Goal: Information Seeking & Learning: Check status

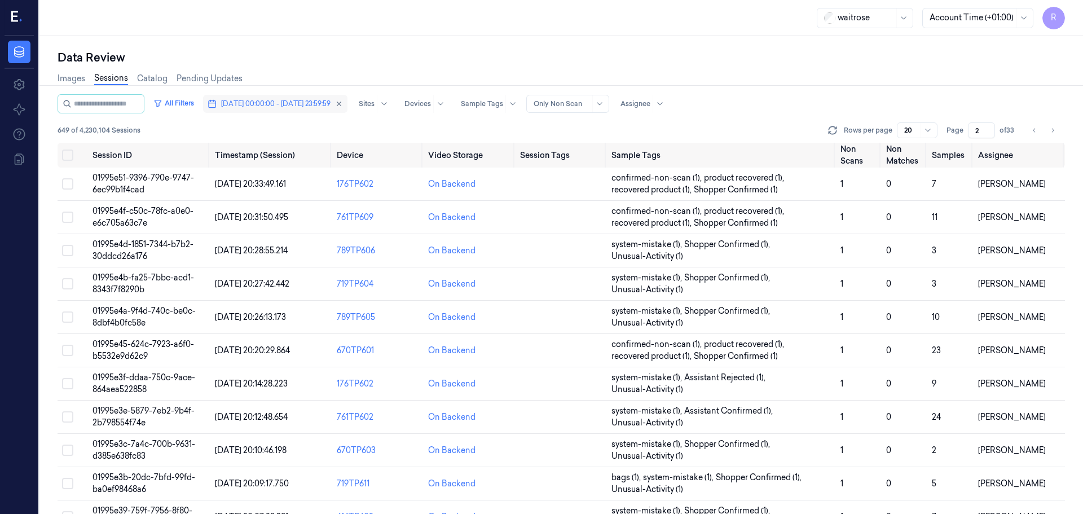
click at [268, 112] on button "[DATE] 00:00:00 - [DATE] 23:59:59" at bounding box center [275, 104] width 144 height 18
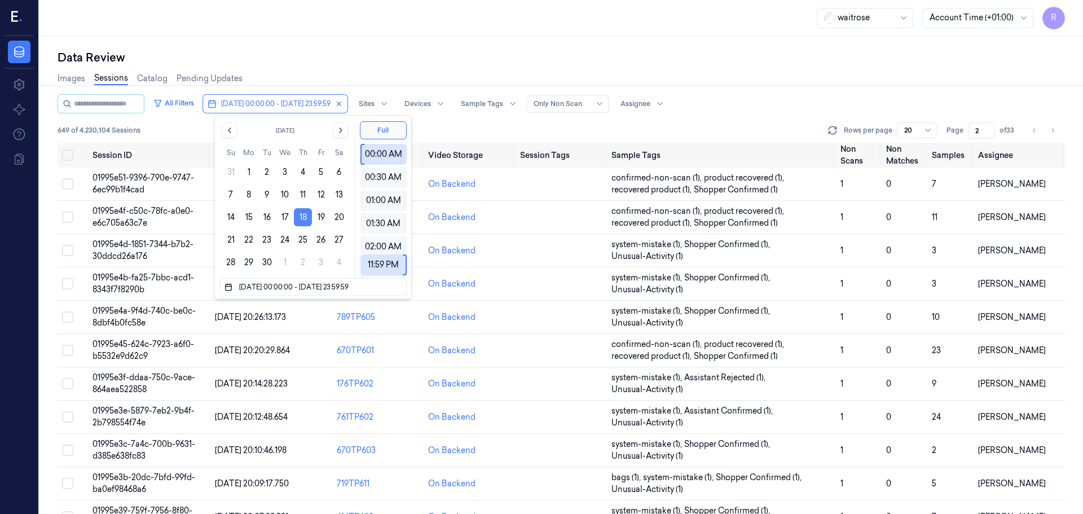
click at [304, 217] on button "18" at bounding box center [303, 217] width 18 height 18
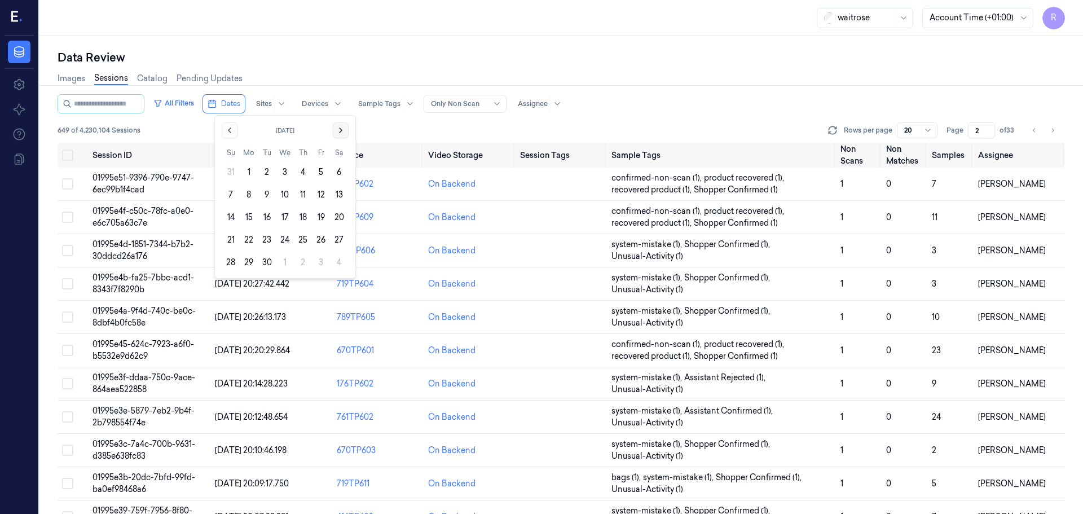
click at [336, 132] on icon "Go to the Next Month" at bounding box center [340, 130] width 9 height 9
click at [334, 175] on button "4" at bounding box center [339, 172] width 18 height 18
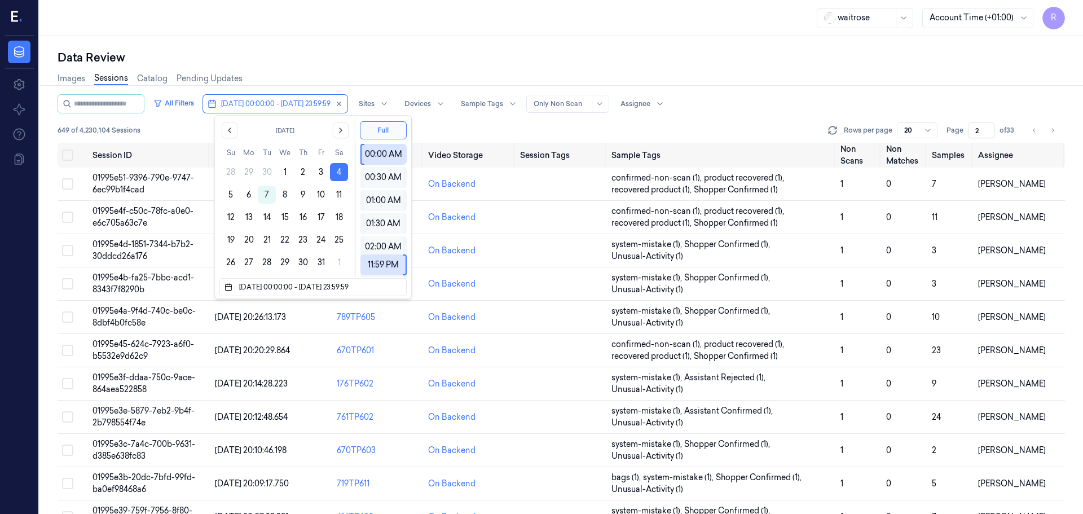
click at [391, 61] on div "Data Review" at bounding box center [561, 58] width 1007 height 16
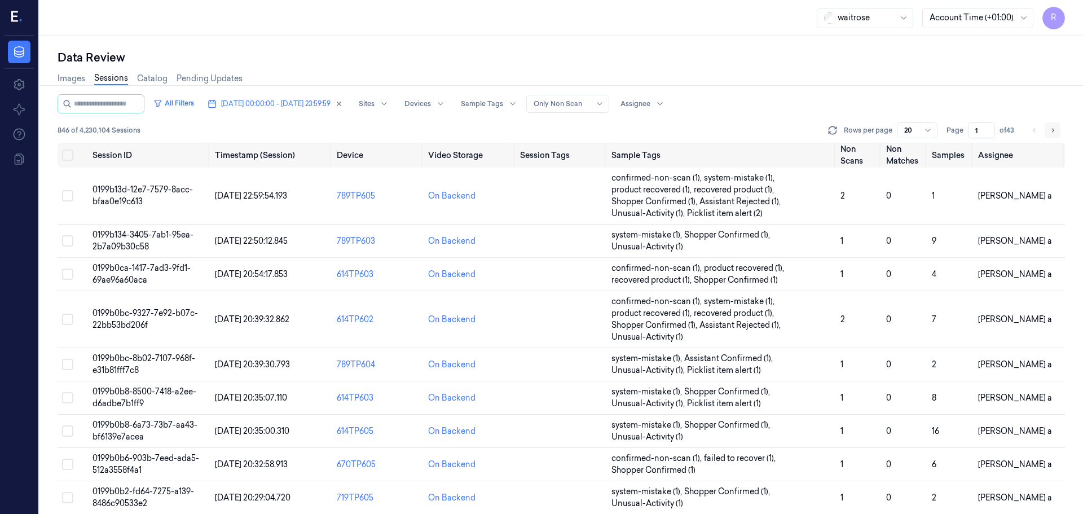
click at [1055, 127] on icon "Go to next page" at bounding box center [1052, 130] width 7 height 9
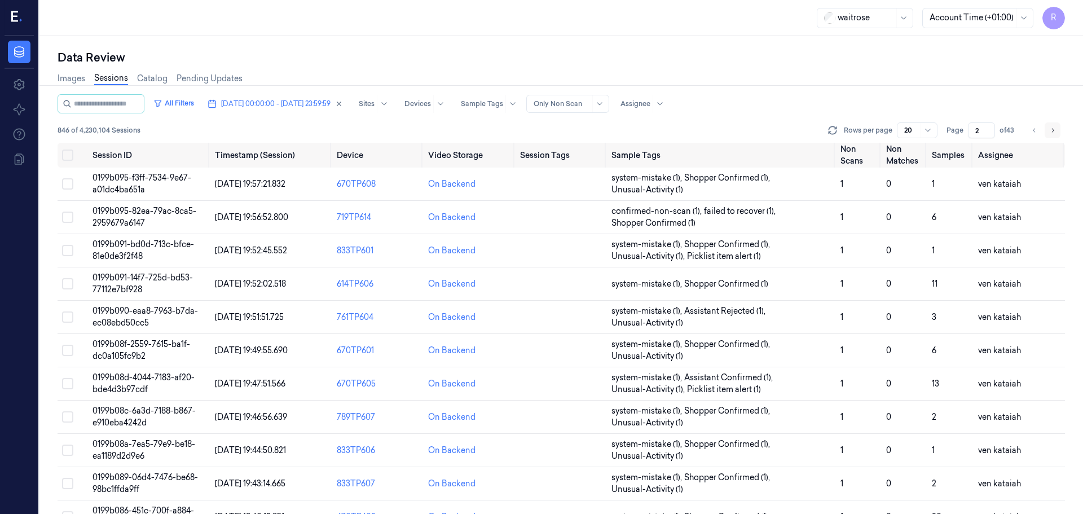
click at [1055, 127] on icon "Go to next page" at bounding box center [1052, 130] width 7 height 9
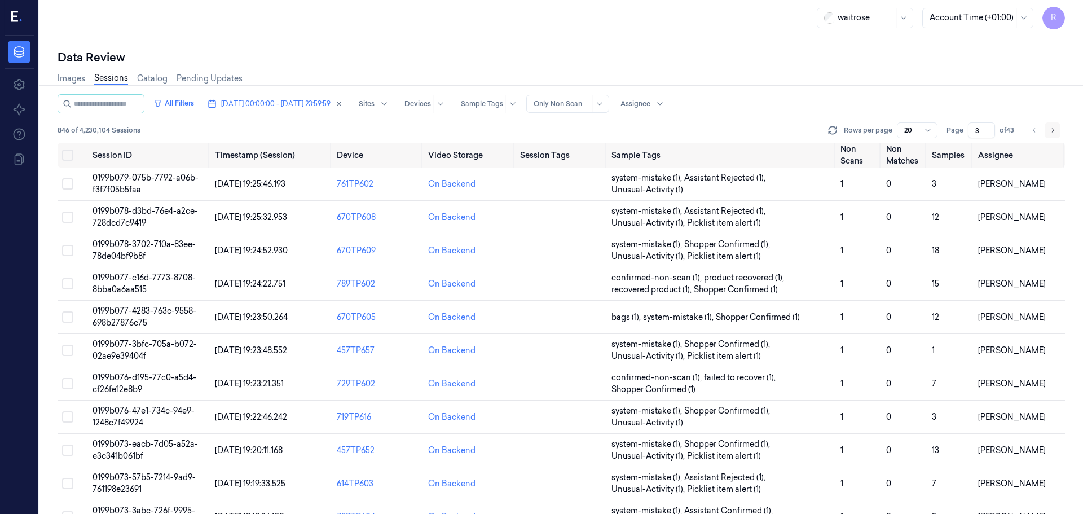
click at [1055, 127] on icon "Go to next page" at bounding box center [1052, 130] width 7 height 9
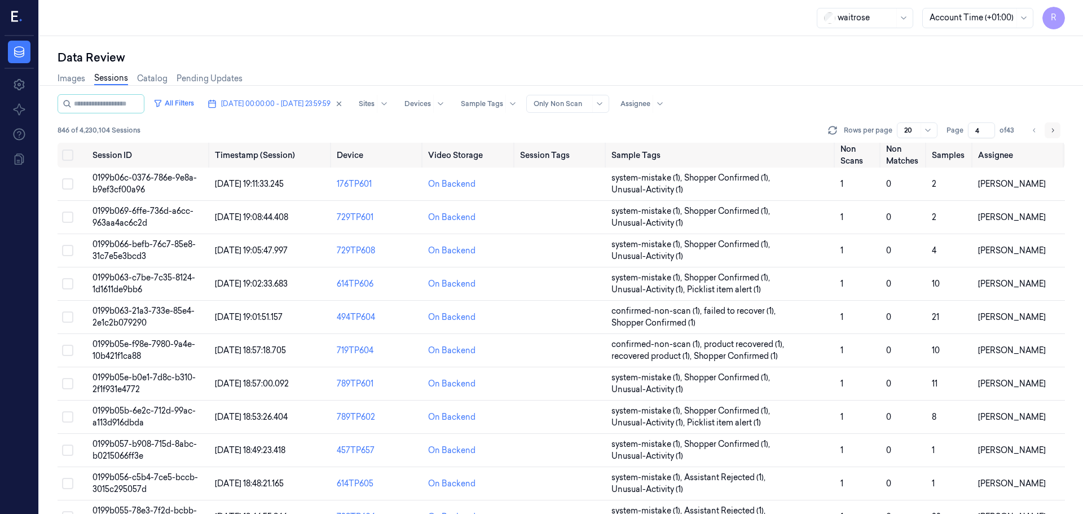
click at [1048, 131] on button "Go to next page" at bounding box center [1053, 130] width 16 height 16
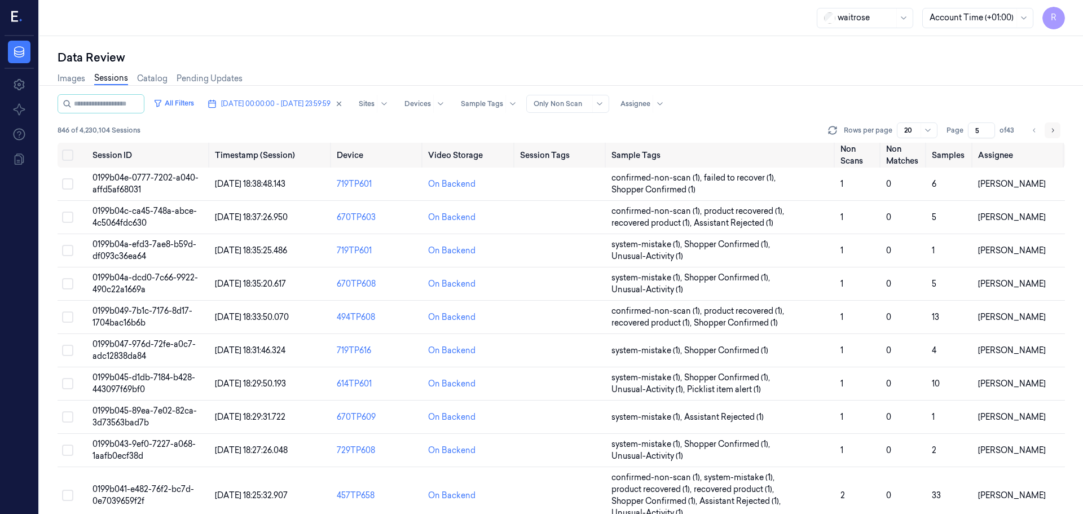
click at [1048, 131] on button "Go to next page" at bounding box center [1053, 130] width 16 height 16
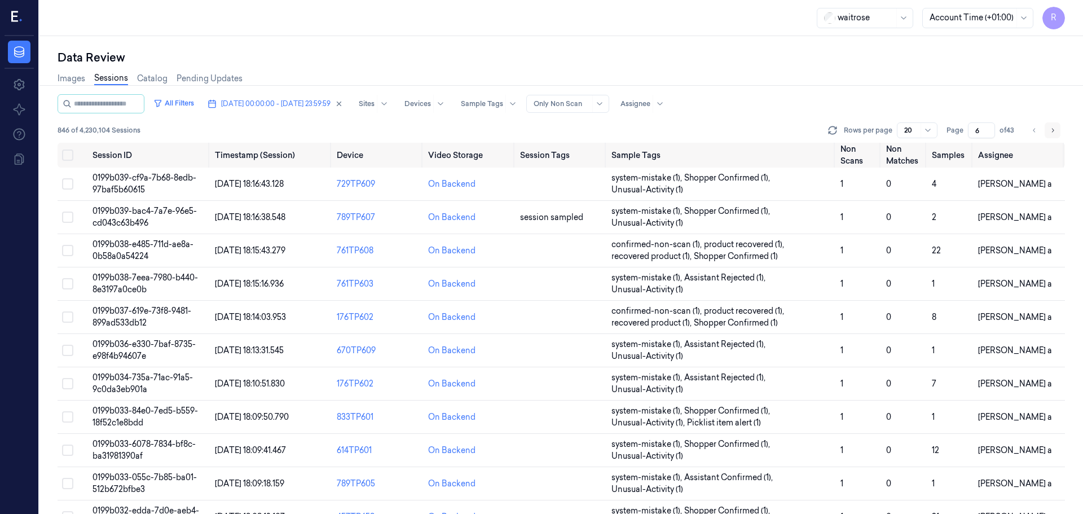
click at [1048, 131] on button "Go to next page" at bounding box center [1053, 130] width 16 height 16
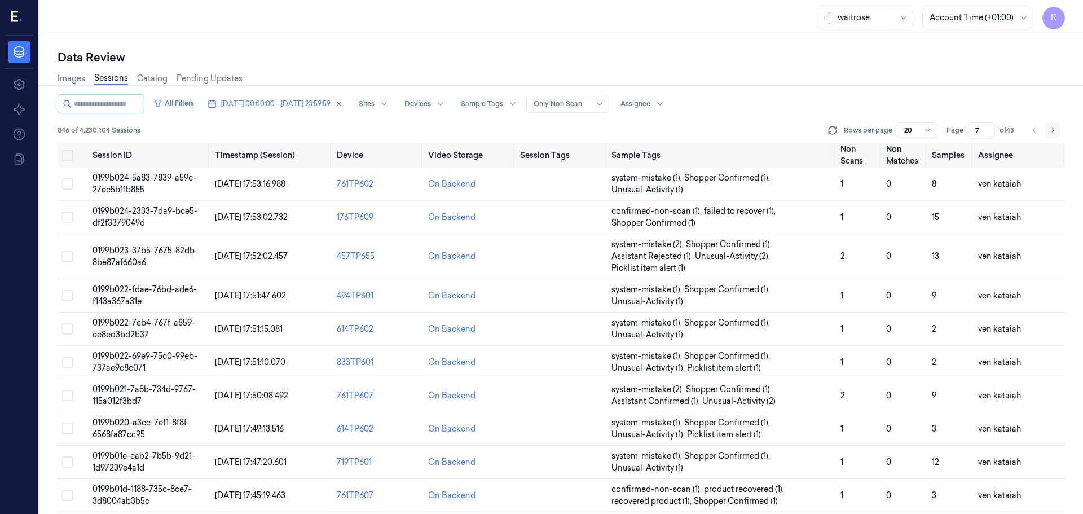
click at [1048, 131] on button "Go to next page" at bounding box center [1053, 130] width 16 height 16
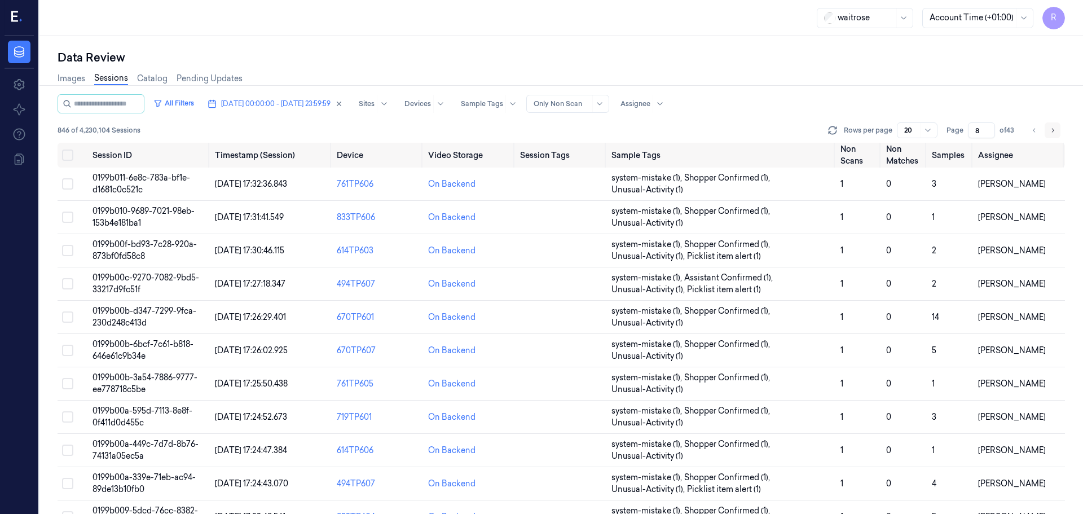
click at [1048, 131] on button "Go to next page" at bounding box center [1053, 130] width 16 height 16
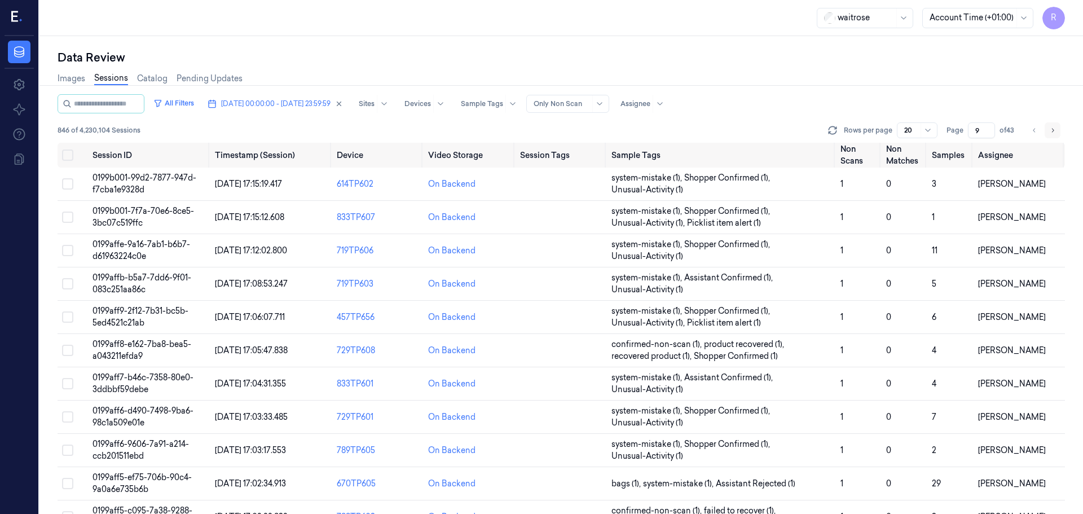
click at [1056, 124] on button "Go to next page" at bounding box center [1053, 130] width 16 height 16
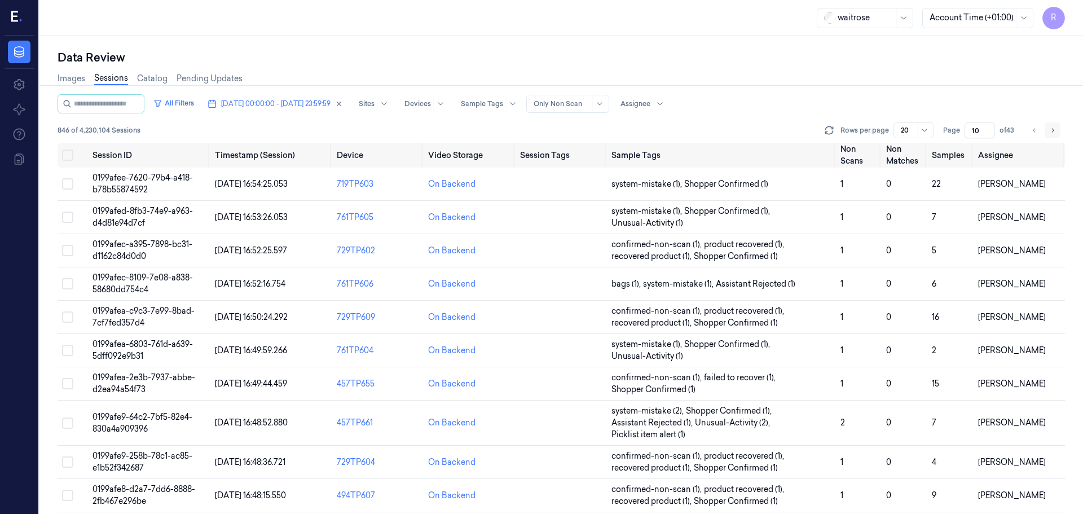
click at [1056, 124] on button "Go to next page" at bounding box center [1053, 130] width 16 height 16
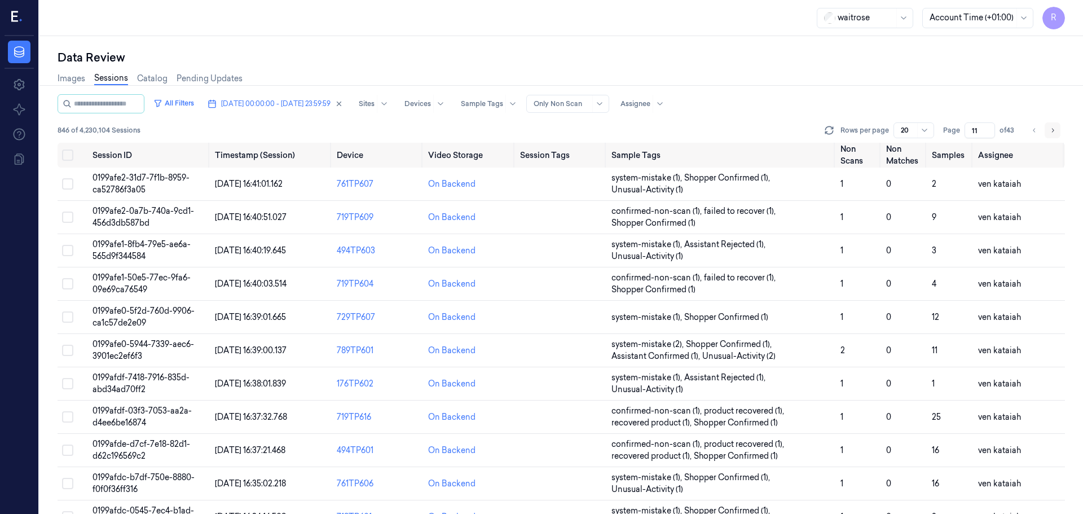
click at [1056, 124] on button "Go to next page" at bounding box center [1053, 130] width 16 height 16
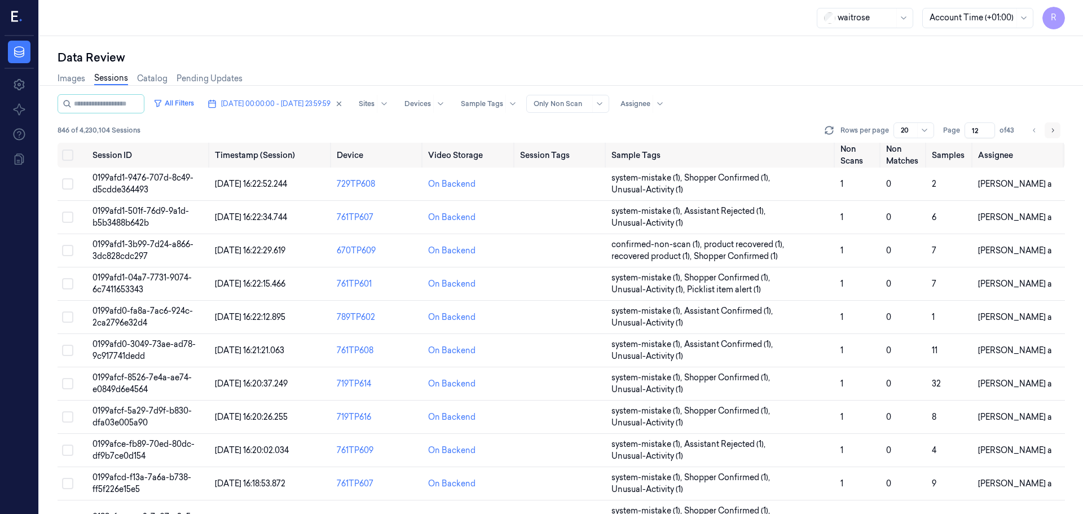
click at [1056, 124] on button "Go to next page" at bounding box center [1053, 130] width 16 height 16
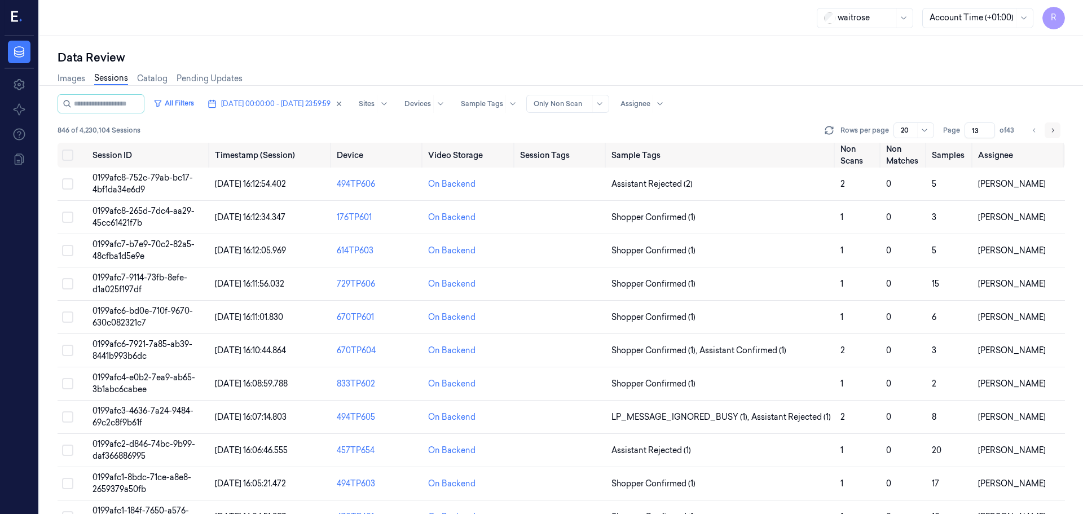
click at [1056, 124] on button "Go to next page" at bounding box center [1053, 130] width 16 height 16
type input "14"
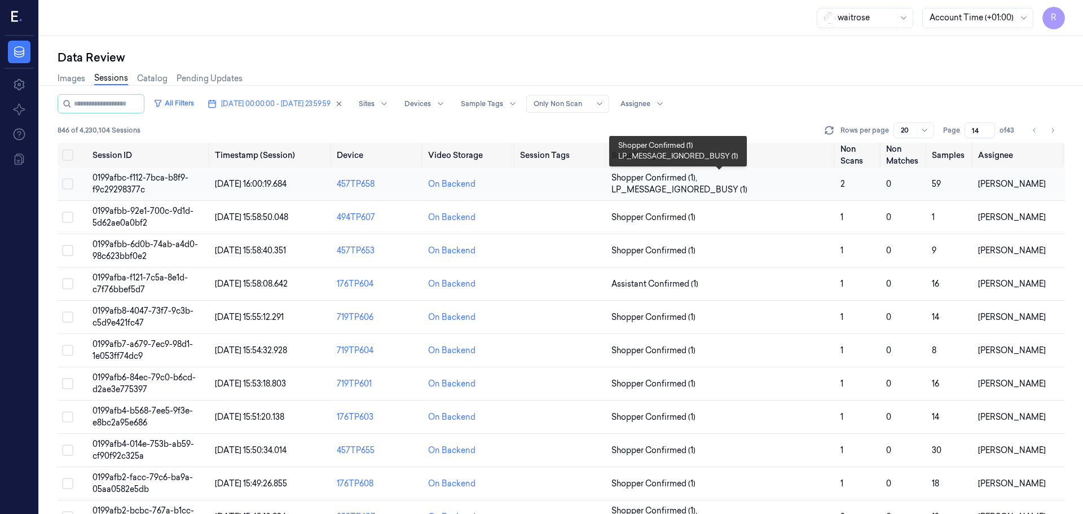
click at [781, 192] on span "Shopper Confirmed (1) , LP_MESSAGE_IGNORED_BUSY (1)" at bounding box center [721, 184] width 220 height 24
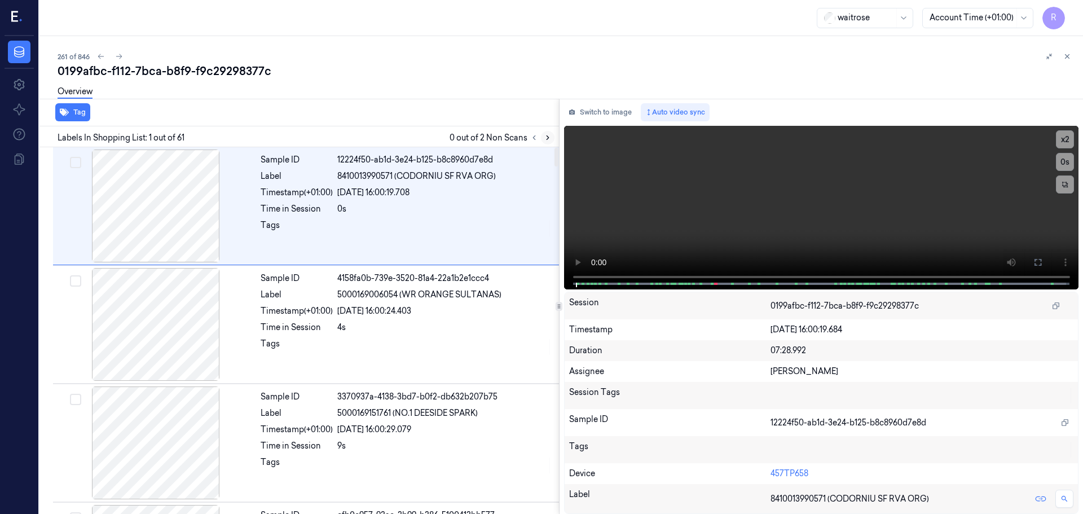
click at [548, 136] on icon at bounding box center [548, 138] width 8 height 8
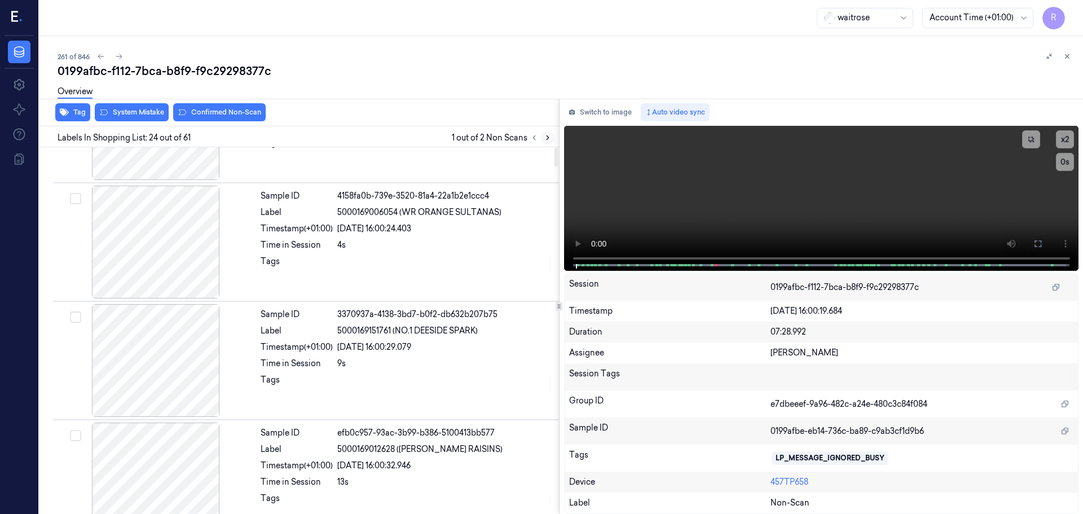
click at [548, 136] on icon at bounding box center [548, 138] width 8 height 8
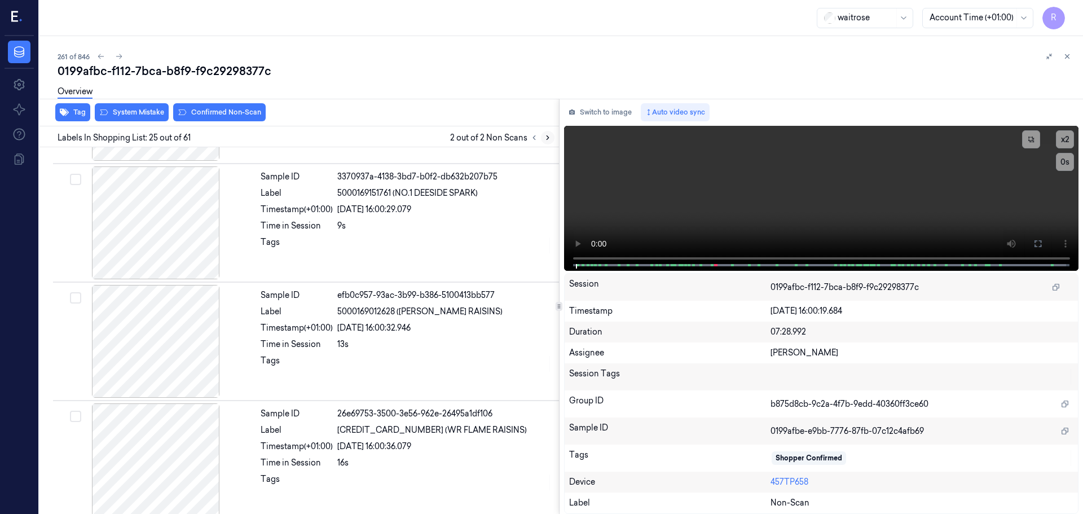
click at [548, 136] on icon at bounding box center [548, 138] width 8 height 8
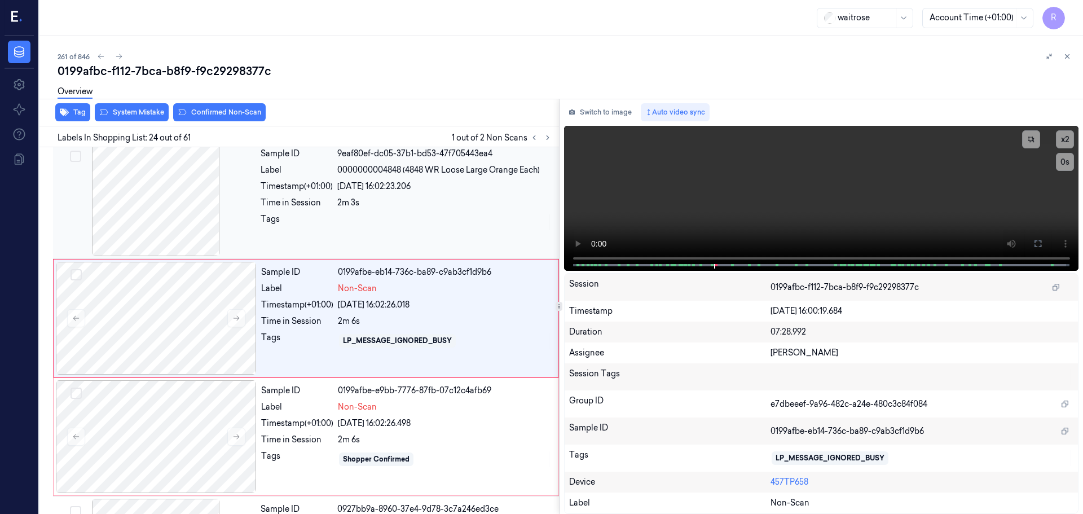
scroll to position [2600, 0]
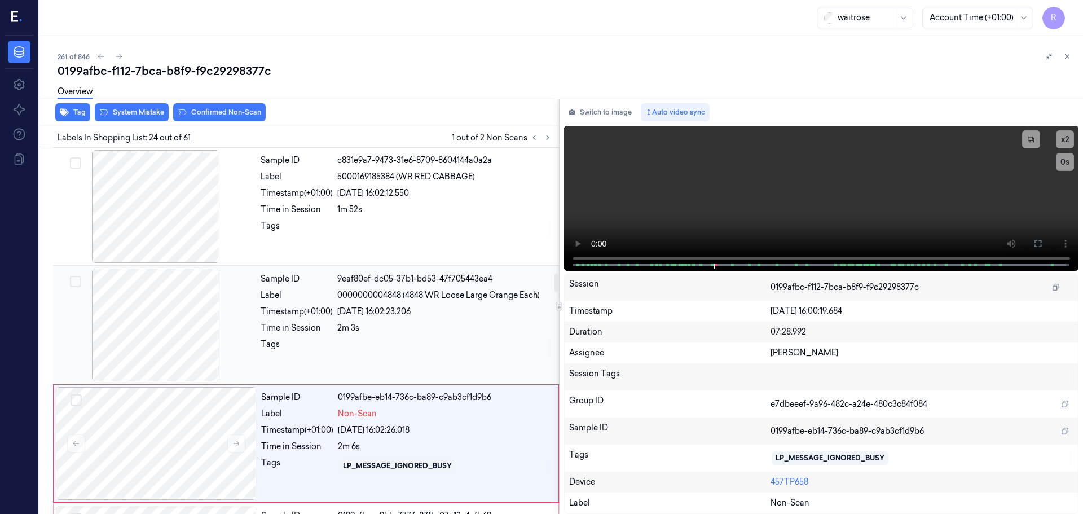
click at [174, 333] on div at bounding box center [155, 324] width 201 height 113
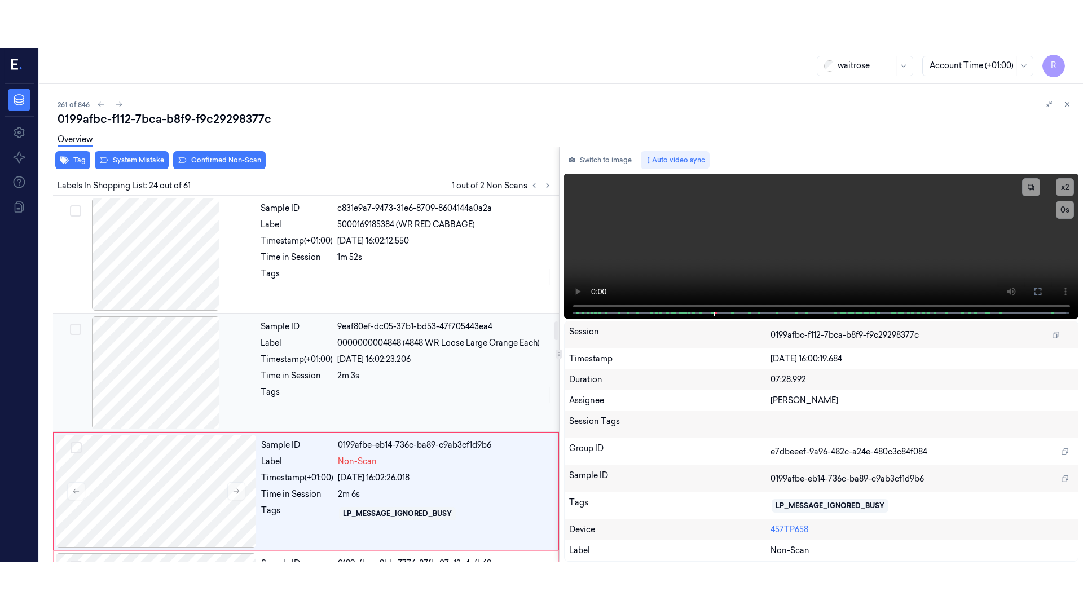
scroll to position [2481, 0]
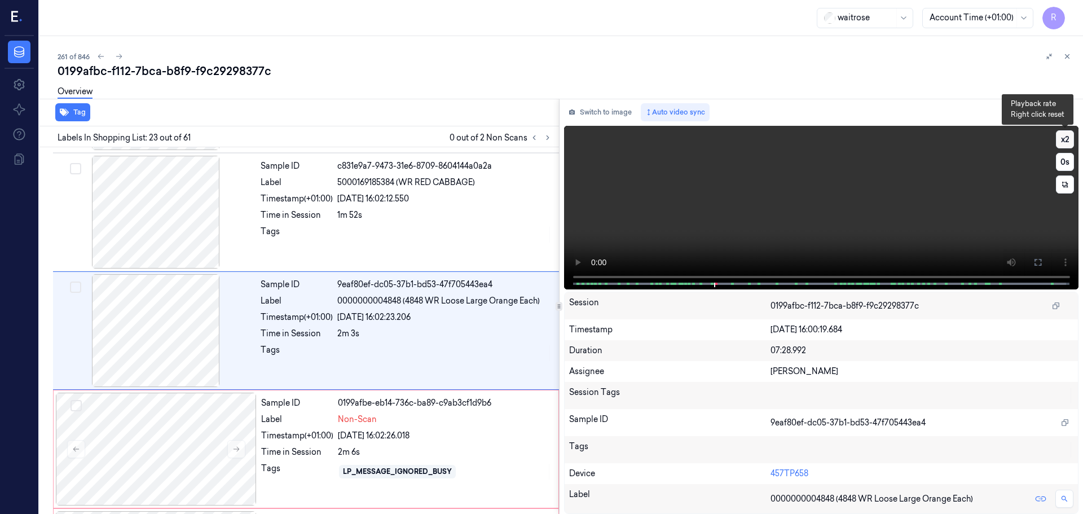
click at [1073, 143] on button "x 2" at bounding box center [1065, 139] width 18 height 18
click at [1073, 143] on button "x 4" at bounding box center [1065, 139] width 18 height 18
click at [1041, 265] on icon at bounding box center [1037, 262] width 7 height 7
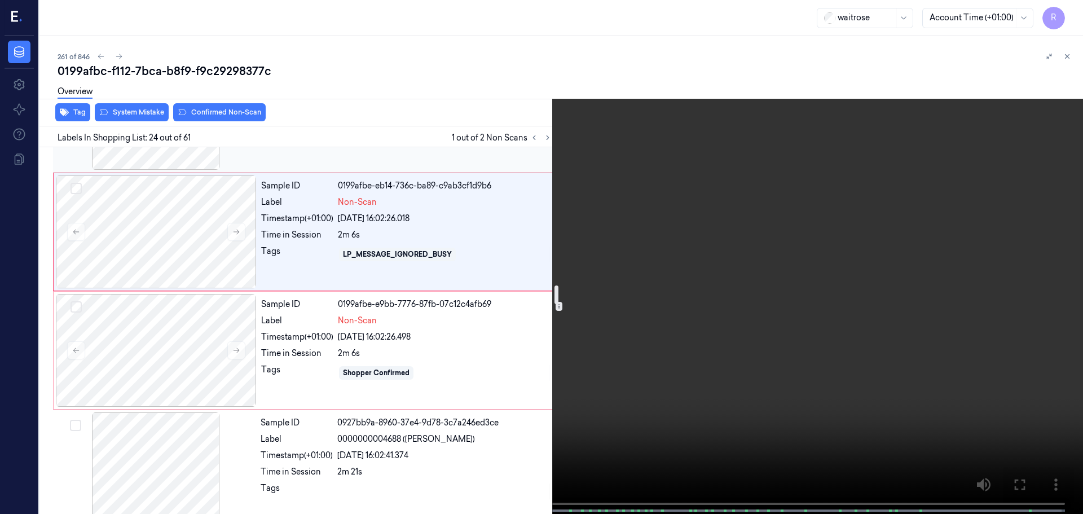
scroll to position [2721, 0]
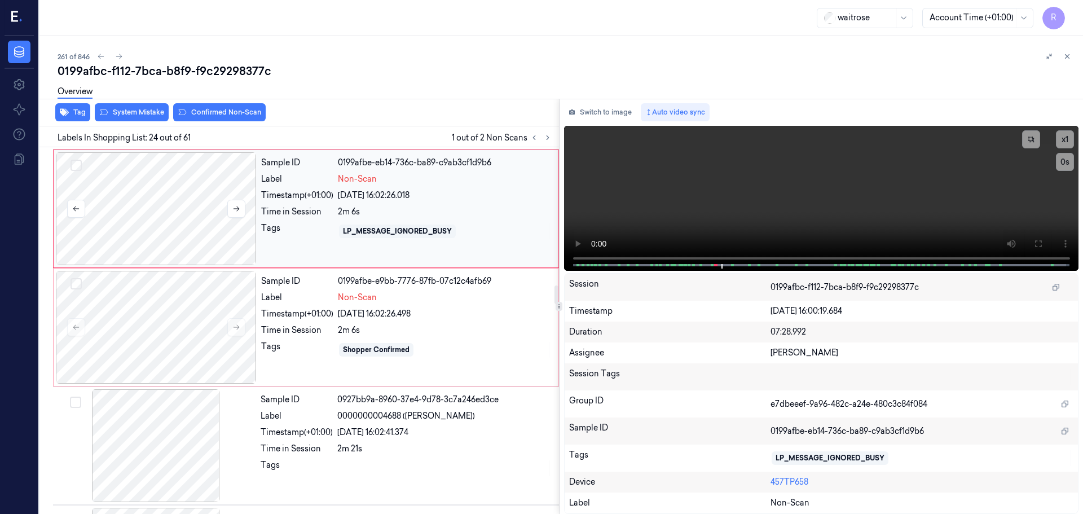
click at [201, 200] on div at bounding box center [156, 208] width 201 height 113
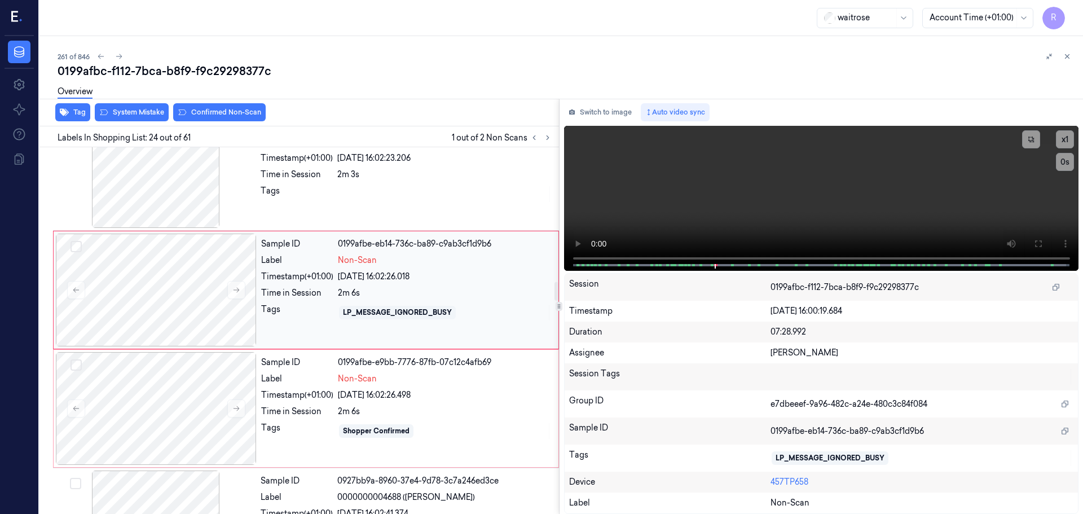
scroll to position [2656, 0]
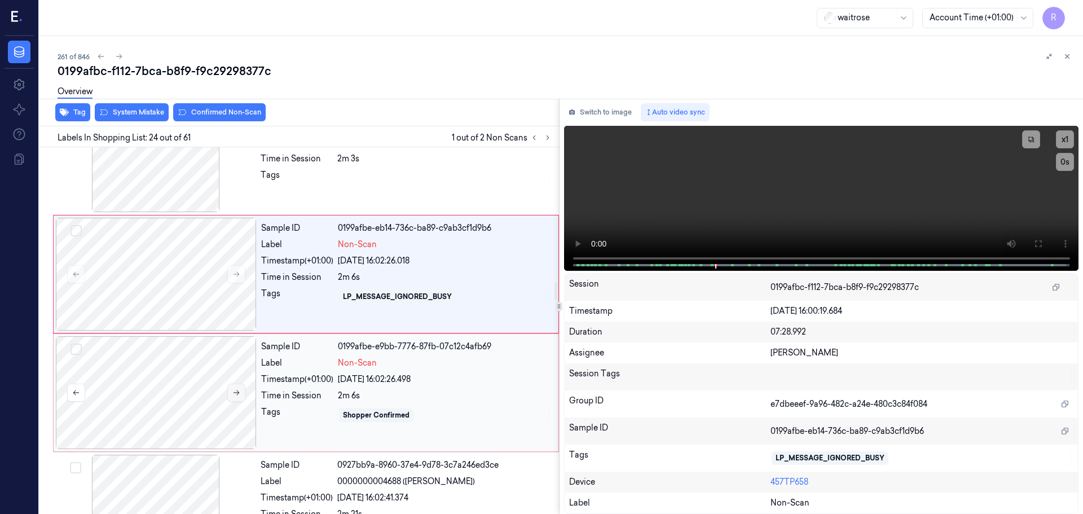
click at [234, 389] on icon at bounding box center [236, 393] width 8 height 8
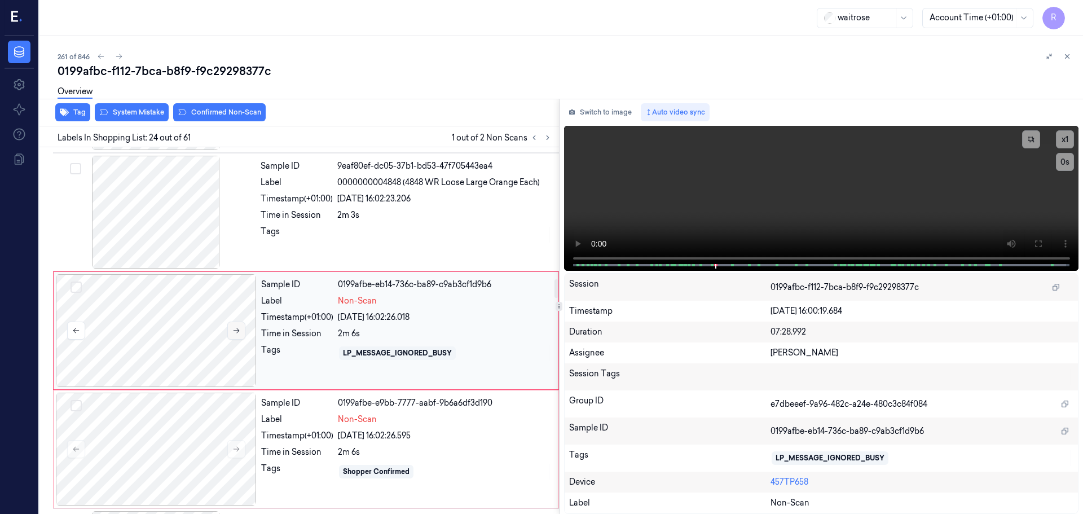
click at [238, 330] on icon at bounding box center [236, 331] width 8 height 8
click at [237, 443] on button at bounding box center [236, 449] width 18 height 18
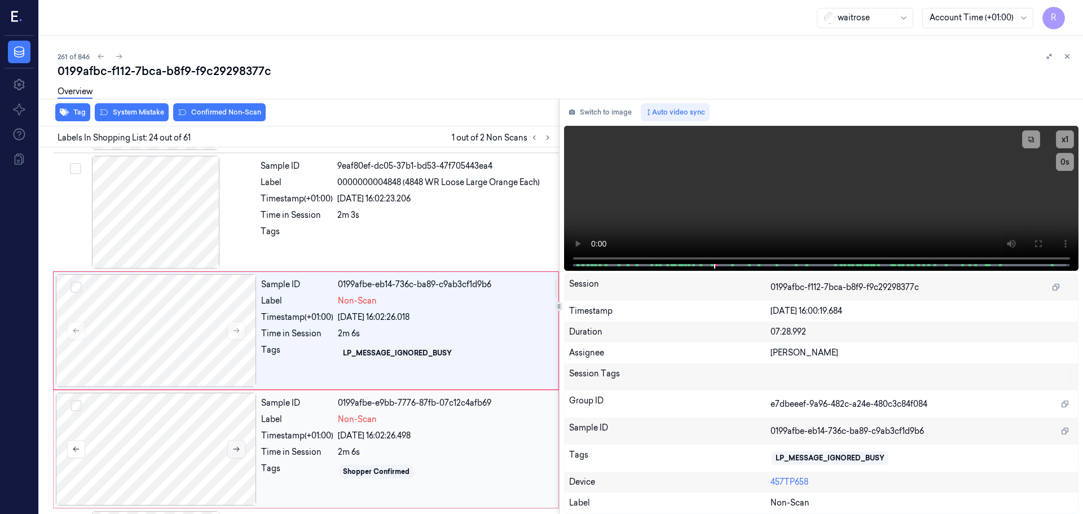
click at [237, 443] on button at bounding box center [236, 449] width 18 height 18
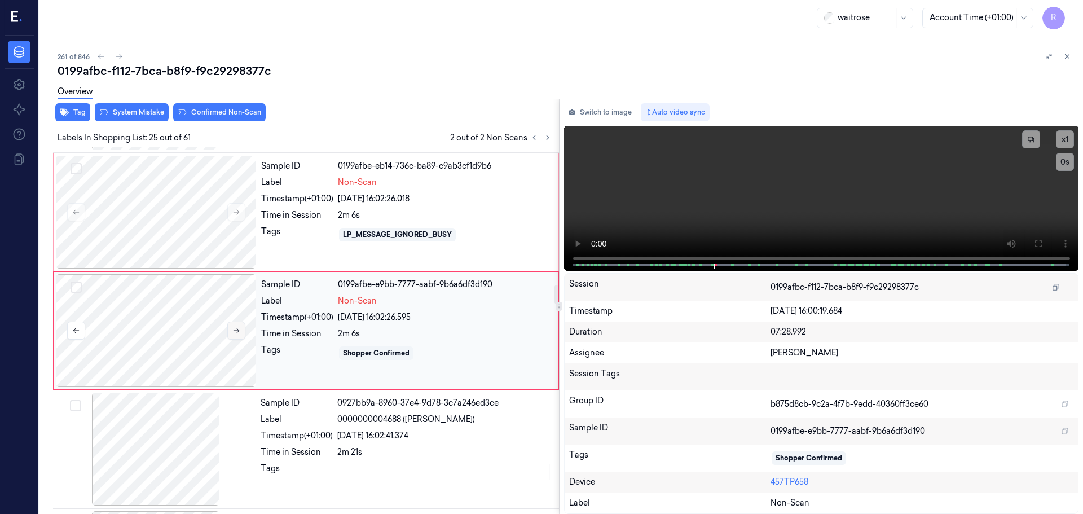
click at [237, 443] on div at bounding box center [155, 449] width 201 height 113
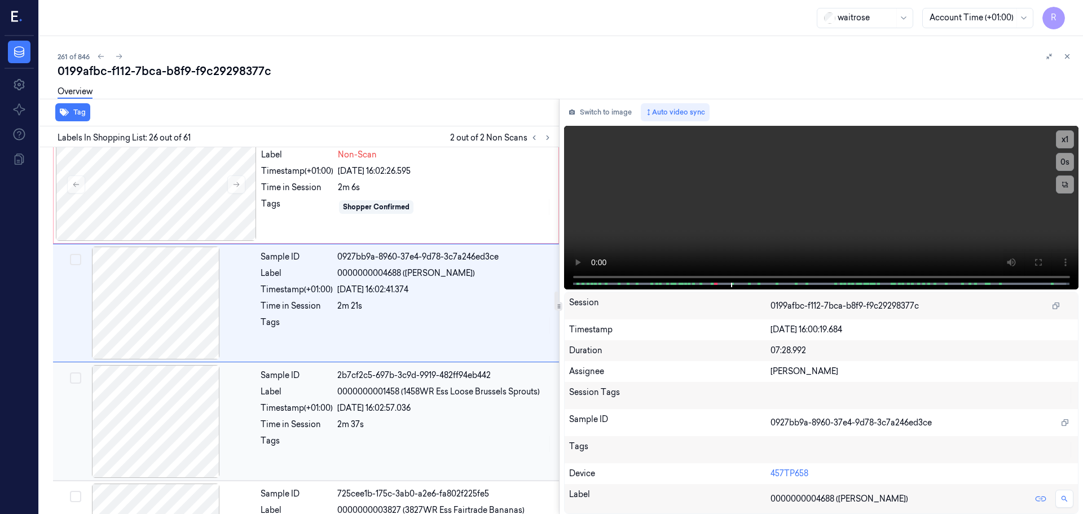
scroll to position [2893, 0]
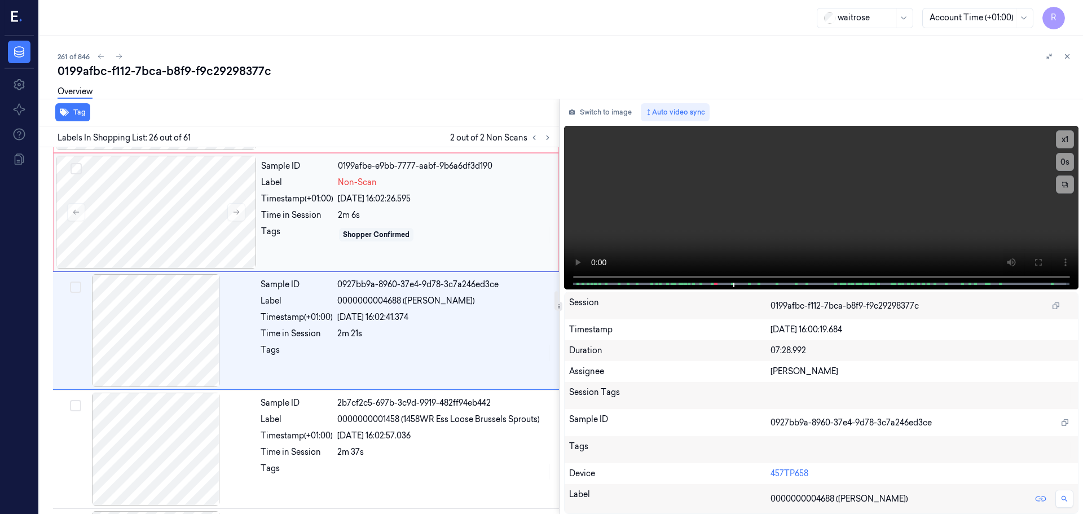
click at [380, 213] on div "2m 6s" at bounding box center [445, 215] width 214 height 12
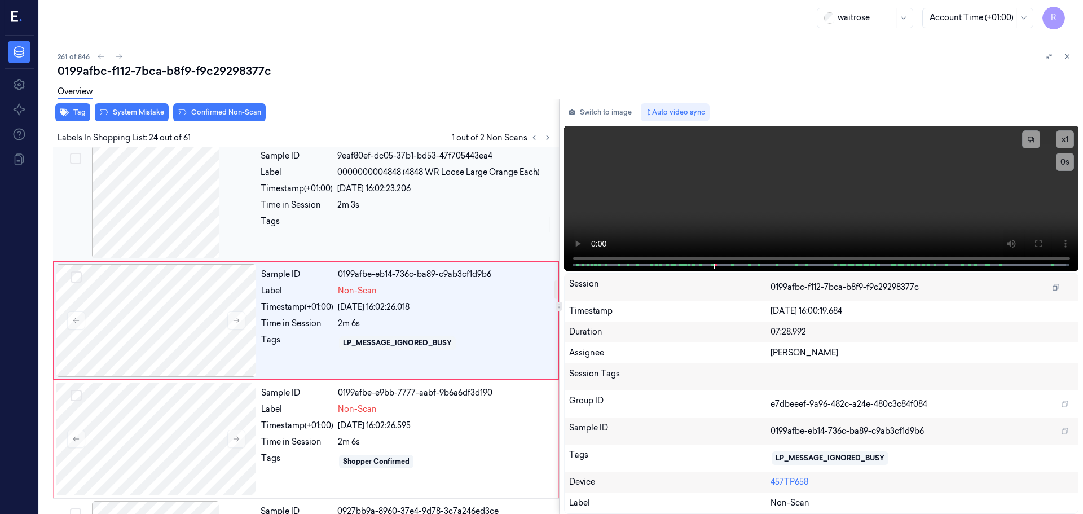
scroll to position [2600, 0]
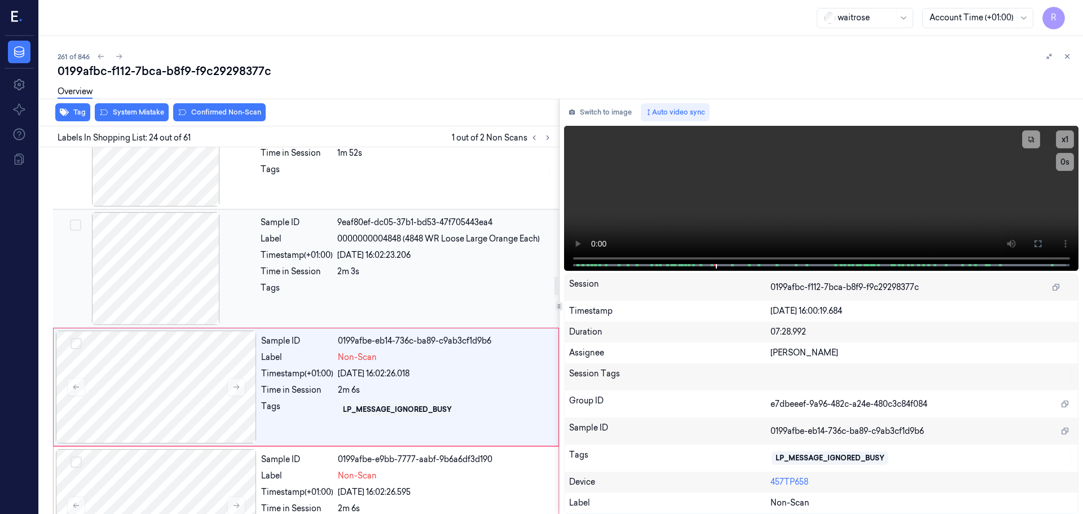
click at [327, 298] on div "Tags" at bounding box center [297, 291] width 72 height 18
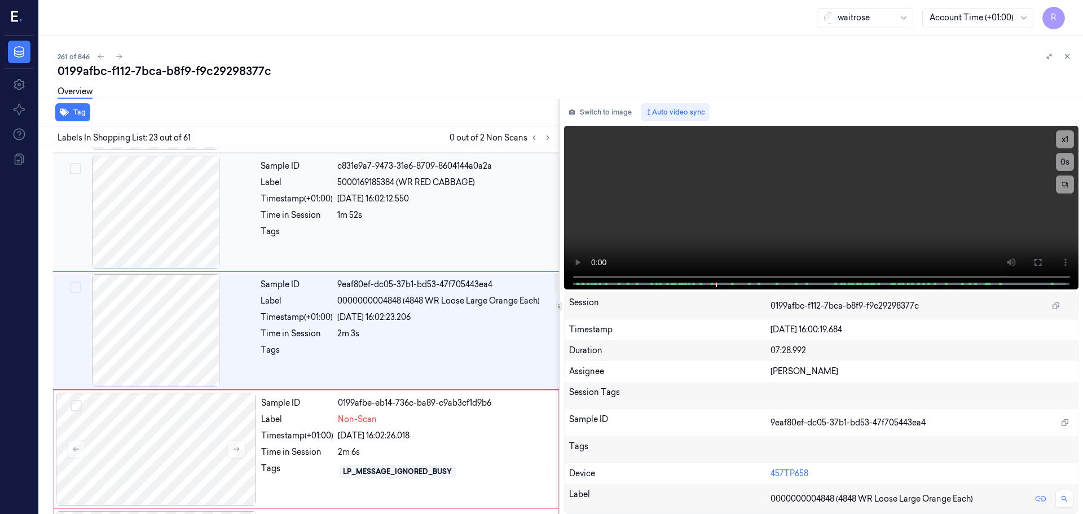
click at [361, 227] on div at bounding box center [444, 235] width 215 height 18
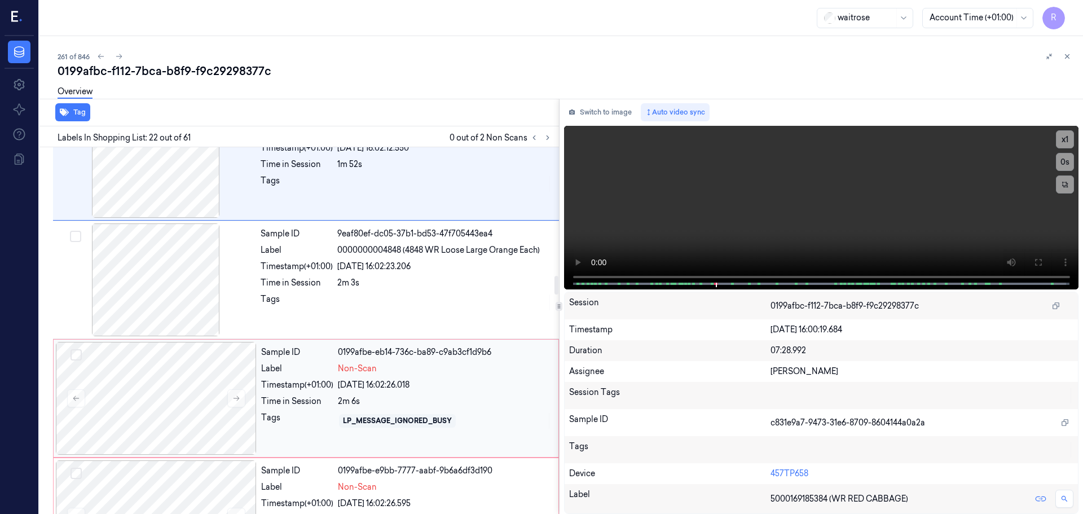
click at [282, 374] on div "Label" at bounding box center [297, 369] width 72 height 12
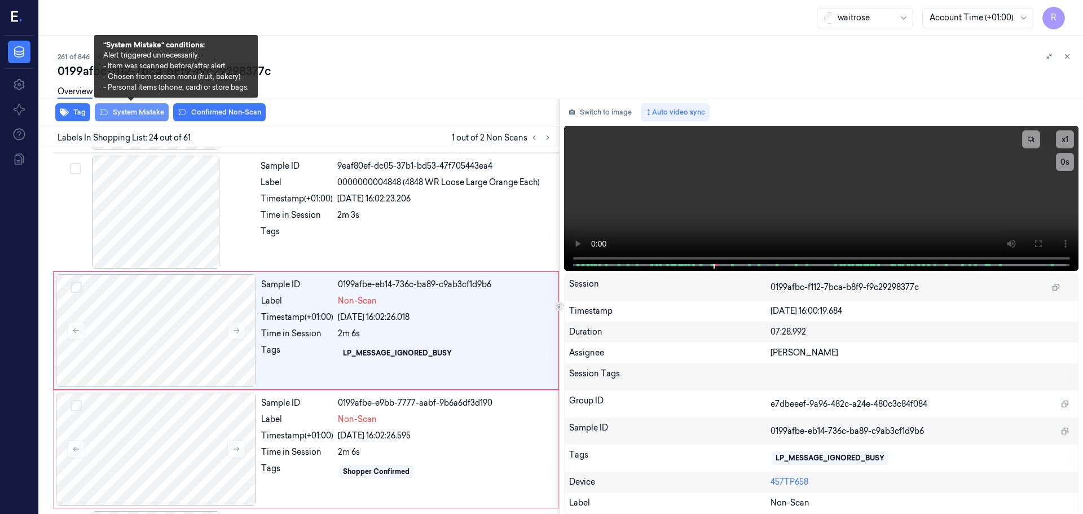
click at [141, 113] on button "System Mistake" at bounding box center [132, 112] width 74 height 18
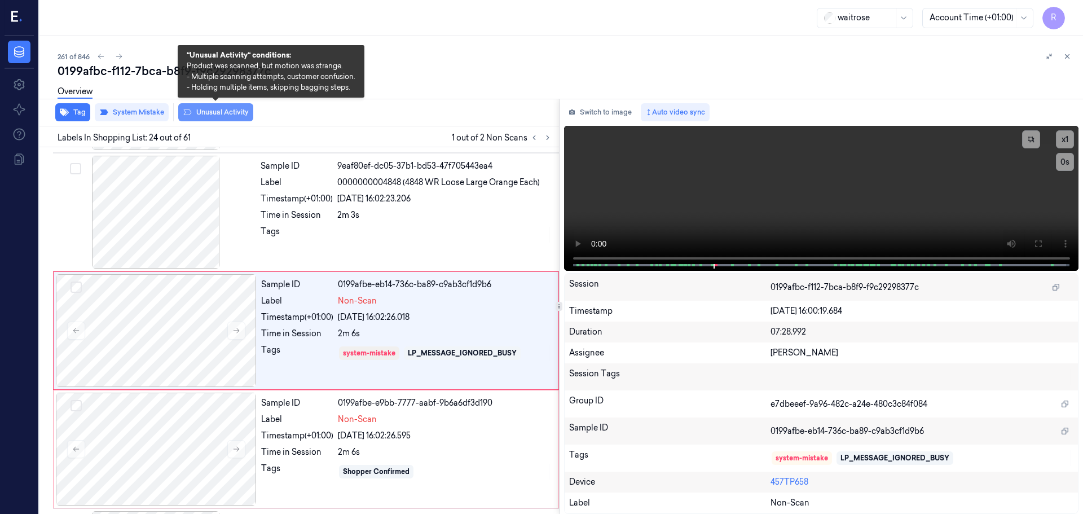
click at [217, 117] on button "Unusual Activity" at bounding box center [215, 112] width 75 height 18
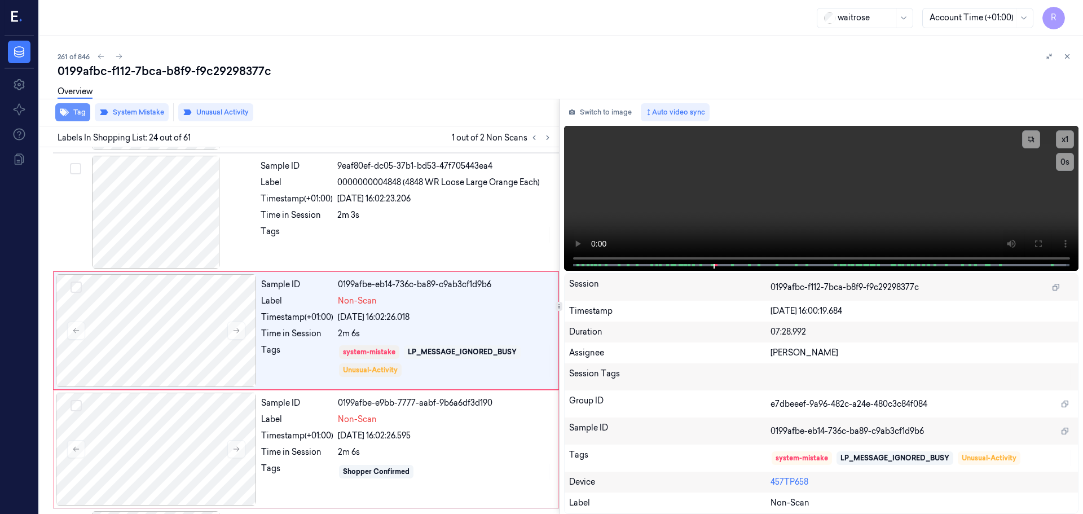
click at [80, 111] on button "Tag" at bounding box center [72, 112] width 35 height 18
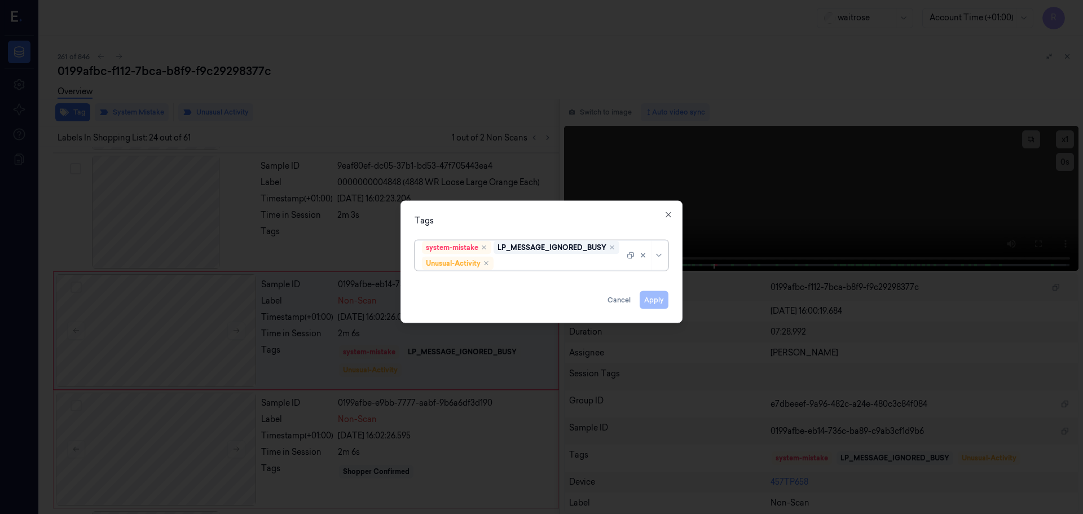
click at [655, 262] on div at bounding box center [646, 254] width 39 height 29
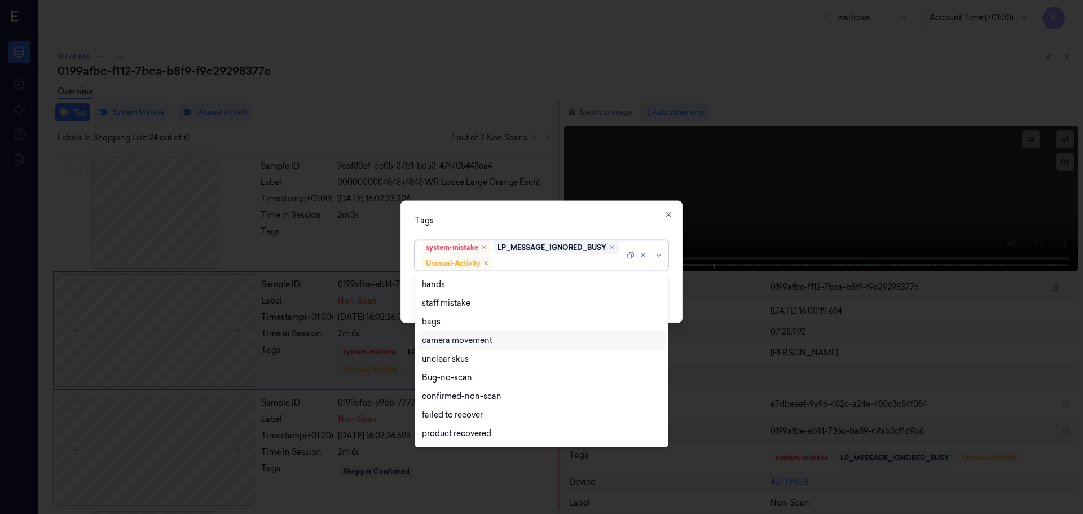
scroll to position [147, 0]
click at [480, 416] on div "Picklist item alert" at bounding box center [454, 417] width 65 height 12
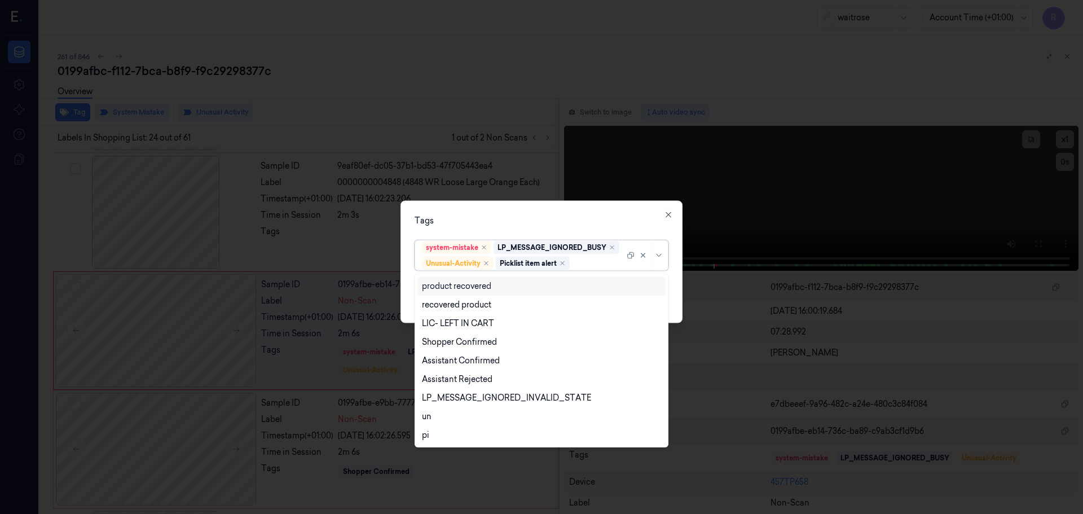
click at [571, 223] on div "Tags" at bounding box center [542, 220] width 254 height 12
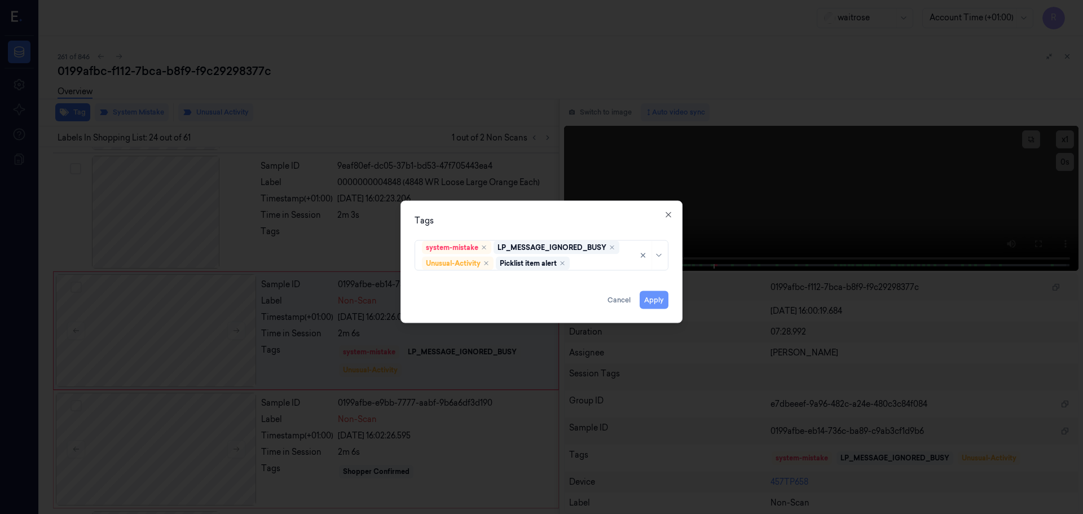
click at [650, 305] on button "Apply" at bounding box center [654, 299] width 29 height 18
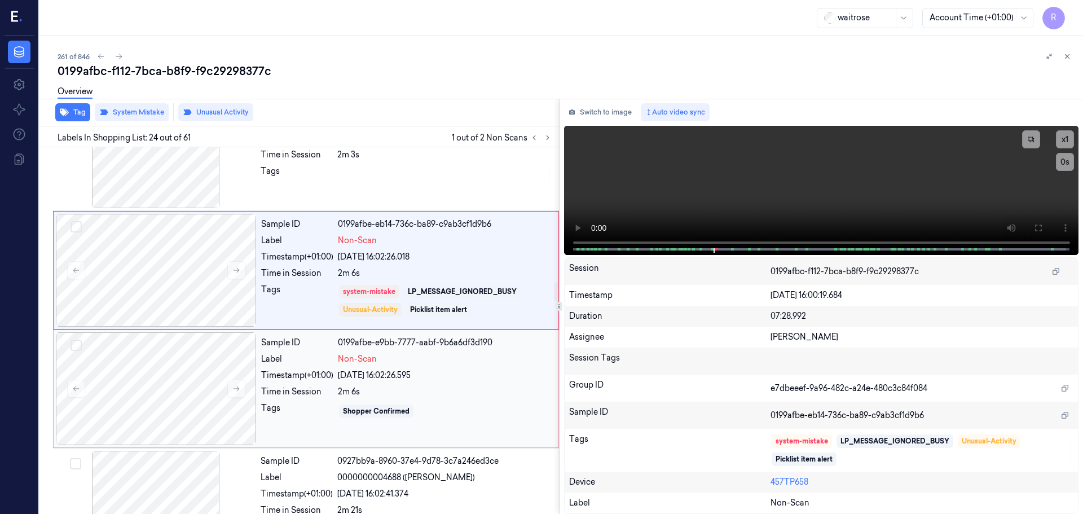
click at [396, 403] on div "Shopper Confirmed" at bounding box center [445, 411] width 214 height 18
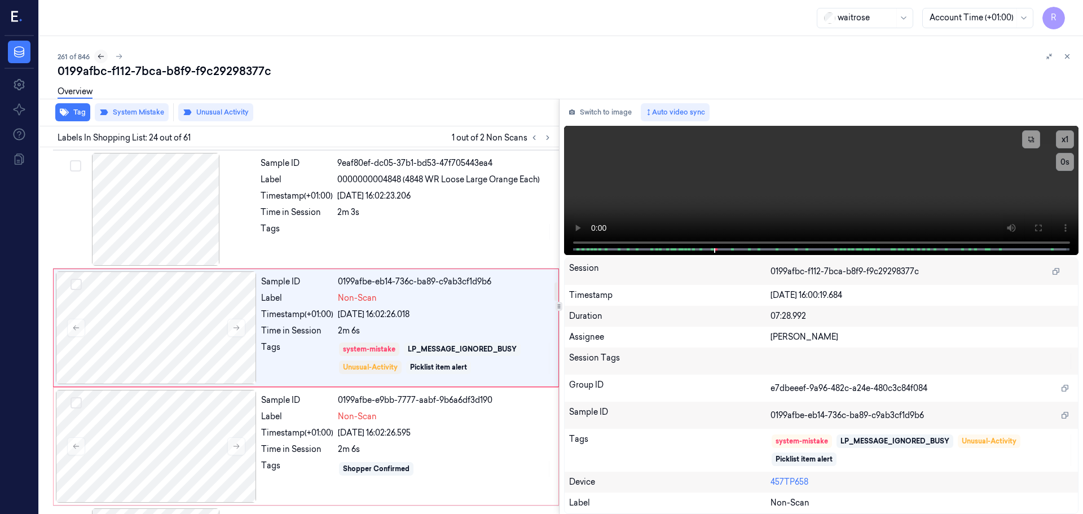
scroll to position [2600, 0]
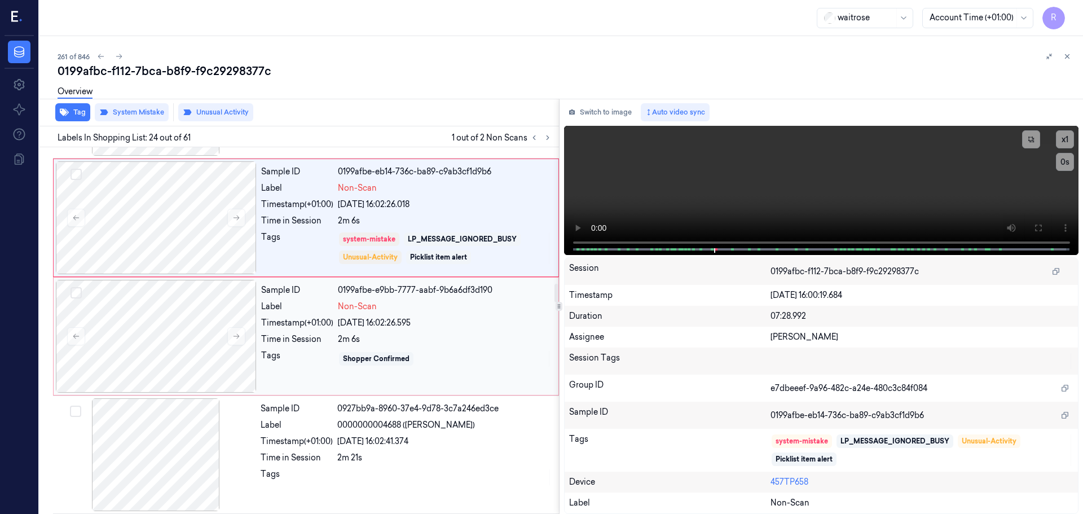
click at [391, 388] on div "Sample ID 0199afbe-e9bb-7777-aabf-9b6a6df3d190 Label Non-Scan Timestamp (+01:00…" at bounding box center [406, 336] width 299 height 113
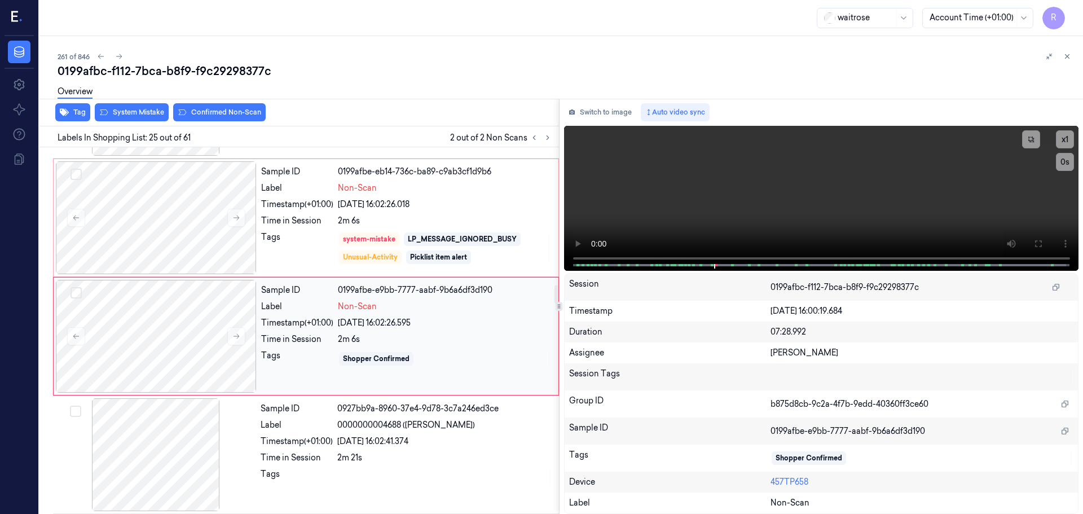
scroll to position [2718, 0]
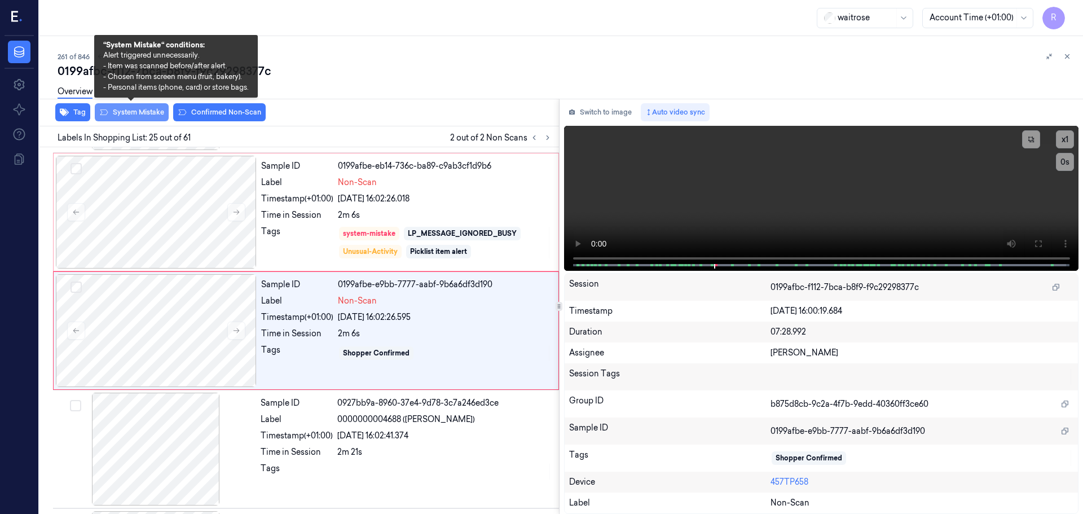
click at [128, 116] on button "System Mistake" at bounding box center [132, 112] width 74 height 18
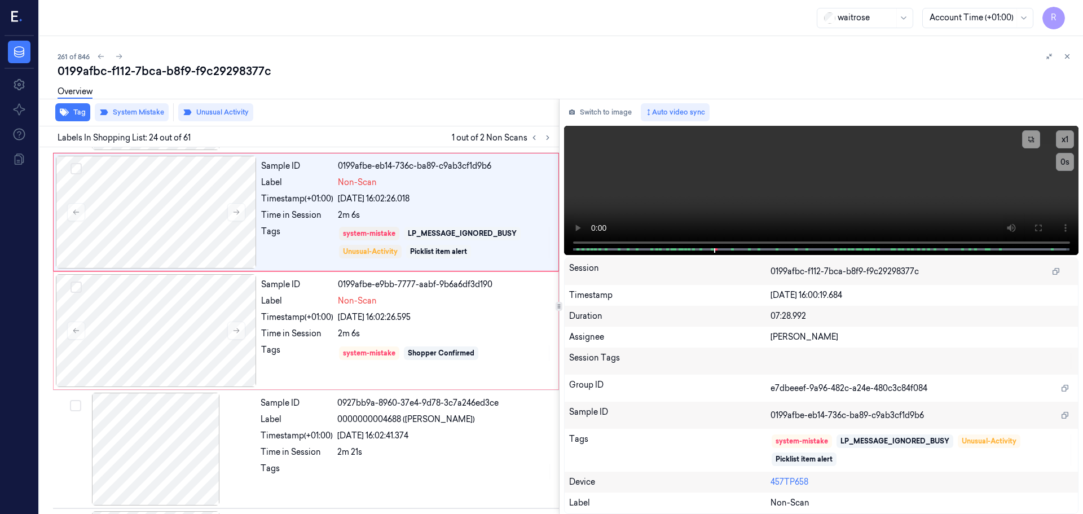
scroll to position [2600, 0]
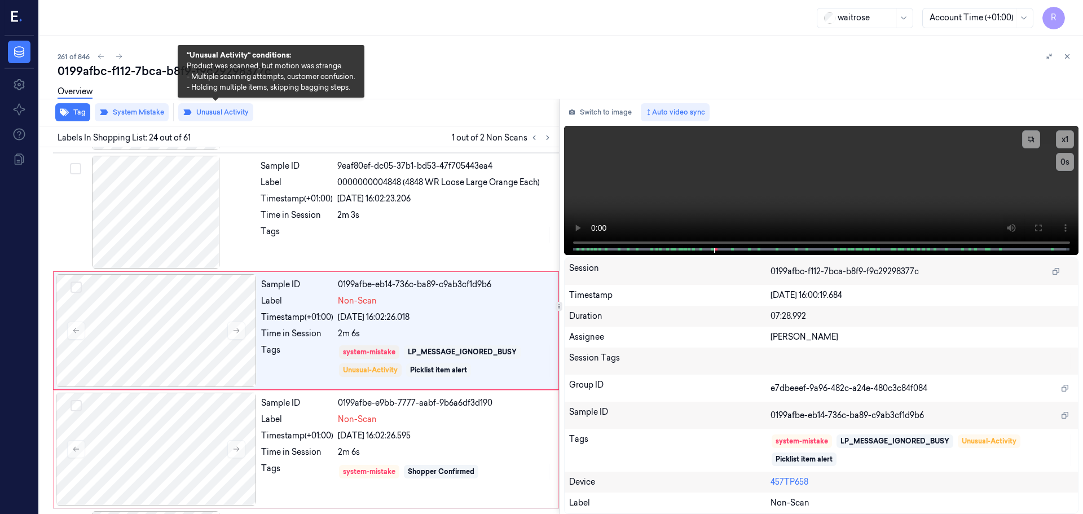
click at [224, 112] on button "Unusual Activity" at bounding box center [215, 112] width 75 height 18
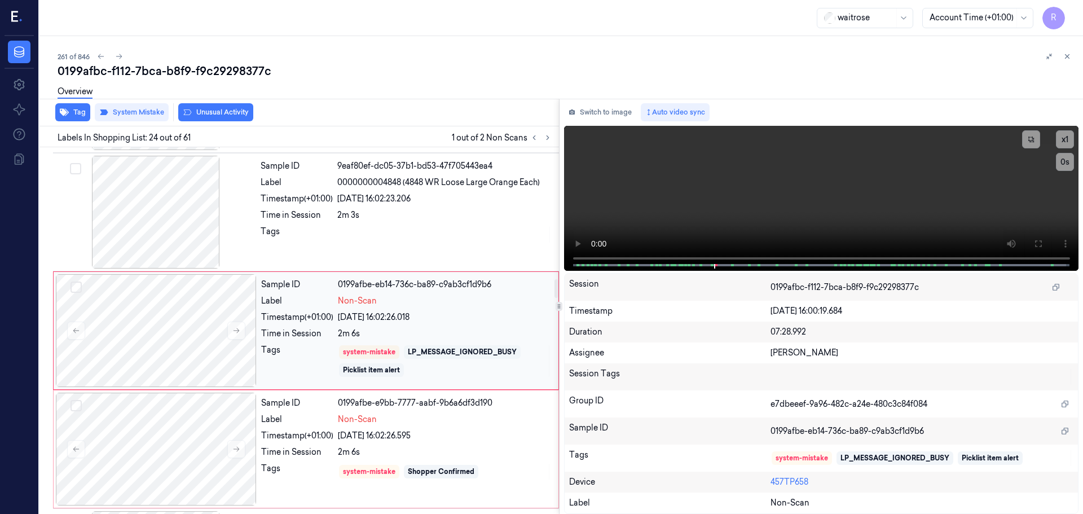
click at [406, 351] on div "LP_MESSAGE_IGNORED_BUSY" at bounding box center [462, 352] width 117 height 14
click at [411, 360] on div "system-mistake LP_MESSAGE_IGNORED_BUSY Picklist item alert" at bounding box center [445, 361] width 214 height 34
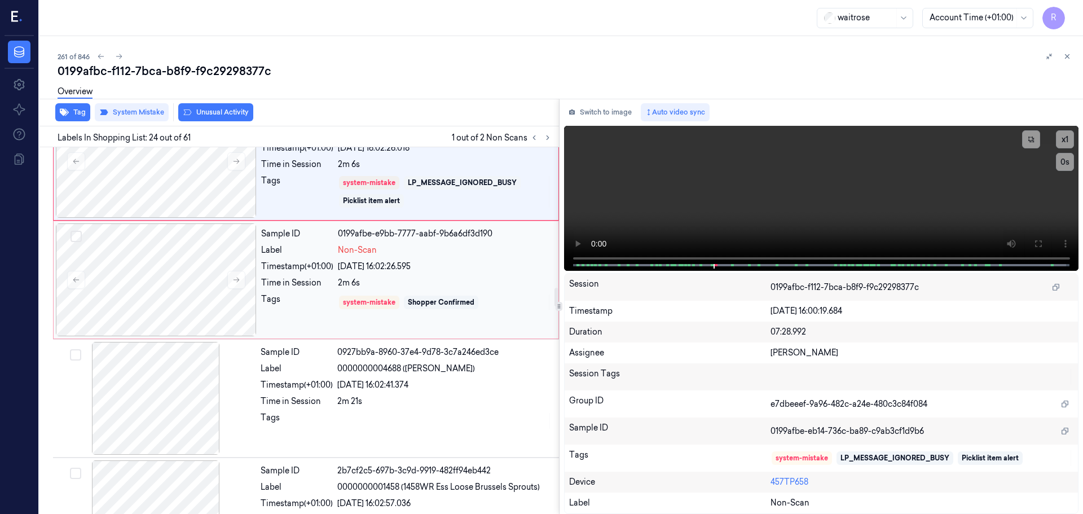
click at [414, 328] on div "Sample ID 0199afbe-e9bb-7777-aabf-9b6a6df3d190 Label Non-Scan Timestamp (+01:00…" at bounding box center [406, 279] width 299 height 113
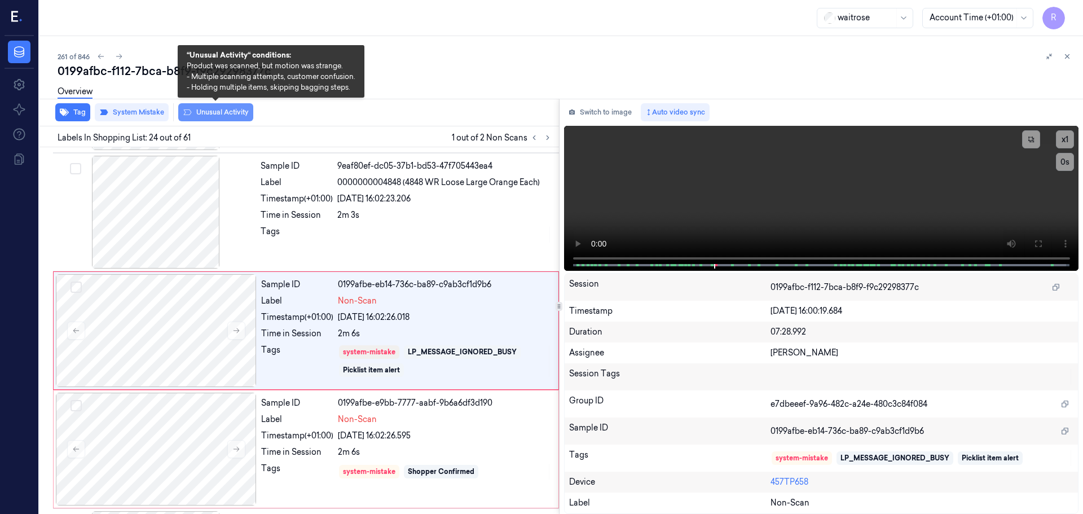
click at [214, 113] on button "Unusual Activity" at bounding box center [215, 112] width 75 height 18
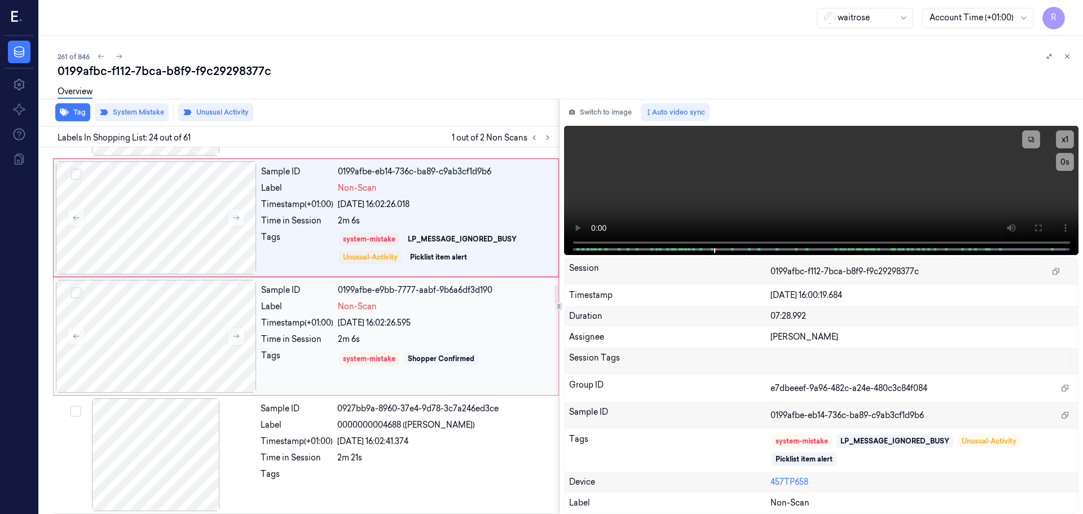
click at [423, 360] on div "Shopper Confirmed" at bounding box center [441, 359] width 67 height 10
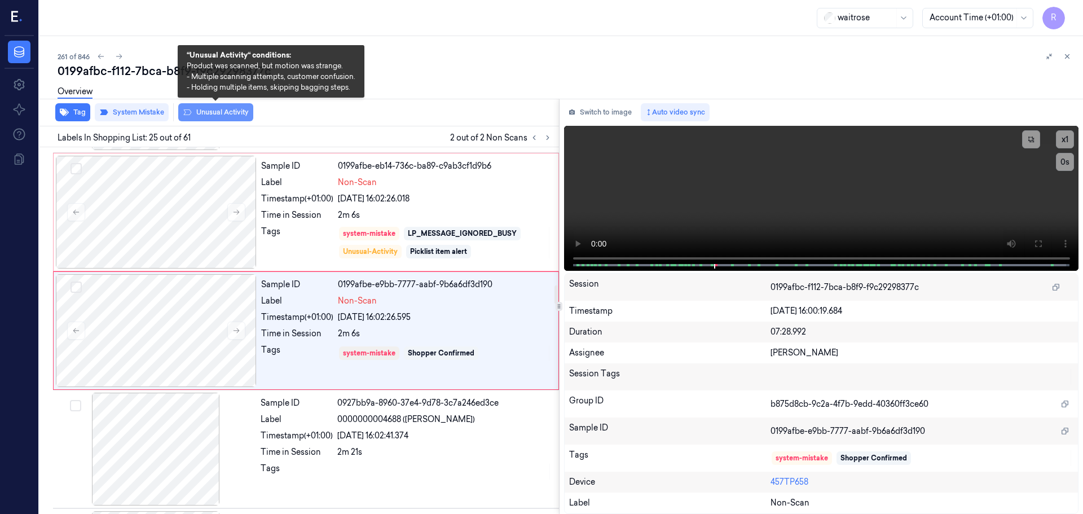
click at [219, 115] on button "Unusual Activity" at bounding box center [215, 112] width 75 height 18
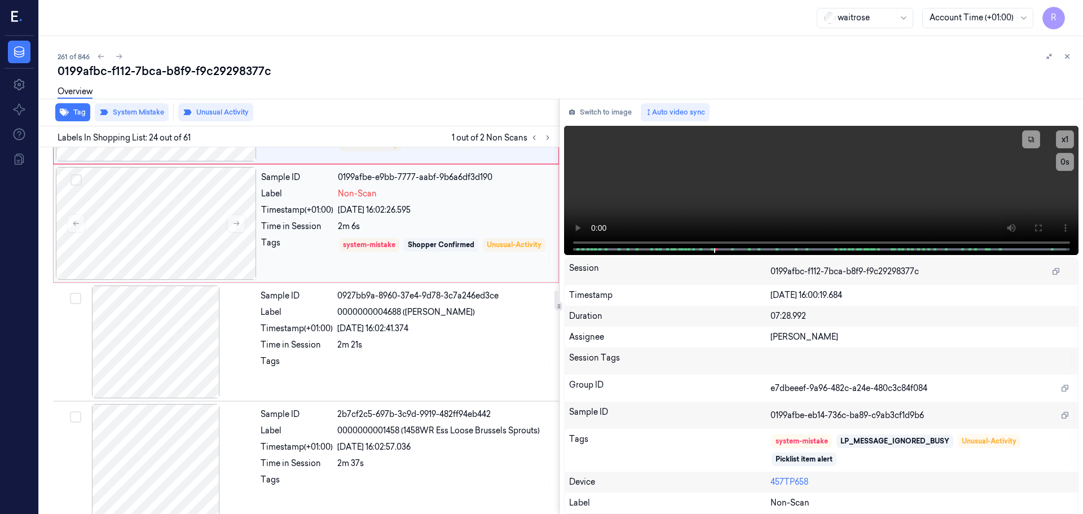
click at [313, 240] on div "Tags" at bounding box center [297, 253] width 72 height 32
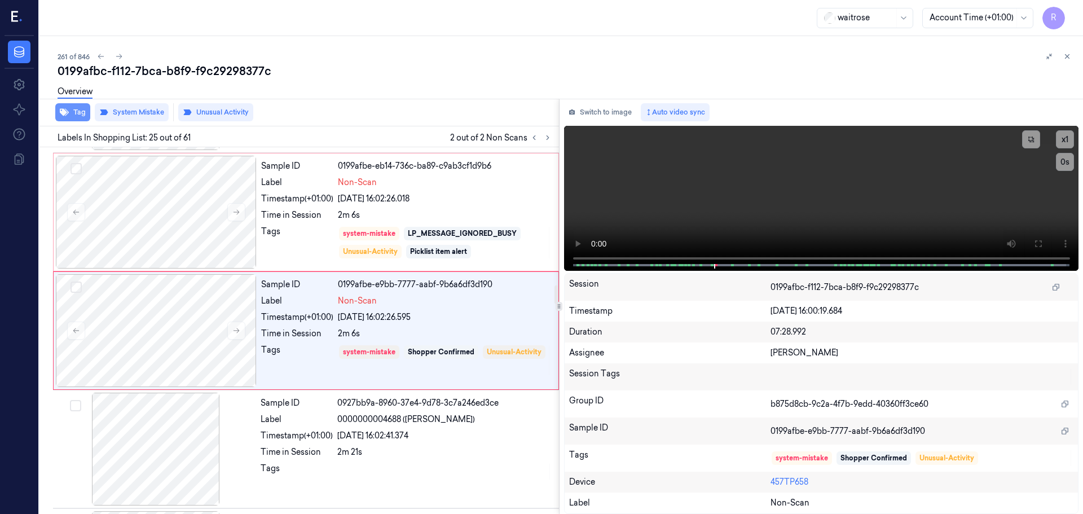
click at [78, 116] on button "Tag" at bounding box center [72, 112] width 35 height 18
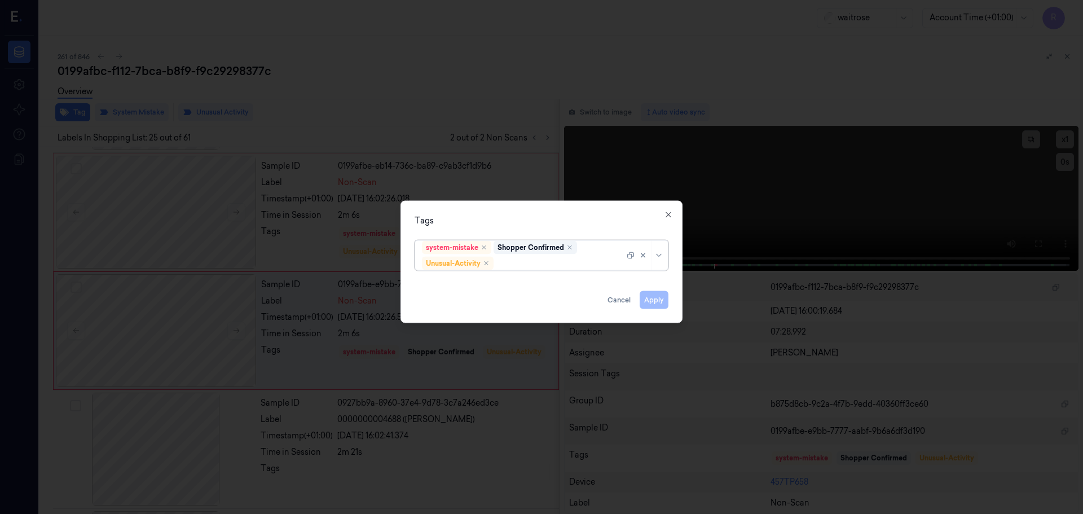
click at [660, 259] on div at bounding box center [646, 254] width 39 height 29
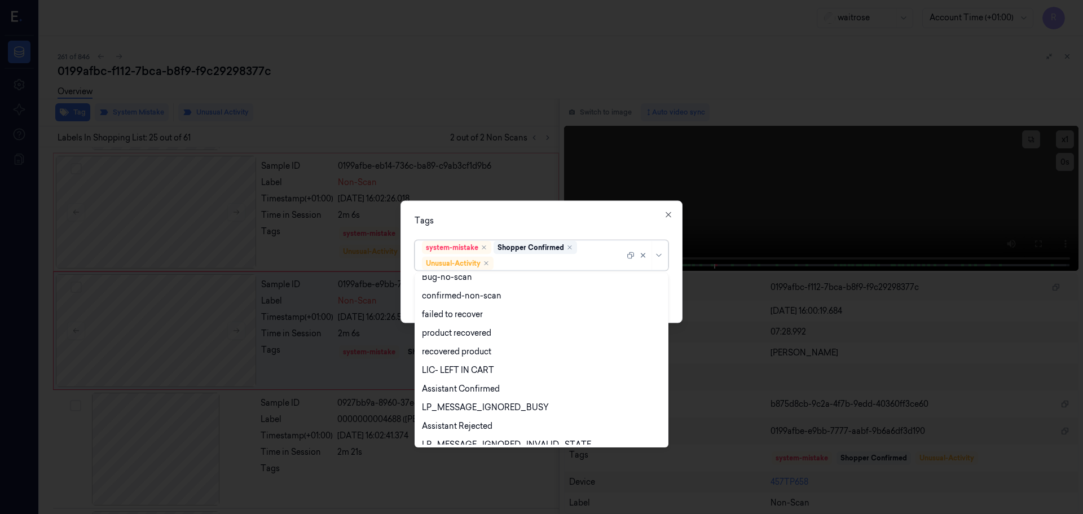
scroll to position [147, 0]
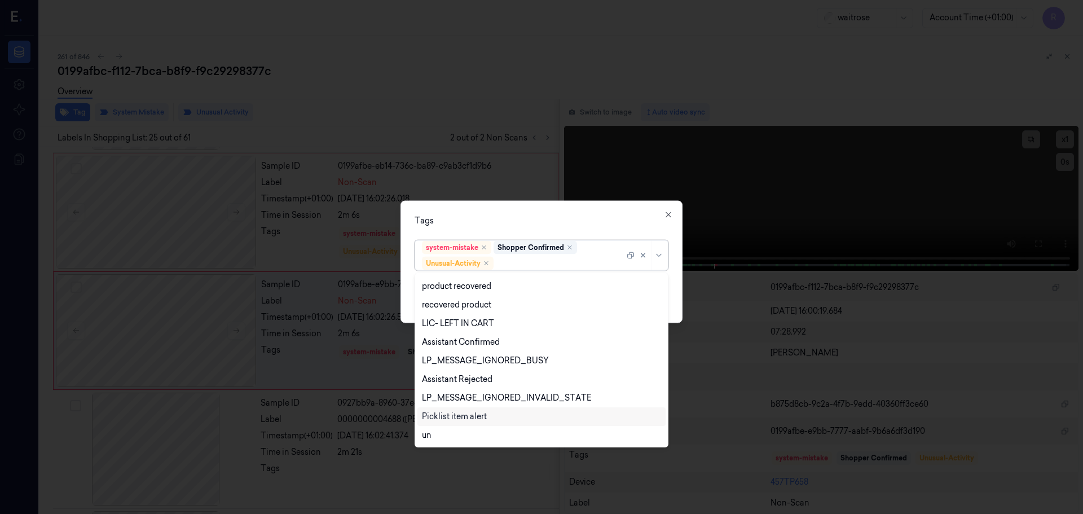
click at [446, 413] on div "Picklist item alert" at bounding box center [454, 417] width 65 height 12
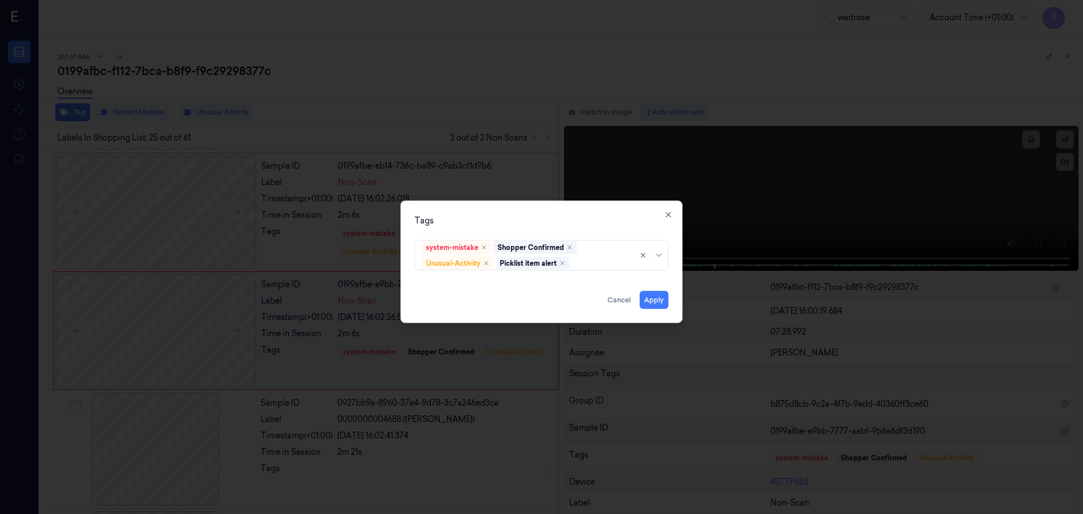
drag, startPoint x: 569, startPoint y: 219, endPoint x: 623, endPoint y: 241, distance: 58.2
click at [570, 219] on div "Tags" at bounding box center [542, 220] width 254 height 12
click at [654, 302] on button "Apply" at bounding box center [654, 299] width 29 height 18
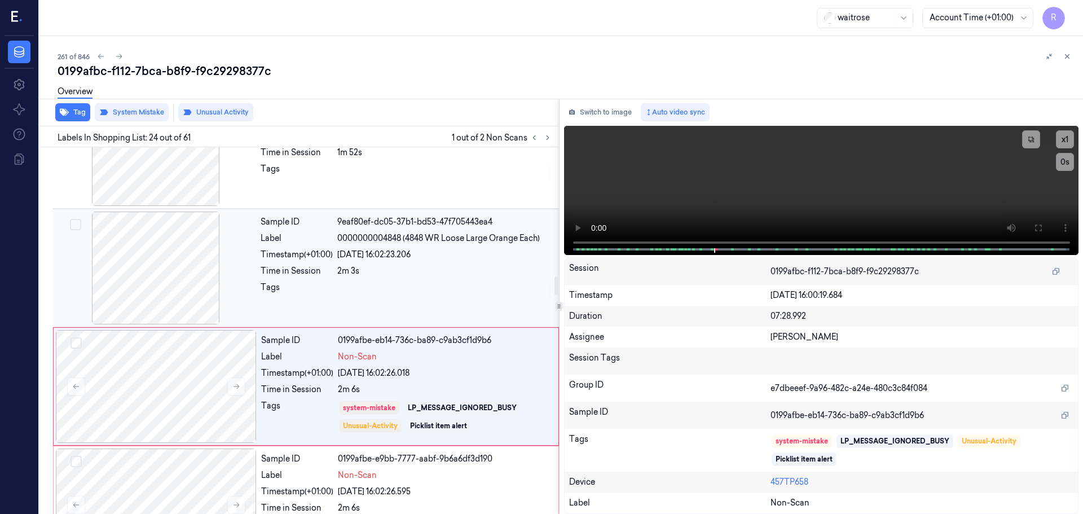
click at [373, 259] on div "[DATE] 16:02:23.206" at bounding box center [444, 255] width 215 height 12
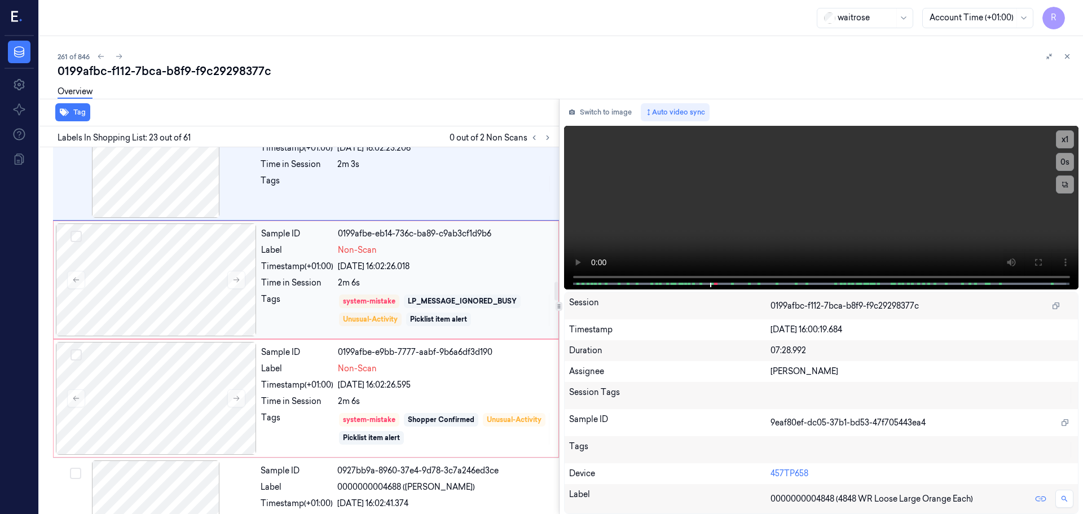
click at [364, 293] on div "system-mistake LP_MESSAGE_IGNORED_BUSY Unusual-Activity Picklist item alert" at bounding box center [445, 310] width 214 height 34
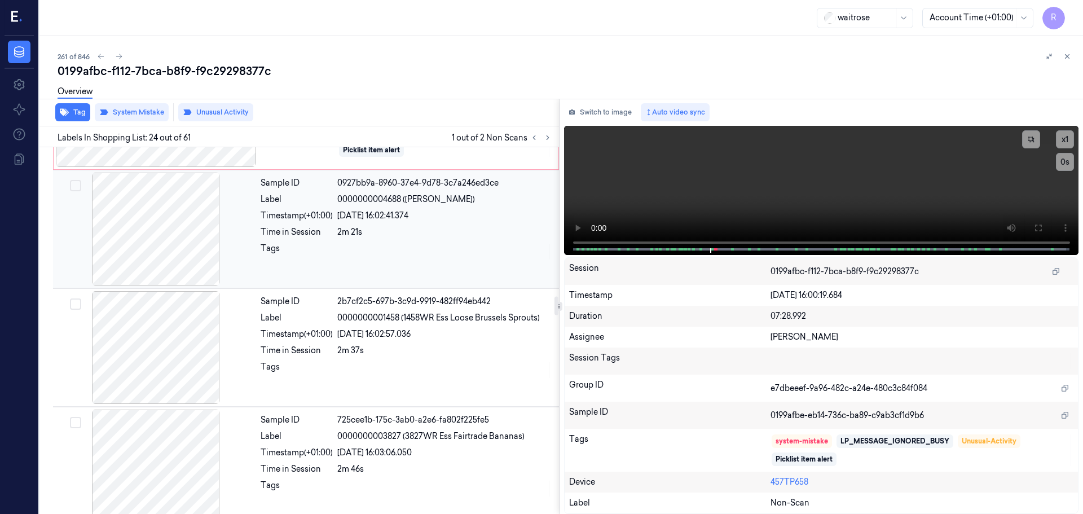
click at [378, 268] on div "Sample ID 0927bb9a-8960-37e4-9d78-3c7a246ed3ce Label 0000000004688 ([PERSON_NAM…" at bounding box center [406, 229] width 301 height 113
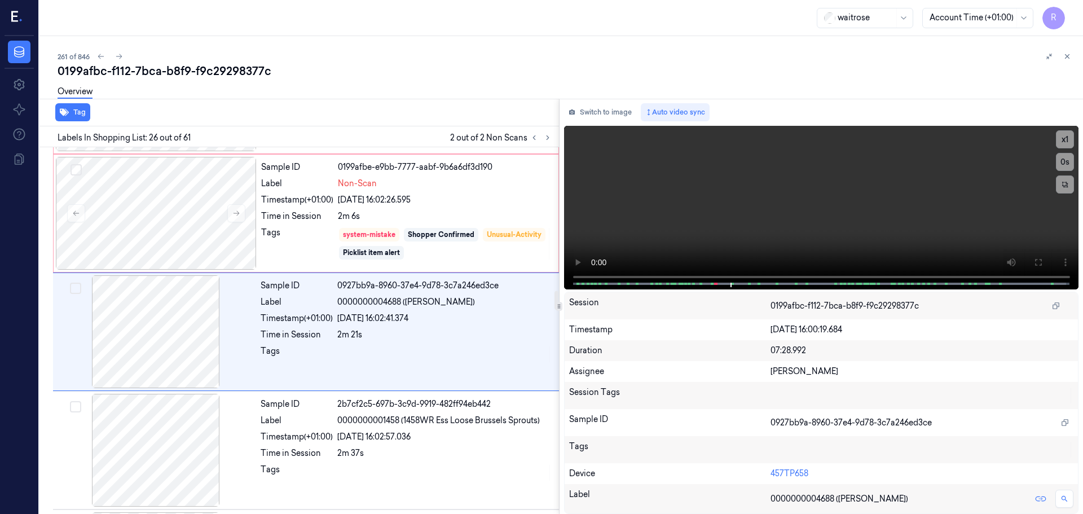
scroll to position [2836, 0]
click at [1068, 58] on icon at bounding box center [1067, 56] width 8 height 8
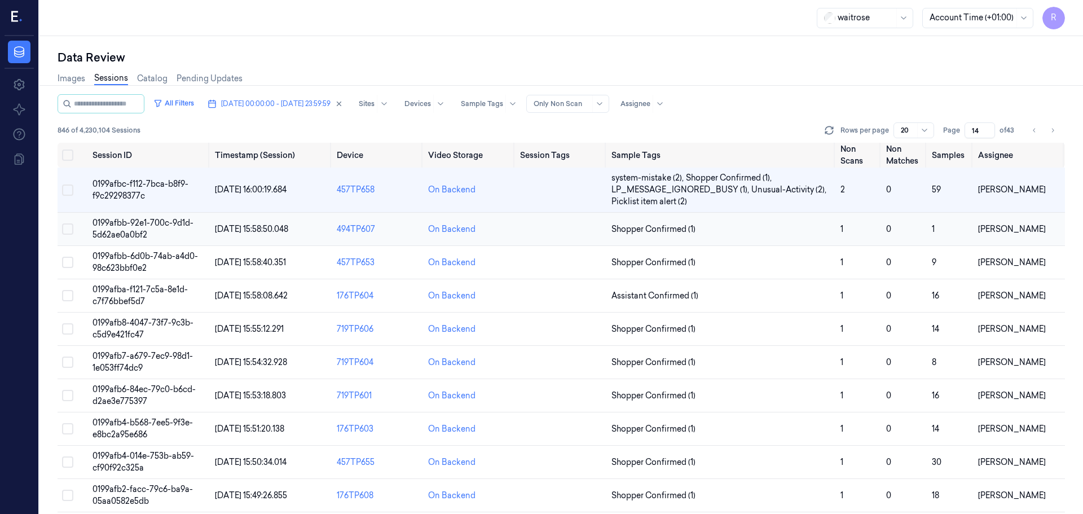
click at [723, 239] on td "Shopper Confirmed (1)" at bounding box center [721, 229] width 229 height 33
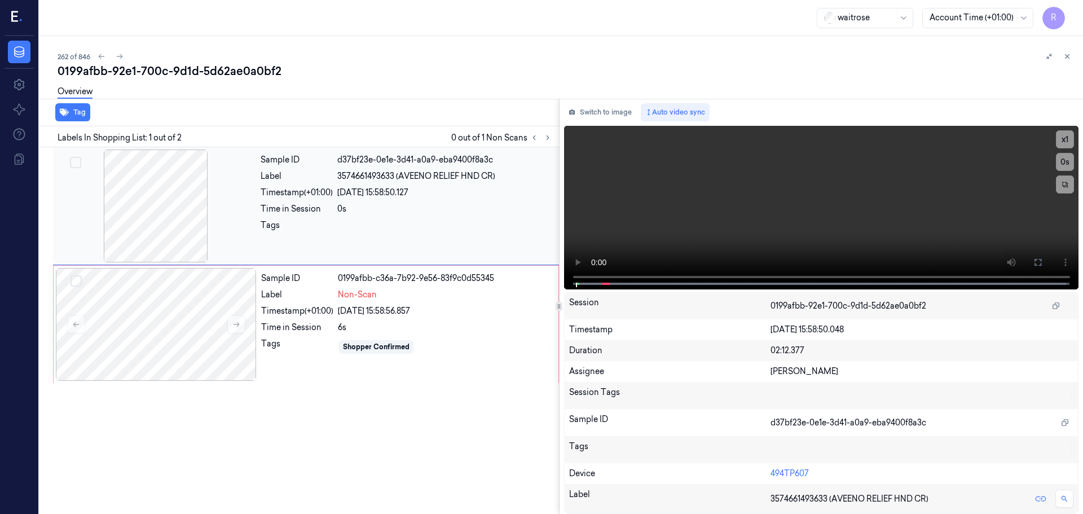
click at [166, 232] on div at bounding box center [155, 205] width 201 height 113
click at [167, 231] on div at bounding box center [155, 205] width 201 height 113
click at [177, 319] on div at bounding box center [156, 324] width 201 height 113
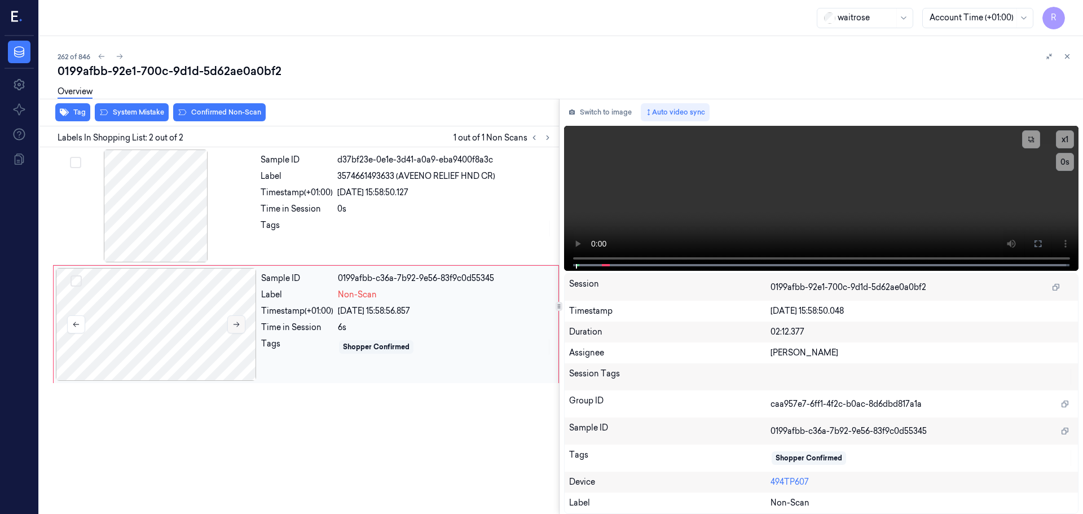
click at [236, 326] on icon at bounding box center [236, 324] width 8 height 8
click at [165, 239] on div at bounding box center [155, 205] width 201 height 113
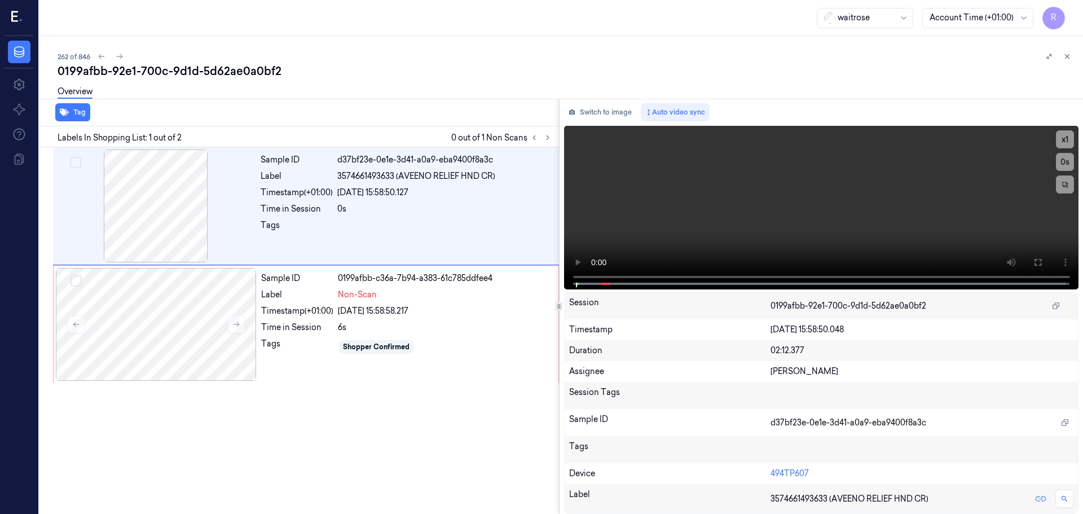
click at [562, 261] on div "Switch to image Auto video sync x 1 0 s Session 0199afbb-92e1-700c-9d1d-5d62ae0…" at bounding box center [822, 306] width 524 height 415
drag, startPoint x: 1041, startPoint y: 261, endPoint x: 1041, endPoint y: 330, distance: 68.8
click at [1041, 261] on icon at bounding box center [1037, 262] width 7 height 7
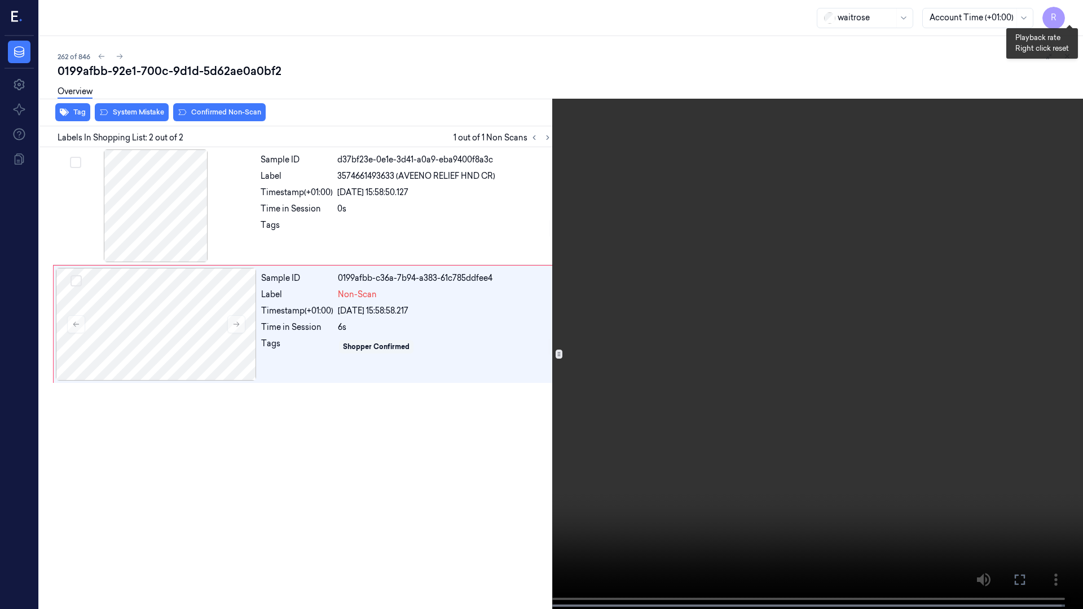
click at [1074, 19] on button "x 1" at bounding box center [1069, 14] width 18 height 18
click at [1074, 19] on button "x 2" at bounding box center [1069, 14] width 18 height 18
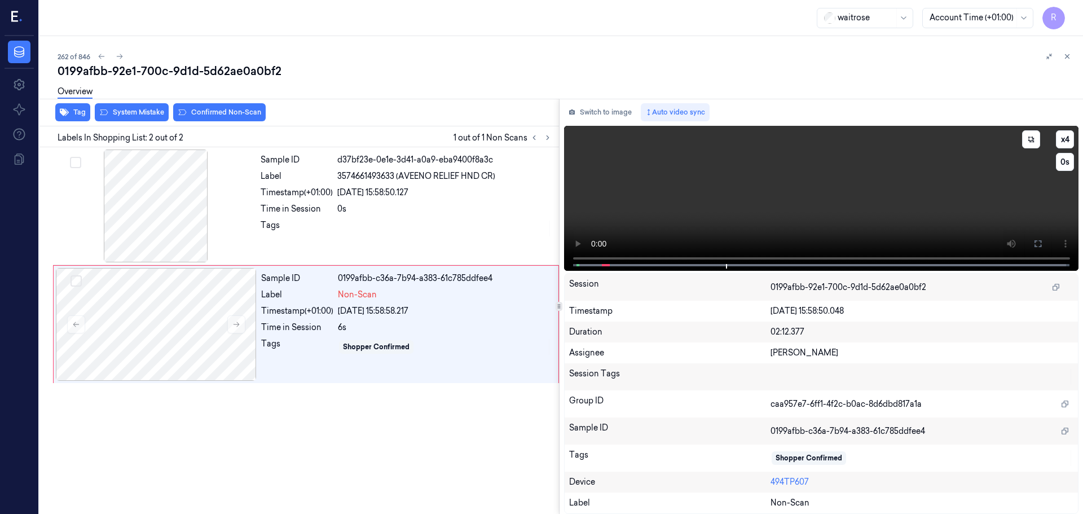
drag, startPoint x: 1043, startPoint y: 239, endPoint x: 1043, endPoint y: 307, distance: 68.8
click at [1043, 239] on button at bounding box center [1038, 244] width 18 height 18
click at [452, 205] on div "0s" at bounding box center [444, 209] width 215 height 12
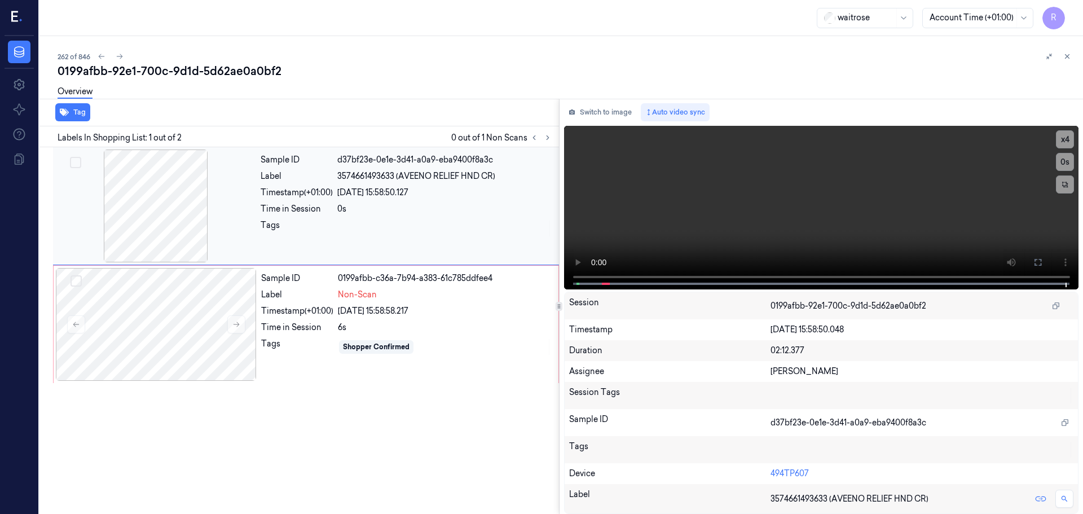
drag, startPoint x: 444, startPoint y: 302, endPoint x: 208, endPoint y: 214, distance: 252.7
click at [443, 303] on div "Sample ID 0199afbb-c36a-7b94-a383-61c785ddfee4 Label Non-Scan Timestamp (+01:00…" at bounding box center [406, 324] width 299 height 113
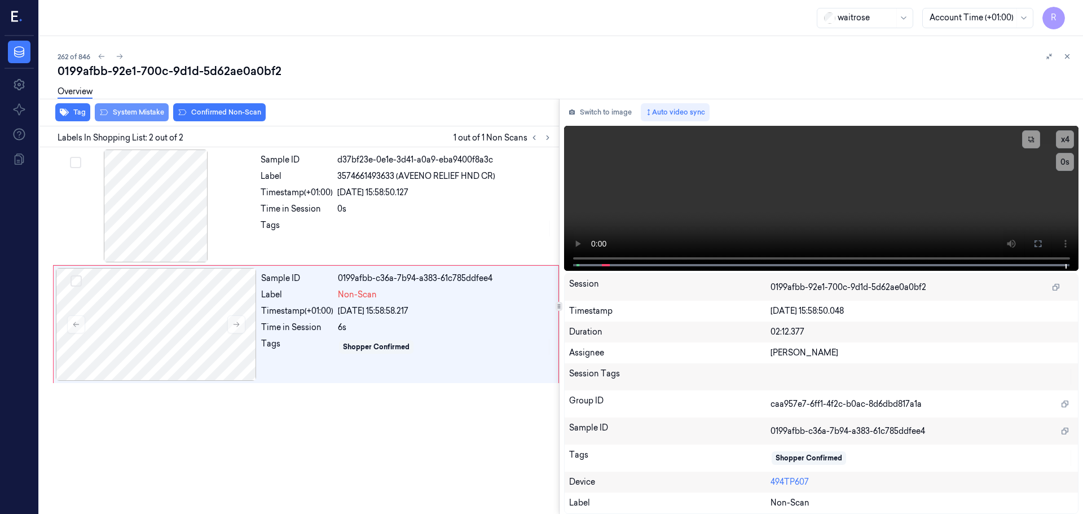
click at [111, 119] on button "System Mistake" at bounding box center [132, 112] width 74 height 18
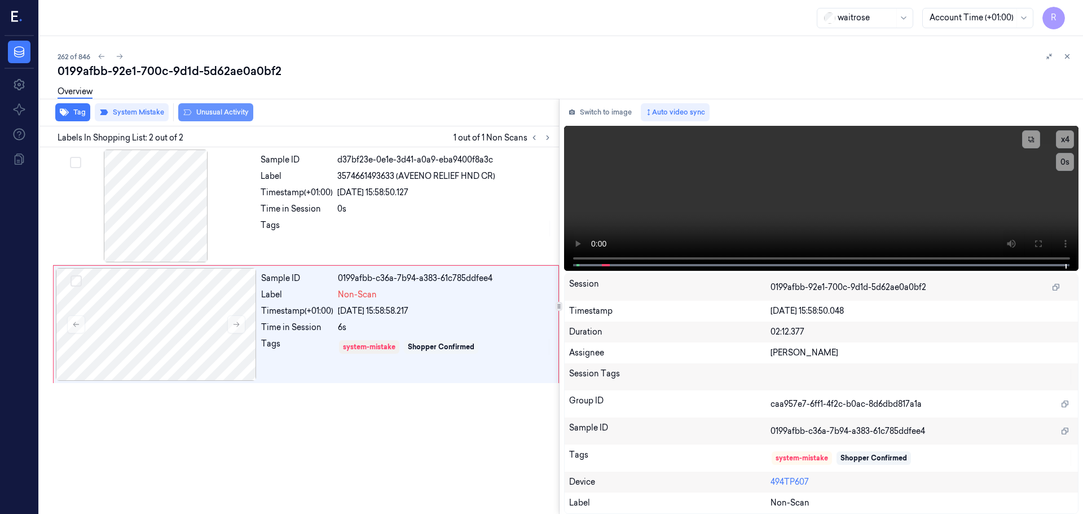
click at [214, 113] on button "Unusual Activity" at bounding box center [215, 112] width 75 height 18
click at [326, 211] on div "Time in Session" at bounding box center [297, 209] width 72 height 12
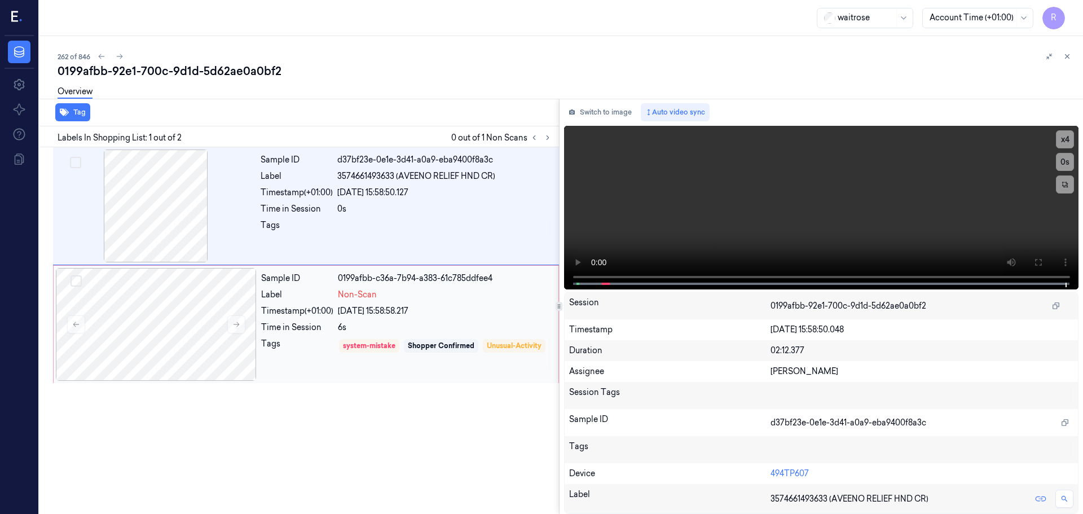
click at [384, 283] on div "0199afbb-c36a-7b94-a383-61c785ddfee4" at bounding box center [445, 278] width 214 height 12
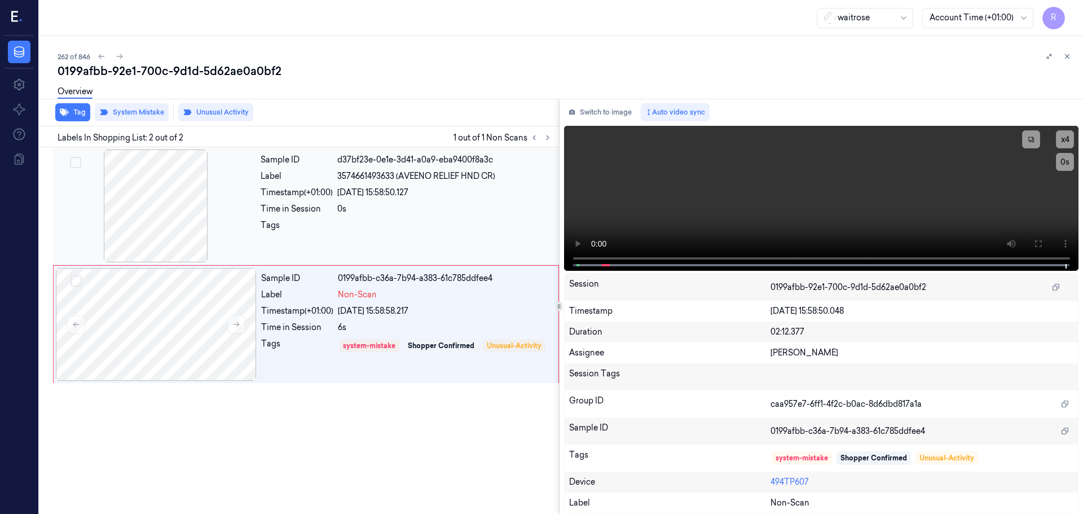
click at [409, 219] on div "Sample ID d37bf23e-0e1e-3d41-a0a9-eba9400f8a3c Label 3574661493633 (AVEENO RELI…" at bounding box center [406, 205] width 301 height 113
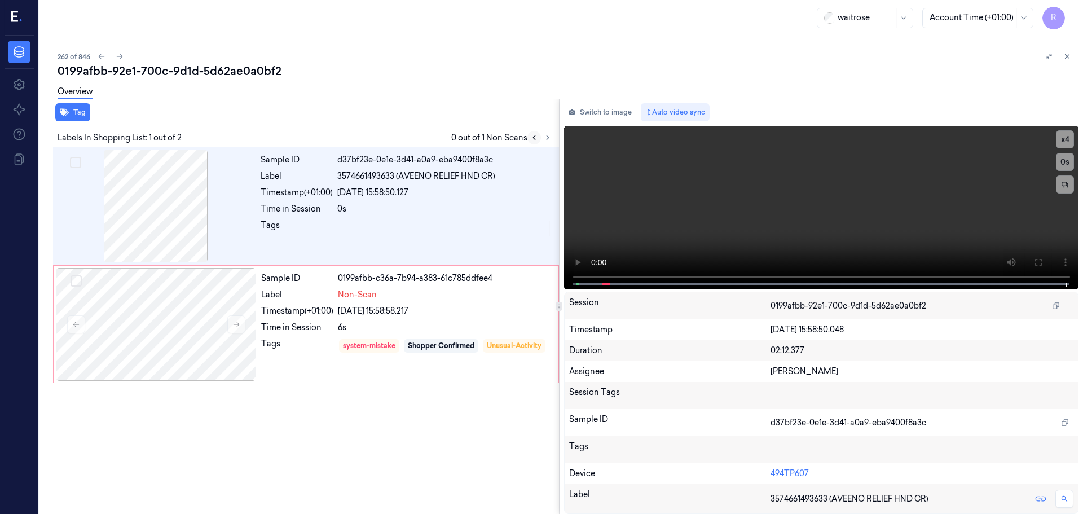
click at [539, 140] on button at bounding box center [534, 138] width 14 height 14
click at [547, 136] on icon at bounding box center [548, 138] width 8 height 8
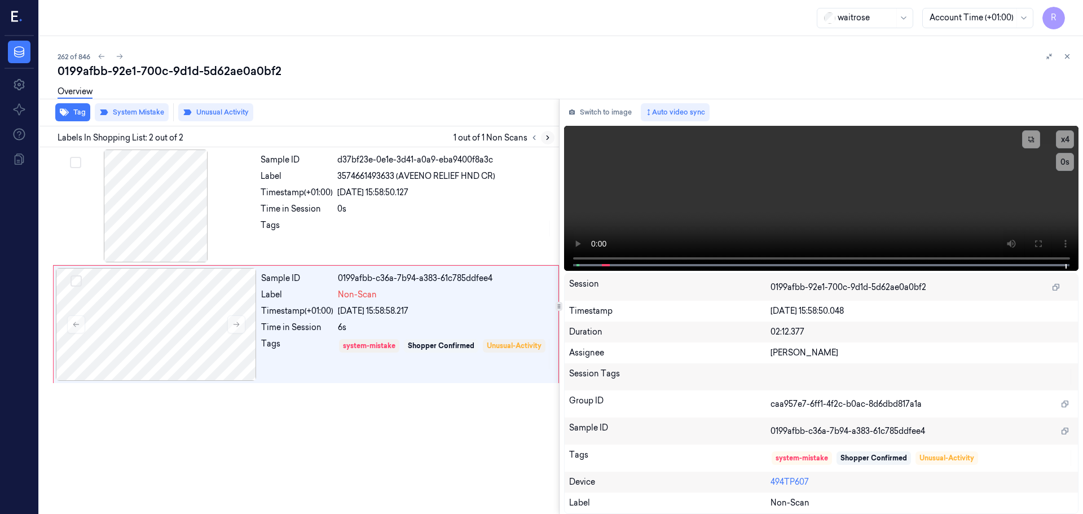
click at [547, 136] on icon at bounding box center [548, 138] width 8 height 8
click at [548, 140] on icon at bounding box center [548, 138] width 8 height 8
click at [1067, 58] on icon at bounding box center [1067, 56] width 8 height 8
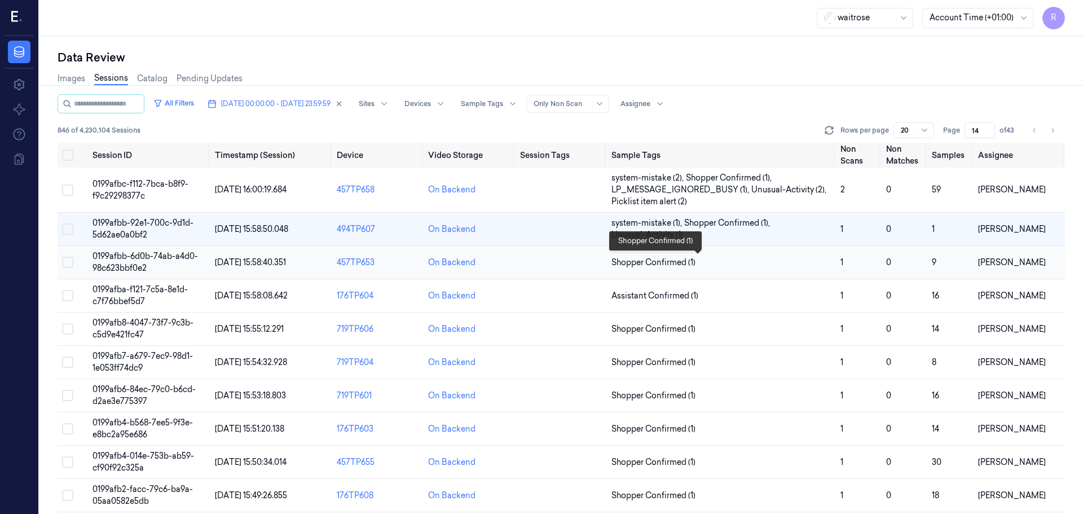
click at [746, 267] on span "Shopper Confirmed (1)" at bounding box center [721, 263] width 220 height 12
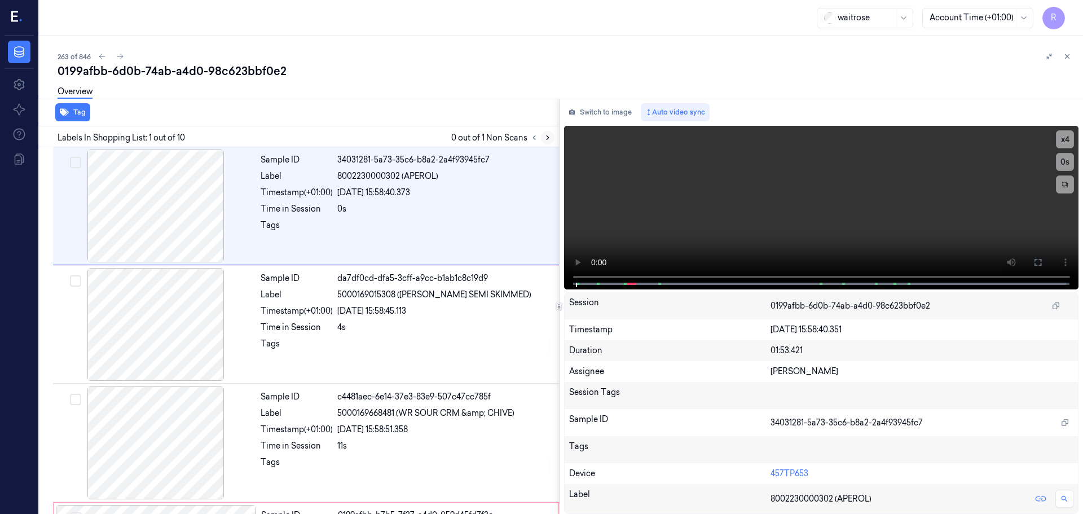
click at [549, 138] on icon at bounding box center [548, 138] width 8 height 8
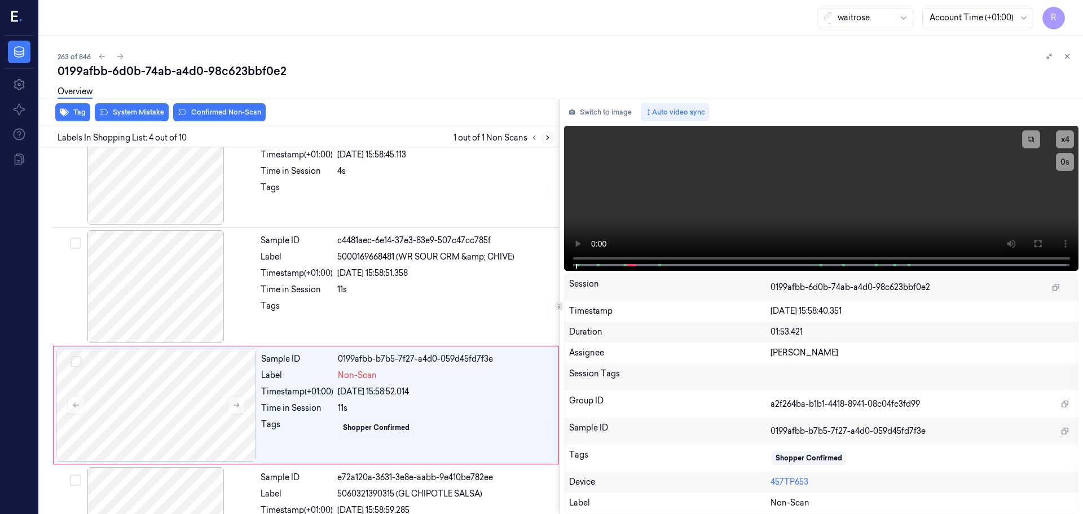
scroll to position [231, 0]
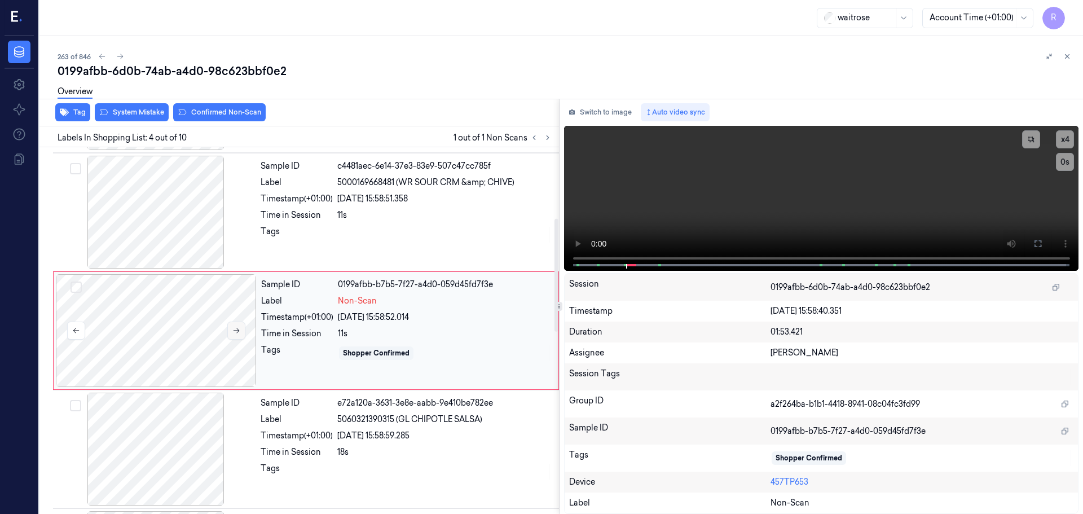
click at [236, 328] on icon at bounding box center [236, 331] width 8 height 8
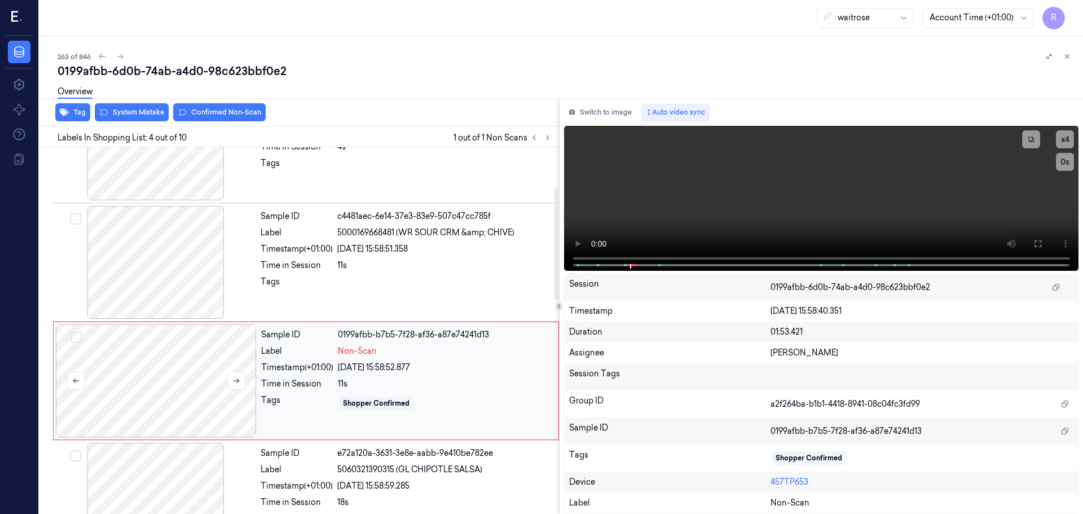
scroll to position [118, 0]
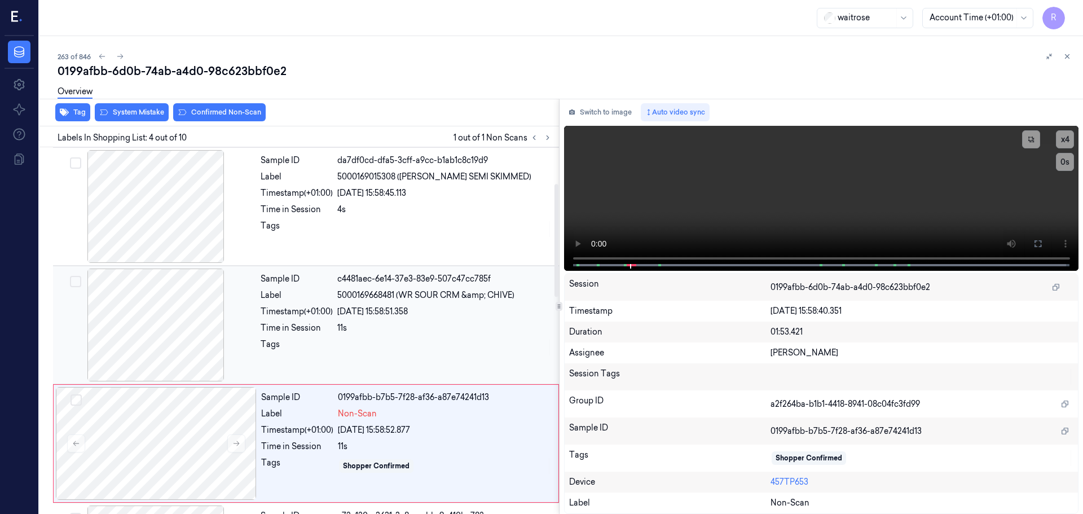
click at [172, 320] on div at bounding box center [155, 324] width 201 height 113
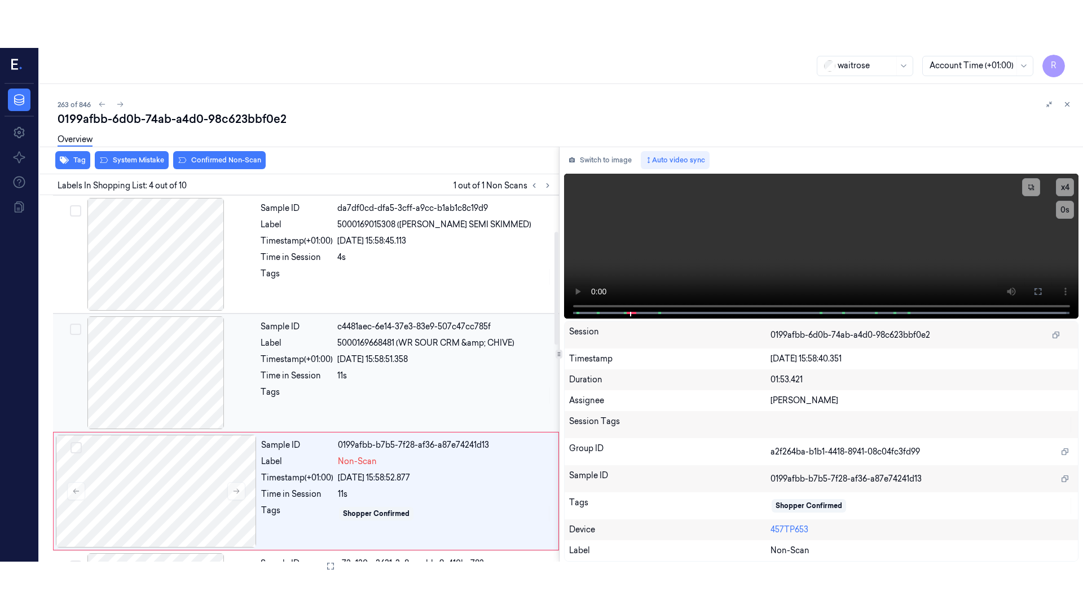
scroll to position [112, 0]
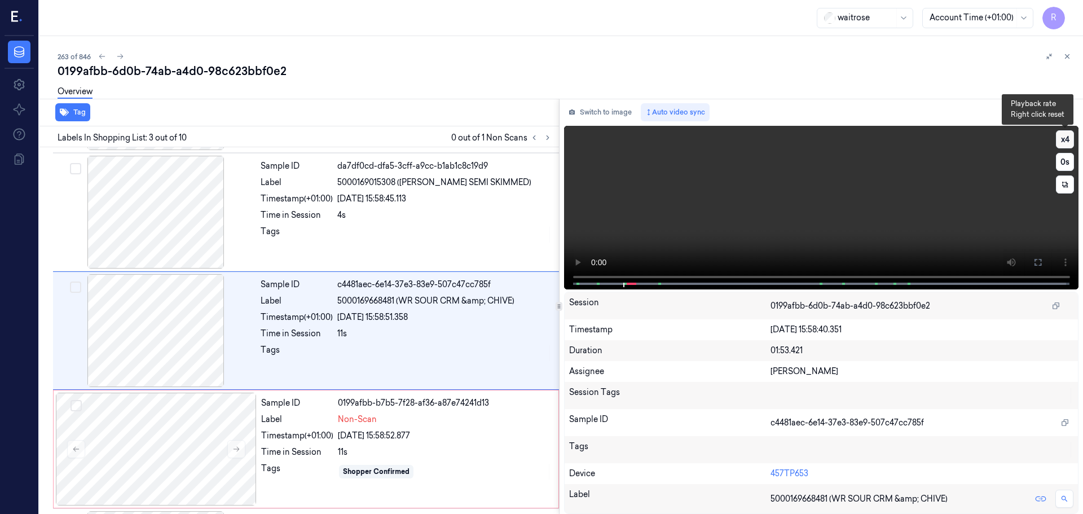
click at [1068, 137] on button "x 4" at bounding box center [1065, 139] width 18 height 18
click at [1036, 262] on icon at bounding box center [1037, 262] width 9 height 9
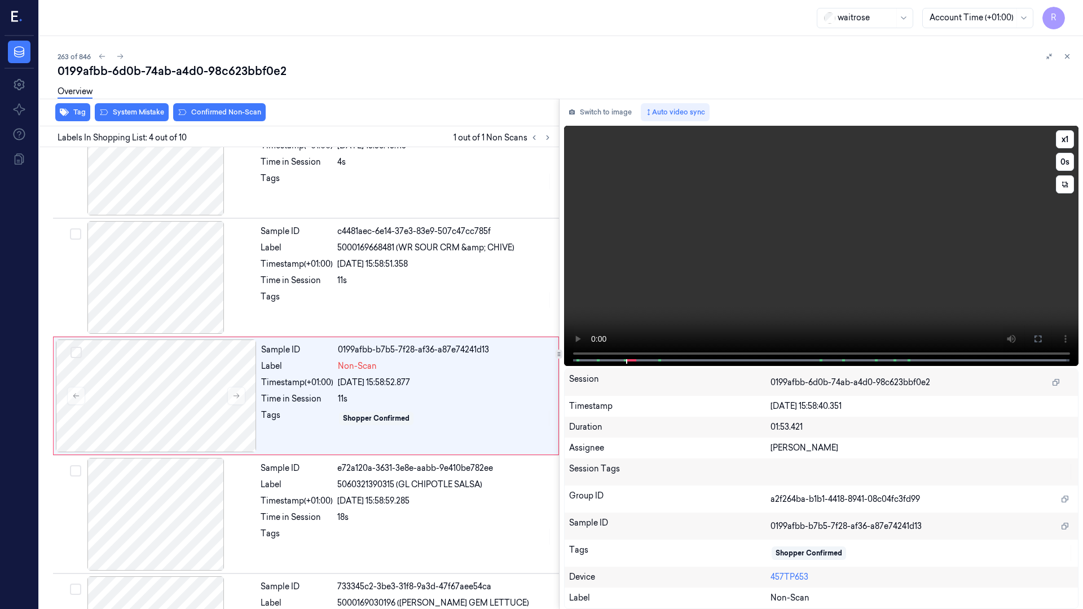
scroll to position [183, 0]
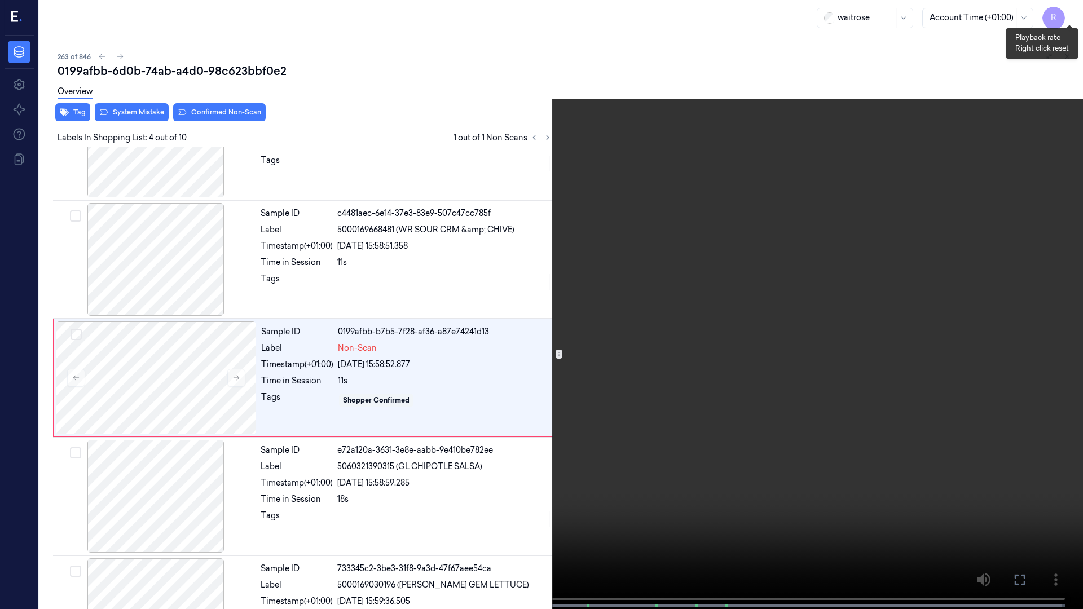
click at [1067, 12] on button "x 1" at bounding box center [1069, 14] width 18 height 18
click at [1067, 12] on button "x 2" at bounding box center [1069, 14] width 18 height 18
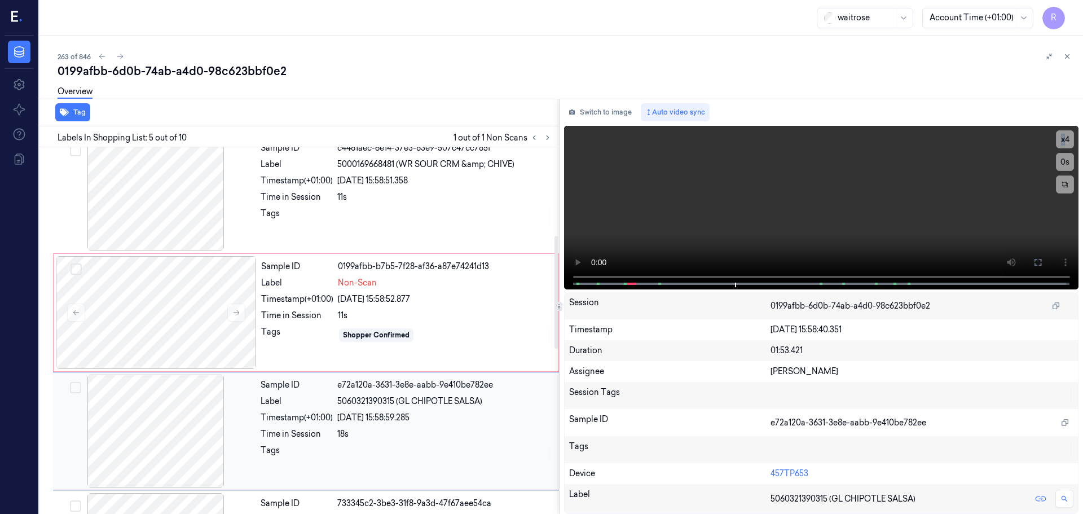
scroll to position [236, 0]
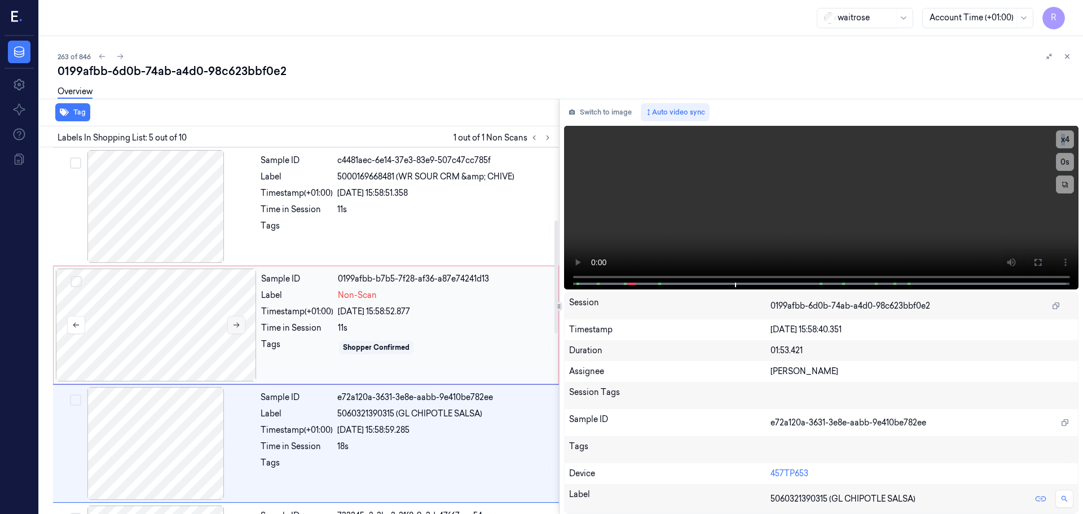
click at [239, 332] on button at bounding box center [236, 325] width 18 height 18
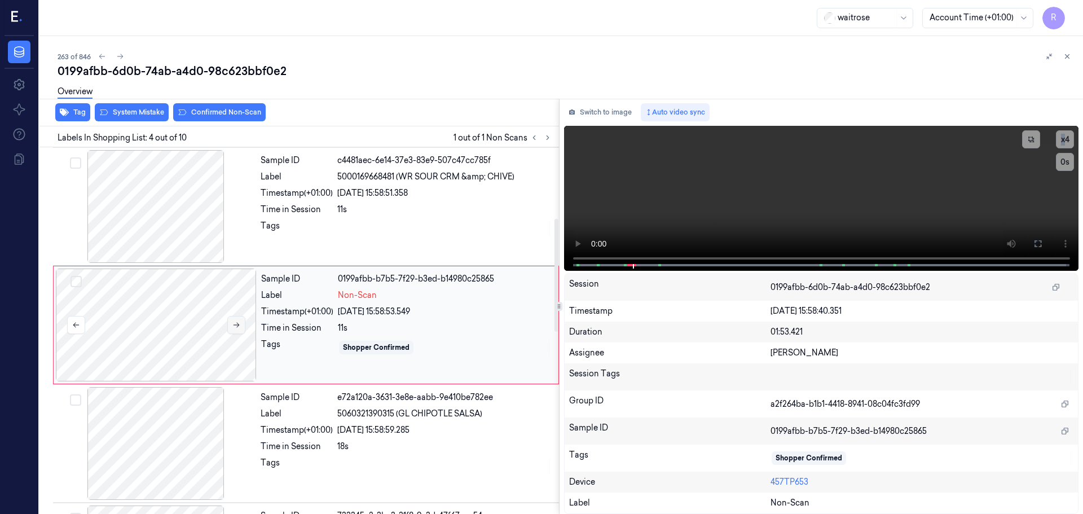
scroll to position [231, 0]
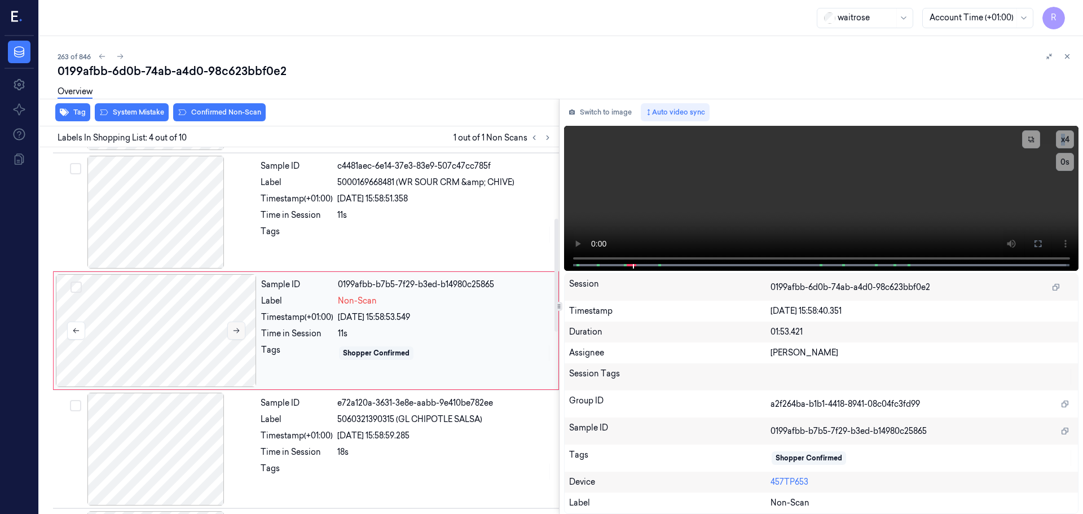
click at [239, 332] on icon at bounding box center [236, 331] width 8 height 8
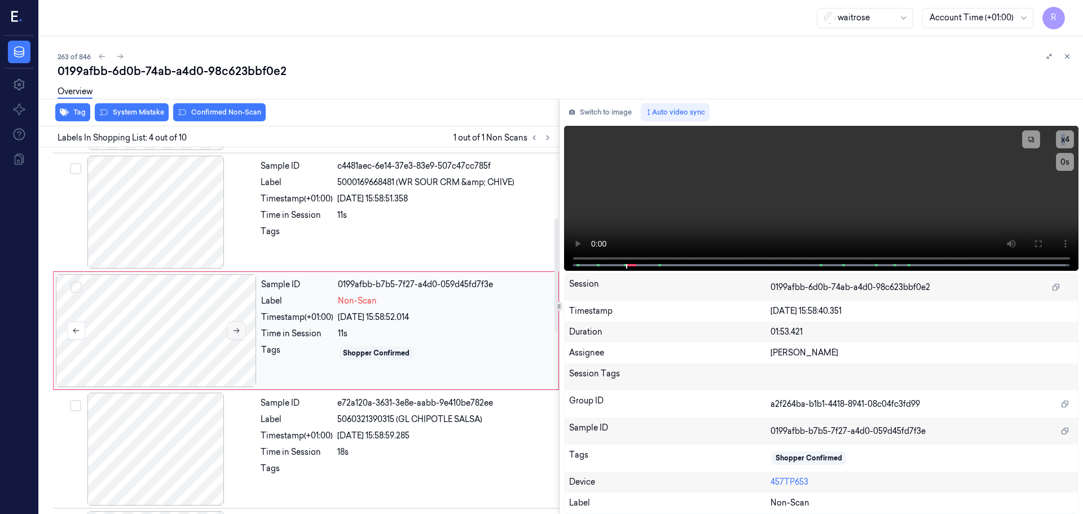
click at [239, 332] on icon at bounding box center [236, 331] width 8 height 8
click at [416, 229] on div at bounding box center [444, 235] width 215 height 18
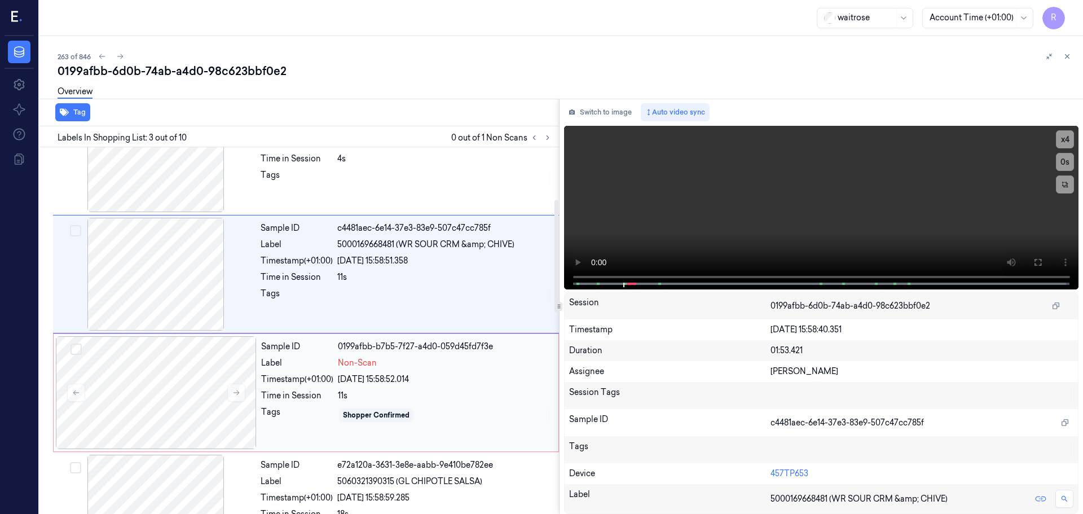
click at [363, 356] on div "Sample ID 0199afbb-b7b5-7f27-a4d0-059d45fd7f3e Label Non-Scan Timestamp (+01:00…" at bounding box center [406, 392] width 299 height 113
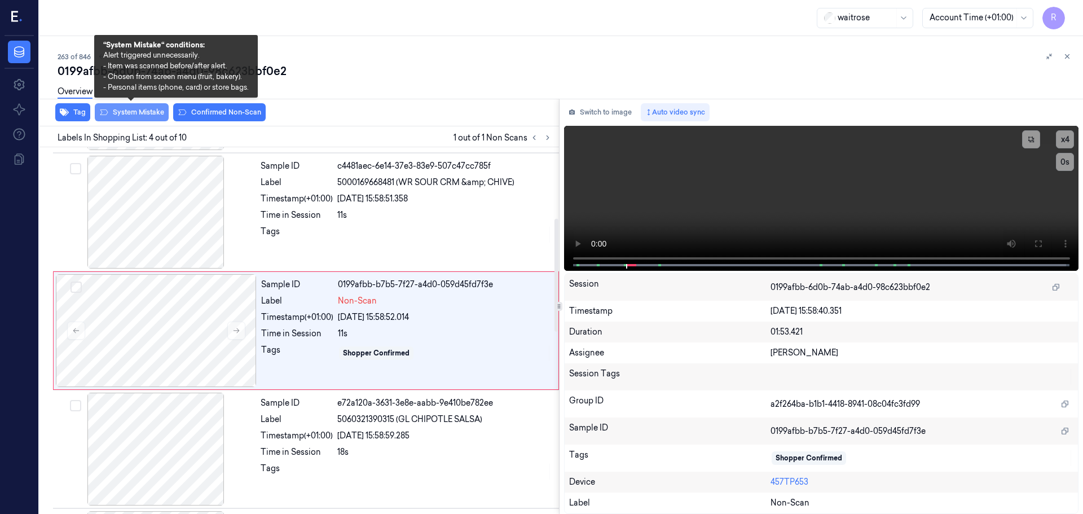
click at [158, 118] on button "System Mistake" at bounding box center [132, 112] width 74 height 18
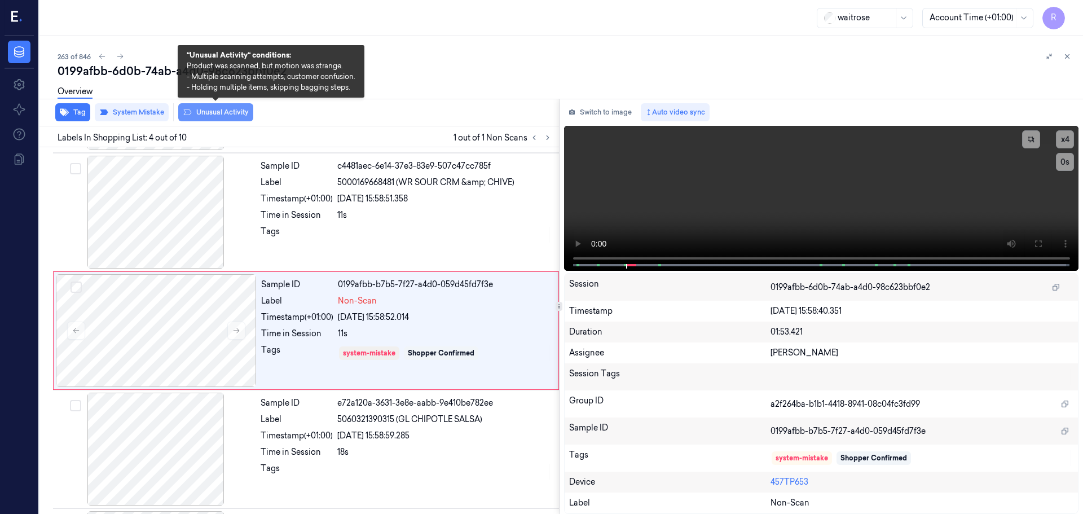
click at [201, 113] on button "Unusual Activity" at bounding box center [215, 112] width 75 height 18
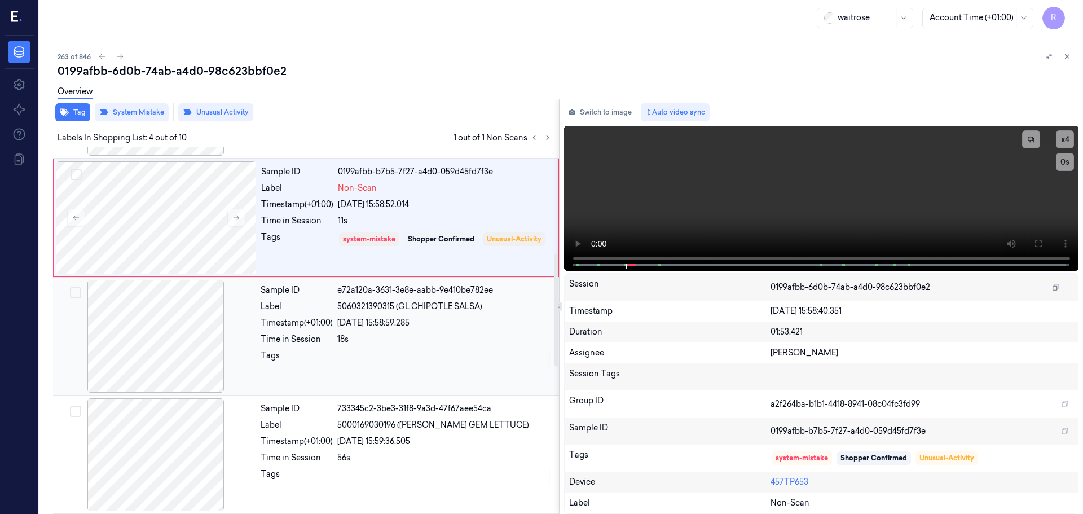
click at [324, 379] on div "Sample ID e72a120a-3631-3e8e-aabb-9e410be782ee Label 5060321390315 (GL CHIPOTLE…" at bounding box center [406, 336] width 301 height 113
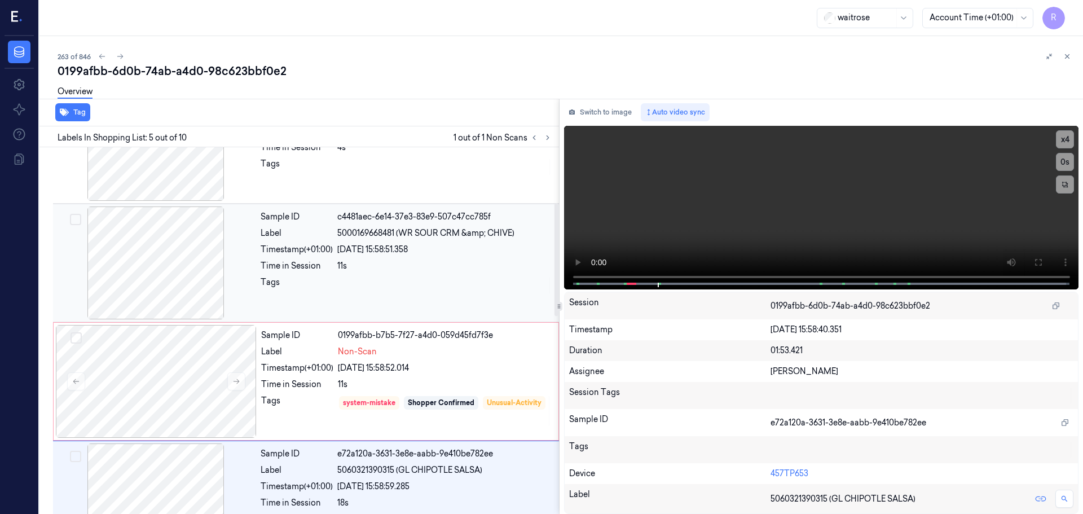
click at [375, 266] on div "11s" at bounding box center [444, 266] width 215 height 12
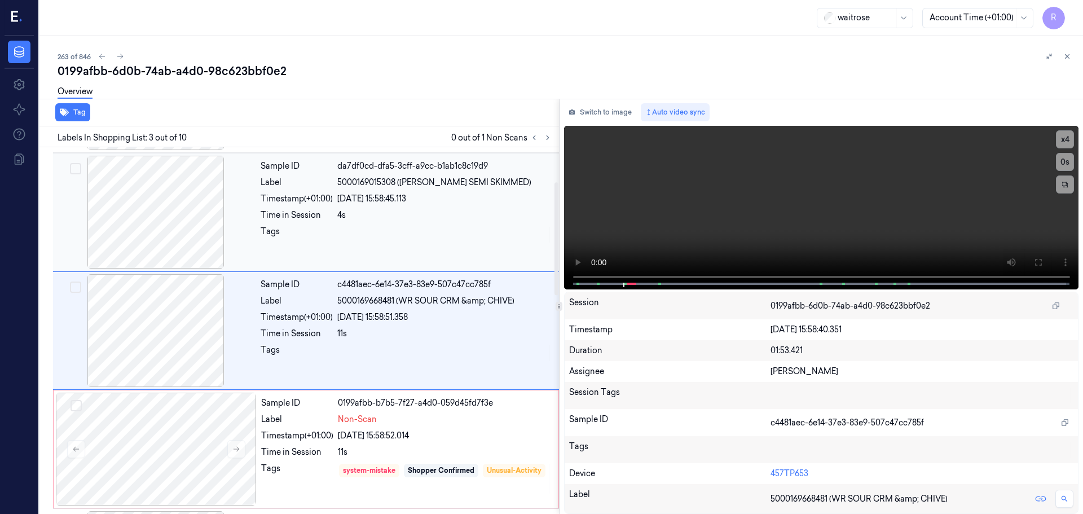
click at [380, 232] on div at bounding box center [444, 235] width 215 height 18
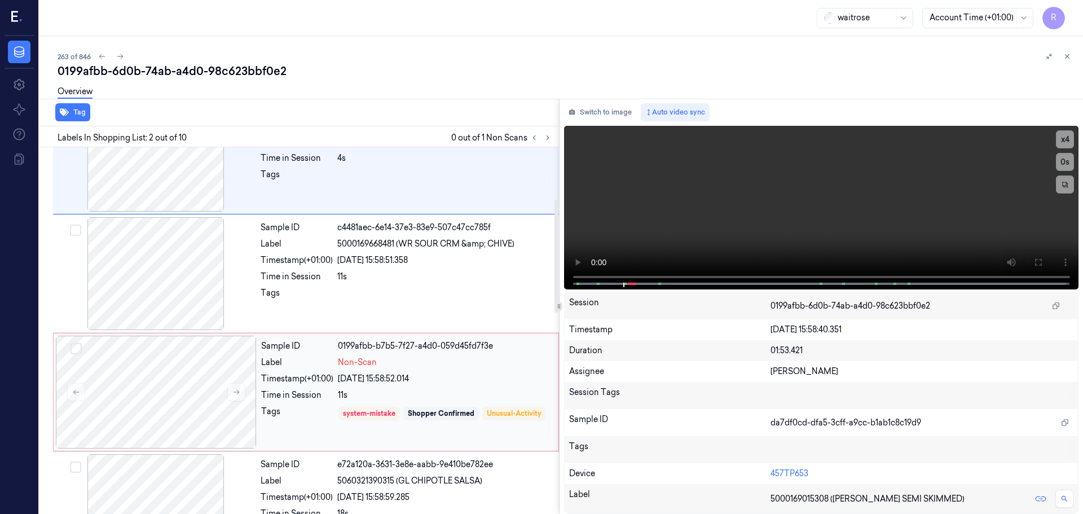
click at [352, 359] on span "Non-Scan" at bounding box center [357, 362] width 39 height 12
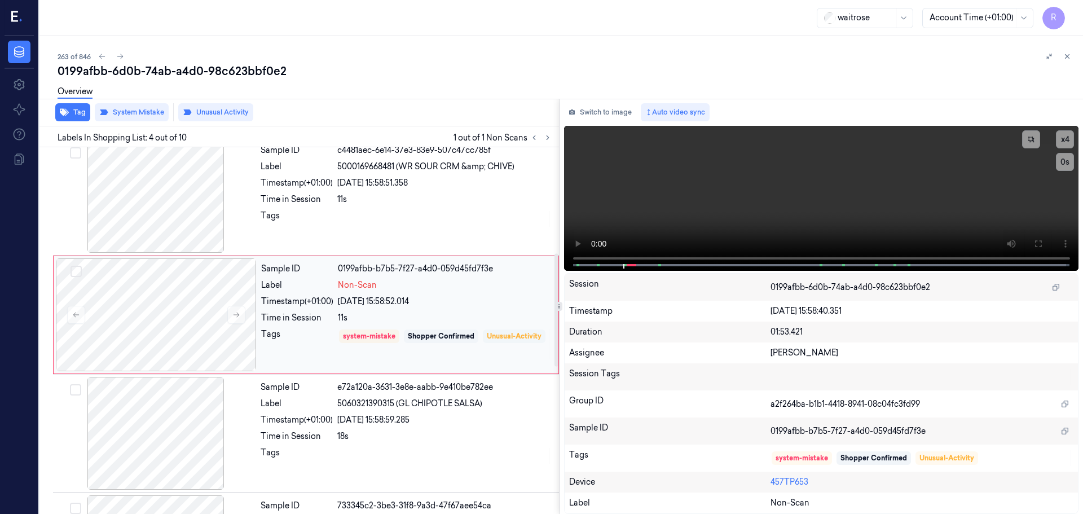
click at [359, 318] on div "Sample ID 0199afbb-b7b5-7f27-a4d0-059d45fd7f3e Label Non-Scan Timestamp (+01:00…" at bounding box center [406, 314] width 299 height 113
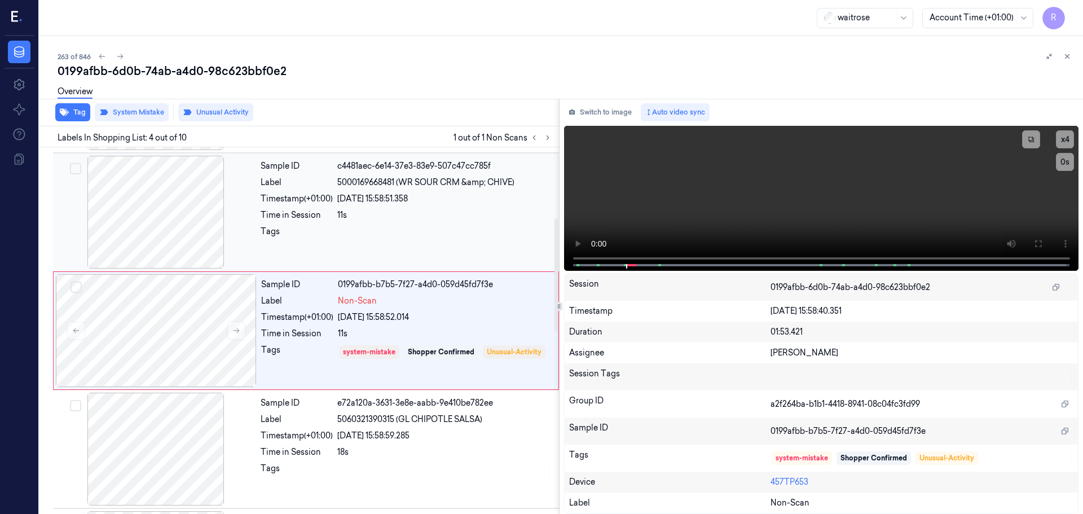
click at [387, 210] on div "11s" at bounding box center [444, 215] width 215 height 12
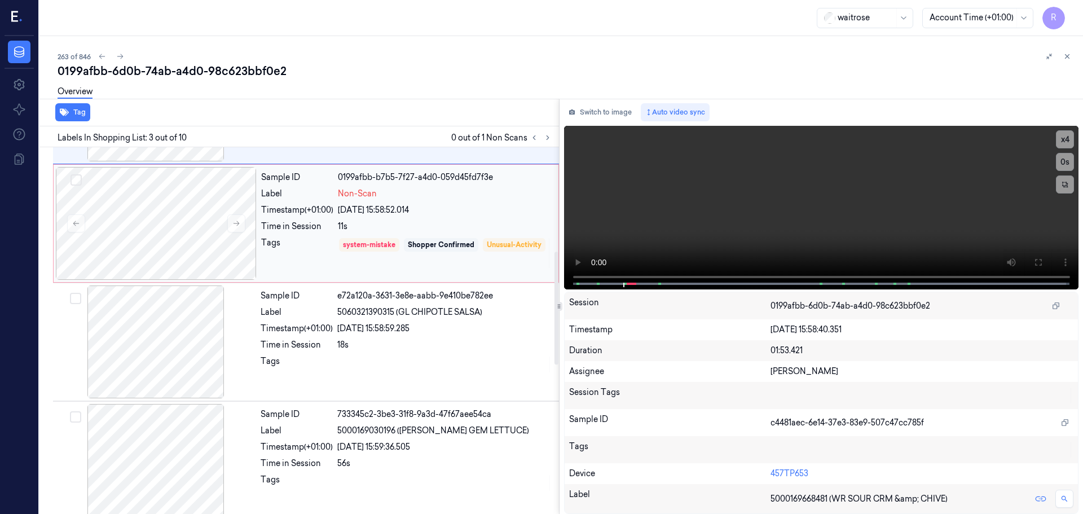
drag, startPoint x: 337, startPoint y: 240, endPoint x: 329, endPoint y: 246, distance: 10.5
click at [337, 241] on div "Tags system-mistake Shopper Confirmed Unusual-Activity" at bounding box center [406, 253] width 290 height 32
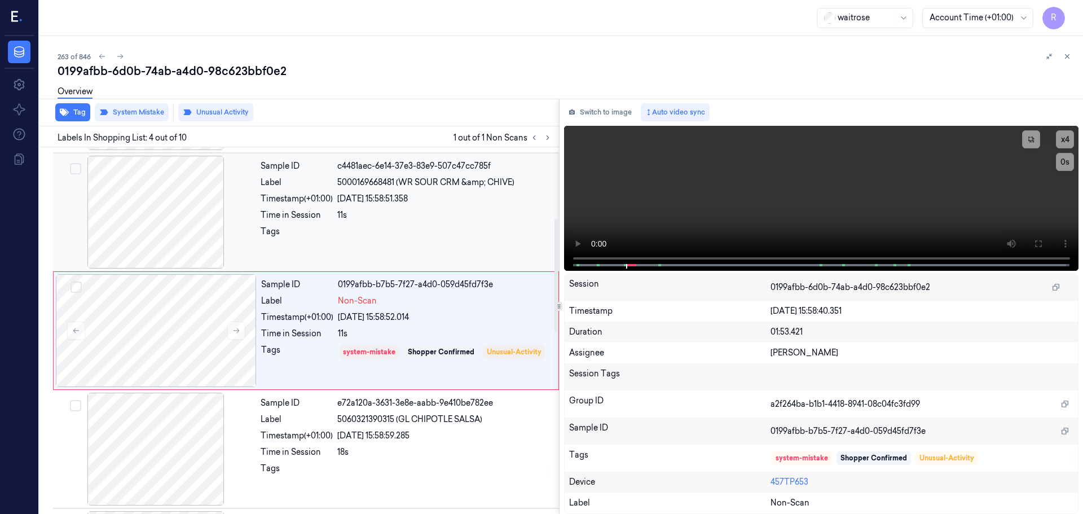
click at [329, 217] on div "Time in Session" at bounding box center [297, 215] width 72 height 12
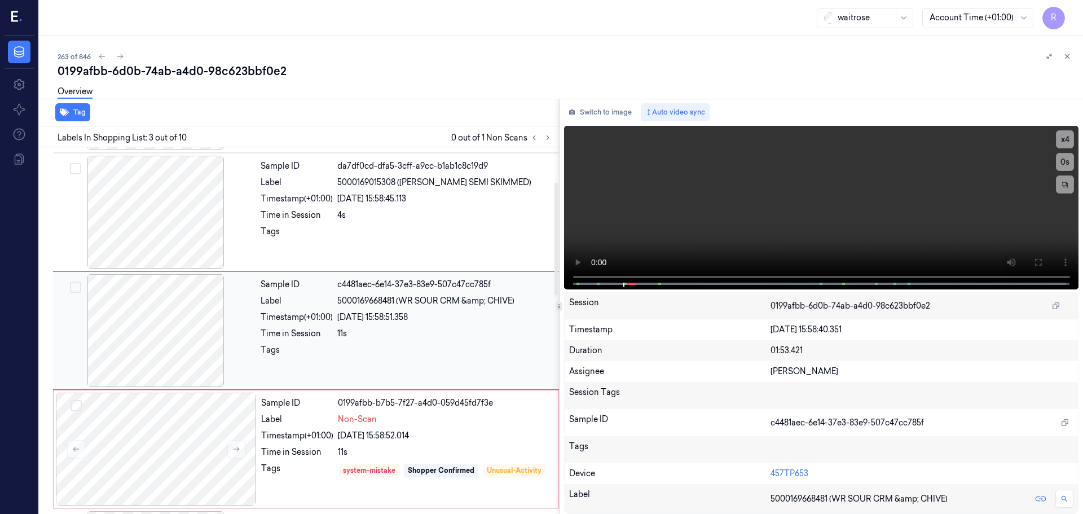
scroll to position [169, 0]
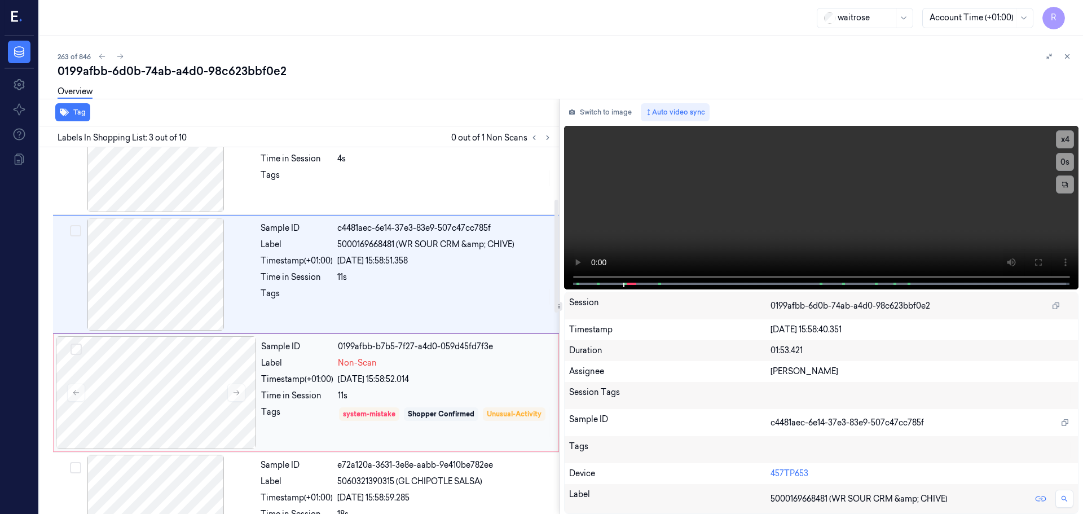
click at [292, 406] on div "Sample ID 0199afbb-b7b5-7f27-a4d0-059d45fd7f3e Label Non-Scan Timestamp (+01:00…" at bounding box center [406, 392] width 299 height 113
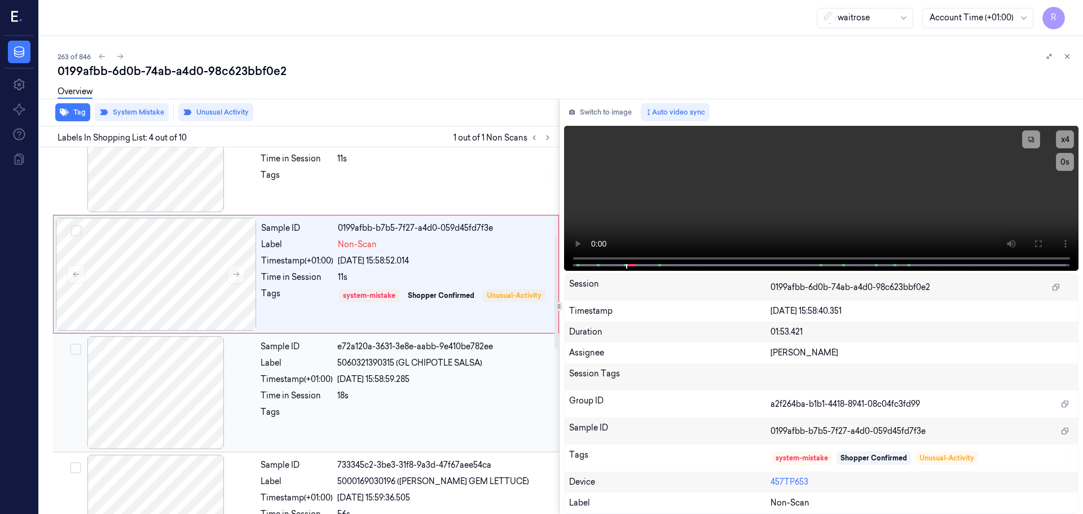
click at [324, 377] on div "Timestamp (+01:00)" at bounding box center [297, 379] width 72 height 12
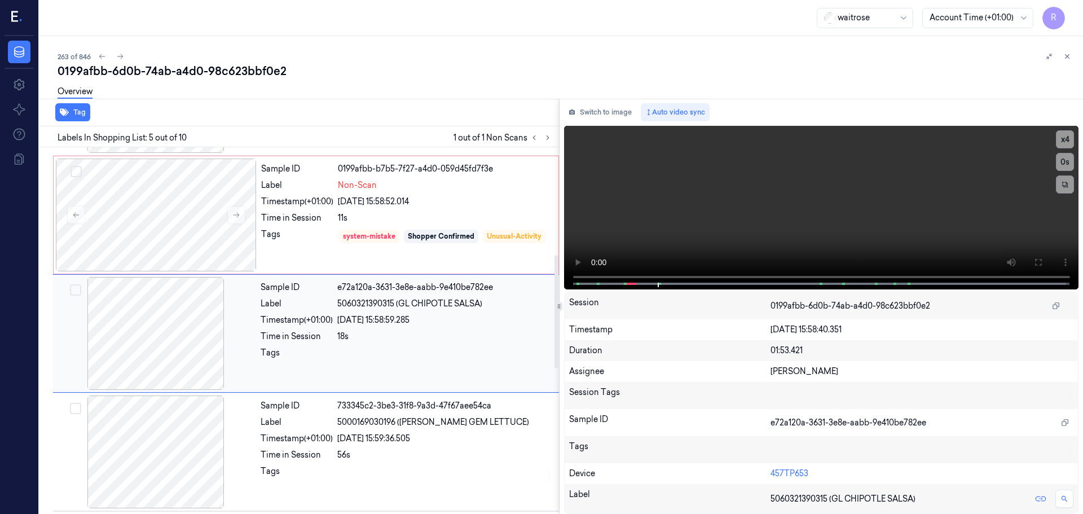
scroll to position [349, 0]
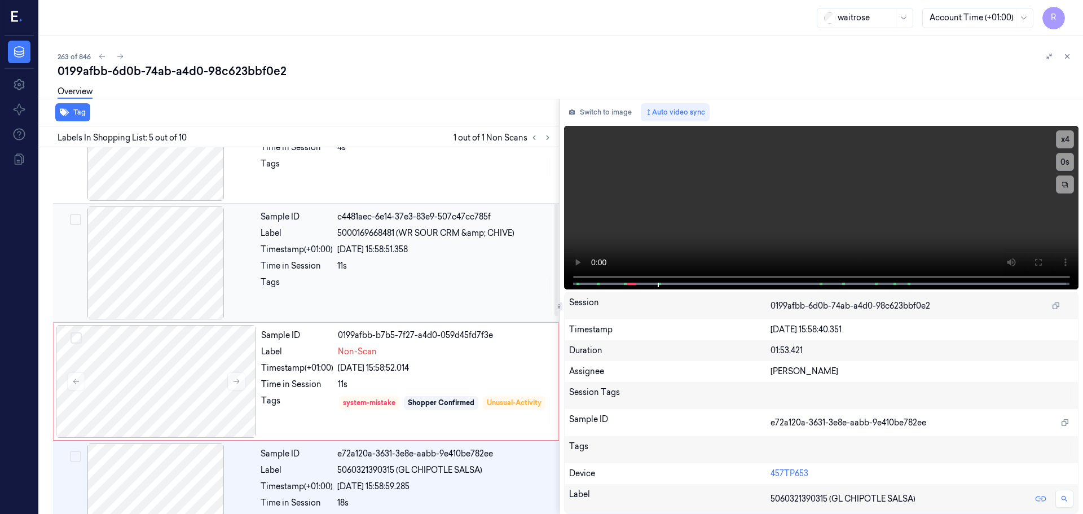
click at [351, 289] on div at bounding box center [444, 285] width 215 height 18
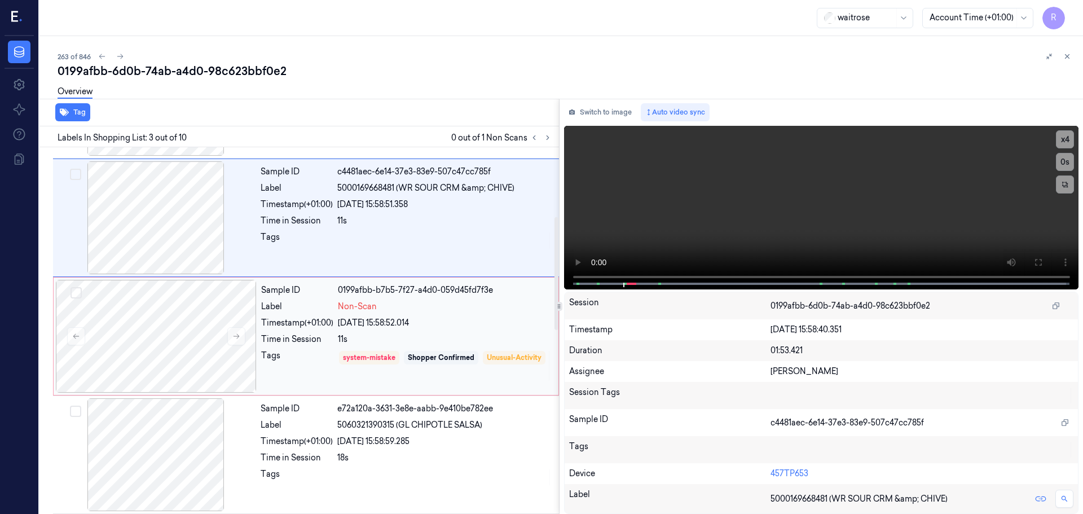
click at [362, 337] on div "11s" at bounding box center [445, 339] width 214 height 12
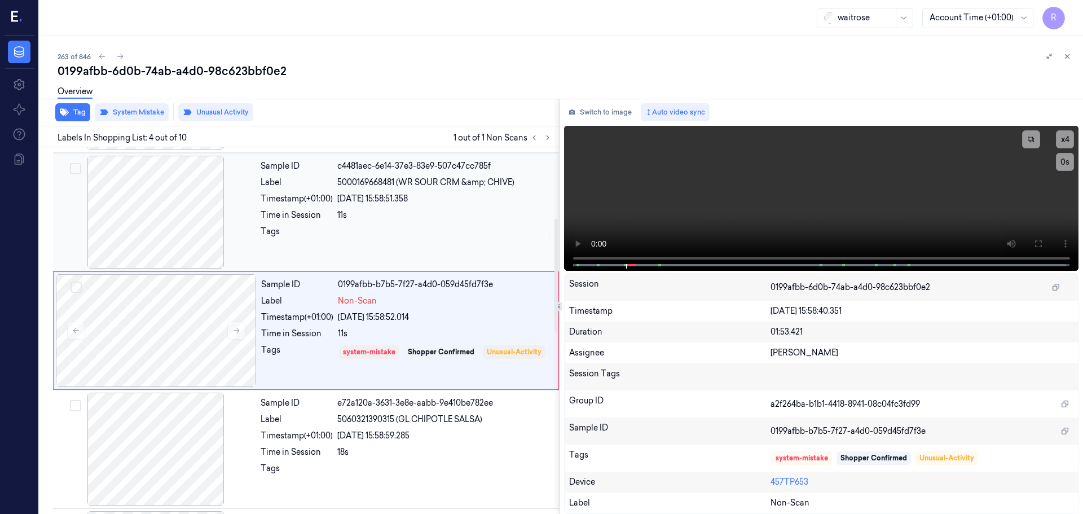
click at [365, 208] on div "Sample ID c4481aec-6e14-37e3-83e9-507c47cc785f Label 5000169668481 (WR SOUR CRM…" at bounding box center [406, 212] width 301 height 113
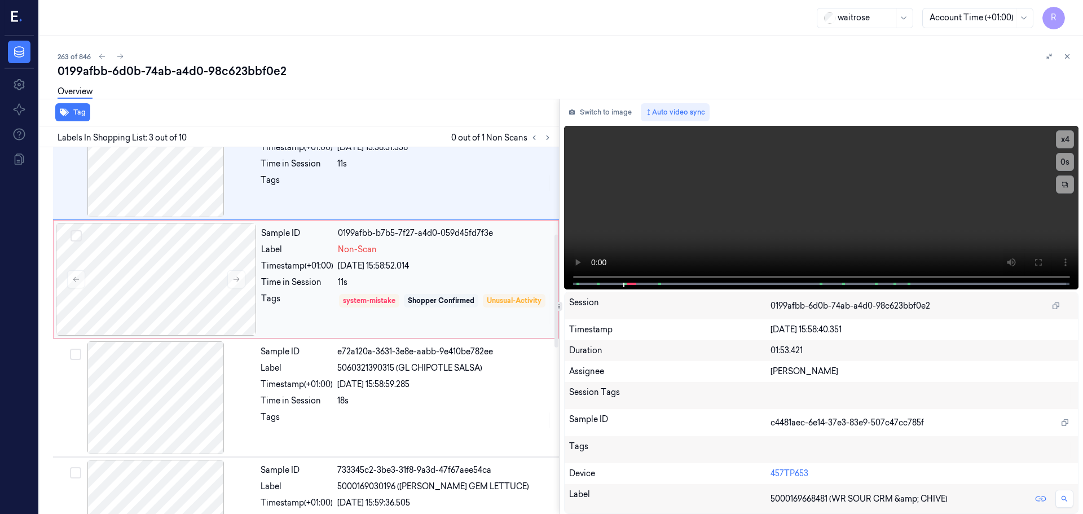
click at [378, 290] on div "Sample ID 0199afbb-b7b5-7f27-a4d0-059d45fd7f3e Label Non-Scan Timestamp (+01:00…" at bounding box center [406, 279] width 299 height 113
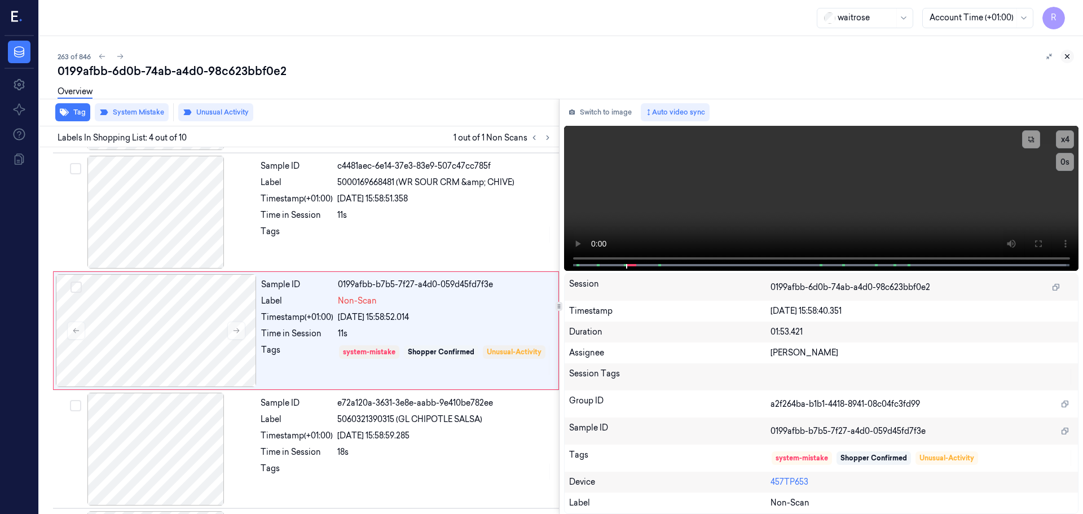
click at [1065, 60] on icon at bounding box center [1067, 56] width 8 height 8
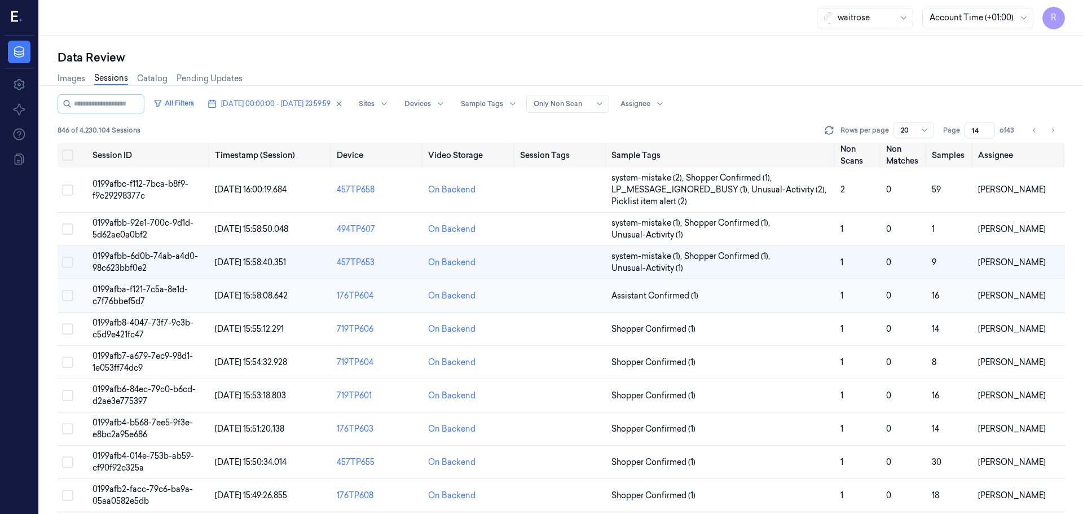
click at [790, 303] on td "Assistant Confirmed (1)" at bounding box center [721, 295] width 229 height 33
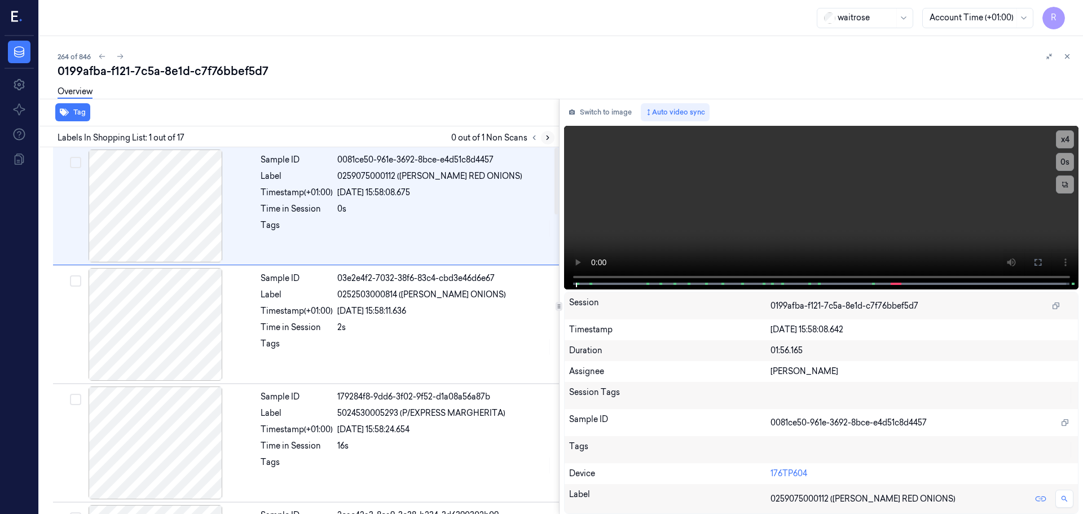
click at [552, 137] on button at bounding box center [548, 138] width 14 height 14
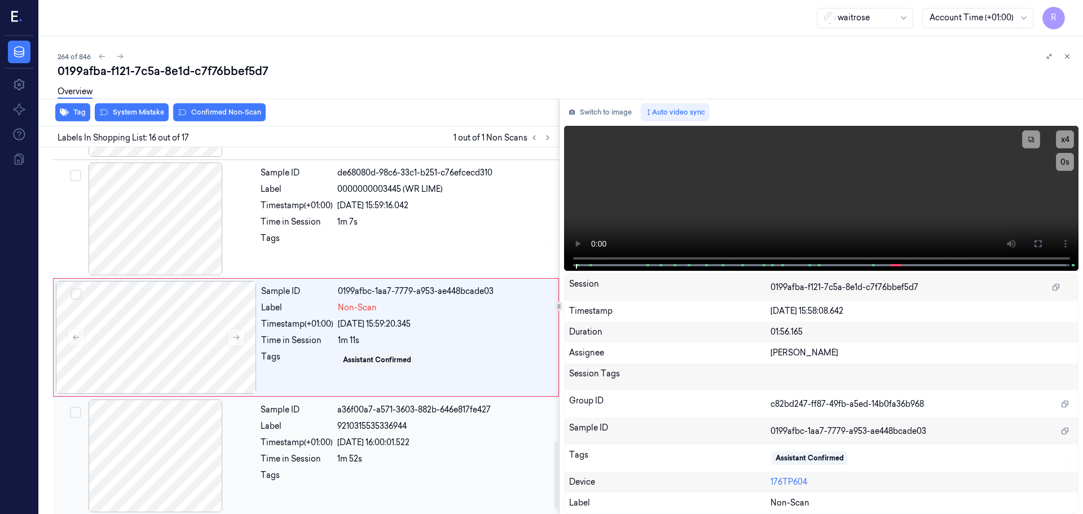
scroll to position [1650, 0]
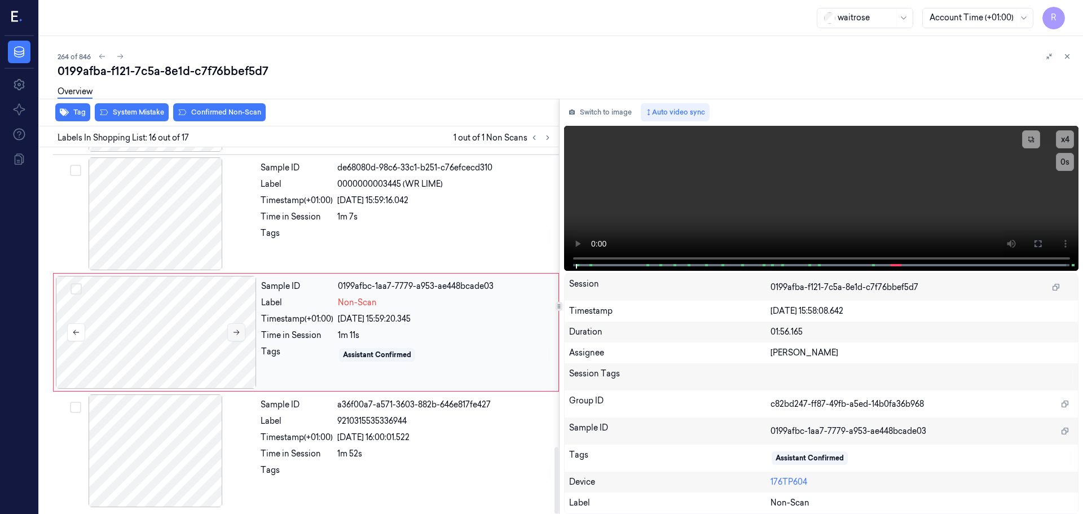
click at [230, 330] on button at bounding box center [236, 332] width 18 height 18
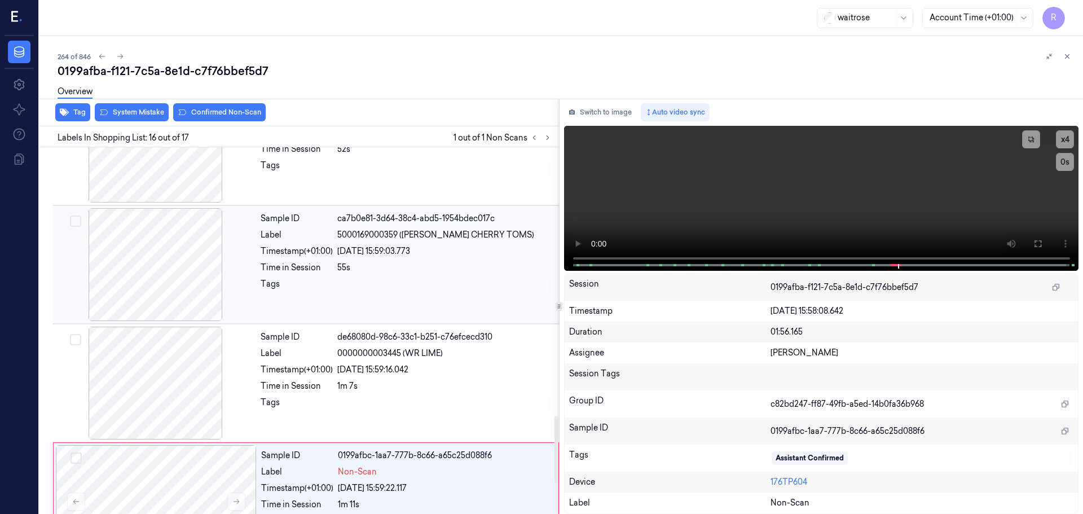
click at [199, 285] on div at bounding box center [155, 264] width 201 height 113
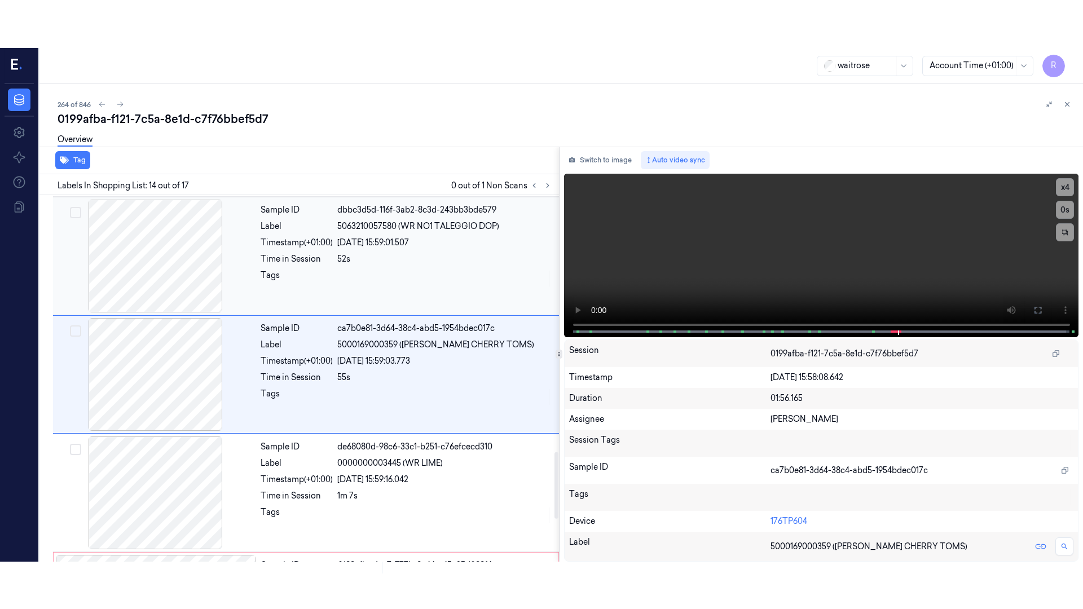
scroll to position [1415, 0]
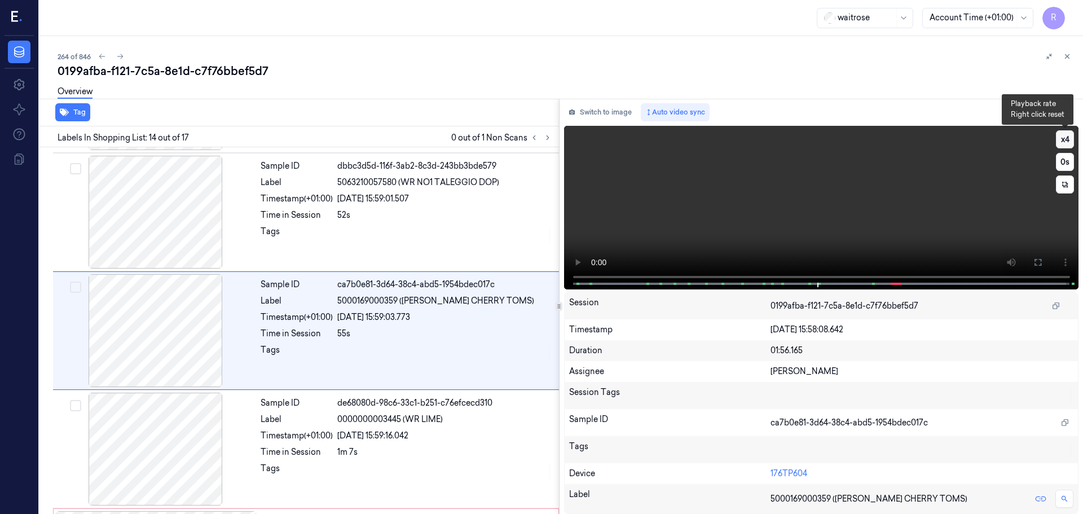
click at [1062, 139] on button "x 4" at bounding box center [1065, 139] width 18 height 18
click at [1062, 139] on button "x 1" at bounding box center [1065, 139] width 18 height 18
click at [1038, 255] on button at bounding box center [1038, 262] width 18 height 18
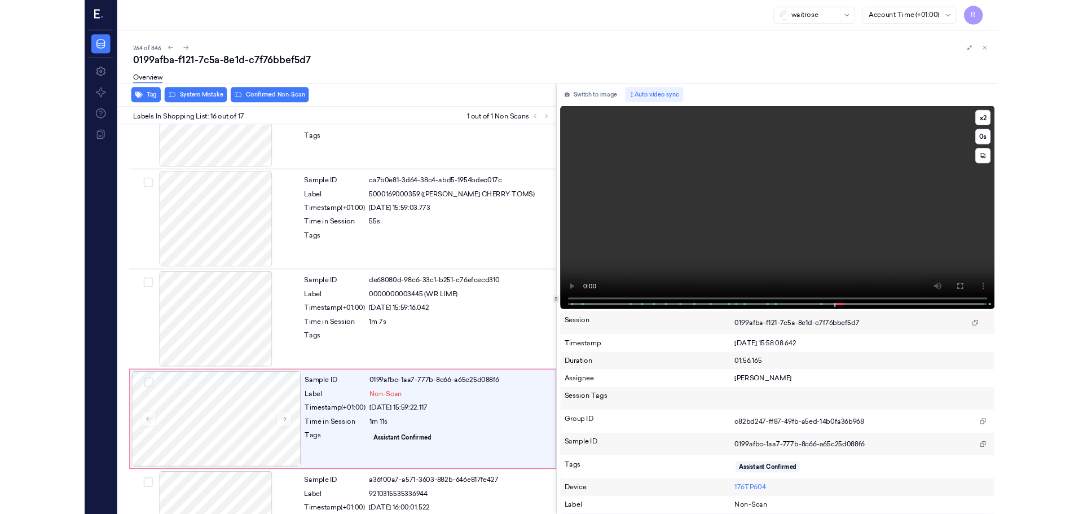
scroll to position [1555, 0]
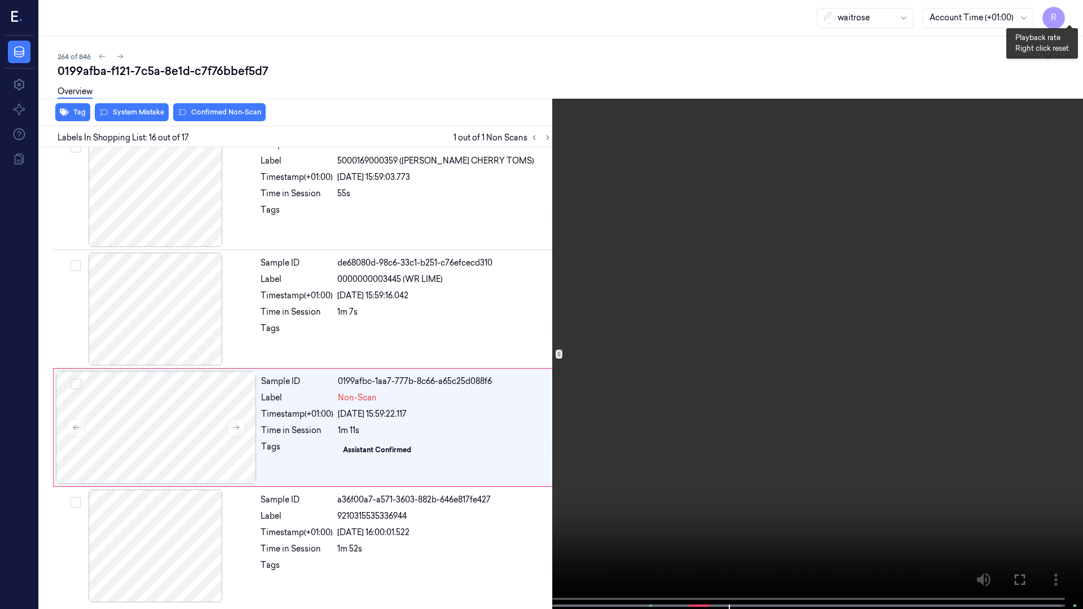
drag, startPoint x: 1071, startPoint y: 13, endPoint x: 1069, endPoint y: 20, distance: 6.9
click at [1073, 13] on button "x 2" at bounding box center [1069, 14] width 18 height 18
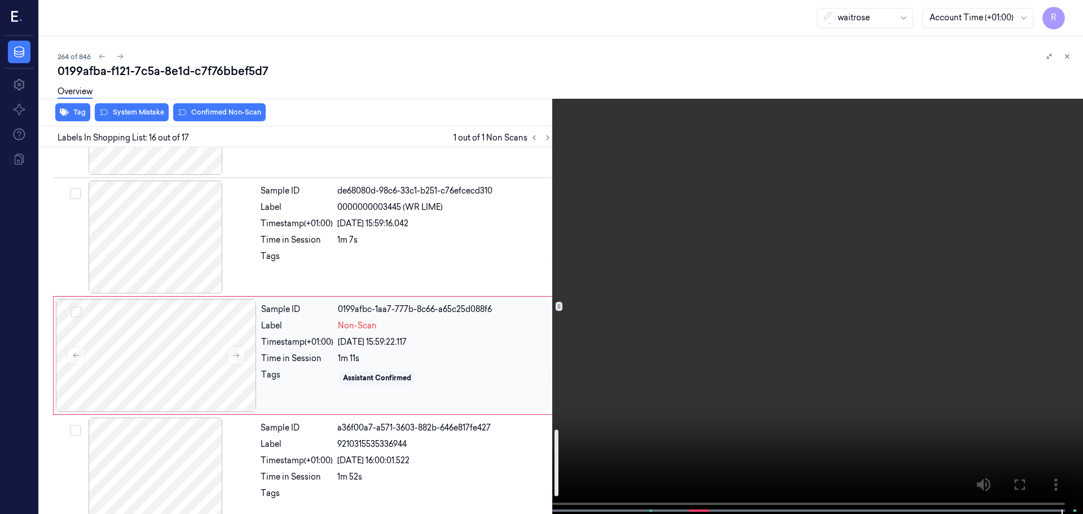
scroll to position [1650, 0]
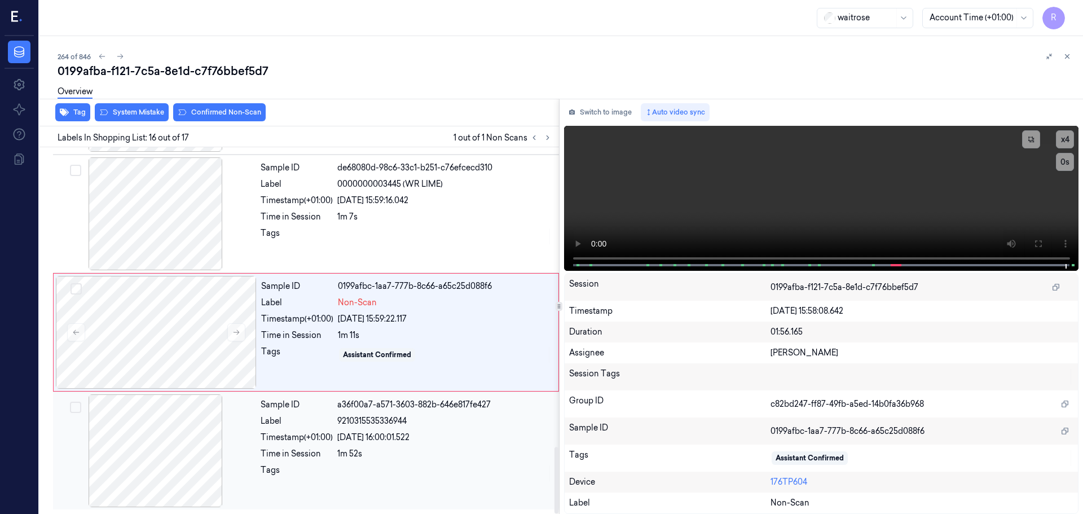
click at [292, 464] on div "Sample ID a36f00a7-a571-3603-882b-646e817fe427 Label 9210315535336944 Timestamp…" at bounding box center [406, 450] width 301 height 113
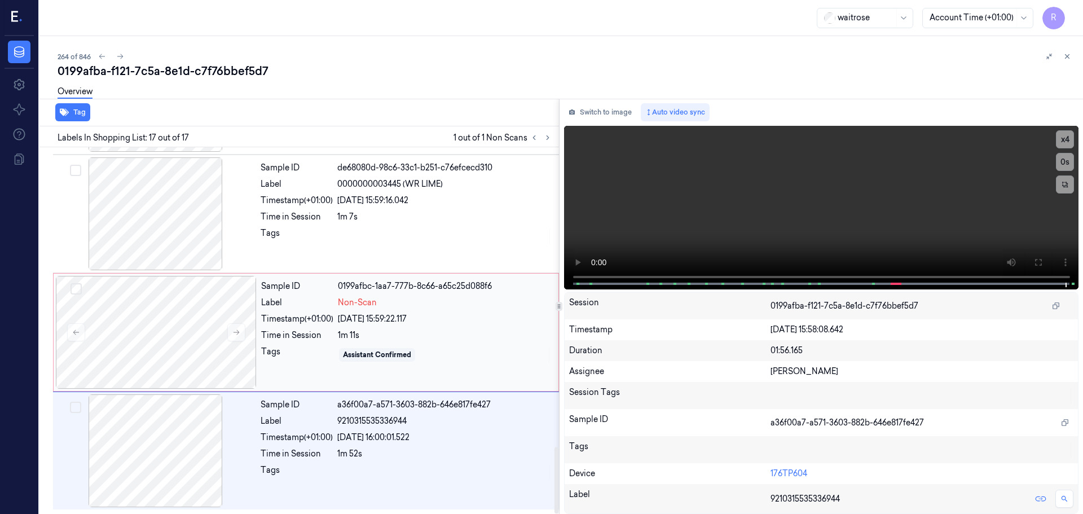
click at [343, 344] on div "Sample ID 0199afbc-1aa7-777b-8c66-a65c25d088f6 Label Non-Scan Timestamp (+01:00…" at bounding box center [406, 332] width 299 height 113
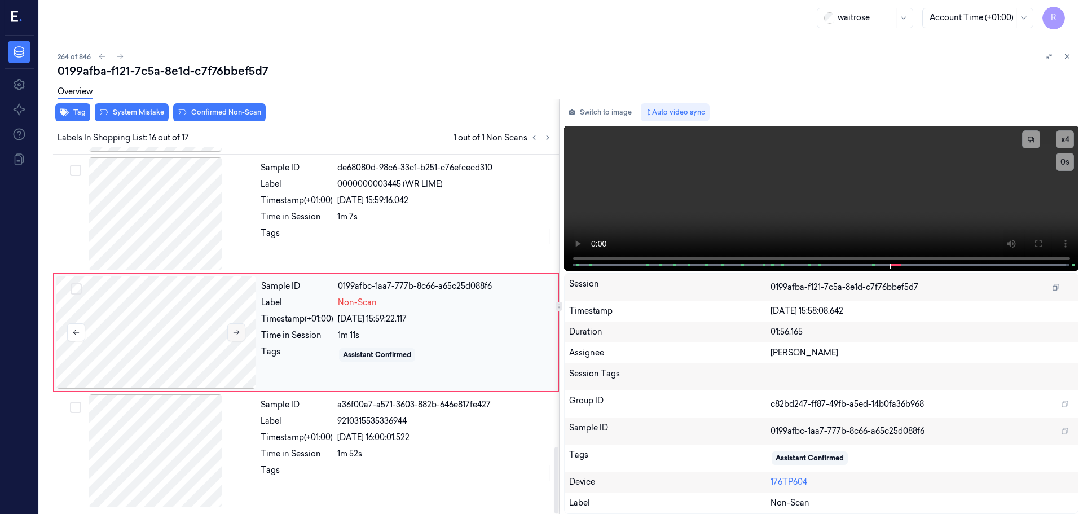
click at [236, 328] on button at bounding box center [236, 332] width 18 height 18
click at [133, 108] on button "System Mistake" at bounding box center [132, 112] width 74 height 18
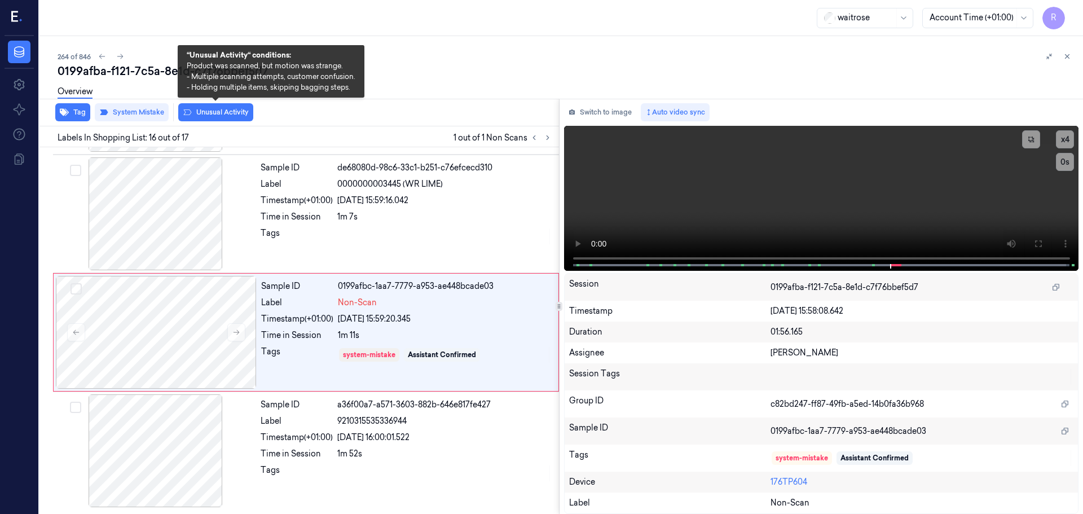
click at [221, 113] on button "Unusual Activity" at bounding box center [215, 112] width 75 height 18
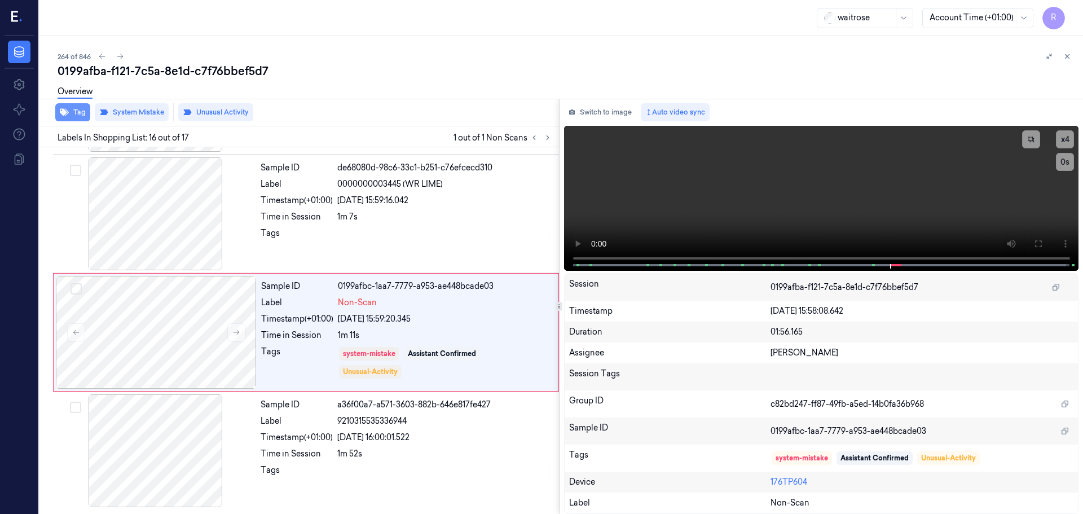
click at [73, 114] on button "Tag" at bounding box center [72, 112] width 35 height 18
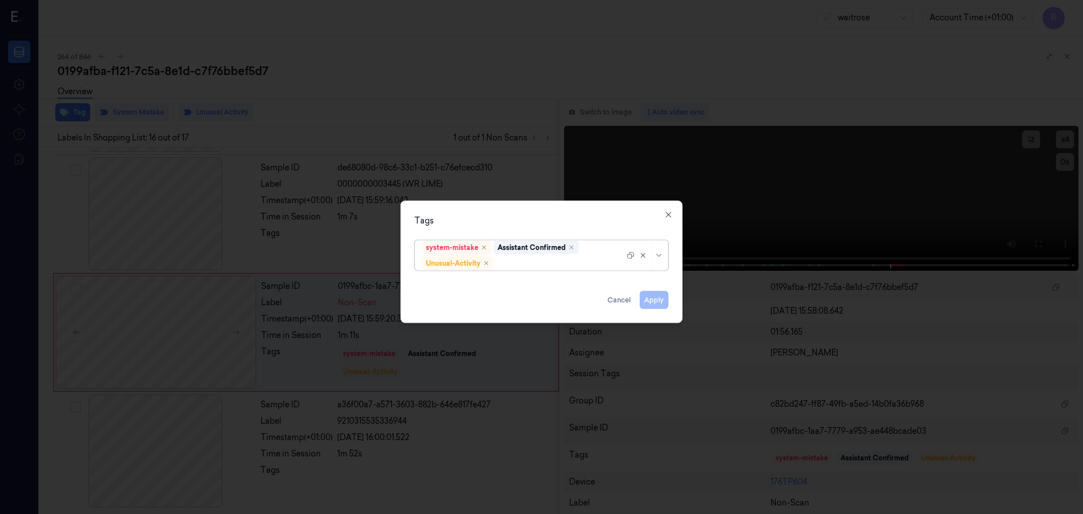
click at [659, 260] on div at bounding box center [646, 254] width 39 height 29
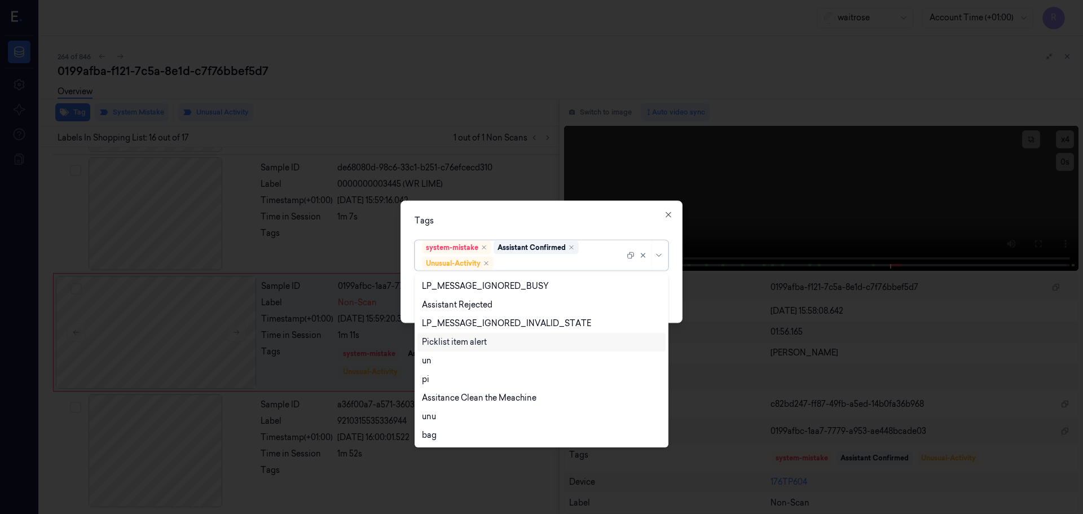
click at [497, 340] on div "Picklist item alert" at bounding box center [541, 342] width 239 height 12
click at [558, 224] on div "Tags" at bounding box center [542, 220] width 254 height 12
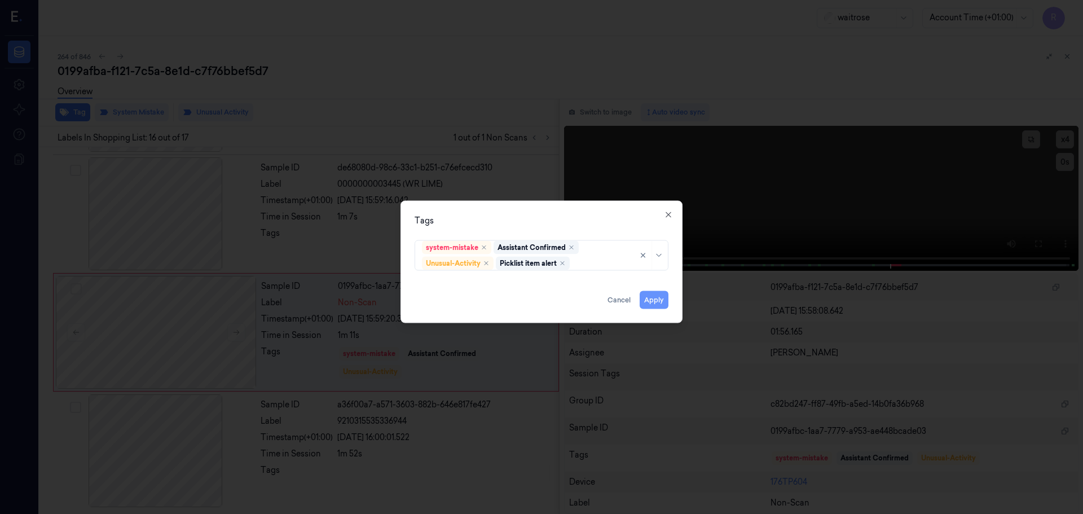
click at [659, 299] on button "Apply" at bounding box center [654, 299] width 29 height 18
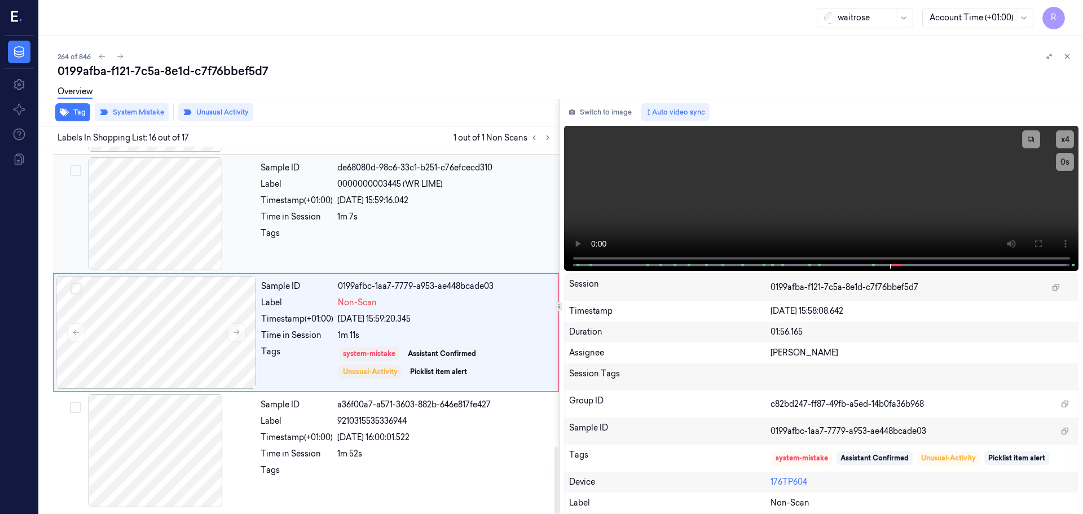
click at [438, 233] on div at bounding box center [444, 236] width 215 height 18
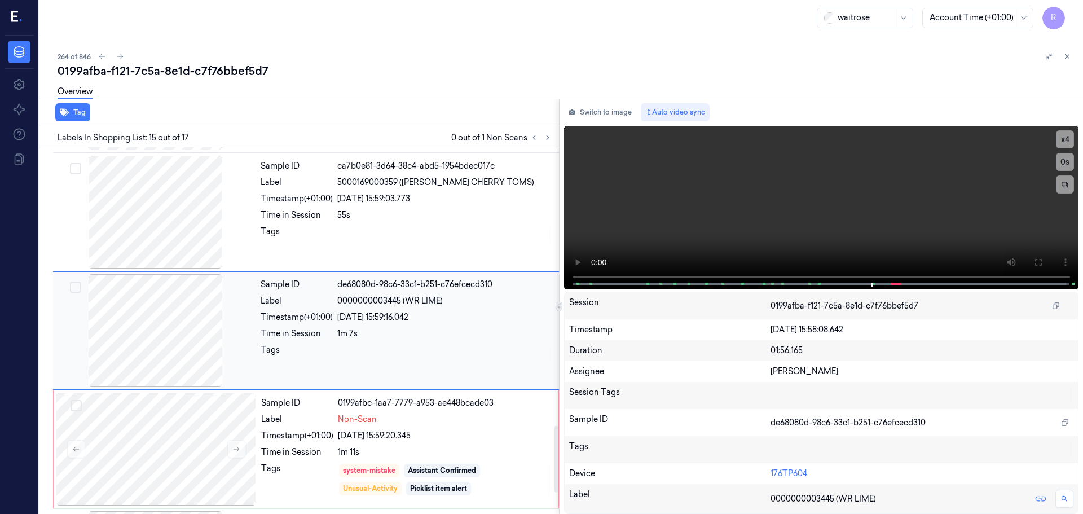
click at [438, 233] on div at bounding box center [444, 235] width 215 height 18
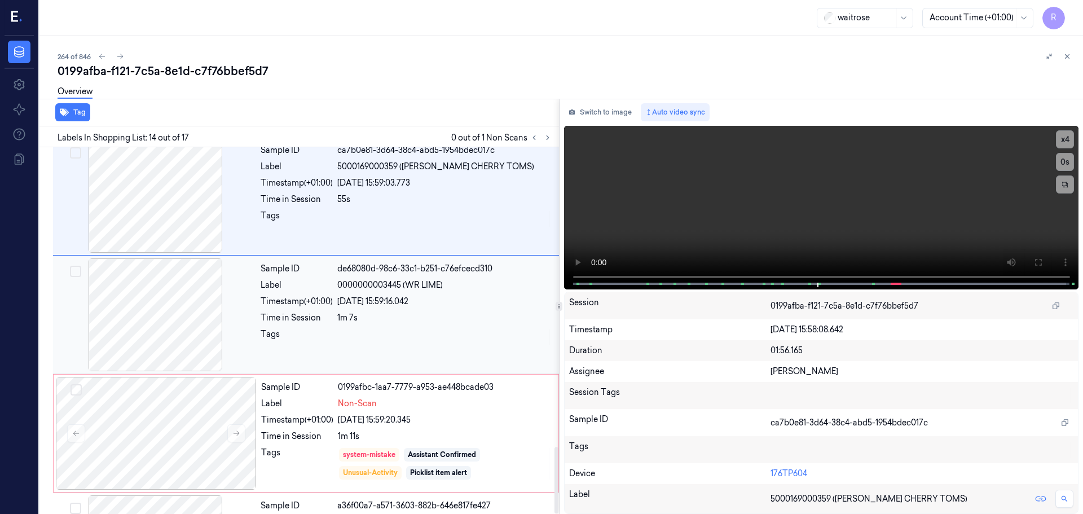
scroll to position [1650, 0]
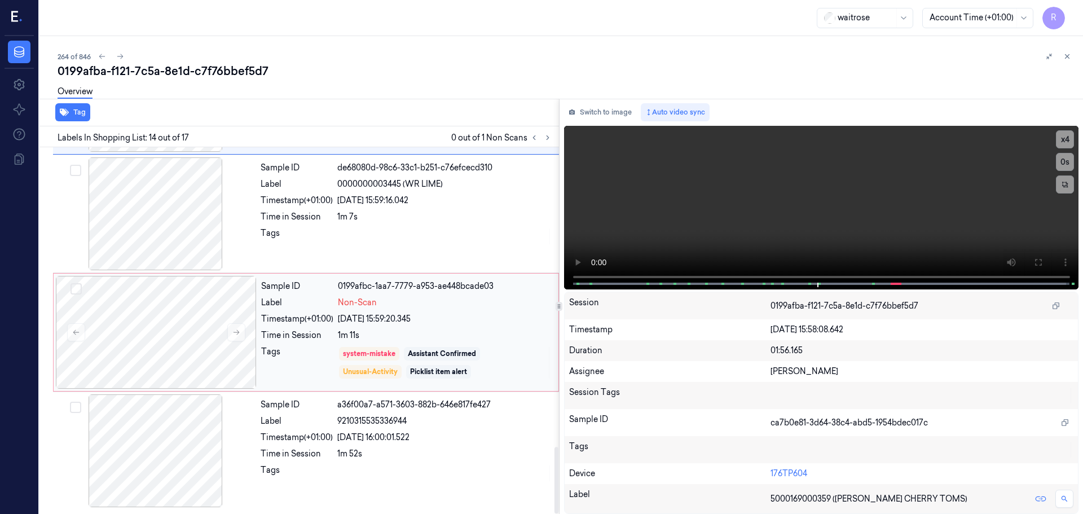
click at [441, 308] on div "Non-Scan" at bounding box center [445, 303] width 214 height 12
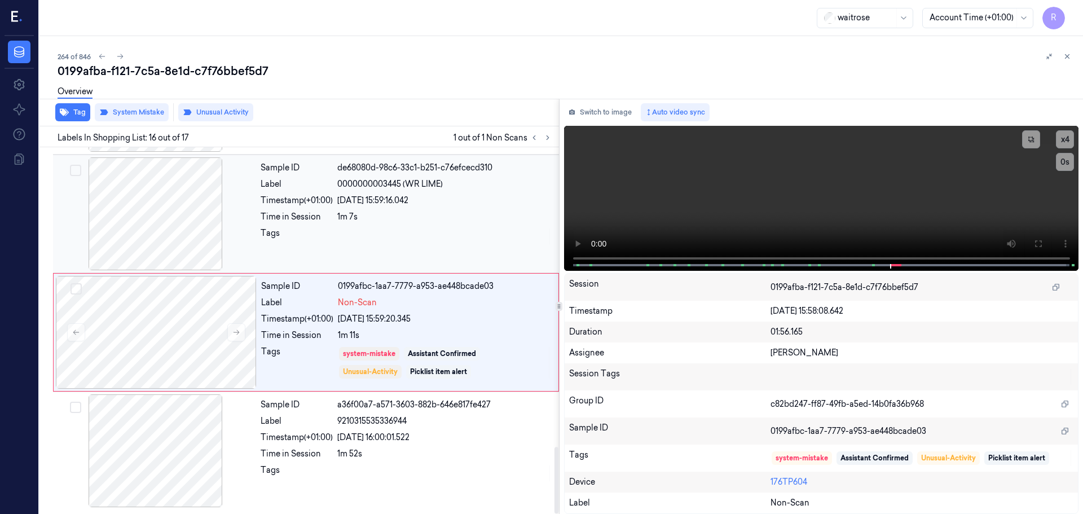
drag, startPoint x: 378, startPoint y: 227, endPoint x: 371, endPoint y: 234, distance: 9.6
click at [376, 229] on div at bounding box center [444, 236] width 215 height 18
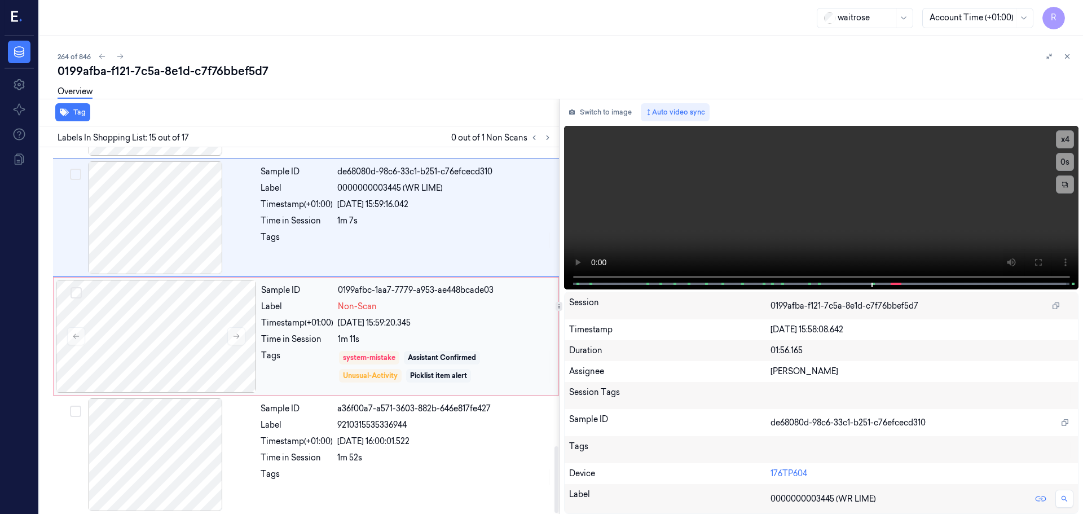
click at [356, 329] on div "Sample ID 0199afbc-1aa7-7779-a953-ae448bcade03 Label Non-Scan Timestamp (+01:00…" at bounding box center [406, 336] width 299 height 113
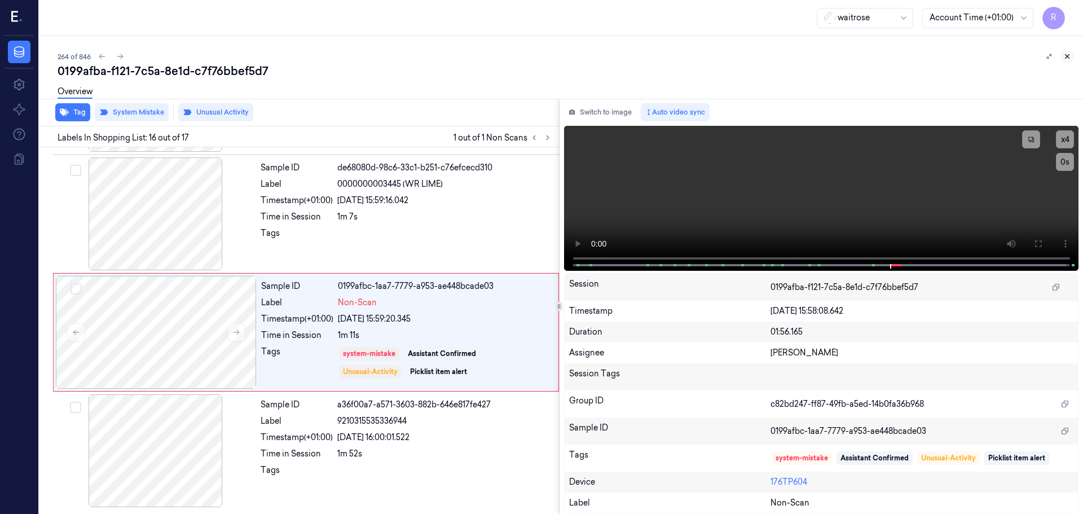
click at [1067, 55] on icon at bounding box center [1067, 56] width 8 height 8
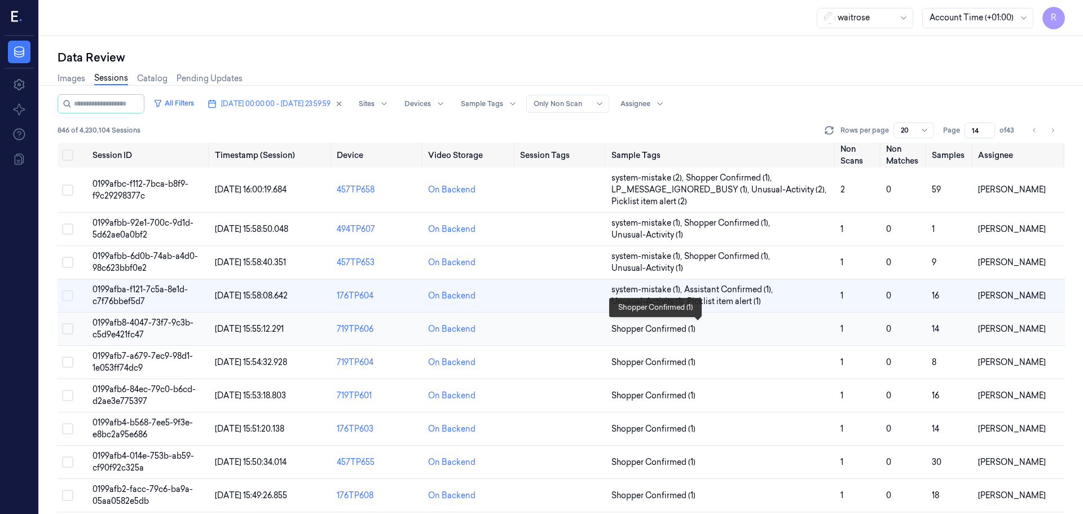
click at [776, 334] on span "Shopper Confirmed (1)" at bounding box center [721, 329] width 220 height 12
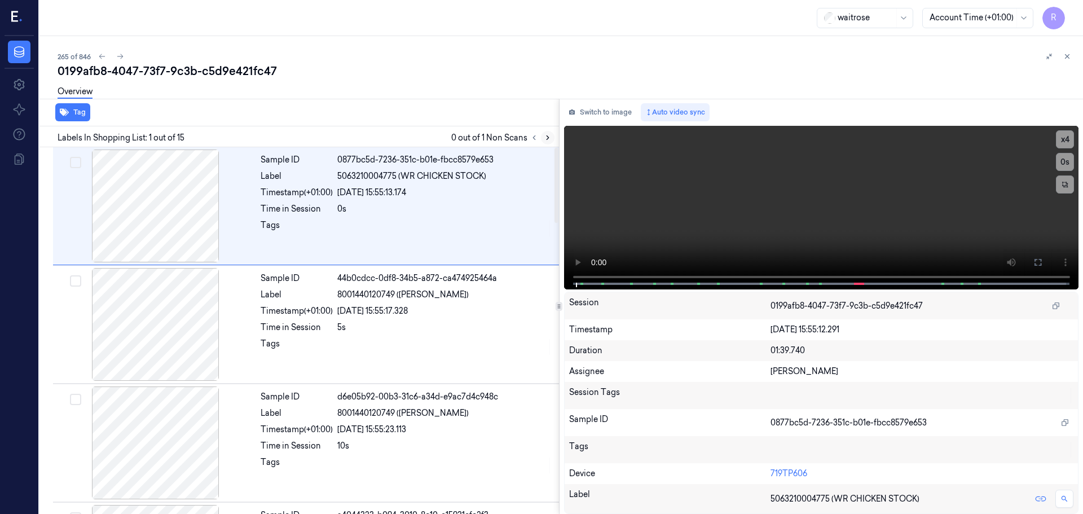
click at [548, 135] on icon at bounding box center [548, 138] width 8 height 8
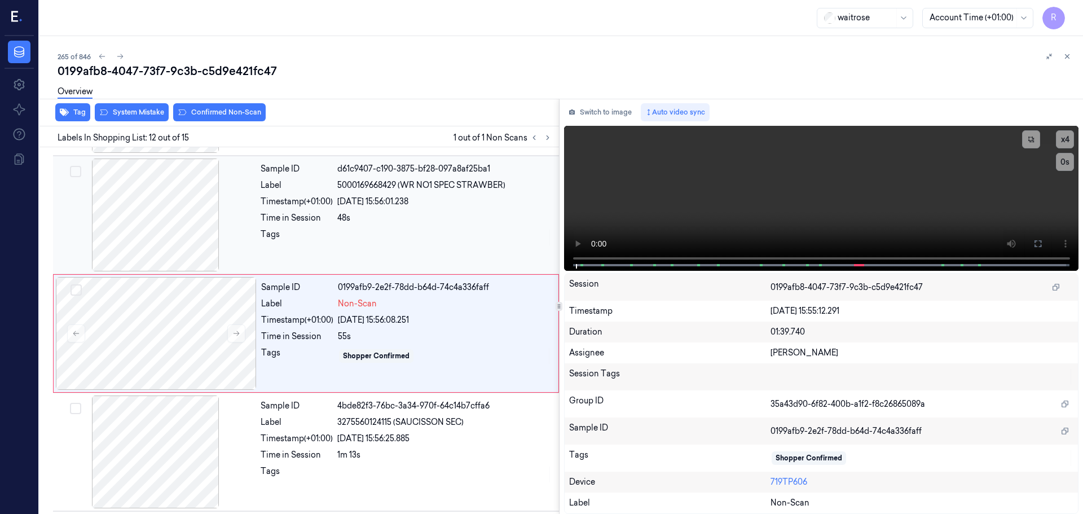
scroll to position [1178, 0]
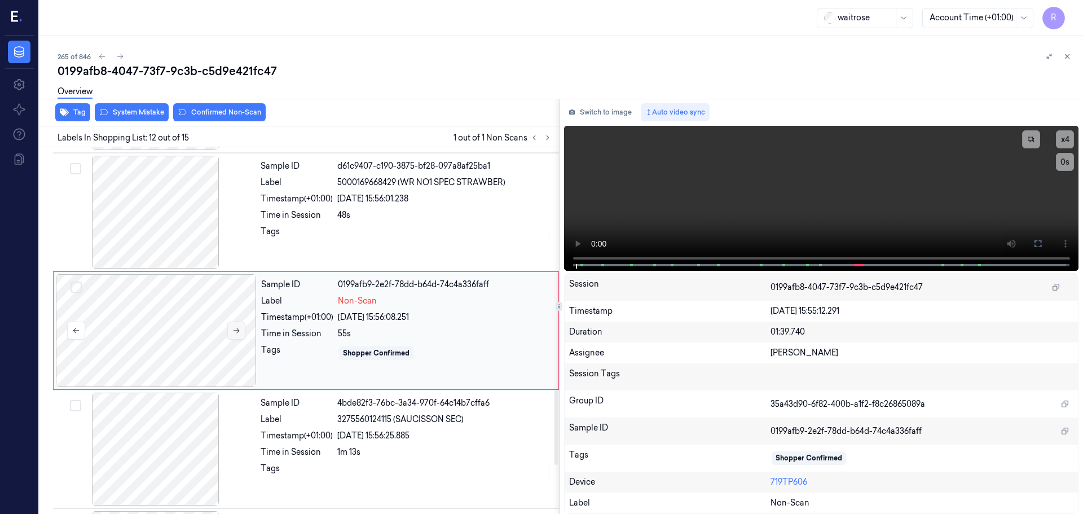
click at [236, 337] on button at bounding box center [236, 330] width 18 height 18
click at [171, 218] on div at bounding box center [155, 212] width 201 height 113
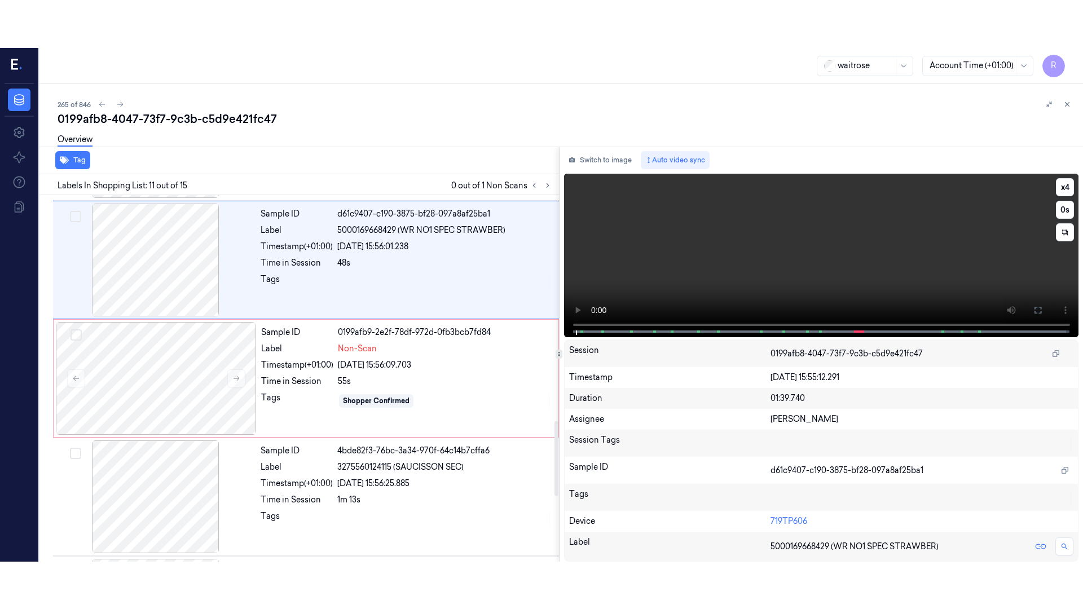
scroll to position [1060, 0]
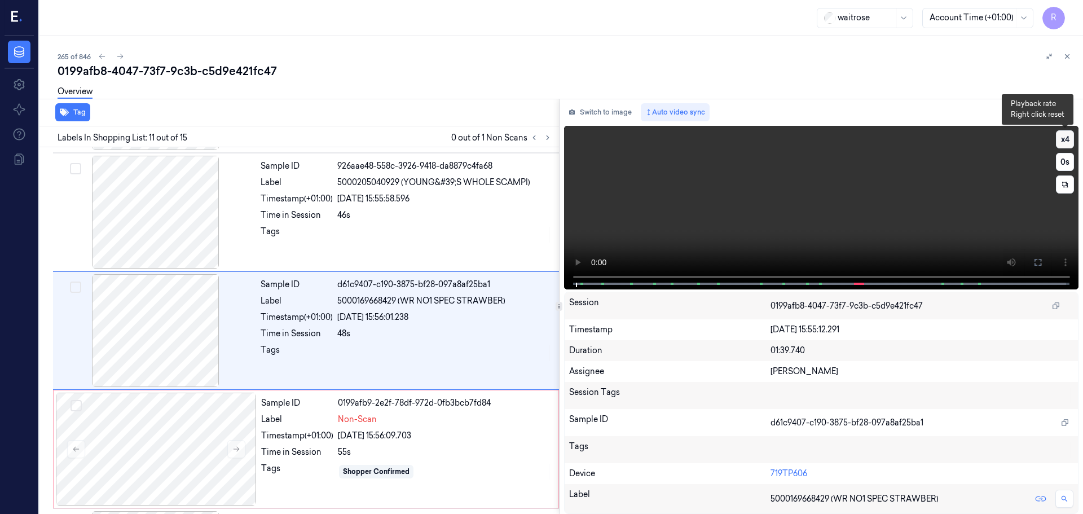
click at [1068, 139] on button "x 4" at bounding box center [1065, 139] width 18 height 18
click at [1045, 253] on button at bounding box center [1038, 262] width 18 height 18
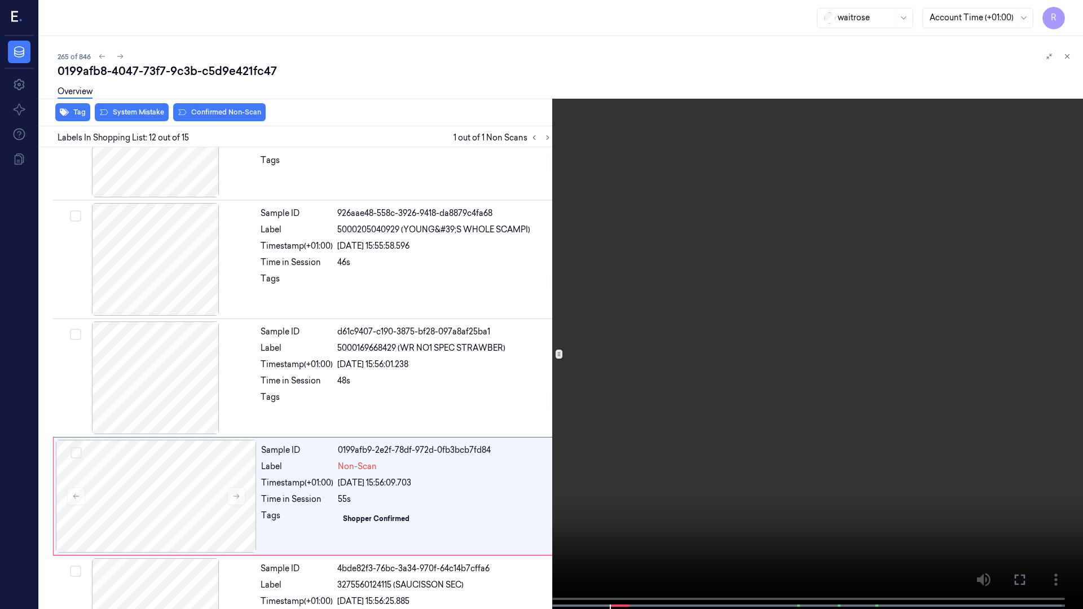
scroll to position [1131, 0]
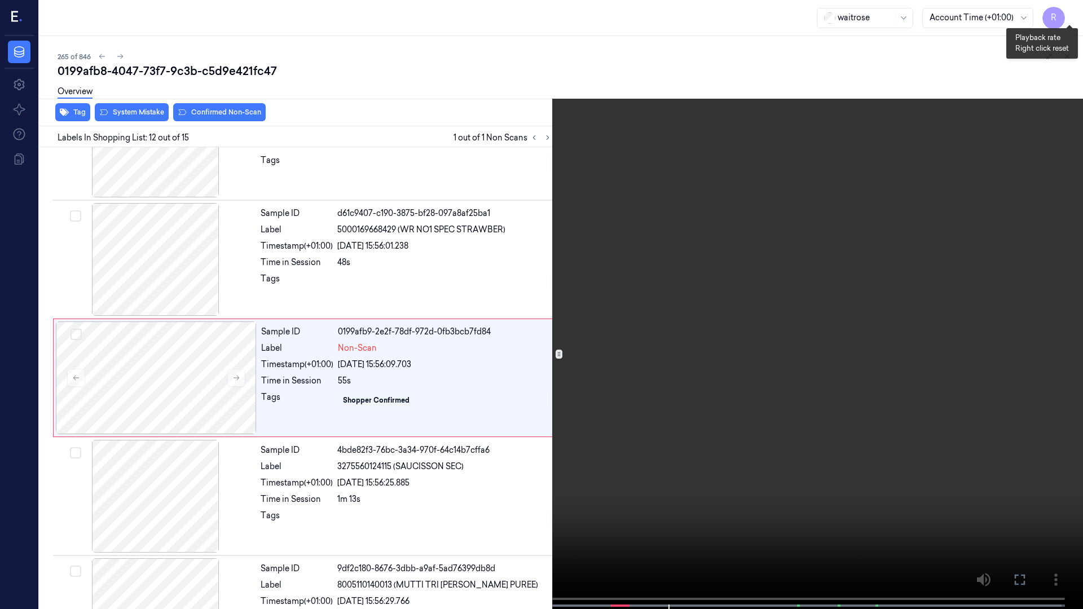
click at [1067, 15] on button "x 1" at bounding box center [1069, 14] width 18 height 18
click at [1067, 15] on button "x 2" at bounding box center [1069, 14] width 18 height 18
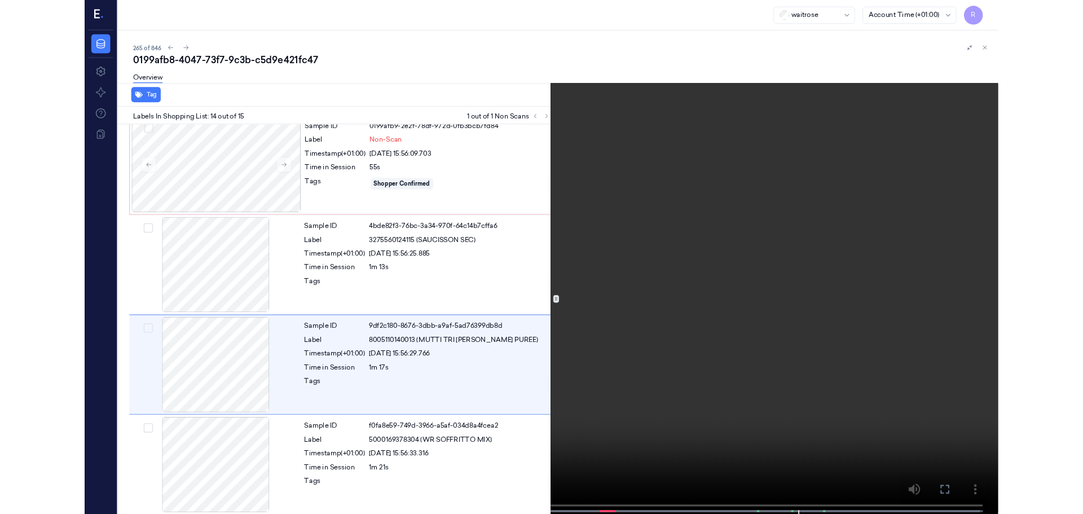
scroll to position [1318, 0]
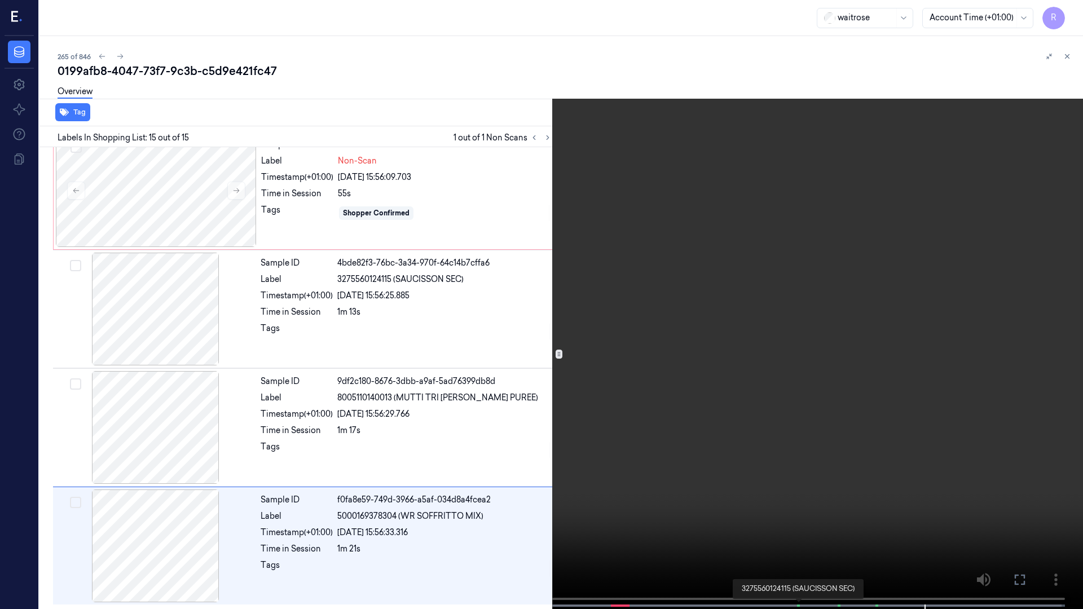
click at [786, 513] on div "x 4 0 s 3275560124115 (SAUCISSON SEC)" at bounding box center [541, 304] width 1083 height 609
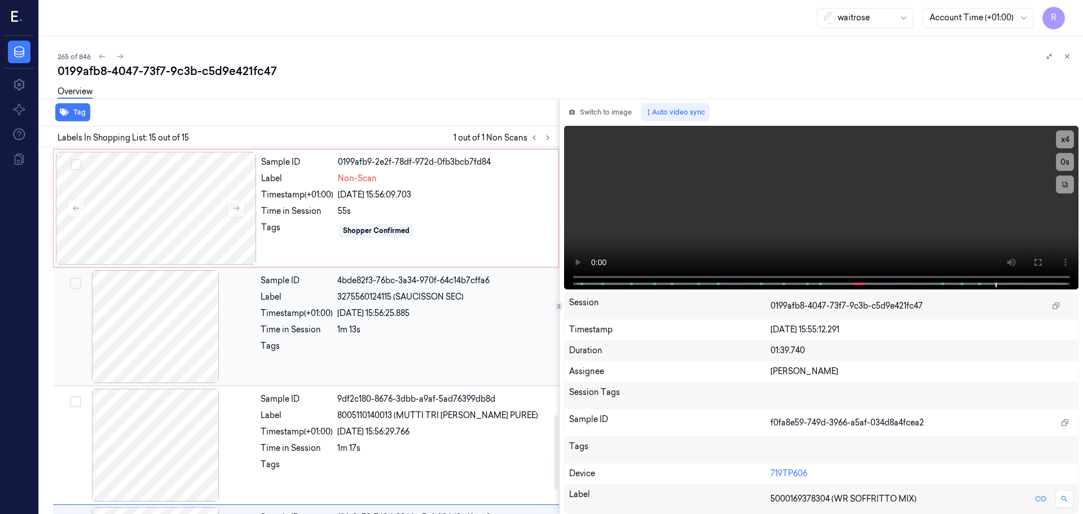
click at [241, 341] on div at bounding box center [155, 326] width 201 height 113
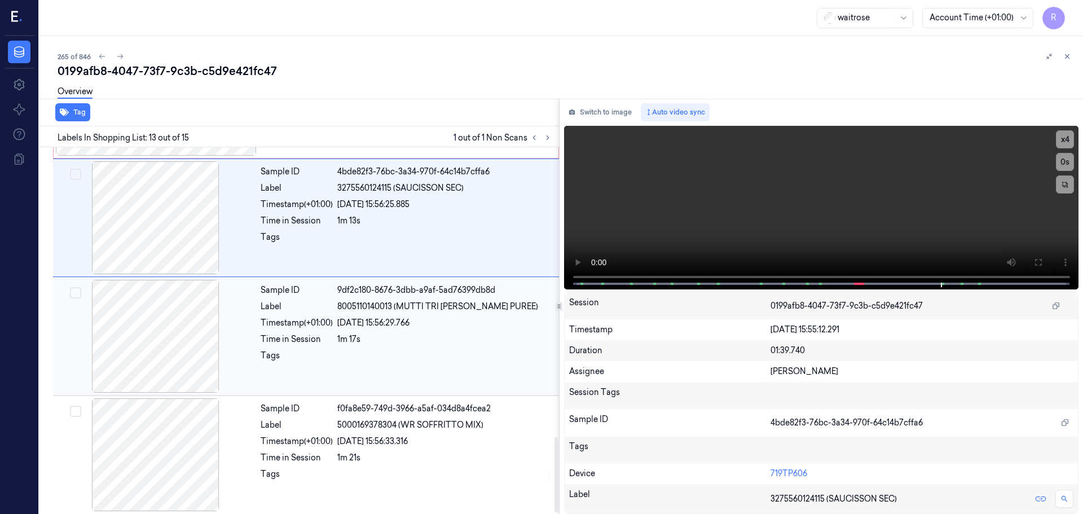
click at [299, 366] on div "Tags" at bounding box center [297, 359] width 72 height 18
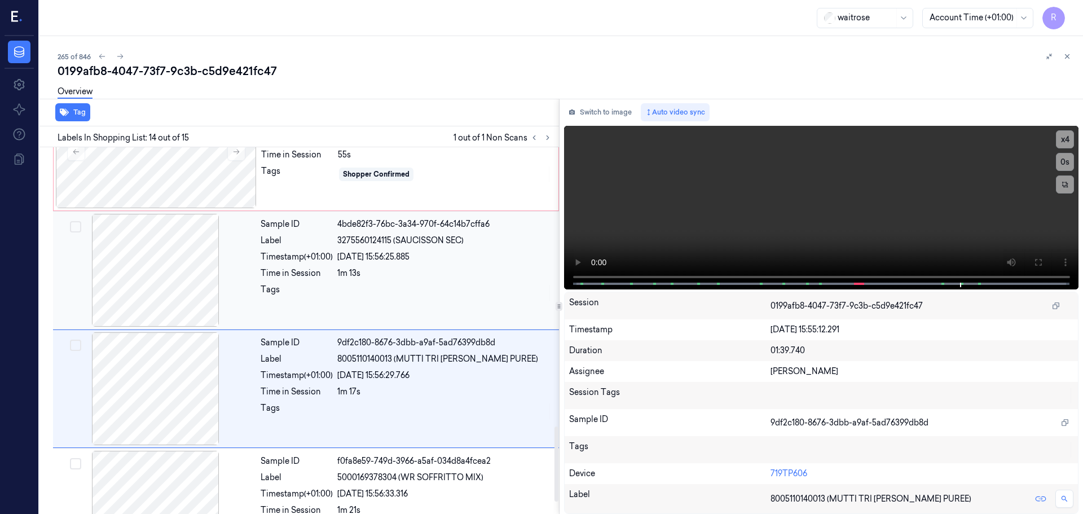
click at [387, 311] on div "Sample ID 4bde82f3-76bc-3a34-970f-64c14b7cffa6 Label 3275560124115 (SAUCISSON S…" at bounding box center [406, 270] width 301 height 113
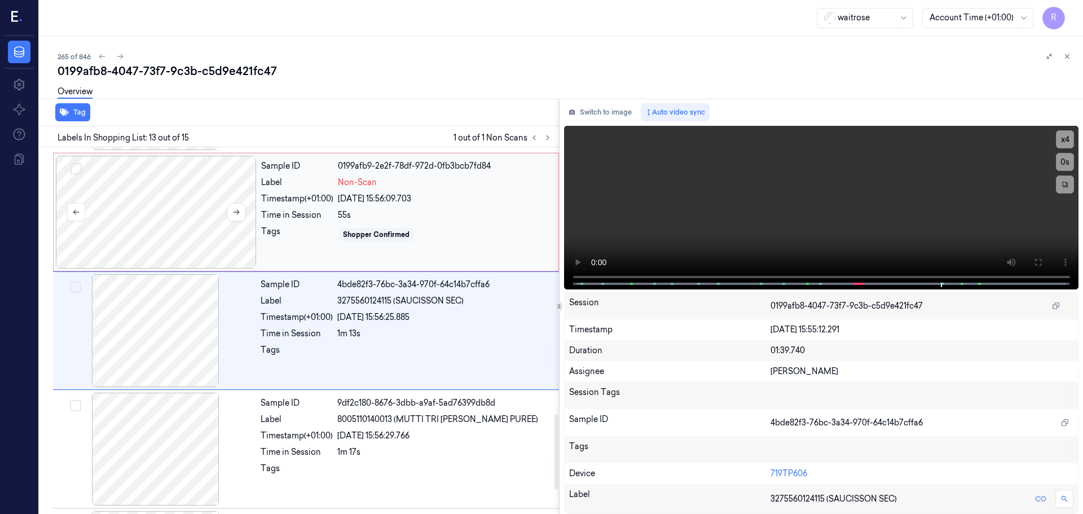
click at [220, 253] on div at bounding box center [156, 212] width 201 height 113
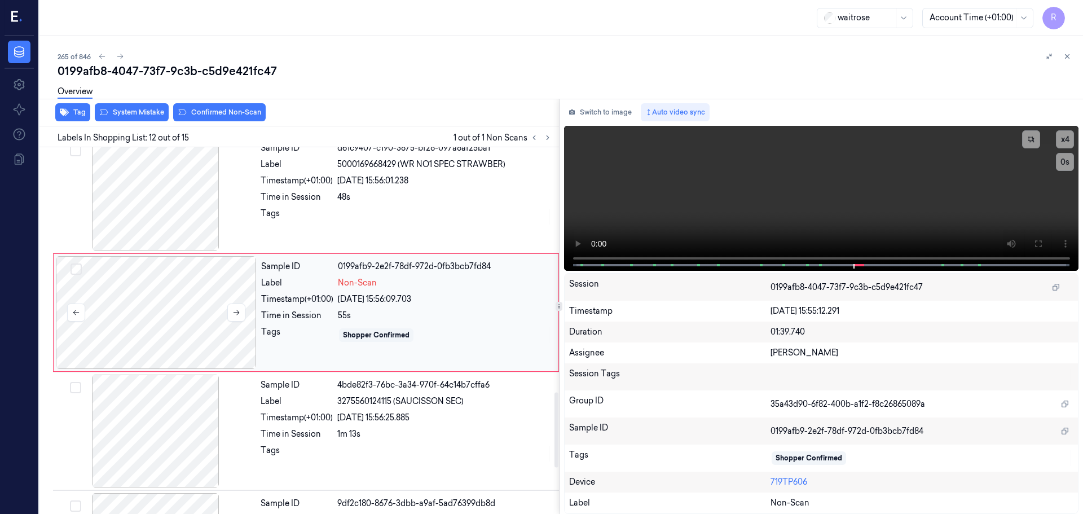
scroll to position [1178, 0]
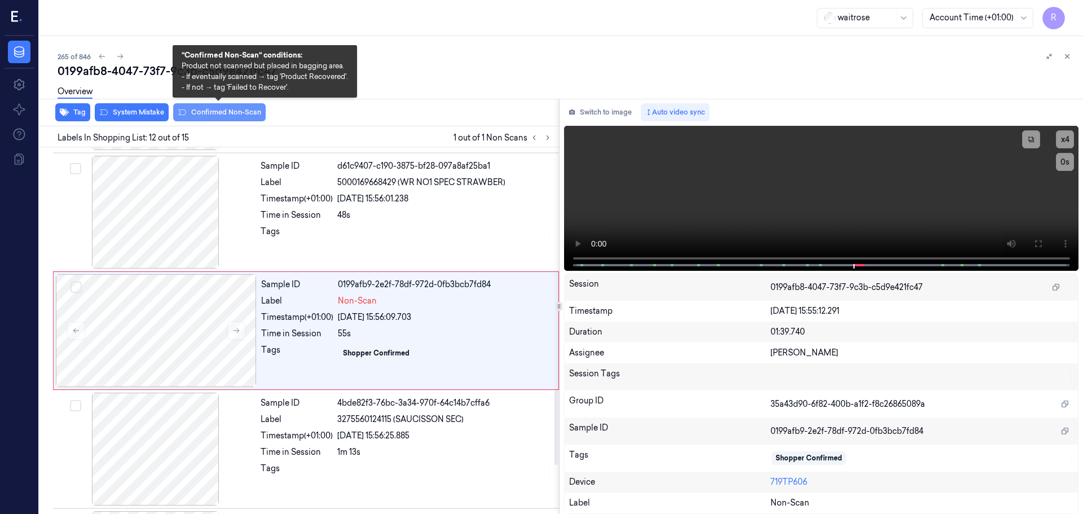
click at [252, 111] on button "Confirmed Non-Scan" at bounding box center [219, 112] width 92 height 18
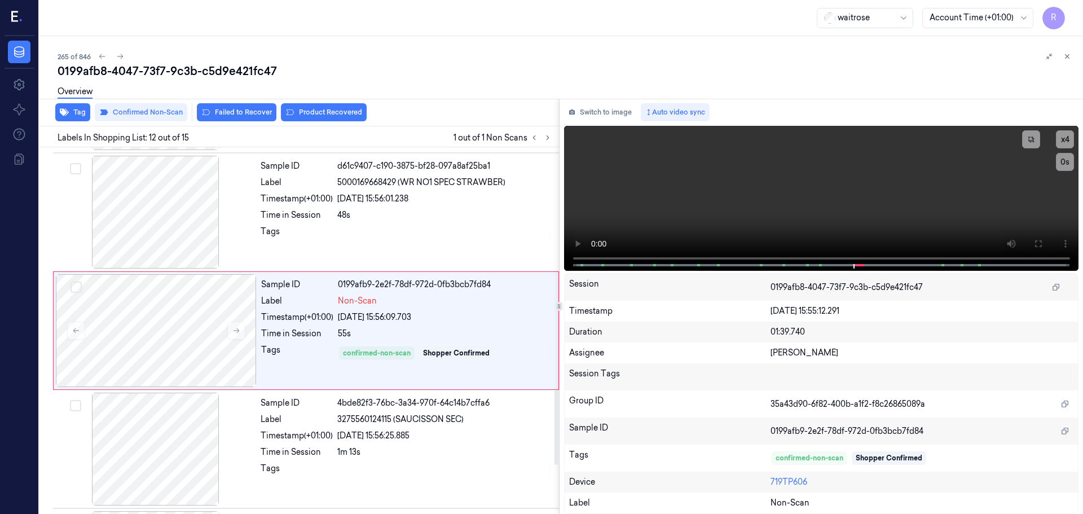
click at [329, 104] on div "Overview" at bounding box center [566, 93] width 1016 height 29
click at [329, 111] on button "Product Recovered" at bounding box center [324, 112] width 86 height 18
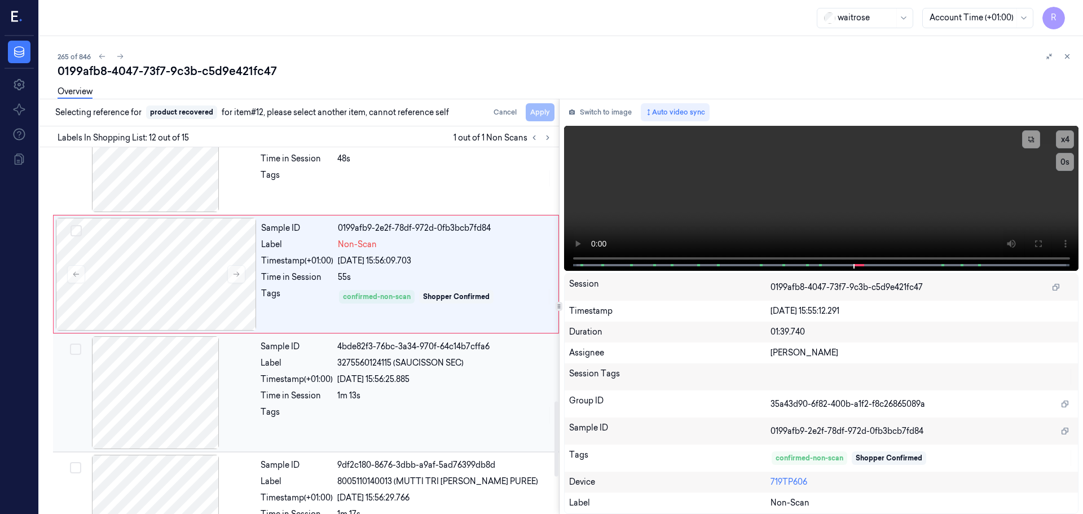
click at [302, 377] on div "Timestamp (+01:00)" at bounding box center [297, 379] width 72 height 12
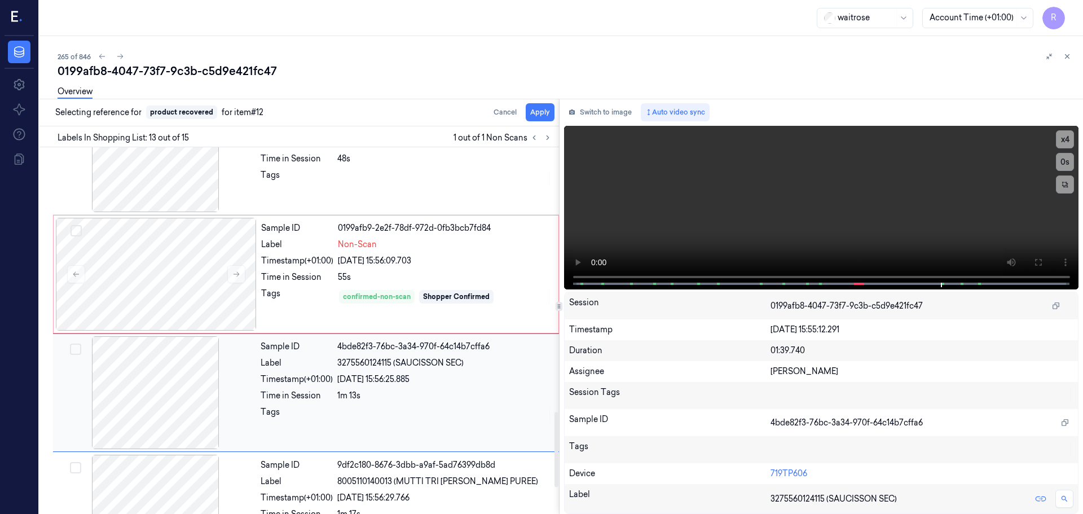
scroll to position [1297, 0]
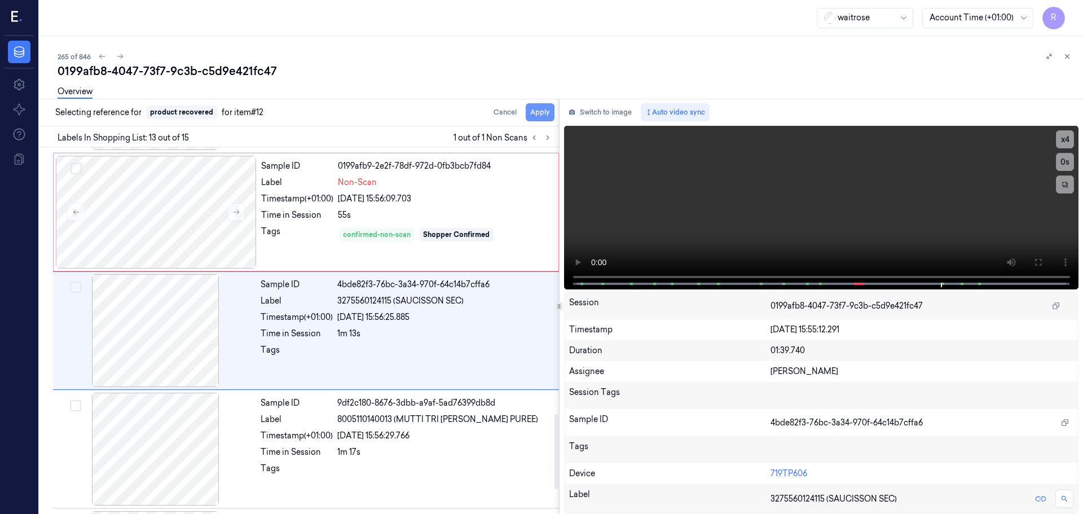
click at [538, 114] on button "Apply" at bounding box center [540, 112] width 29 height 18
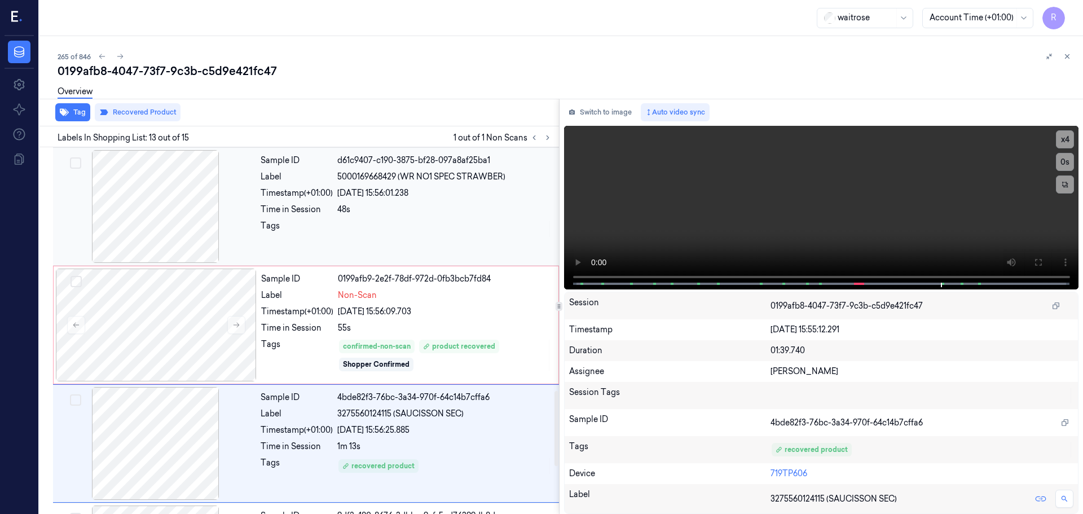
click at [397, 221] on div at bounding box center [444, 229] width 215 height 18
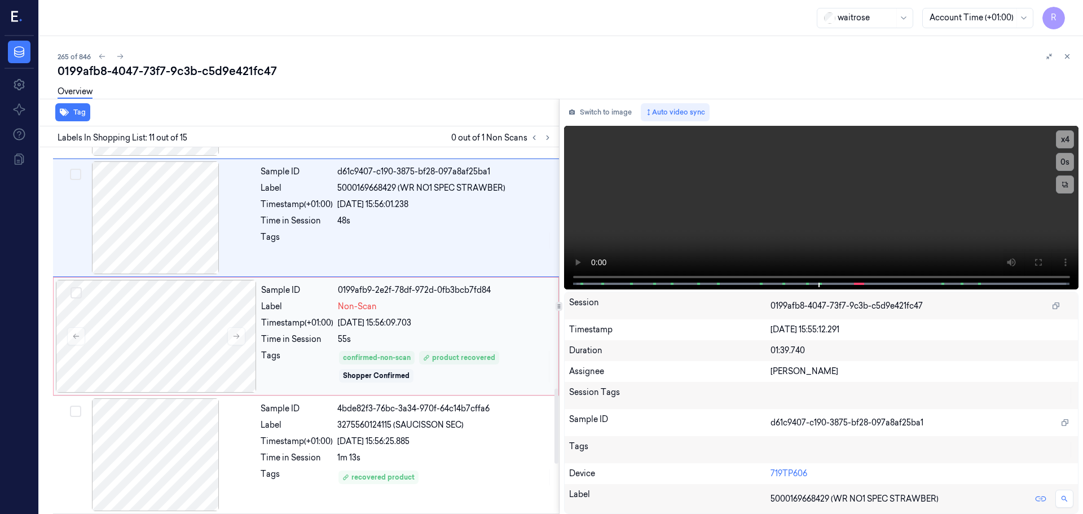
click at [409, 346] on div "Sample ID 0199afb9-2e2f-78df-972d-0fb3bcb7fd84 Label Non-Scan Timestamp (+01:00…" at bounding box center [406, 336] width 299 height 113
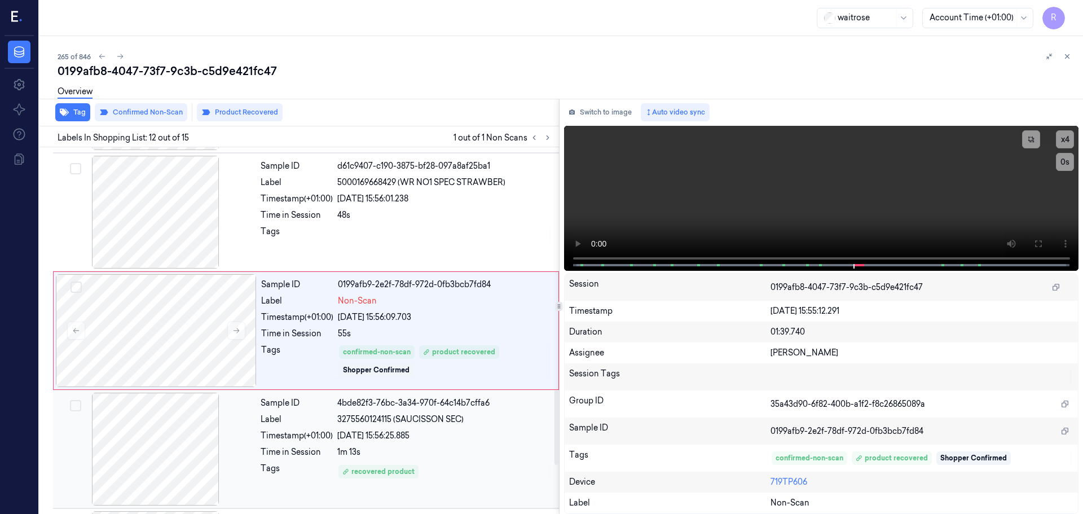
click at [417, 392] on div "Sample ID 4bde82f3-76bc-3a34-970f-64c14b7cffa6 Label 3275560124115 (SAUCISSON S…" at bounding box center [306, 449] width 506 height 118
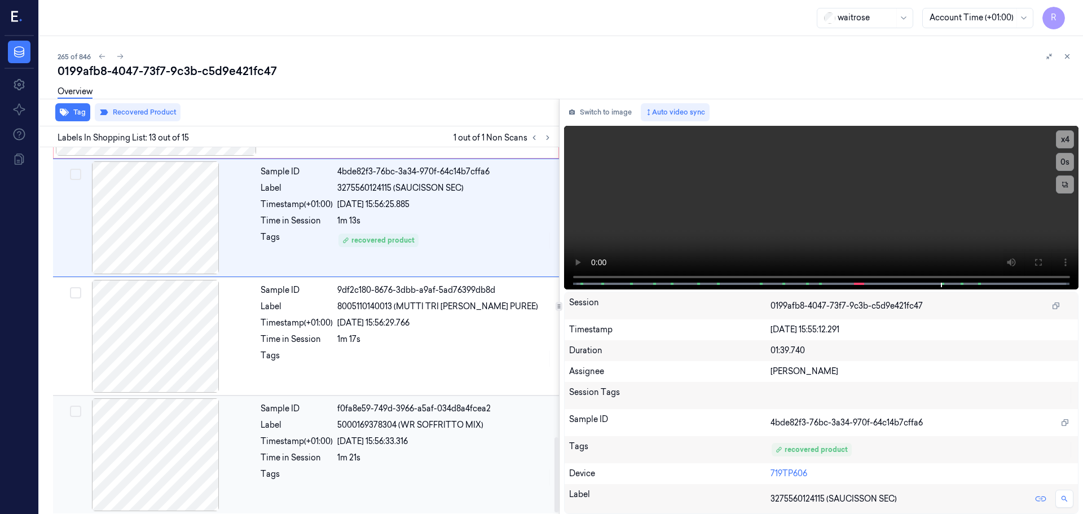
click at [428, 417] on div "Sample ID f0fa8e59-749d-3966-a5af-034d8a4fcea2 Label 5000169378304 (WR SOFFRITT…" at bounding box center [406, 454] width 301 height 113
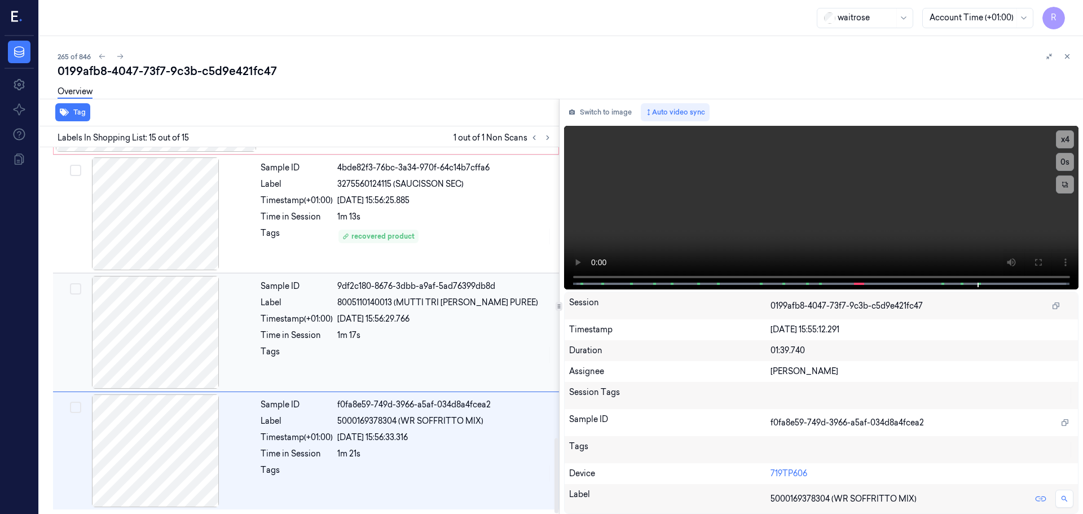
click at [452, 355] on div at bounding box center [444, 355] width 215 height 18
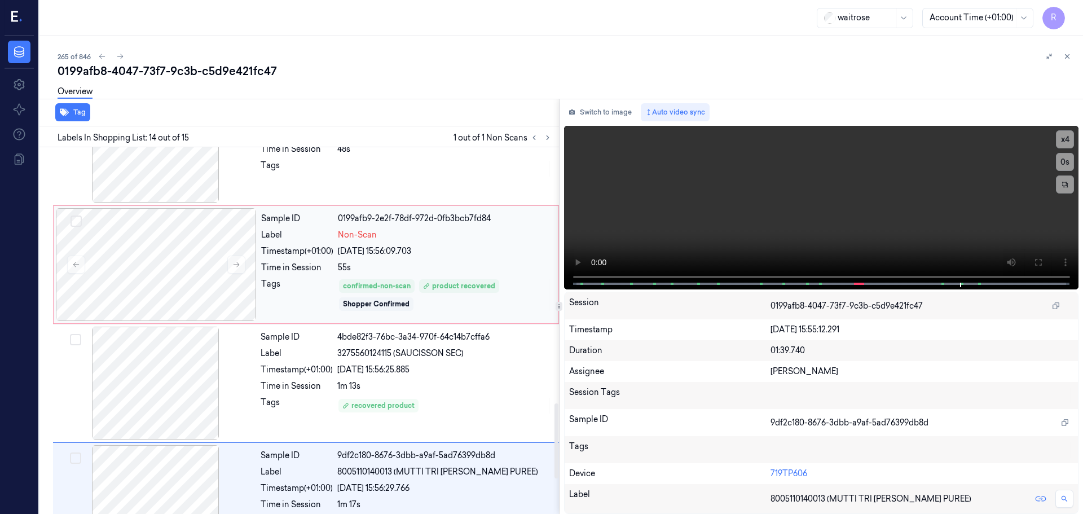
click at [448, 298] on div "confirmed-non-scan product recovered Shopper Confirmed" at bounding box center [445, 295] width 214 height 34
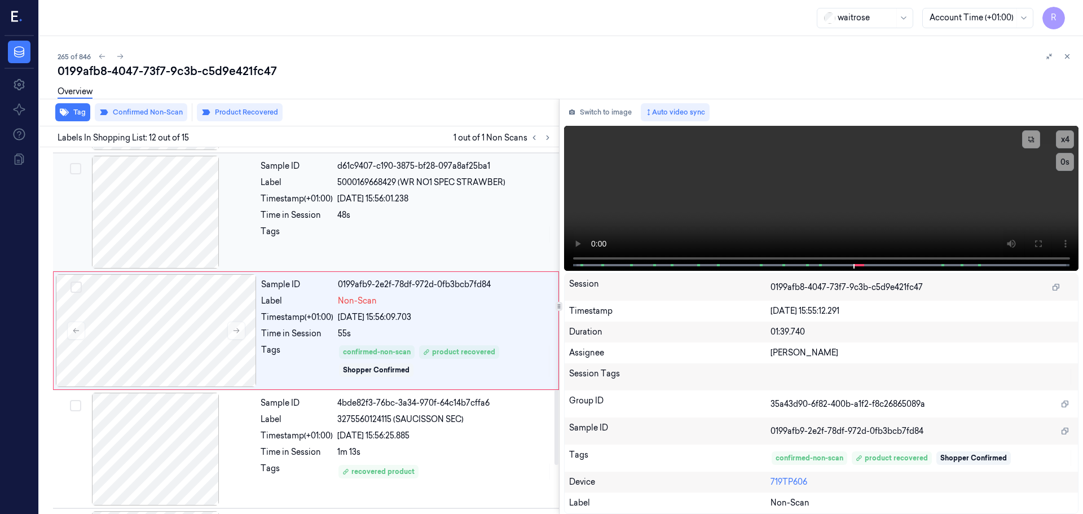
click at [448, 228] on div at bounding box center [444, 235] width 215 height 18
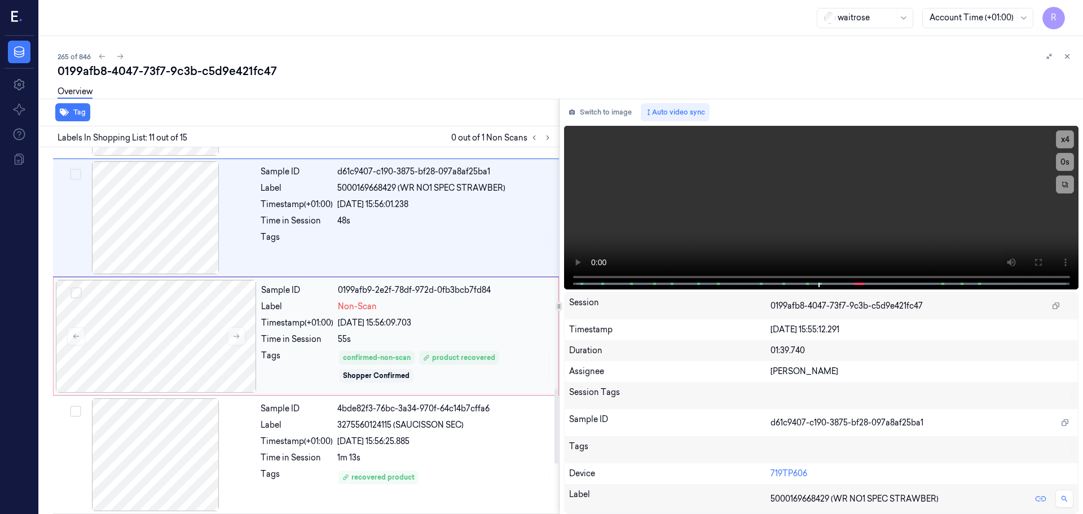
click at [470, 307] on div "Non-Scan" at bounding box center [445, 307] width 214 height 12
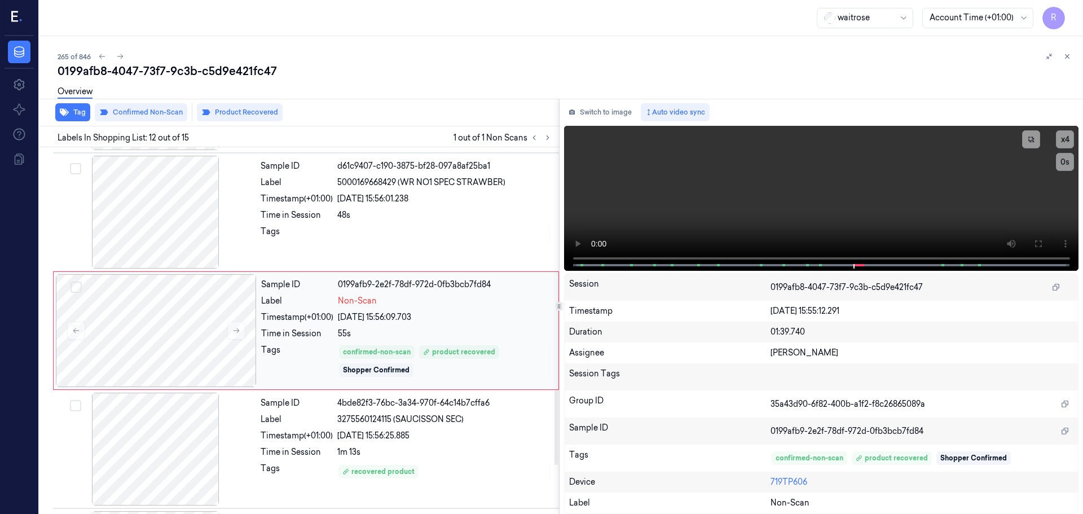
scroll to position [1235, 0]
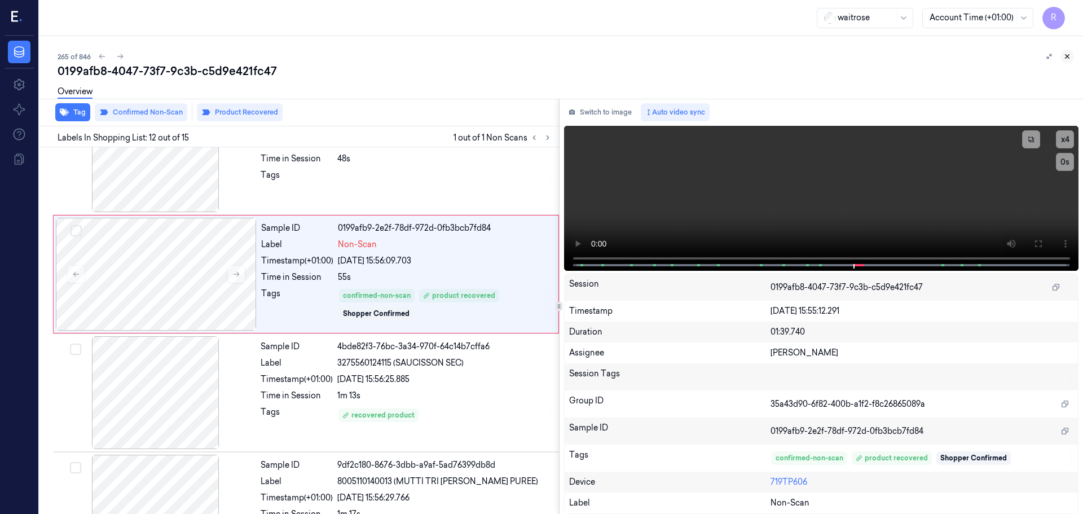
click at [1072, 54] on button at bounding box center [1067, 57] width 14 height 14
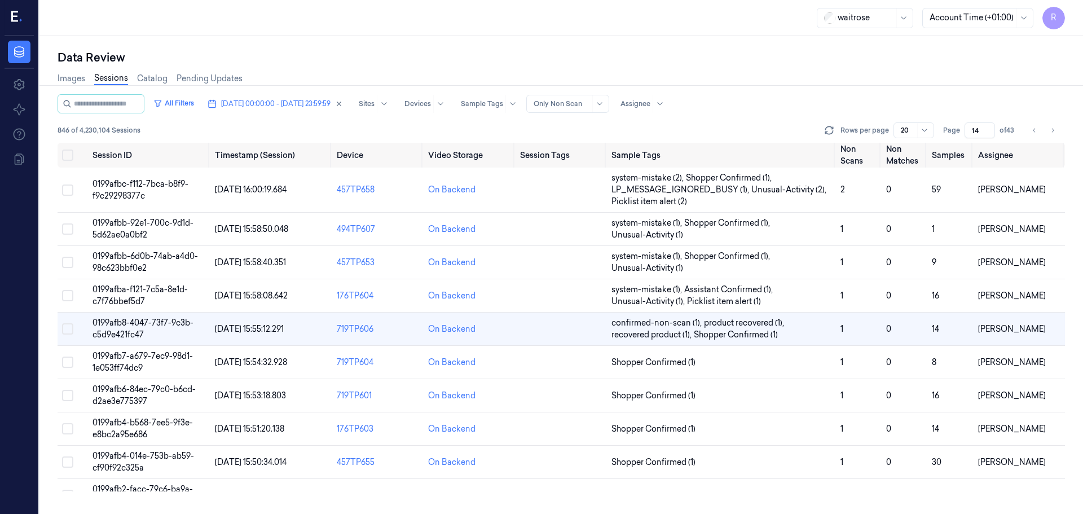
scroll to position [1, 0]
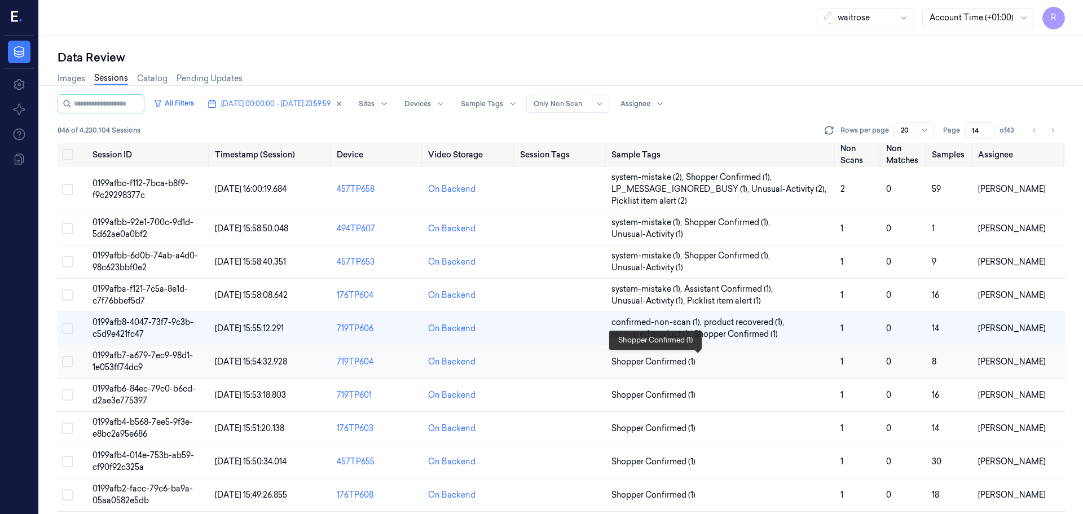
click at [765, 367] on span "Shopper Confirmed (1)" at bounding box center [721, 362] width 220 height 12
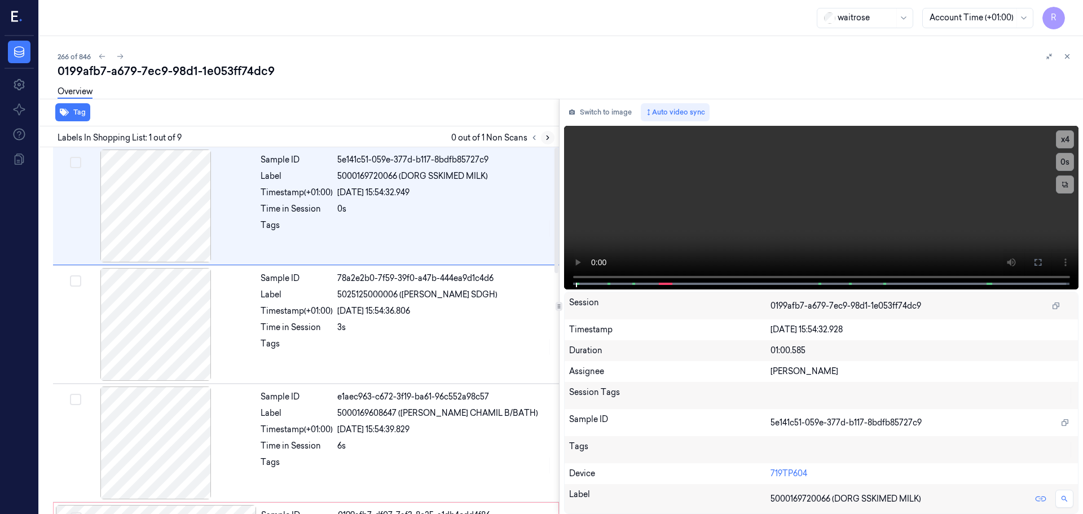
click at [544, 138] on button at bounding box center [548, 138] width 14 height 14
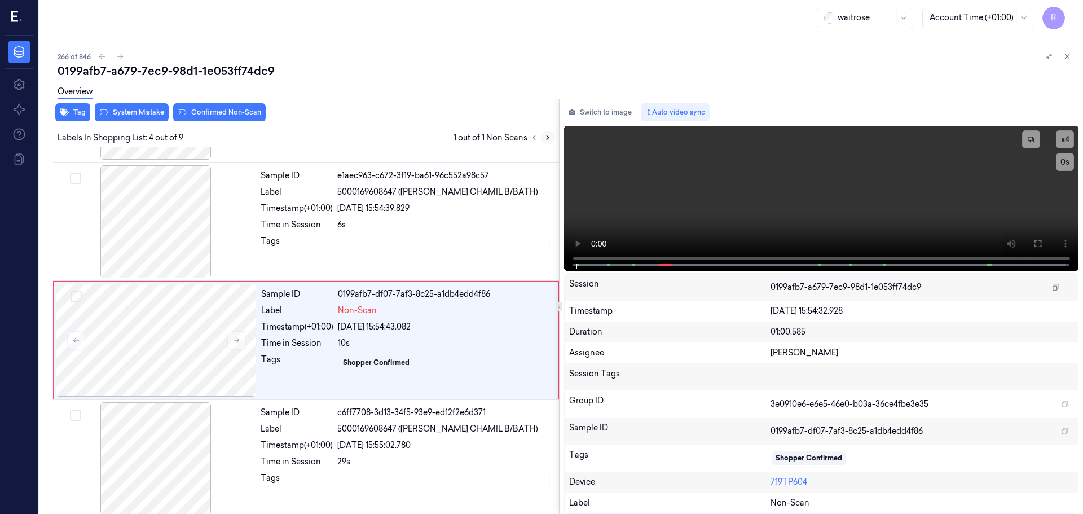
scroll to position [231, 0]
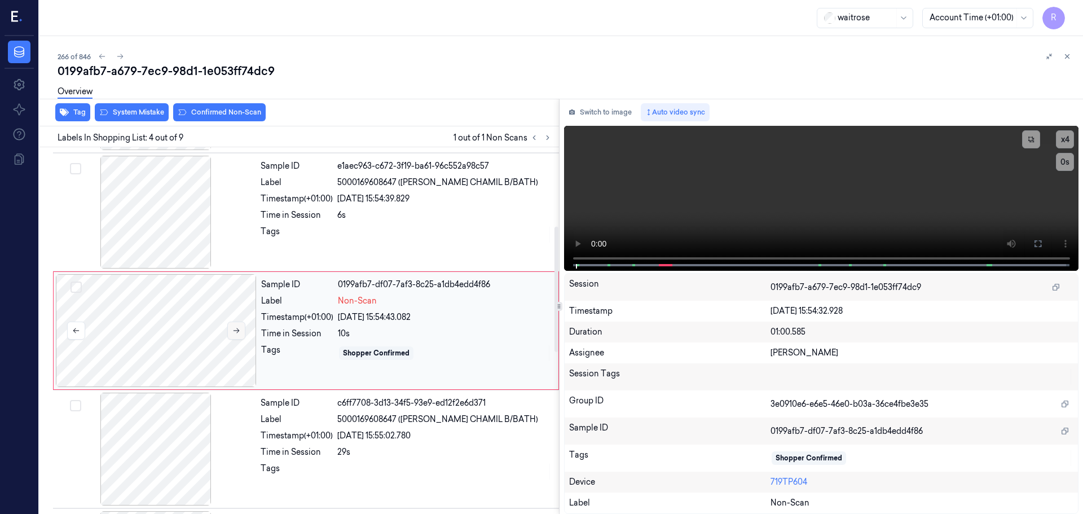
click at [240, 331] on icon at bounding box center [236, 331] width 8 height 8
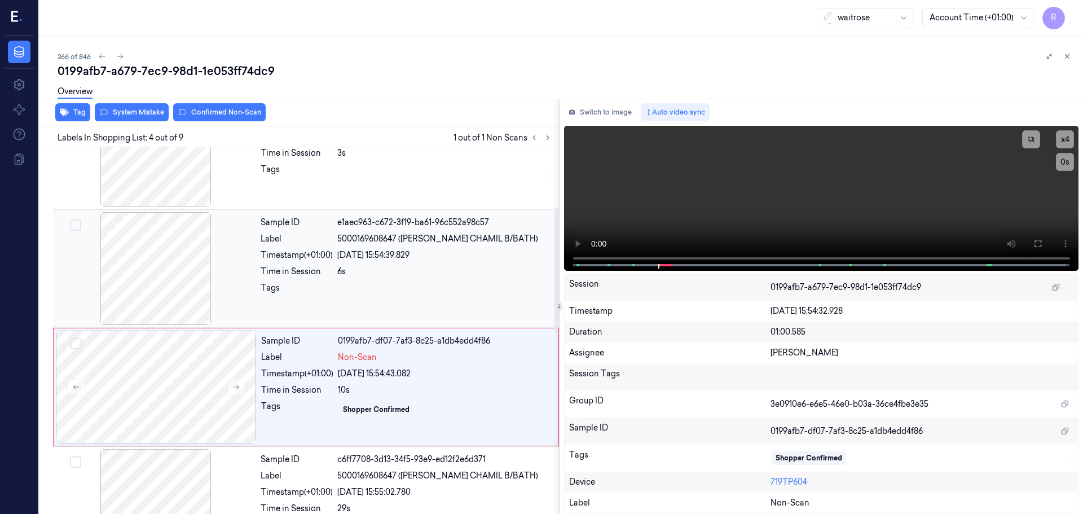
click at [170, 285] on div at bounding box center [155, 268] width 201 height 113
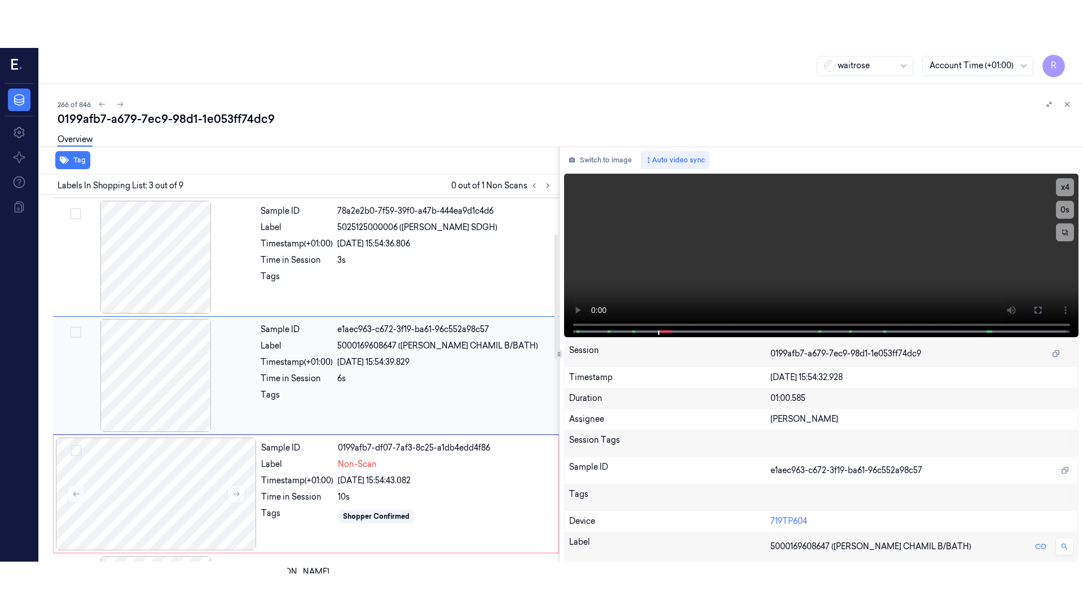
scroll to position [112, 0]
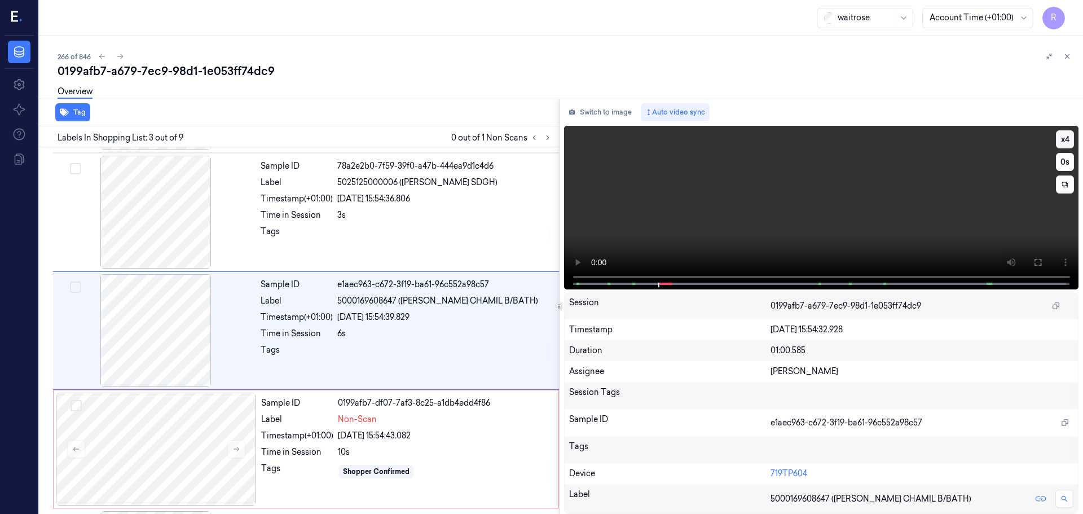
click at [1064, 142] on button "x 4" at bounding box center [1065, 139] width 18 height 18
drag, startPoint x: 1042, startPoint y: 255, endPoint x: 1041, endPoint y: 323, distance: 68.3
click at [1041, 255] on button at bounding box center [1038, 262] width 18 height 18
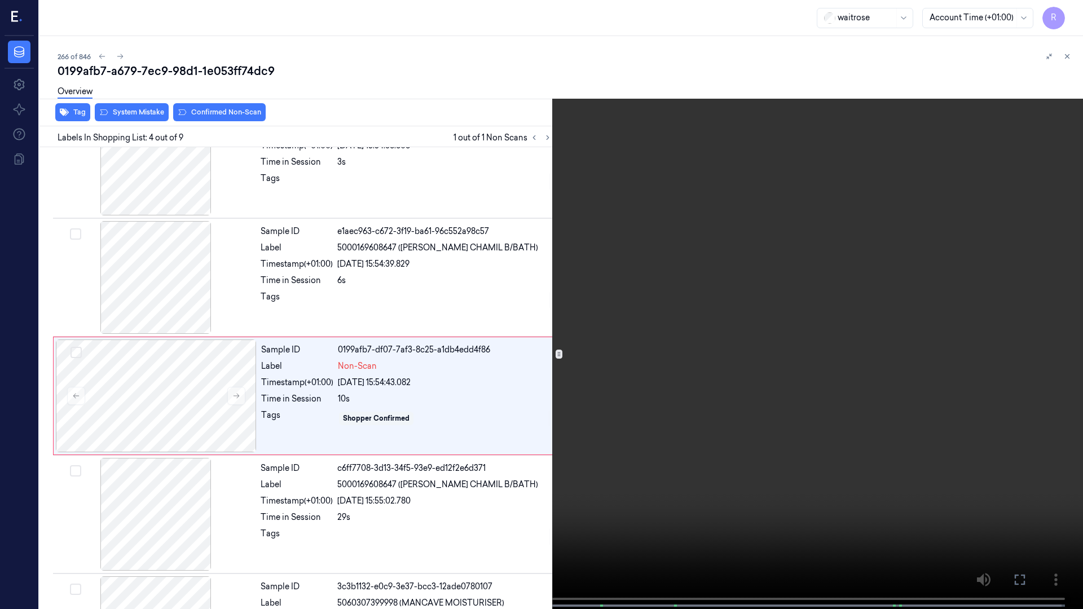
scroll to position [183, 0]
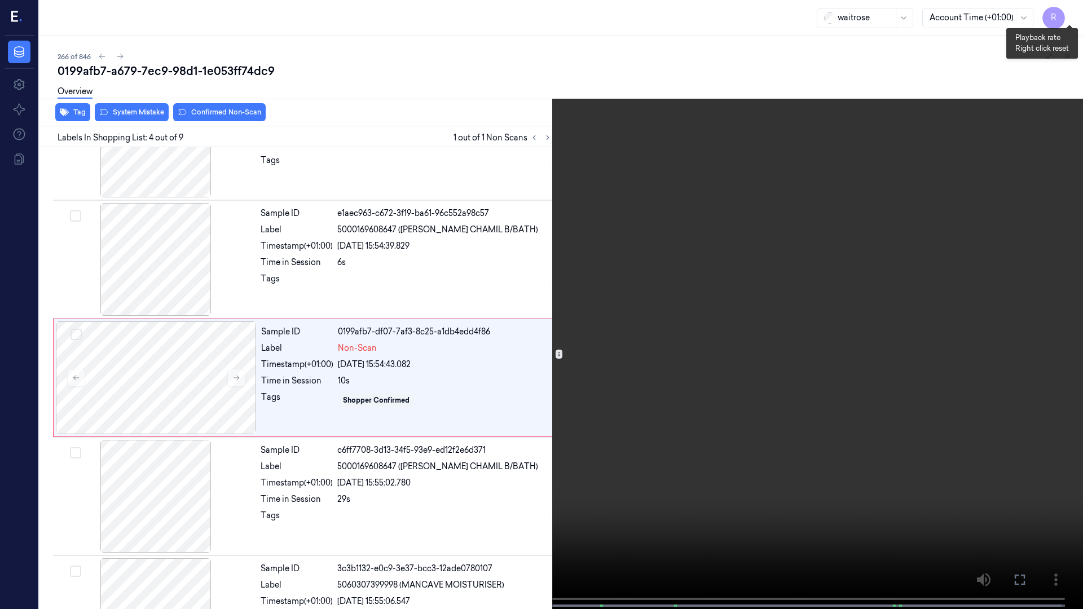
click at [1071, 11] on button "x 1" at bounding box center [1069, 14] width 18 height 18
click at [1072, 11] on button "x 2" at bounding box center [1069, 14] width 18 height 18
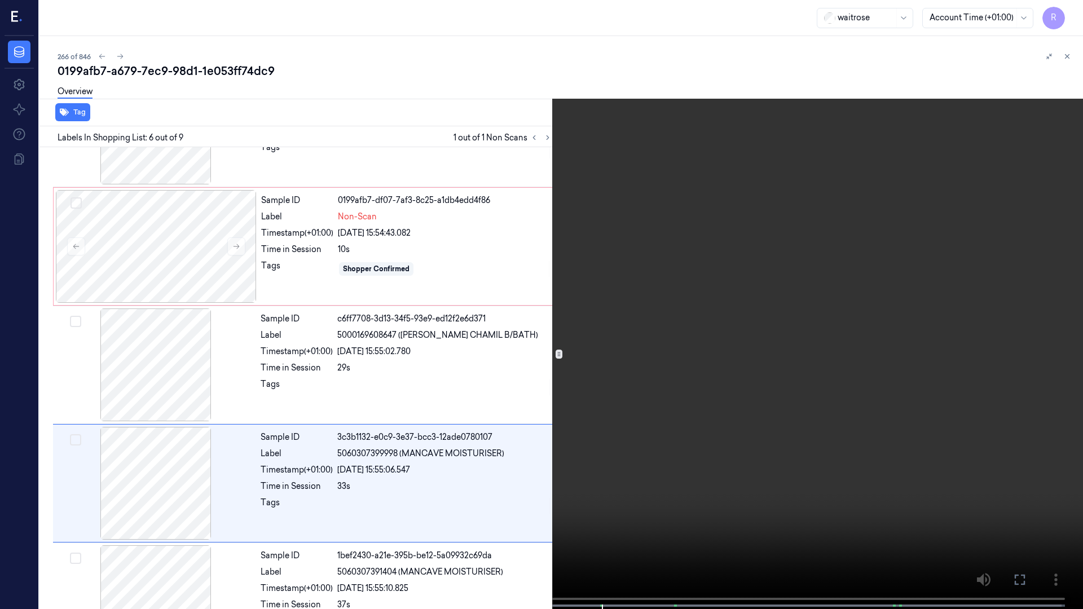
drag, startPoint x: 691, startPoint y: 272, endPoint x: 676, endPoint y: 280, distance: 17.2
click at [676, 280] on video at bounding box center [541, 305] width 1083 height 611
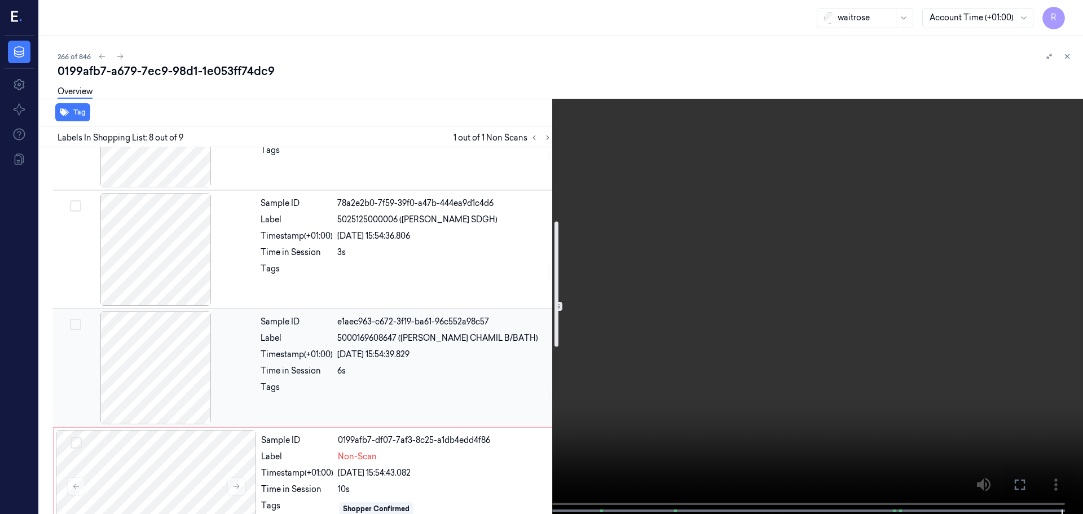
scroll to position [0, 0]
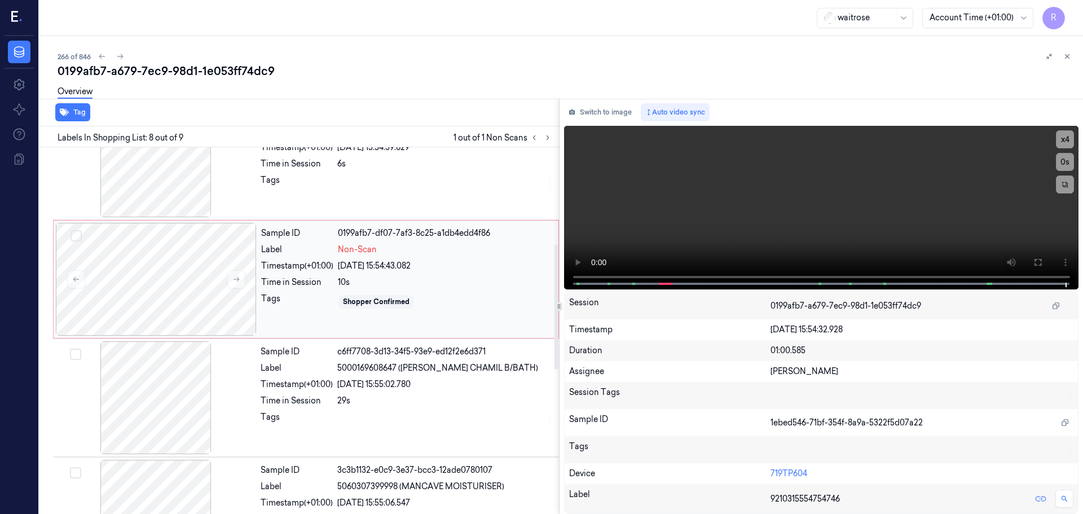
click at [323, 306] on div "Tags" at bounding box center [297, 302] width 72 height 18
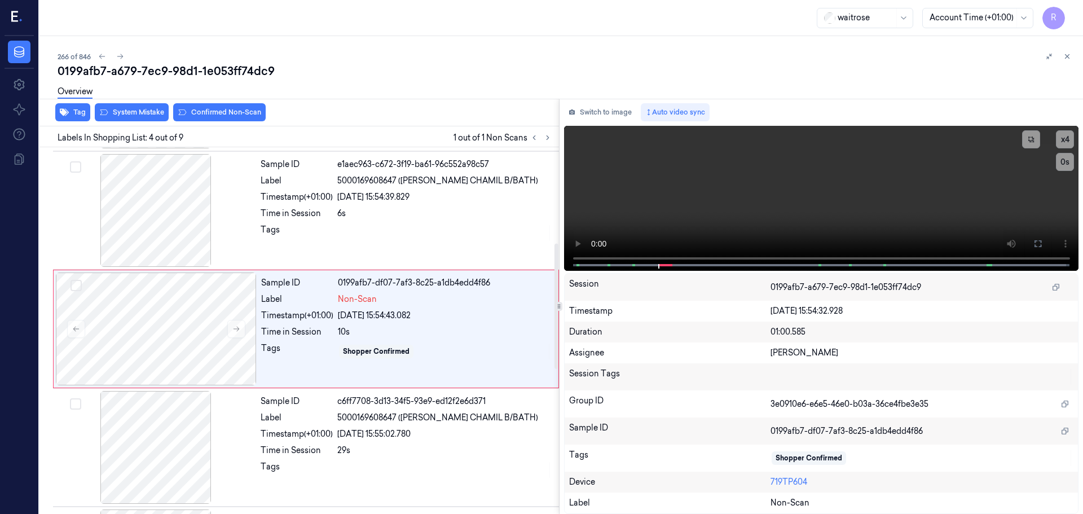
scroll to position [231, 0]
click at [138, 116] on button "System Mistake" at bounding box center [132, 112] width 74 height 18
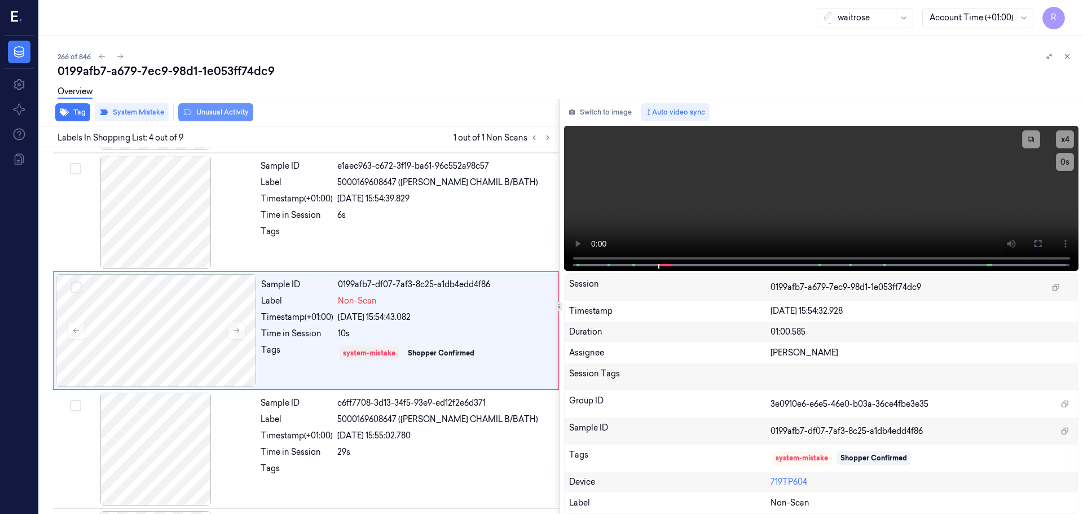
click at [206, 112] on button "Unusual Activity" at bounding box center [215, 112] width 75 height 18
click at [334, 230] on div "Tags" at bounding box center [407, 235] width 292 height 18
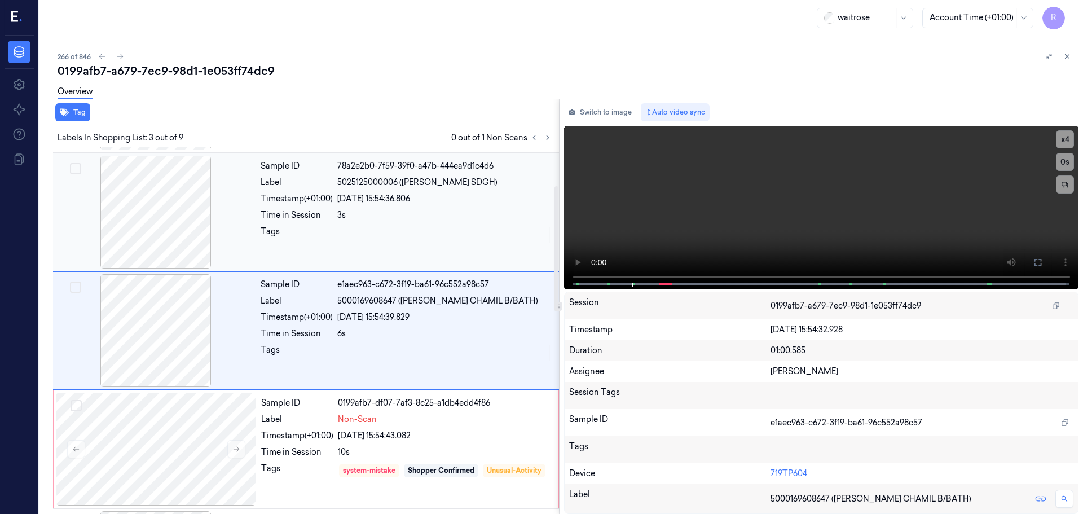
click at [359, 217] on div "3s" at bounding box center [444, 215] width 215 height 12
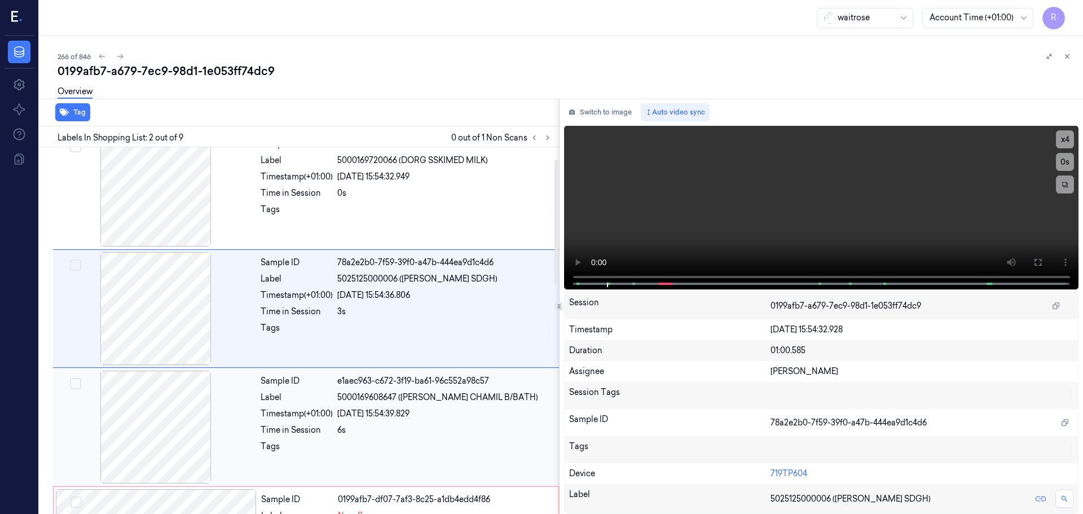
scroll to position [0, 0]
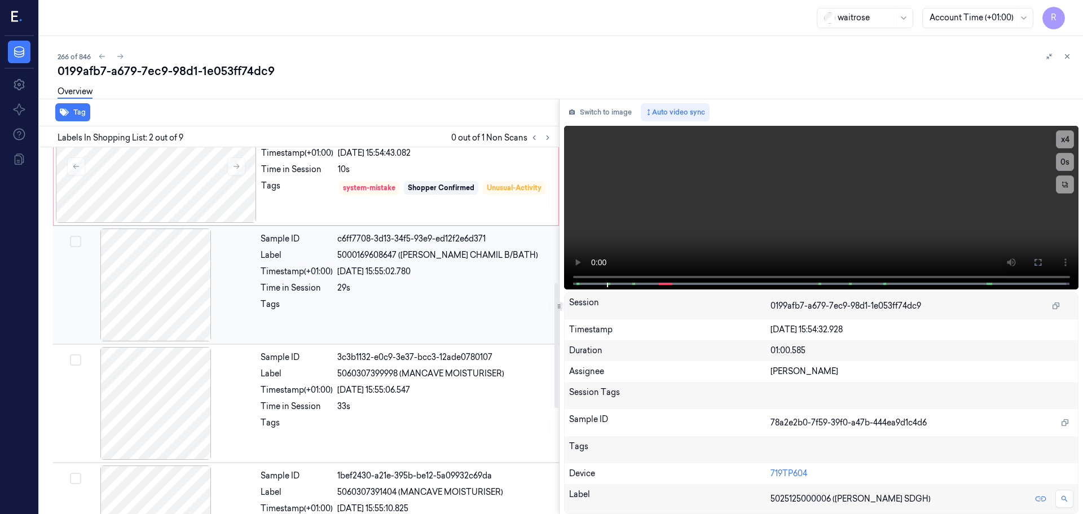
click at [372, 292] on div "29s" at bounding box center [444, 288] width 215 height 12
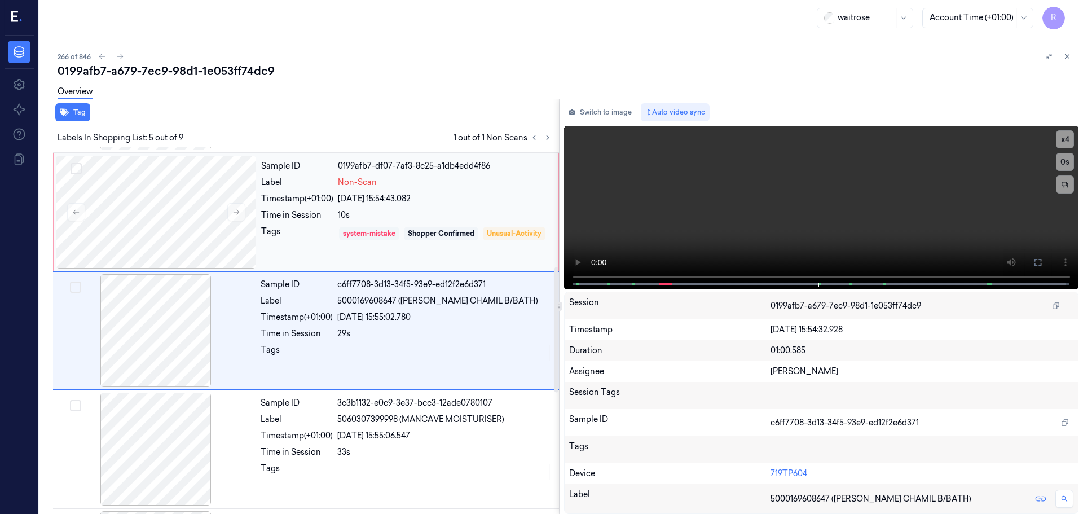
click at [386, 231] on div "system-mistake" at bounding box center [369, 233] width 52 height 10
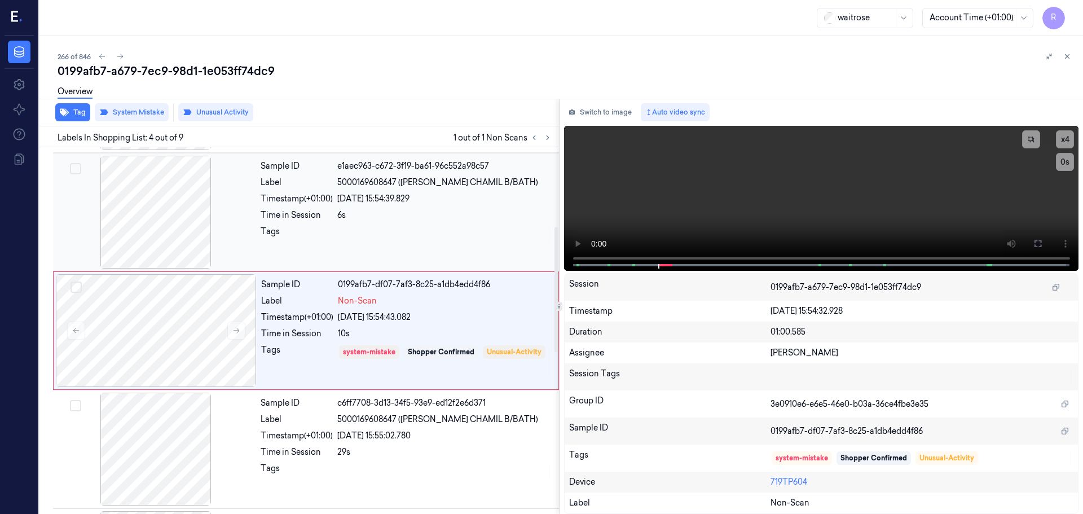
click at [392, 224] on div "Sample ID e1aec963-c672-3f19-ba61-96c552a98c57 Label 5000169608647 ([PERSON_NAM…" at bounding box center [406, 212] width 301 height 113
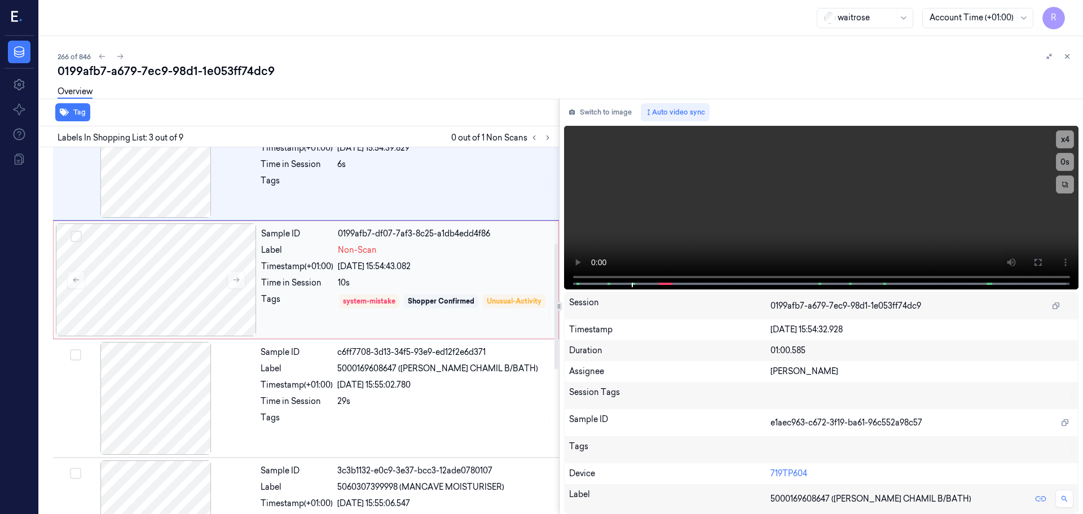
click at [342, 288] on div "10s" at bounding box center [445, 283] width 214 height 12
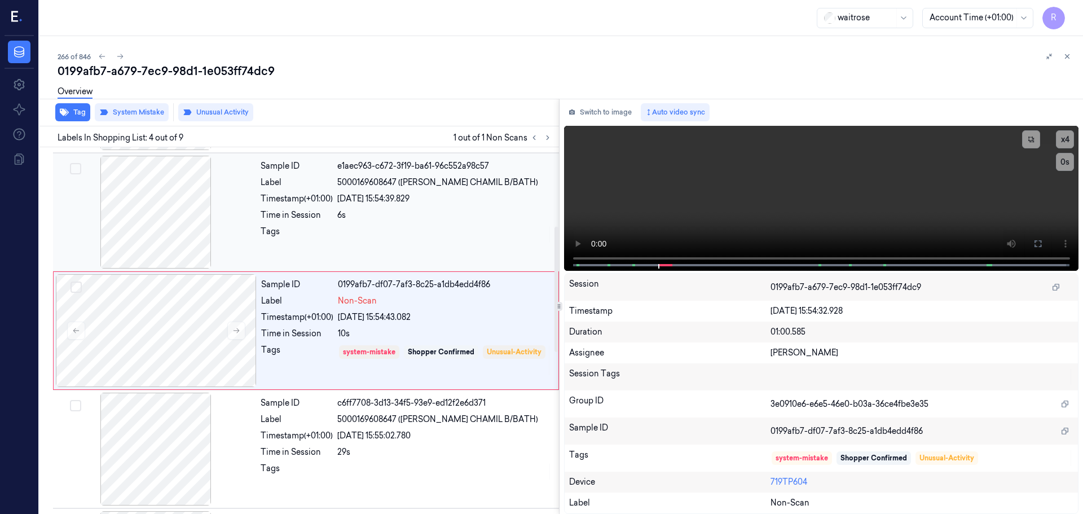
click at [310, 217] on div "Time in Session" at bounding box center [297, 215] width 72 height 12
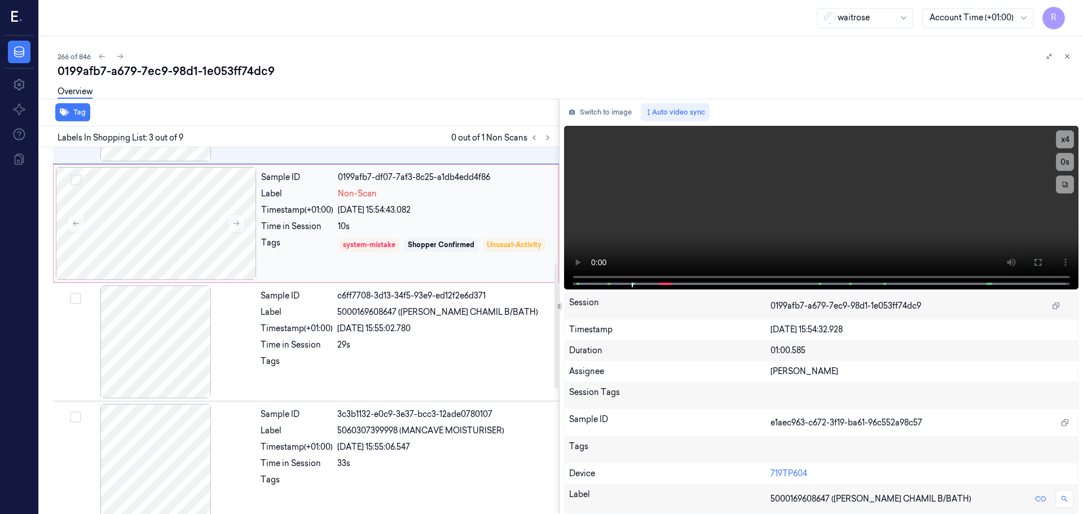
click at [316, 250] on div "Tags" at bounding box center [297, 253] width 72 height 32
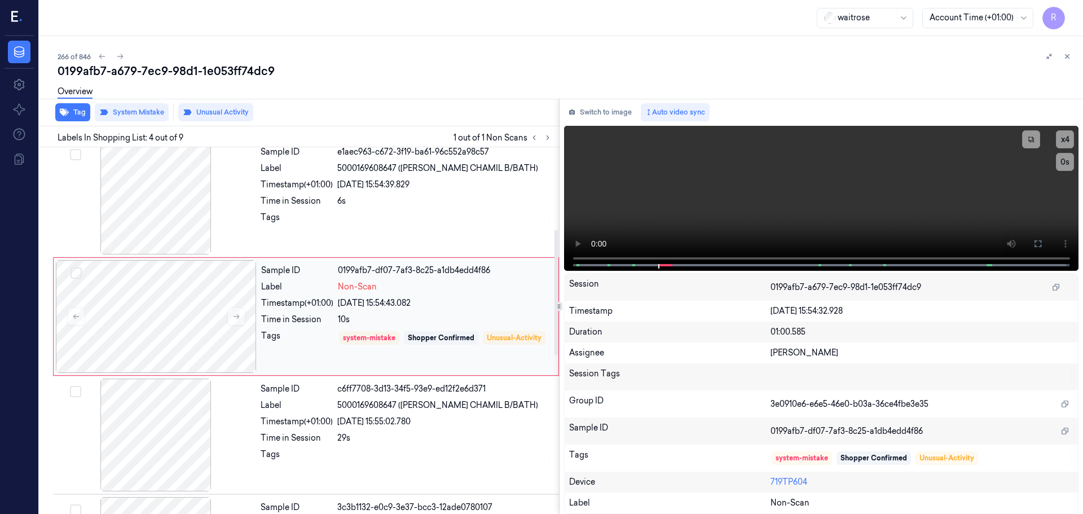
scroll to position [231, 0]
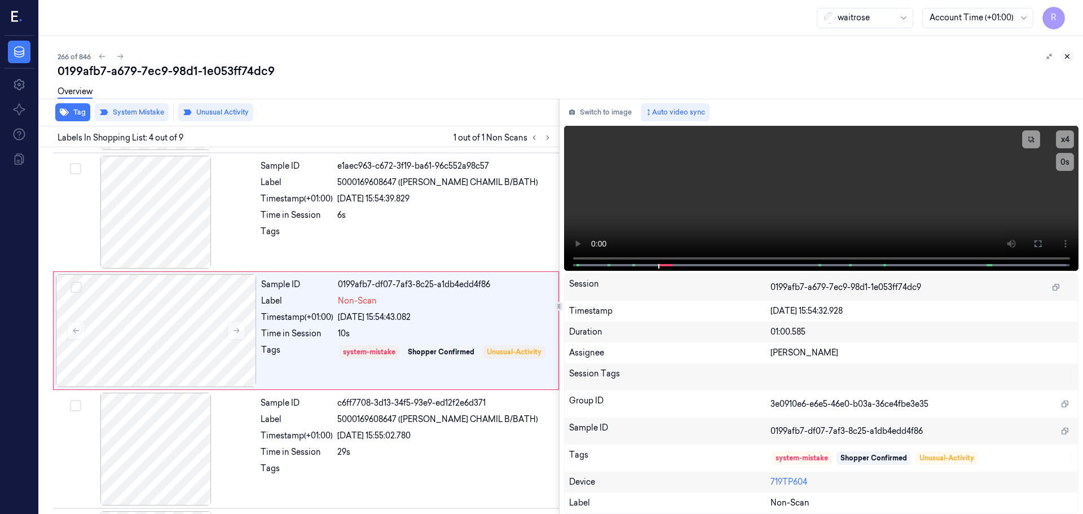
click at [1066, 55] on icon at bounding box center [1067, 56] width 8 height 8
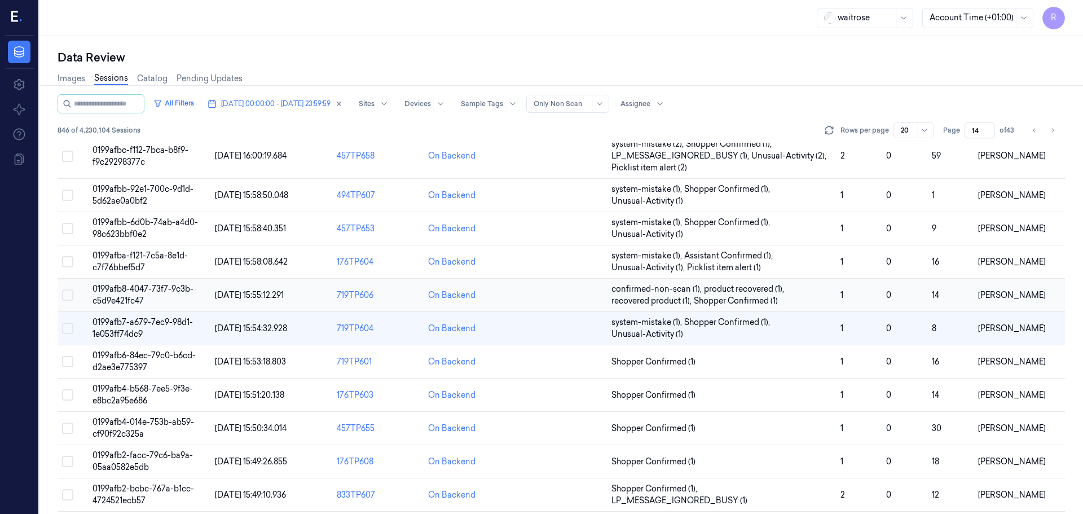
scroll to position [90, 0]
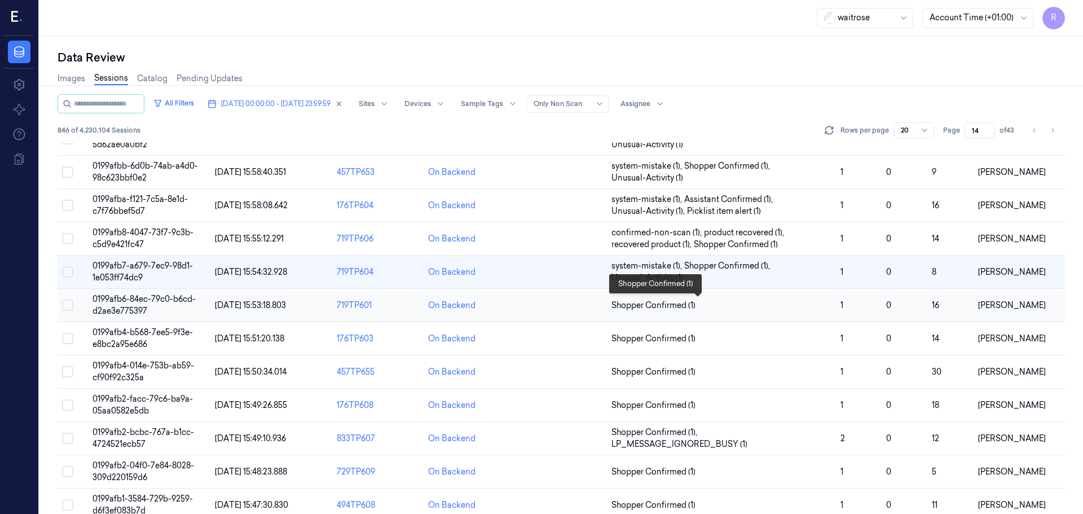
click at [759, 307] on span "Shopper Confirmed (1)" at bounding box center [721, 305] width 220 height 12
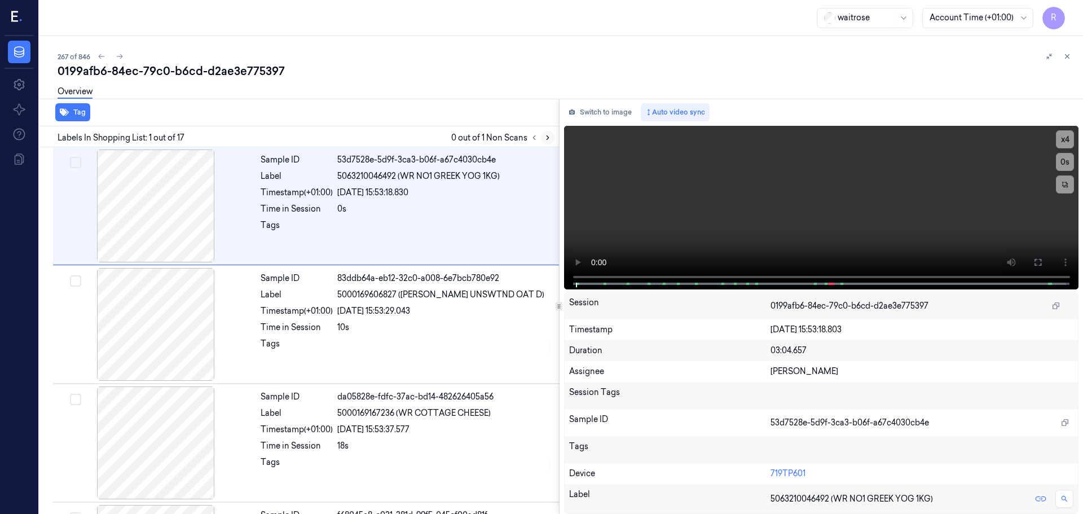
click at [541, 134] on button at bounding box center [548, 138] width 14 height 14
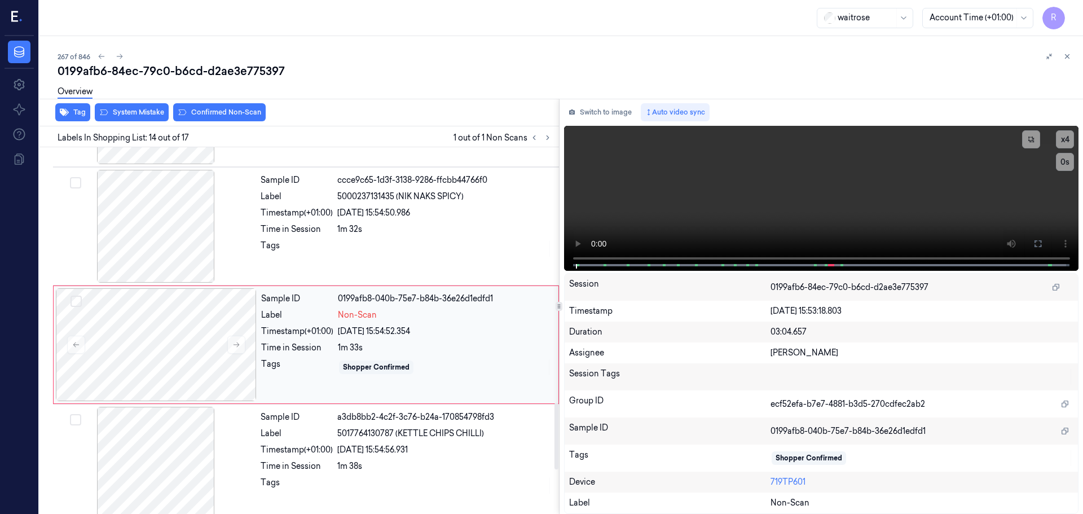
scroll to position [1415, 0]
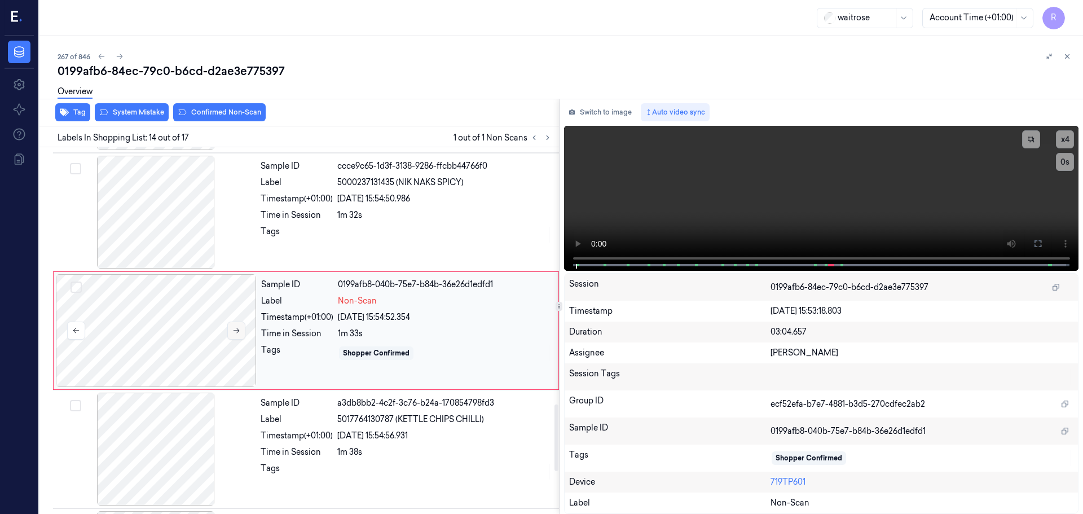
click at [242, 328] on button at bounding box center [236, 330] width 18 height 18
click at [241, 328] on button at bounding box center [236, 330] width 18 height 18
click at [241, 320] on div at bounding box center [156, 330] width 201 height 113
click at [240, 320] on div at bounding box center [156, 330] width 201 height 113
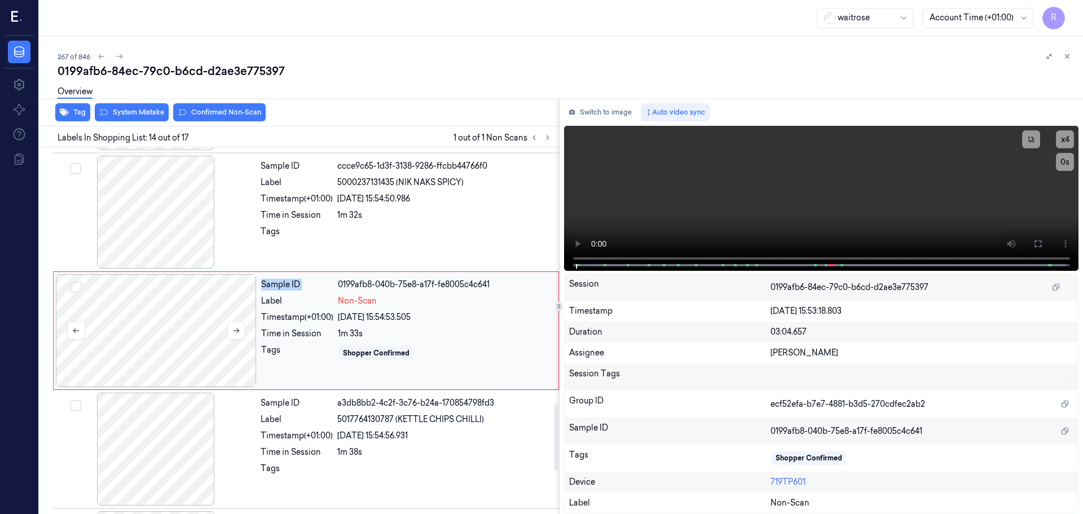
click at [240, 320] on div at bounding box center [156, 330] width 201 height 113
click at [235, 324] on button at bounding box center [236, 330] width 18 height 18
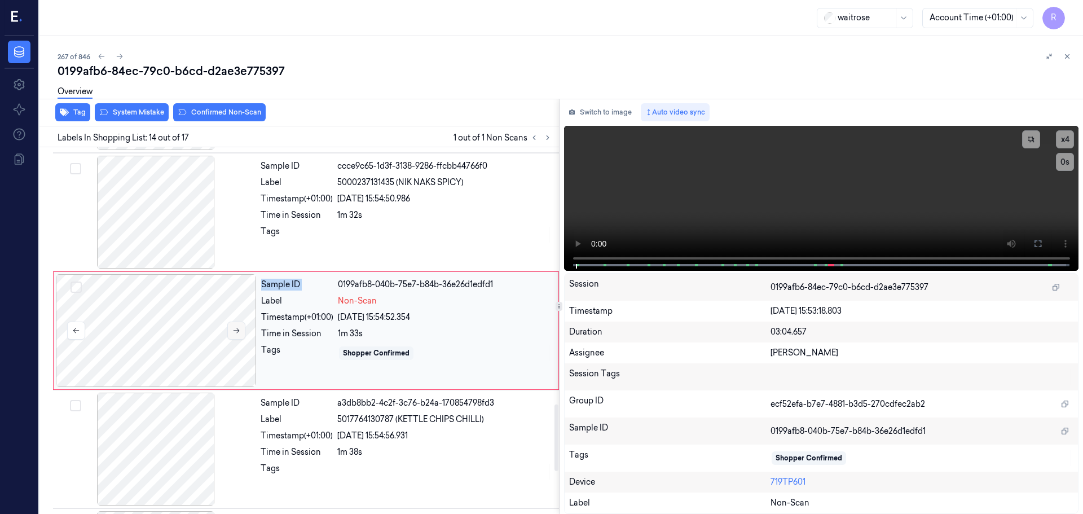
click at [235, 324] on button at bounding box center [236, 330] width 18 height 18
drag, startPoint x: 235, startPoint y: 324, endPoint x: 214, endPoint y: 306, distance: 27.2
click at [233, 324] on button at bounding box center [236, 330] width 18 height 18
click at [197, 223] on div at bounding box center [155, 212] width 201 height 113
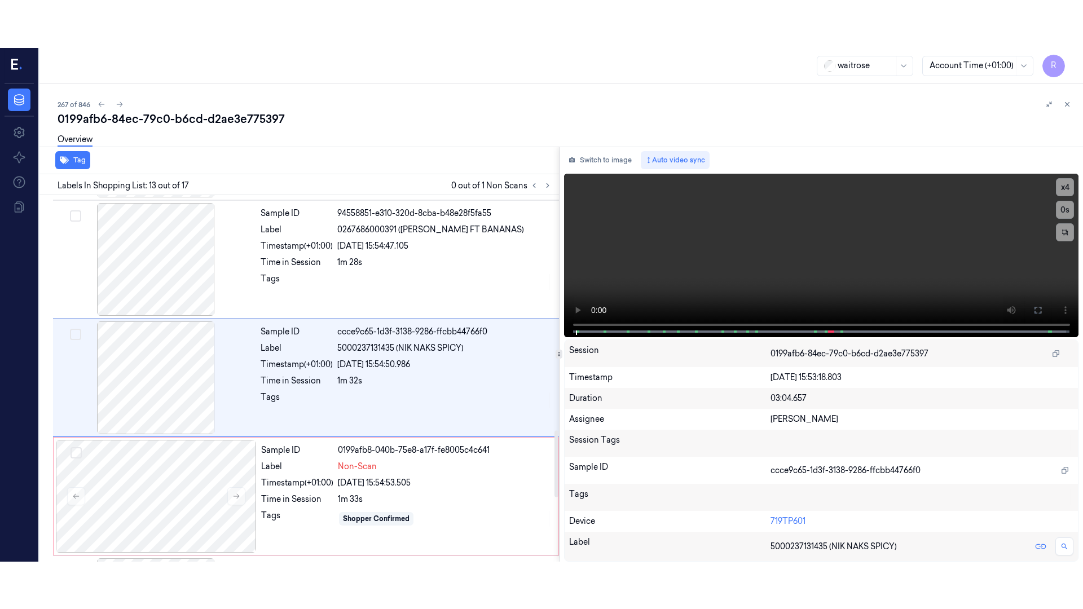
scroll to position [1297, 0]
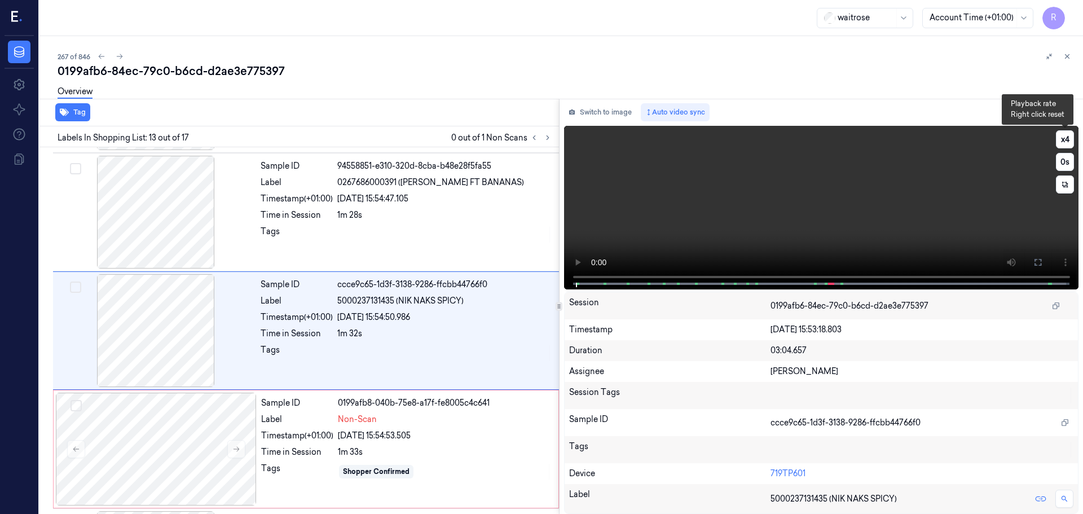
drag, startPoint x: 1060, startPoint y: 140, endPoint x: 1049, endPoint y: 148, distance: 13.5
click at [1061, 140] on button "x 4" at bounding box center [1065, 139] width 18 height 18
click at [1037, 259] on icon at bounding box center [1037, 262] width 9 height 9
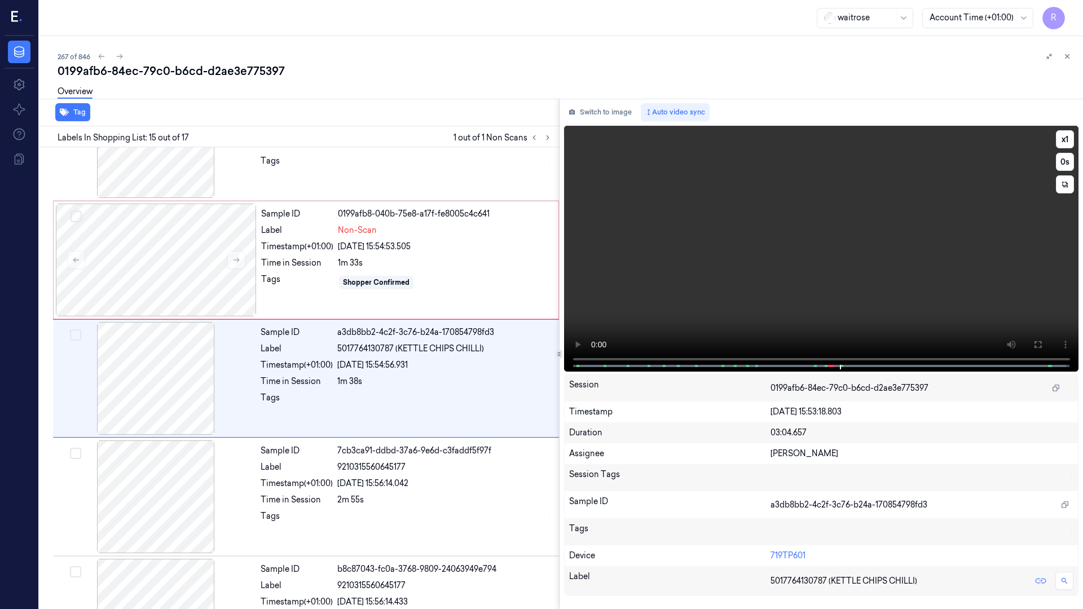
scroll to position [1486, 0]
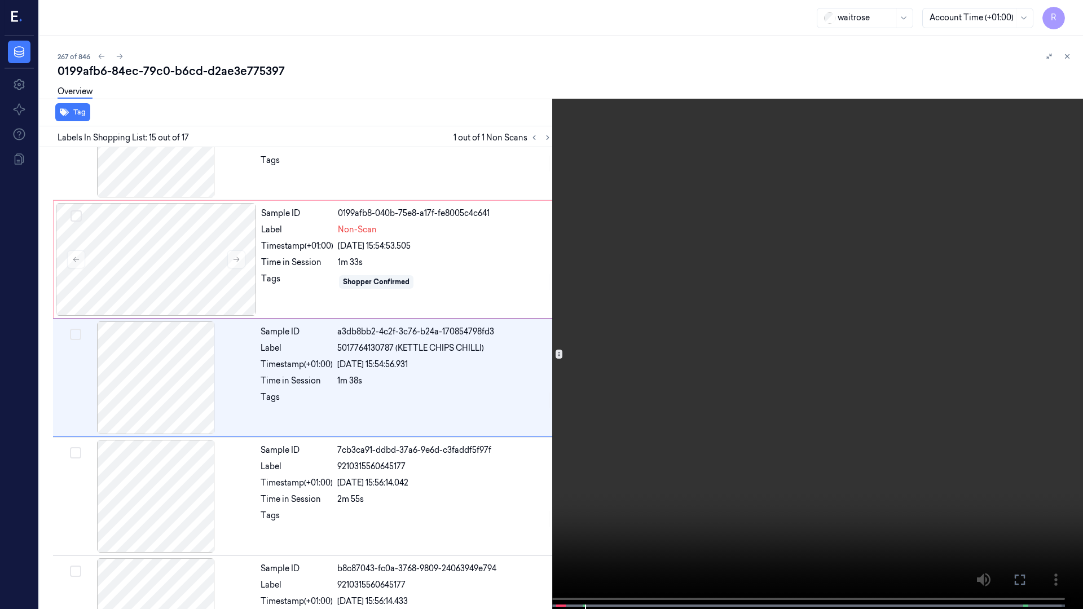
click at [552, 513] on div "x 1 0 s 5000237131435 (NIK NAKS SPICY)" at bounding box center [541, 304] width 1083 height 609
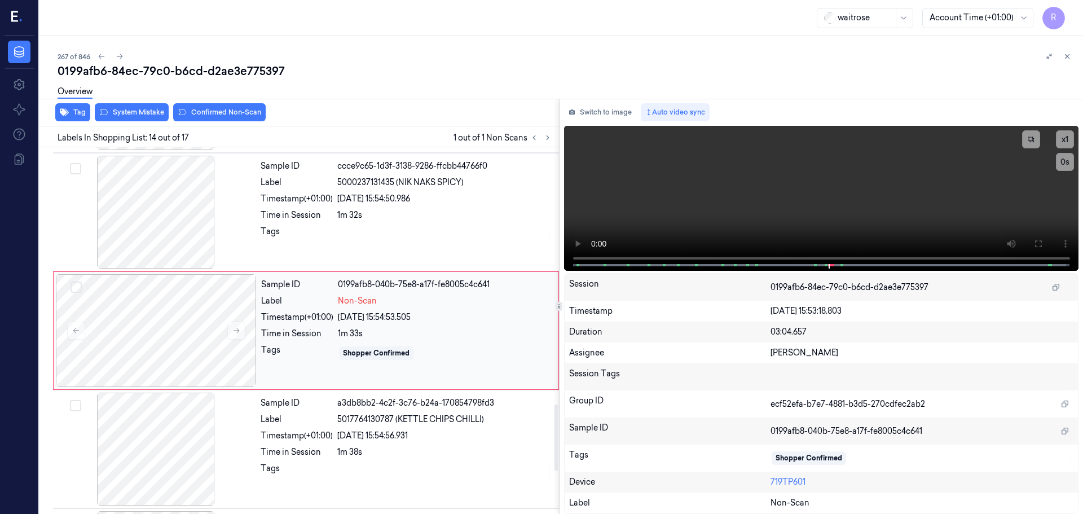
scroll to position [1472, 0]
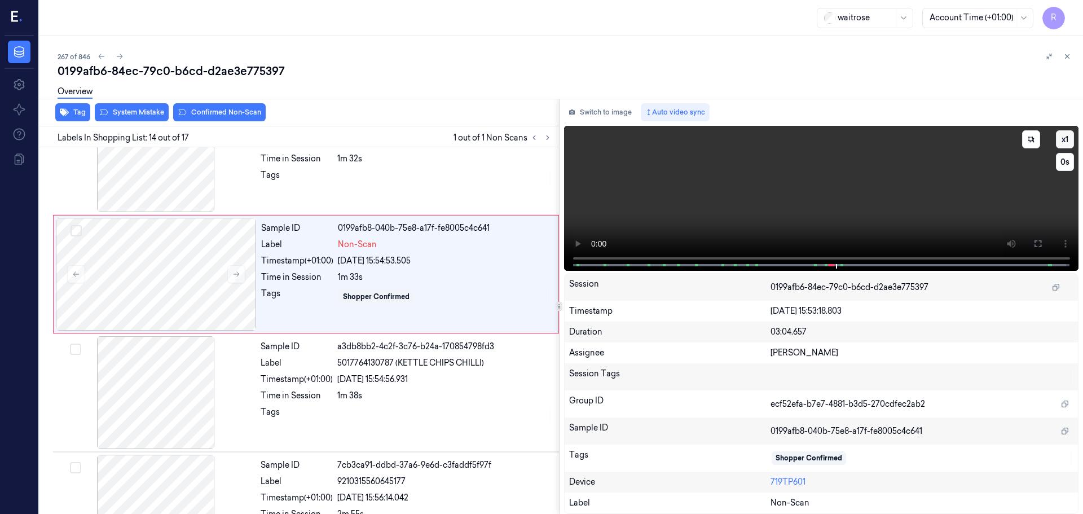
click at [1070, 138] on button "x 1" at bounding box center [1065, 139] width 18 height 18
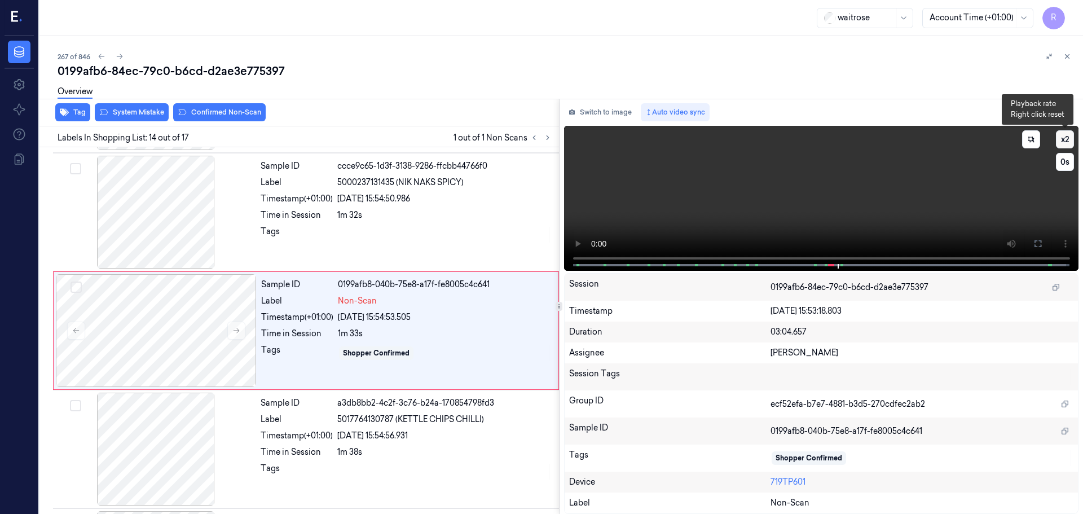
click at [1070, 142] on button "x 2" at bounding box center [1065, 139] width 18 height 18
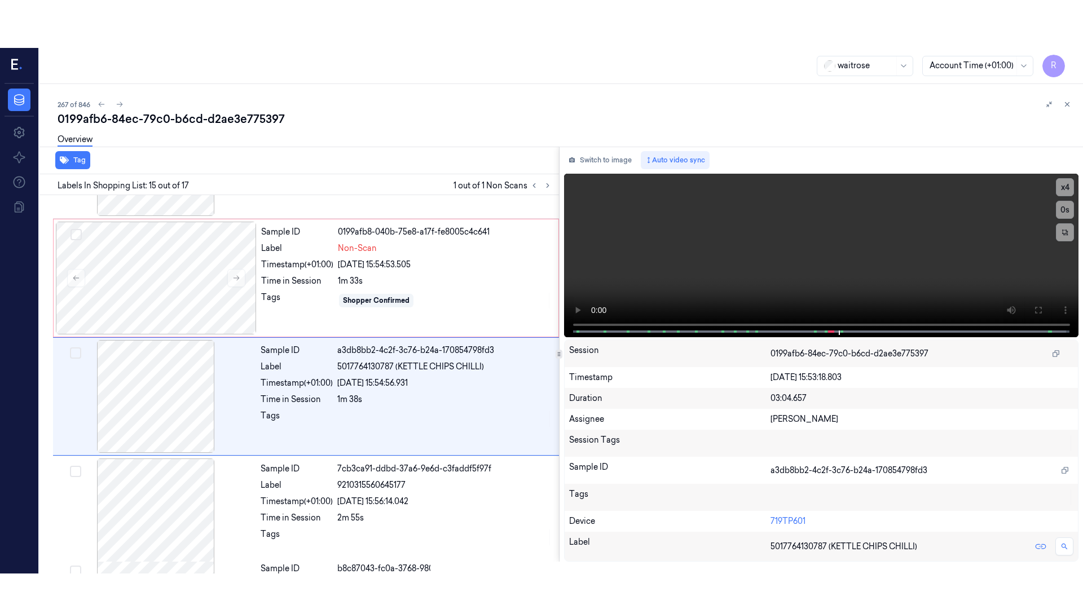
scroll to position [1534, 0]
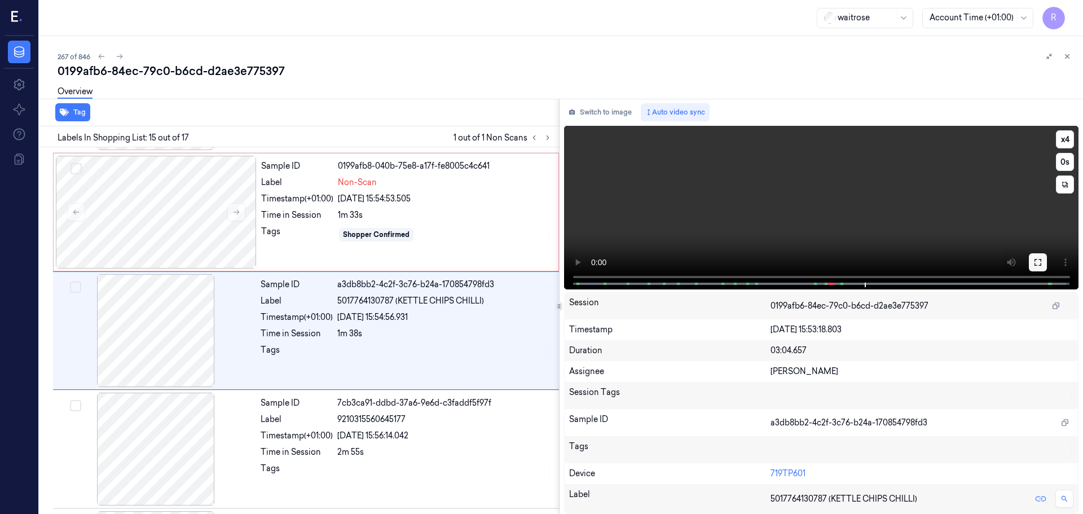
click at [1039, 267] on button at bounding box center [1038, 262] width 18 height 18
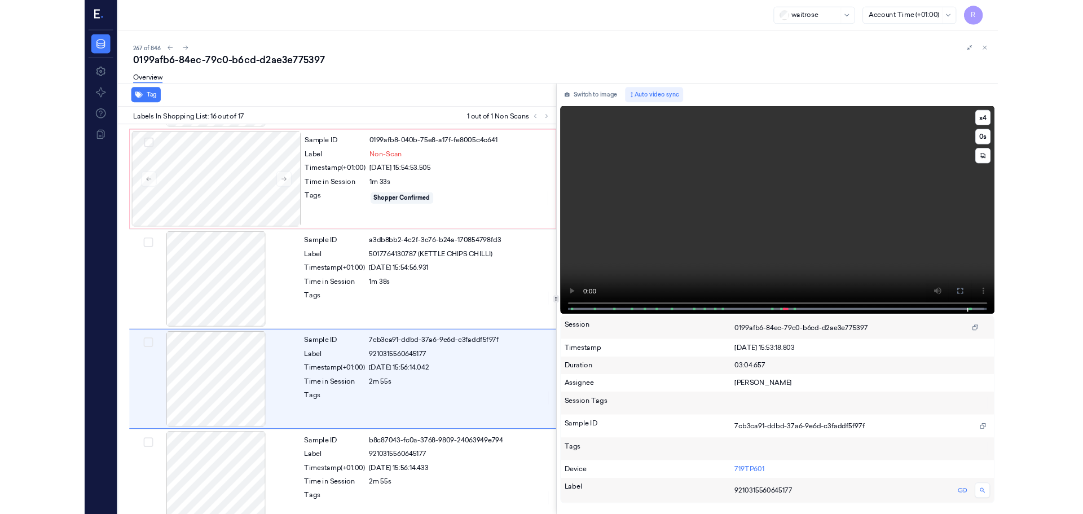
scroll to position [1555, 0]
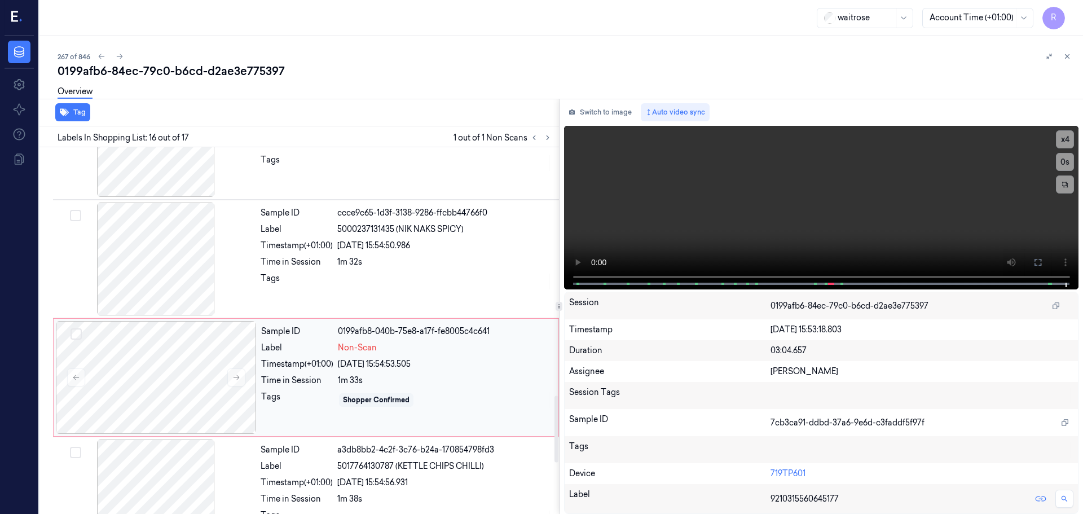
click at [329, 358] on div "Timestamp (+01:00)" at bounding box center [297, 364] width 72 height 12
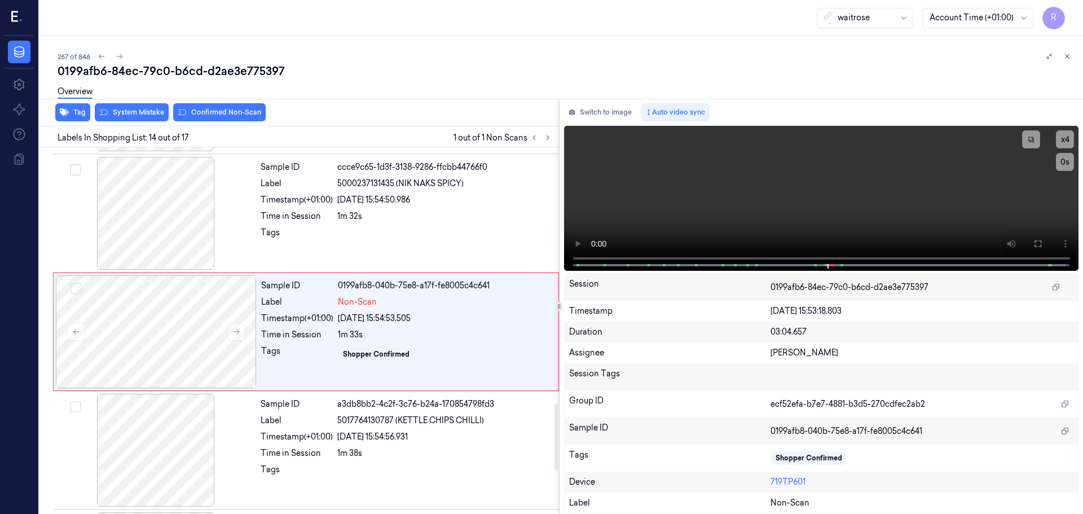
scroll to position [1415, 0]
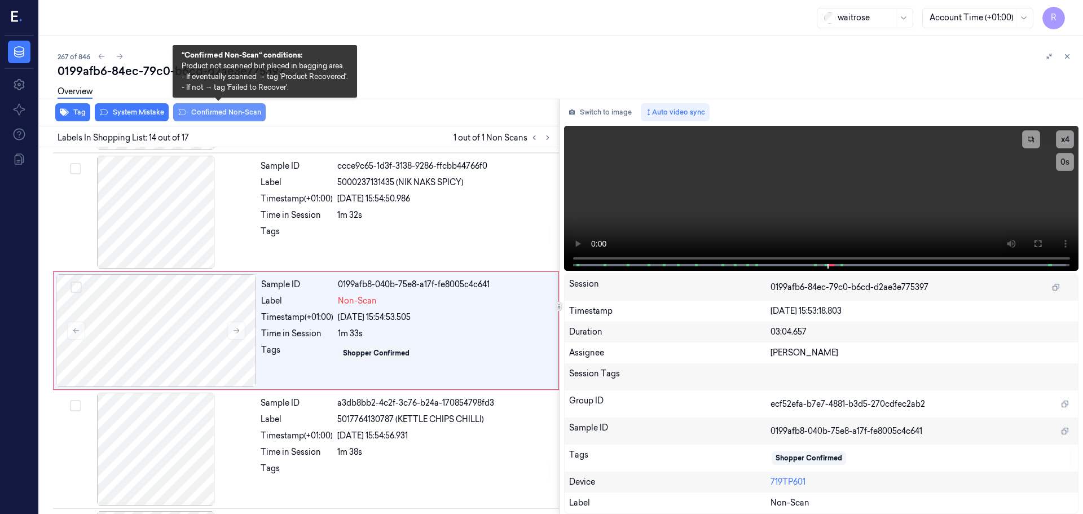
click at [218, 113] on button "Confirmed Non-Scan" at bounding box center [219, 112] width 92 height 18
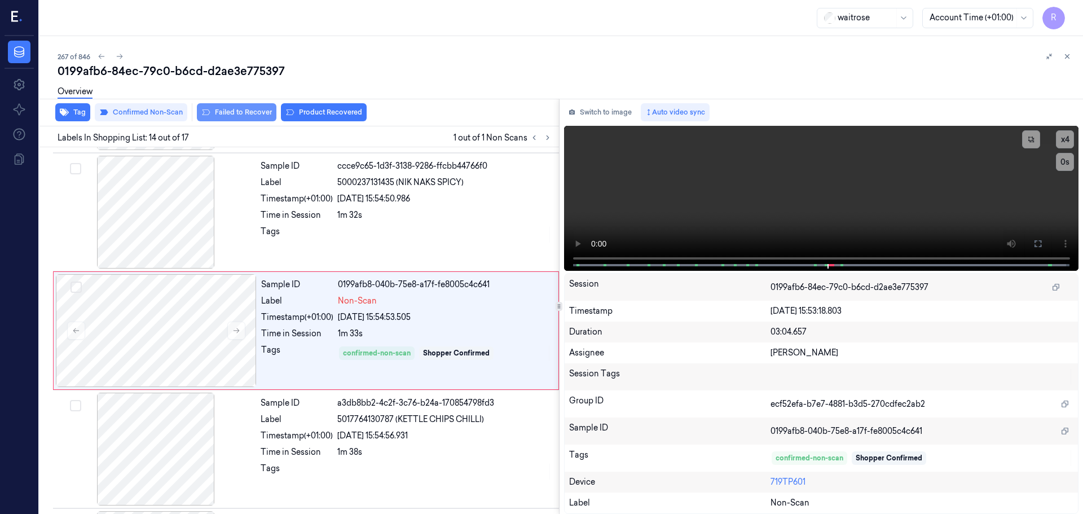
click at [236, 113] on button "Failed to Recover" at bounding box center [237, 112] width 80 height 18
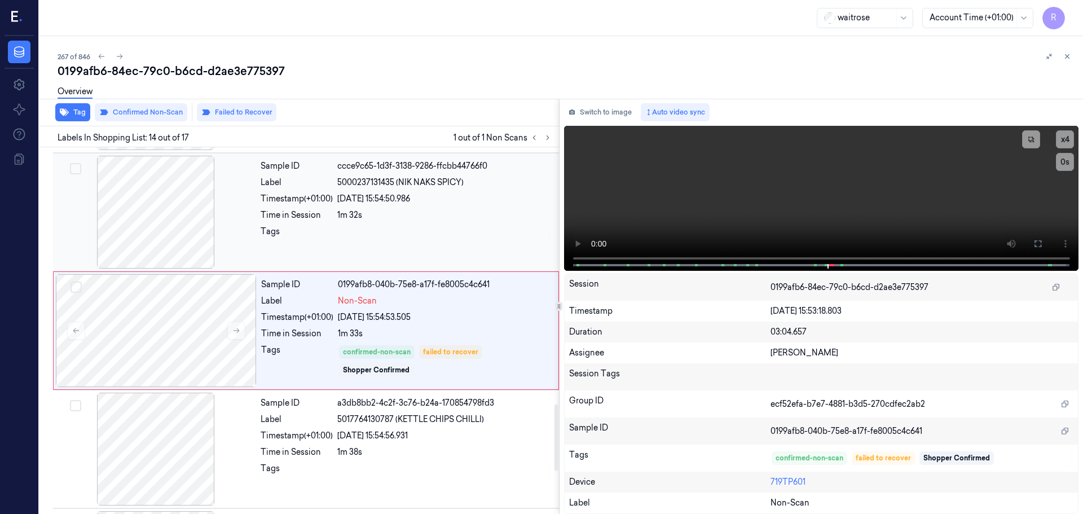
click at [378, 219] on div "1m 32s" at bounding box center [444, 215] width 215 height 12
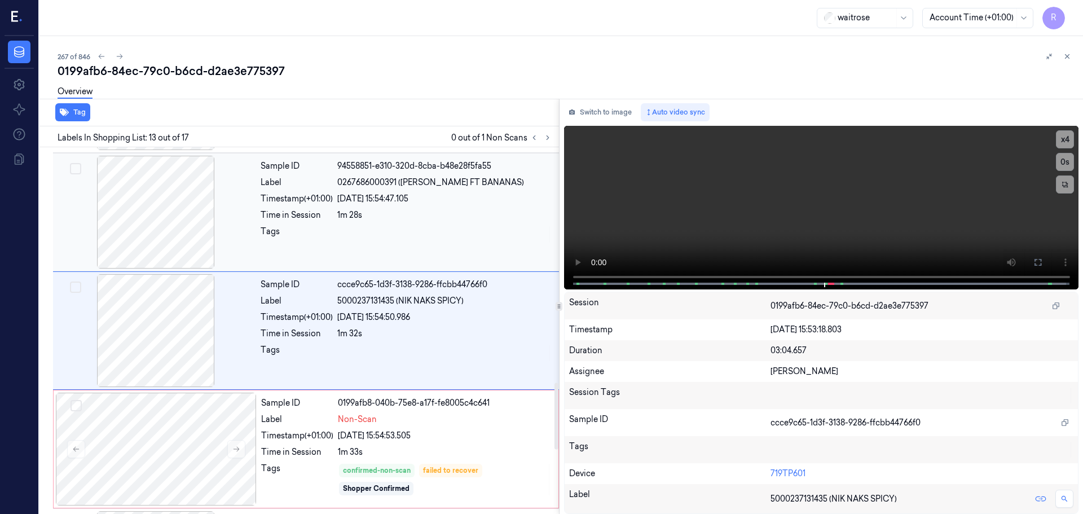
click at [364, 227] on div at bounding box center [444, 235] width 215 height 18
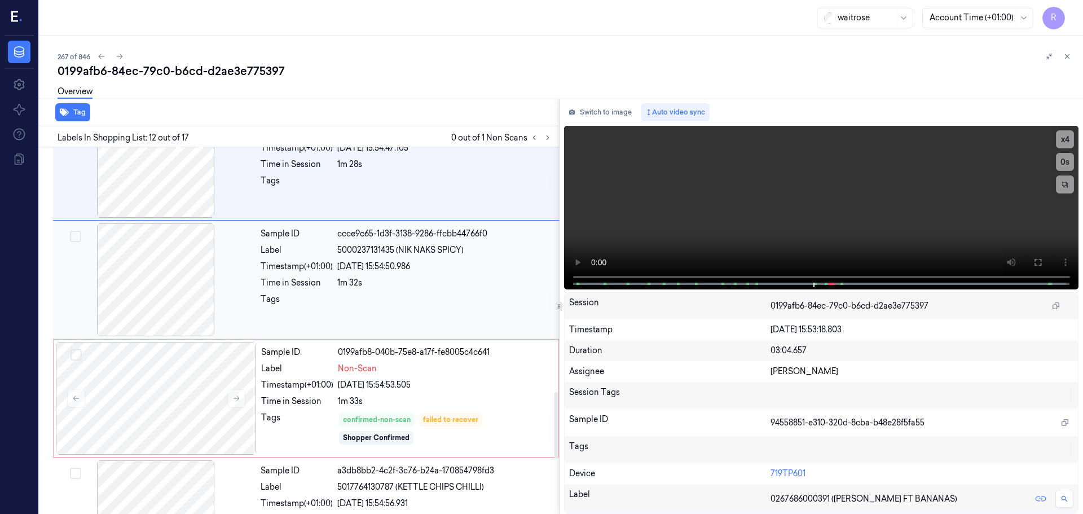
click at [345, 333] on div "Sample ID ccce9c65-1d3f-3138-9286-ffcbb44766f0 Label 5000237131435 (NIK NAKS SP…" at bounding box center [406, 279] width 301 height 113
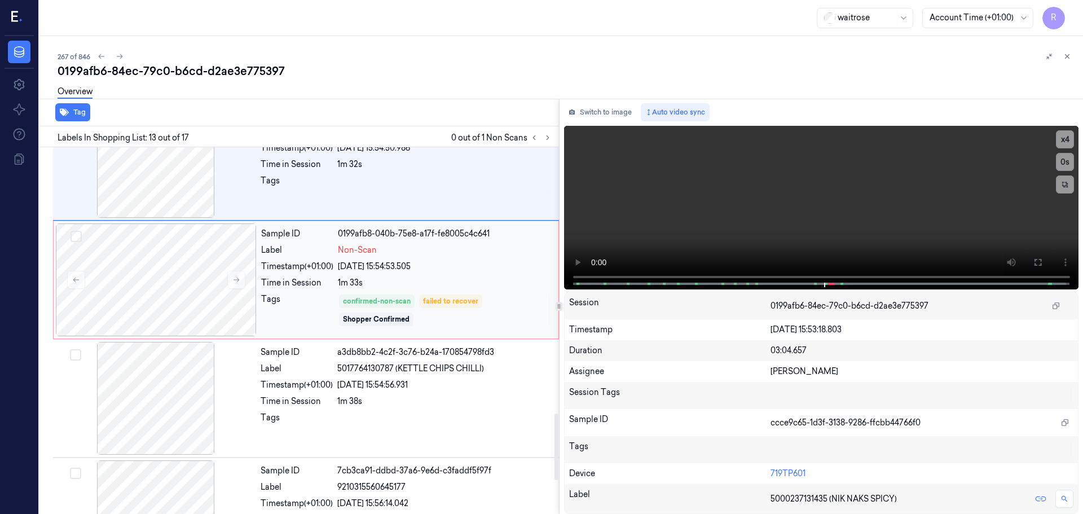
click at [323, 323] on div "Tags" at bounding box center [297, 310] width 72 height 34
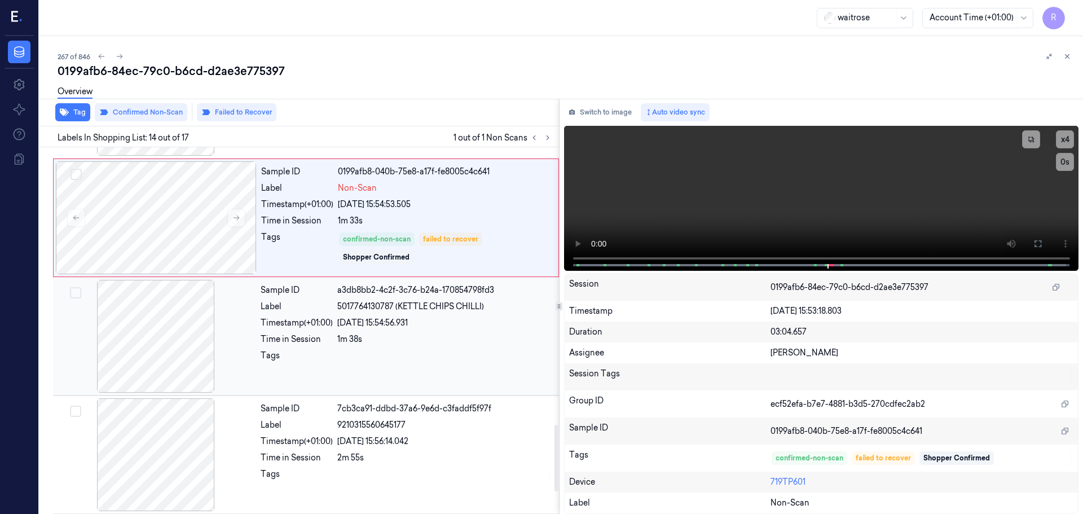
click at [325, 328] on div "Timestamp (+01:00)" at bounding box center [297, 323] width 72 height 12
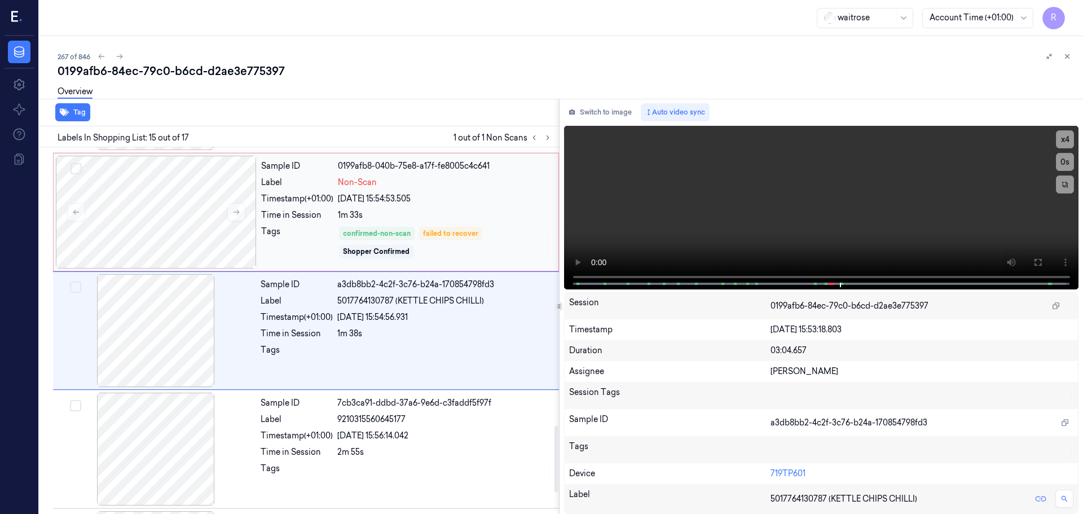
click at [312, 241] on div "Tags" at bounding box center [297, 243] width 72 height 34
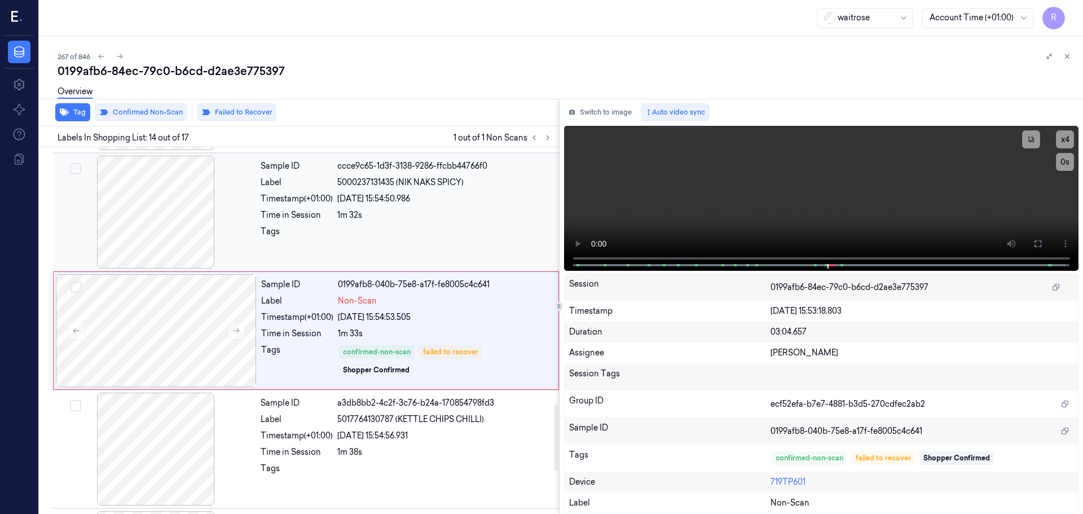
click at [256, 212] on div at bounding box center [155, 212] width 201 height 113
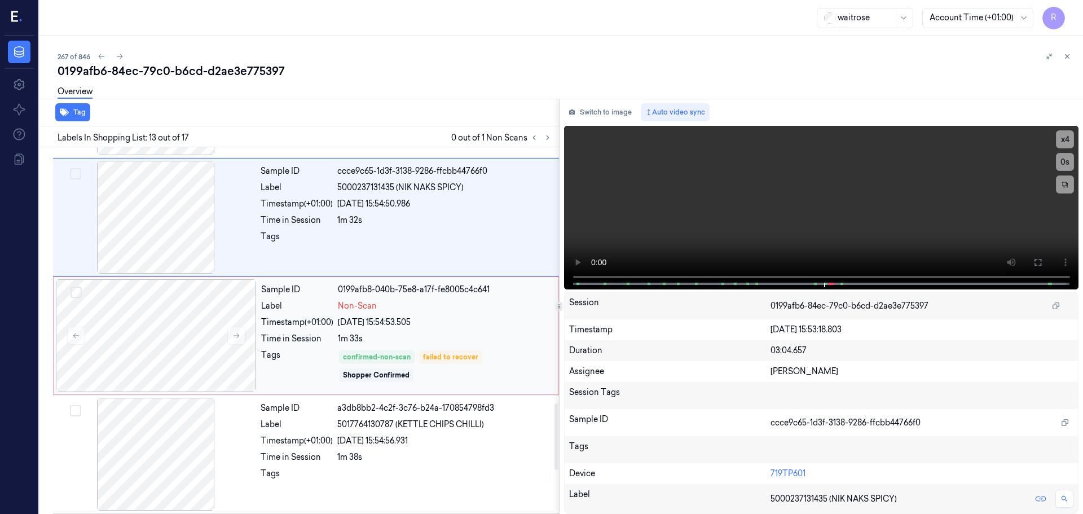
click at [315, 340] on div "Time in Session" at bounding box center [297, 339] width 72 height 12
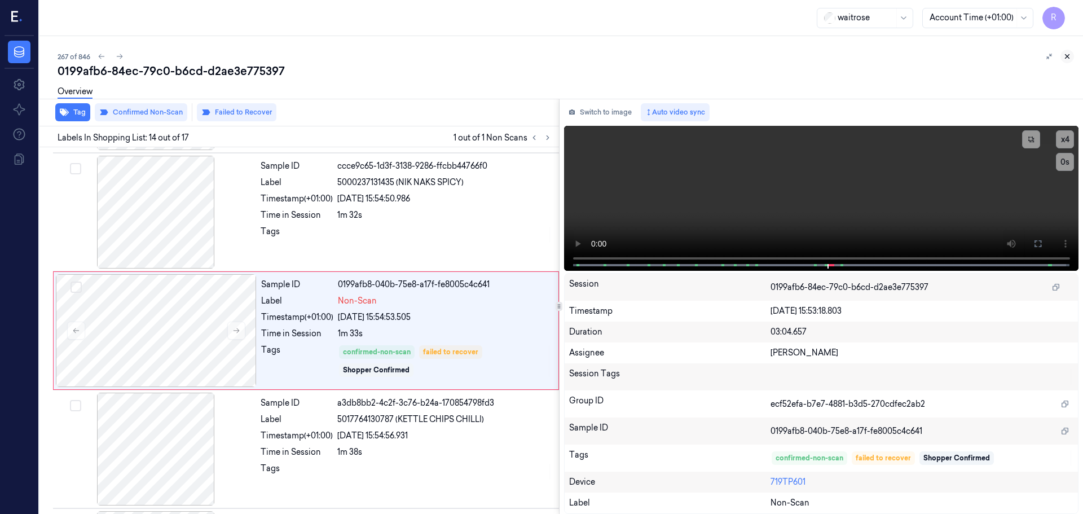
click at [1067, 52] on button at bounding box center [1067, 57] width 14 height 14
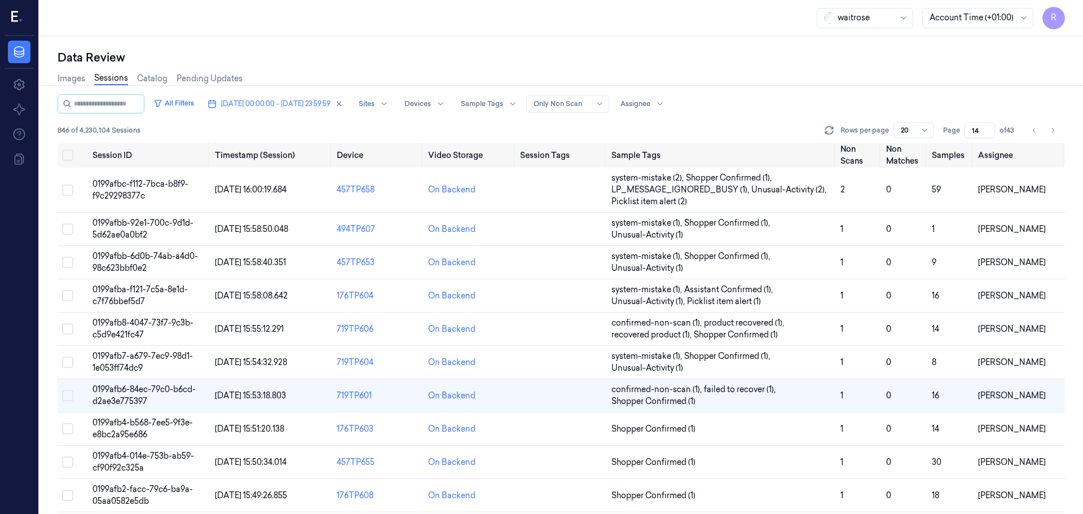
scroll to position [67, 0]
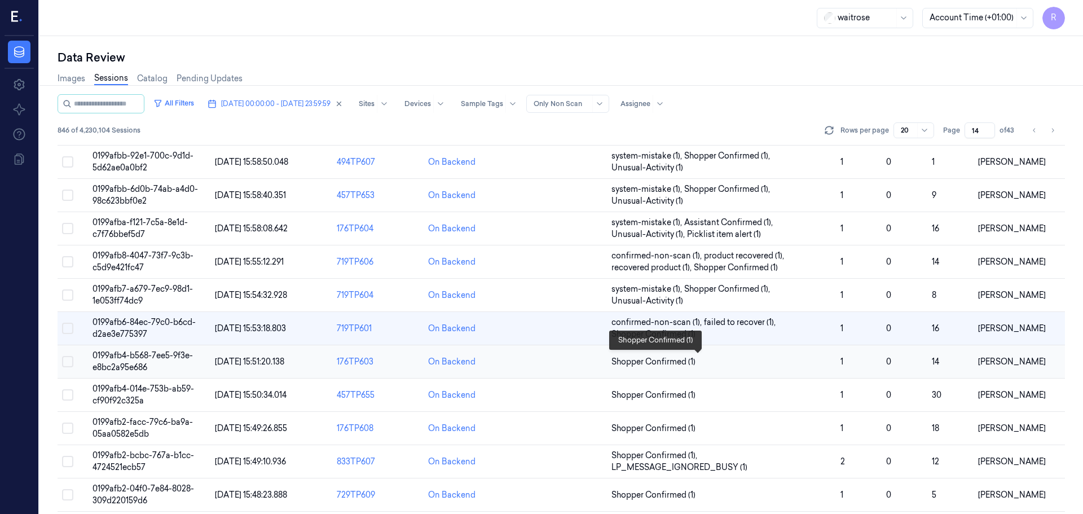
click at [737, 364] on span "Shopper Confirmed (1)" at bounding box center [721, 362] width 220 height 12
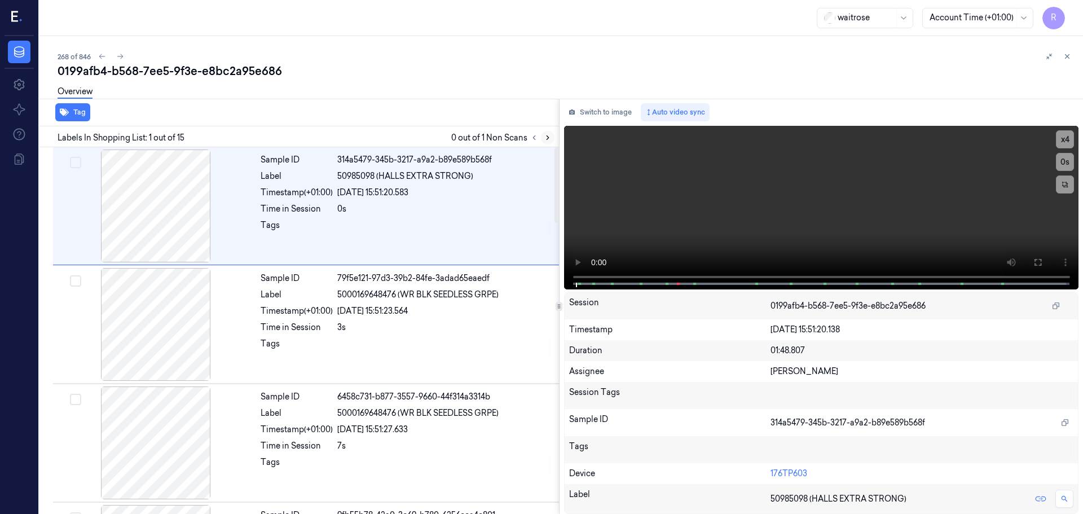
click at [546, 138] on icon at bounding box center [548, 138] width 8 height 8
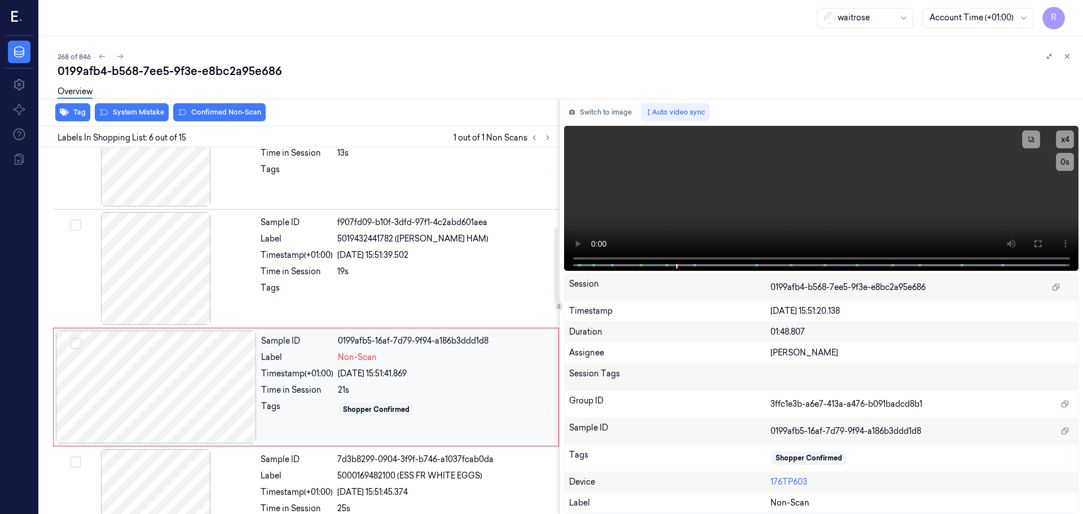
scroll to position [355, 0]
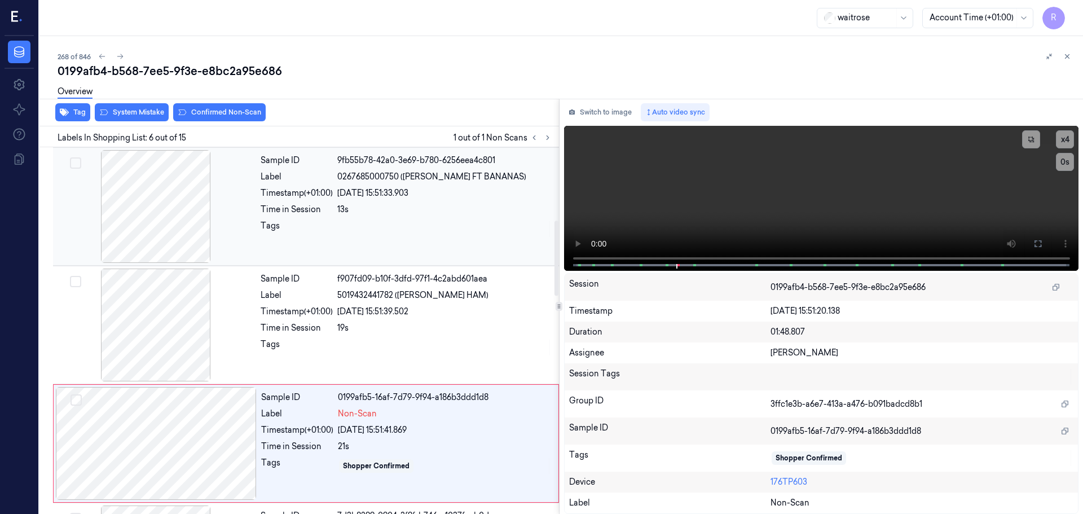
click at [176, 206] on div at bounding box center [155, 206] width 201 height 113
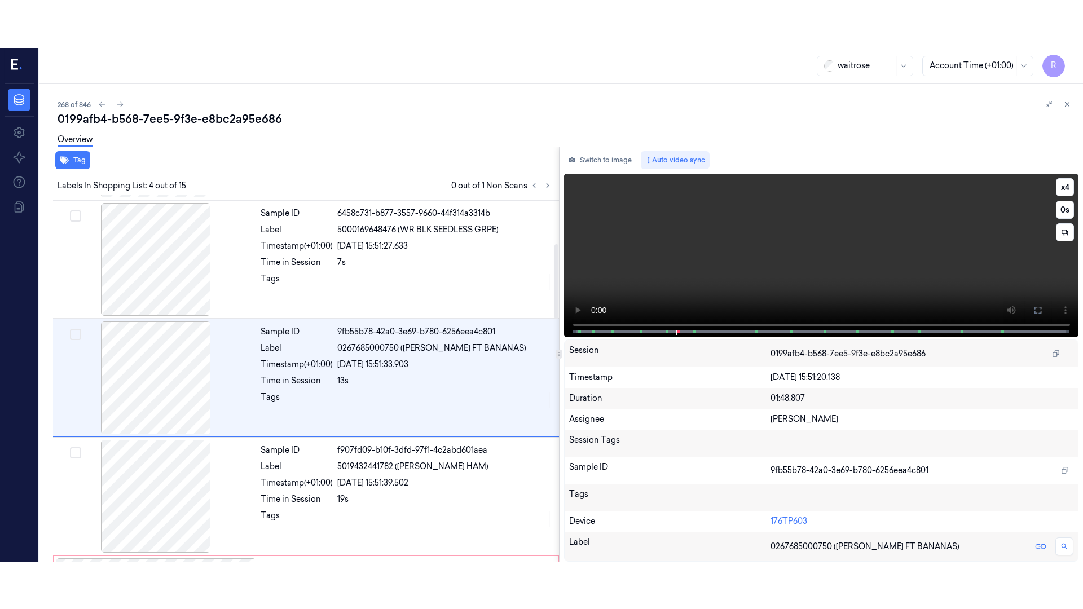
scroll to position [231, 0]
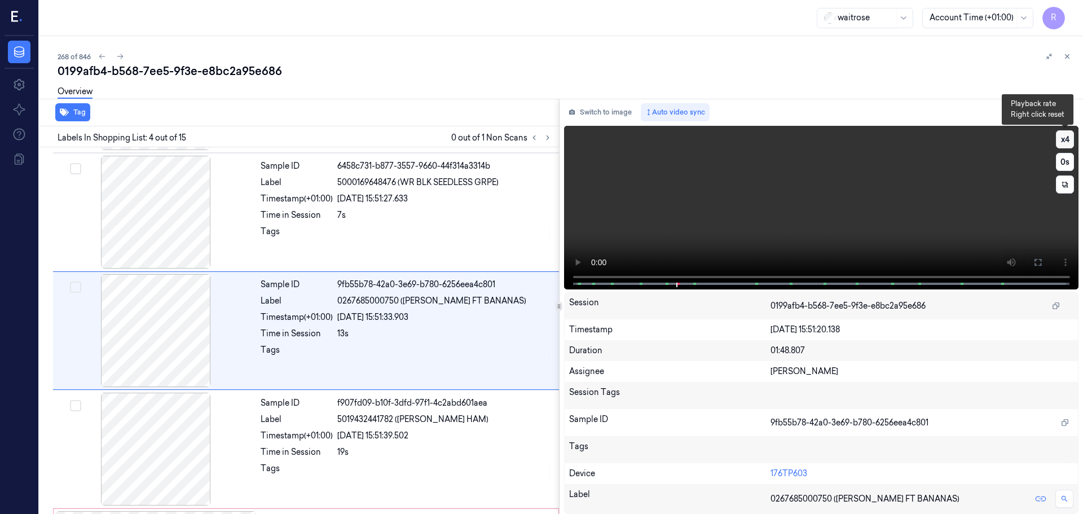
click at [1072, 142] on button "x 4" at bounding box center [1065, 139] width 18 height 18
click at [1035, 265] on icon at bounding box center [1037, 262] width 7 height 7
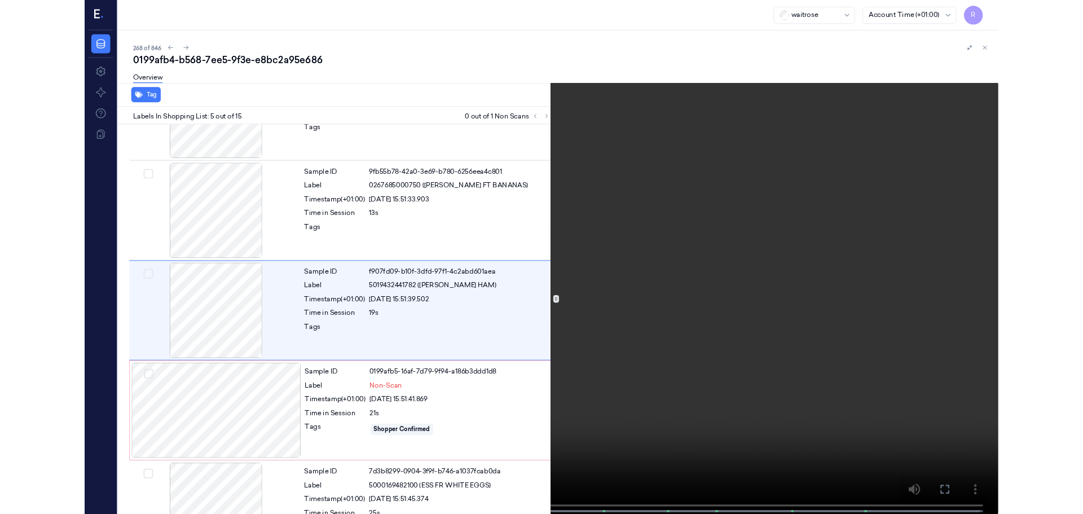
scroll to position [302, 0]
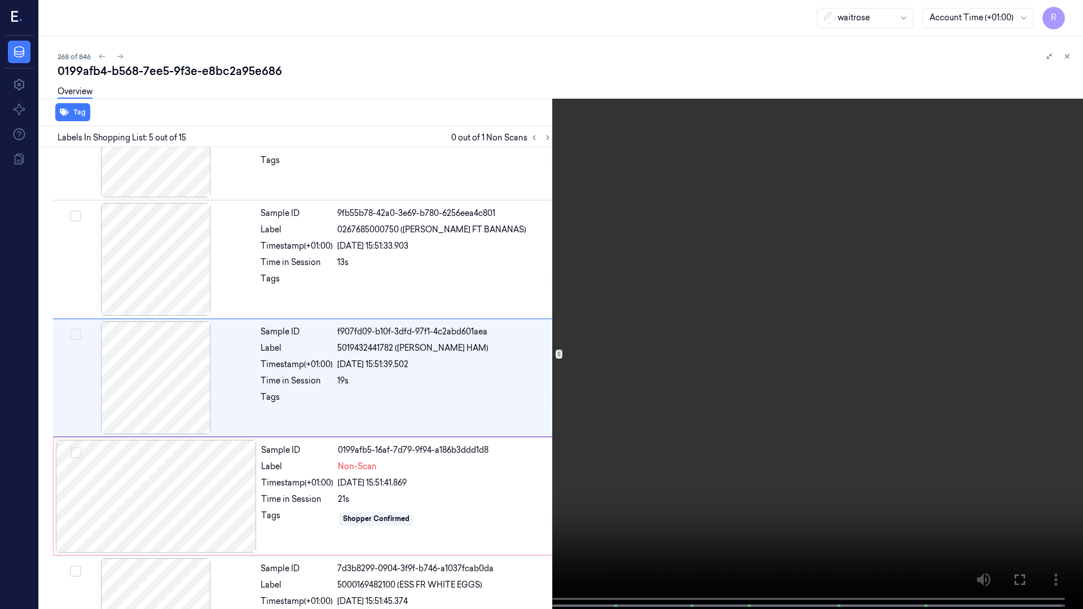
click at [200, 513] on div "x 1 0 s 5019432441782 ([PERSON_NAME] HAM)" at bounding box center [541, 304] width 1083 height 609
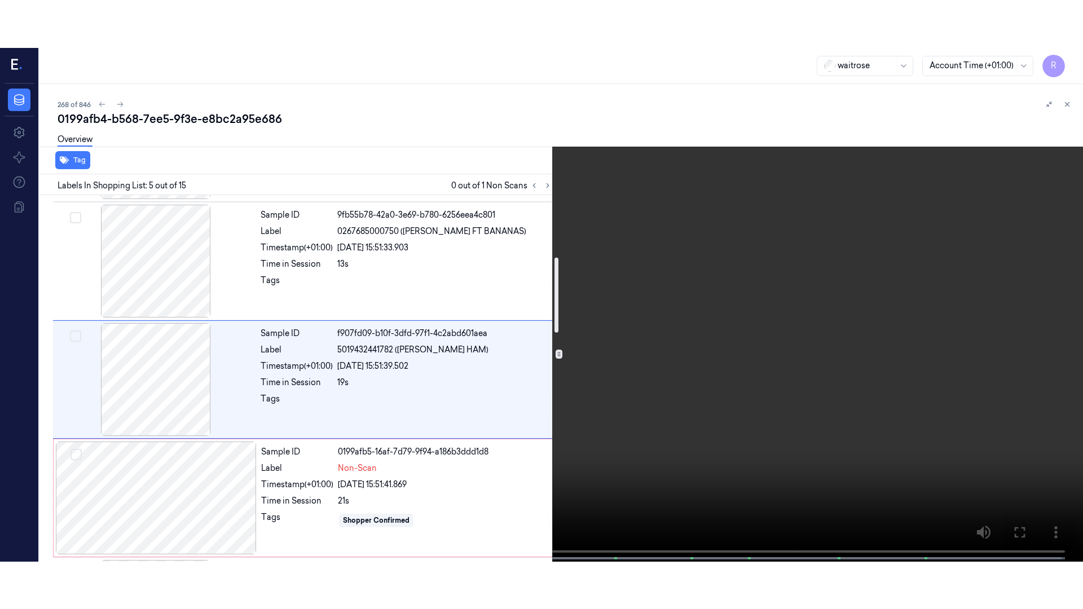
scroll to position [349, 0]
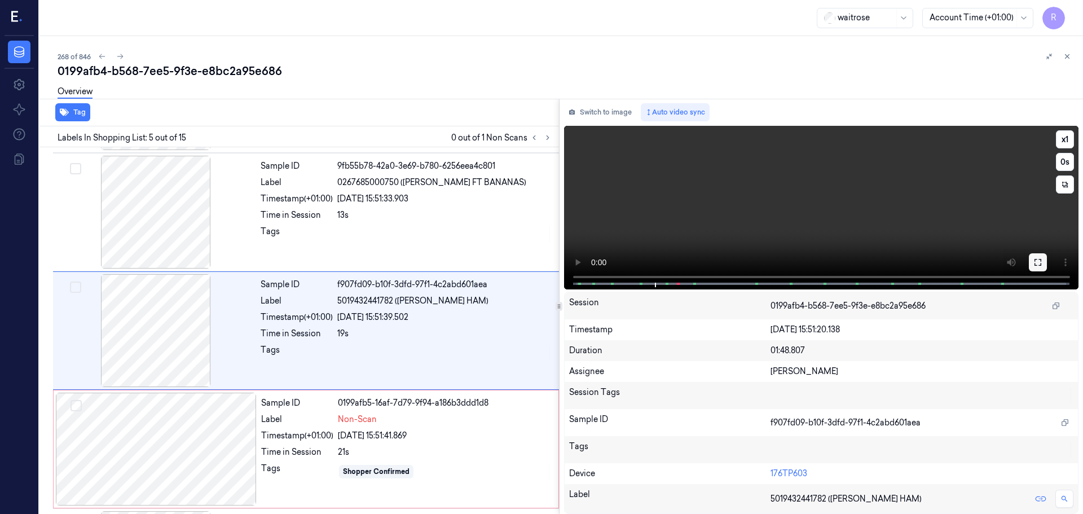
click at [1036, 256] on button at bounding box center [1038, 262] width 18 height 18
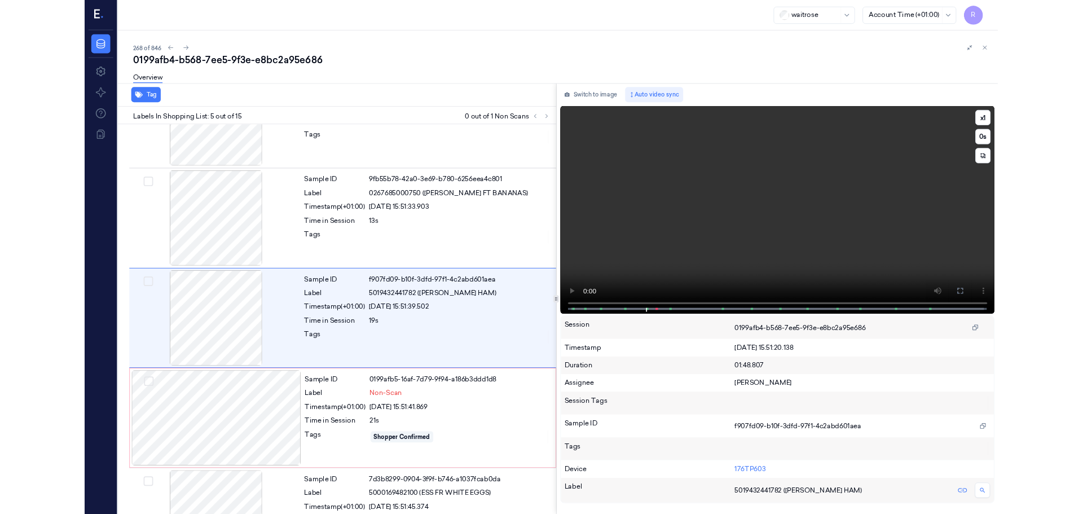
scroll to position [302, 0]
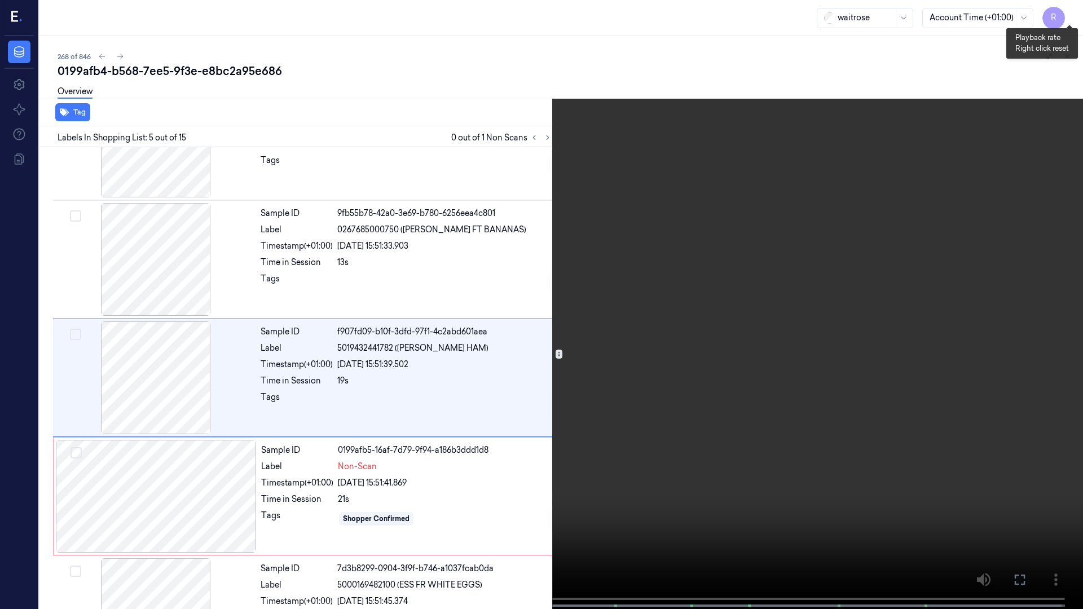
click at [1072, 15] on button "x 1" at bounding box center [1069, 14] width 18 height 18
click at [1072, 16] on button "x 2" at bounding box center [1069, 14] width 18 height 18
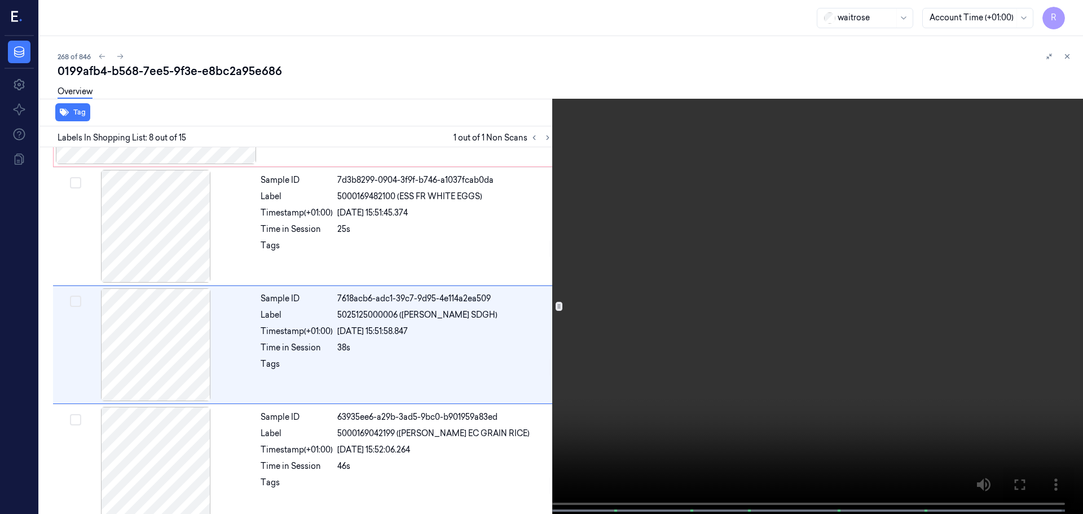
scroll to position [704, 0]
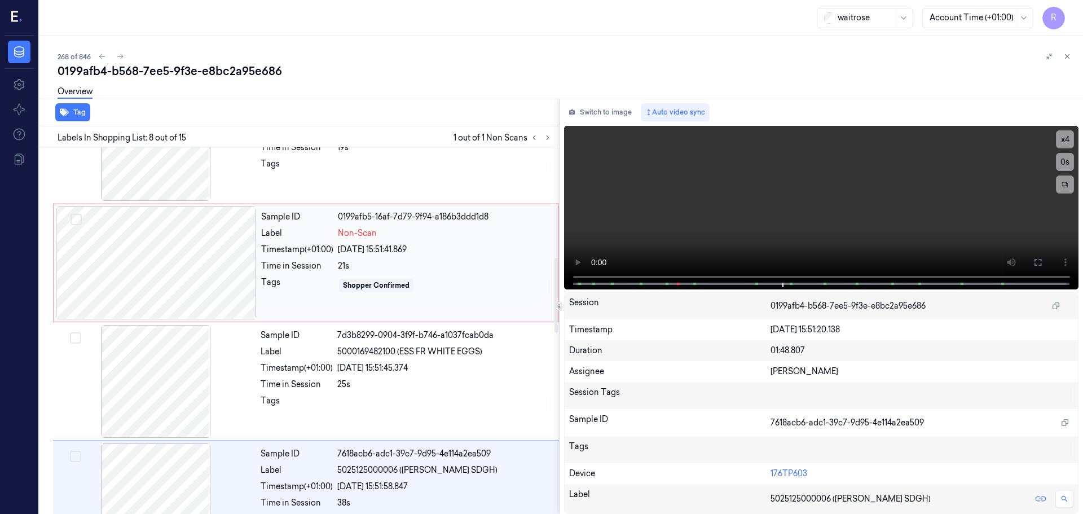
click at [323, 289] on div "Tags" at bounding box center [297, 285] width 72 height 18
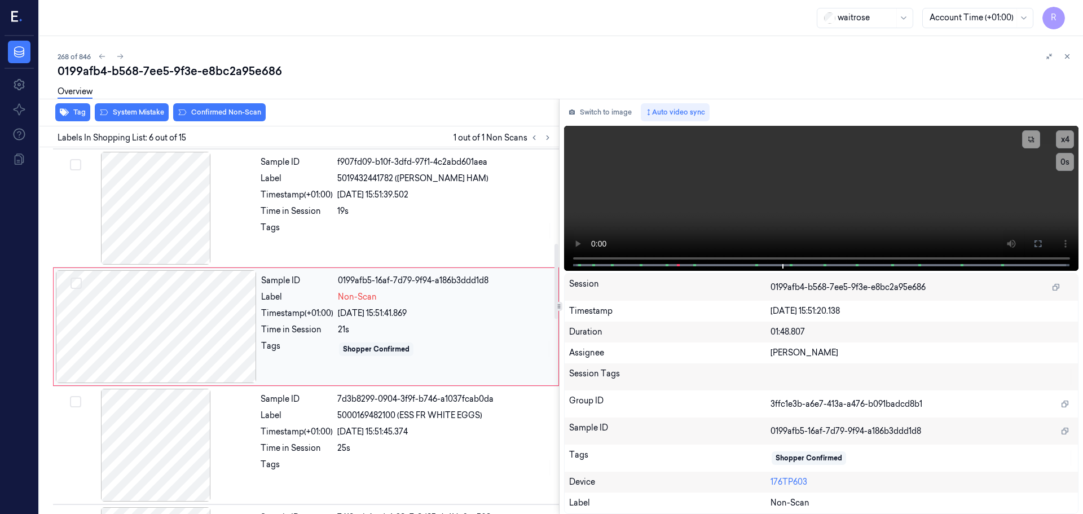
scroll to position [468, 0]
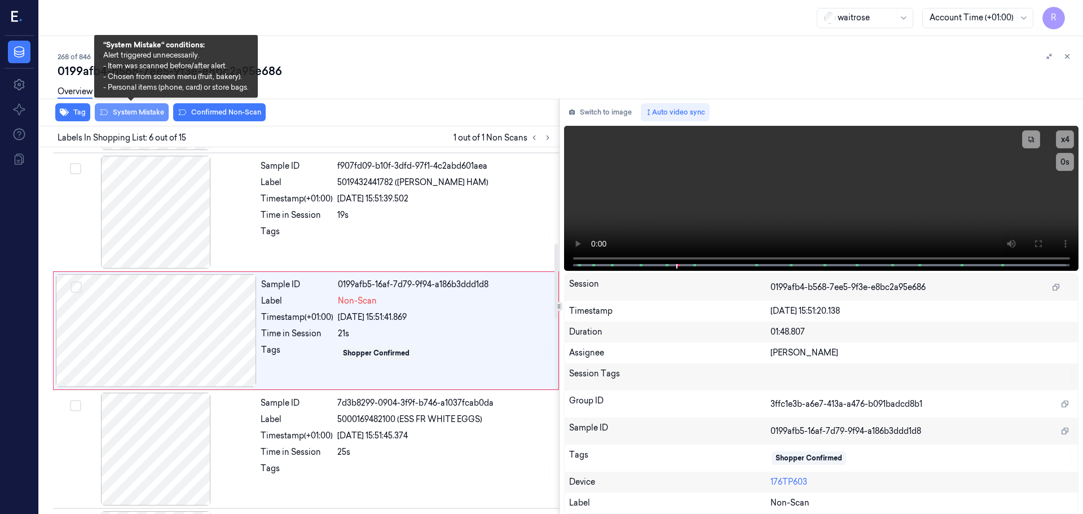
click at [138, 113] on button "System Mistake" at bounding box center [132, 112] width 74 height 18
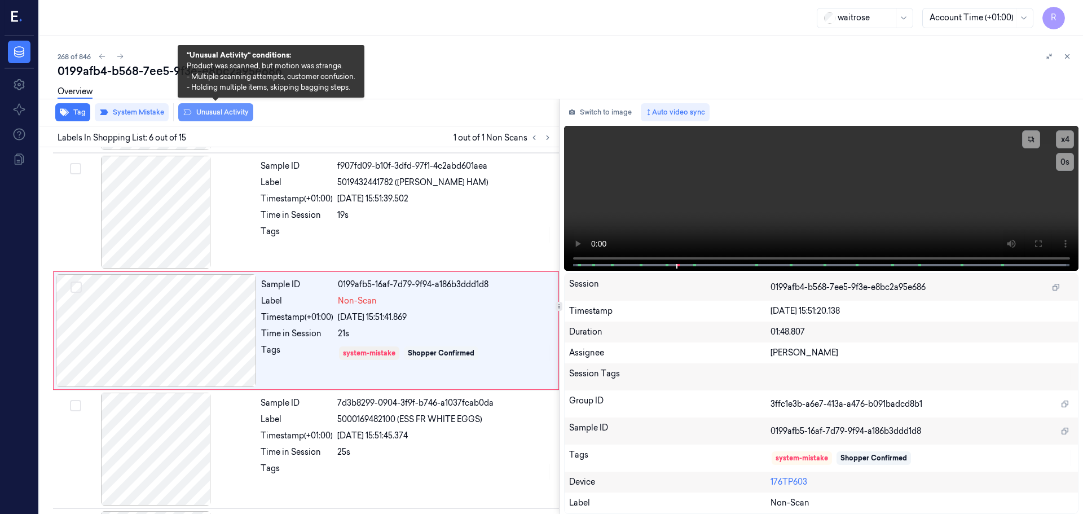
click at [197, 111] on button "Unusual Activity" at bounding box center [215, 112] width 75 height 18
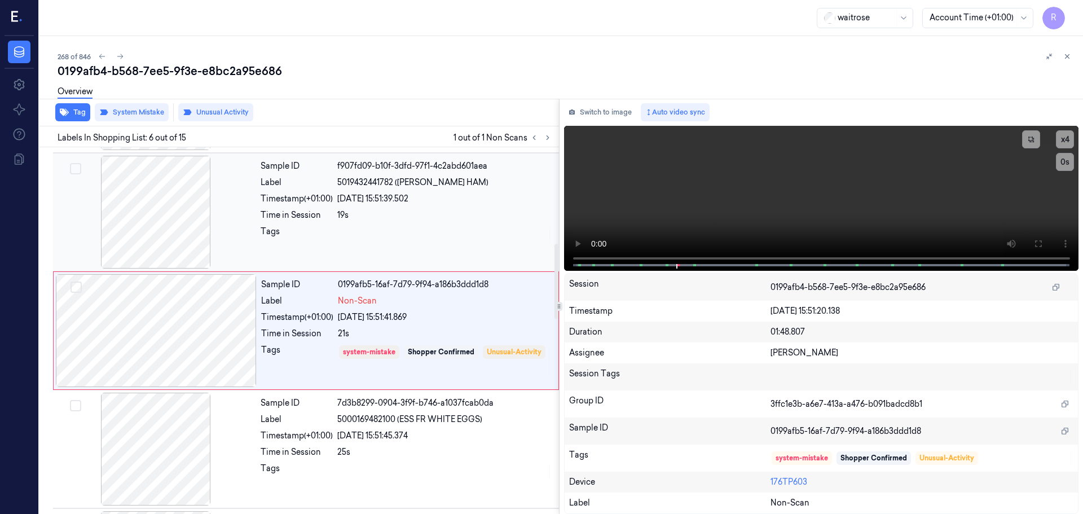
click at [373, 227] on div at bounding box center [444, 235] width 215 height 18
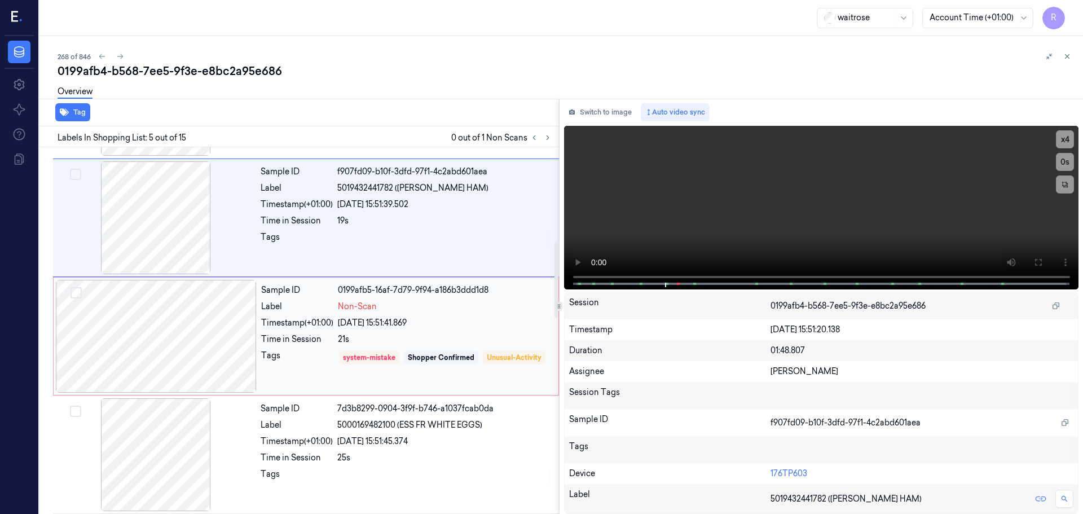
click at [345, 322] on div "[DATE] 15:51:41.869" at bounding box center [445, 323] width 214 height 12
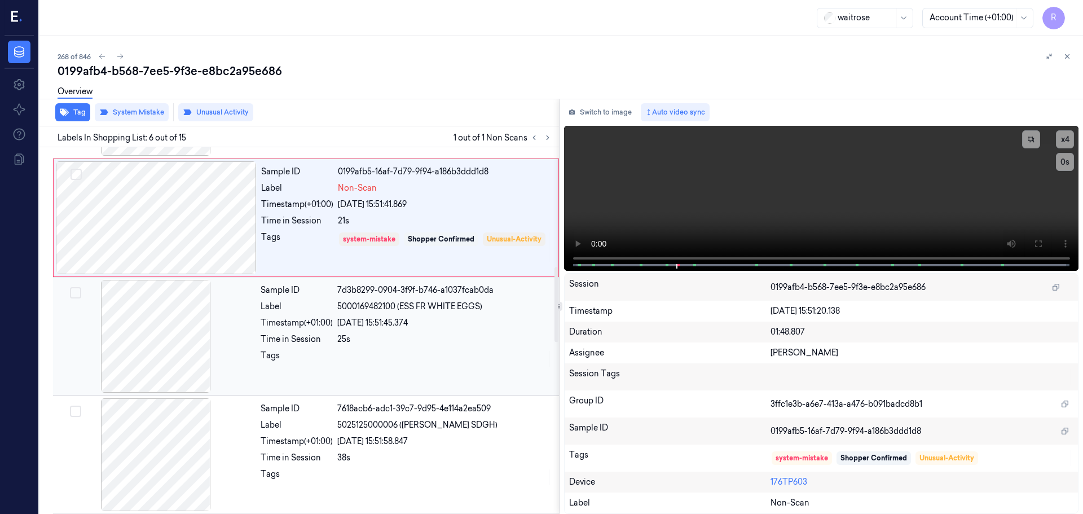
click at [362, 378] on div "Sample ID 7d3b8299-0904-3f9f-b746-a1037fcab0da Label 5000169482100 (ESS FR WHIT…" at bounding box center [406, 336] width 301 height 113
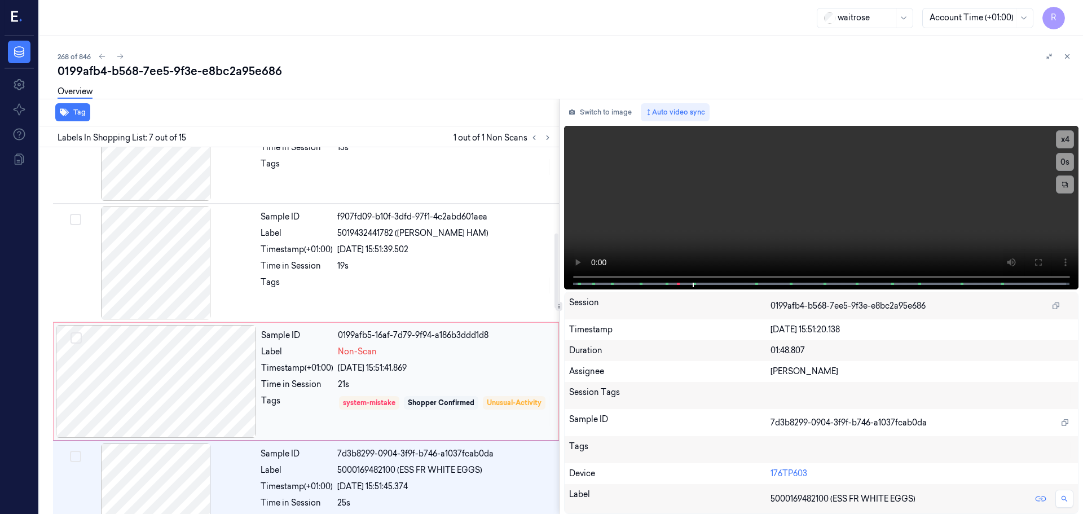
click at [334, 355] on div "Label Non-Scan" at bounding box center [406, 352] width 290 height 12
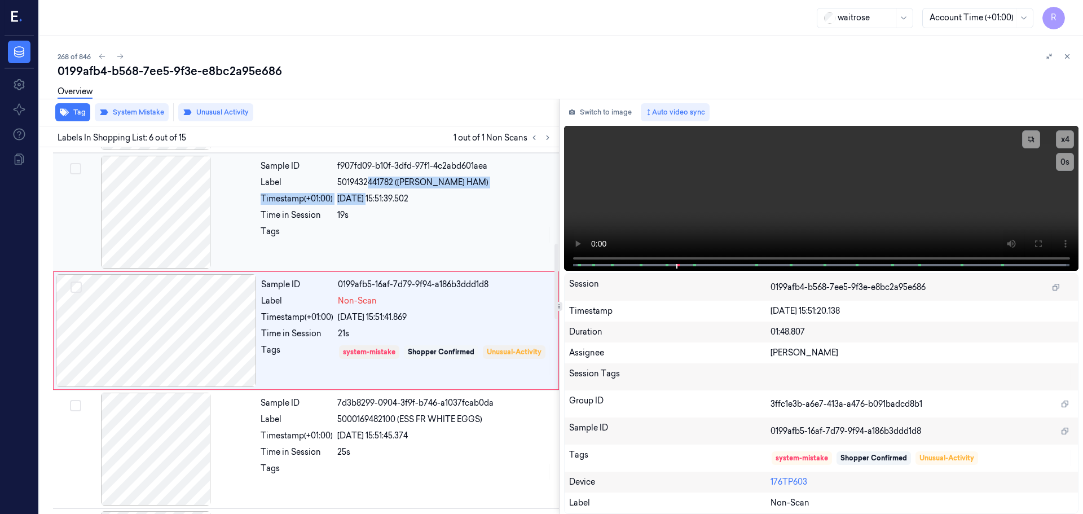
click at [367, 191] on div "Sample ID f907fd09-b10f-3dfd-97f1-4c2abd601aea Label 5019432441782 ([PERSON_NAM…" at bounding box center [406, 212] width 301 height 113
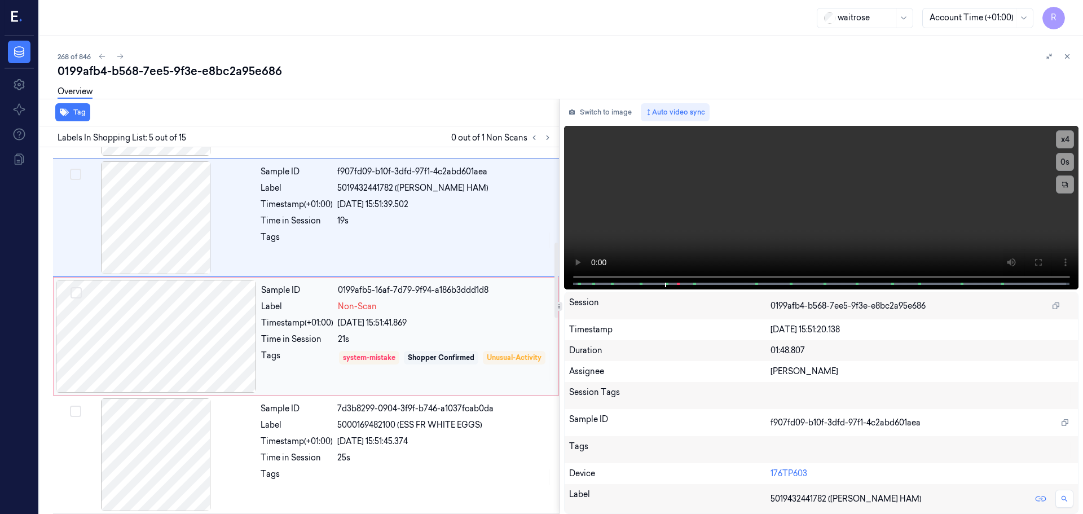
click at [343, 327] on div "[DATE] 15:51:41.869" at bounding box center [445, 323] width 214 height 12
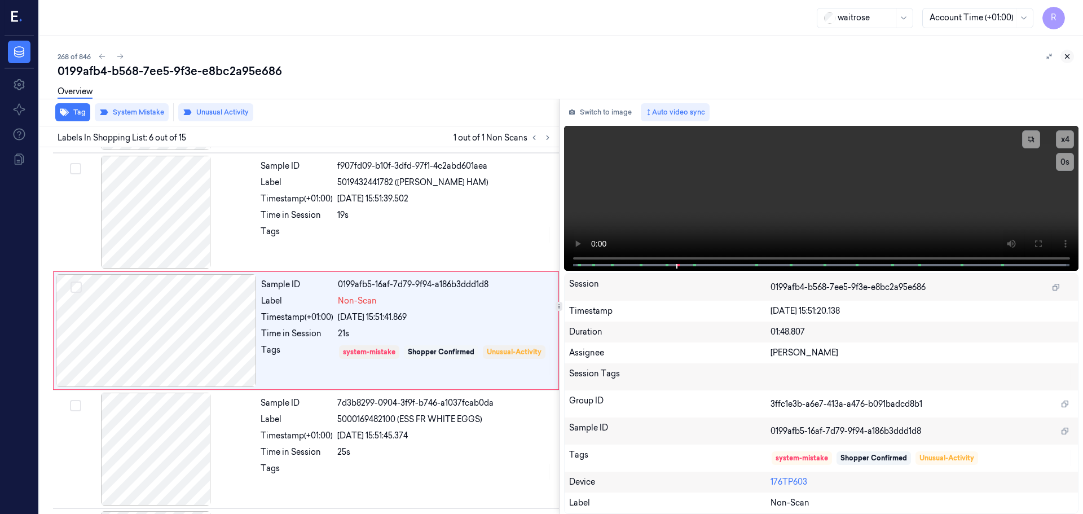
click at [1071, 59] on button at bounding box center [1067, 57] width 14 height 14
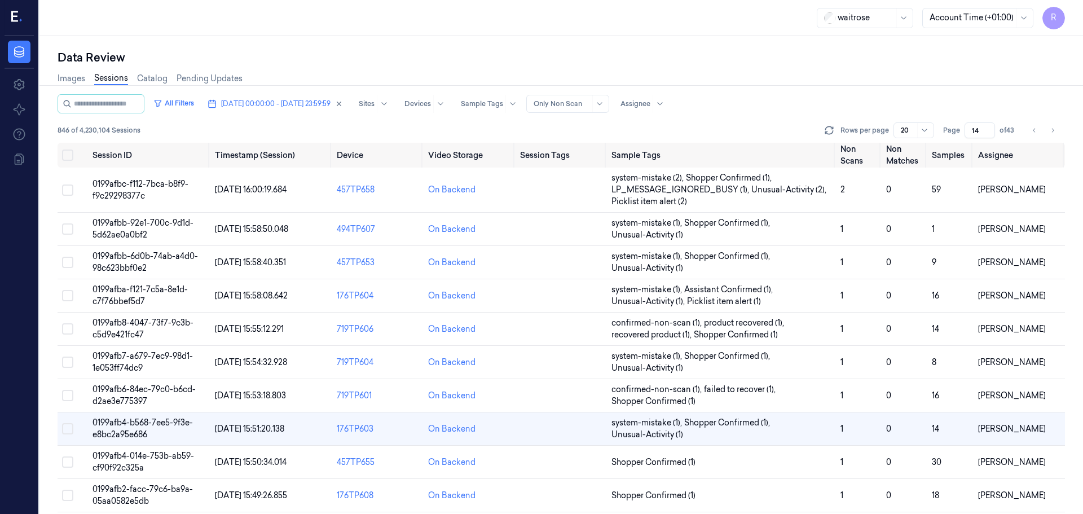
scroll to position [100, 0]
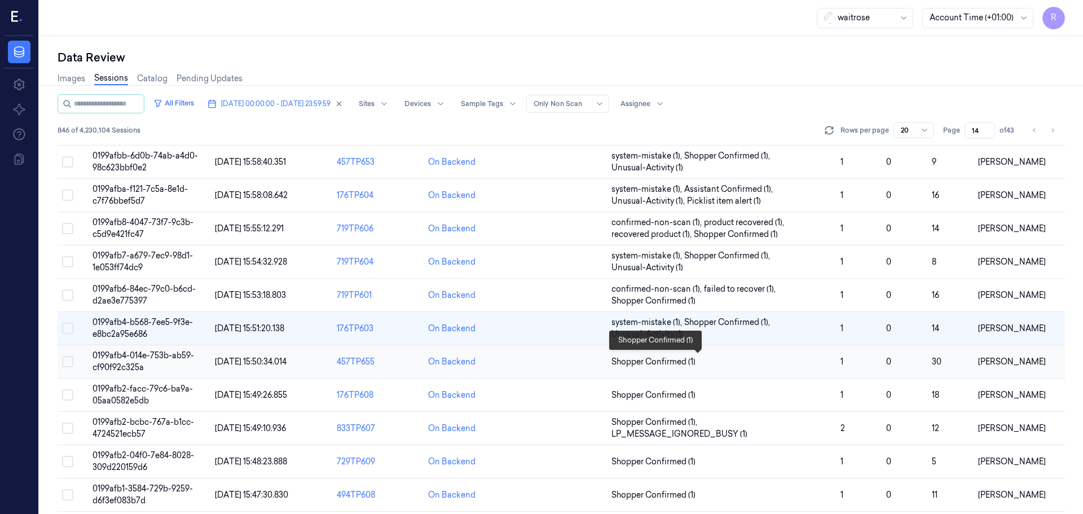
click at [734, 367] on span "Shopper Confirmed (1)" at bounding box center [721, 362] width 220 height 12
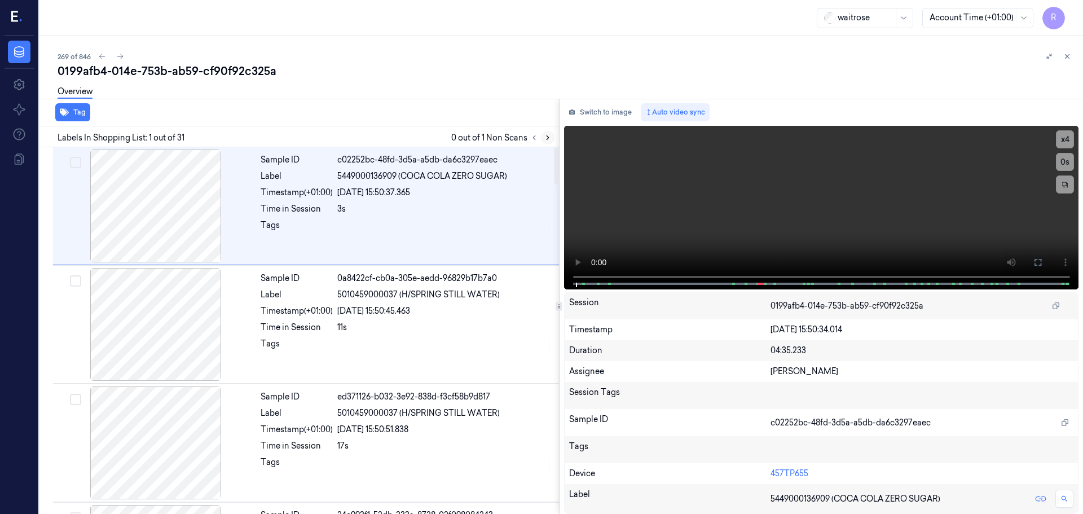
click at [551, 140] on icon at bounding box center [548, 138] width 8 height 8
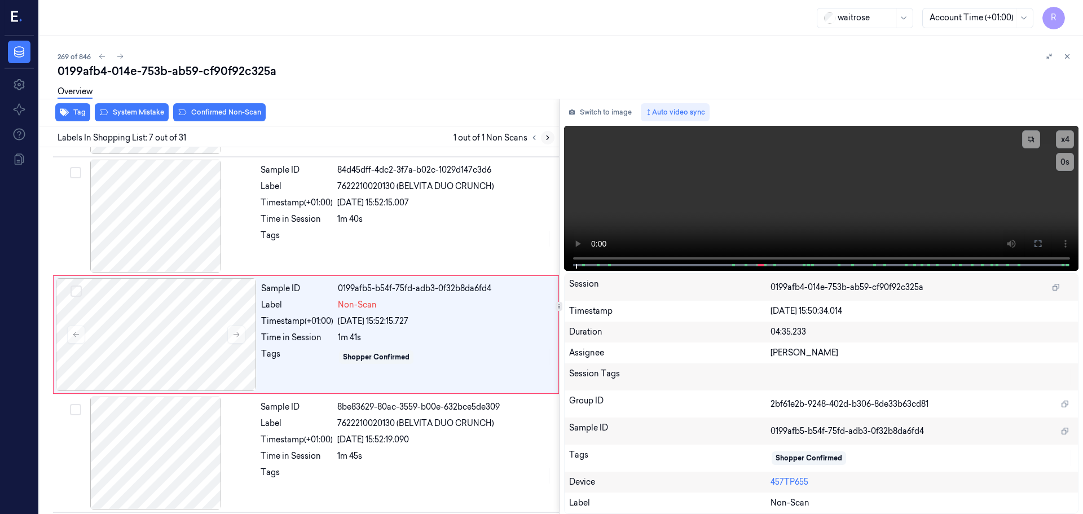
scroll to position [586, 0]
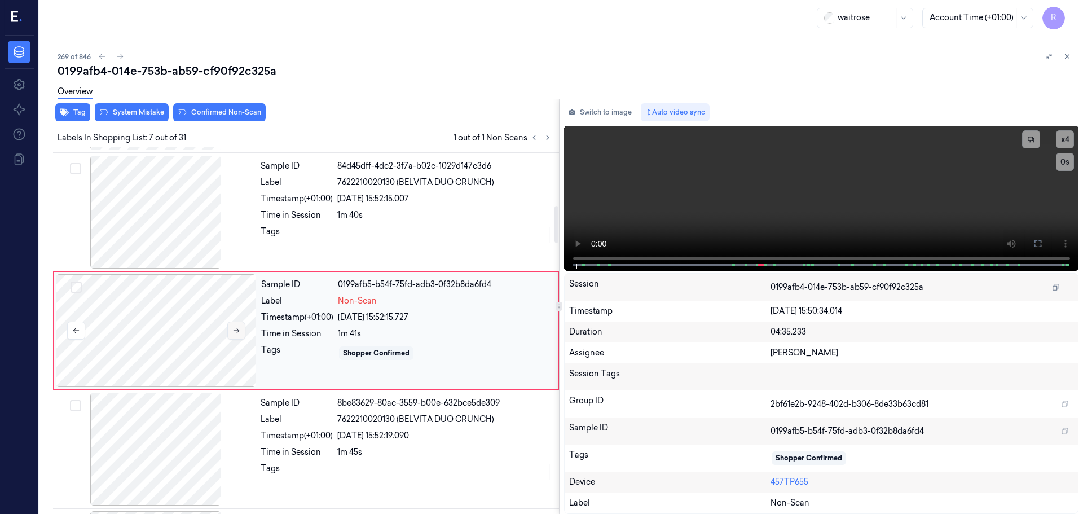
click at [236, 333] on icon at bounding box center [236, 331] width 8 height 8
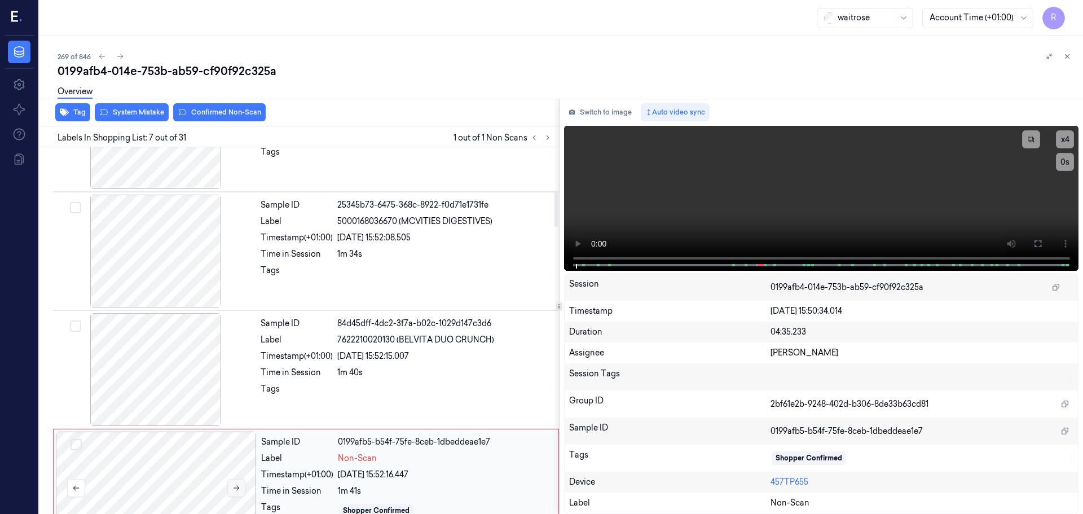
scroll to position [417, 0]
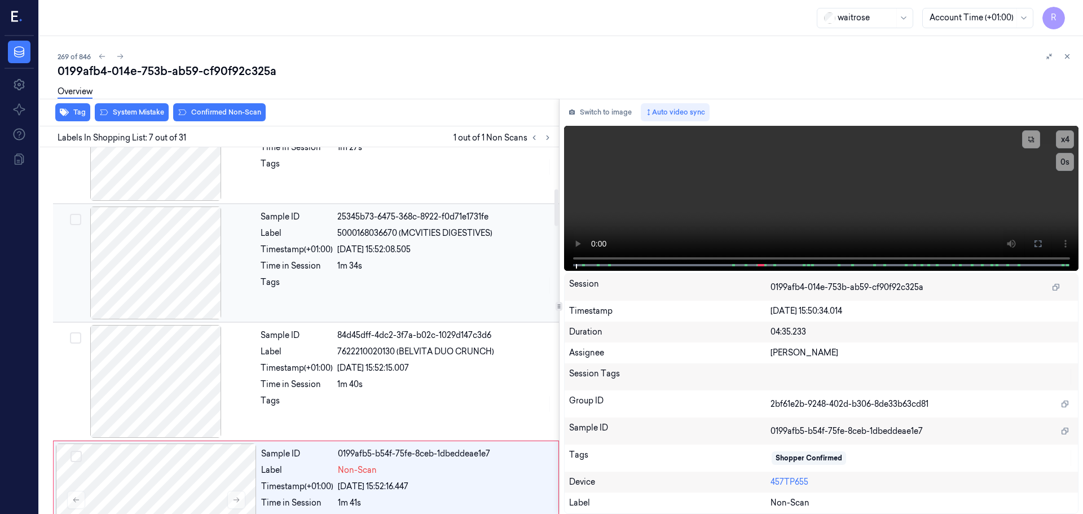
click at [179, 271] on div at bounding box center [155, 262] width 201 height 113
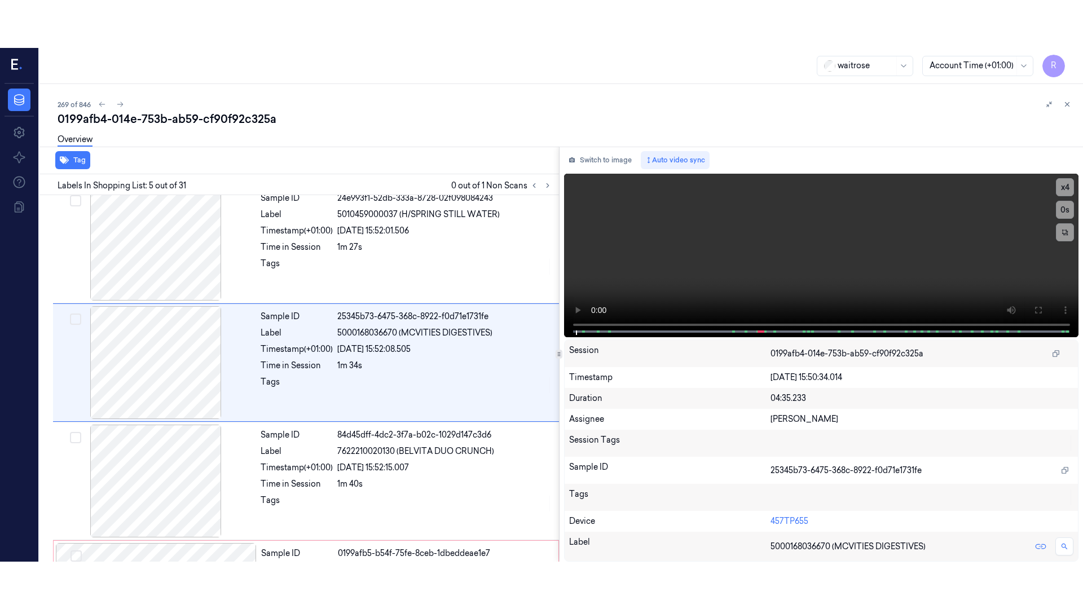
scroll to position [349, 0]
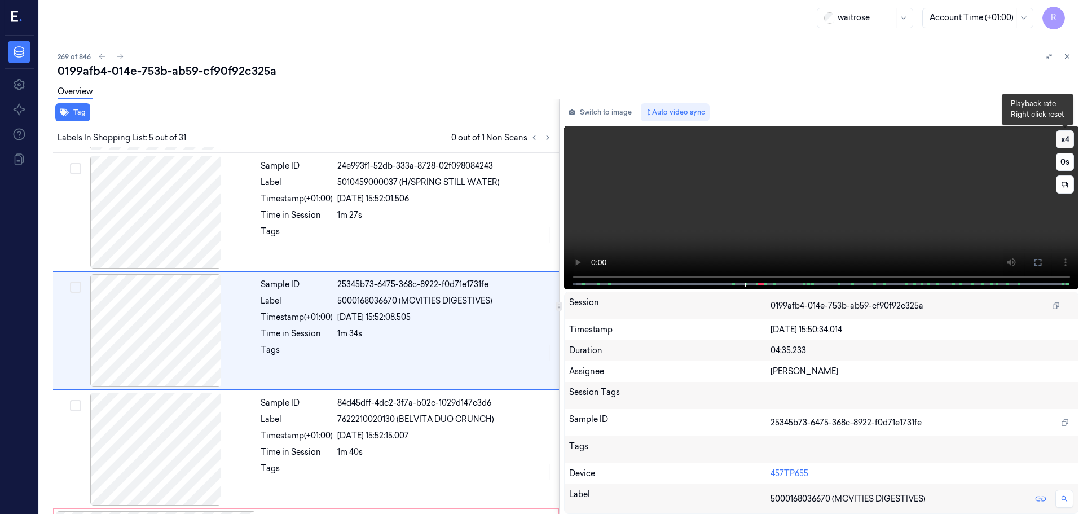
click at [1067, 142] on button "x 4" at bounding box center [1065, 139] width 18 height 18
click at [1036, 256] on button at bounding box center [1038, 262] width 18 height 18
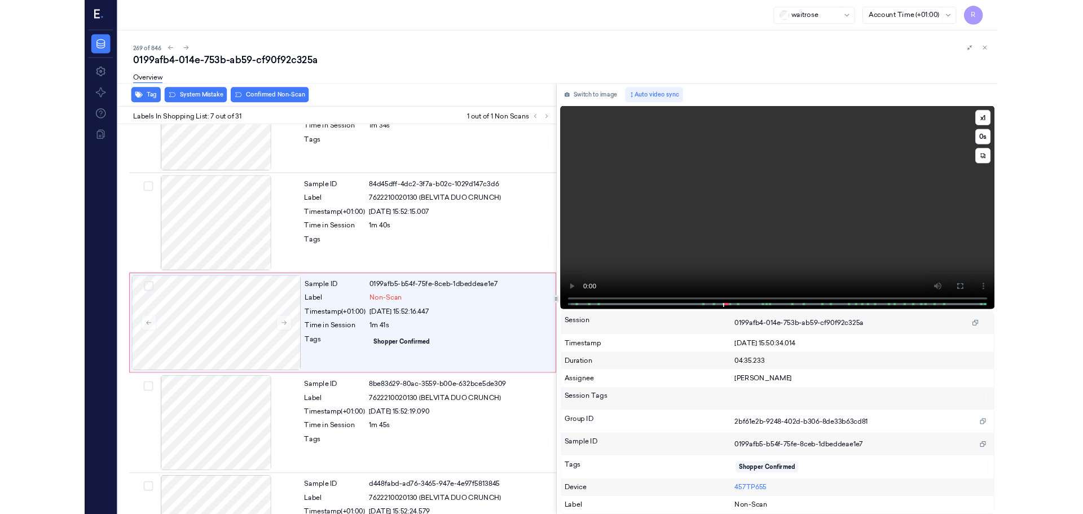
scroll to position [539, 0]
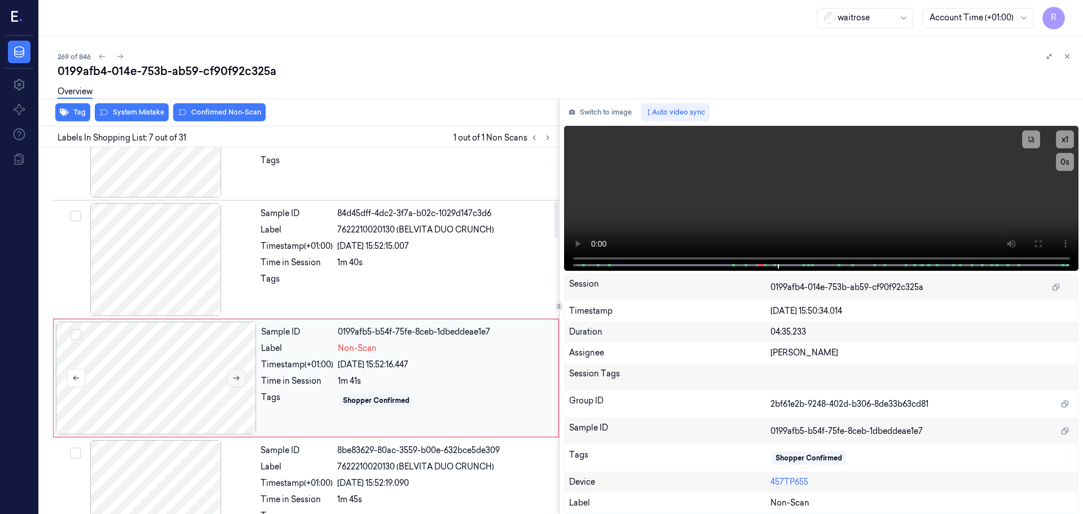
click at [237, 379] on icon at bounding box center [236, 378] width 8 height 8
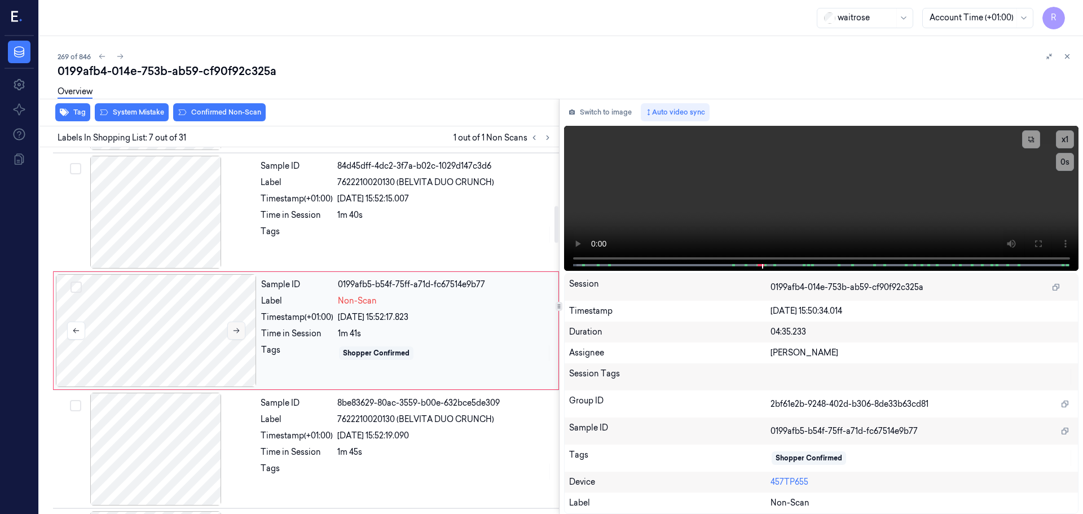
click at [234, 333] on icon at bounding box center [236, 331] width 8 height 8
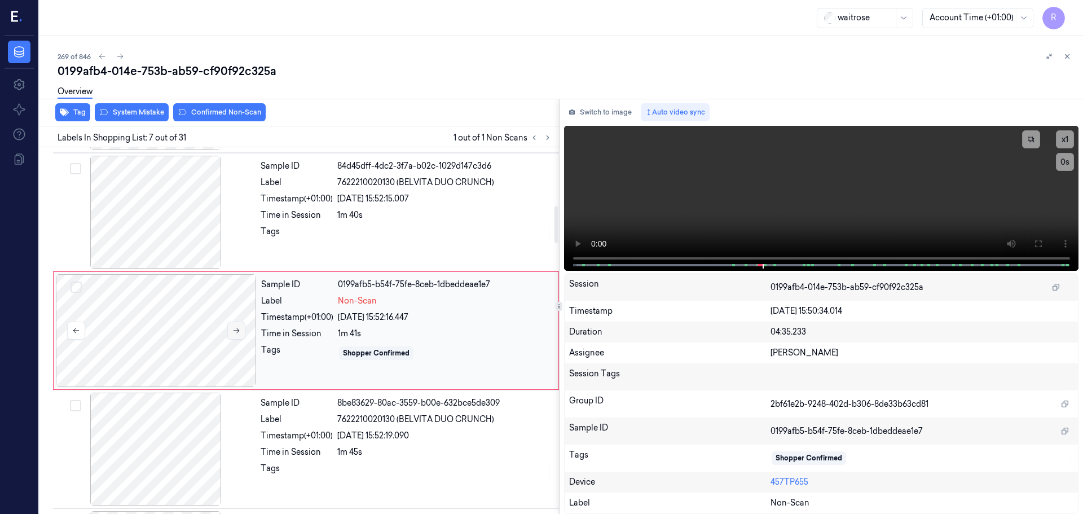
click at [234, 333] on icon at bounding box center [236, 331] width 8 height 8
click at [756, 262] on div "x 1 0 s 7622210020130 (BELVITA DUO CRUNCH)" at bounding box center [821, 197] width 515 height 143
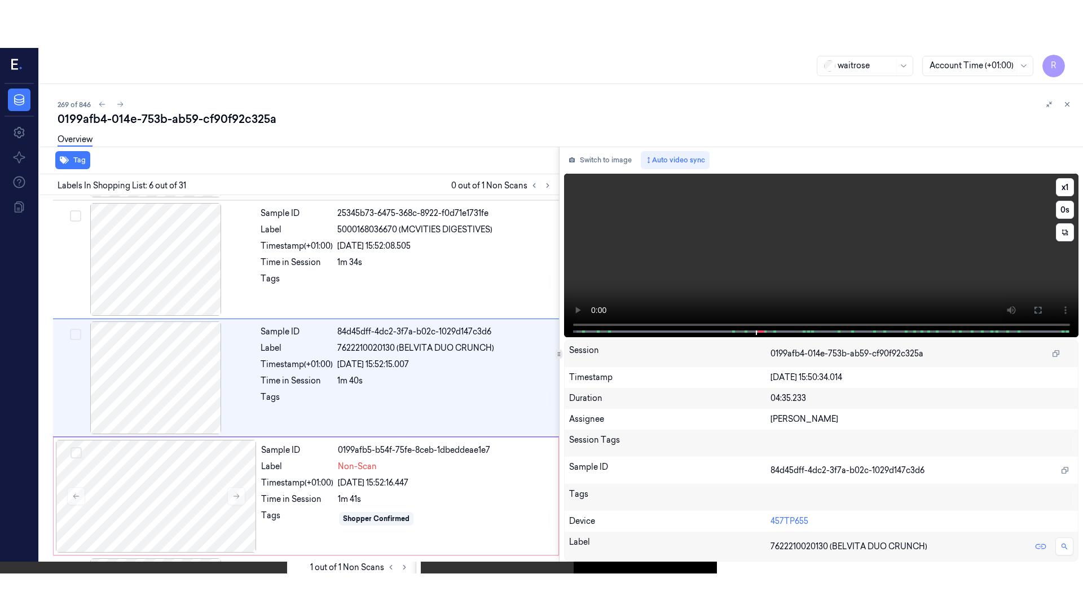
scroll to position [468, 0]
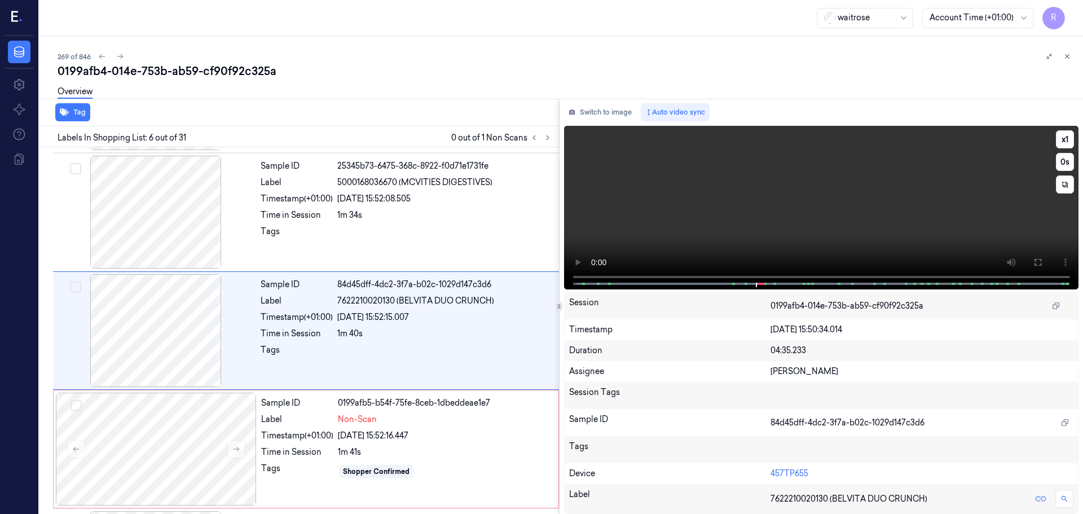
drag, startPoint x: 1033, startPoint y: 264, endPoint x: 1033, endPoint y: 332, distance: 68.2
click at [1033, 264] on button at bounding box center [1038, 262] width 18 height 18
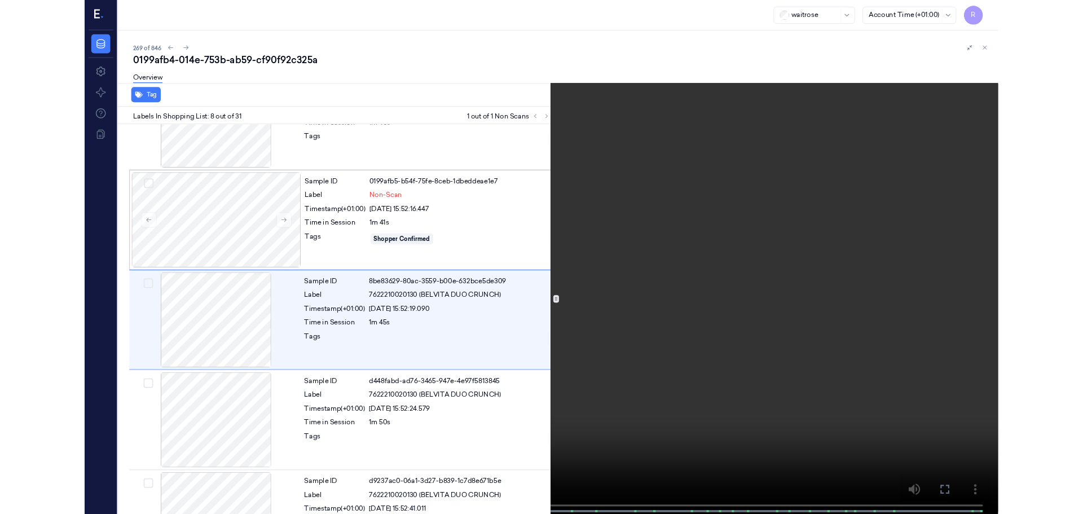
scroll to position [657, 0]
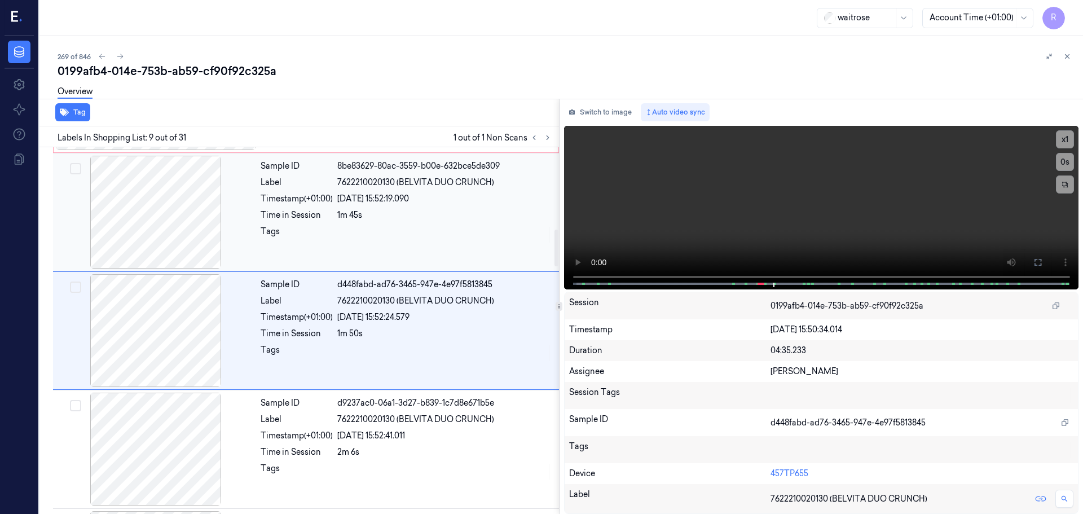
click at [137, 177] on div at bounding box center [155, 212] width 201 height 113
click at [173, 221] on div at bounding box center [156, 212] width 201 height 113
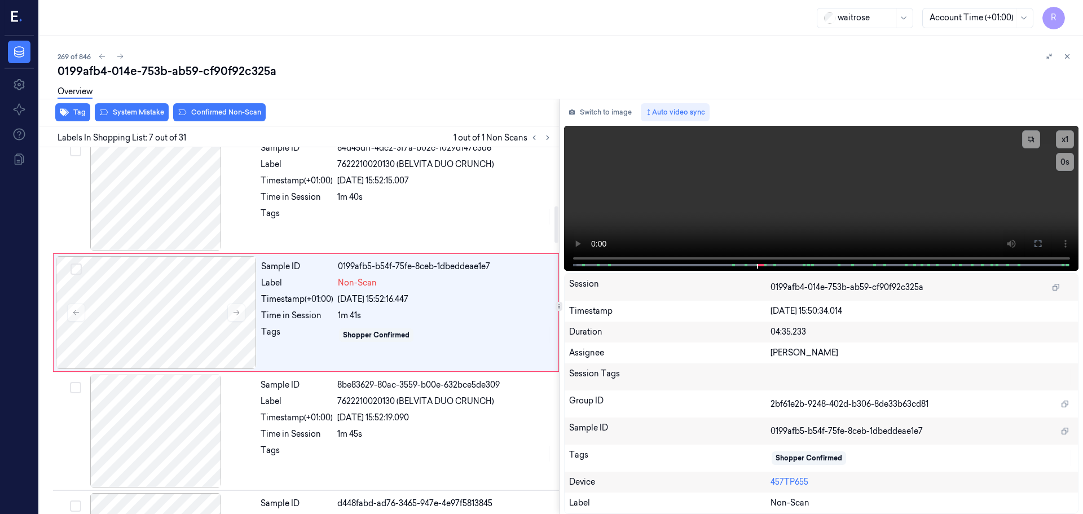
scroll to position [586, 0]
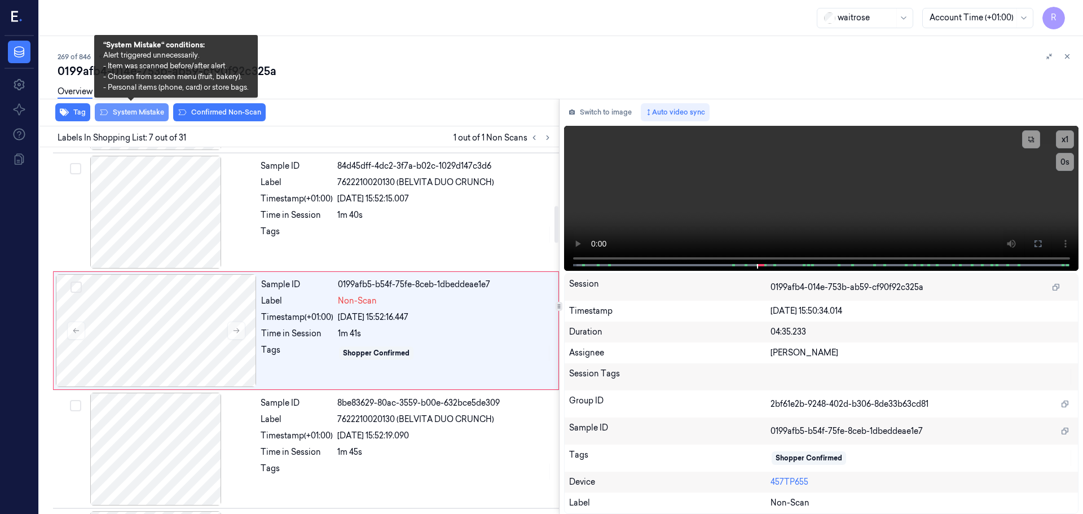
click at [135, 113] on button "System Mistake" at bounding box center [132, 112] width 74 height 18
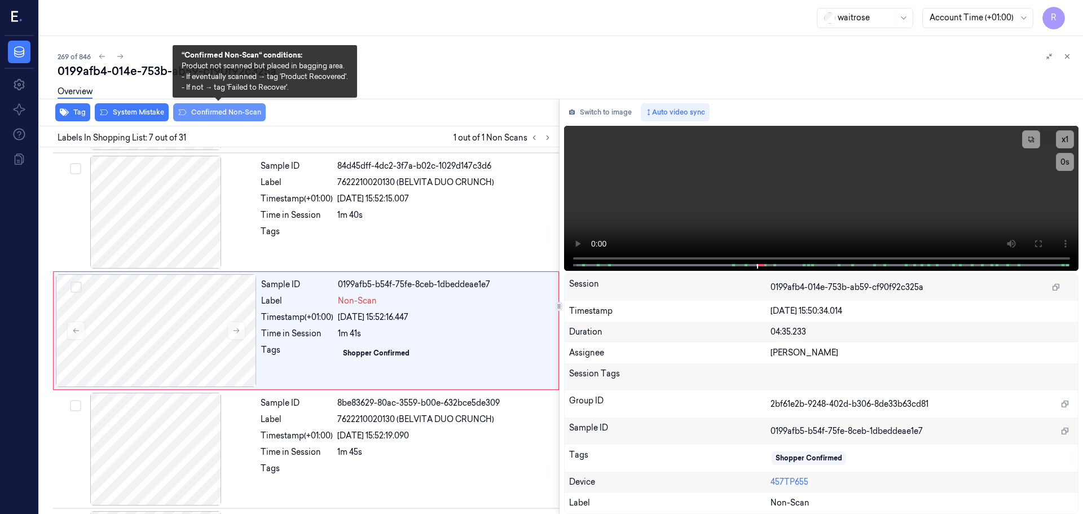
click at [217, 116] on button "Confirmed Non-Scan" at bounding box center [219, 112] width 92 height 18
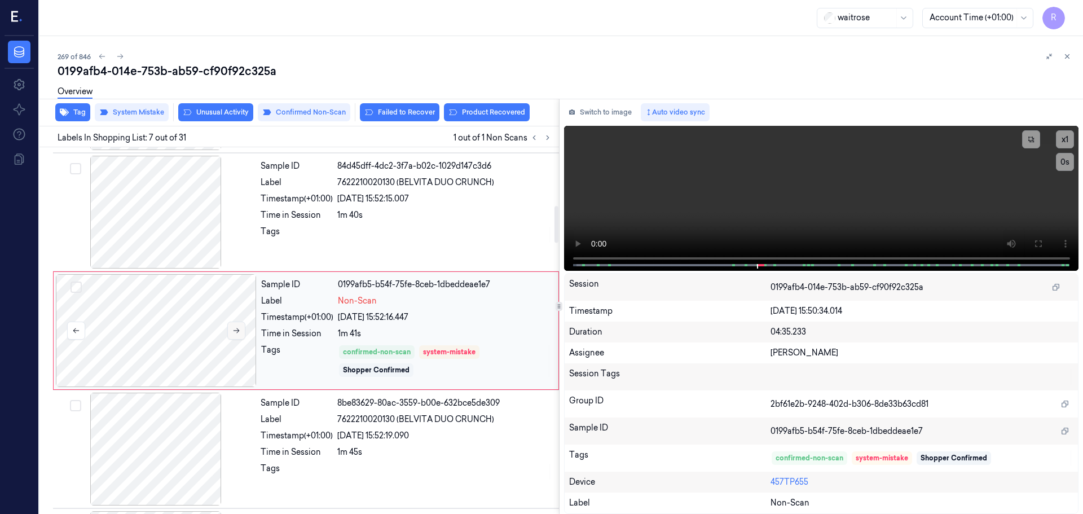
click at [236, 332] on icon at bounding box center [236, 331] width 8 height 8
click at [318, 120] on button "Confirmed Non-Scan" at bounding box center [304, 112] width 92 height 18
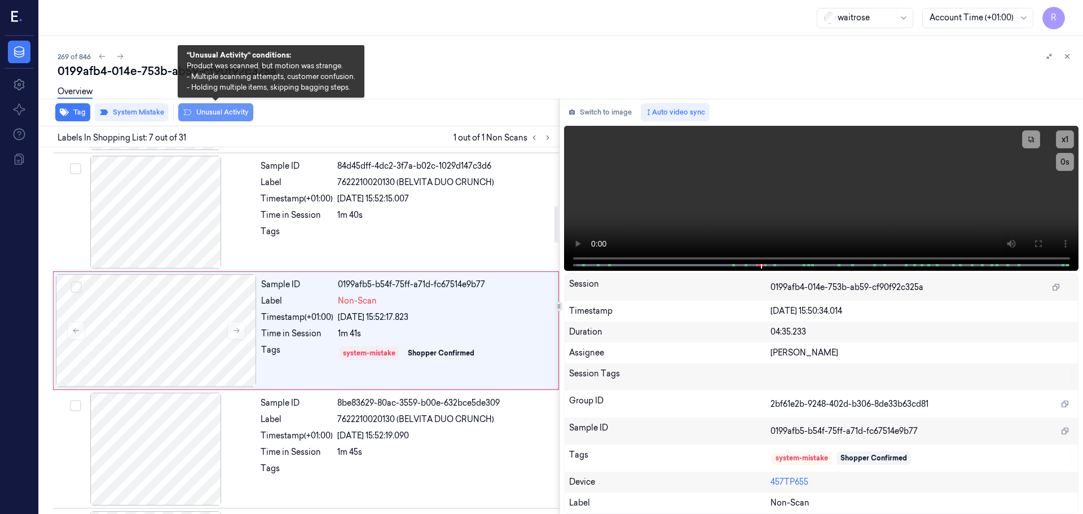
click at [217, 112] on button "Unusual Activity" at bounding box center [215, 112] width 75 height 18
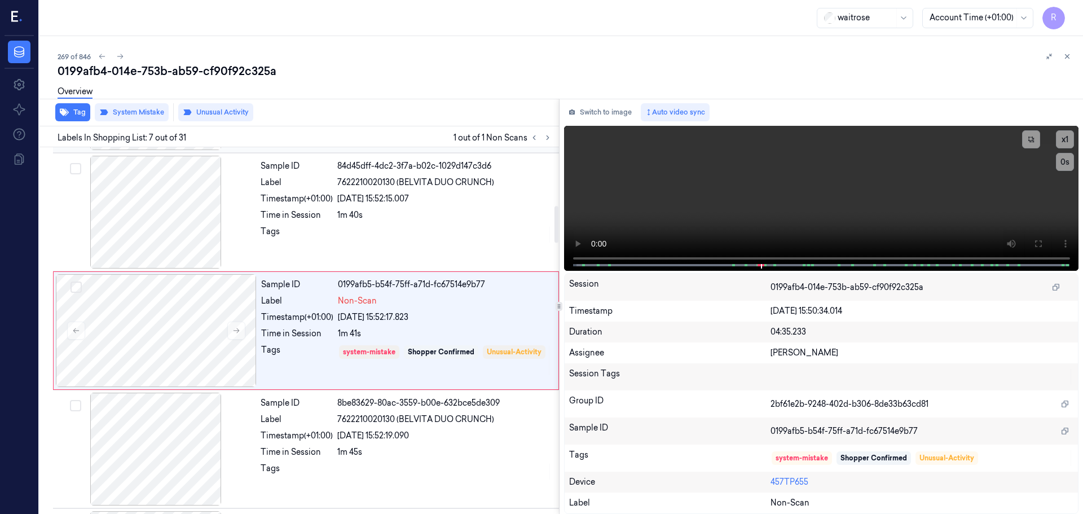
drag, startPoint x: 287, startPoint y: 221, endPoint x: 291, endPoint y: 228, distance: 9.1
click at [287, 221] on div "Time in Session" at bounding box center [297, 215] width 72 height 12
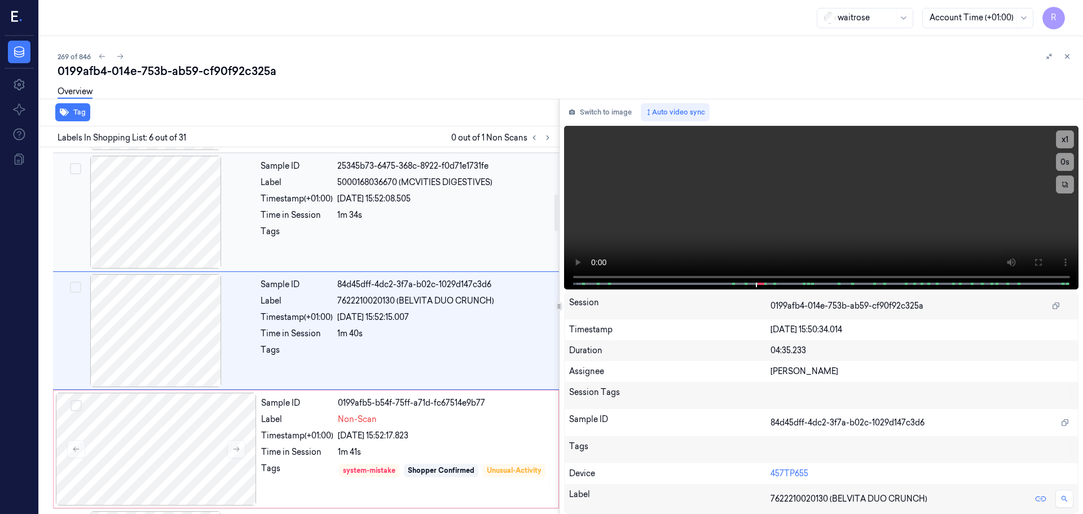
click at [320, 224] on div "Sample ID 25345b73-6475-368c-8922-f0d71e1731fe Label 5000168036670 (MCVITIES DI…" at bounding box center [406, 212] width 301 height 113
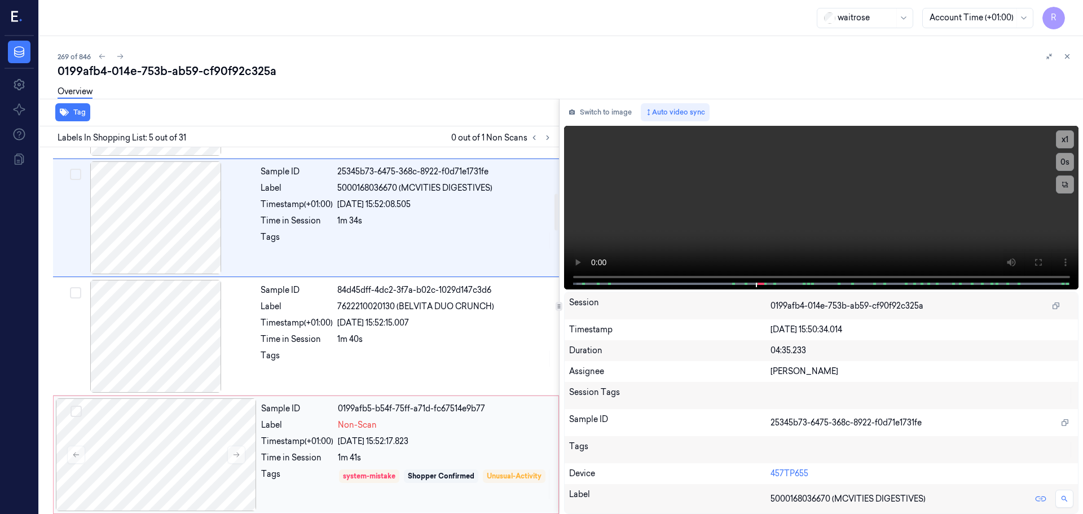
click at [302, 412] on div "Sample ID" at bounding box center [297, 409] width 72 height 12
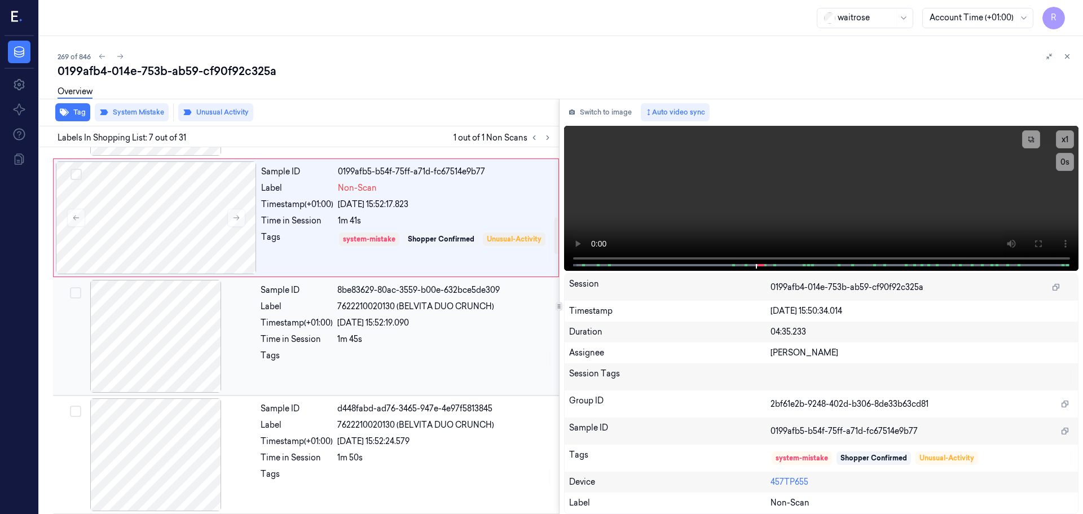
click at [324, 350] on div "Tags" at bounding box center [297, 359] width 72 height 18
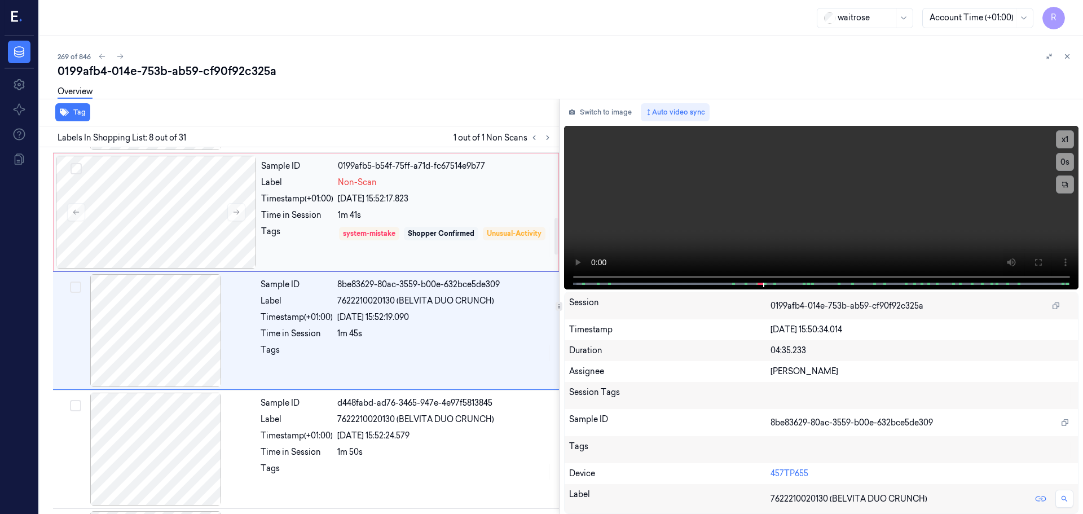
click at [337, 241] on div "Tags system-mistake Shopper Confirmed Unusual-Activity" at bounding box center [406, 242] width 290 height 32
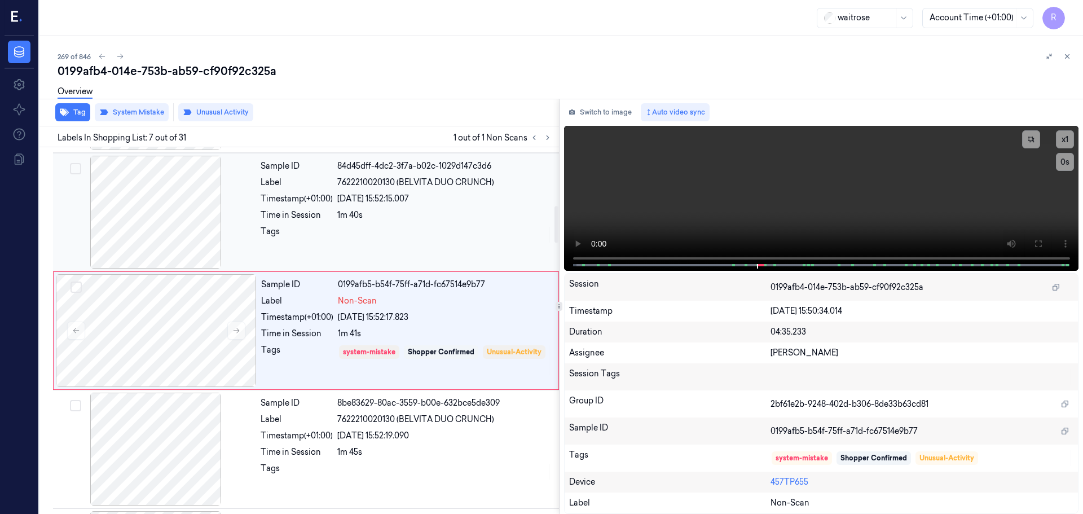
click at [323, 222] on div "Sample ID 84d45dff-4dc2-3f7a-b02c-1029d147c3d6 Label 7622210020130 (BELVITA DUO…" at bounding box center [406, 212] width 301 height 113
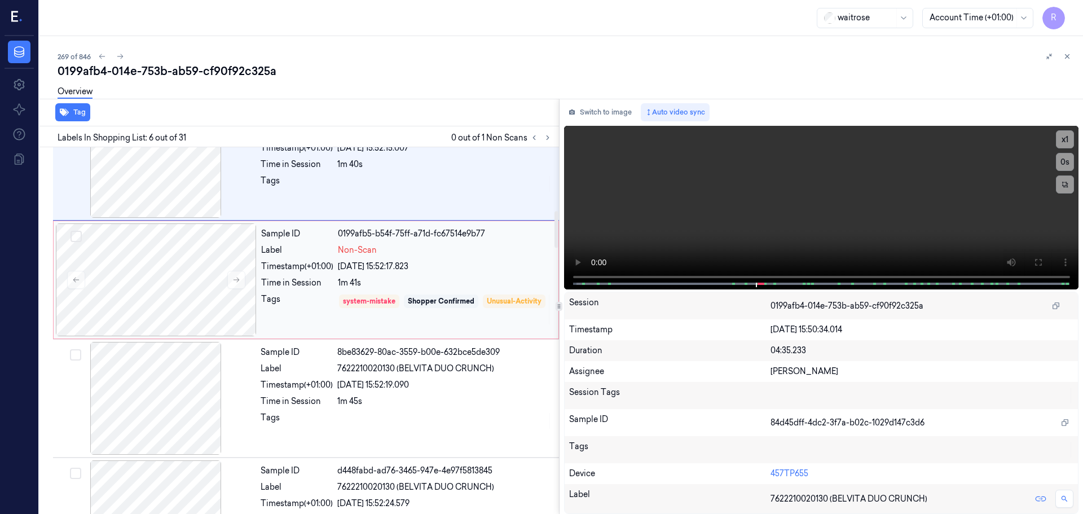
click at [316, 264] on div "Timestamp (+01:00)" at bounding box center [297, 267] width 72 height 12
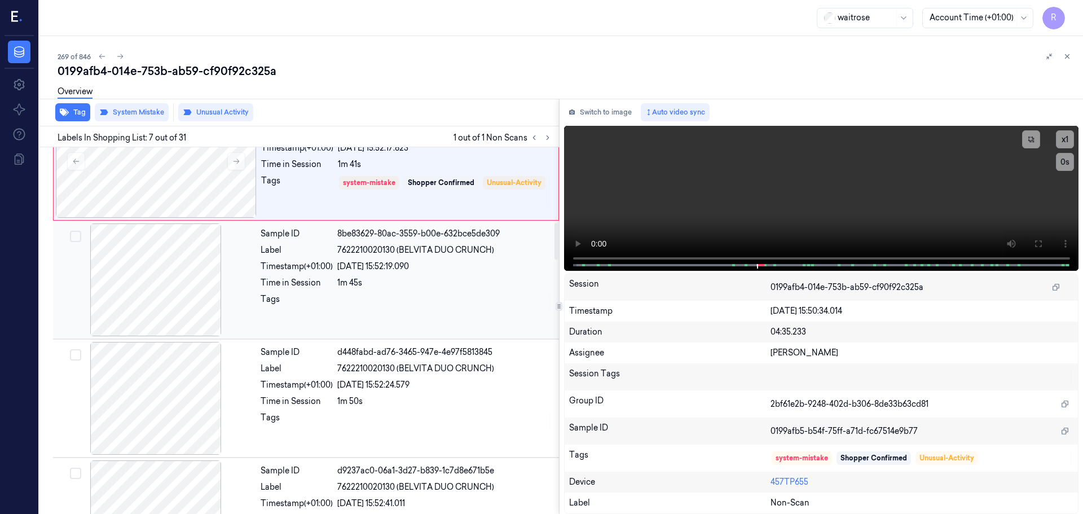
click at [328, 304] on div "Tags" at bounding box center [297, 302] width 72 height 18
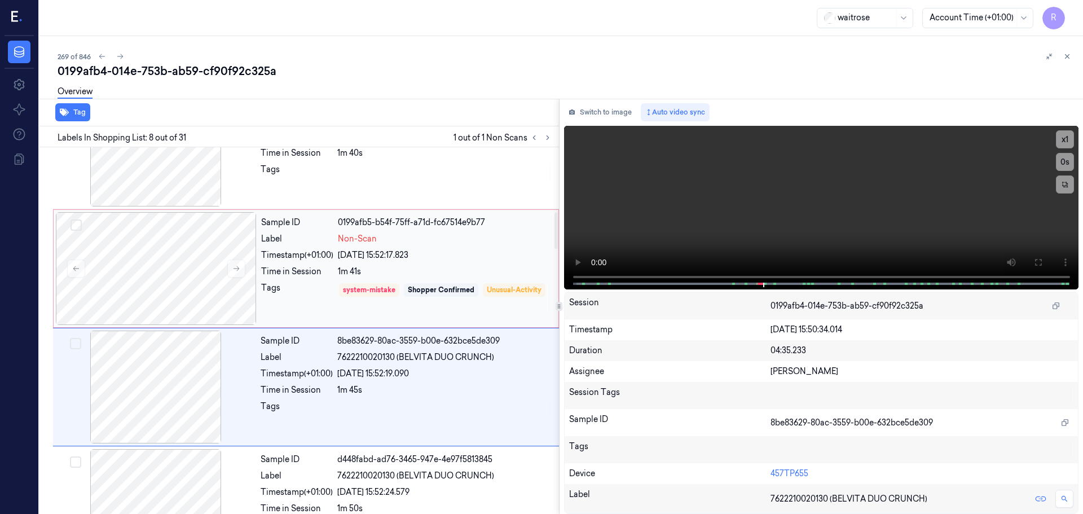
click at [318, 288] on div "Tags" at bounding box center [297, 298] width 72 height 32
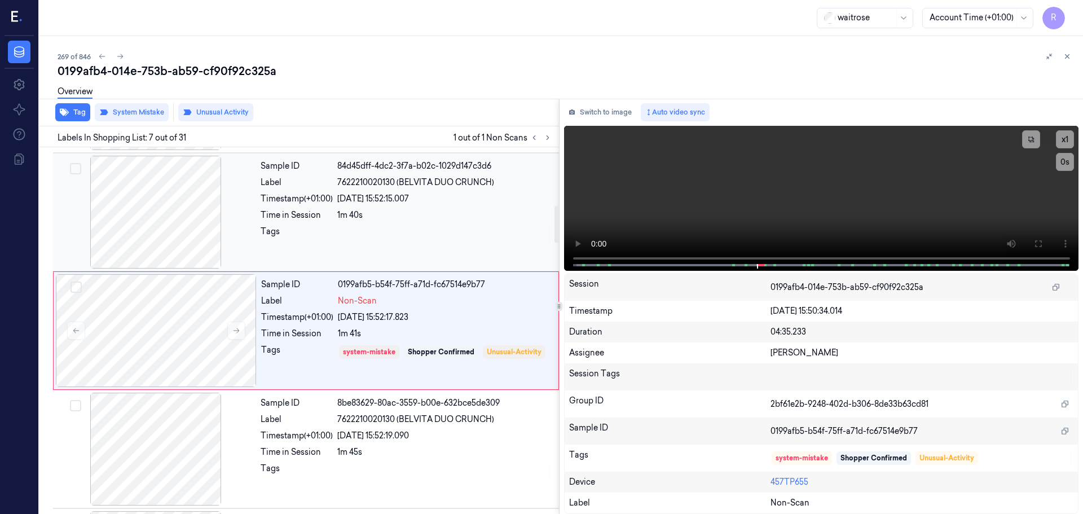
click at [307, 227] on div "Tags" at bounding box center [297, 235] width 72 height 18
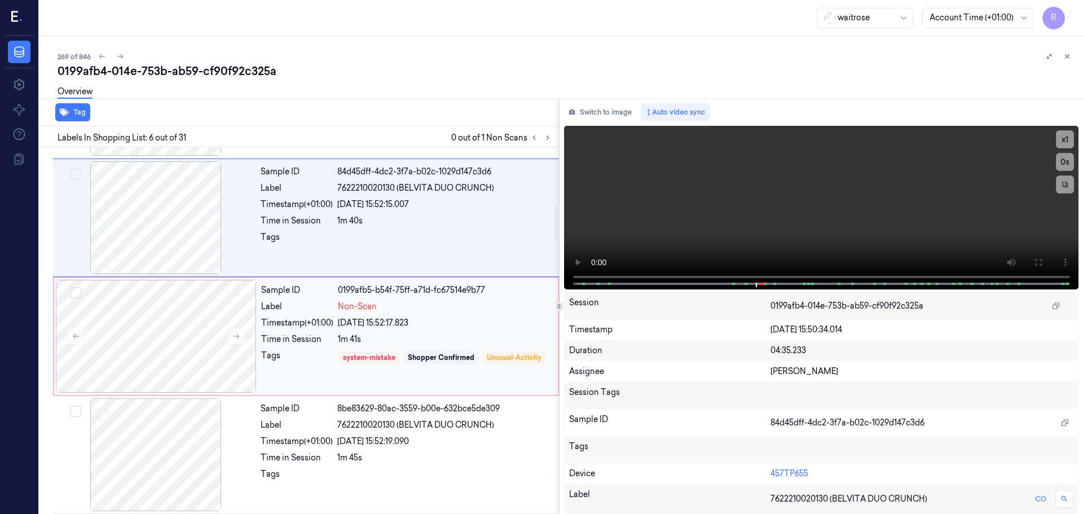
click at [302, 324] on div "Timestamp (+01:00)" at bounding box center [297, 323] width 72 height 12
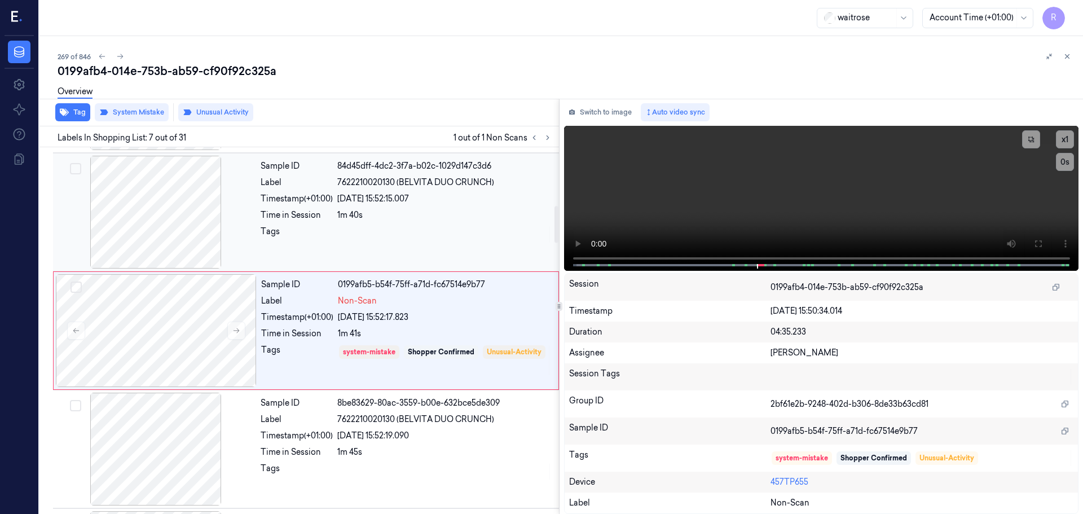
click at [310, 222] on div "Sample ID 84d45dff-4dc2-3f7a-b02c-1029d147c3d6 Label 7622210020130 (BELVITA DUO…" at bounding box center [406, 212] width 301 height 113
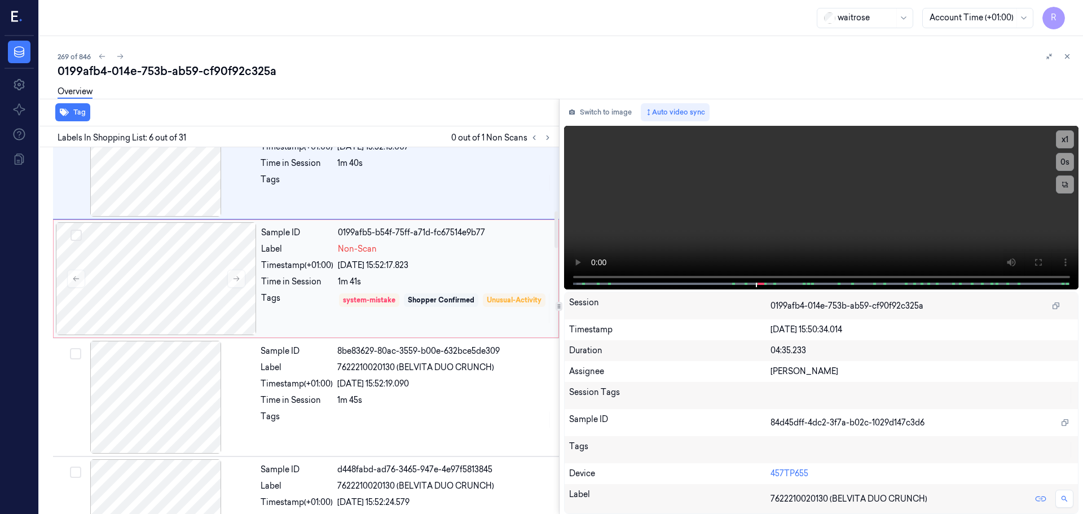
click at [297, 297] on div "Tags" at bounding box center [297, 308] width 72 height 32
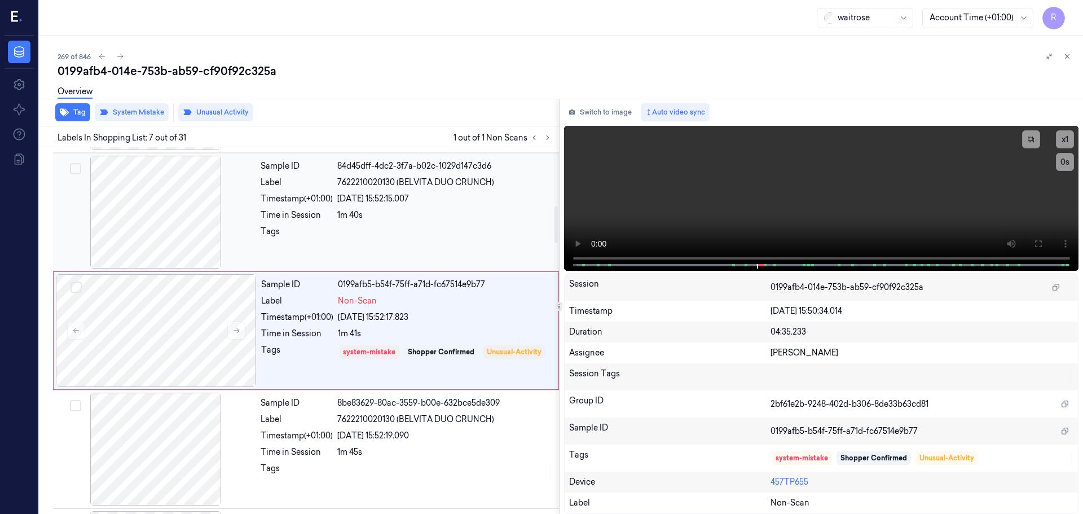
click at [325, 215] on div "Time in Session" at bounding box center [297, 215] width 72 height 12
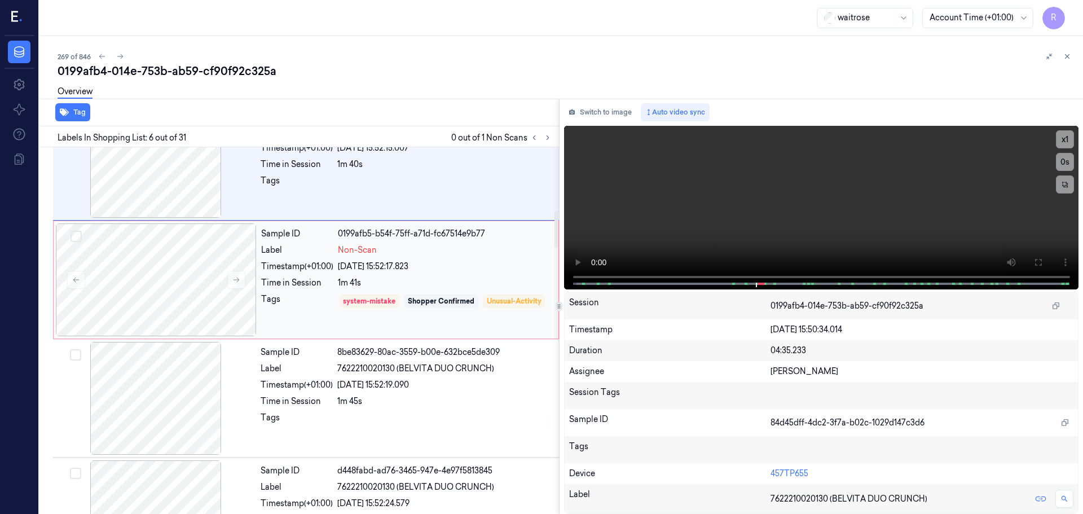
click at [302, 310] on div "Tags" at bounding box center [297, 309] width 72 height 32
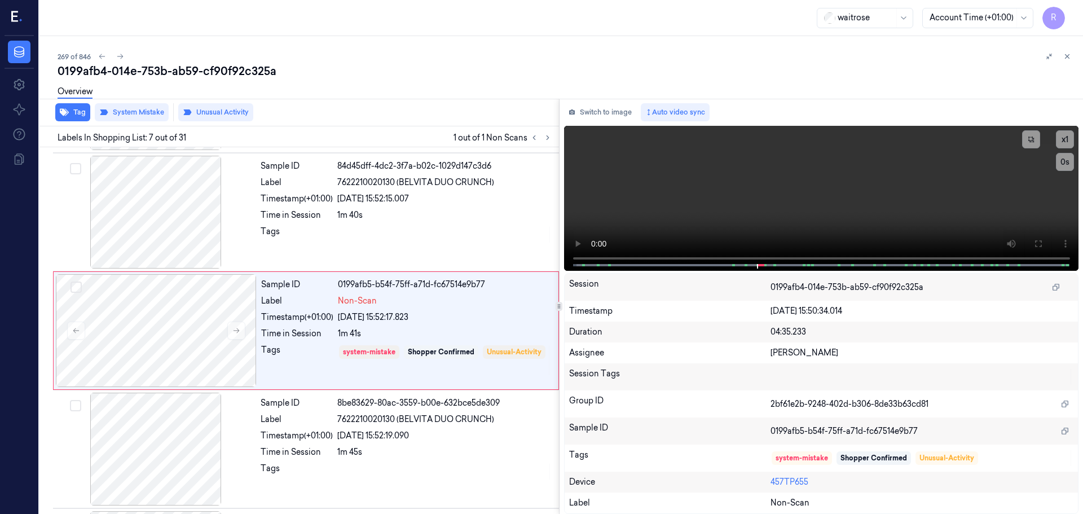
click at [1068, 58] on icon at bounding box center [1067, 57] width 4 height 4
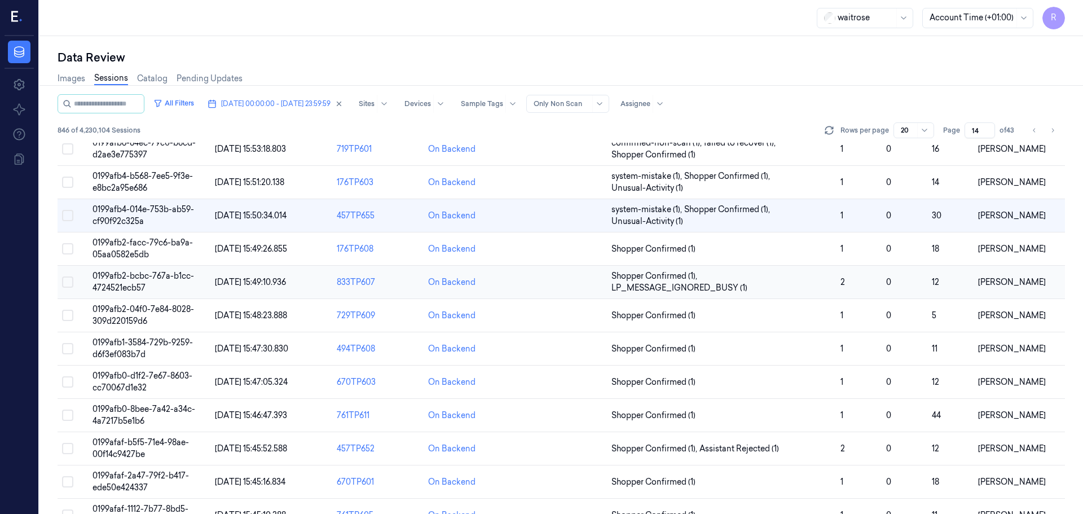
scroll to position [190, 0]
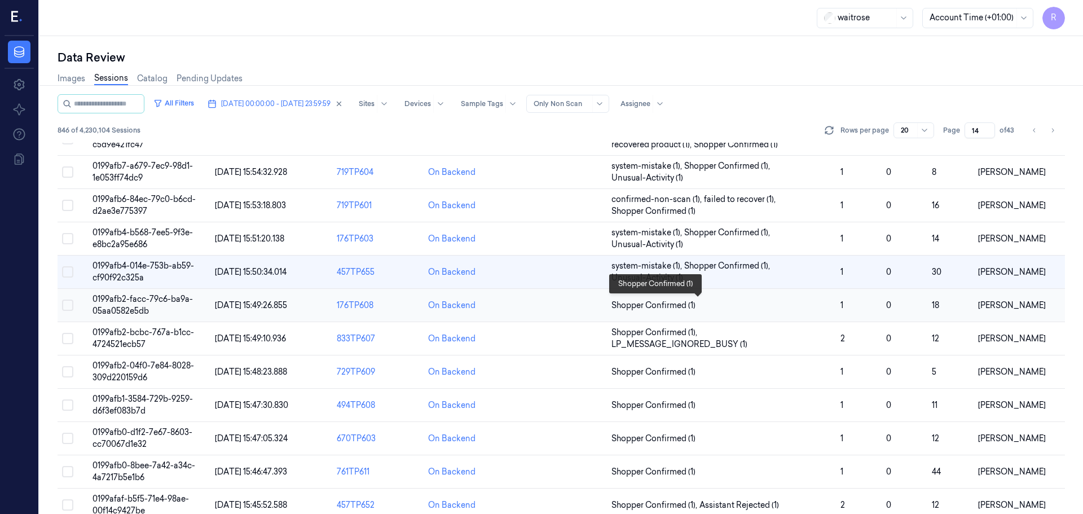
click at [795, 304] on span "Shopper Confirmed (1)" at bounding box center [721, 305] width 220 height 12
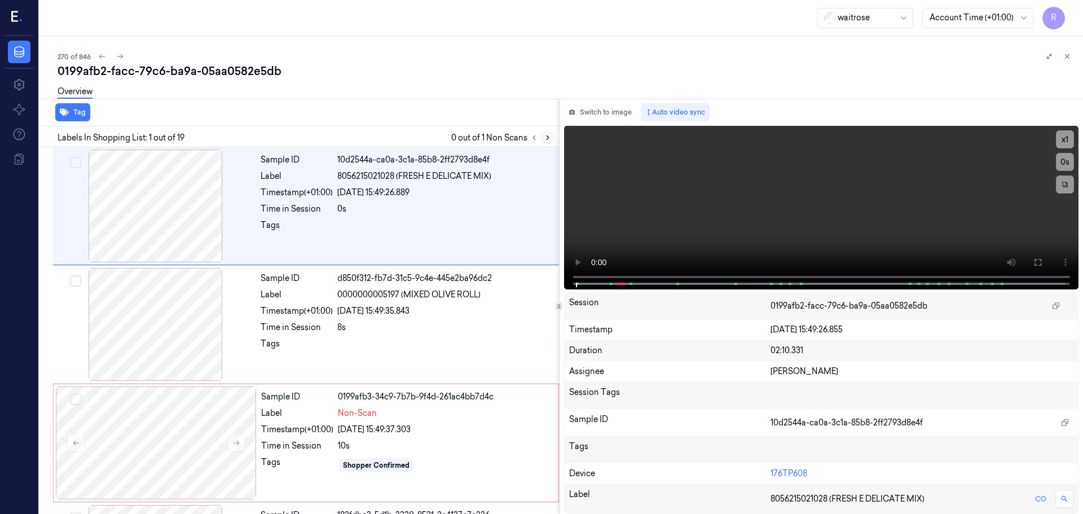
click at [545, 137] on icon at bounding box center [548, 138] width 8 height 8
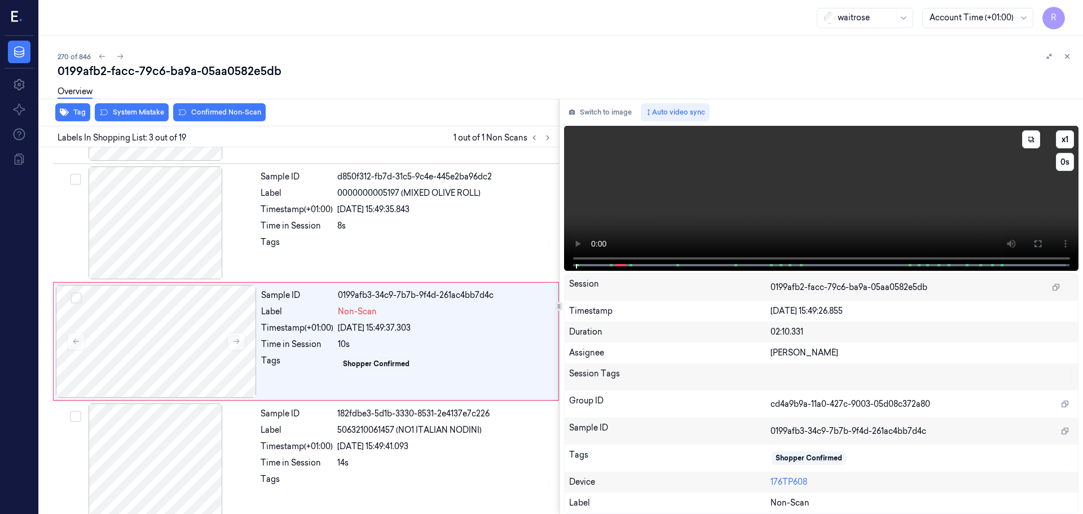
scroll to position [112, 0]
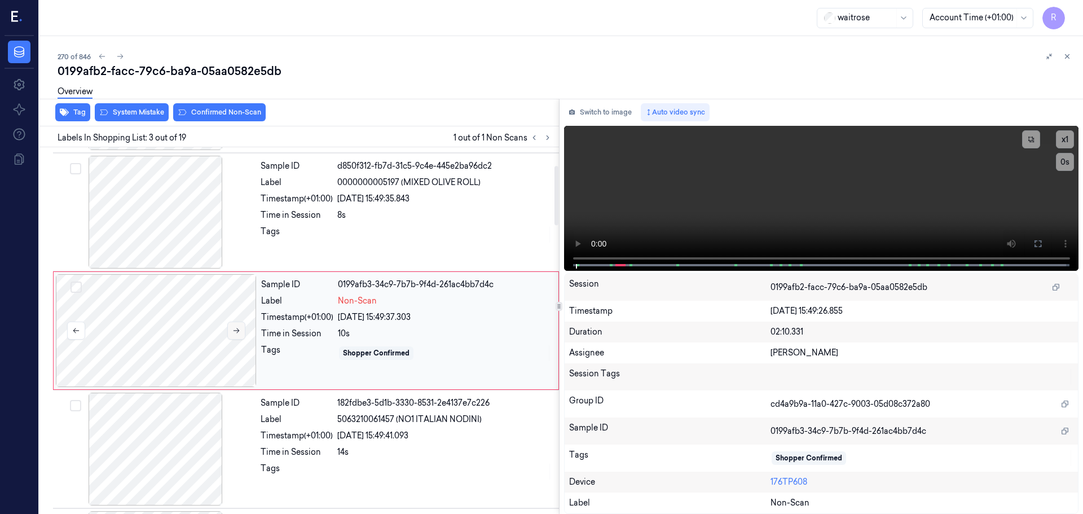
click at [236, 332] on icon at bounding box center [236, 331] width 8 height 8
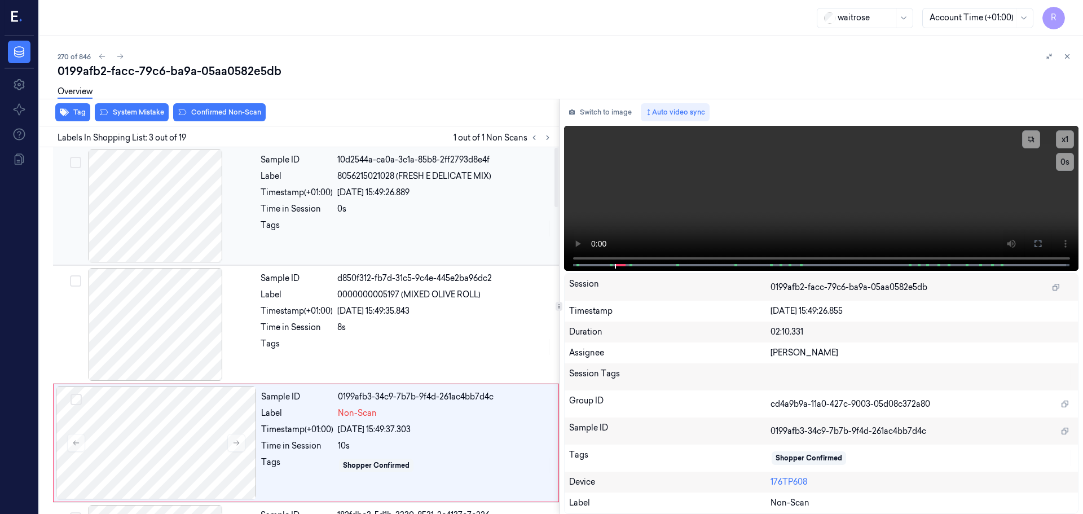
click at [161, 230] on div at bounding box center [155, 205] width 201 height 113
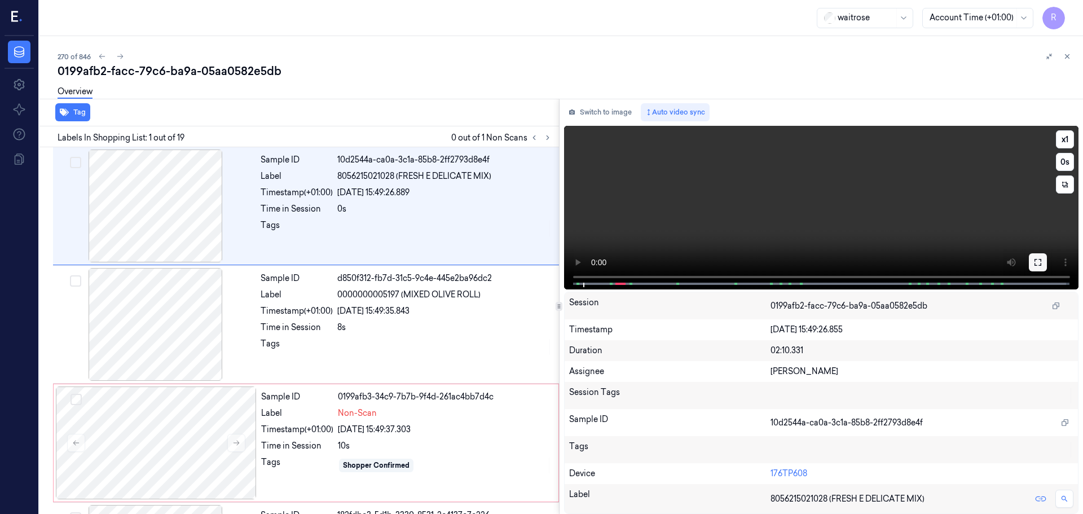
click at [1035, 261] on icon at bounding box center [1037, 262] width 7 height 7
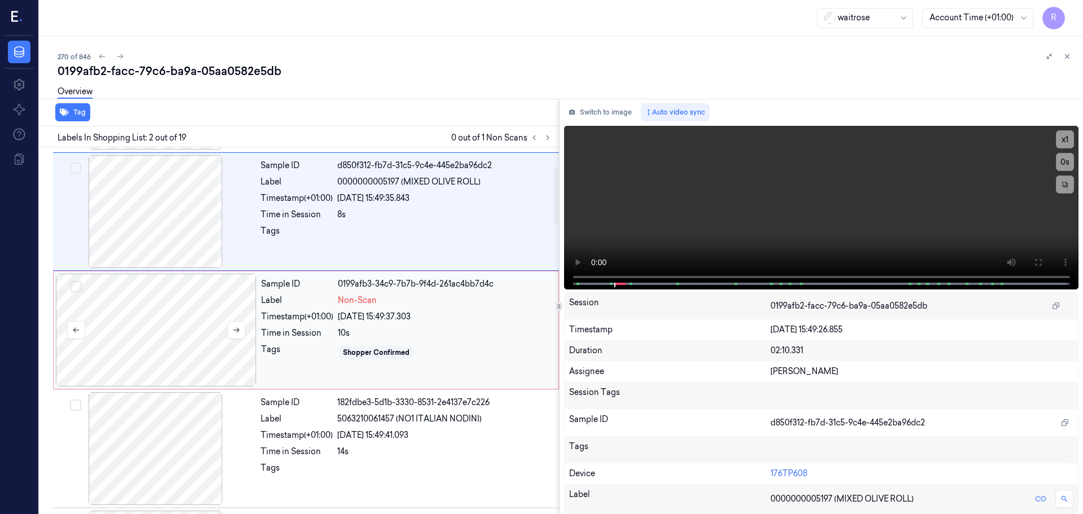
click at [156, 343] on div at bounding box center [156, 330] width 201 height 113
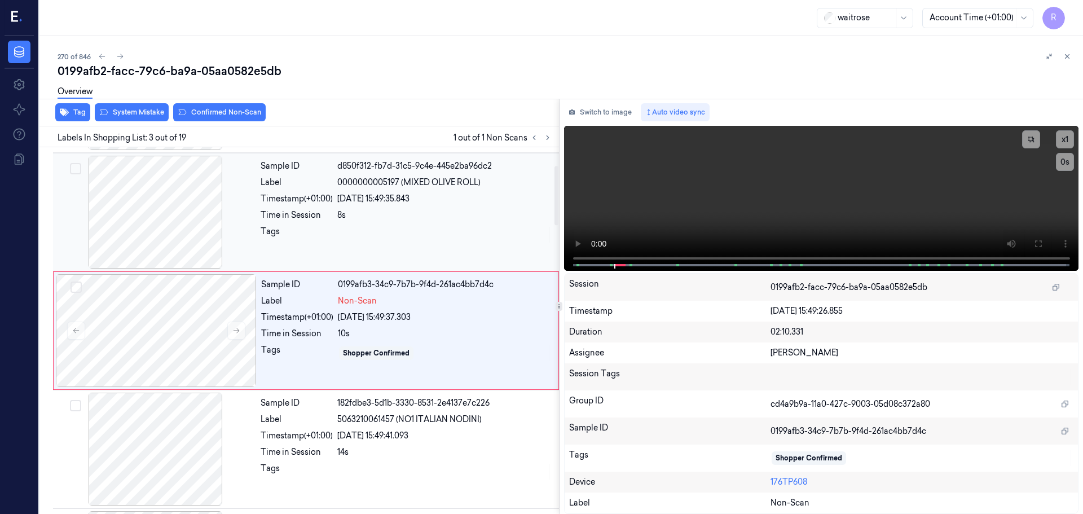
click at [148, 232] on div at bounding box center [155, 212] width 201 height 113
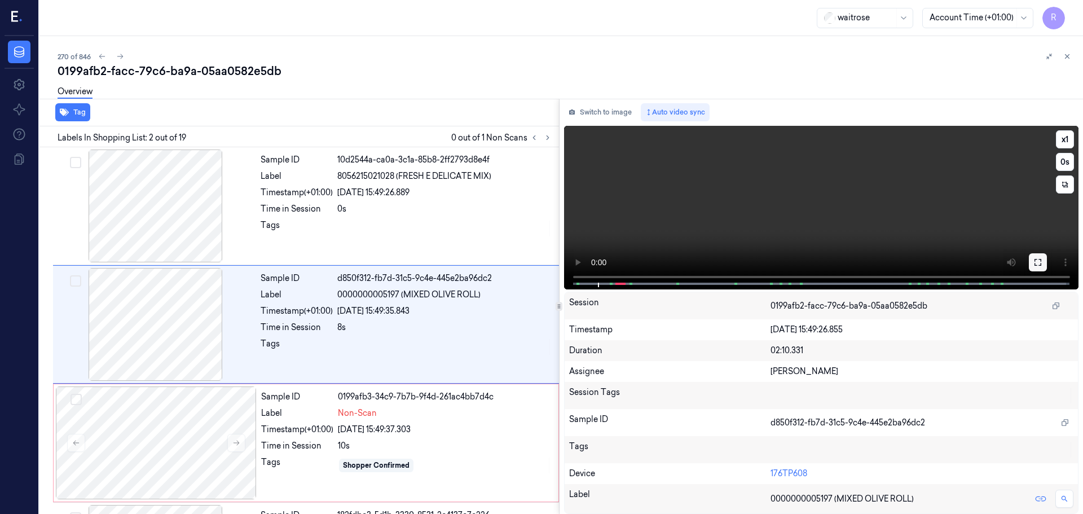
click at [1042, 261] on button at bounding box center [1038, 262] width 18 height 18
click at [1043, 263] on button at bounding box center [1038, 262] width 18 height 18
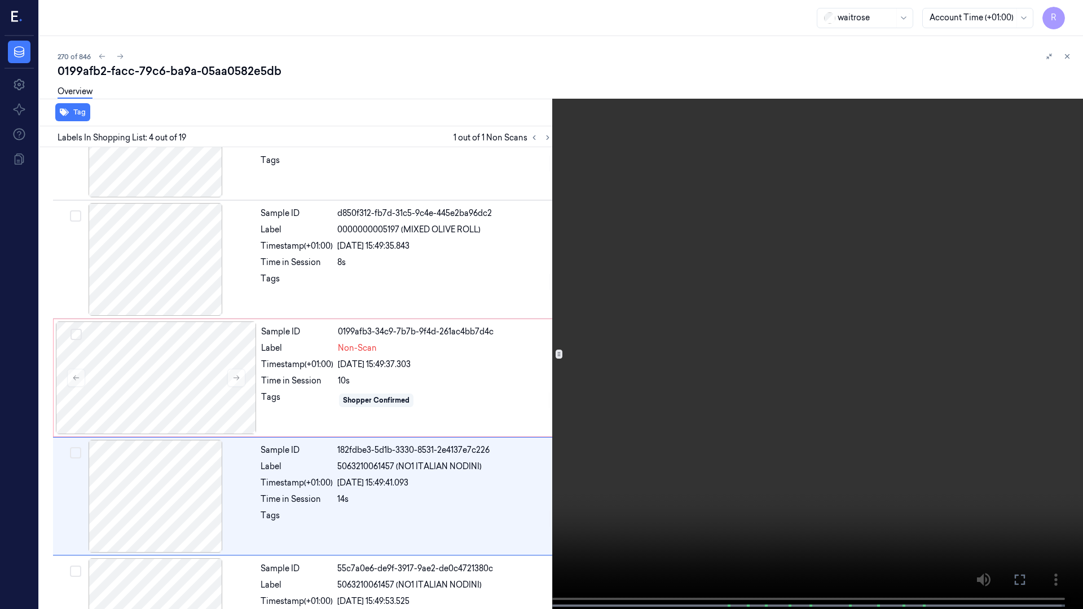
scroll to position [183, 0]
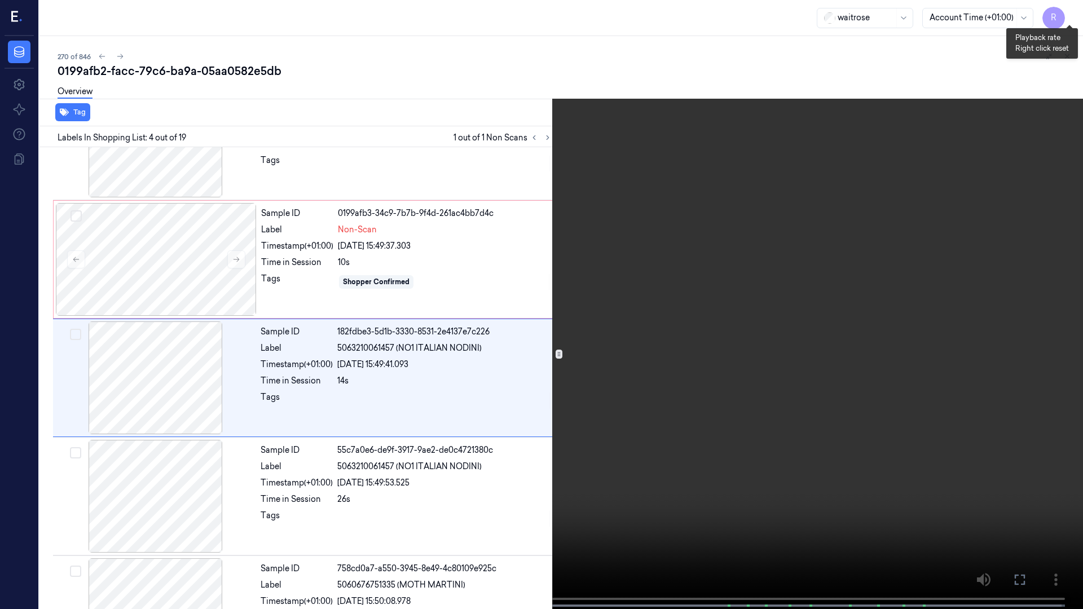
click at [1074, 15] on button "x 1" at bounding box center [1069, 14] width 18 height 18
click at [1074, 15] on button "x 2" at bounding box center [1069, 14] width 18 height 18
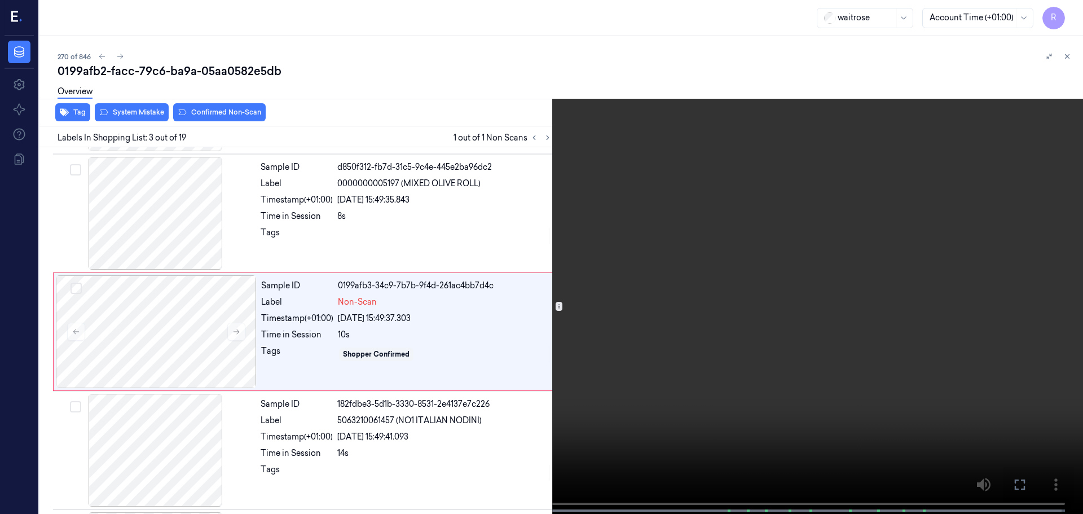
scroll to position [112, 0]
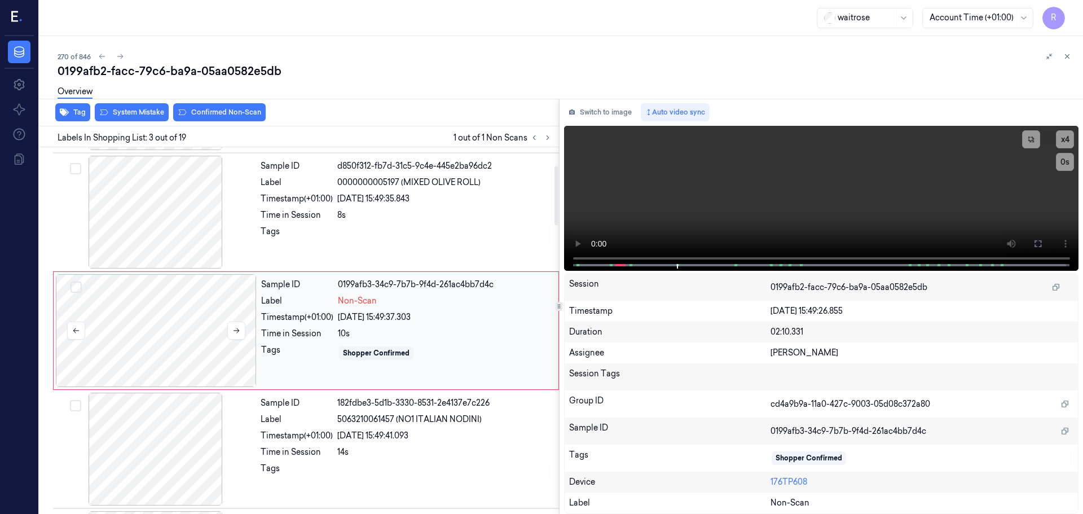
click at [225, 337] on div at bounding box center [156, 330] width 201 height 113
click at [234, 337] on button at bounding box center [236, 330] width 18 height 18
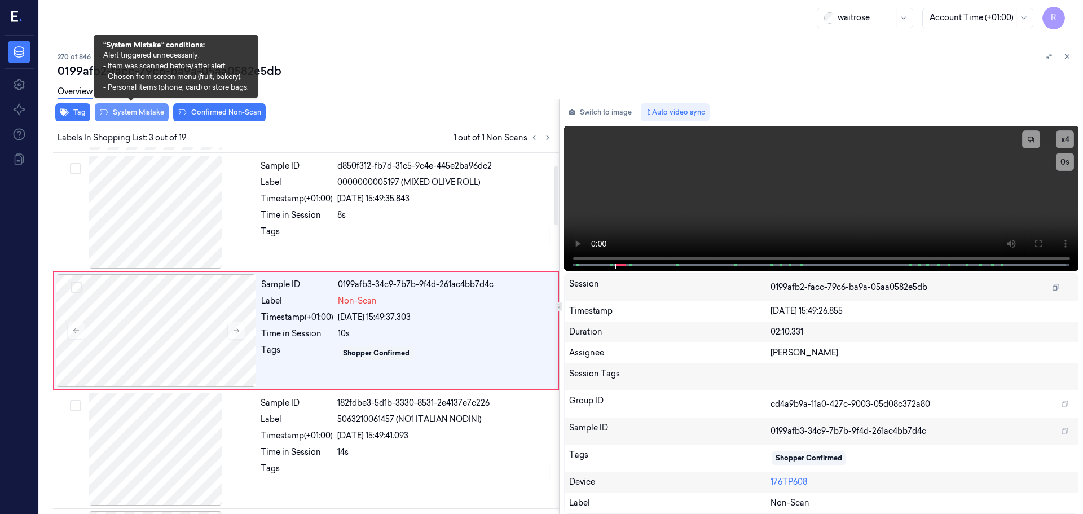
click at [146, 120] on button "System Mistake" at bounding box center [132, 112] width 74 height 18
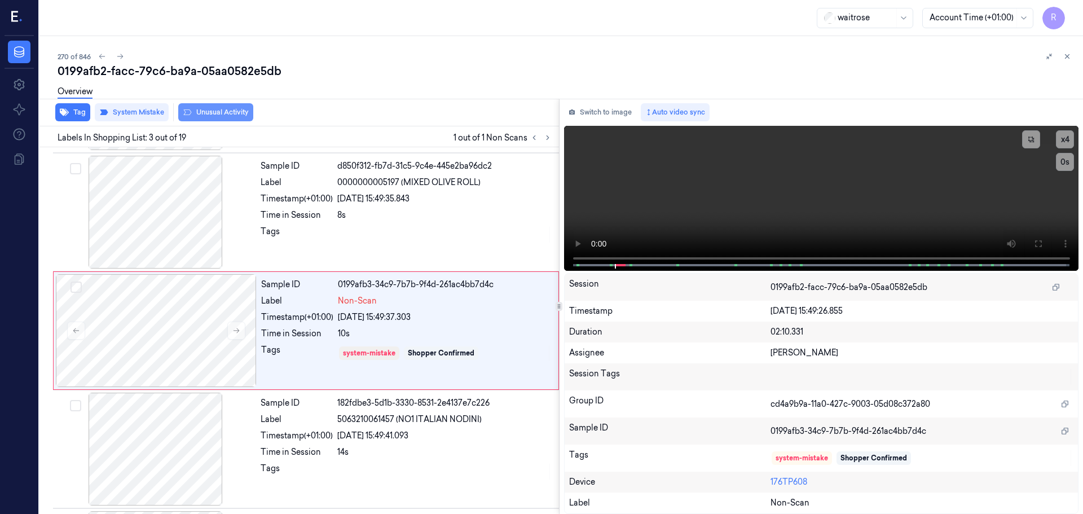
click at [213, 118] on button "Unusual Activity" at bounding box center [215, 112] width 75 height 18
click at [218, 113] on button "Unusual Activity" at bounding box center [215, 112] width 75 height 18
click at [75, 114] on button "Tag" at bounding box center [72, 112] width 35 height 18
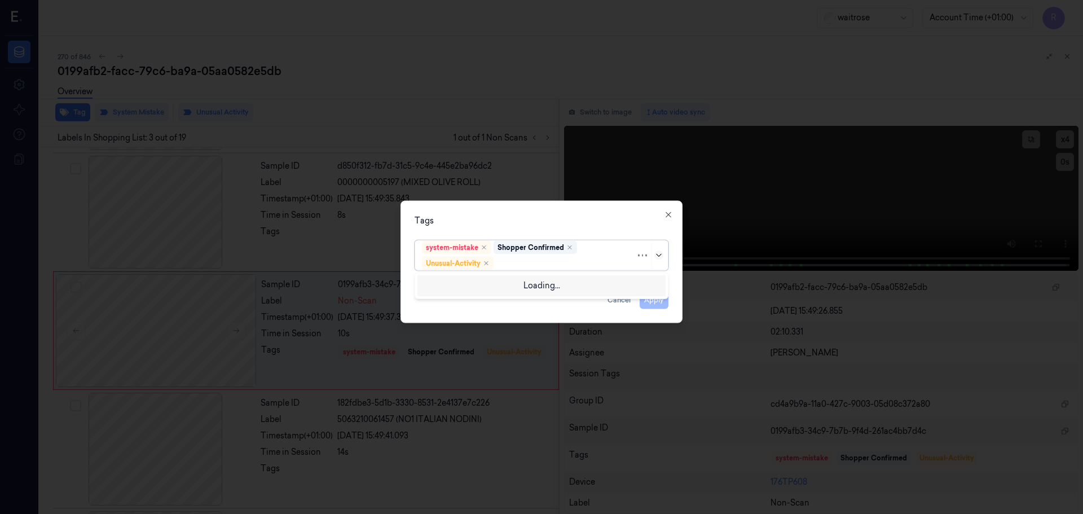
click at [658, 256] on icon at bounding box center [658, 254] width 9 height 9
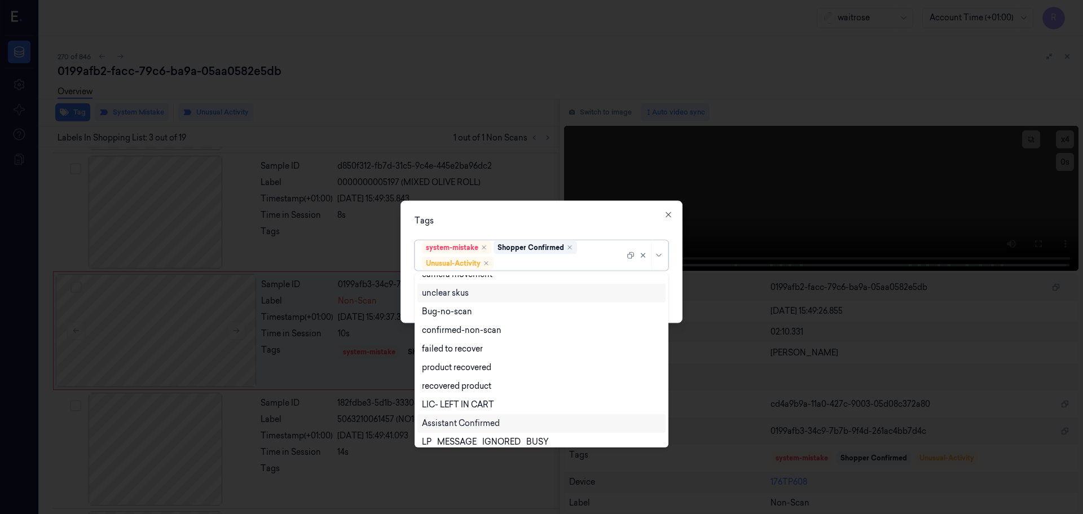
scroll to position [147, 0]
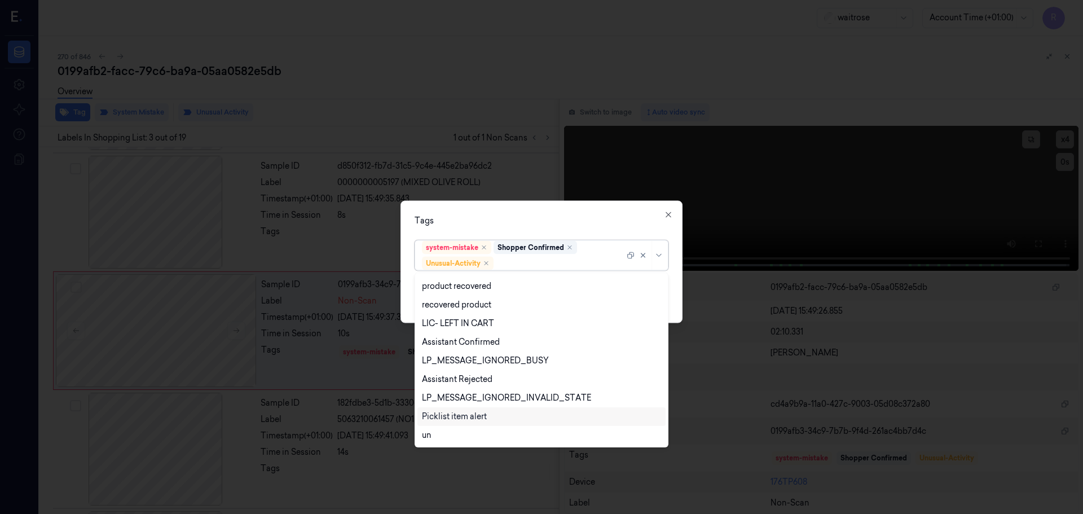
click at [435, 420] on div "Picklist item alert" at bounding box center [454, 417] width 65 height 12
click at [573, 227] on div "Tags option Picklist item alert, selected. 20 results available. Use Up and Dow…" at bounding box center [541, 261] width 282 height 122
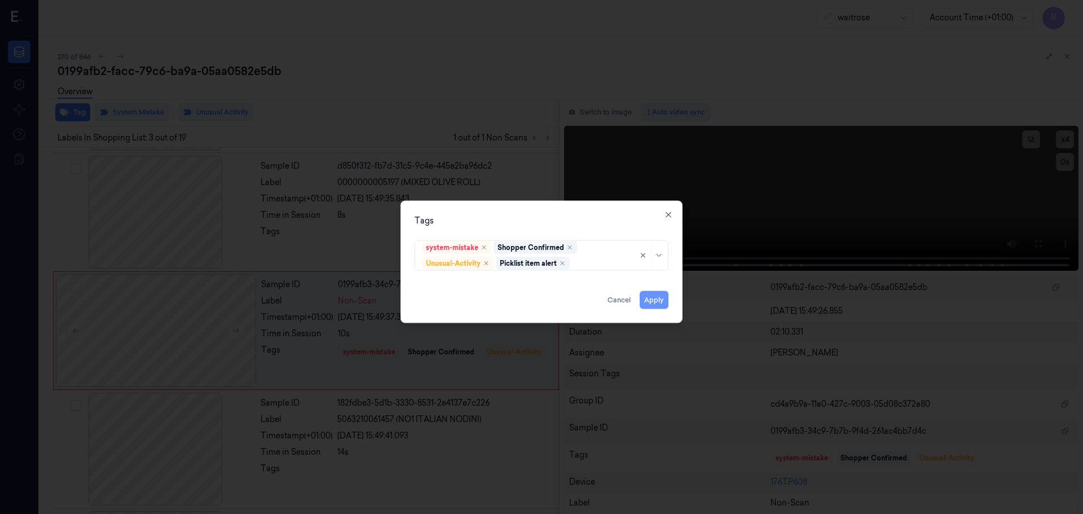
click at [659, 301] on button "Apply" at bounding box center [654, 299] width 29 height 18
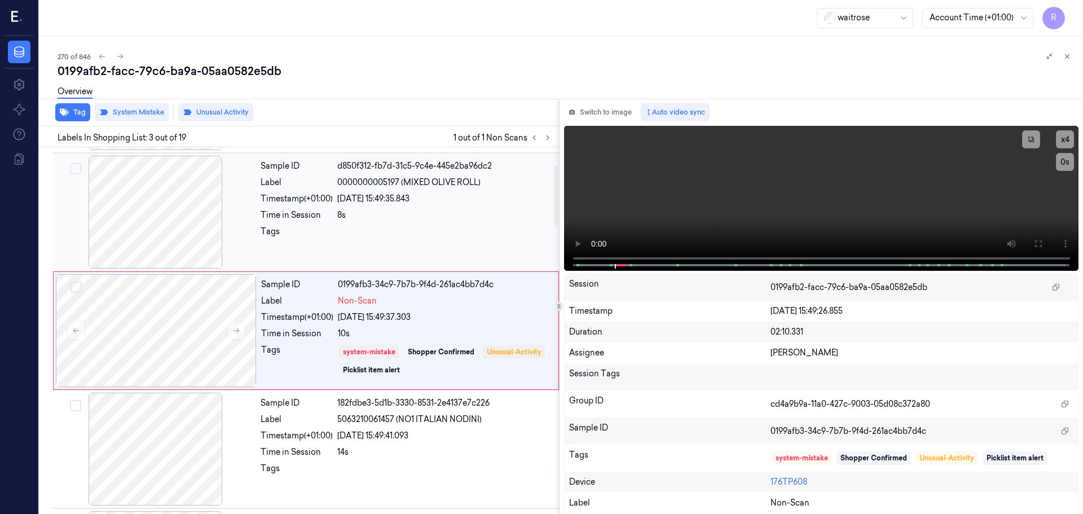
click at [438, 238] on div at bounding box center [444, 235] width 215 height 18
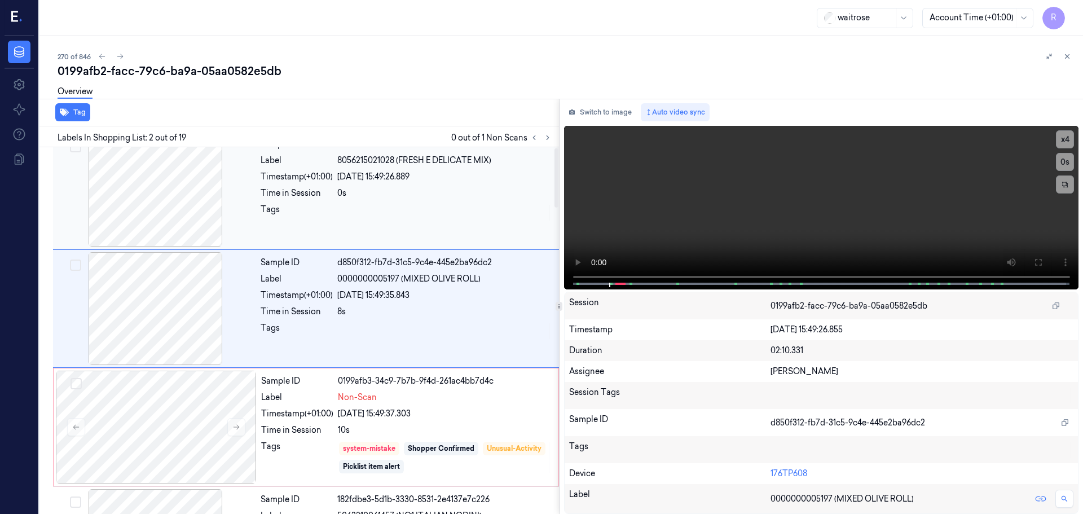
scroll to position [0, 0]
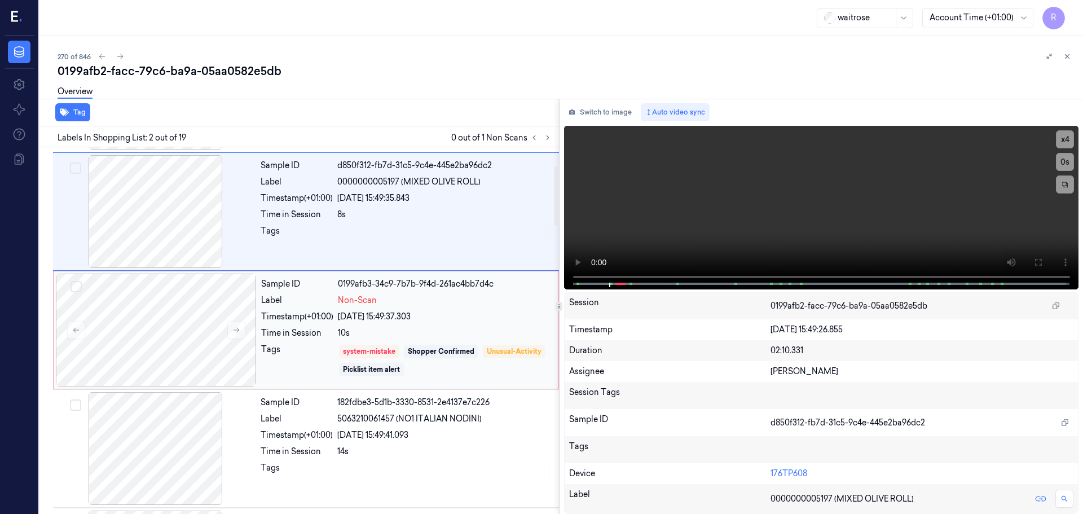
click at [445, 316] on div "[DATE] 15:49:37.303" at bounding box center [445, 317] width 214 height 12
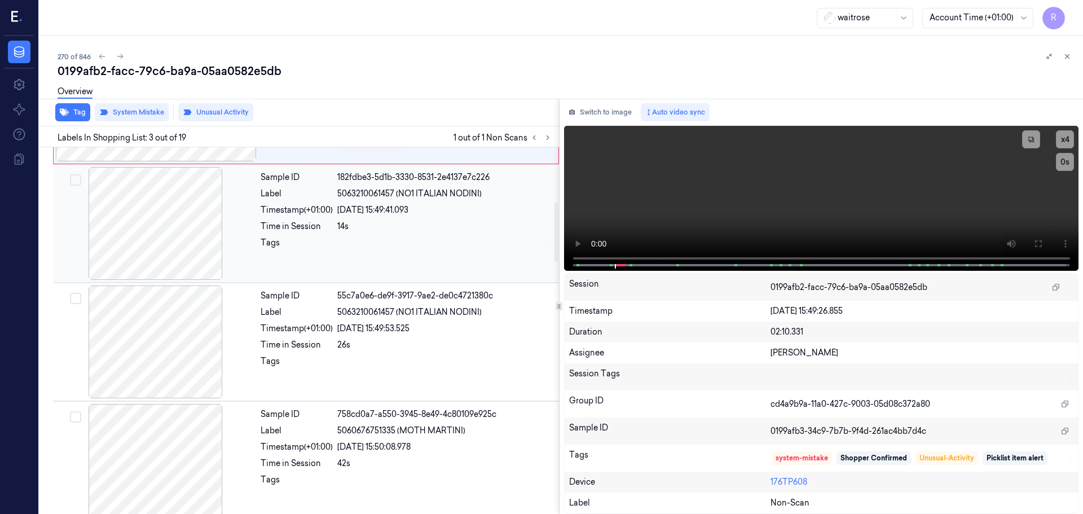
click at [424, 240] on div at bounding box center [444, 246] width 215 height 18
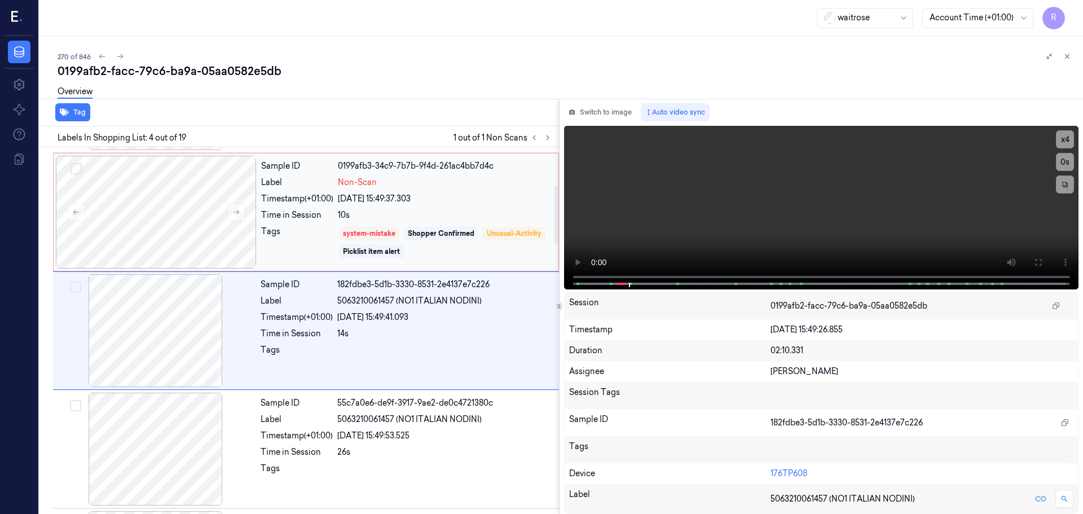
click at [468, 222] on div "Sample ID 0199afb3-34c9-7b7b-9f4d-261ac4bb7d4c Label Non-Scan Timestamp (+01:00…" at bounding box center [406, 212] width 299 height 113
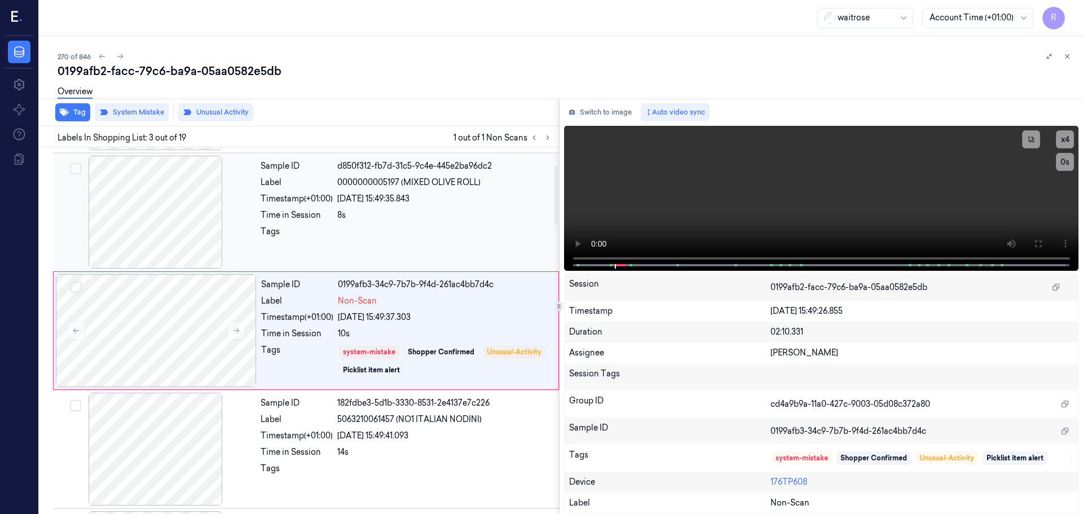
click at [466, 214] on div "8s" at bounding box center [444, 215] width 215 height 12
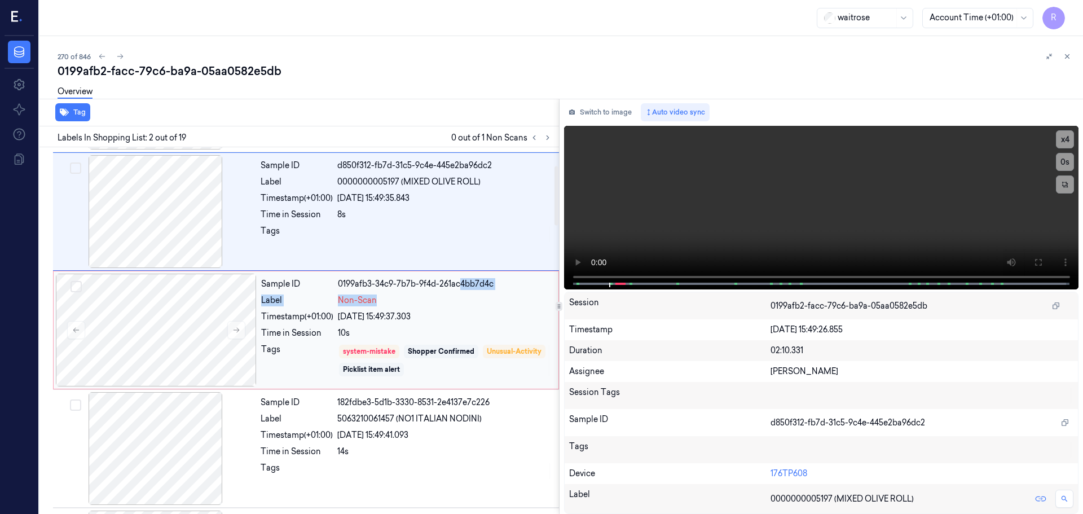
click at [461, 293] on div "Sample ID 0199afb3-34c9-7b7b-9f4d-261ac4bb7d4c Label Non-Scan Timestamp (+01:00…" at bounding box center [406, 330] width 299 height 113
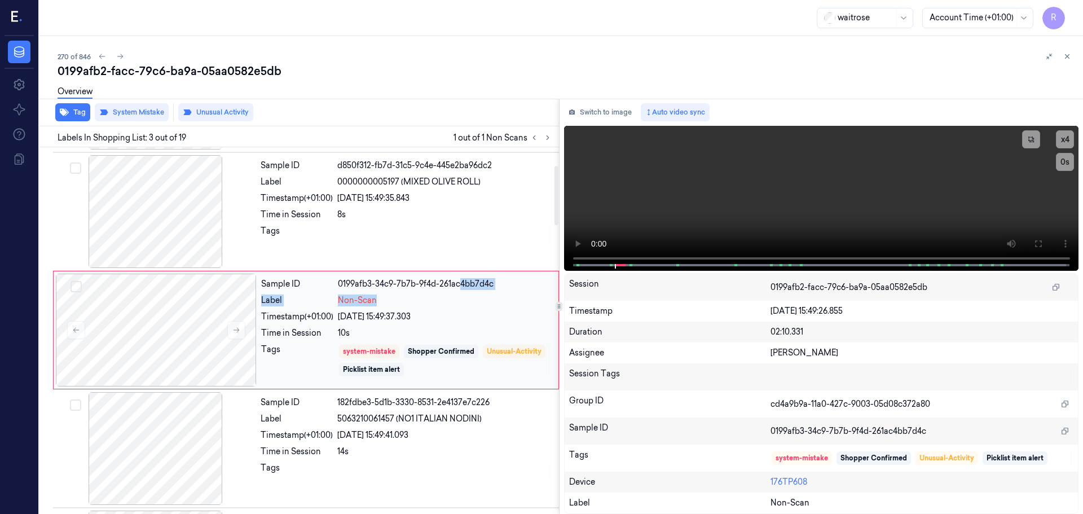
scroll to position [112, 0]
click at [1065, 58] on icon at bounding box center [1067, 57] width 4 height 4
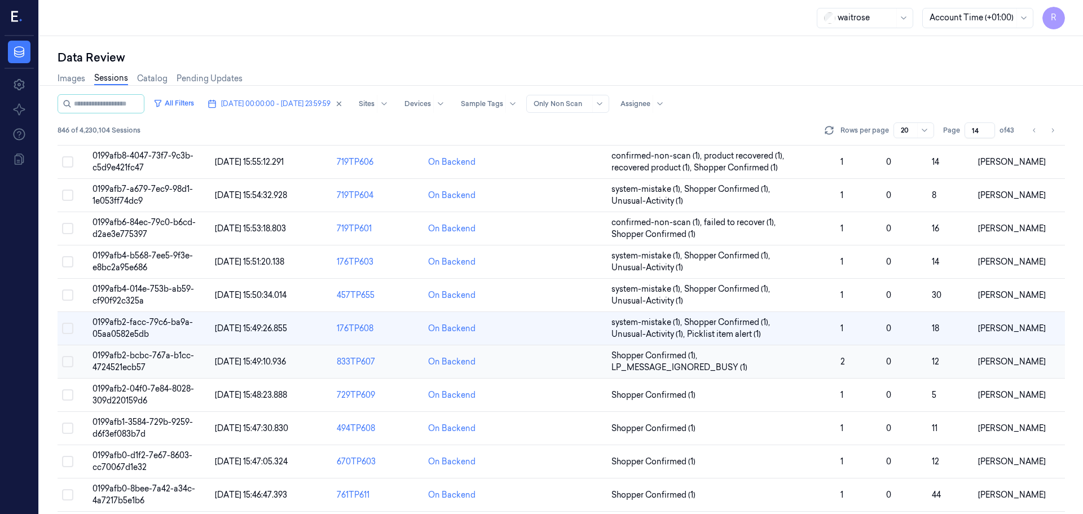
scroll to position [223, 0]
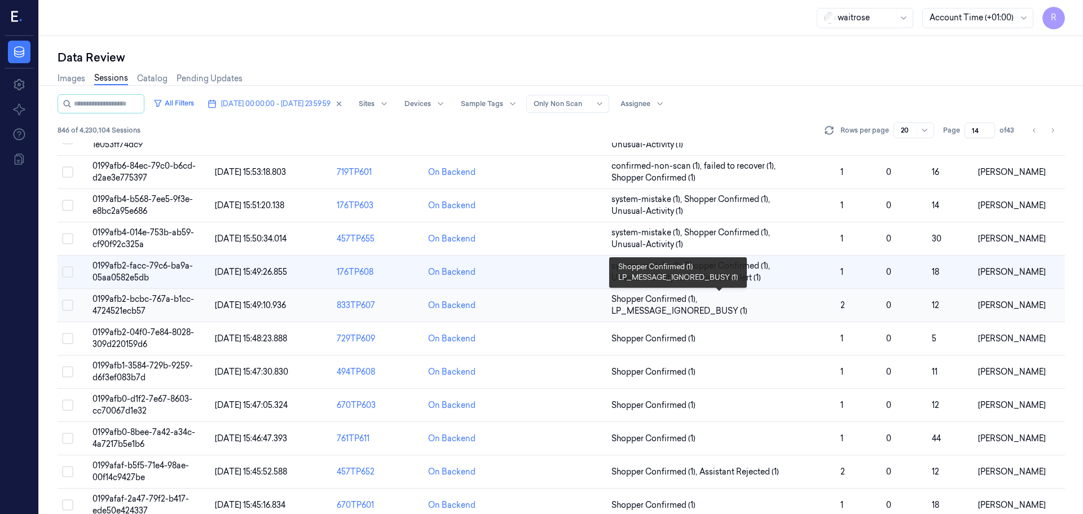
click at [796, 304] on span "Shopper Confirmed (1) , LP_MESSAGE_IGNORED_BUSY (1)" at bounding box center [721, 305] width 220 height 24
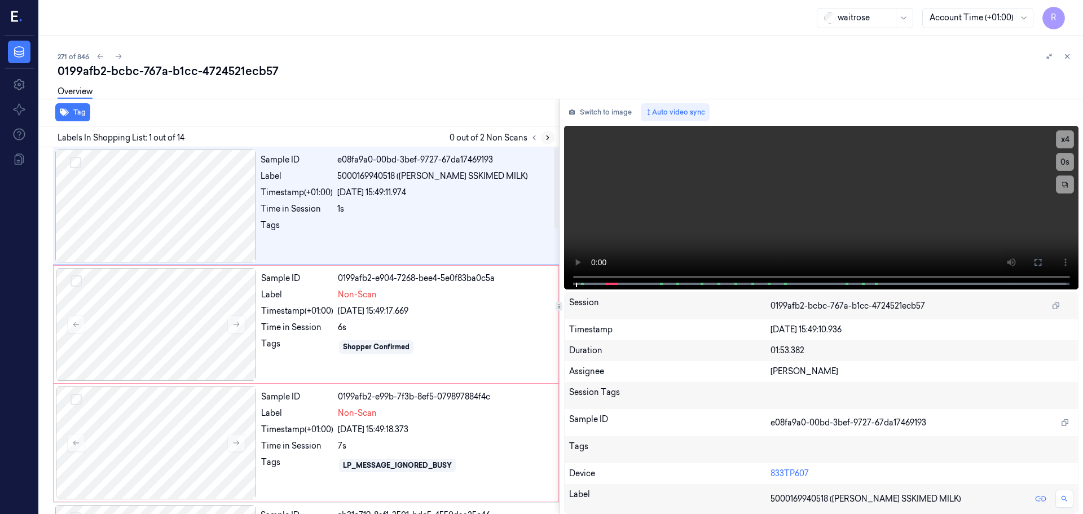
click at [552, 141] on button at bounding box center [548, 138] width 14 height 14
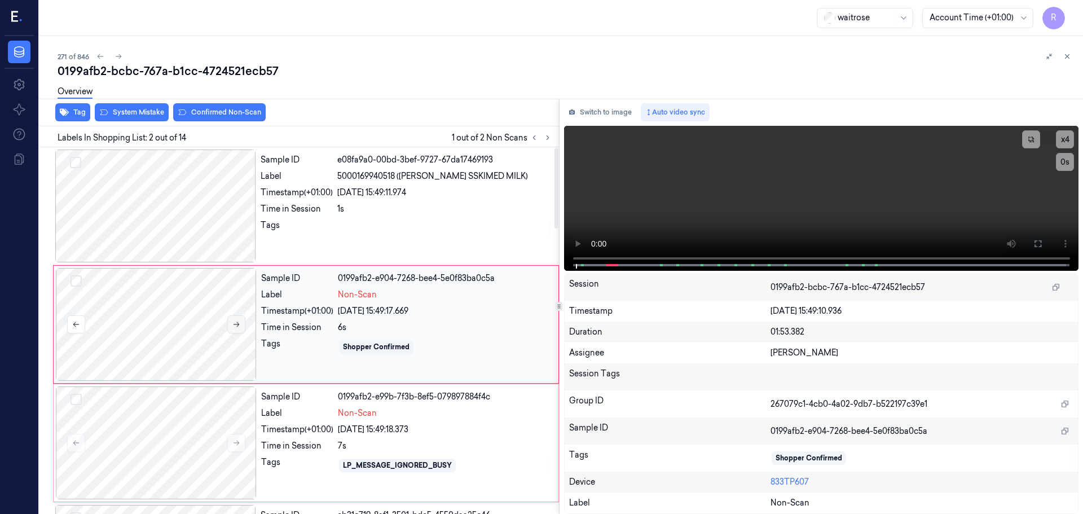
click at [232, 326] on icon at bounding box center [236, 324] width 8 height 8
click at [240, 445] on icon at bounding box center [236, 443] width 8 height 8
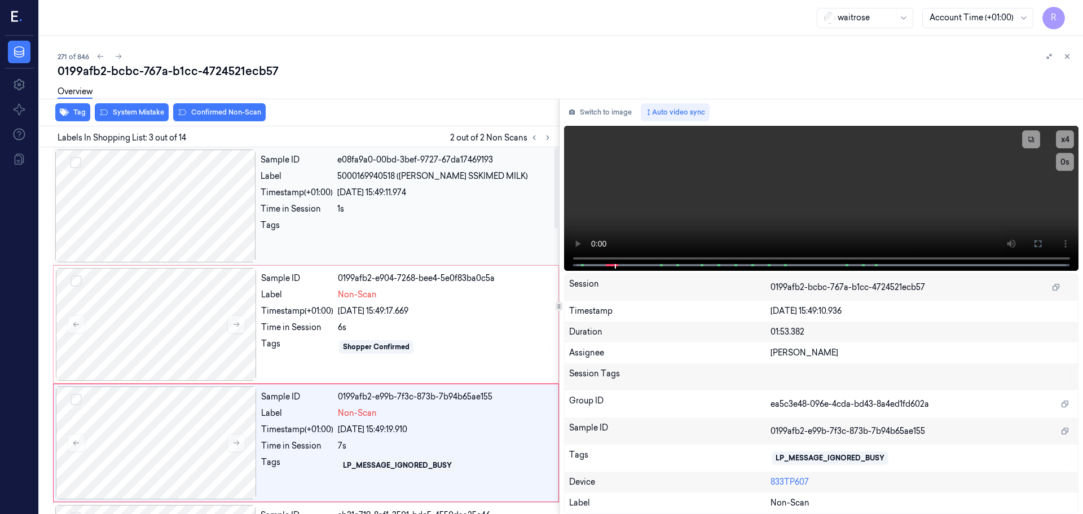
click at [196, 219] on div at bounding box center [155, 205] width 201 height 113
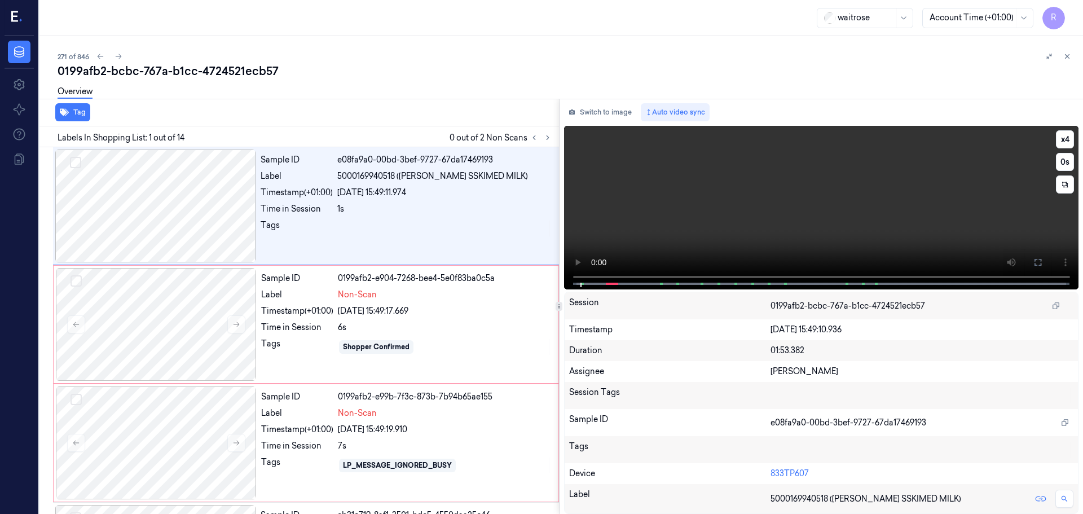
click at [574, 279] on video at bounding box center [821, 208] width 515 height 164
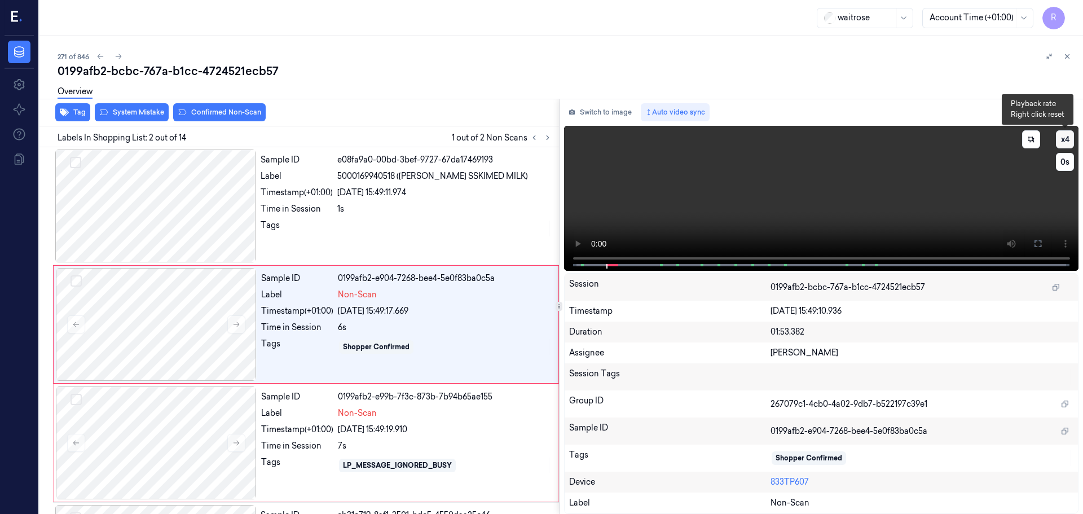
click at [1065, 136] on button "x 4" at bounding box center [1065, 139] width 18 height 18
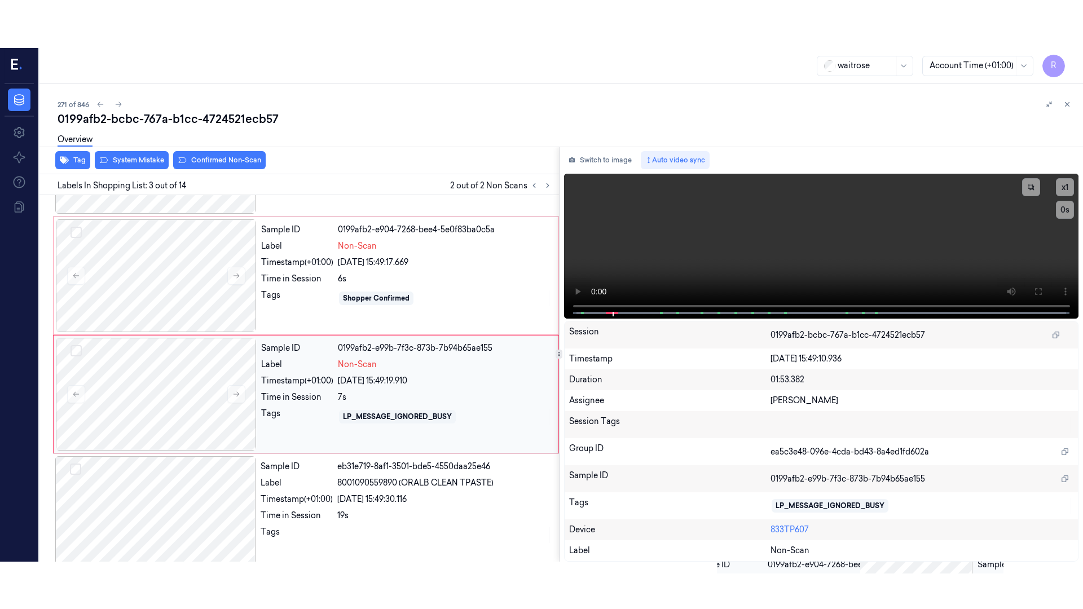
scroll to position [112, 0]
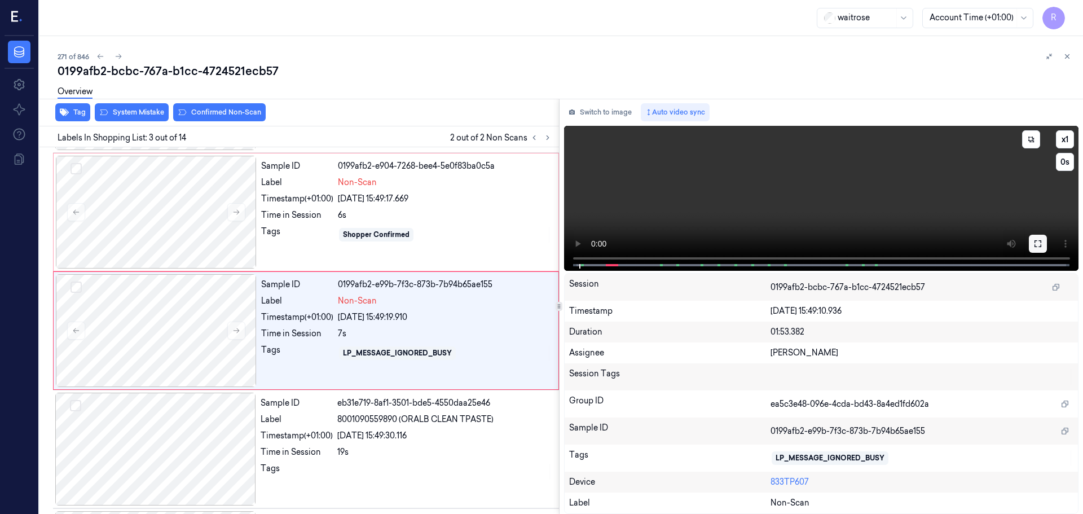
click at [1039, 241] on icon at bounding box center [1037, 243] width 7 height 7
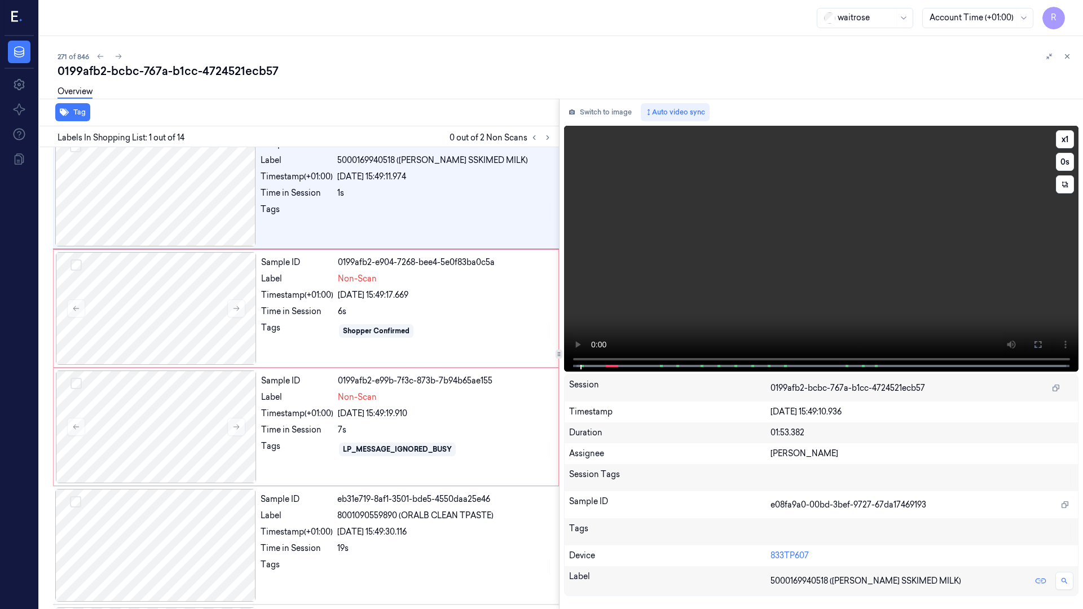
scroll to position [0, 0]
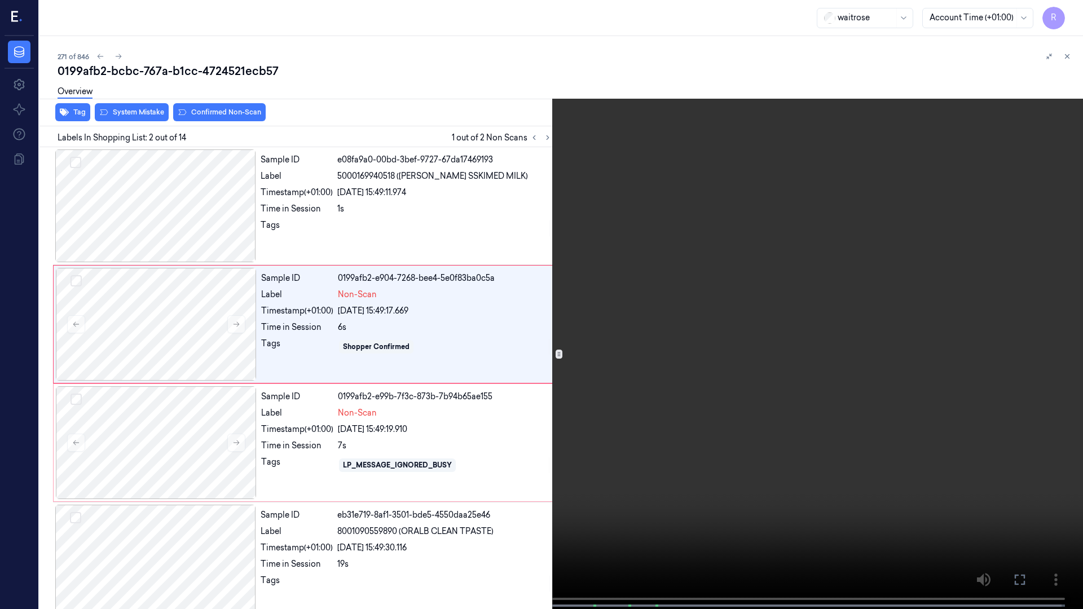
click at [0, 513] on video at bounding box center [541, 305] width 1083 height 611
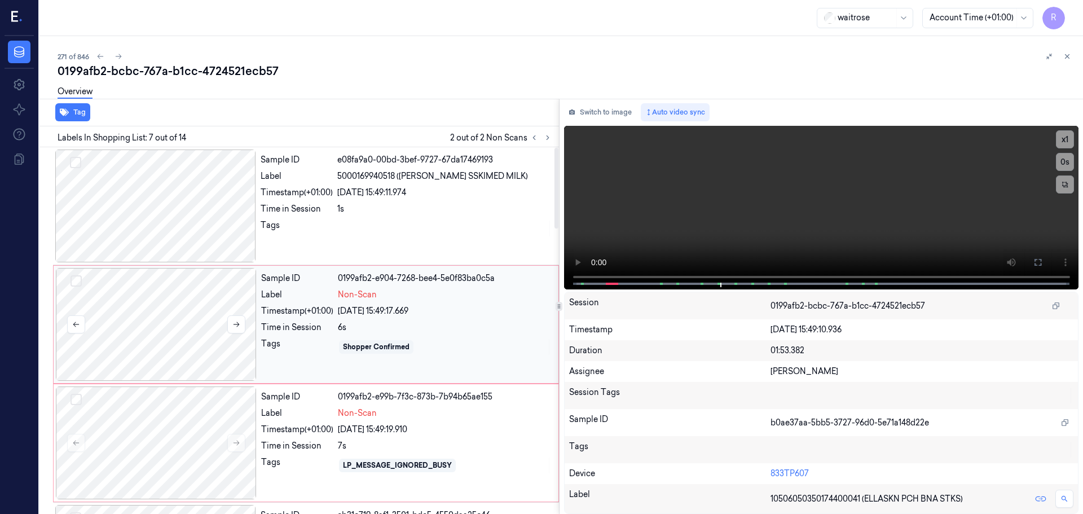
click at [166, 331] on div at bounding box center [156, 324] width 201 height 113
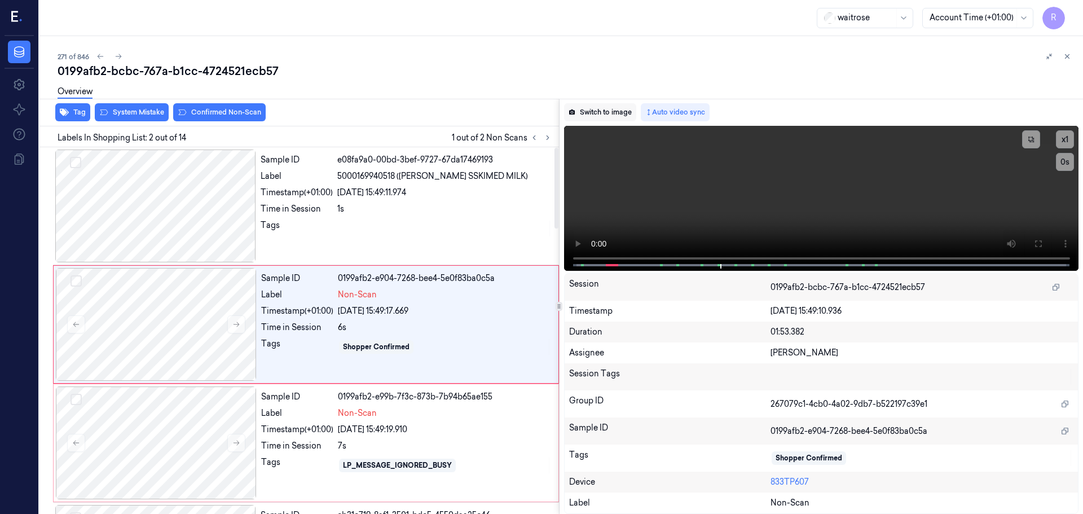
click at [587, 111] on button "Switch to image" at bounding box center [600, 112] width 72 height 18
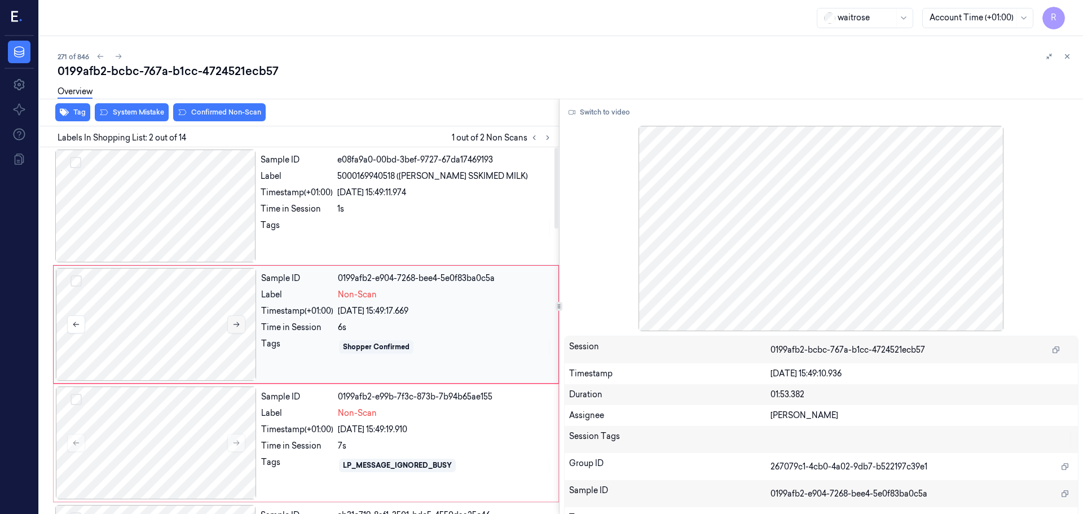
click at [238, 326] on icon at bounding box center [236, 324] width 8 height 8
click at [237, 327] on icon at bounding box center [236, 324] width 8 height 8
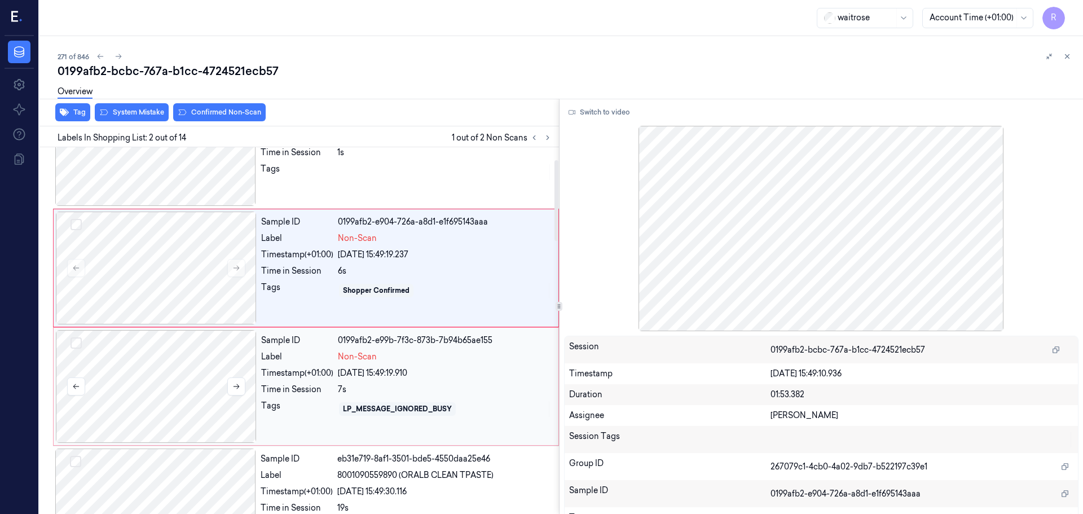
drag, startPoint x: 182, startPoint y: 385, endPoint x: 188, endPoint y: 381, distance: 7.1
click at [182, 384] on div at bounding box center [156, 386] width 201 height 113
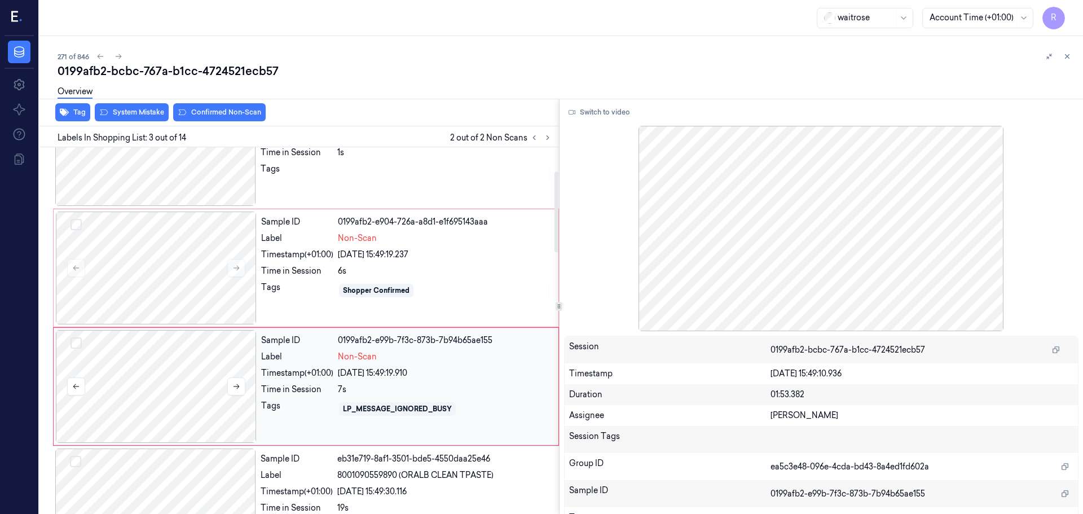
scroll to position [112, 0]
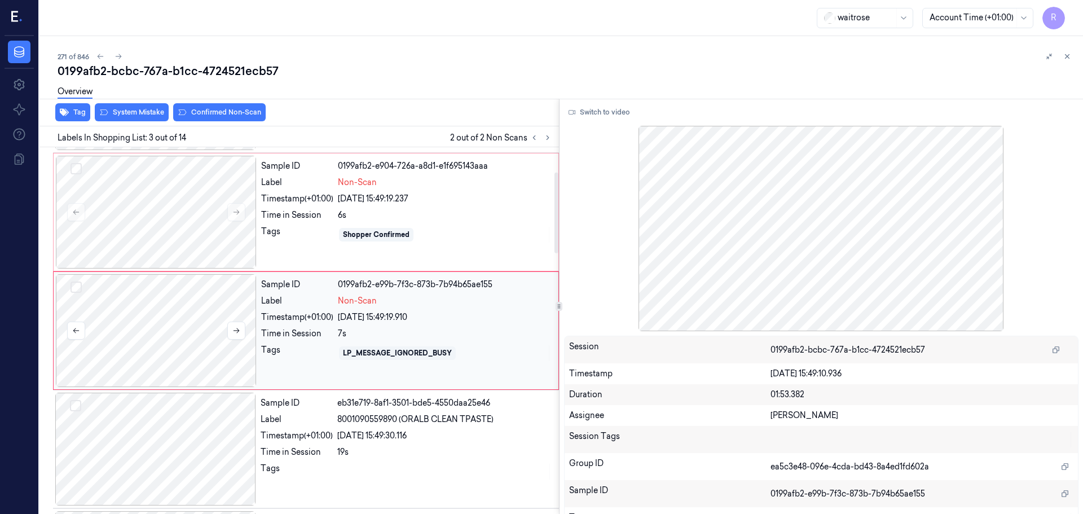
click at [246, 333] on div at bounding box center [156, 330] width 201 height 113
click at [239, 332] on icon at bounding box center [236, 331] width 8 height 8
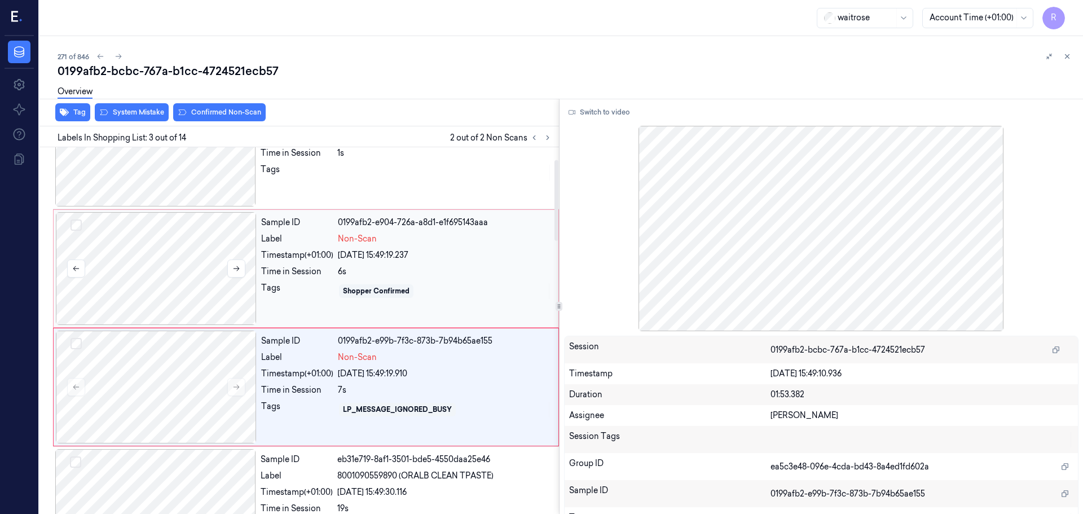
click at [217, 291] on div at bounding box center [156, 268] width 201 height 113
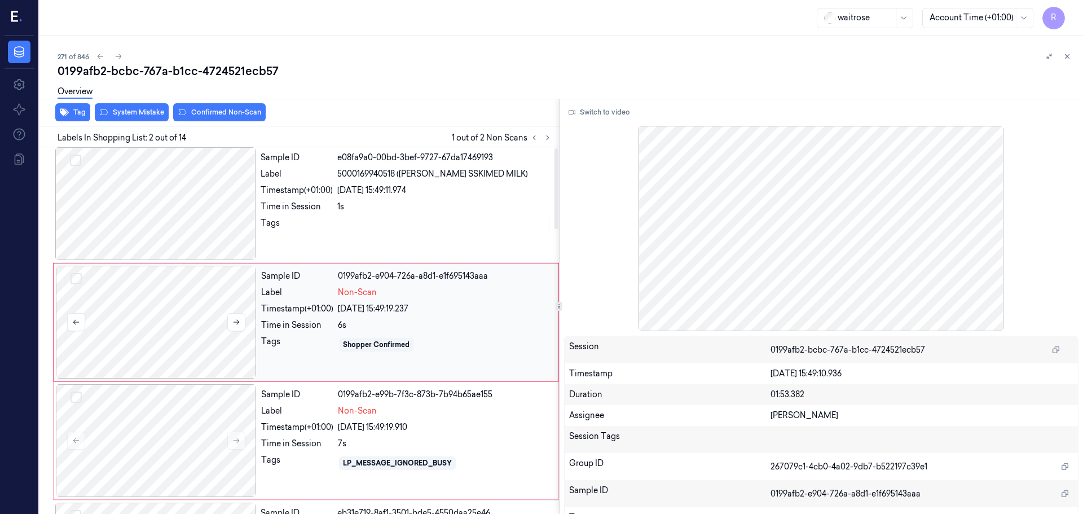
scroll to position [0, 0]
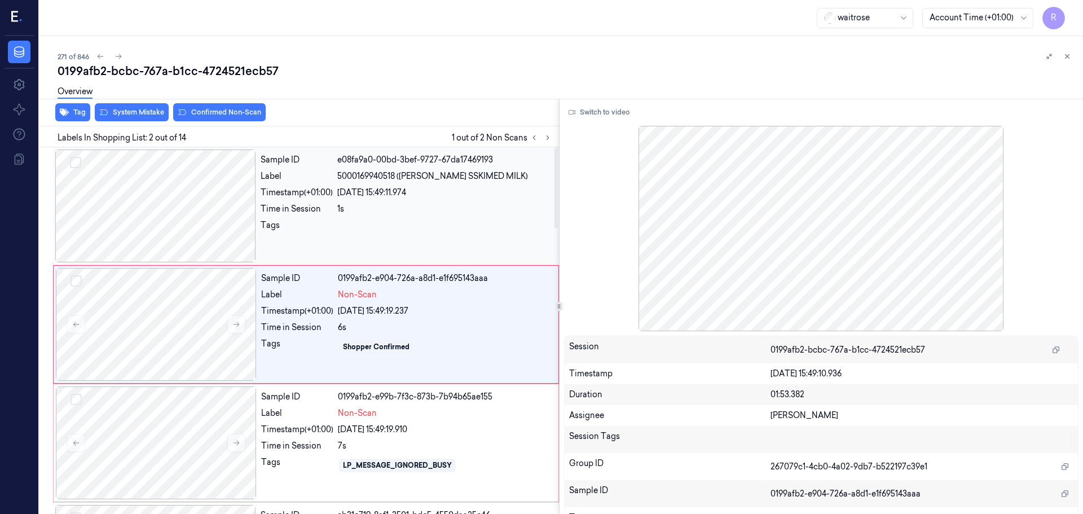
click at [294, 224] on div "Tags" at bounding box center [297, 228] width 72 height 18
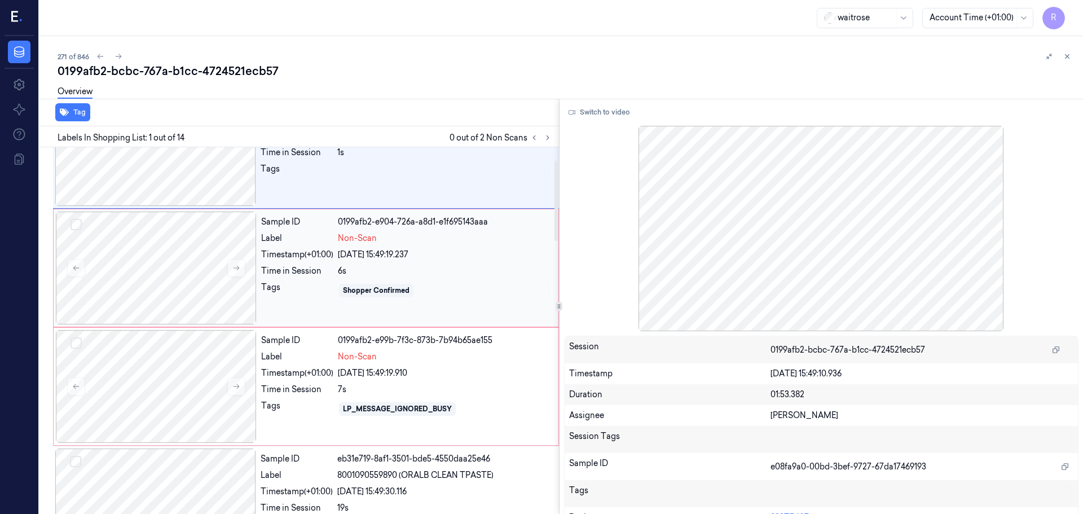
click at [305, 267] on div "Time in Session" at bounding box center [297, 271] width 72 height 12
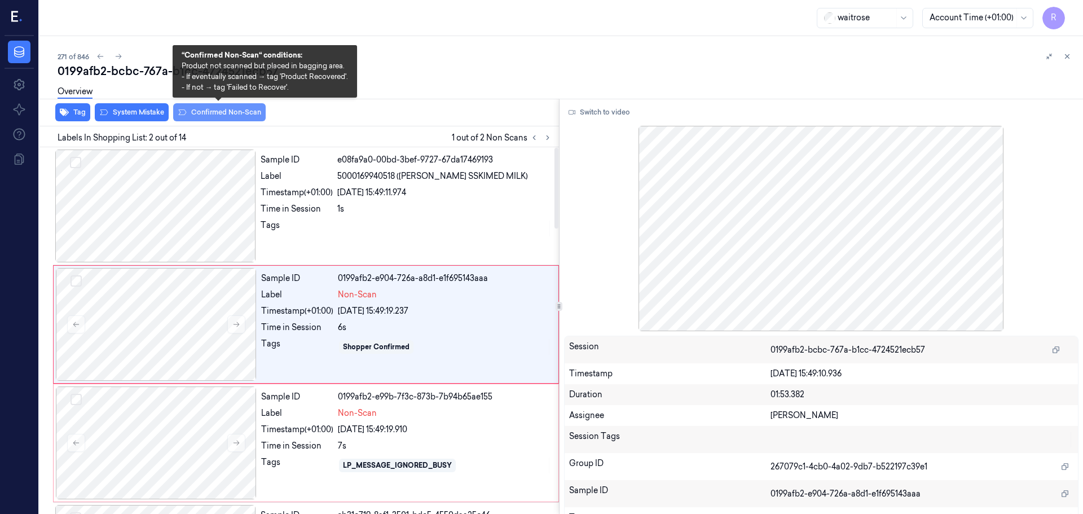
click at [240, 116] on button "Confirmed Non-Scan" at bounding box center [219, 112] width 92 height 18
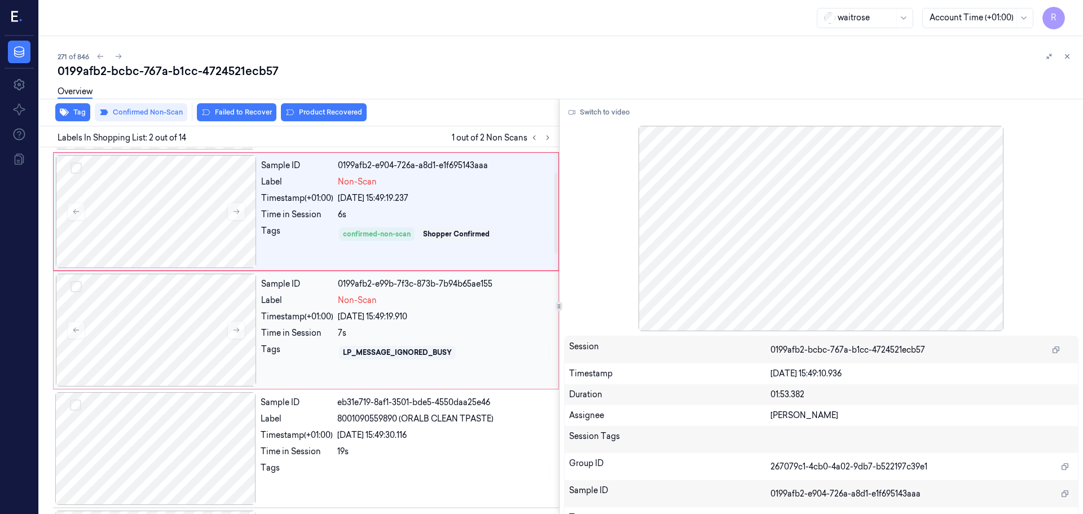
click at [312, 326] on div "Sample ID 0199afb2-e99b-7f3c-873b-7b94b65ae155 Label Non-Scan Timestamp (+01:00…" at bounding box center [406, 330] width 299 height 113
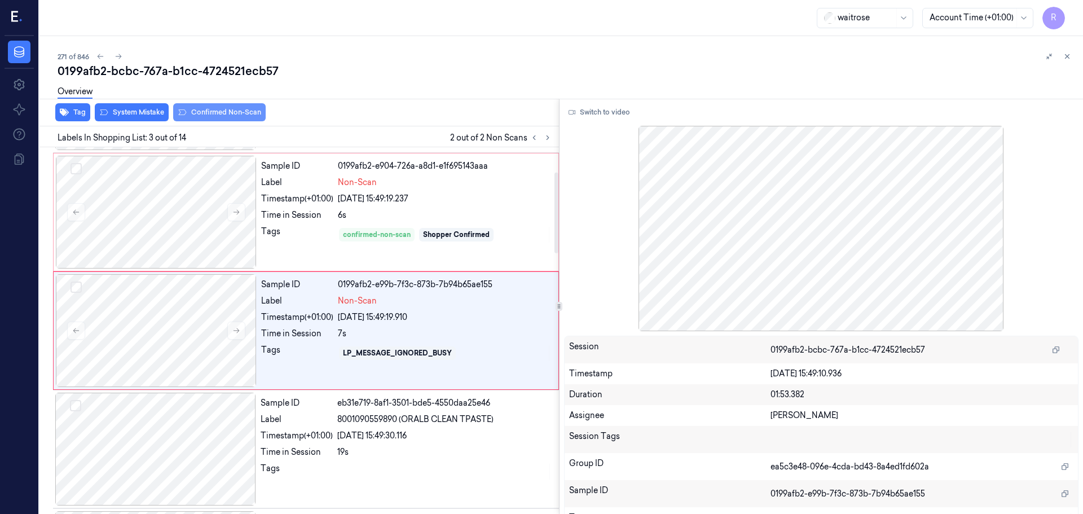
click at [239, 116] on button "Confirmed Non-Scan" at bounding box center [219, 112] width 92 height 18
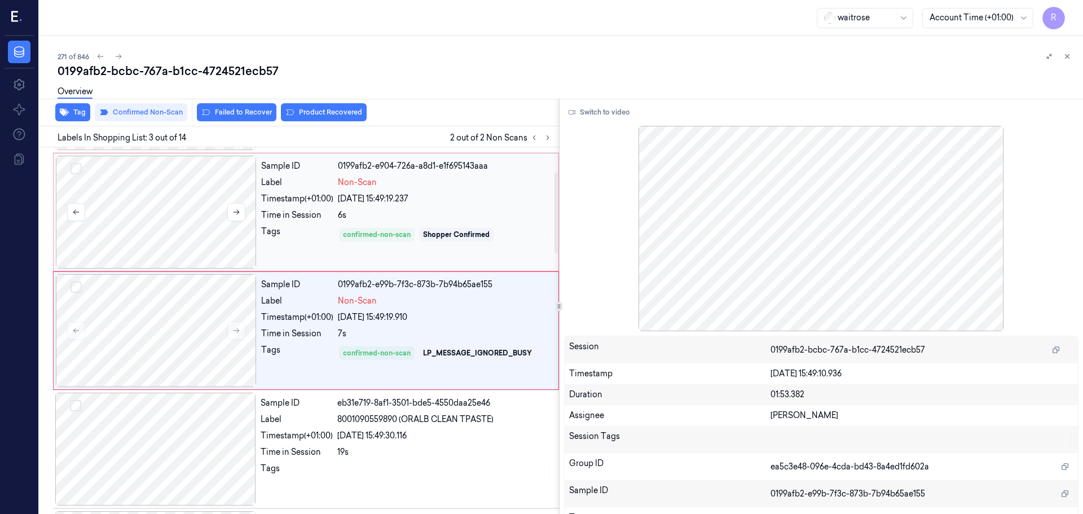
click at [220, 240] on div at bounding box center [156, 212] width 201 height 113
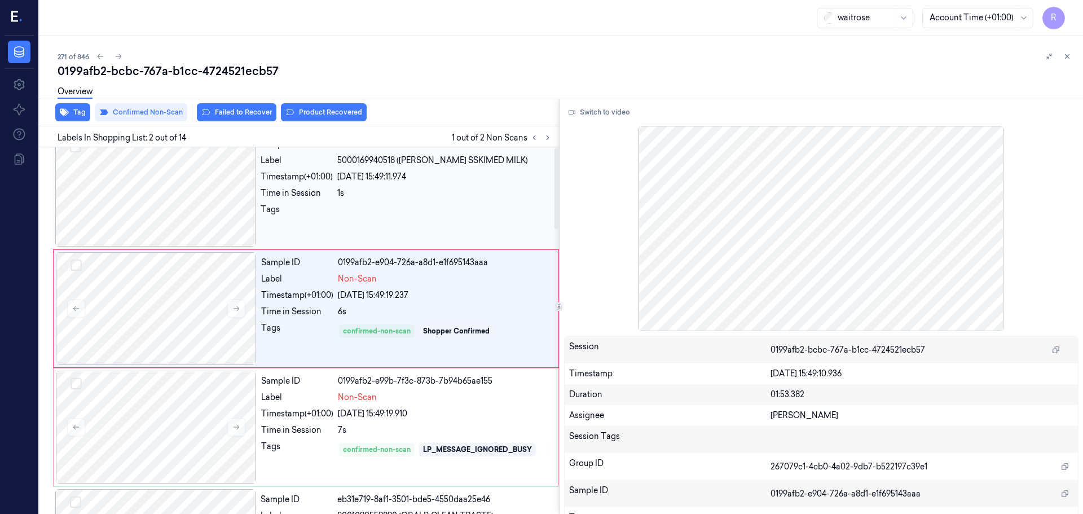
scroll to position [0, 0]
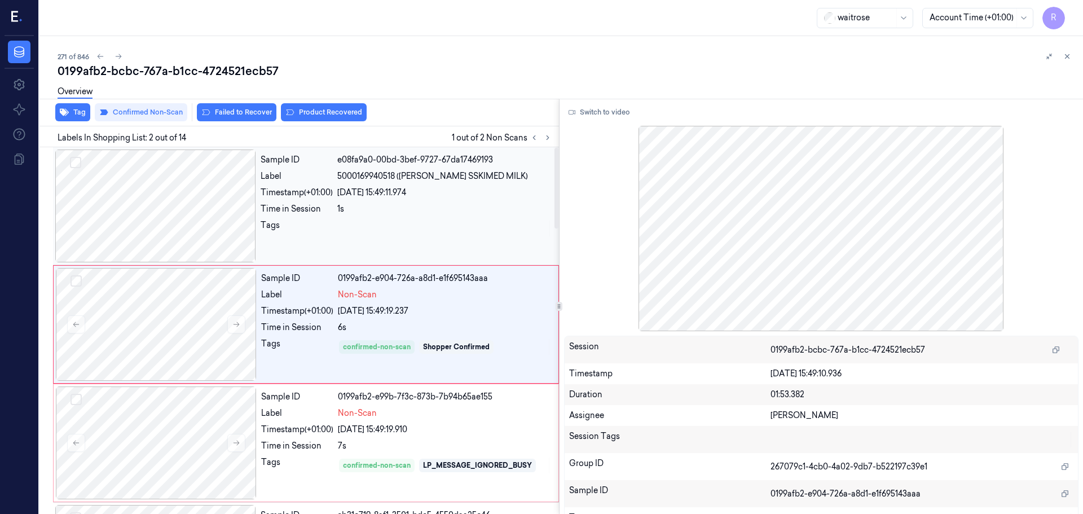
click at [334, 217] on div "Sample ID e08fa9a0-00bd-3bef-9727-67da17469193 Label 5000169940518 ([PERSON_NAM…" at bounding box center [406, 205] width 301 height 113
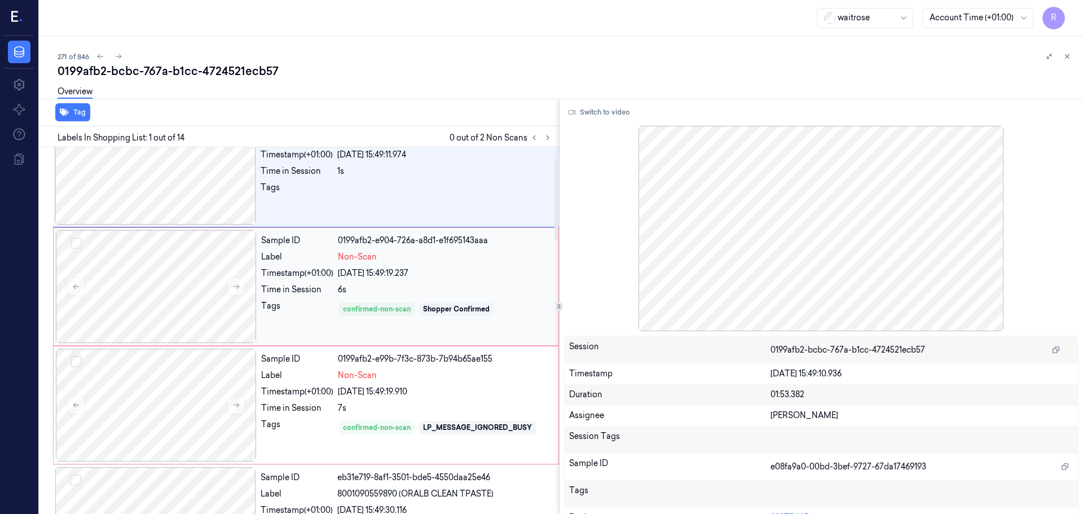
scroll to position [56, 0]
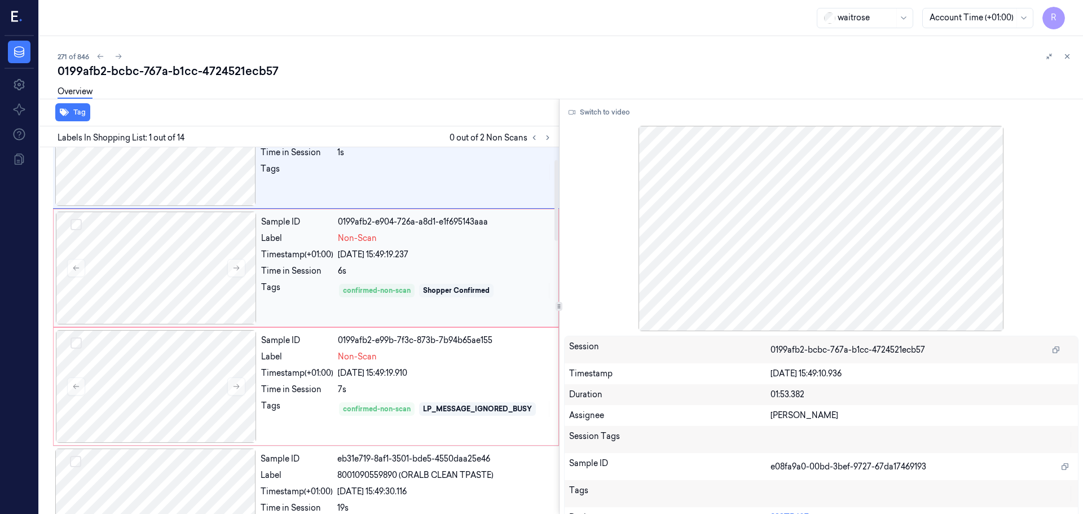
click at [349, 269] on div "6s" at bounding box center [445, 271] width 214 height 12
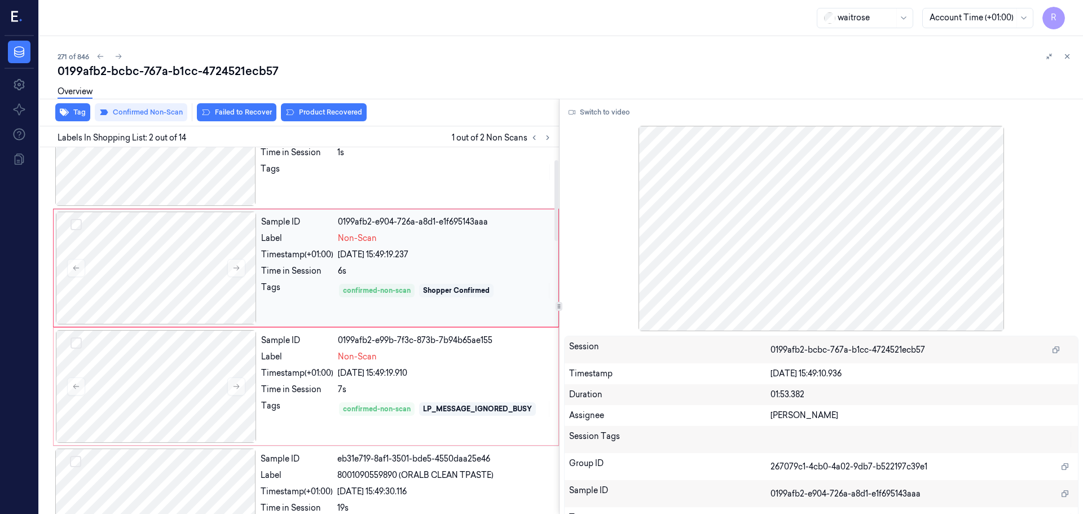
scroll to position [0, 0]
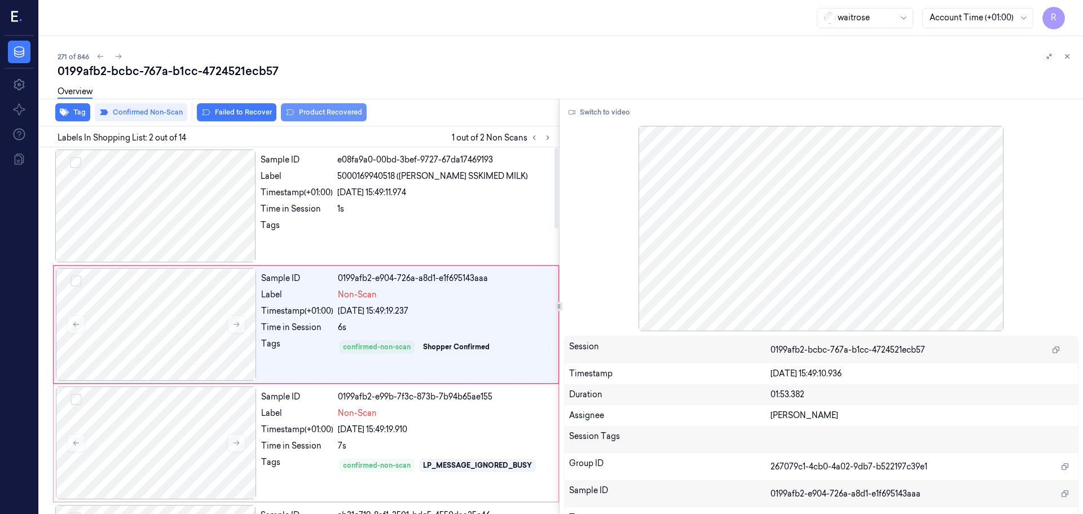
click at [345, 118] on button "Product Recovered" at bounding box center [324, 112] width 86 height 18
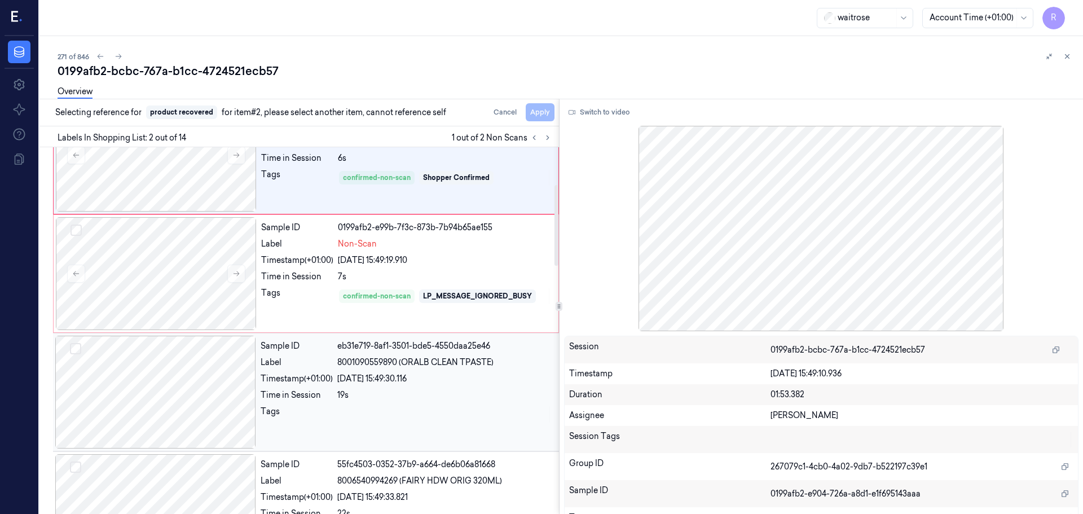
click at [325, 409] on div "Tags" at bounding box center [297, 415] width 72 height 18
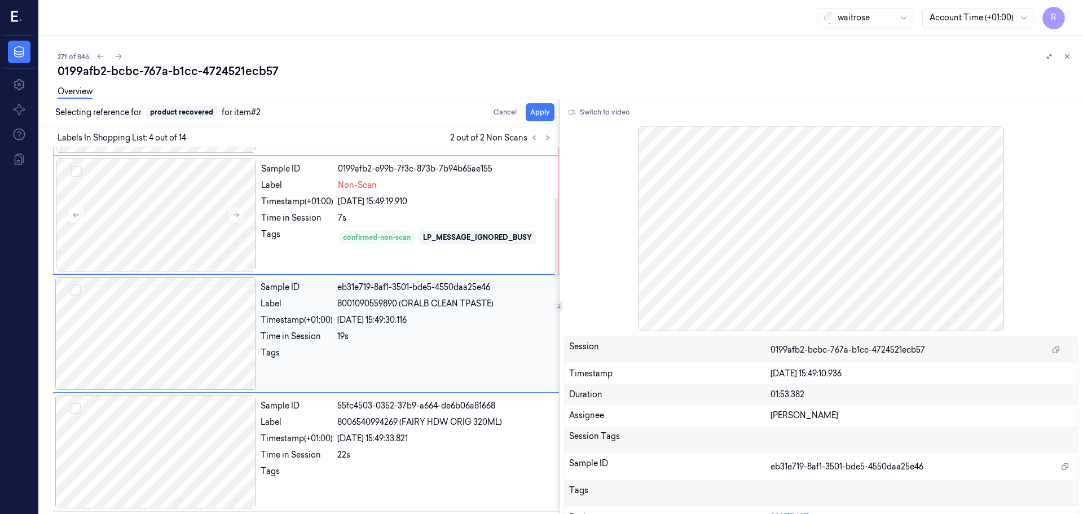
scroll to position [231, 0]
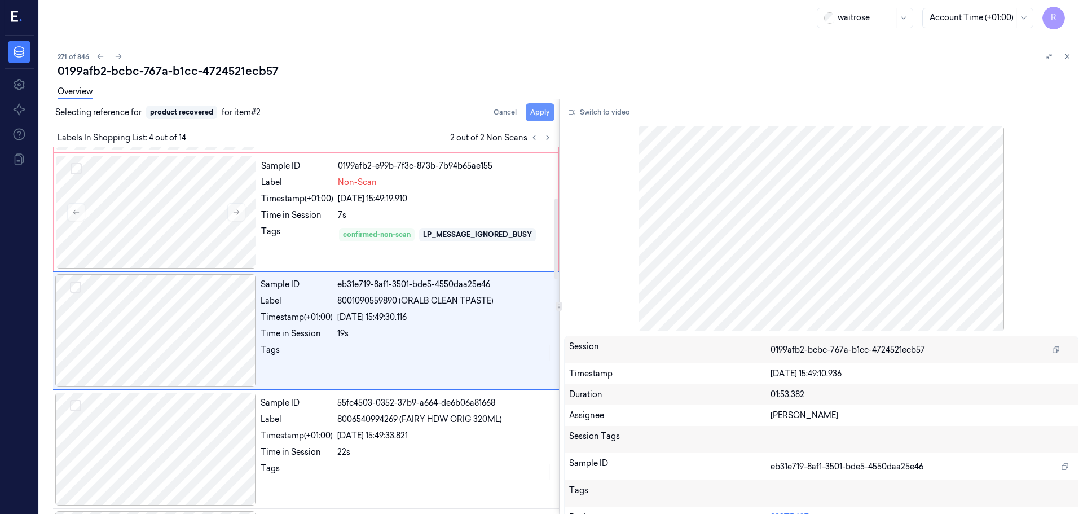
click at [530, 117] on button "Apply" at bounding box center [540, 112] width 29 height 18
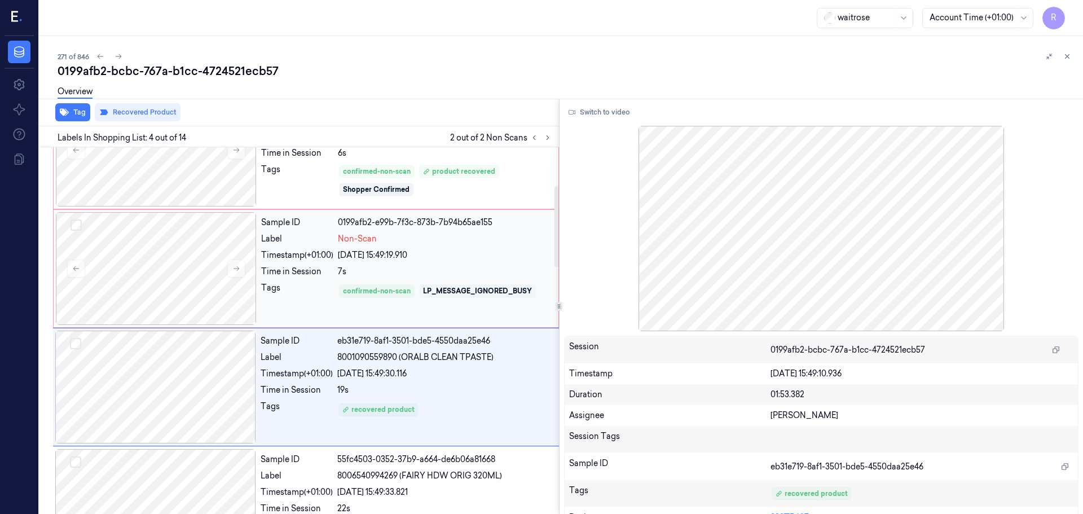
click at [455, 287] on div "LP_MESSAGE_IGNORED_BUSY" at bounding box center [477, 291] width 109 height 10
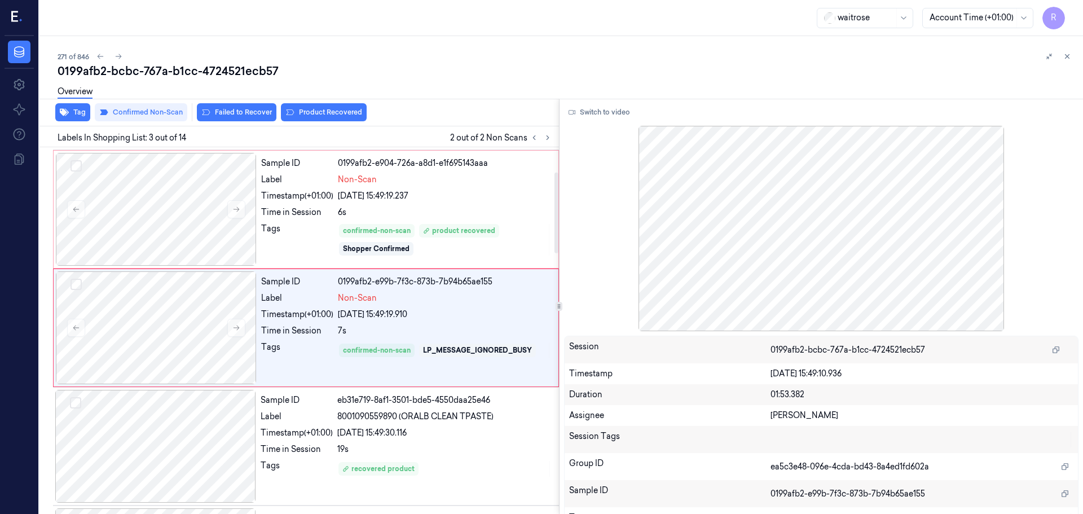
scroll to position [112, 0]
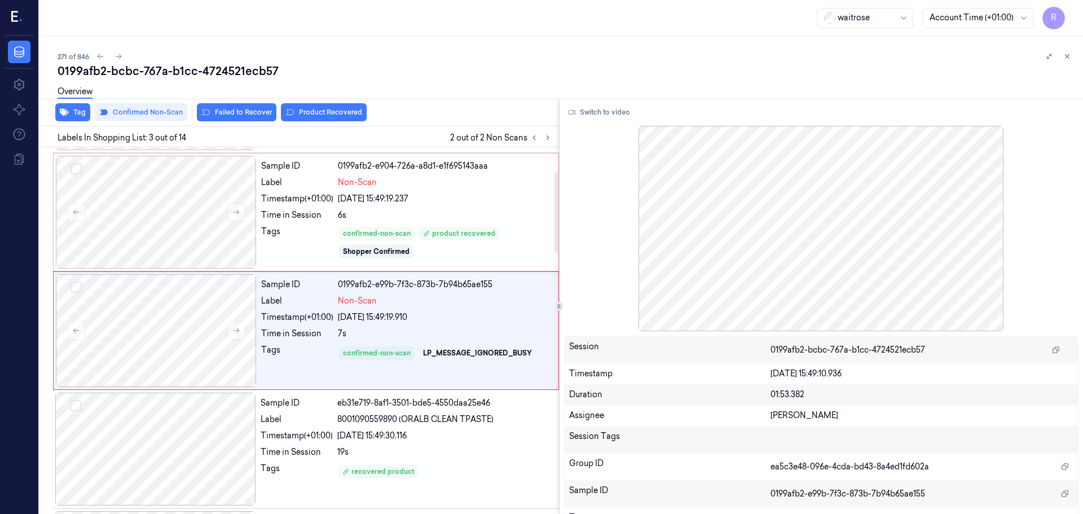
drag, startPoint x: 316, startPoint y: 107, endPoint x: 333, endPoint y: 122, distance: 23.1
click at [317, 107] on div "Overview" at bounding box center [566, 93] width 1016 height 29
click at [340, 111] on button "Product Recovered" at bounding box center [324, 112] width 86 height 18
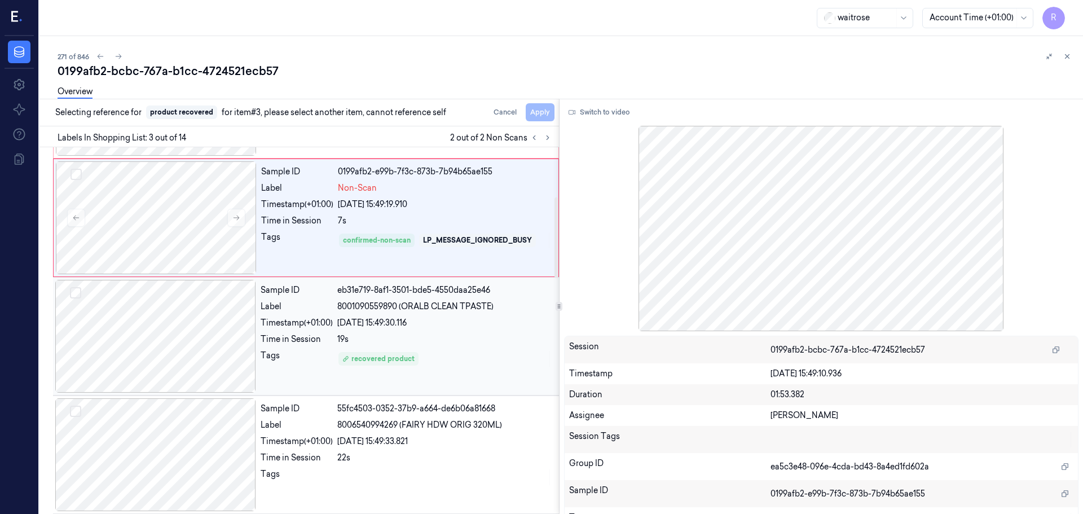
click at [377, 323] on div "[DATE] 15:49:30.116" at bounding box center [444, 323] width 215 height 12
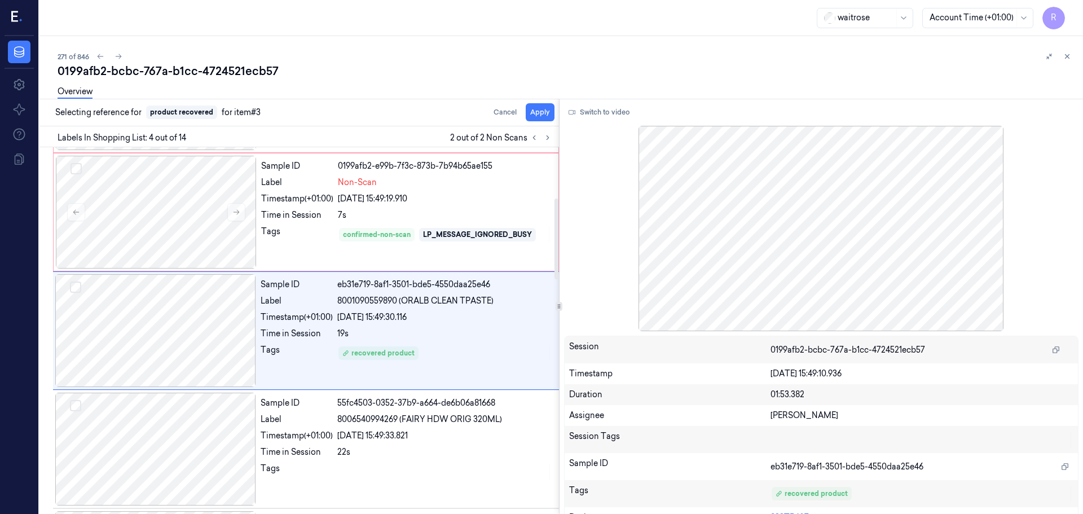
click at [538, 106] on div "Overview" at bounding box center [566, 93] width 1016 height 29
click at [540, 108] on button "Apply" at bounding box center [540, 112] width 29 height 18
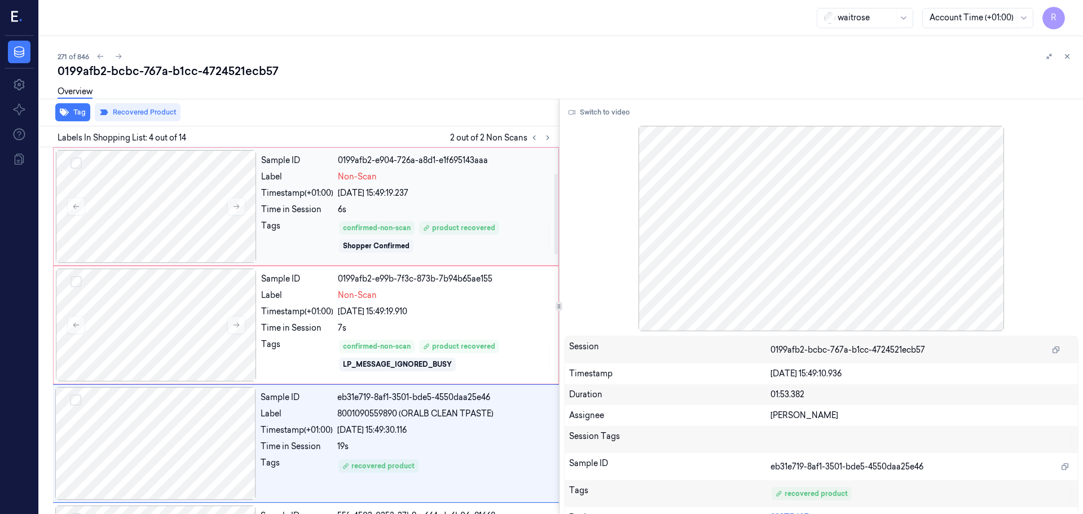
click at [328, 231] on div "Tags" at bounding box center [297, 237] width 72 height 34
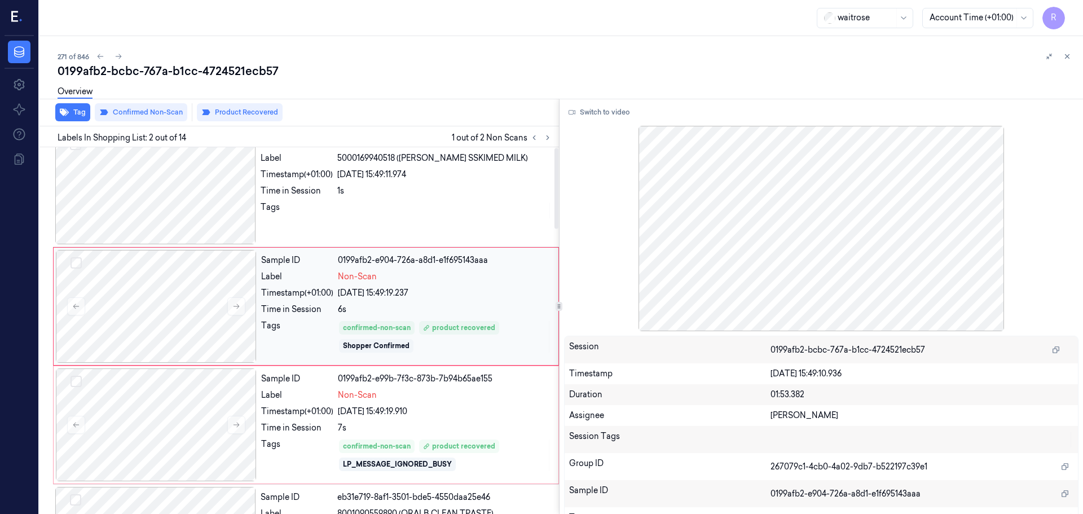
scroll to position [0, 0]
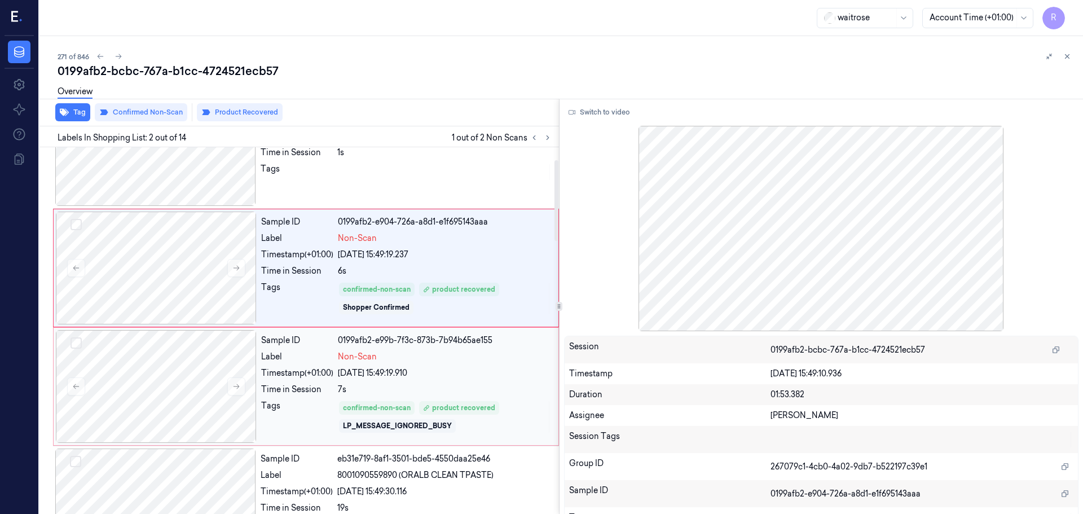
click at [342, 381] on div "Sample ID 0199afb2-e99b-7f3c-873b-7b94b65ae155 Label Non-Scan Timestamp (+01:00…" at bounding box center [406, 386] width 299 height 113
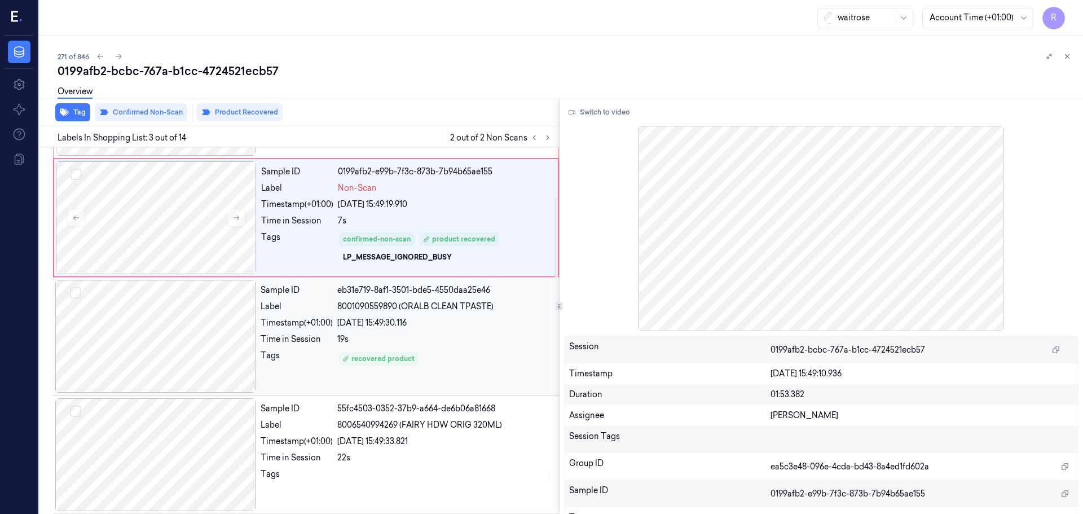
click at [399, 351] on div "recovered product" at bounding box center [444, 359] width 215 height 18
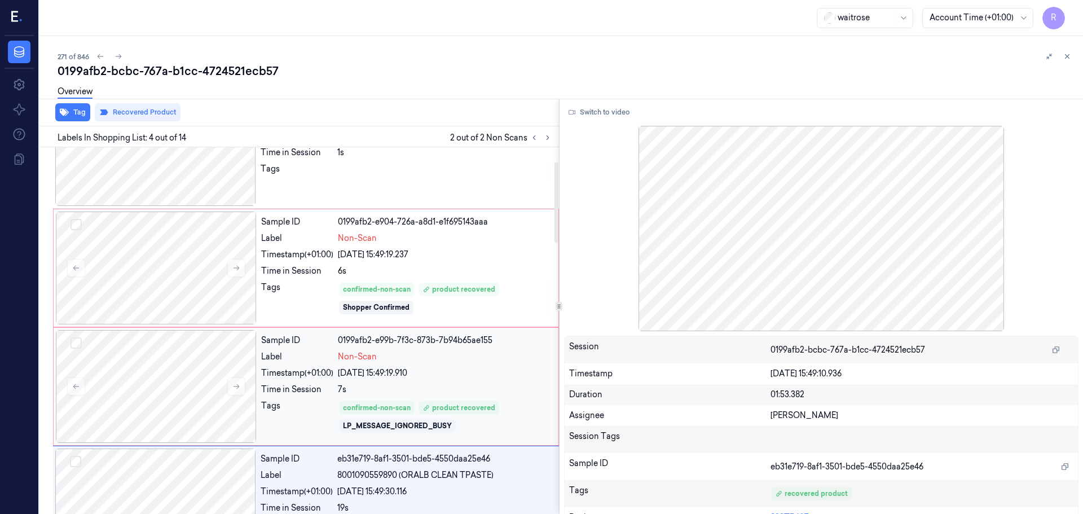
scroll to position [113, 0]
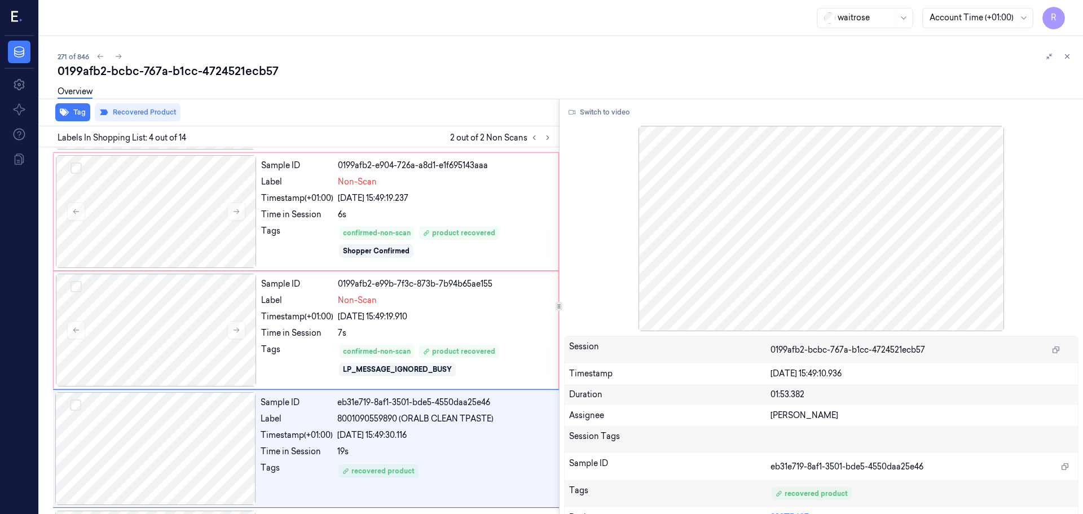
drag, startPoint x: 1068, startPoint y: 55, endPoint x: 1061, endPoint y: 64, distance: 12.1
click at [1069, 55] on icon at bounding box center [1067, 56] width 8 height 8
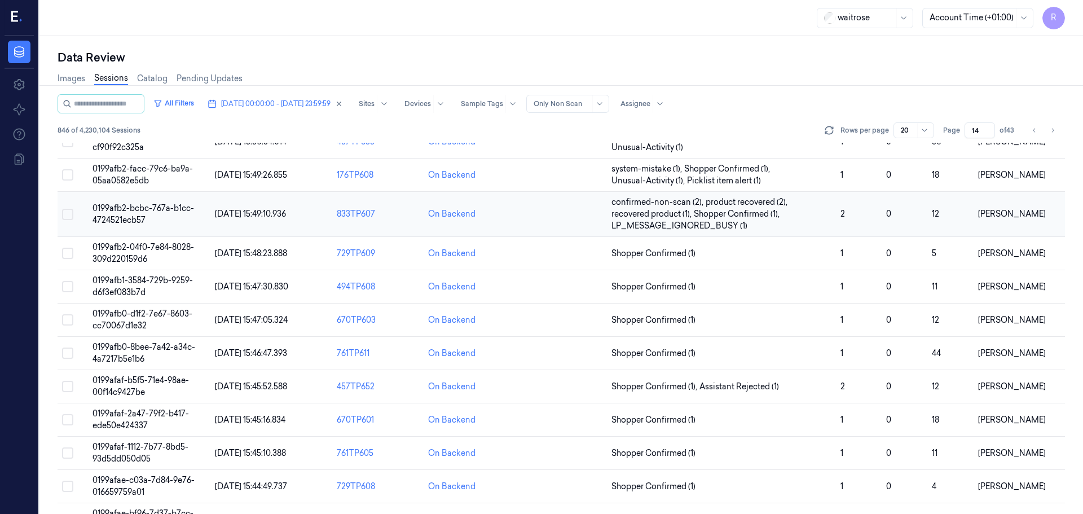
scroll to position [351, 0]
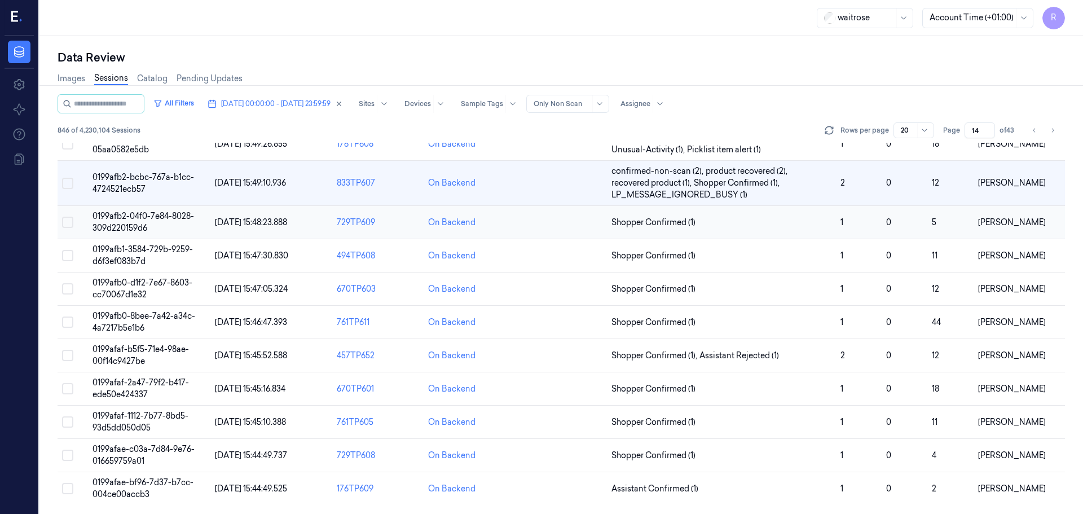
click at [711, 228] on span "Shopper Confirmed (1)" at bounding box center [721, 223] width 220 height 12
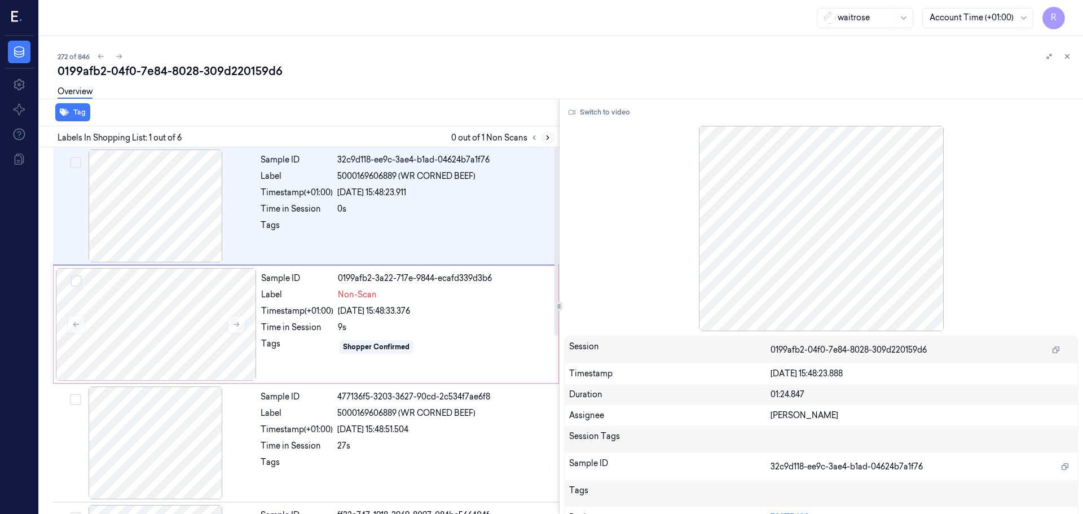
click at [545, 137] on icon at bounding box center [548, 138] width 8 height 8
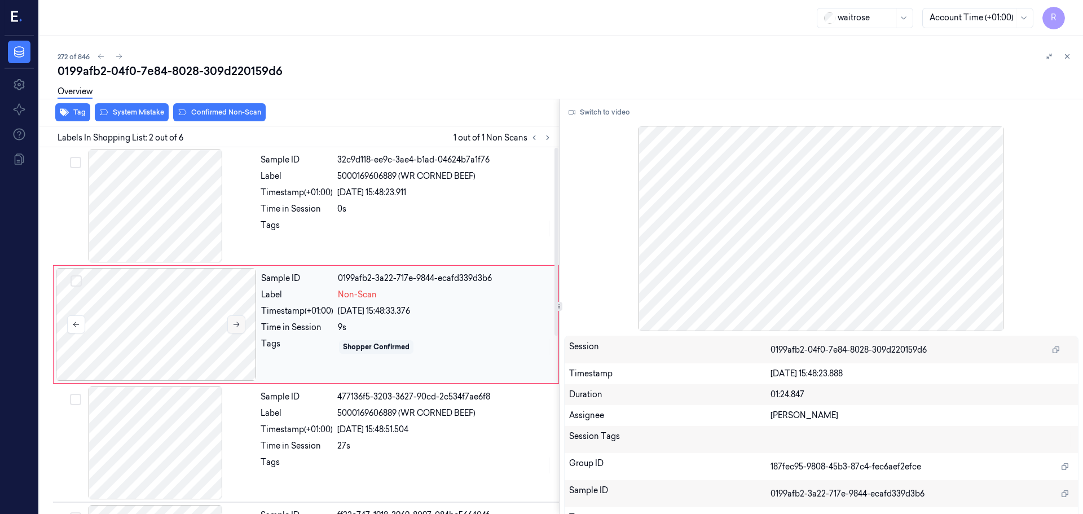
click at [231, 325] on button at bounding box center [236, 324] width 18 height 18
click at [182, 204] on div at bounding box center [155, 205] width 201 height 113
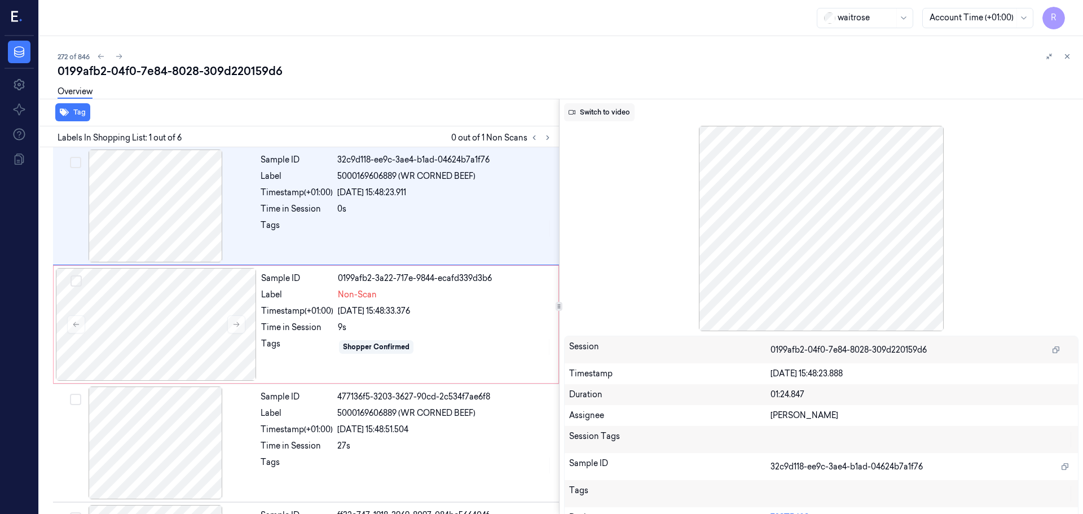
click at [596, 108] on button "Switch to video" at bounding box center [599, 112] width 71 height 18
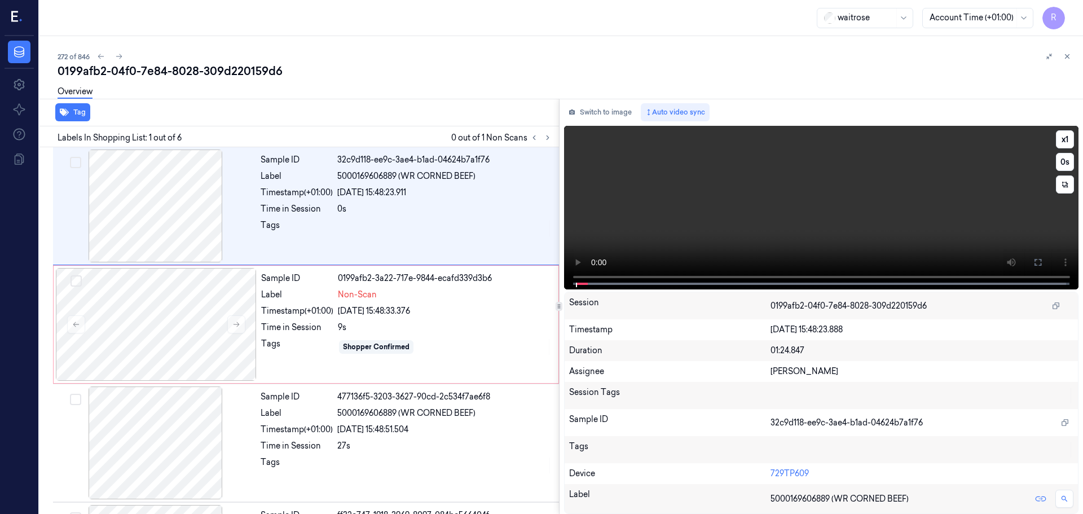
drag, startPoint x: 1043, startPoint y: 259, endPoint x: 1043, endPoint y: 328, distance: 68.2
click at [1043, 259] on button at bounding box center [1038, 262] width 18 height 18
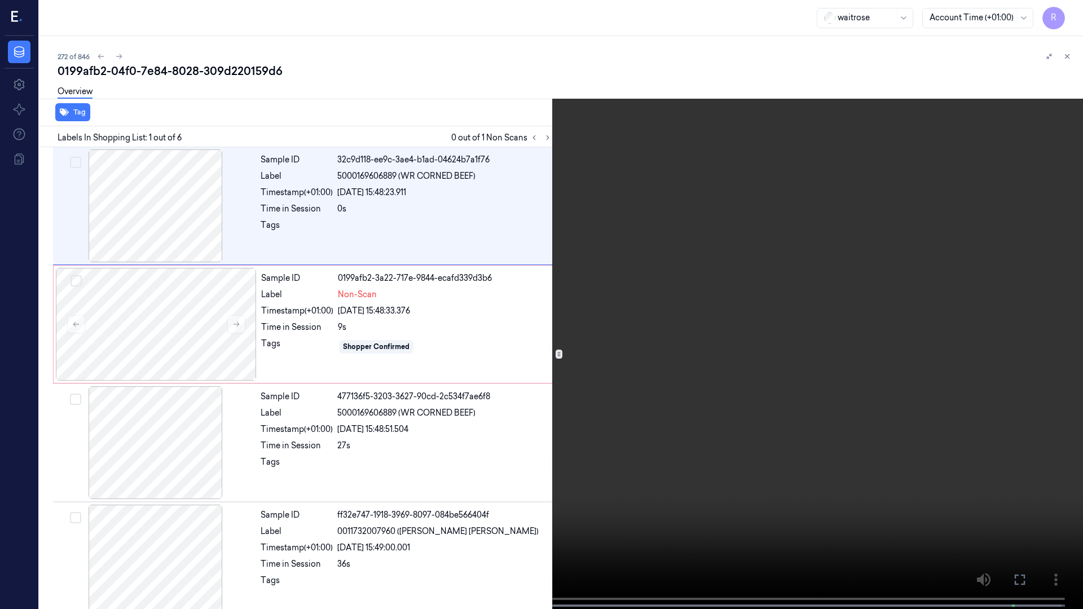
click at [12, 513] on video at bounding box center [541, 305] width 1083 height 611
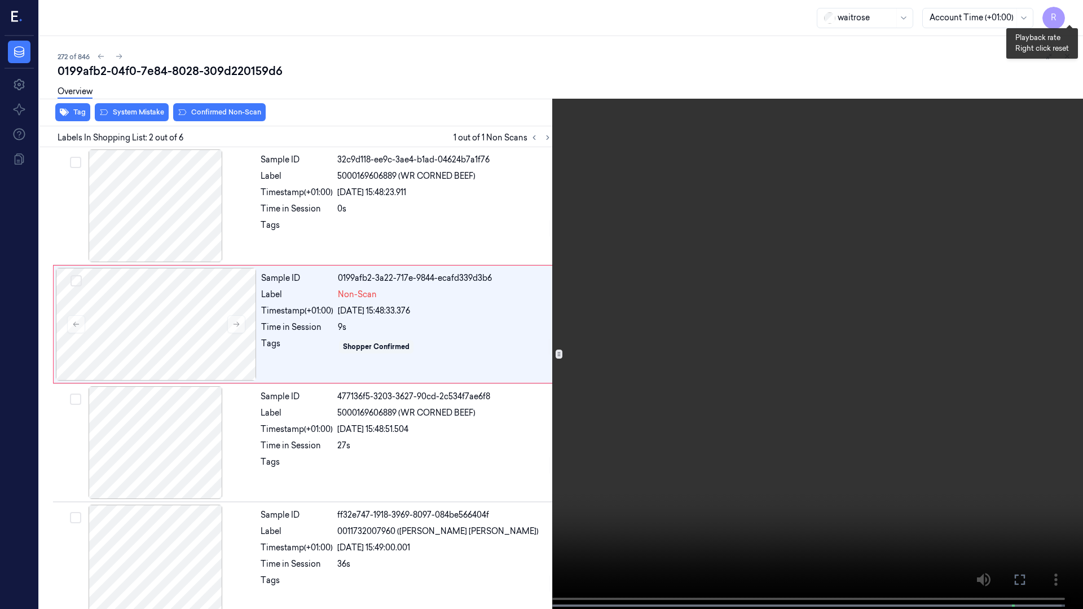
click at [1072, 14] on button "x 1" at bounding box center [1069, 14] width 18 height 18
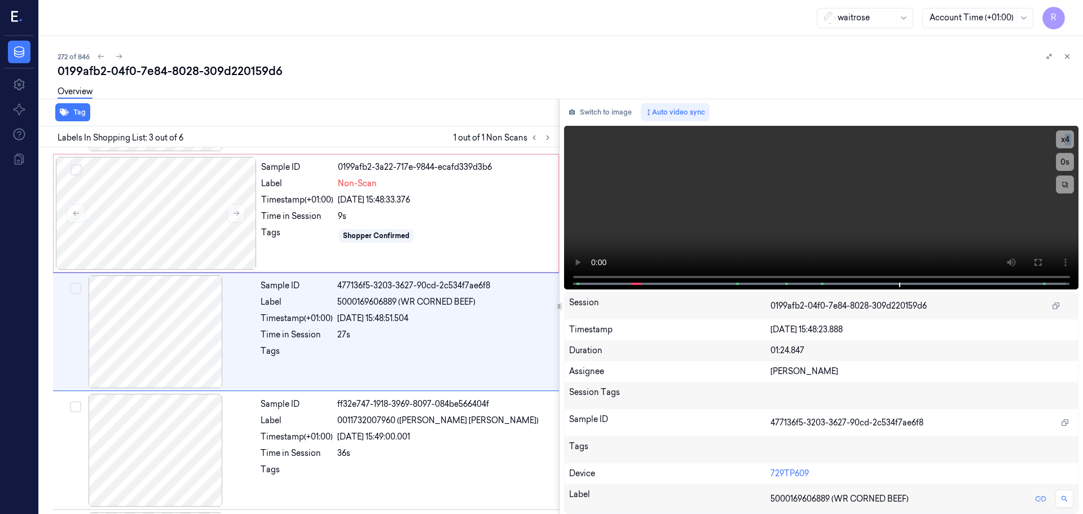
scroll to position [112, 0]
click at [190, 232] on div at bounding box center [156, 212] width 201 height 113
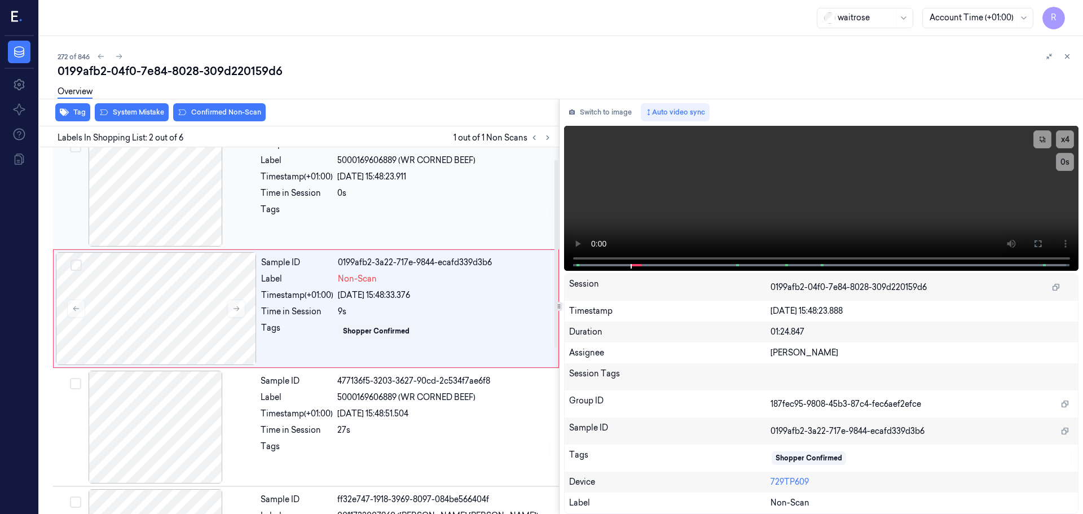
scroll to position [0, 0]
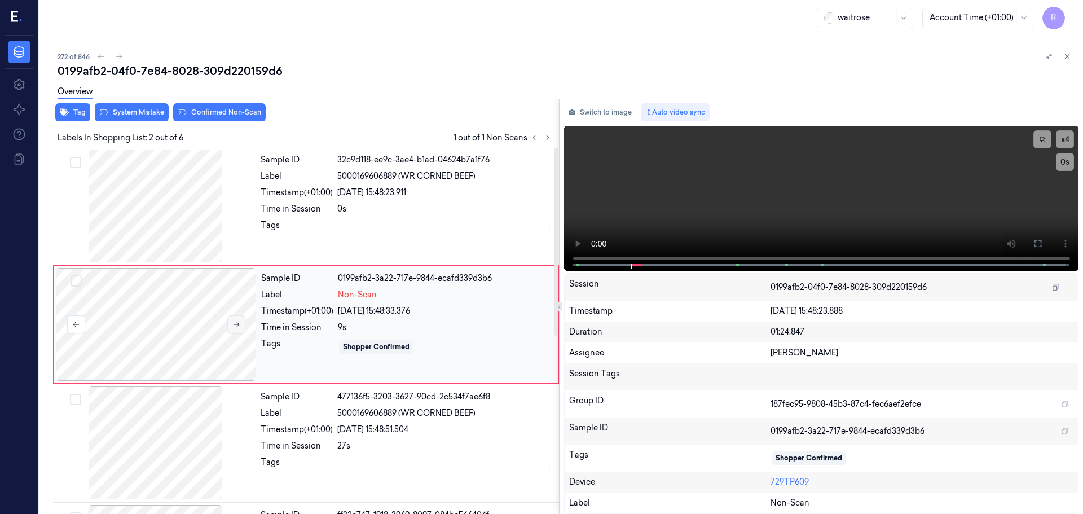
click at [236, 321] on icon at bounding box center [236, 324] width 8 height 8
click at [424, 357] on div "Sample ID 0199afb2-3a22-717f-ac44-7000b0b1a764 Label Non-Scan Timestamp (+01:00…" at bounding box center [406, 324] width 299 height 113
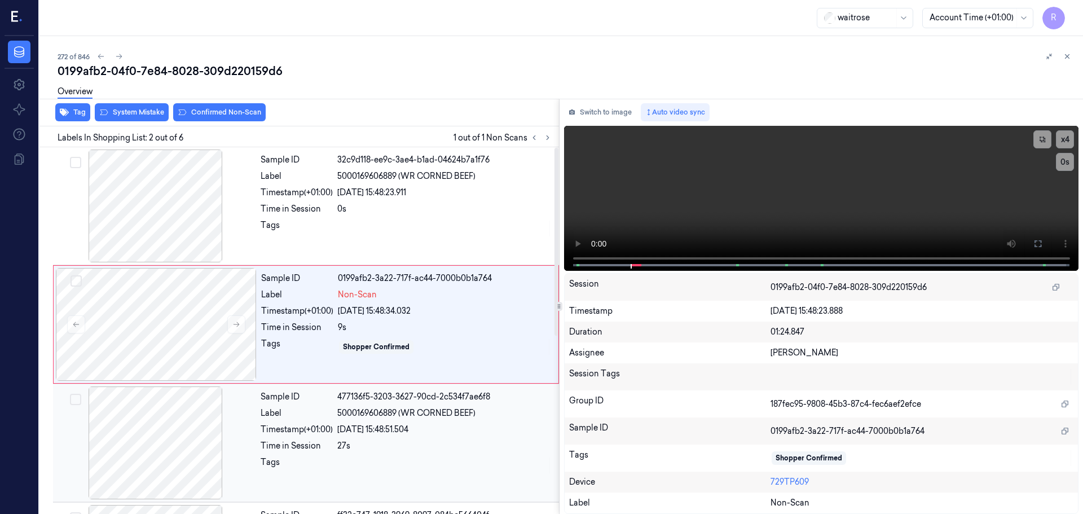
click at [386, 417] on span "5000169606889 (WR CORNED BEEF)" at bounding box center [406, 413] width 138 height 12
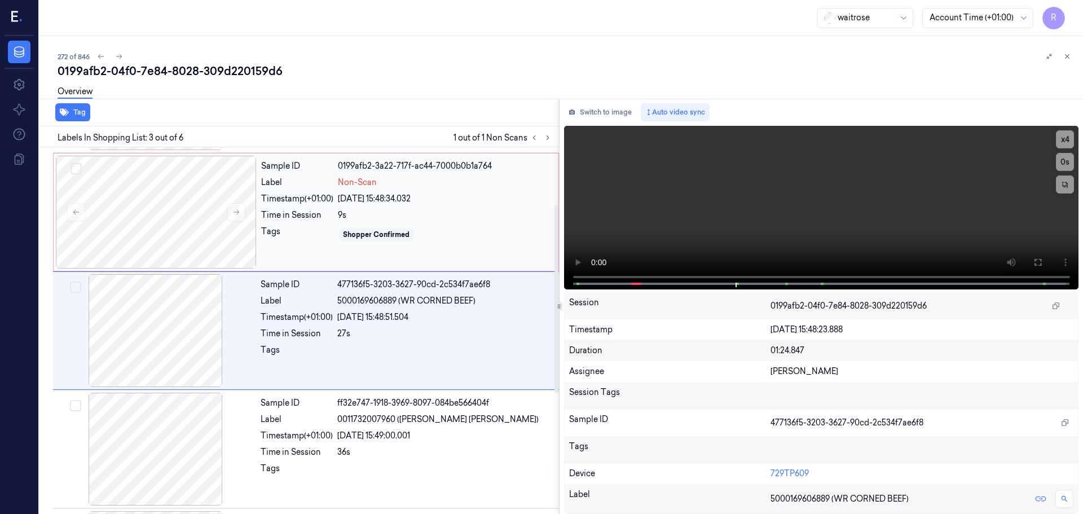
click at [400, 267] on div "Sample ID 0199afb2-3a22-717f-ac44-7000b0b1a764 Label Non-Scan Timestamp (+01:00…" at bounding box center [406, 212] width 299 height 113
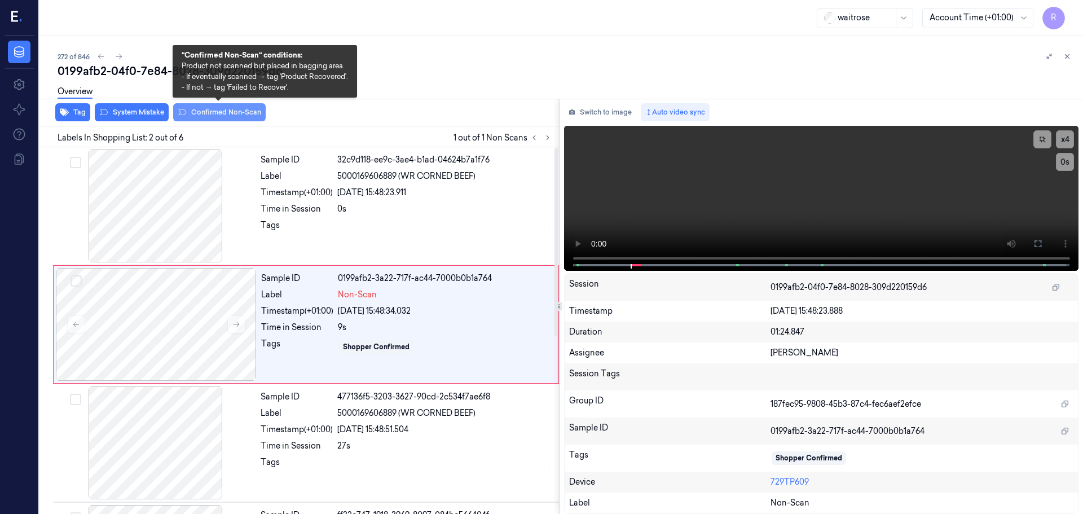
click at [238, 115] on button "Confirmed Non-Scan" at bounding box center [219, 112] width 92 height 18
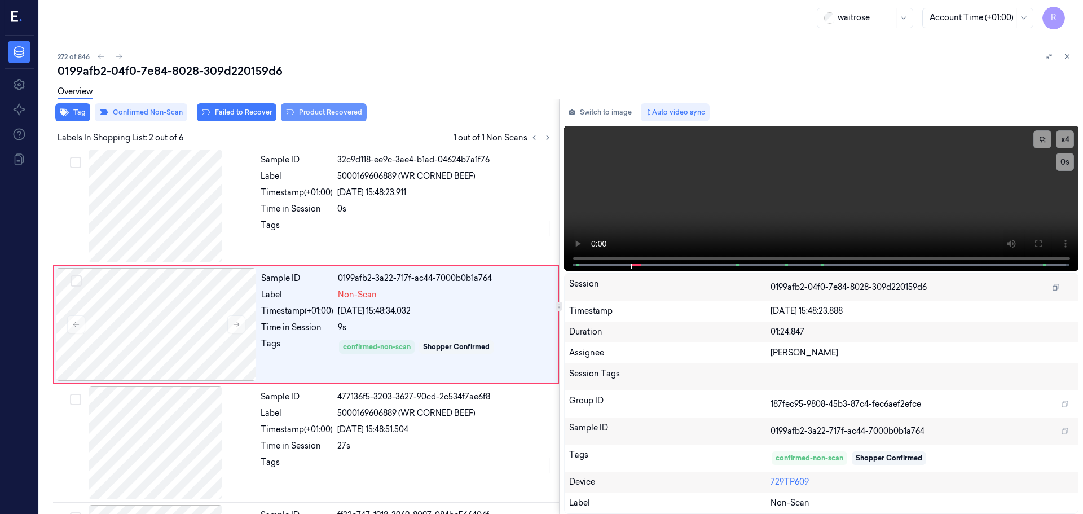
click at [326, 116] on button "Product Recovered" at bounding box center [324, 112] width 86 height 18
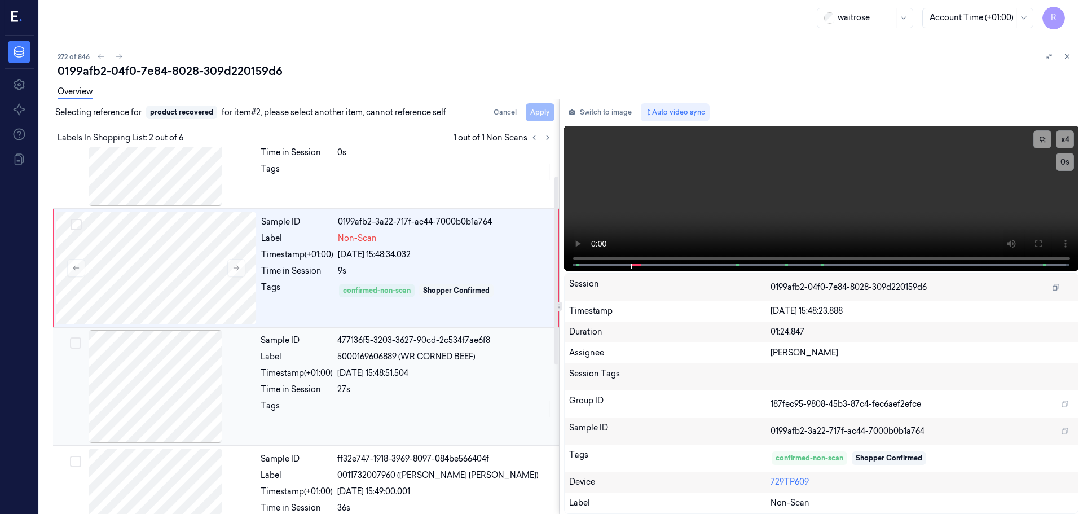
drag, startPoint x: 368, startPoint y: 366, endPoint x: 391, endPoint y: 306, distance: 64.3
click at [368, 367] on div "Sample ID 477136f5-3203-3627-90cd-2c534f7ae6f8 Label 5000169606889 (WR CORNED B…" at bounding box center [406, 386] width 301 height 113
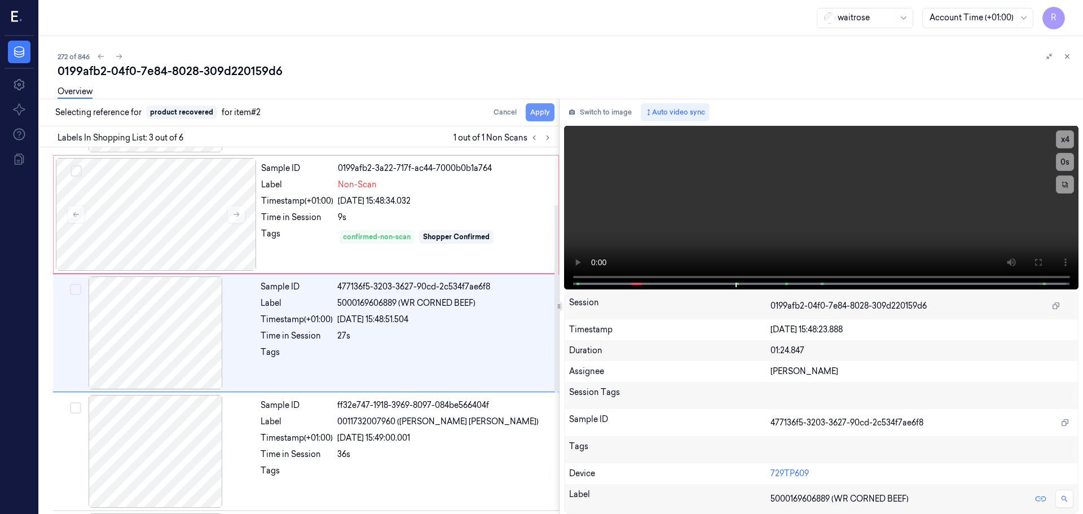
scroll to position [112, 0]
click at [534, 116] on button "Apply" at bounding box center [540, 112] width 29 height 18
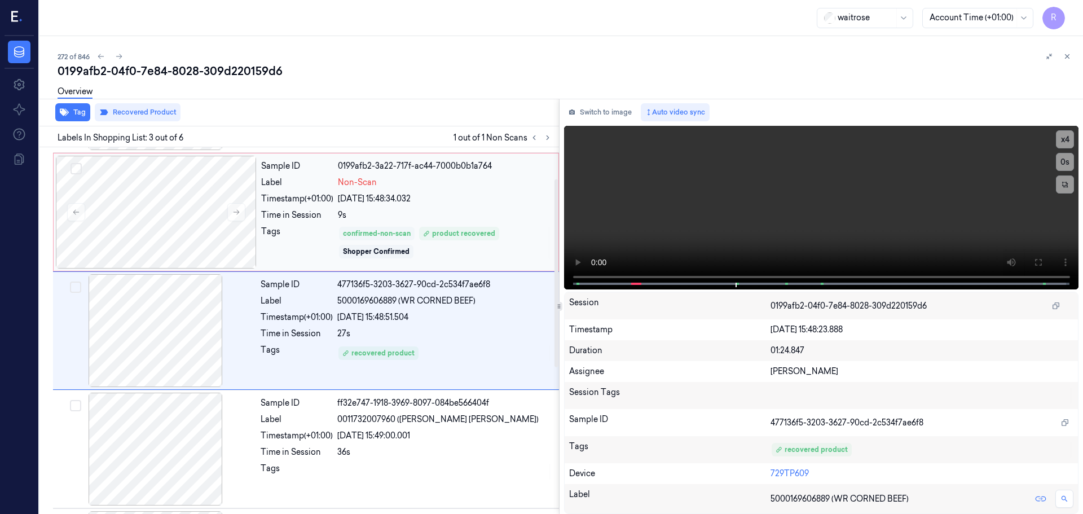
scroll to position [0, 0]
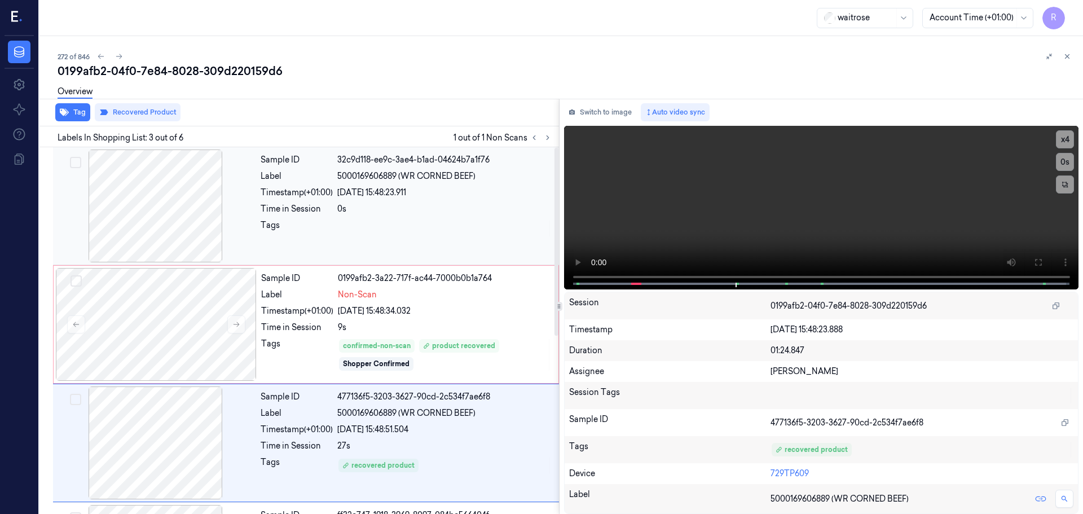
click at [368, 243] on div "Sample ID 32c9d118-ee9c-3ae4-b1ad-04624b7a1f76 Label 5000169606889 (WR CORNED B…" at bounding box center [406, 205] width 301 height 113
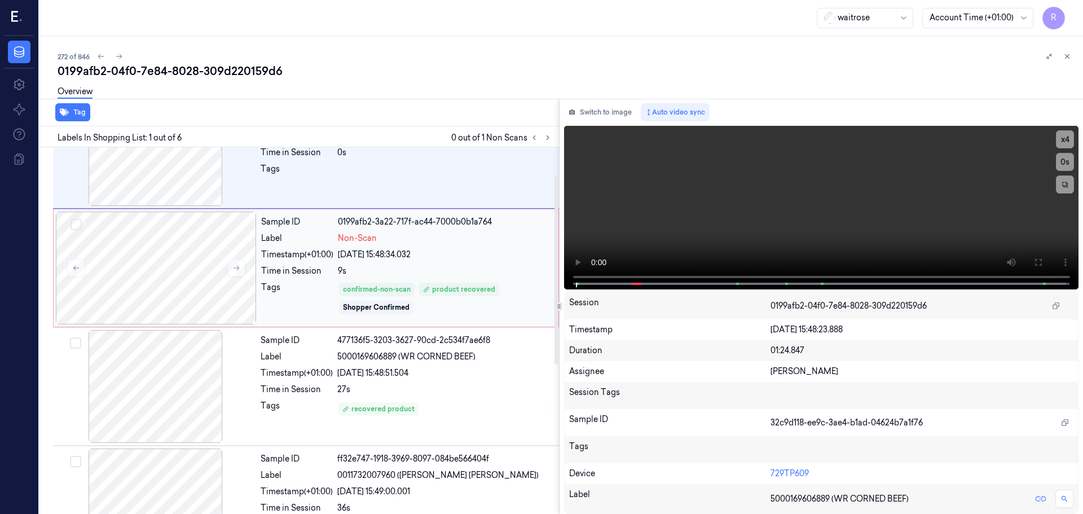
click at [404, 253] on div "[DATE] 15:48:34.032" at bounding box center [445, 255] width 214 height 12
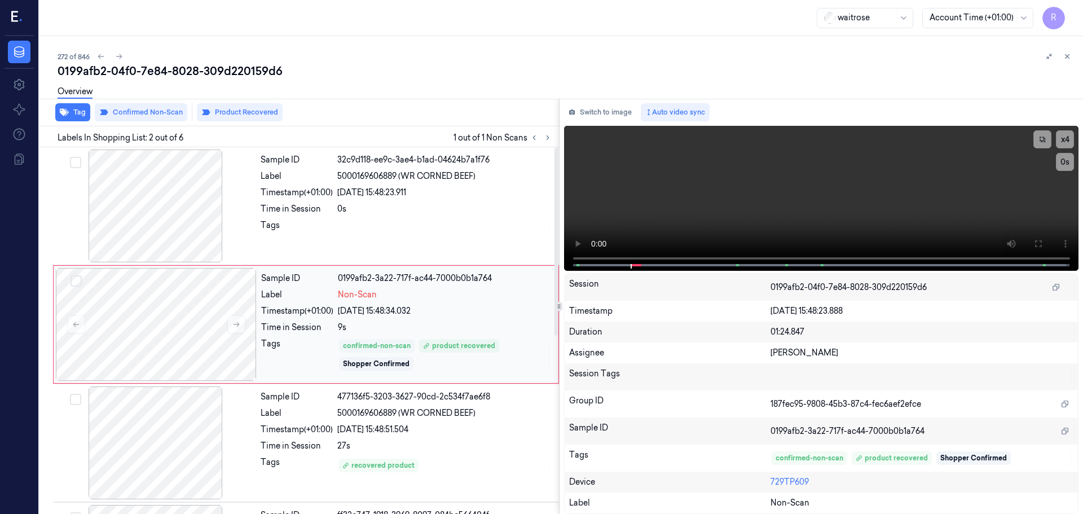
click at [392, 342] on div "confirmed-non-scan" at bounding box center [377, 346] width 68 height 10
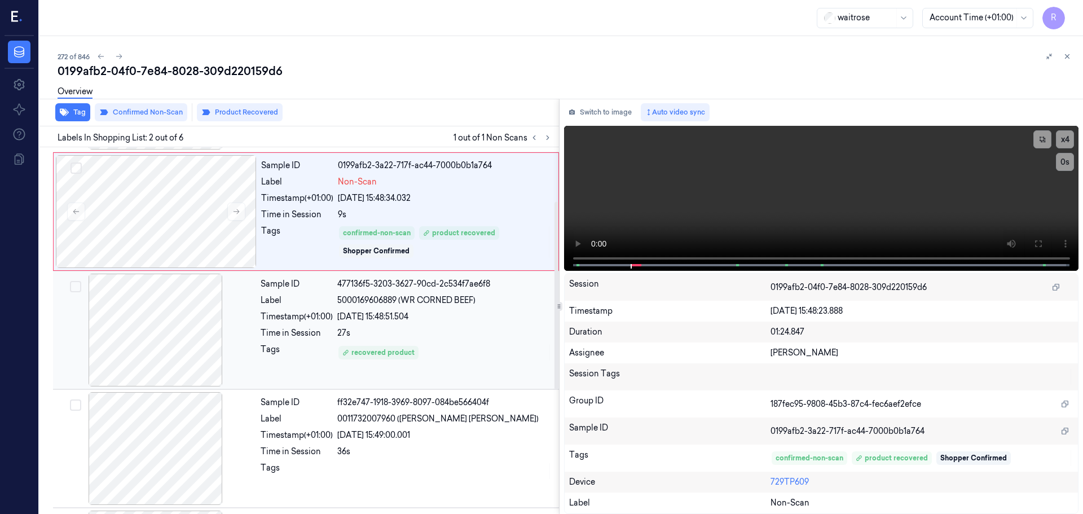
scroll to position [11, 0]
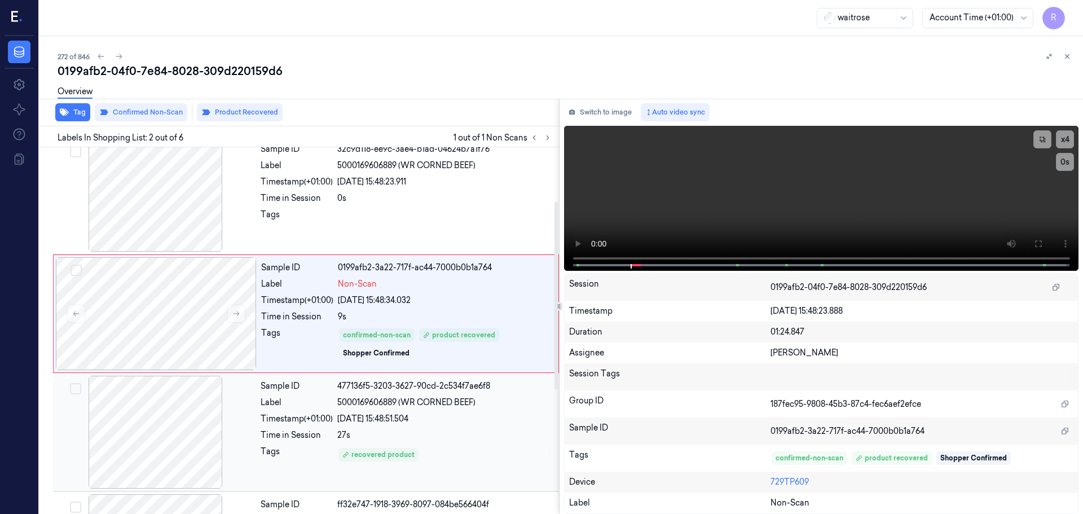
click at [420, 356] on div "Sample ID 32c9d118-ee9c-3ae4-b1ad-04624b7a1f76 Label 5000169606889 (WR CORNED B…" at bounding box center [297, 493] width 524 height 714
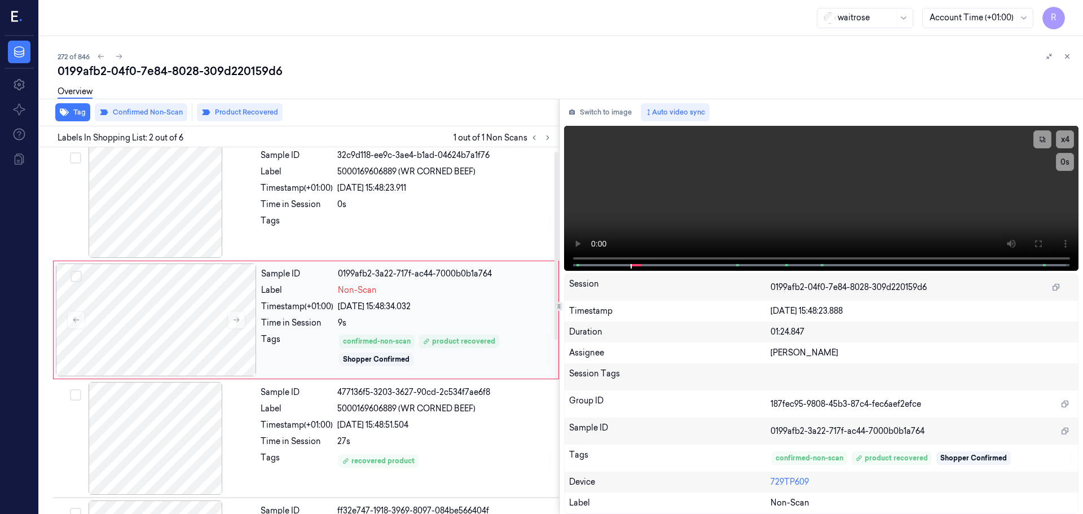
scroll to position [0, 0]
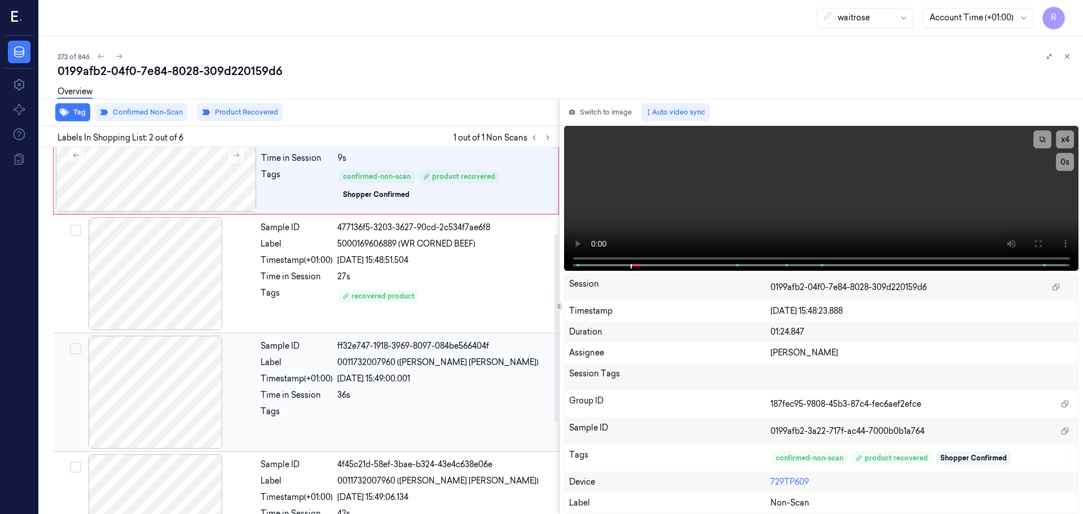
click at [439, 393] on div "36s" at bounding box center [444, 395] width 215 height 12
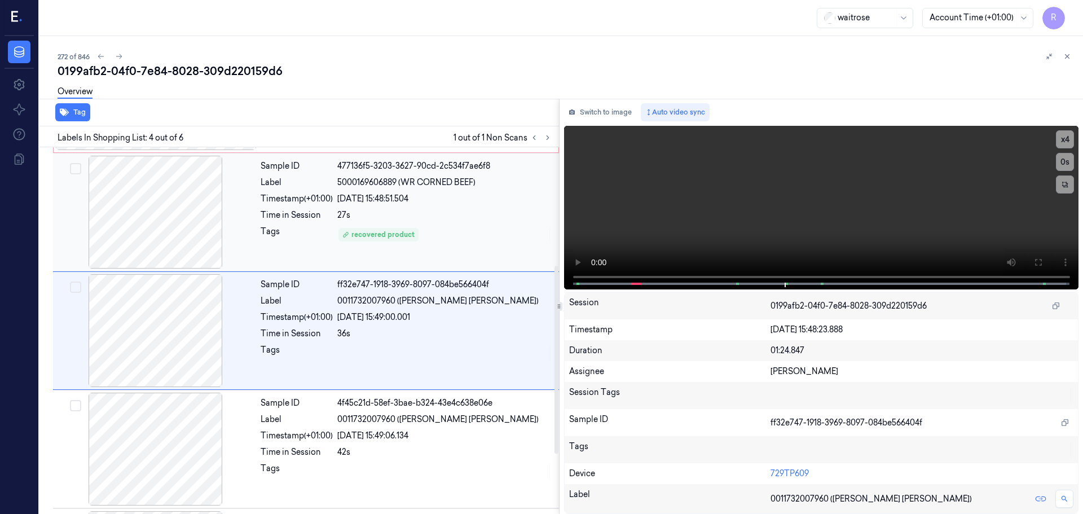
click at [464, 233] on div "recovered product" at bounding box center [444, 235] width 215 height 18
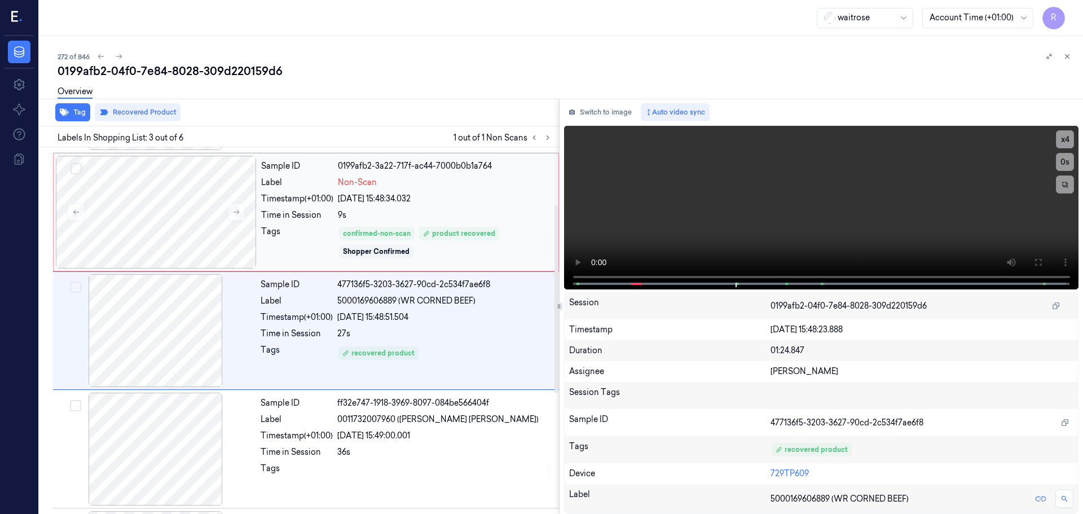
click at [462, 200] on div "[DATE] 15:48:34.032" at bounding box center [445, 199] width 214 height 12
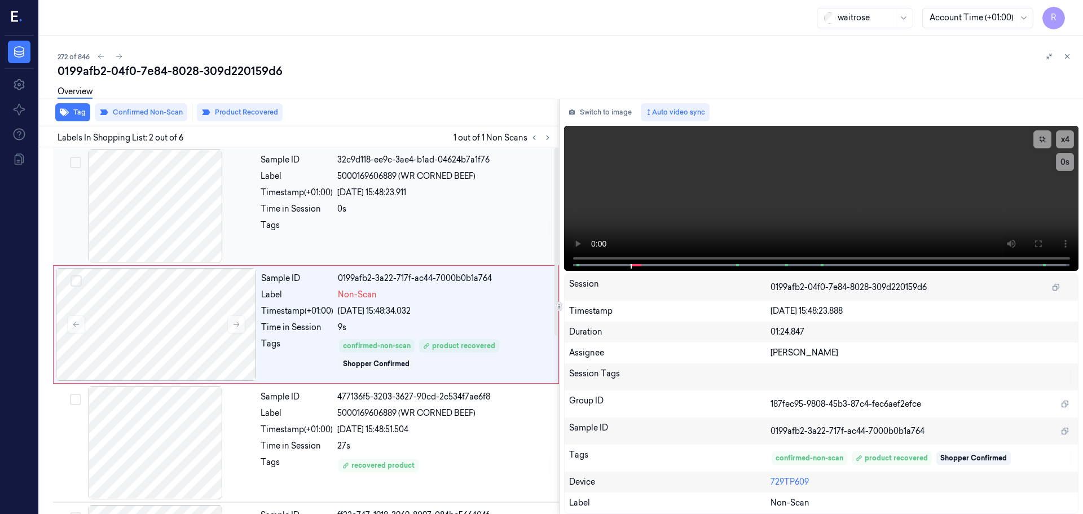
click at [438, 217] on div "Sample ID 32c9d118-ee9c-3ae4-b1ad-04624b7a1f76 Label 5000169606889 (WR CORNED B…" at bounding box center [406, 205] width 301 height 113
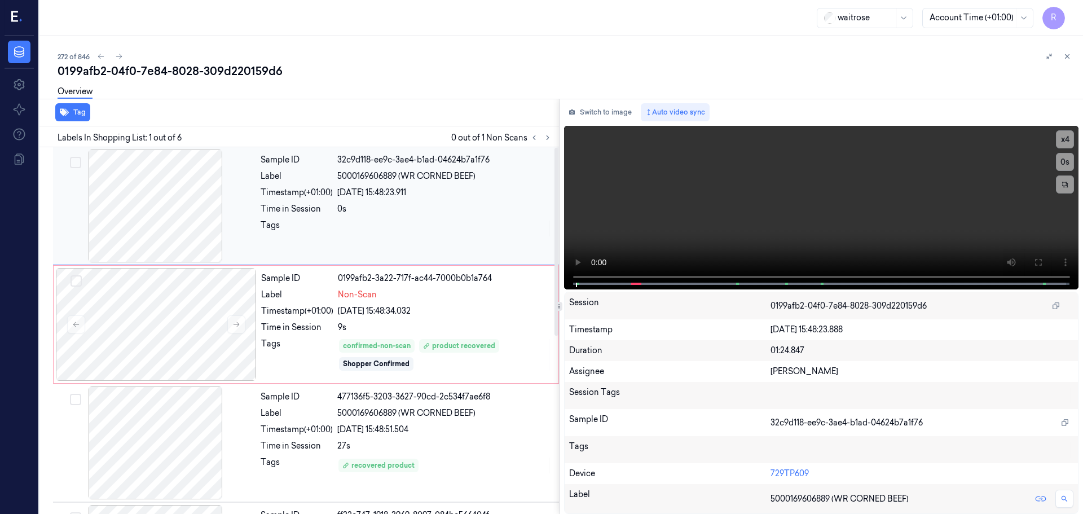
click at [453, 244] on div "Sample ID 32c9d118-ee9c-3ae4-b1ad-04624b7a1f76 Label 5000169606889 (WR CORNED B…" at bounding box center [406, 205] width 301 height 113
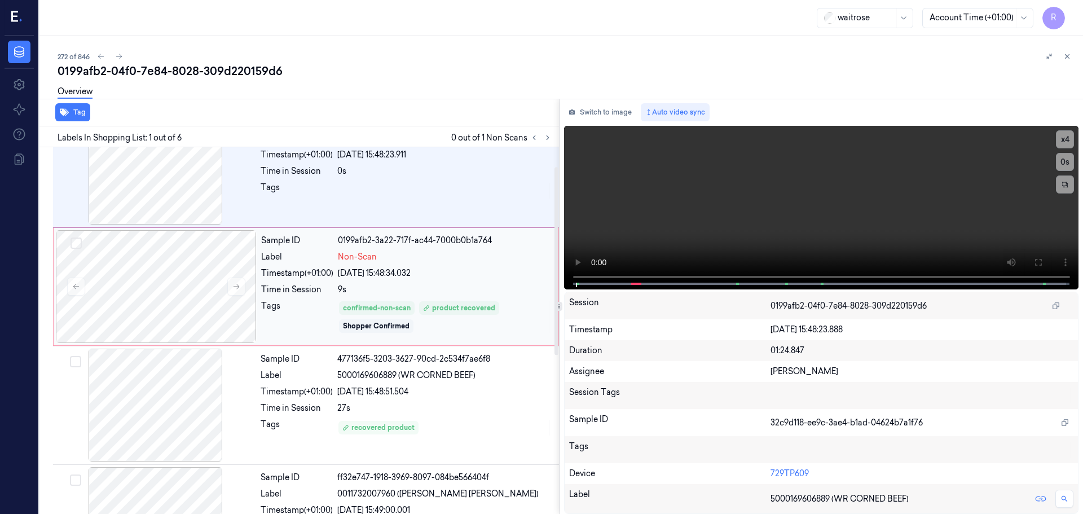
scroll to position [56, 0]
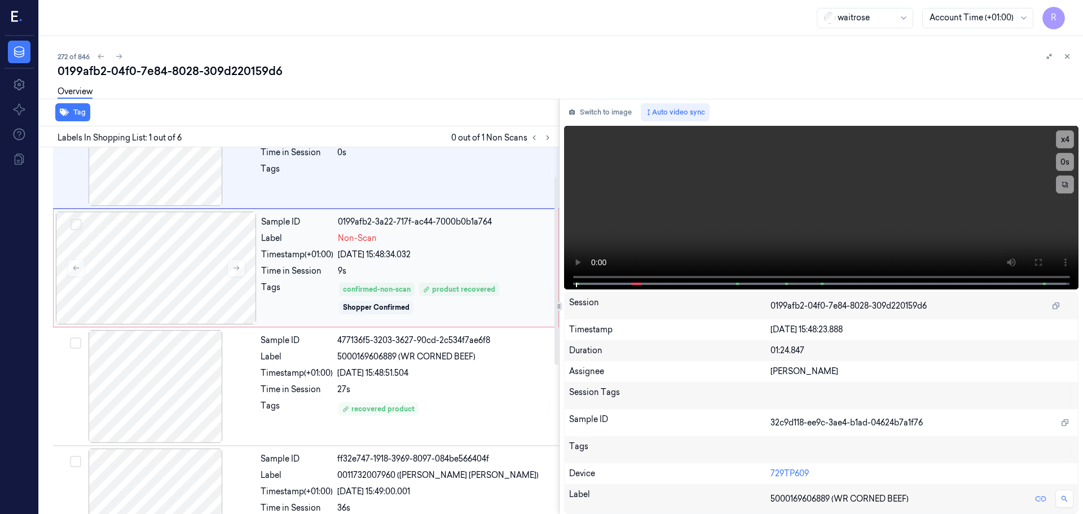
click at [448, 267] on div "9s" at bounding box center [445, 271] width 214 height 12
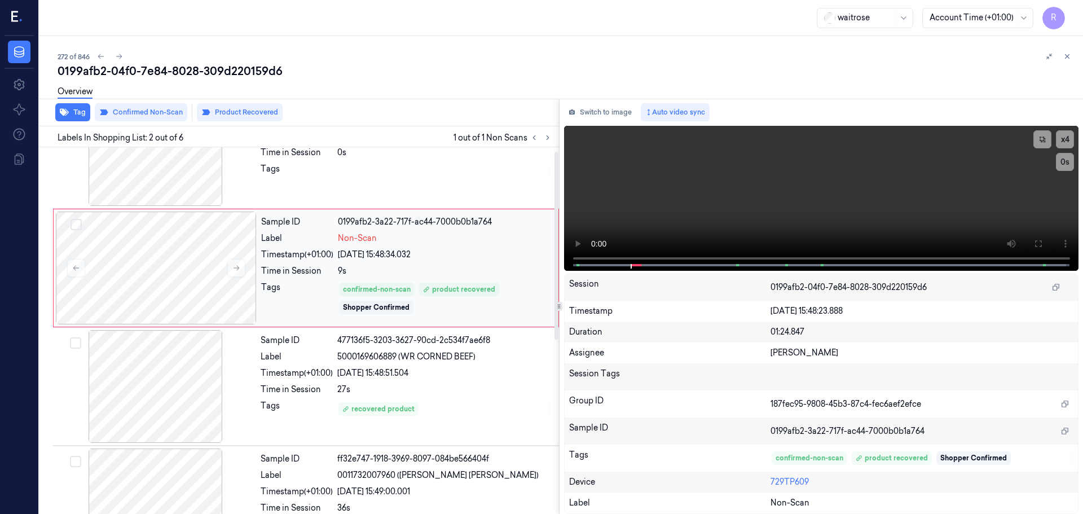
scroll to position [0, 0]
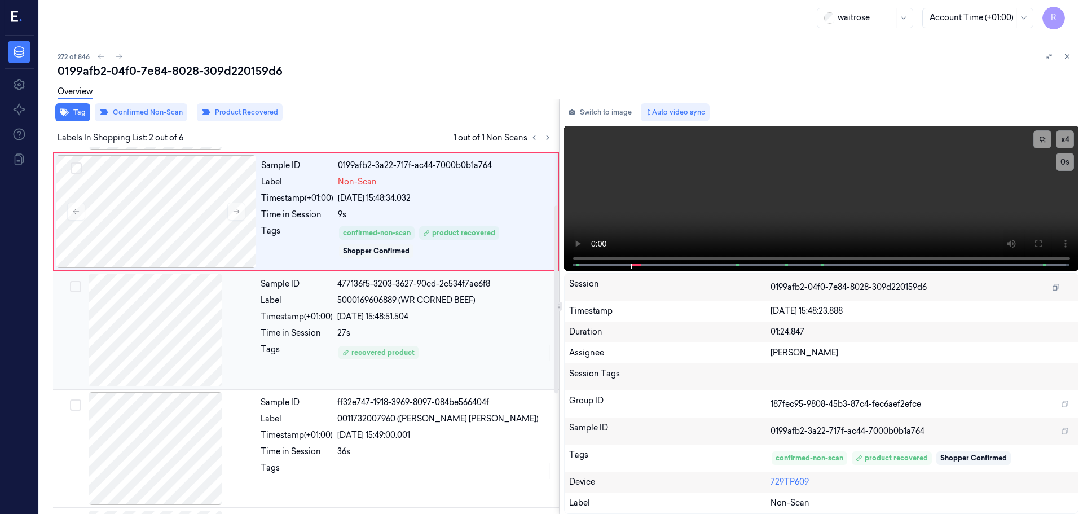
click at [453, 329] on div "27s" at bounding box center [444, 333] width 215 height 12
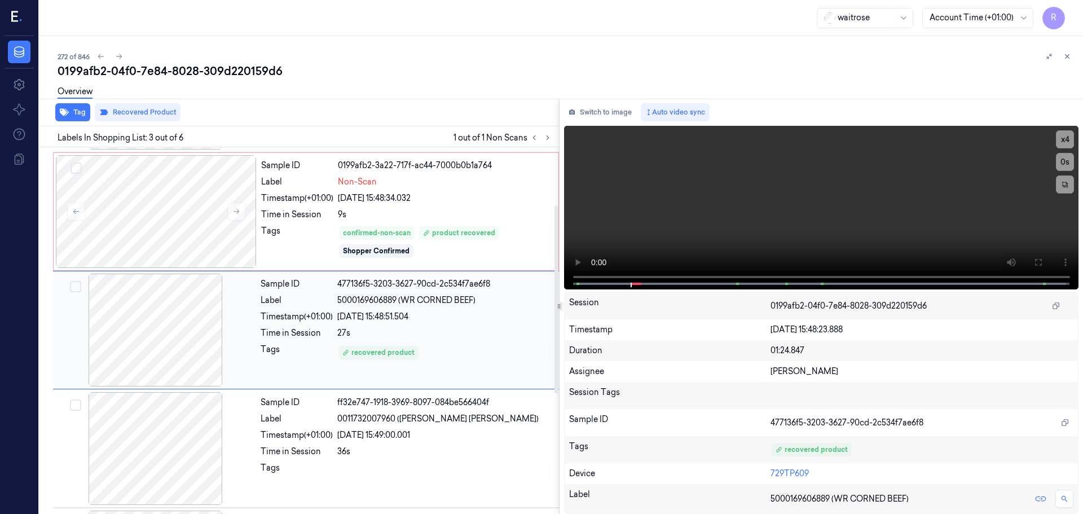
scroll to position [112, 0]
click at [470, 222] on div "Sample ID 0199afb2-3a22-717f-ac44-7000b0b1a764 Label Non-Scan Timestamp (+01:00…" at bounding box center [406, 212] width 299 height 113
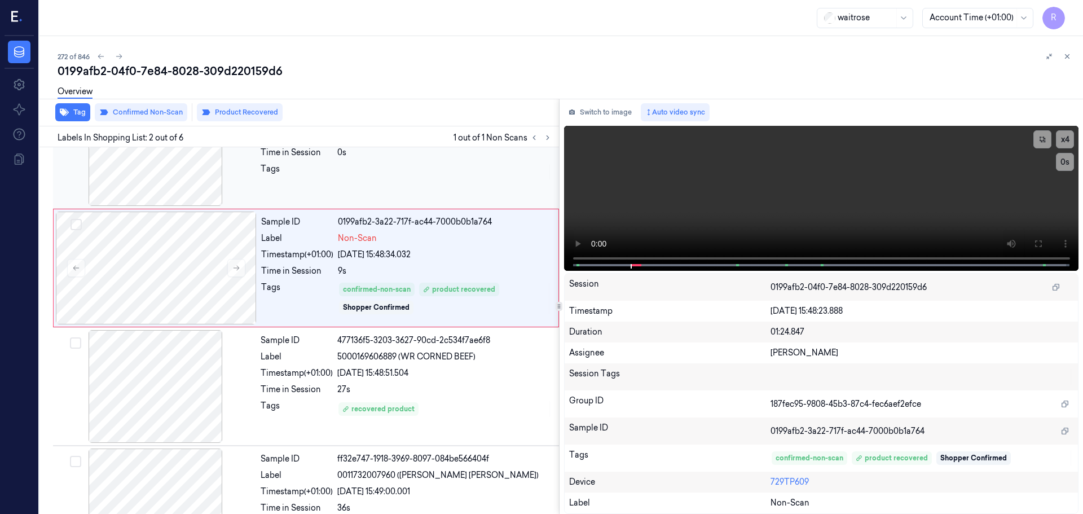
scroll to position [2, 0]
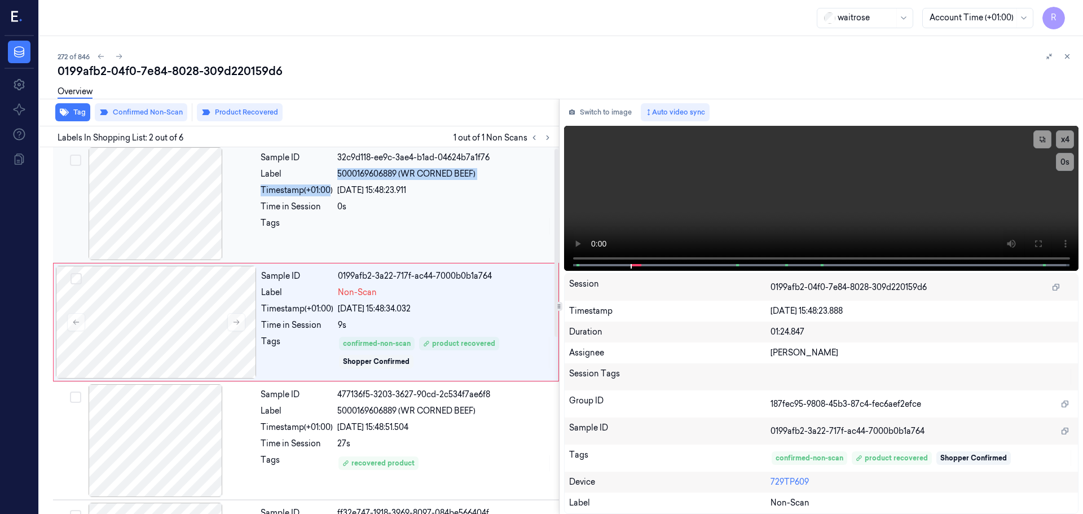
drag, startPoint x: 327, startPoint y: 182, endPoint x: 337, endPoint y: 224, distance: 43.0
click at [328, 183] on div "Sample ID 32c9d118-ee9c-3ae4-b1ad-04624b7a1f76 Label 5000169606889 (WR CORNED B…" at bounding box center [406, 203] width 301 height 113
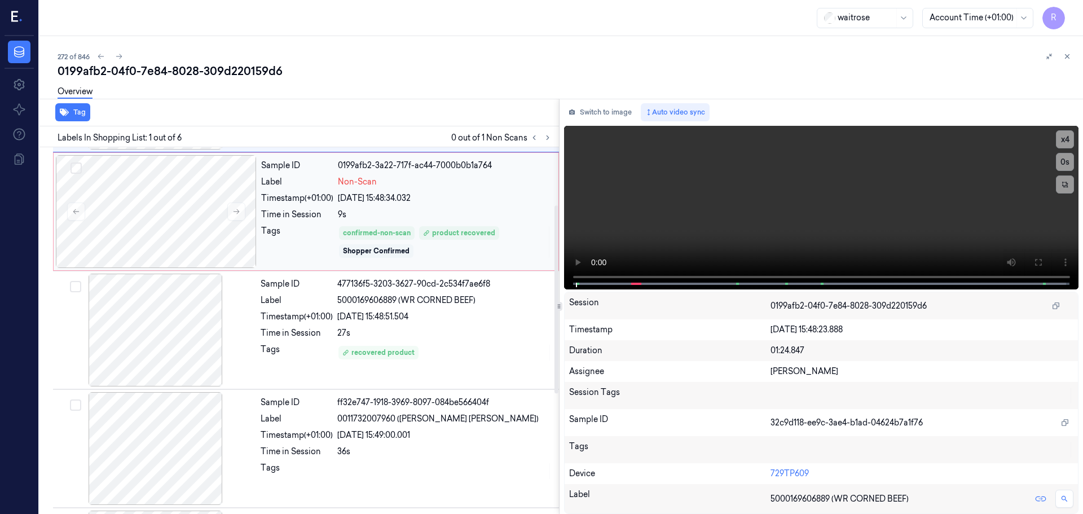
click at [406, 245] on div "Shopper Confirmed" at bounding box center [376, 251] width 74 height 14
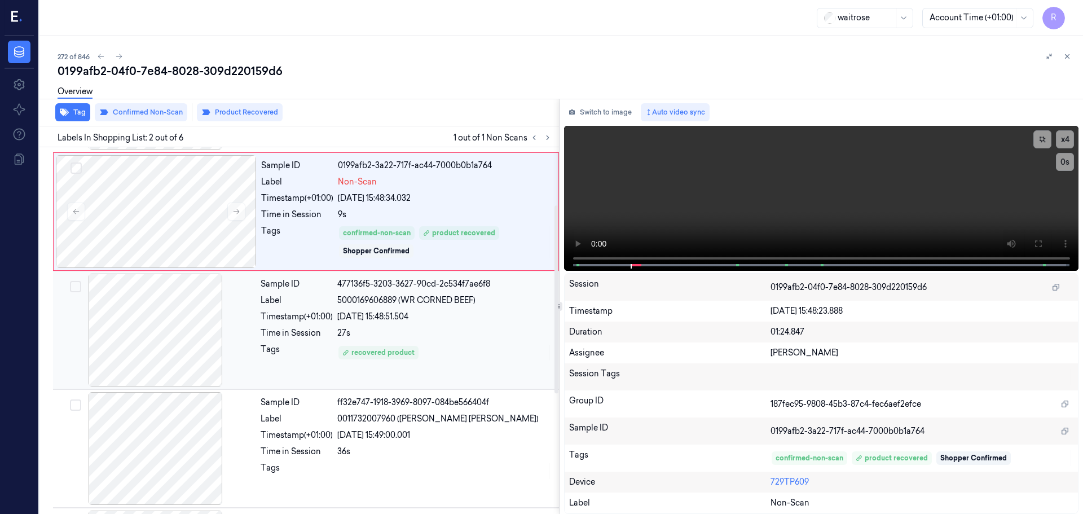
click at [434, 304] on span "5000169606889 (WR CORNED BEEF)" at bounding box center [406, 300] width 138 height 12
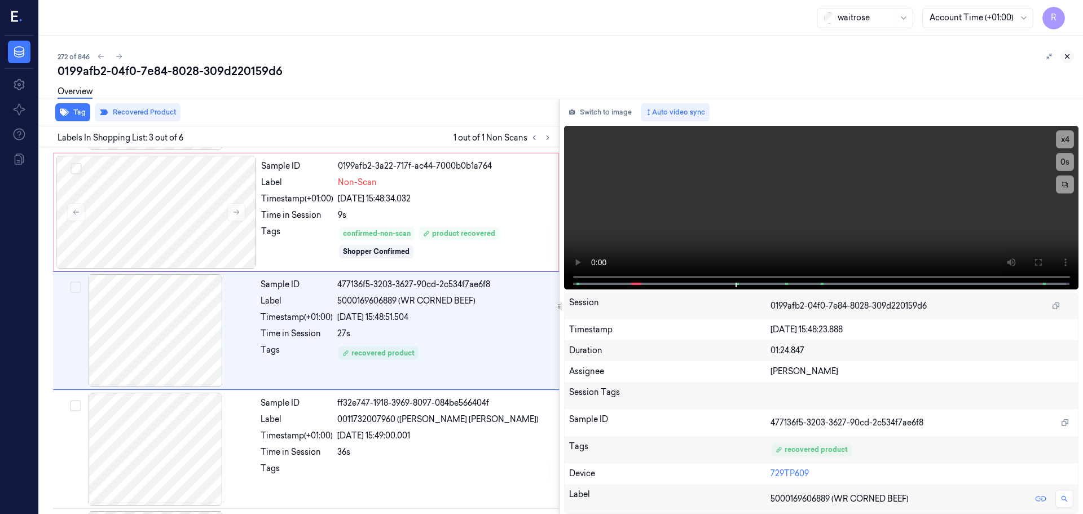
click at [1065, 60] on icon at bounding box center [1067, 56] width 8 height 8
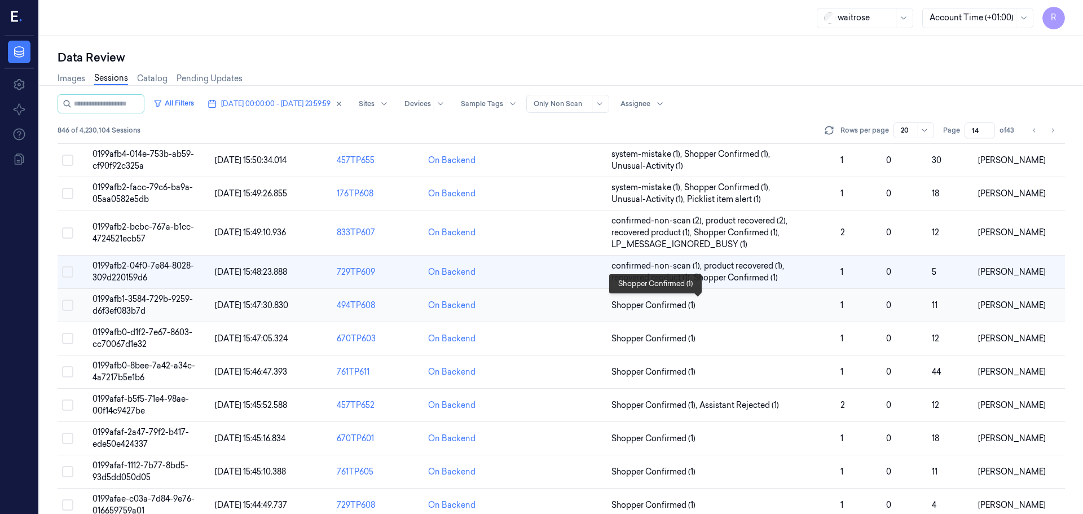
click at [767, 306] on span "Shopper Confirmed (1)" at bounding box center [721, 305] width 220 height 12
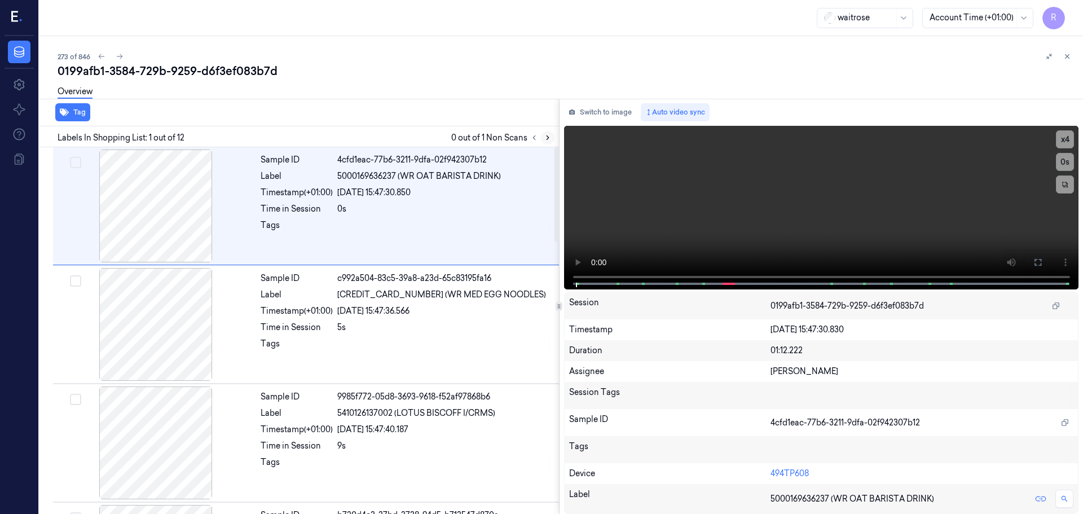
click at [543, 135] on button at bounding box center [548, 138] width 14 height 14
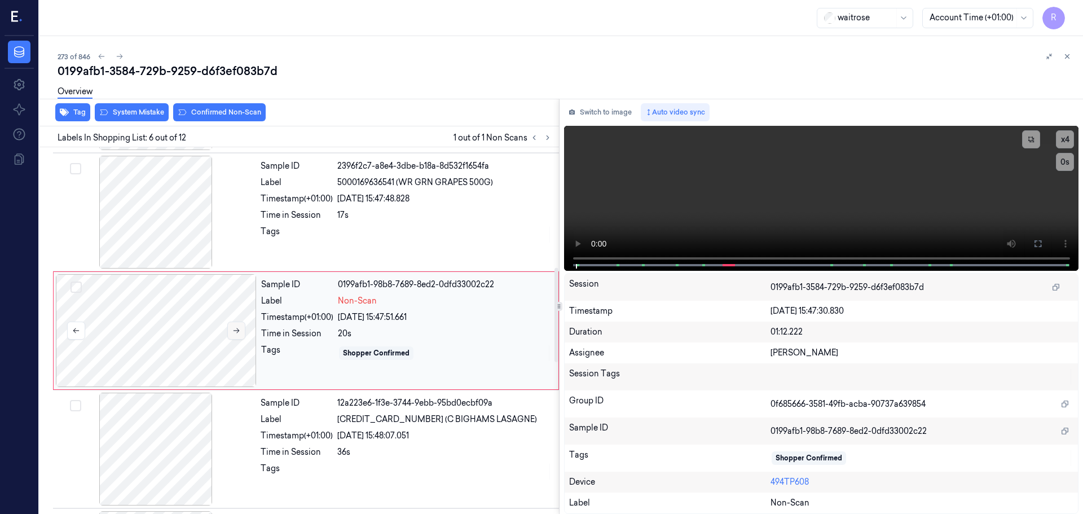
click at [233, 327] on icon at bounding box center [236, 331] width 8 height 8
click at [234, 328] on icon at bounding box center [236, 331] width 8 height 8
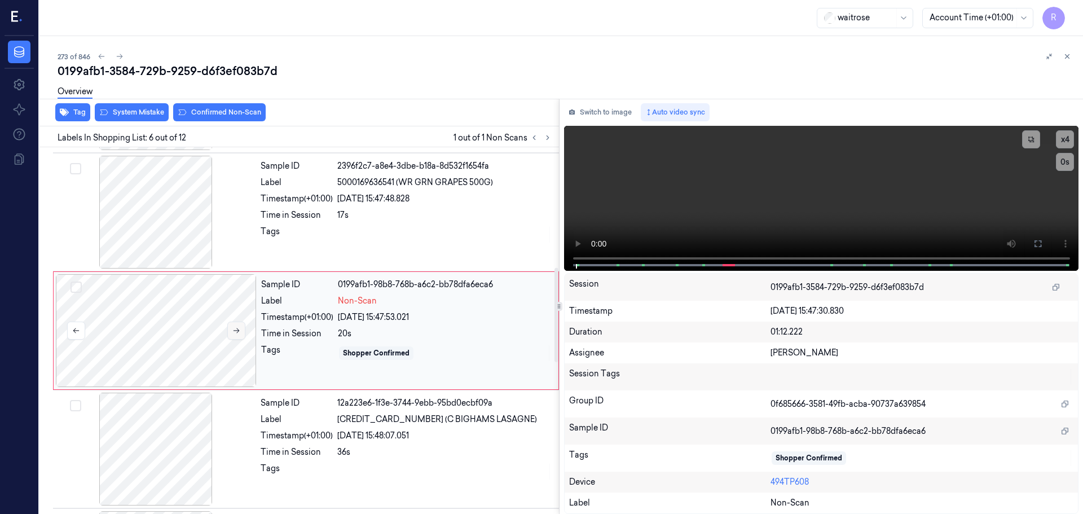
click at [237, 329] on icon at bounding box center [236, 331] width 8 height 8
click at [235, 330] on icon at bounding box center [236, 331] width 8 height 8
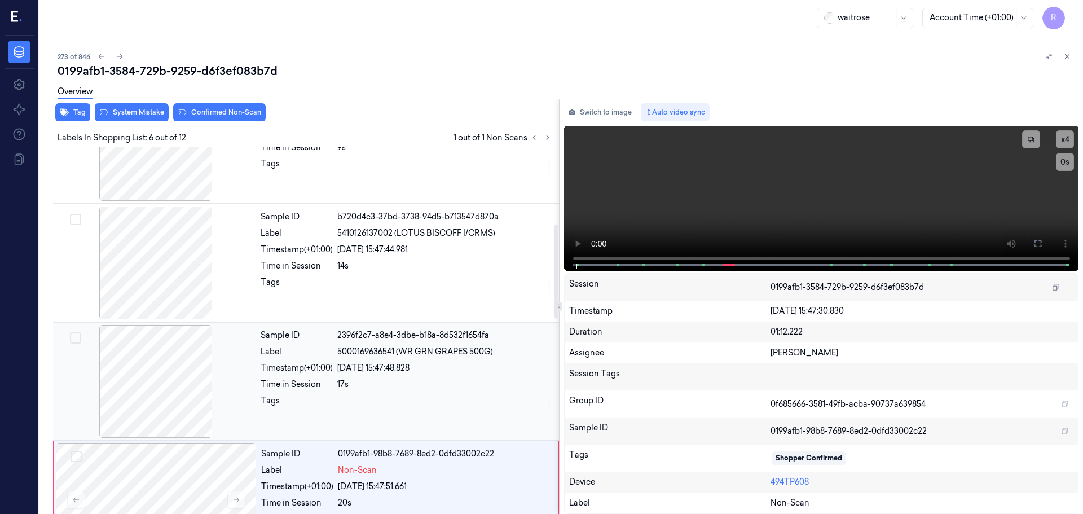
click at [161, 392] on div at bounding box center [155, 381] width 201 height 113
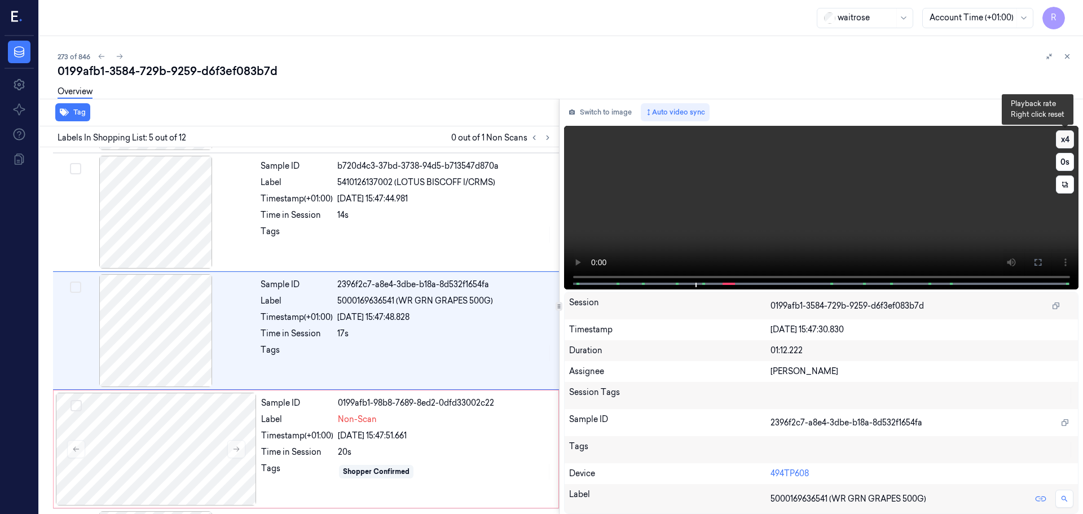
click at [1059, 137] on button "x 4" at bounding box center [1065, 139] width 18 height 18
click at [1041, 262] on icon at bounding box center [1037, 262] width 9 height 9
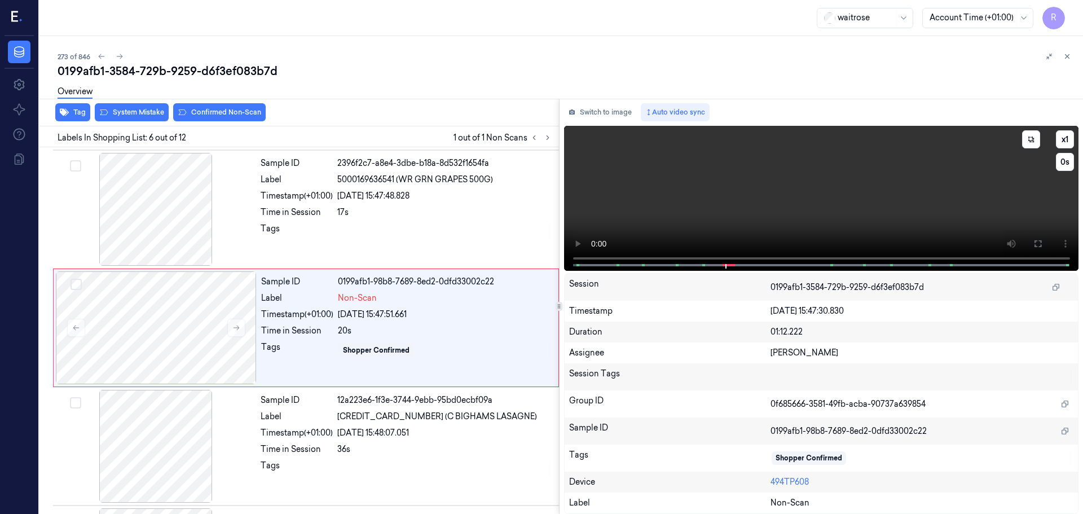
scroll to position [468, 0]
click at [728, 263] on span at bounding box center [728, 265] width 2 height 6
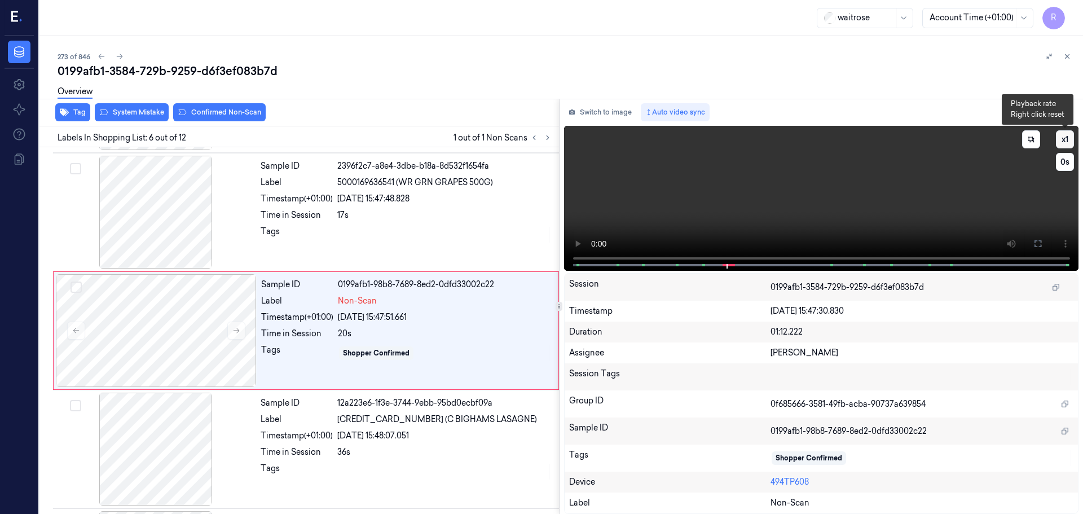
click at [1059, 139] on button "x 1" at bounding box center [1065, 139] width 18 height 18
click at [1059, 139] on button "x 2" at bounding box center [1065, 139] width 18 height 18
click at [373, 233] on div at bounding box center [444, 235] width 215 height 18
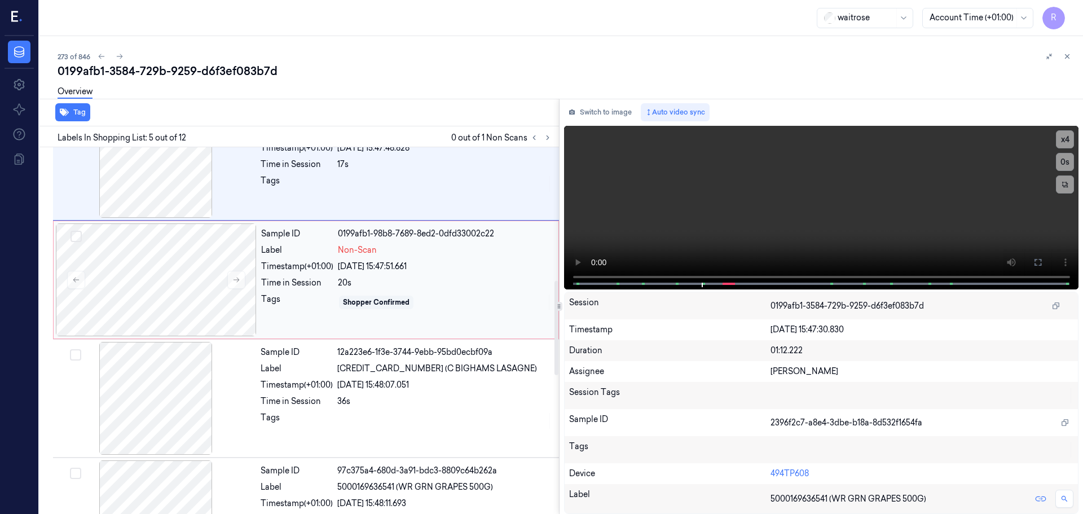
click at [367, 281] on div "20s" at bounding box center [445, 283] width 214 height 12
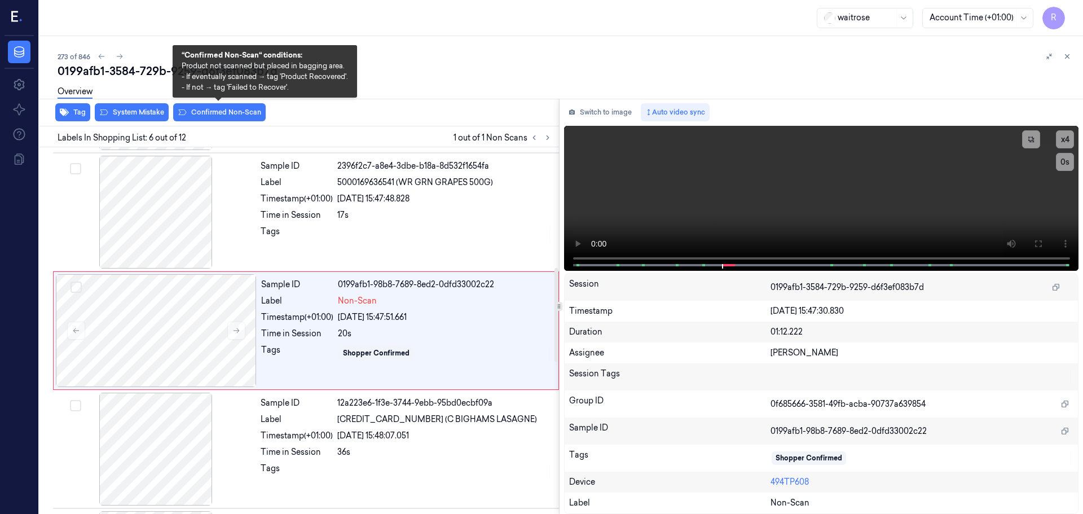
click at [241, 107] on div "Overview" at bounding box center [566, 93] width 1016 height 29
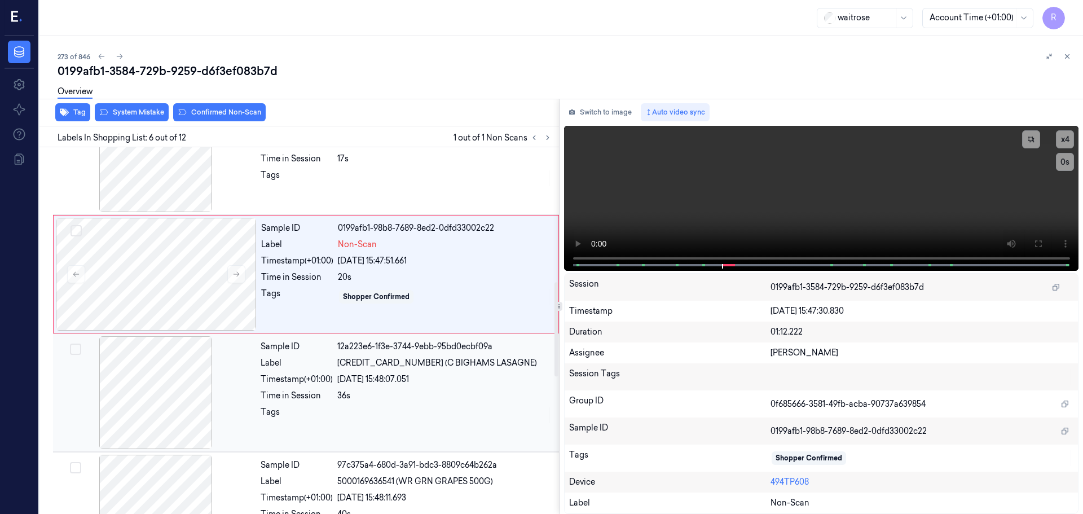
click at [232, 426] on div at bounding box center [155, 392] width 201 height 113
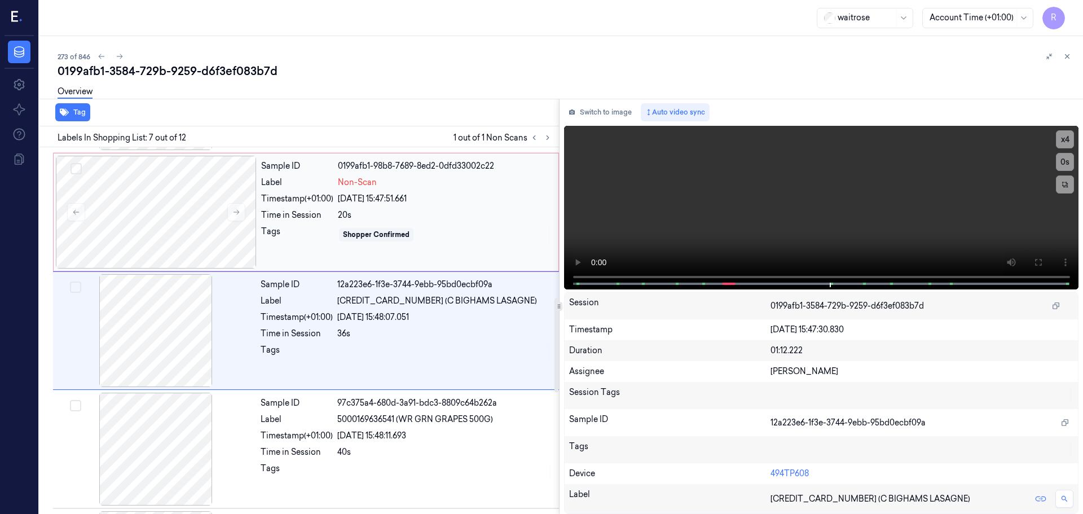
click at [304, 237] on div "Tags" at bounding box center [297, 235] width 72 height 18
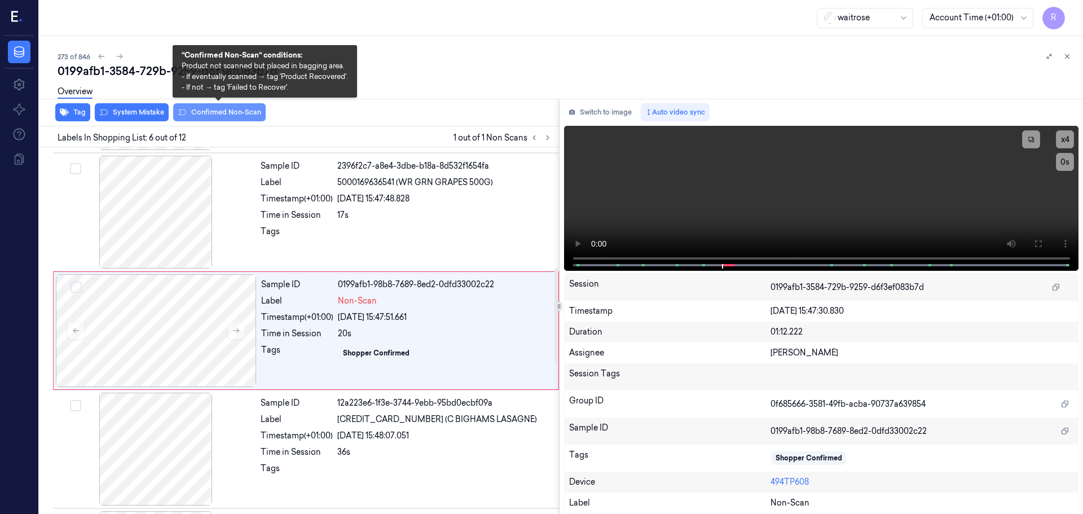
click at [214, 112] on button "Confirmed Non-Scan" at bounding box center [219, 112] width 92 height 18
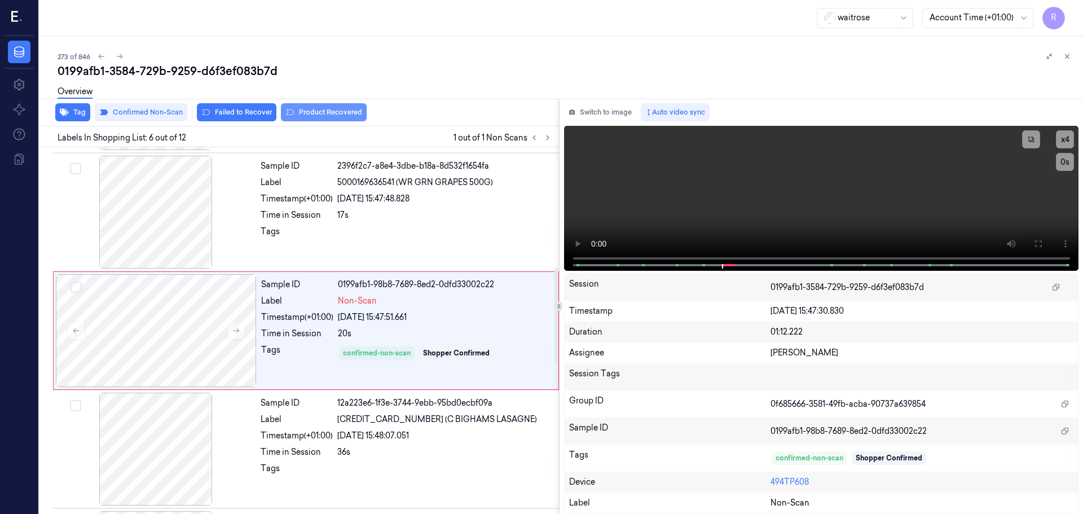
click at [307, 120] on button "Product Recovered" at bounding box center [324, 112] width 86 height 18
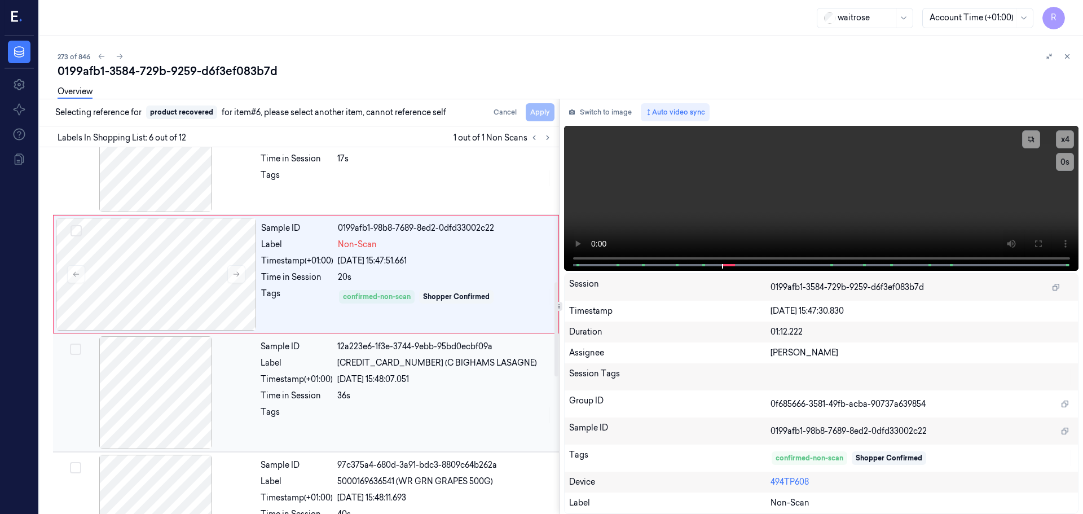
click at [333, 405] on div "Sample ID 12a223e6-1f3e-3744-9ebb-95bd0ecbf09a Label [CREDIT_CARD_NUMBER] (C BI…" at bounding box center [406, 392] width 301 height 113
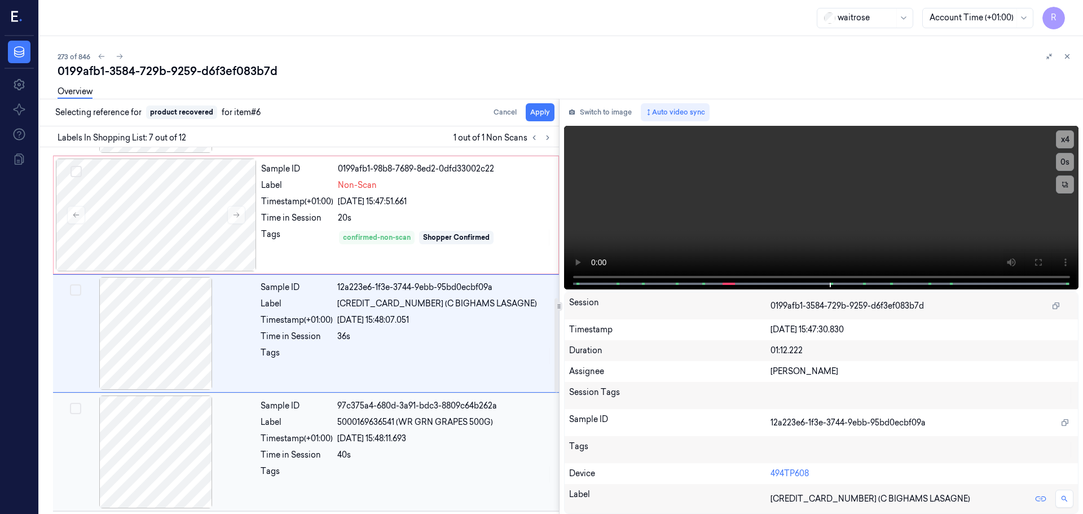
scroll to position [586, 0]
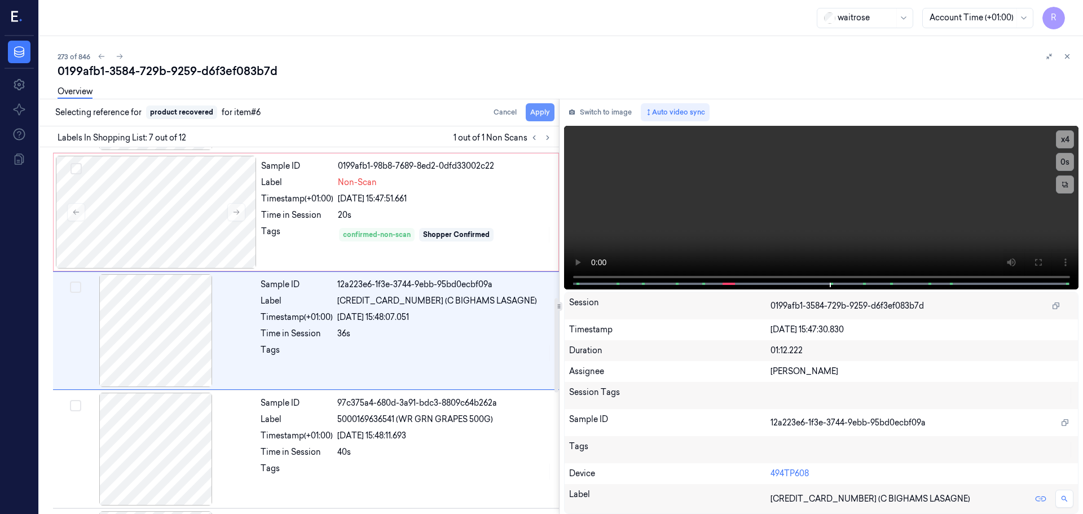
click at [538, 112] on button "Apply" at bounding box center [540, 112] width 29 height 18
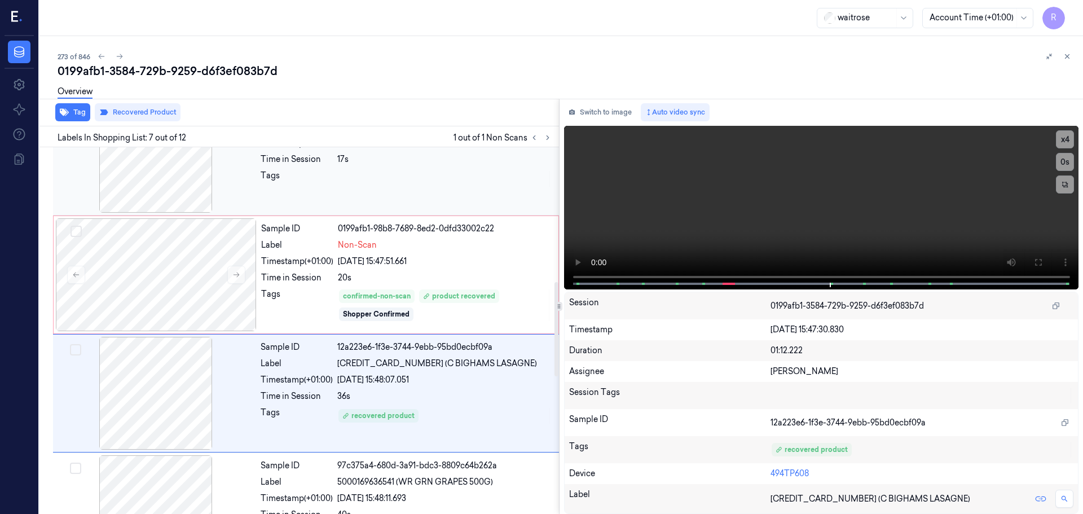
click at [398, 192] on div "Sample ID 2396f2c7-a8e4-3dbe-b18a-8d532f1654fa Label 5000169636541 (WR GRN GRAP…" at bounding box center [406, 156] width 301 height 113
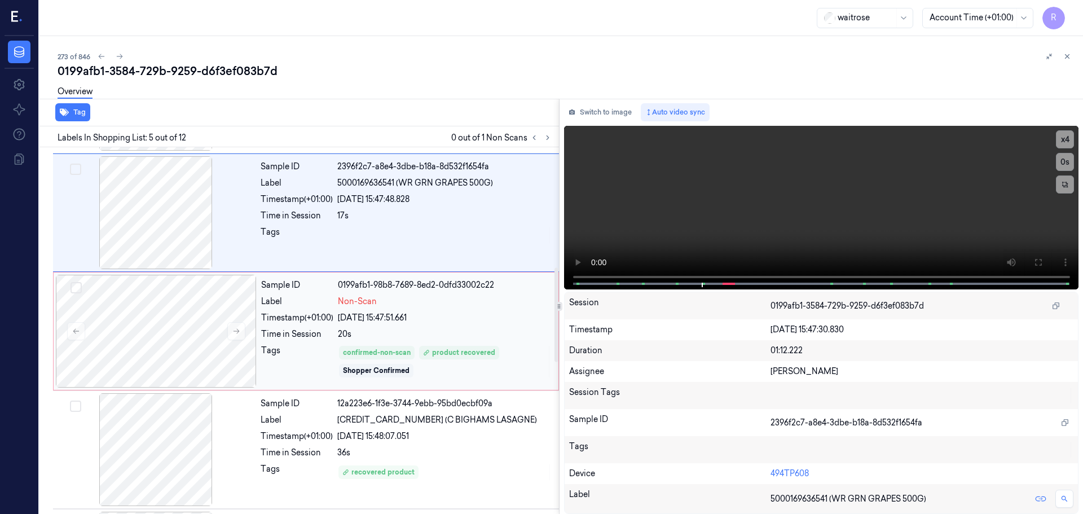
click at [398, 312] on div "[DATE] 15:47:51.661" at bounding box center [445, 318] width 214 height 12
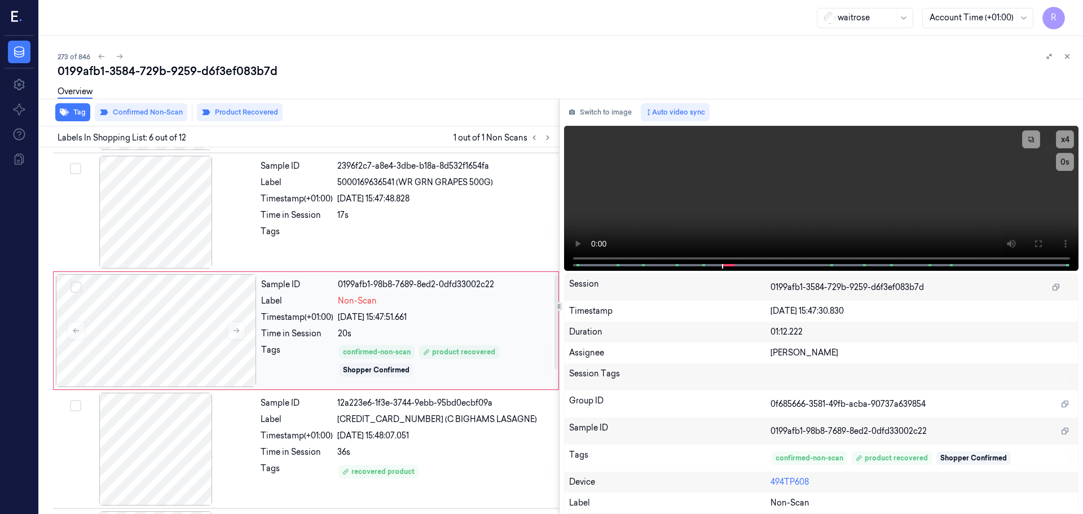
scroll to position [580, 0]
click at [293, 350] on div "Tags" at bounding box center [297, 361] width 72 height 34
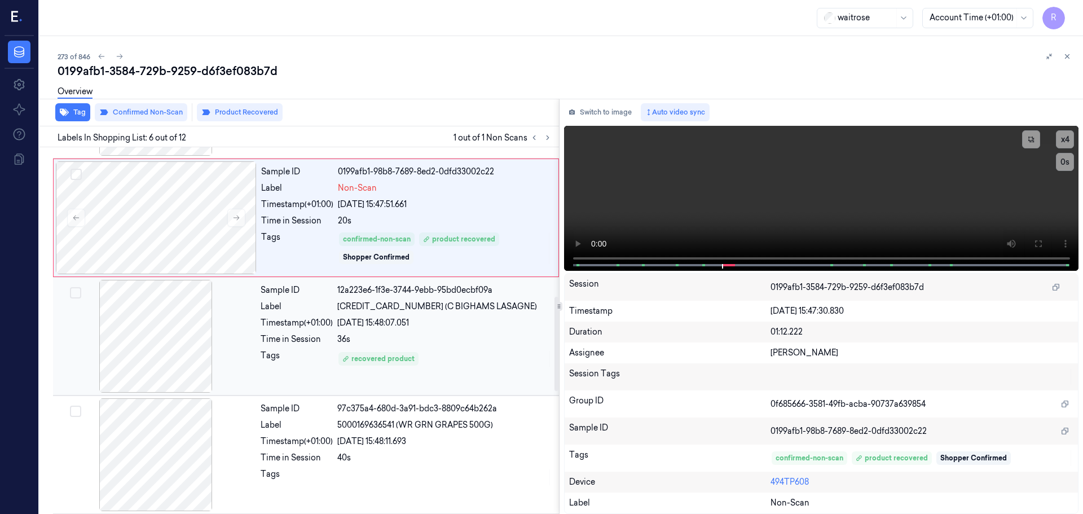
click at [303, 369] on div "Sample ID 12a223e6-1f3e-3744-9ebb-95bd0ecbf09a Label [CREDIT_CARD_NUMBER] (C BI…" at bounding box center [406, 336] width 301 height 113
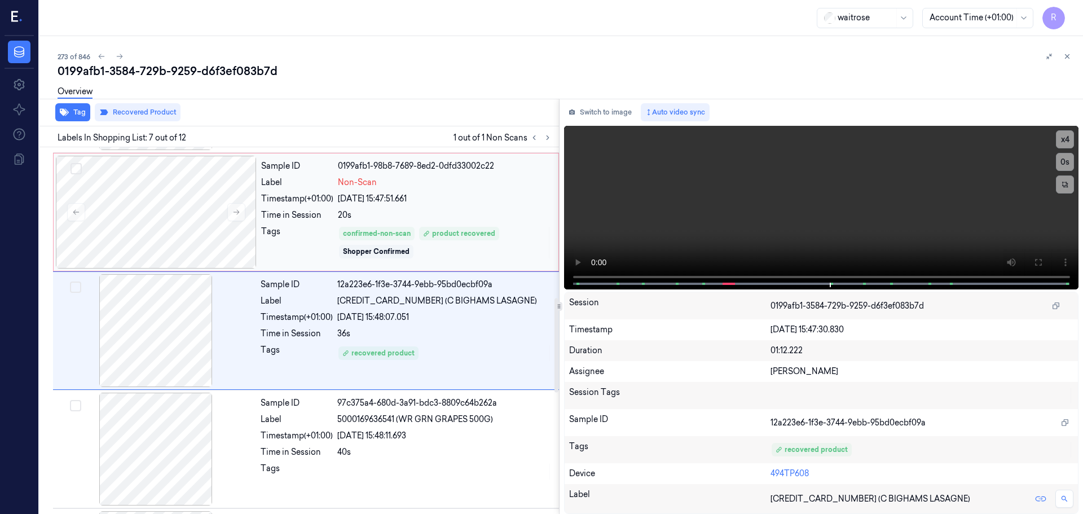
click at [291, 194] on div "Timestamp (+01:00)" at bounding box center [297, 199] width 72 height 12
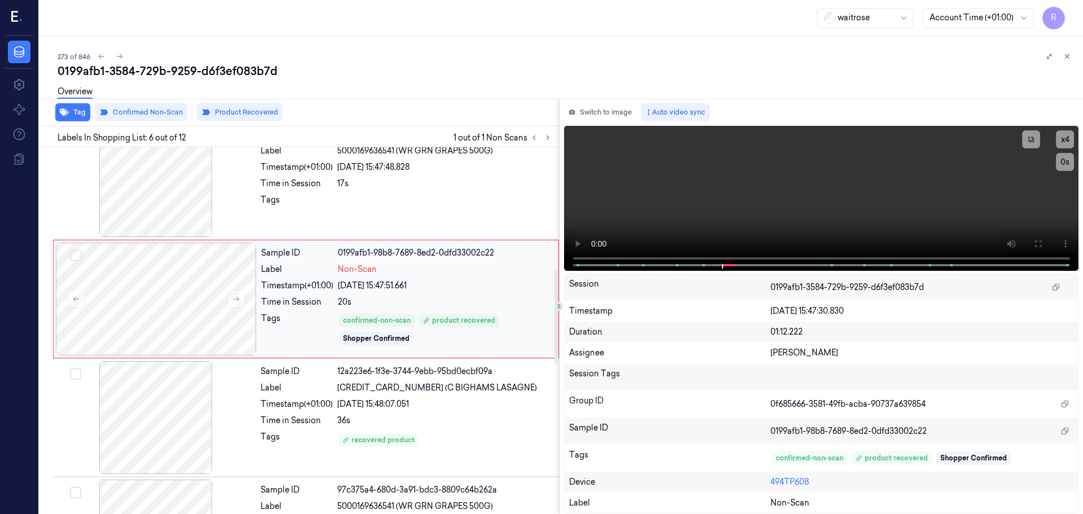
scroll to position [524, 0]
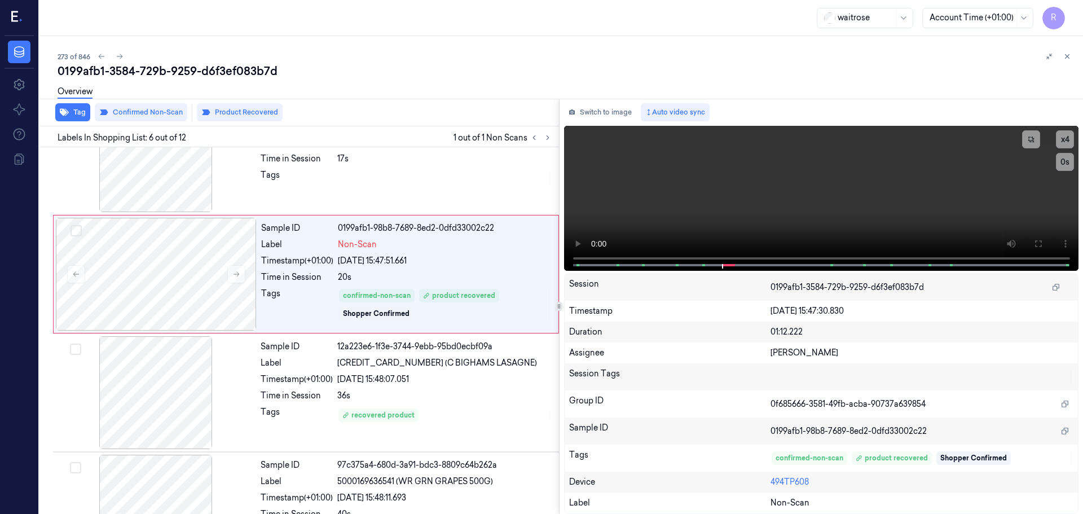
click at [1069, 57] on icon at bounding box center [1067, 56] width 8 height 8
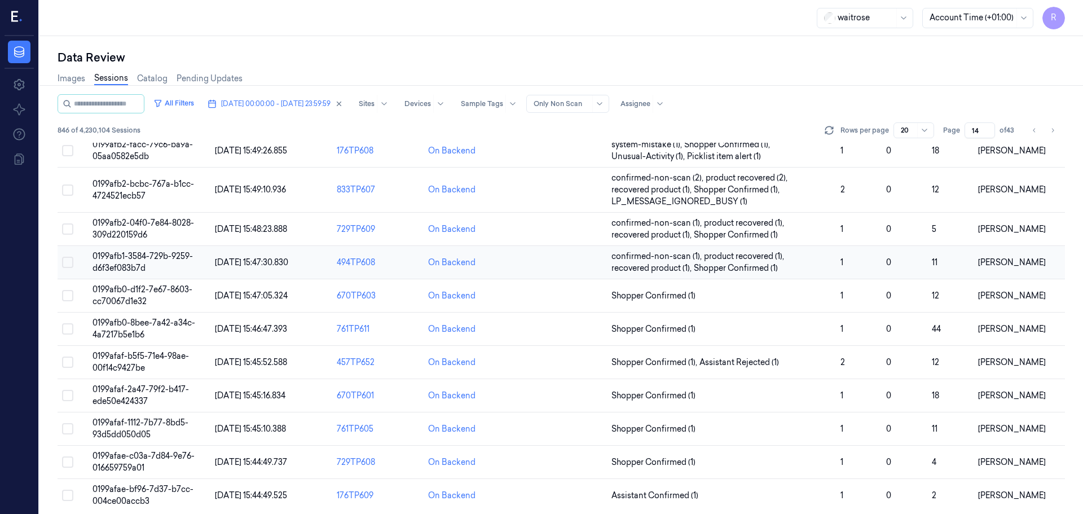
scroll to position [351, 0]
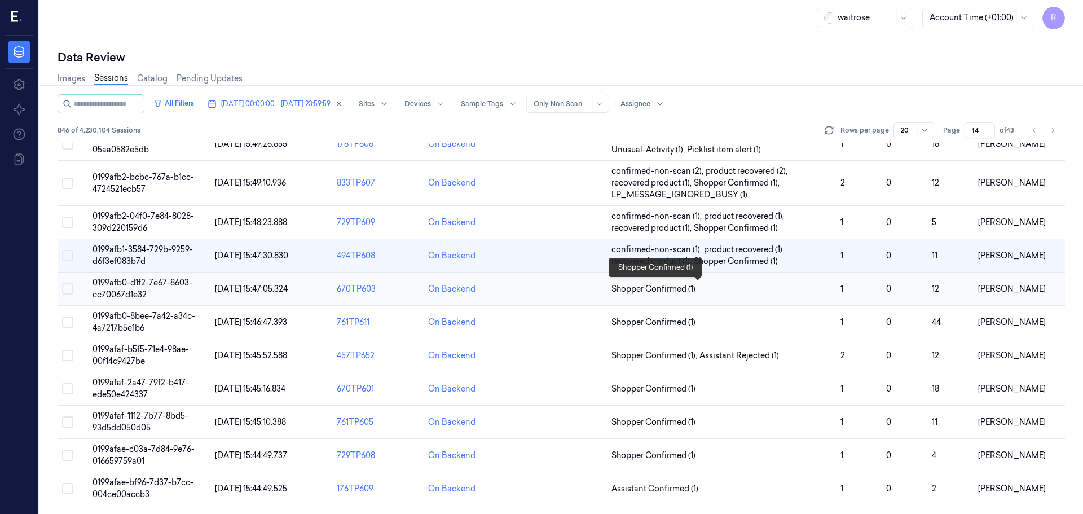
click at [712, 294] on span "Shopper Confirmed (1)" at bounding box center [721, 289] width 220 height 12
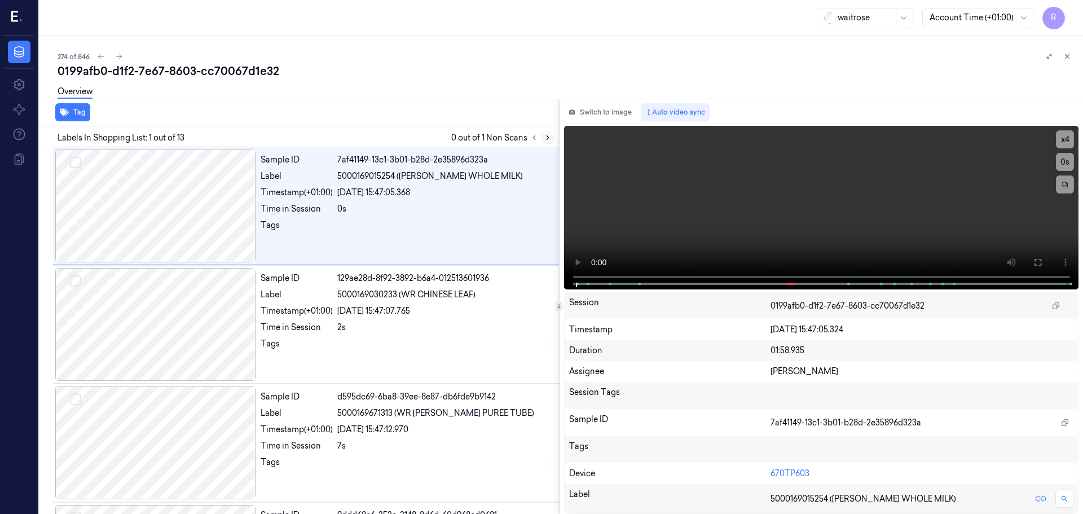
click at [553, 140] on button at bounding box center [548, 138] width 14 height 14
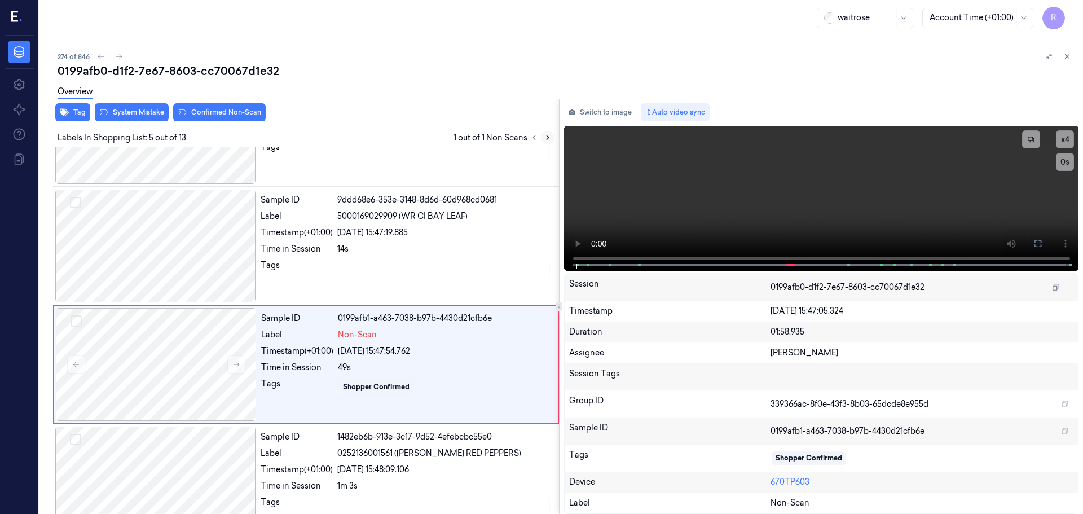
scroll to position [349, 0]
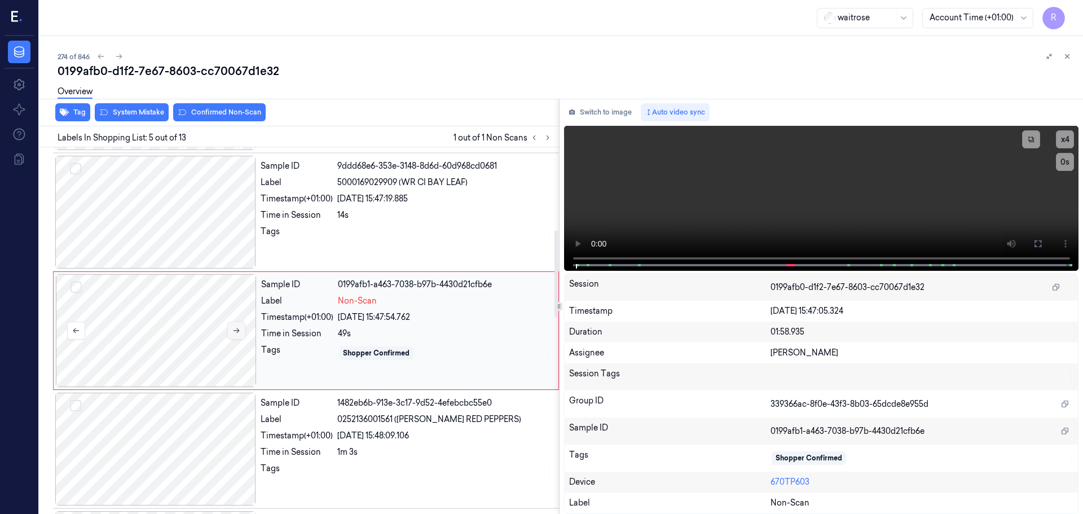
click at [235, 331] on icon at bounding box center [236, 331] width 8 height 8
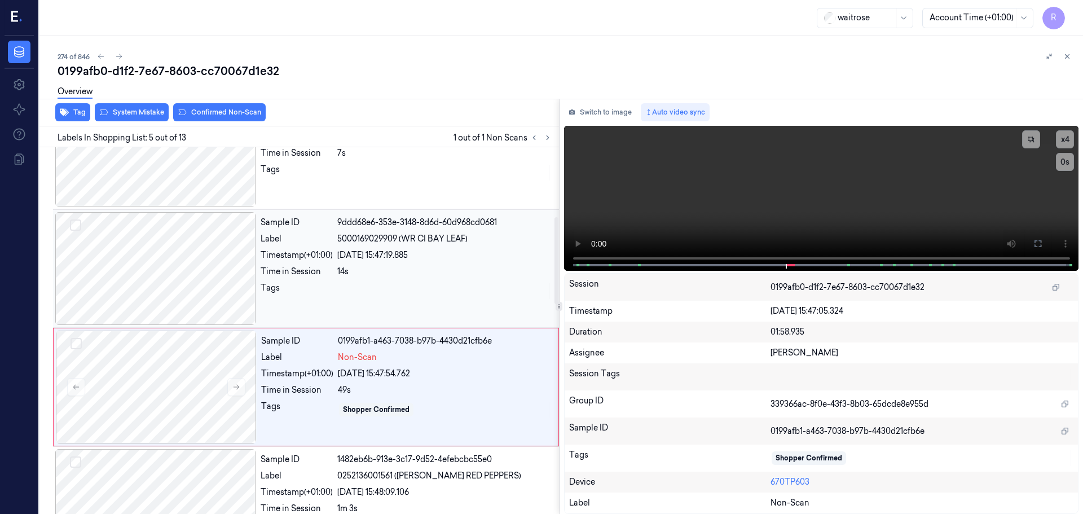
click at [179, 281] on div at bounding box center [155, 268] width 201 height 113
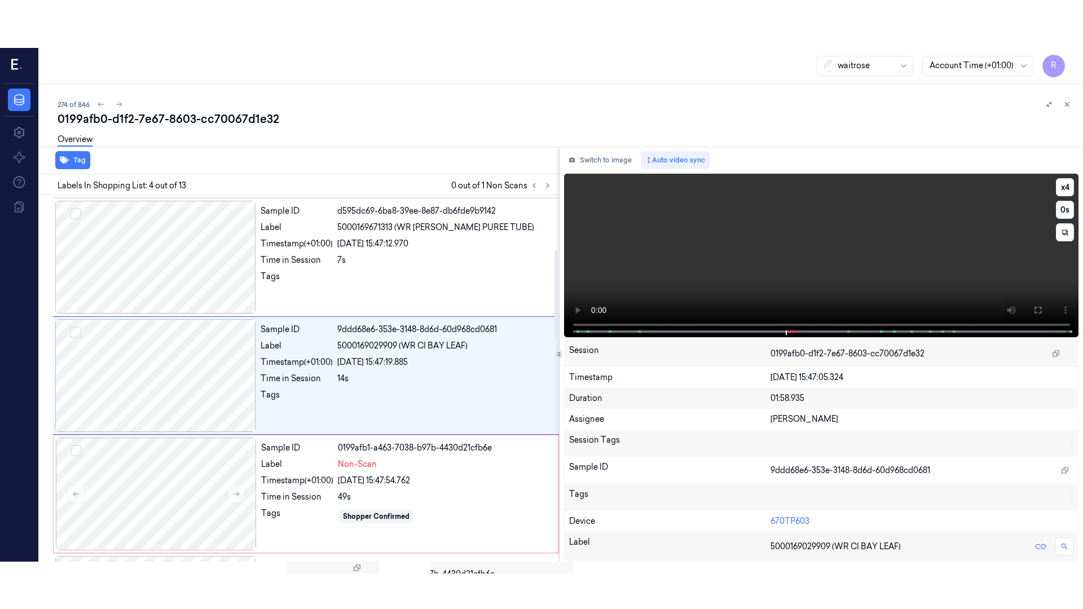
scroll to position [231, 0]
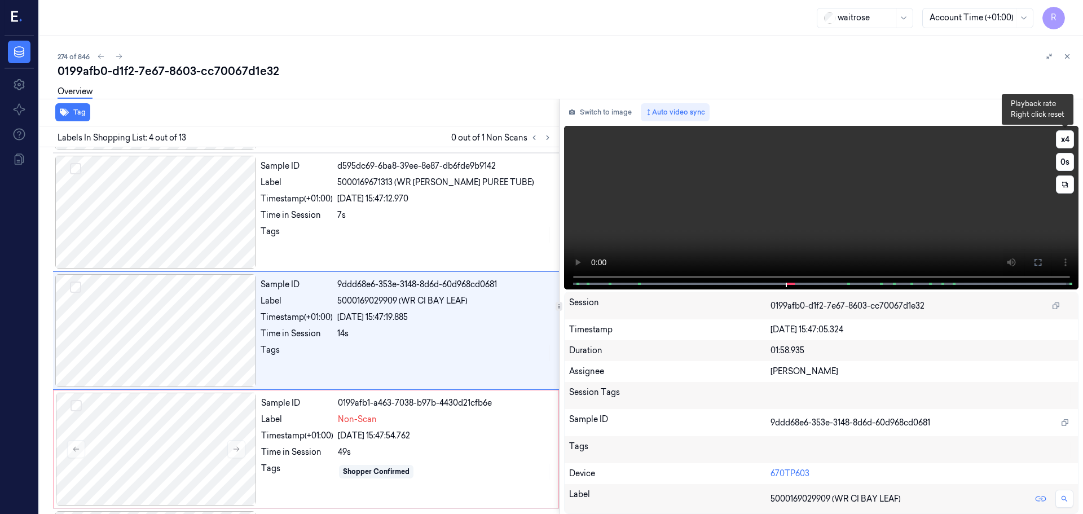
drag, startPoint x: 1061, startPoint y: 143, endPoint x: 1062, endPoint y: 152, distance: 9.0
click at [1061, 142] on button "x 4" at bounding box center [1065, 139] width 18 height 18
click at [1033, 261] on icon at bounding box center [1037, 262] width 9 height 9
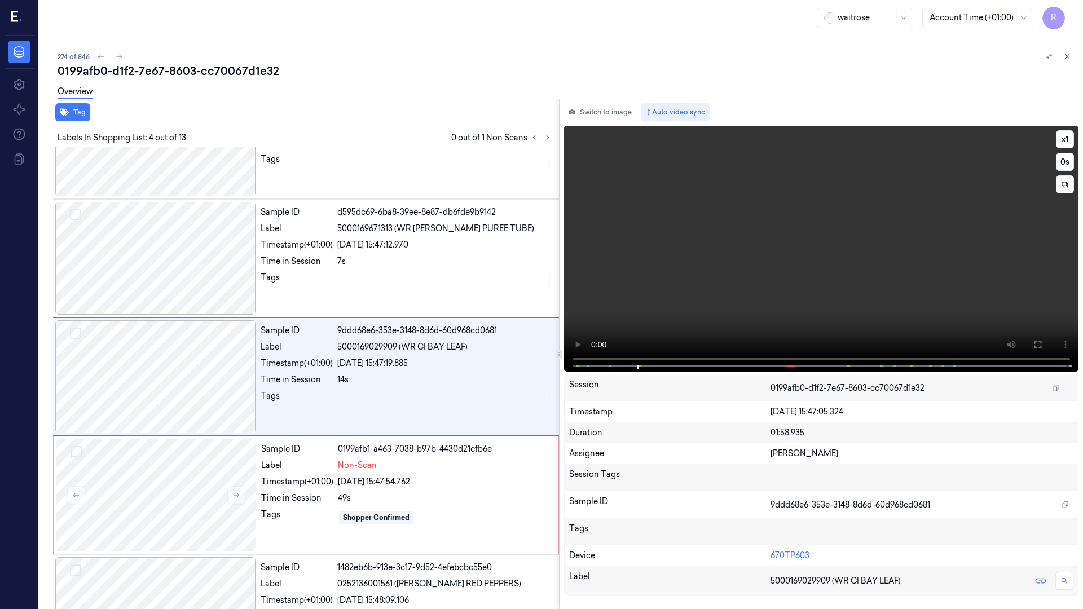
scroll to position [183, 0]
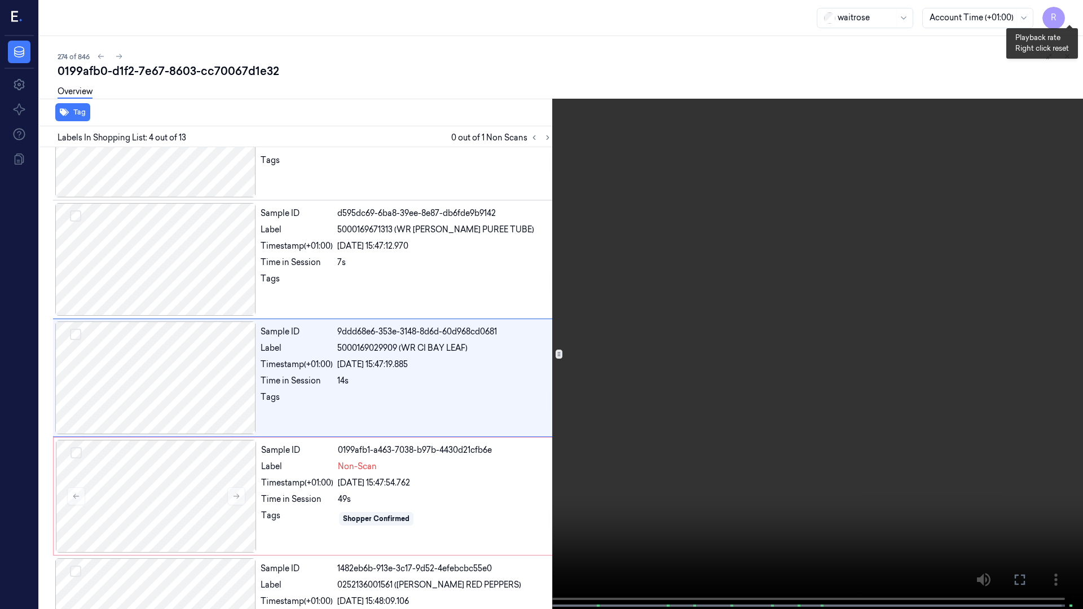
click at [1071, 17] on button "x 1" at bounding box center [1069, 14] width 18 height 18
click at [1071, 17] on button "x 2" at bounding box center [1069, 14] width 18 height 18
drag, startPoint x: 703, startPoint y: 430, endPoint x: 595, endPoint y: 509, distance: 134.4
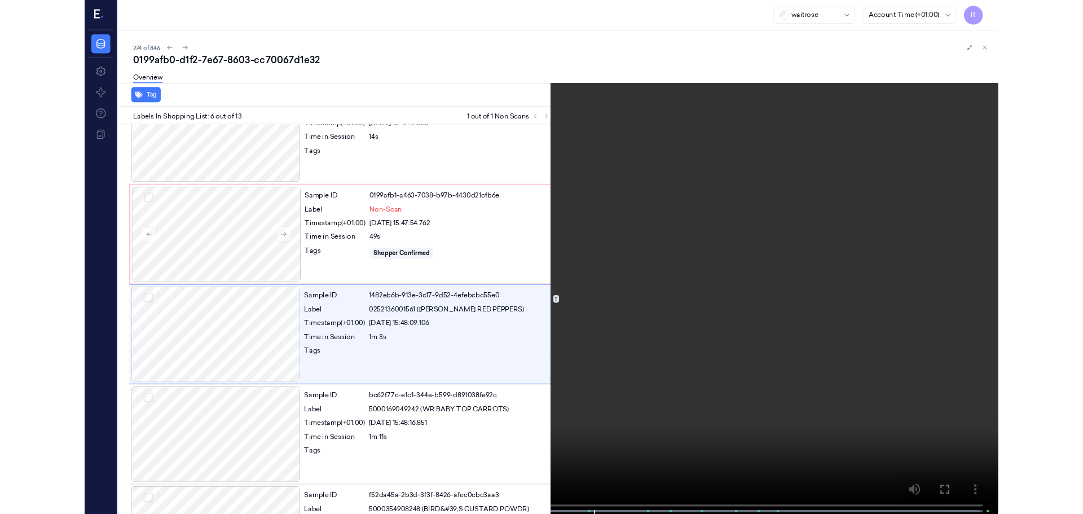
scroll to position [420, 0]
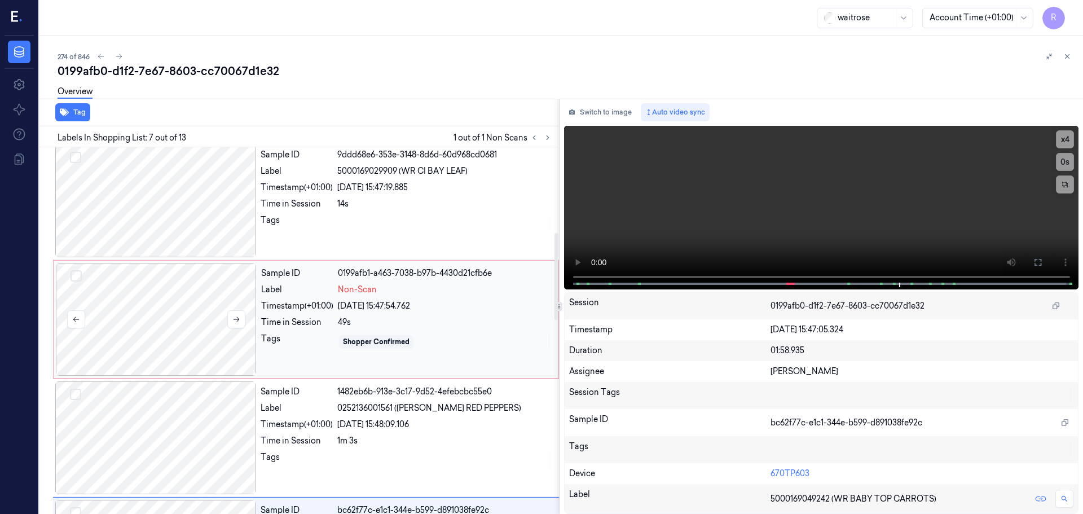
click at [162, 328] on div at bounding box center [156, 319] width 201 height 113
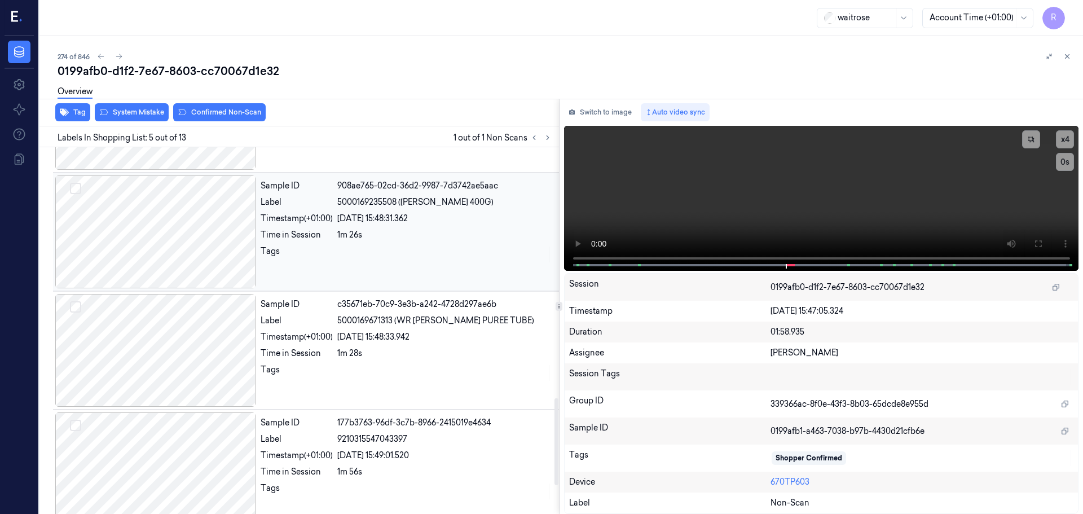
scroll to position [1177, 0]
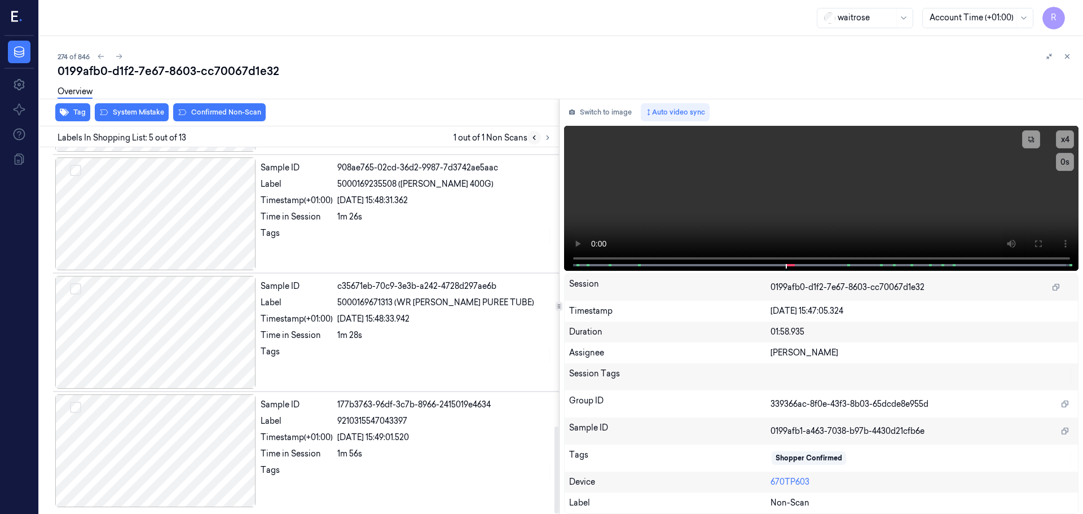
click at [536, 140] on icon at bounding box center [534, 138] width 8 height 8
click at [549, 139] on icon at bounding box center [548, 138] width 8 height 8
click at [547, 139] on icon at bounding box center [548, 138] width 2 height 4
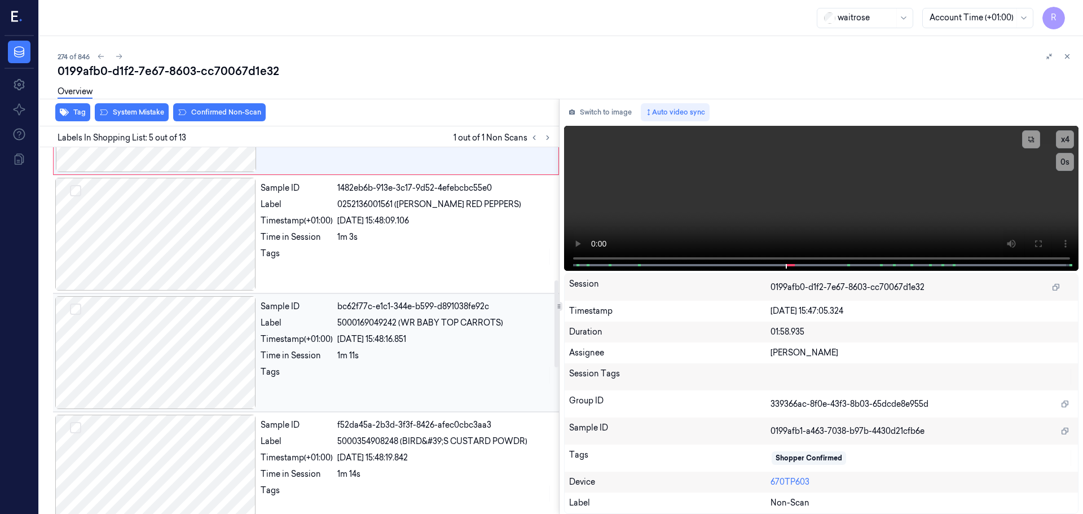
scroll to position [282, 0]
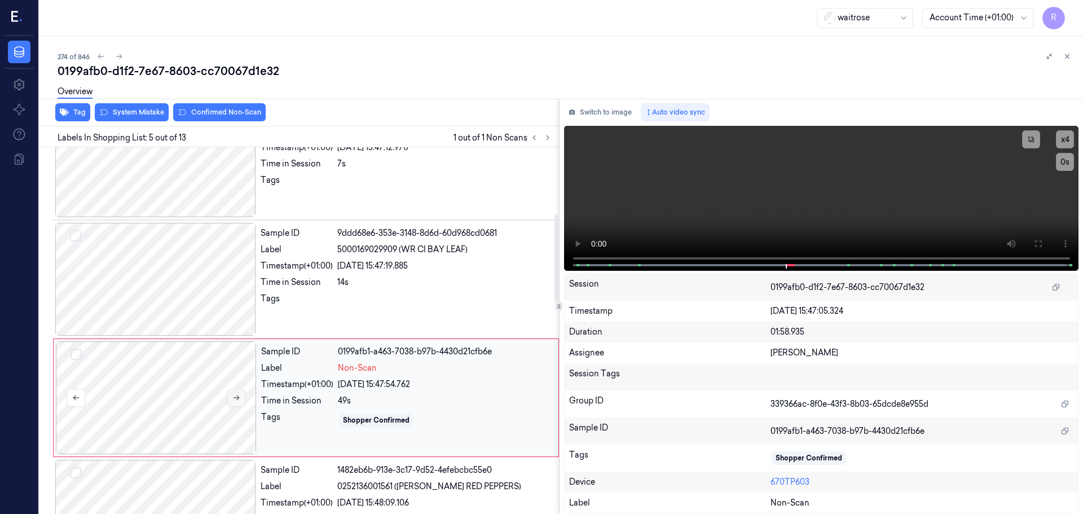
click at [237, 399] on icon at bounding box center [236, 398] width 8 height 8
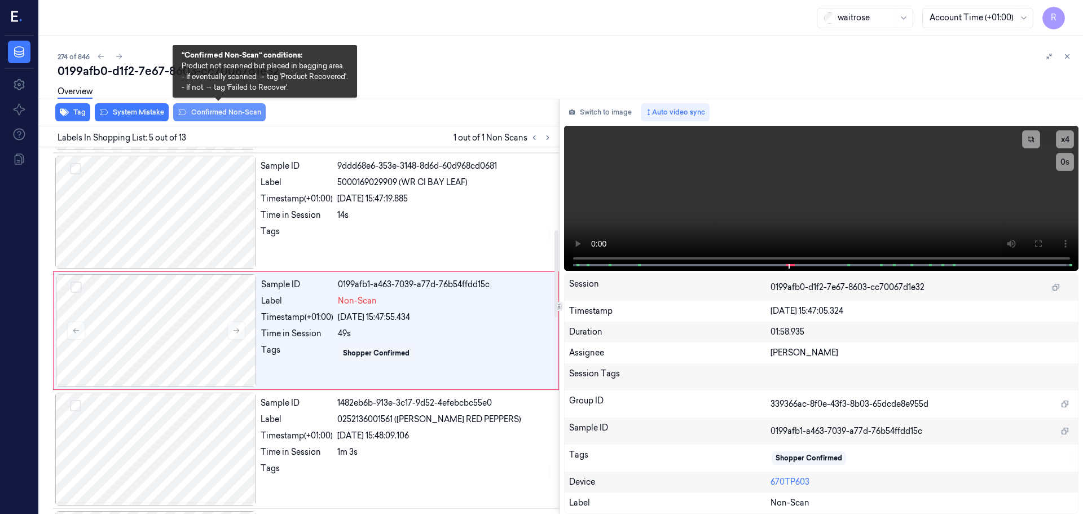
click at [240, 113] on button "Confirmed Non-Scan" at bounding box center [219, 112] width 92 height 18
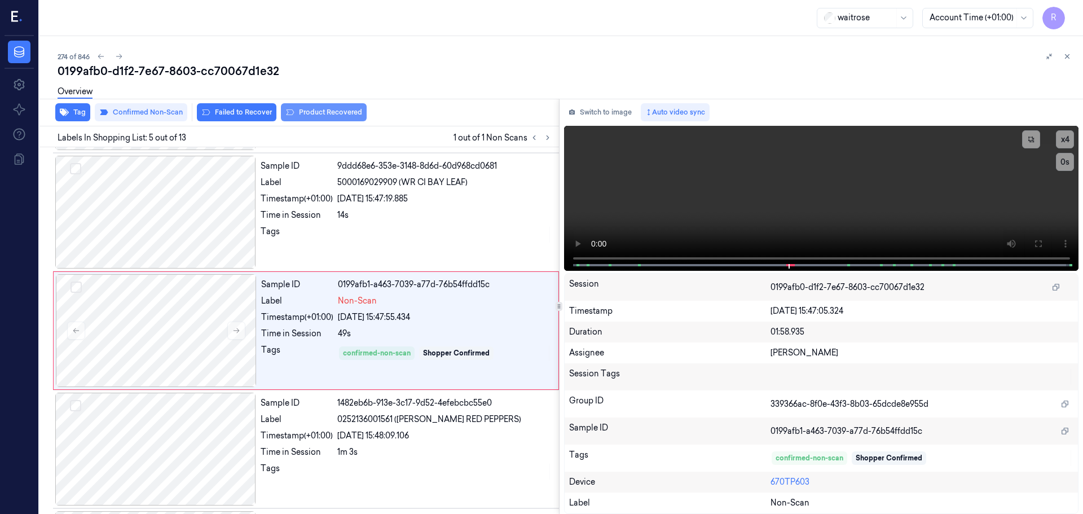
click at [345, 111] on button "Product Recovered" at bounding box center [324, 112] width 86 height 18
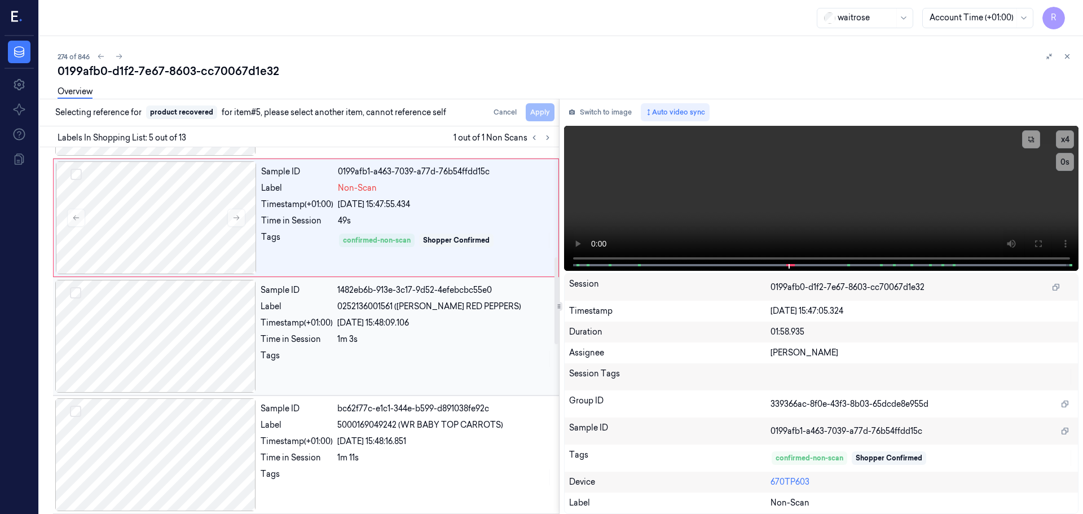
click at [263, 324] on div "Timestamp (+01:00)" at bounding box center [297, 323] width 72 height 12
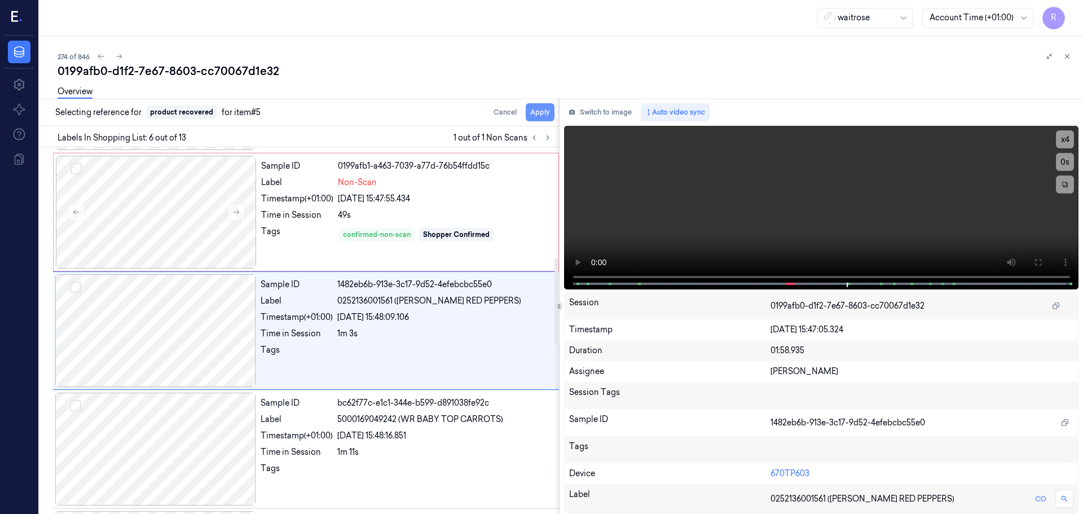
click at [544, 111] on button "Apply" at bounding box center [540, 112] width 29 height 18
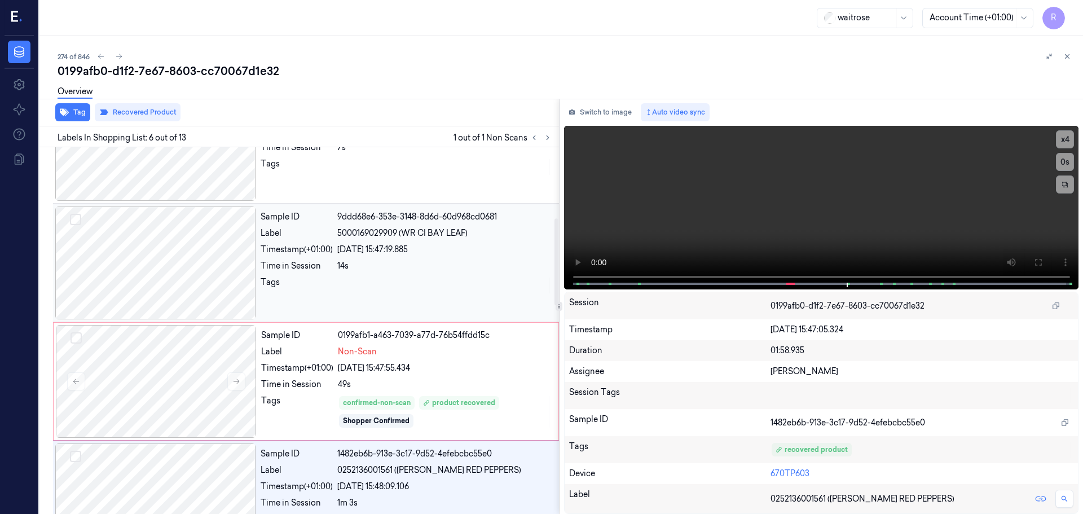
click at [397, 263] on div "14s" at bounding box center [444, 266] width 215 height 12
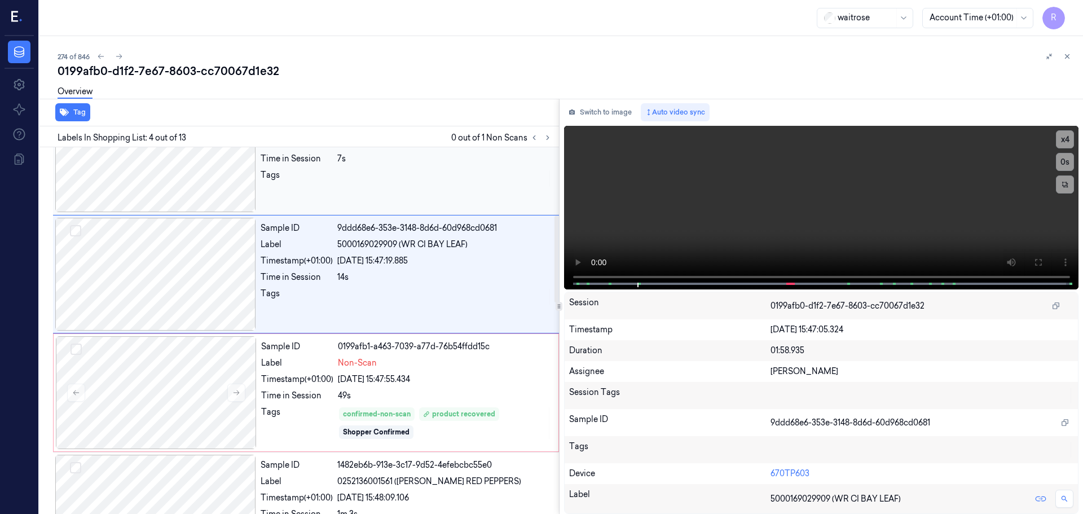
click at [422, 176] on div at bounding box center [444, 178] width 215 height 18
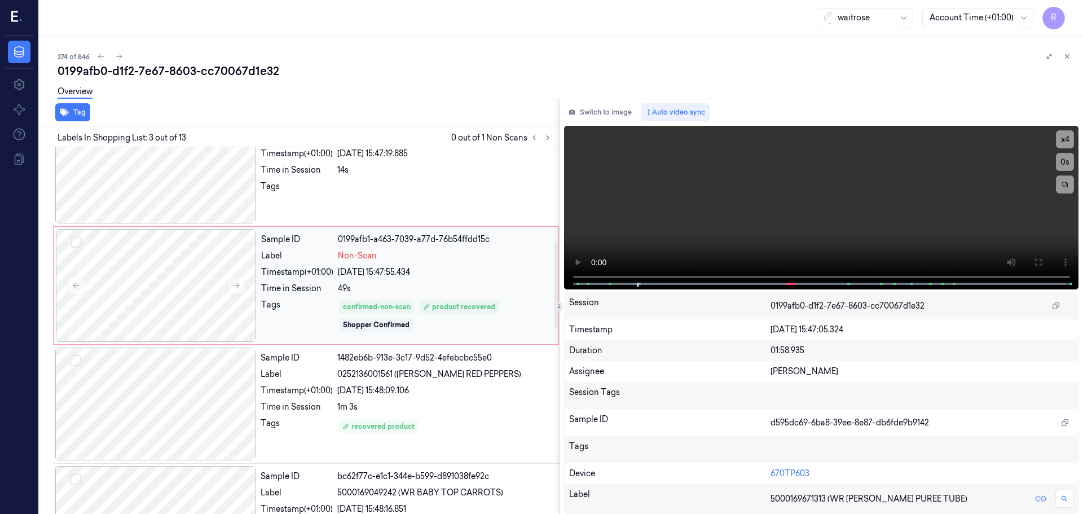
click at [446, 289] on div "49s" at bounding box center [445, 289] width 214 height 12
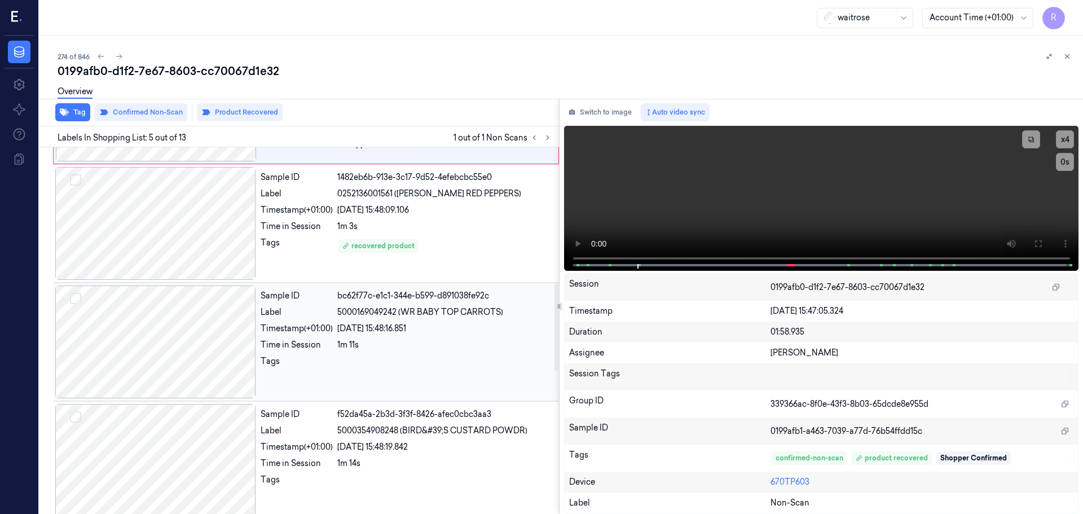
click at [456, 363] on div at bounding box center [444, 364] width 215 height 18
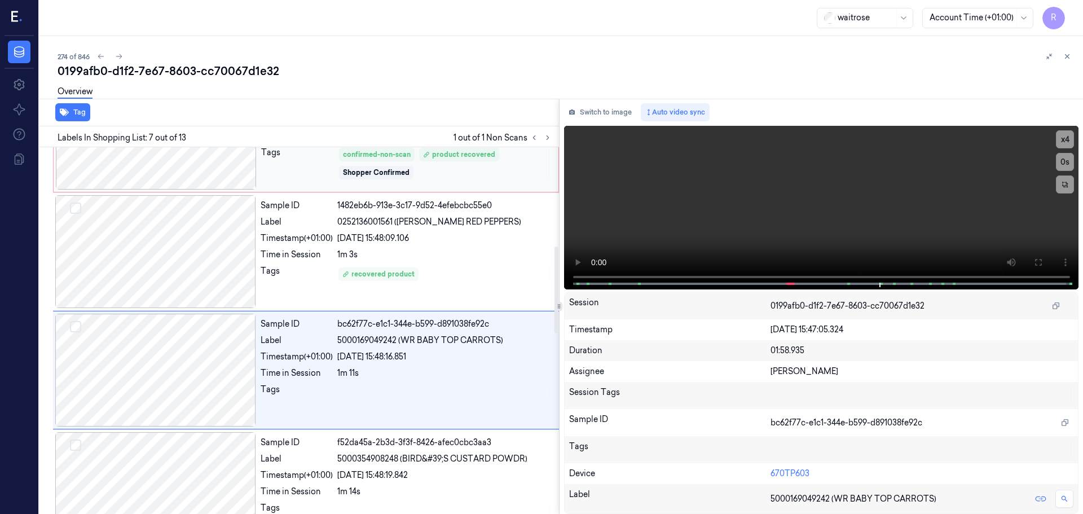
click at [445, 276] on div "Sample ID 1482eb6b-913e-3c17-9d52-4efebcbc55e0 Label 0252136001561 ([PERSON_NAM…" at bounding box center [406, 251] width 301 height 113
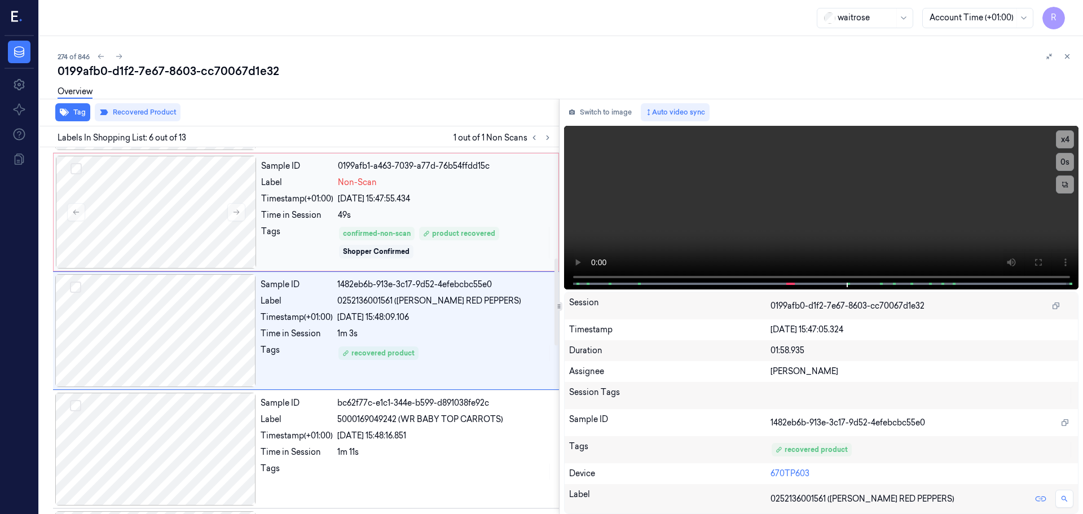
click at [441, 217] on div "49s" at bounding box center [445, 215] width 214 height 12
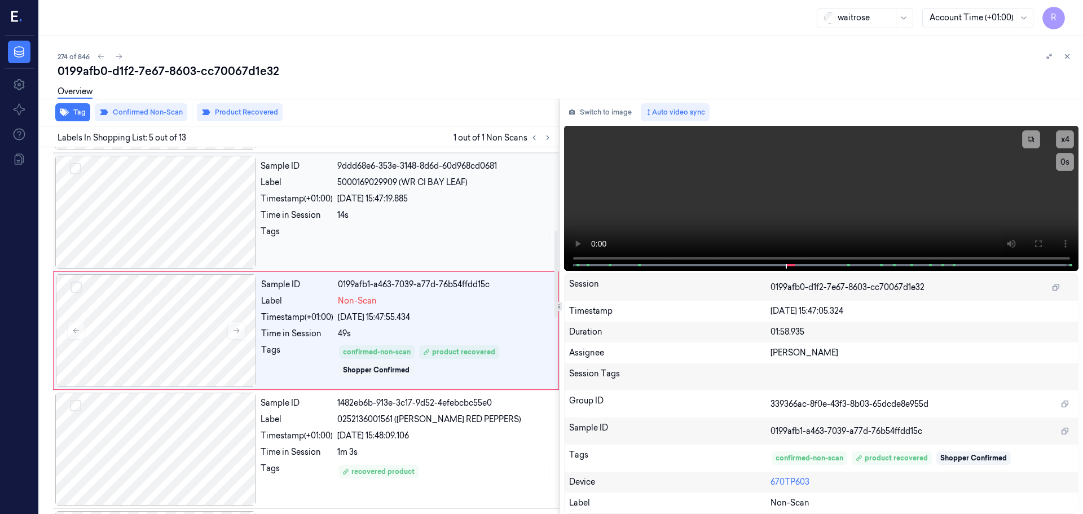
click at [444, 231] on div at bounding box center [444, 235] width 215 height 18
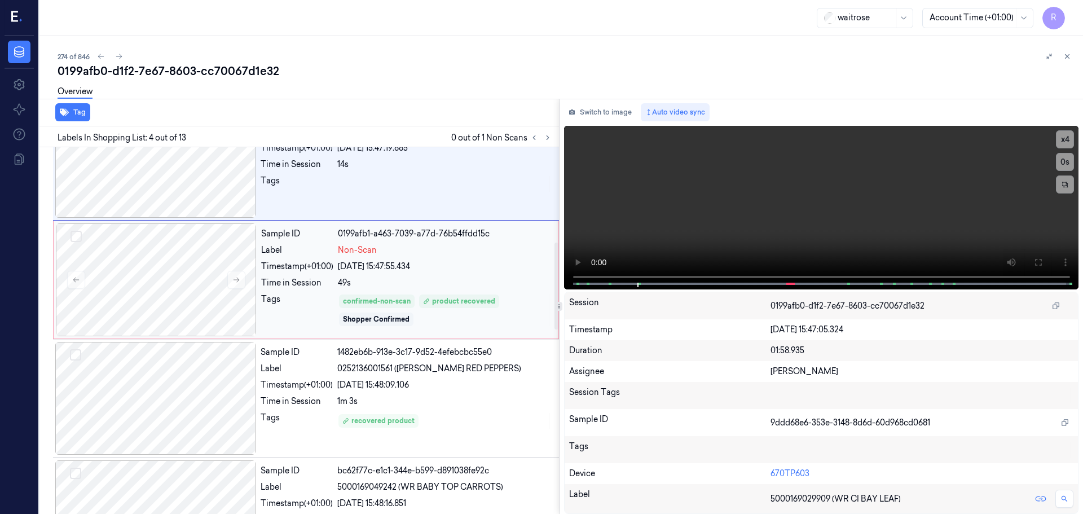
click at [443, 274] on div "Sample ID 0199afb1-a463-7039-a77d-76b54ffdd15c Label Non-Scan Timestamp (+01:00…" at bounding box center [406, 279] width 299 height 113
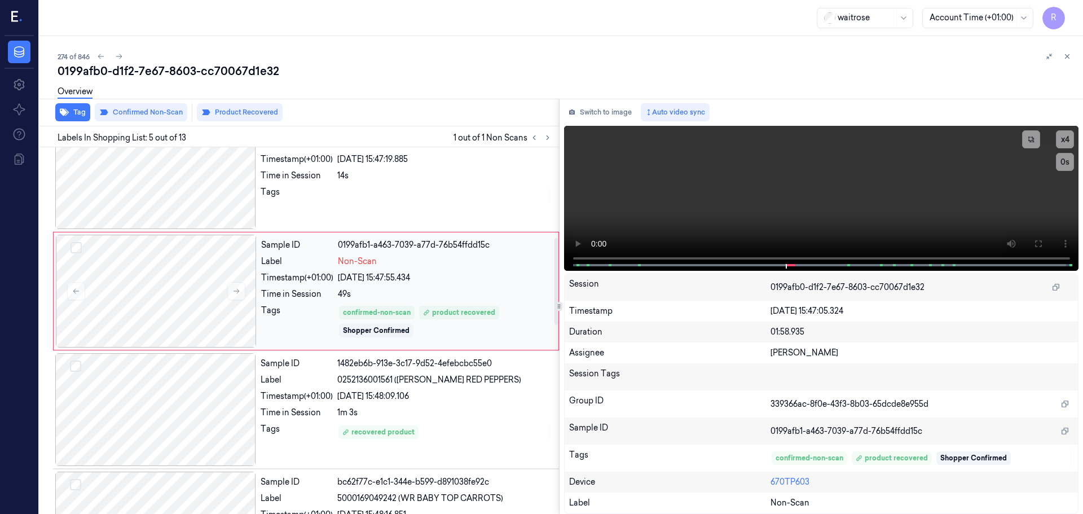
scroll to position [406, 0]
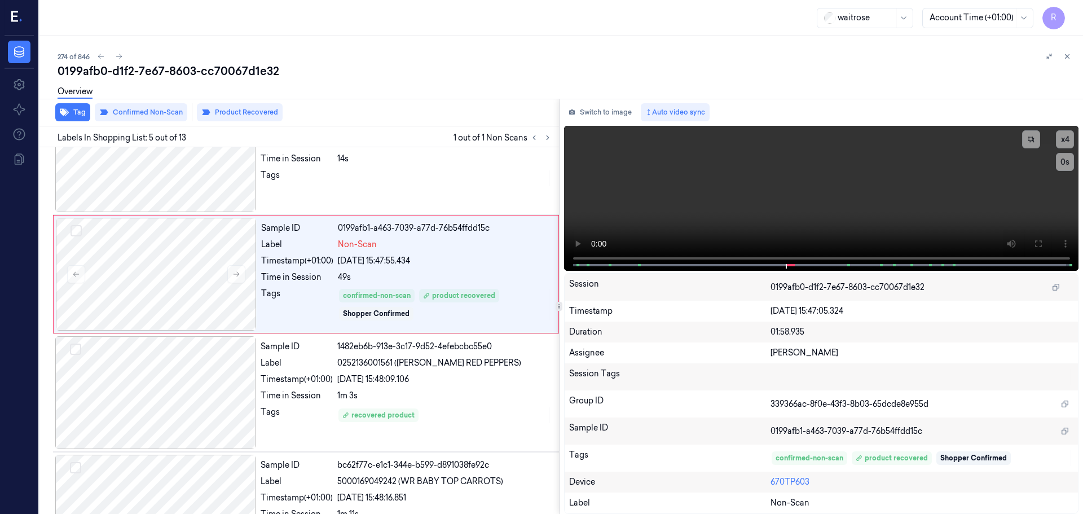
click at [1067, 56] on icon at bounding box center [1067, 57] width 4 height 4
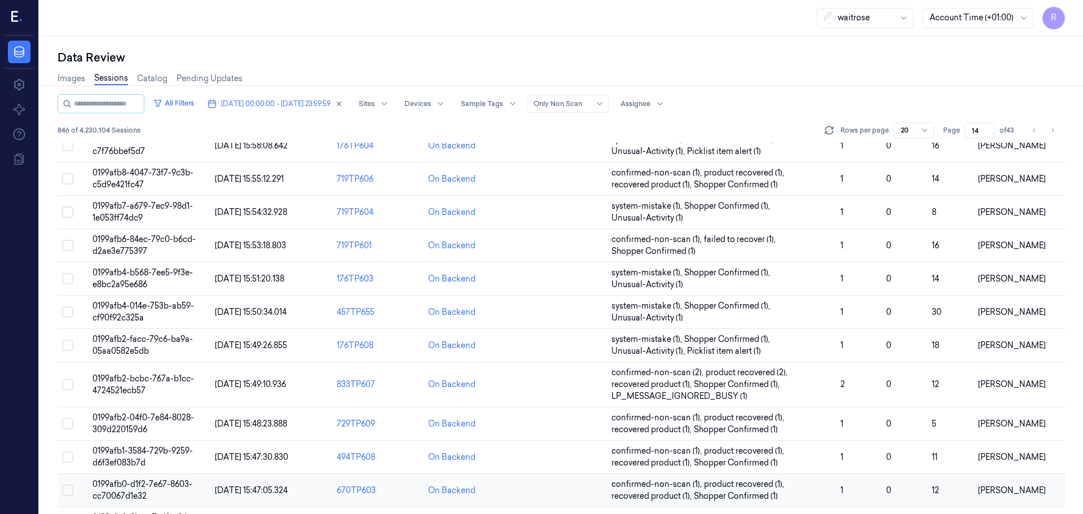
scroll to position [312, 0]
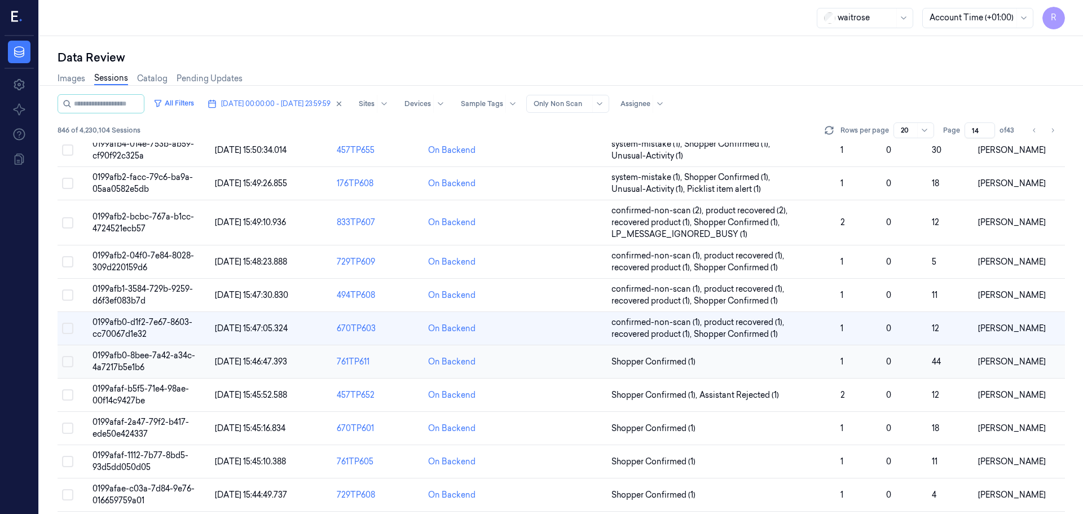
click at [805, 371] on td "Shopper Confirmed (1)" at bounding box center [721, 361] width 229 height 33
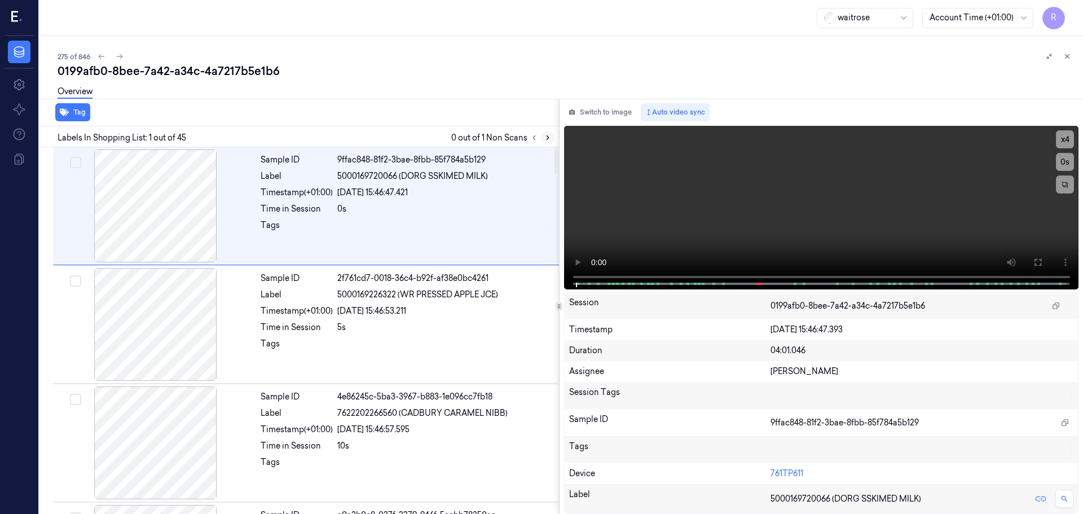
click at [551, 140] on icon at bounding box center [548, 138] width 8 height 8
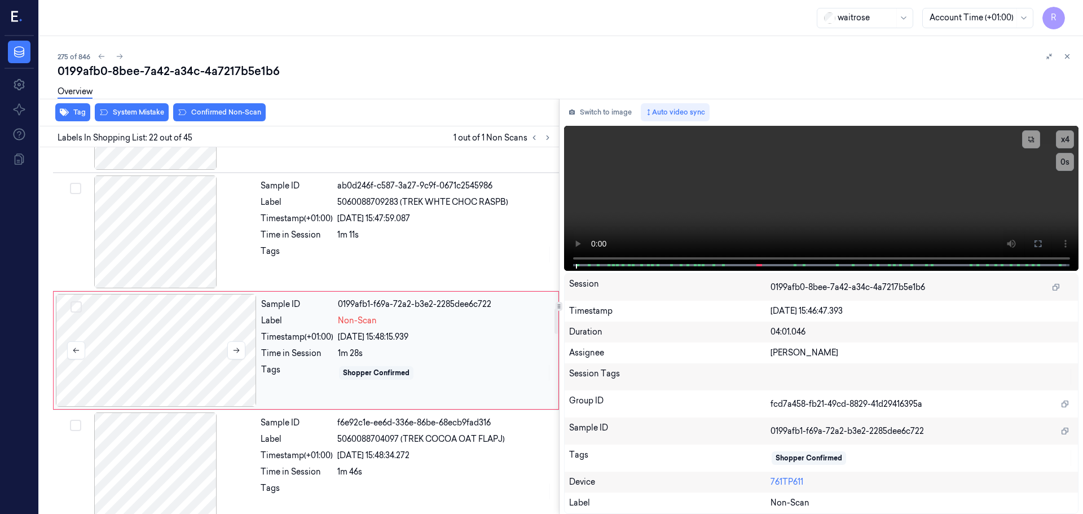
scroll to position [2363, 0]
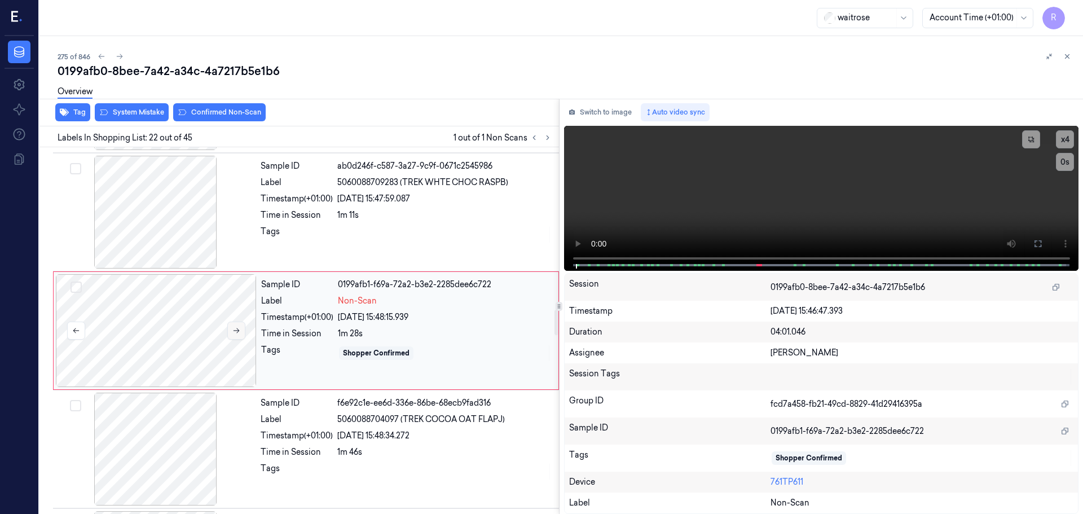
drag, startPoint x: 226, startPoint y: 326, endPoint x: 231, endPoint y: 331, distance: 7.2
click at [227, 326] on div at bounding box center [156, 330] width 201 height 113
click at [234, 332] on icon at bounding box center [236, 331] width 8 height 8
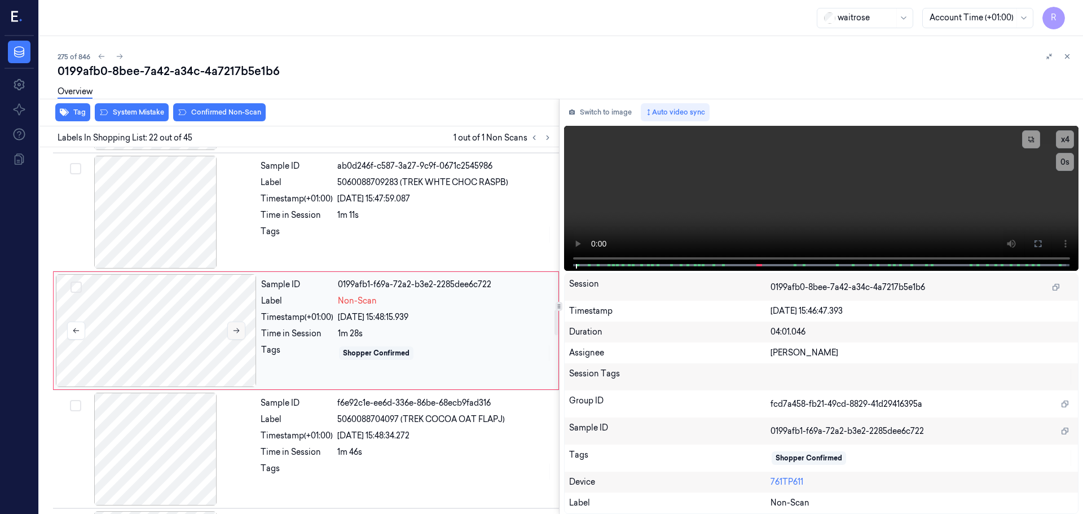
click at [234, 332] on icon at bounding box center [236, 331] width 8 height 8
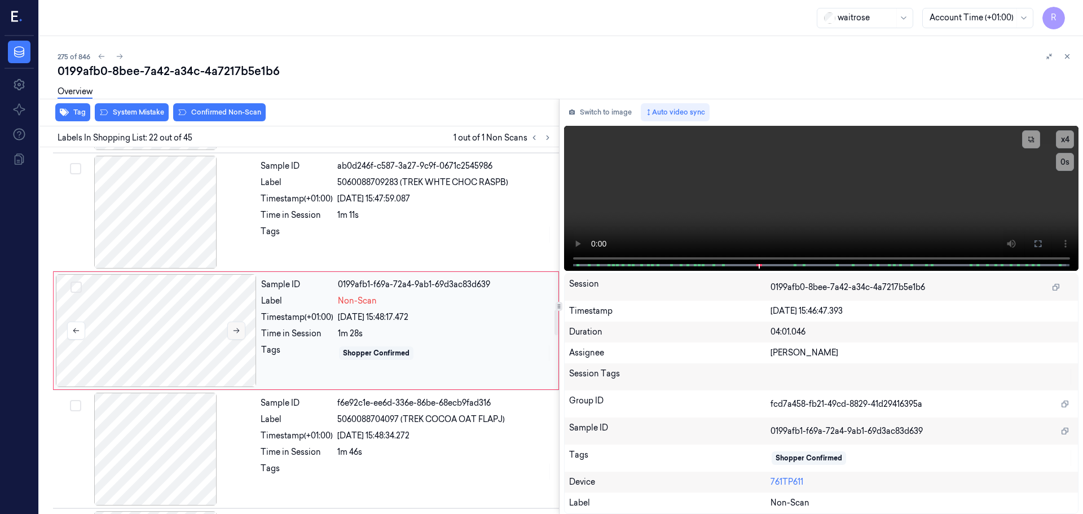
click at [234, 332] on icon at bounding box center [236, 331] width 8 height 8
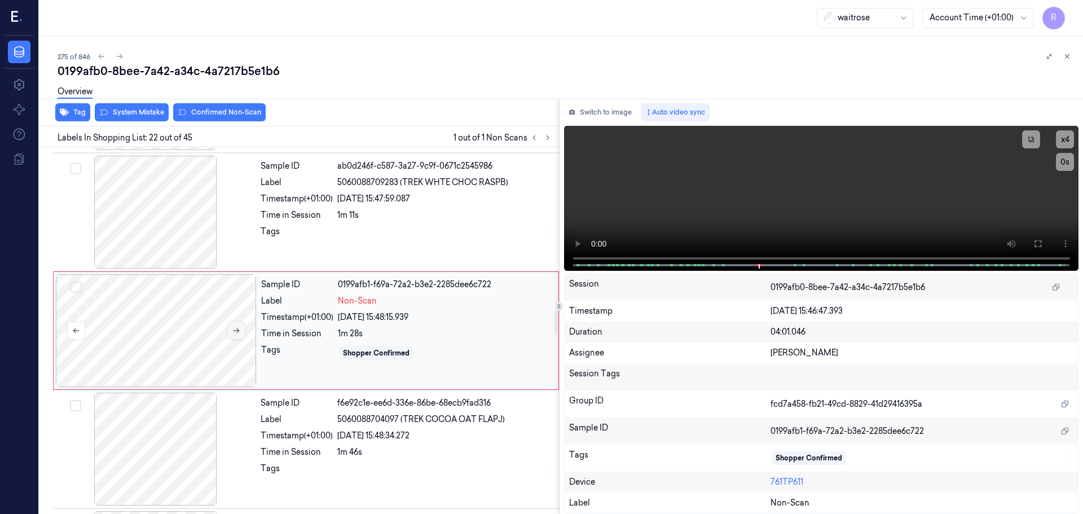
click at [234, 332] on icon at bounding box center [236, 331] width 8 height 8
click at [161, 214] on div at bounding box center [155, 212] width 201 height 113
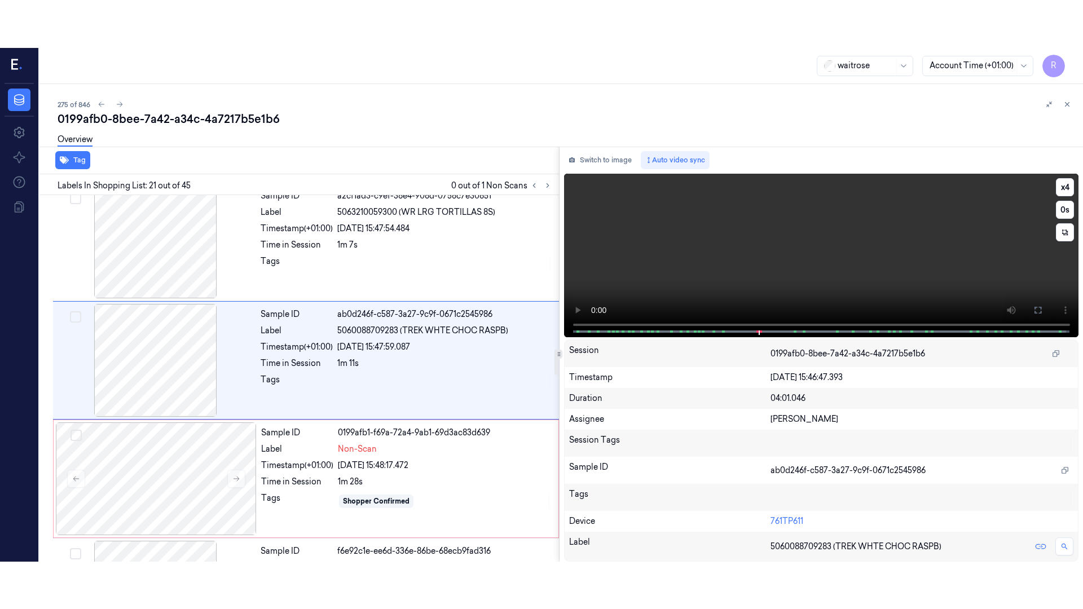
scroll to position [2244, 0]
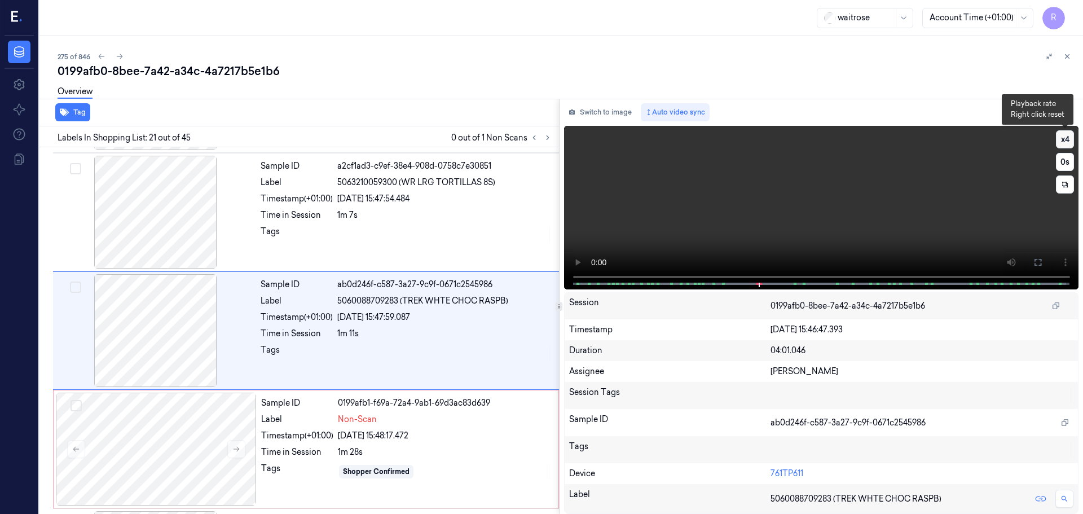
click at [1069, 139] on button "x 4" at bounding box center [1065, 139] width 18 height 18
click at [1042, 260] on button at bounding box center [1038, 262] width 18 height 18
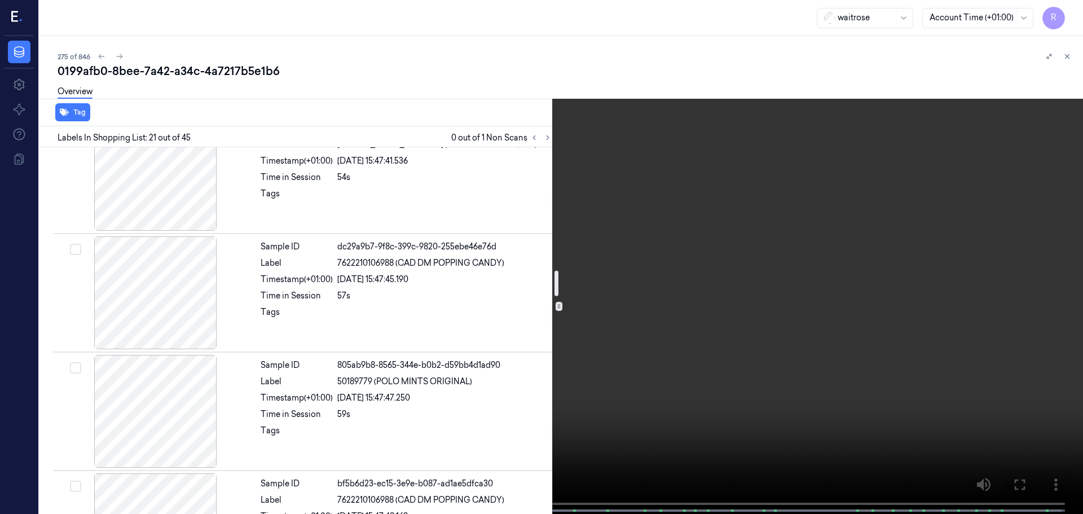
scroll to position [1793, 0]
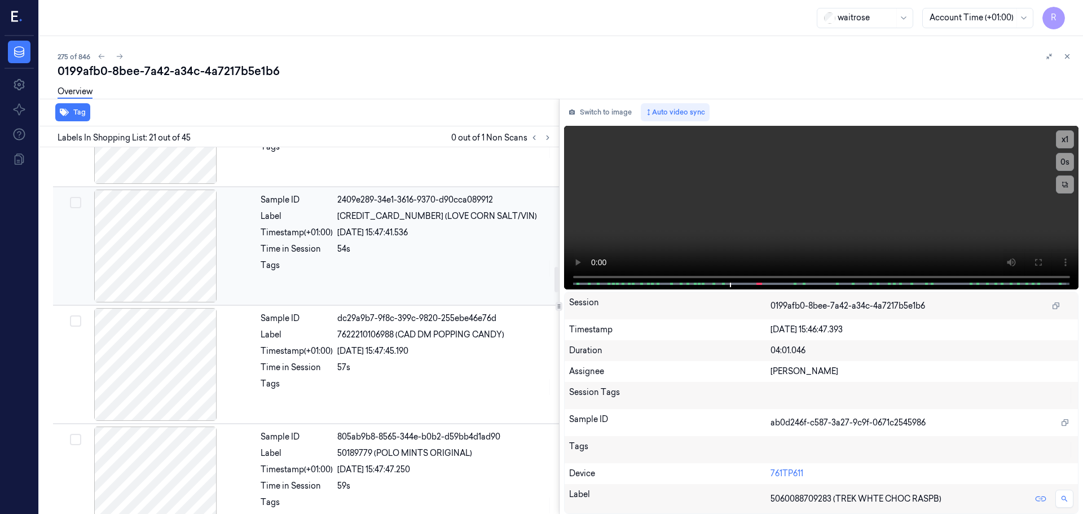
click at [180, 284] on div at bounding box center [155, 246] width 201 height 113
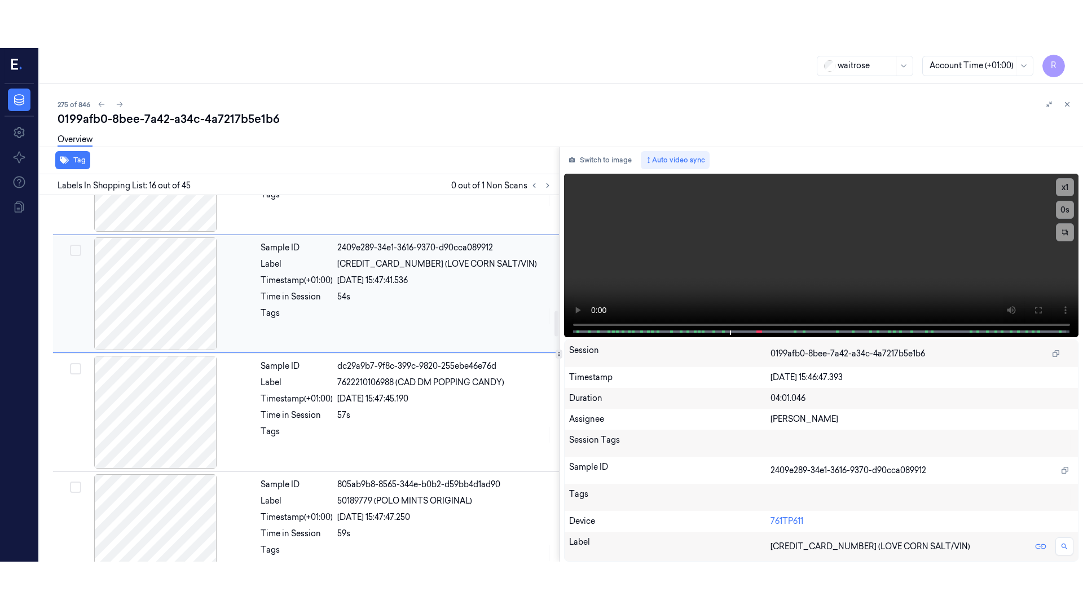
scroll to position [1652, 0]
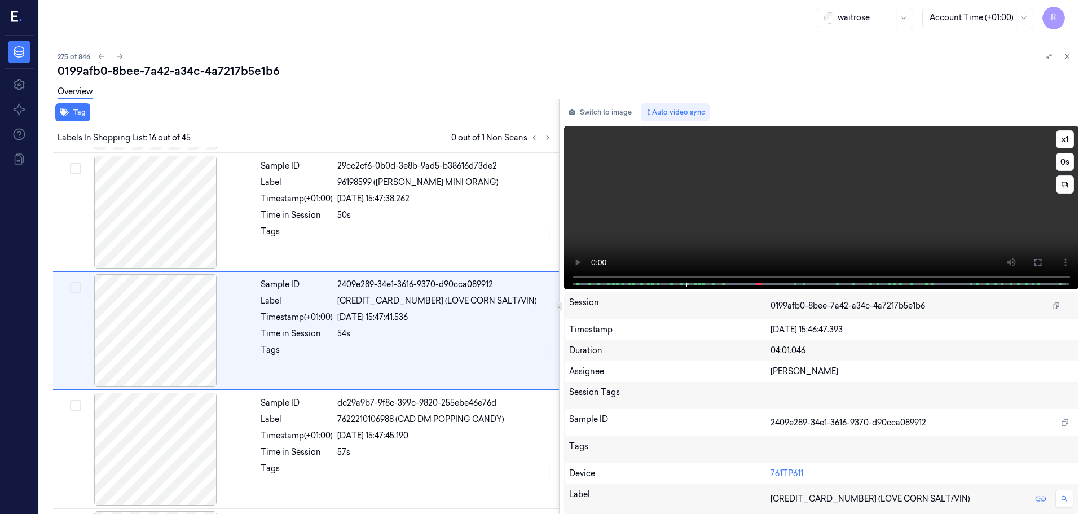
click at [1041, 260] on icon at bounding box center [1037, 262] width 7 height 7
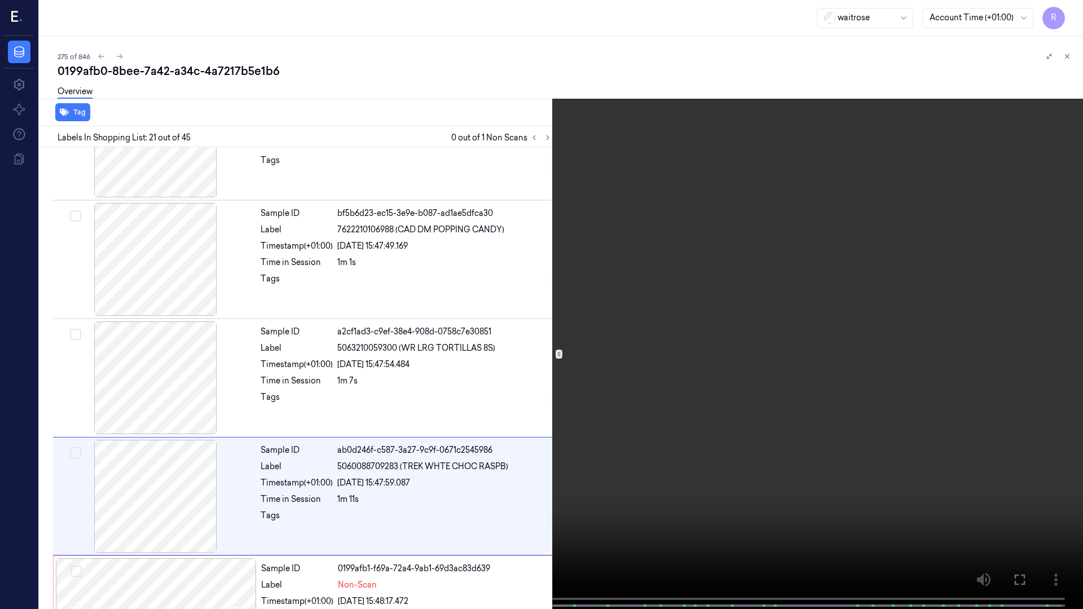
scroll to position [2197, 0]
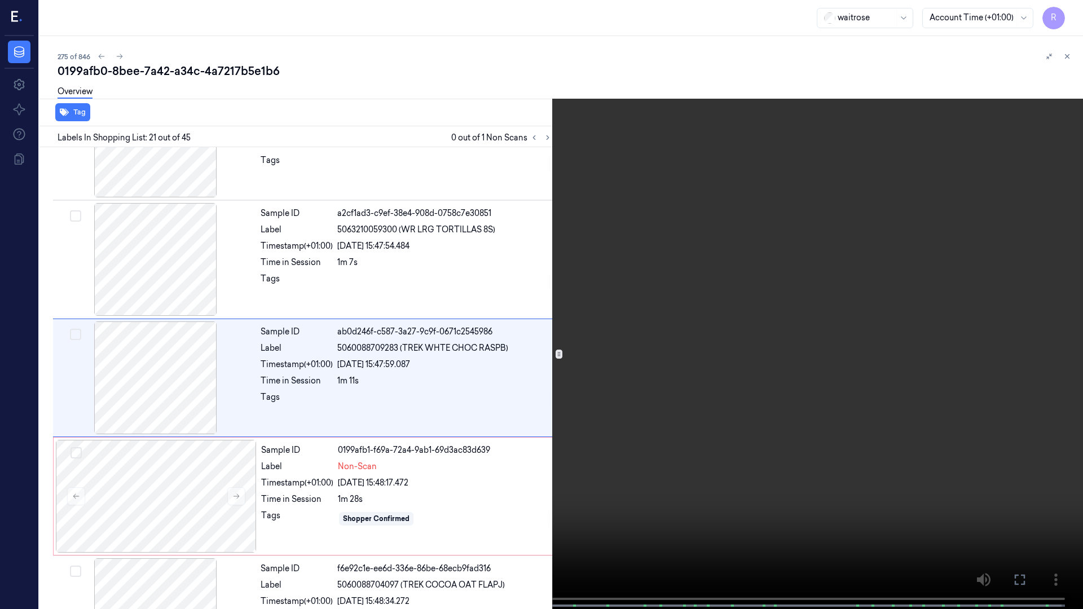
click at [312, 513] on video at bounding box center [541, 305] width 1083 height 611
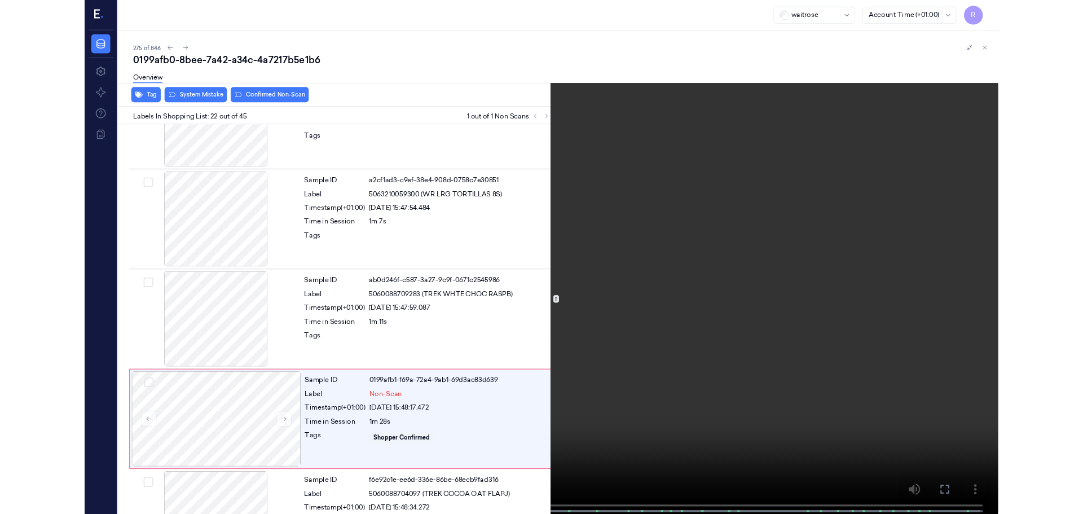
scroll to position [2315, 0]
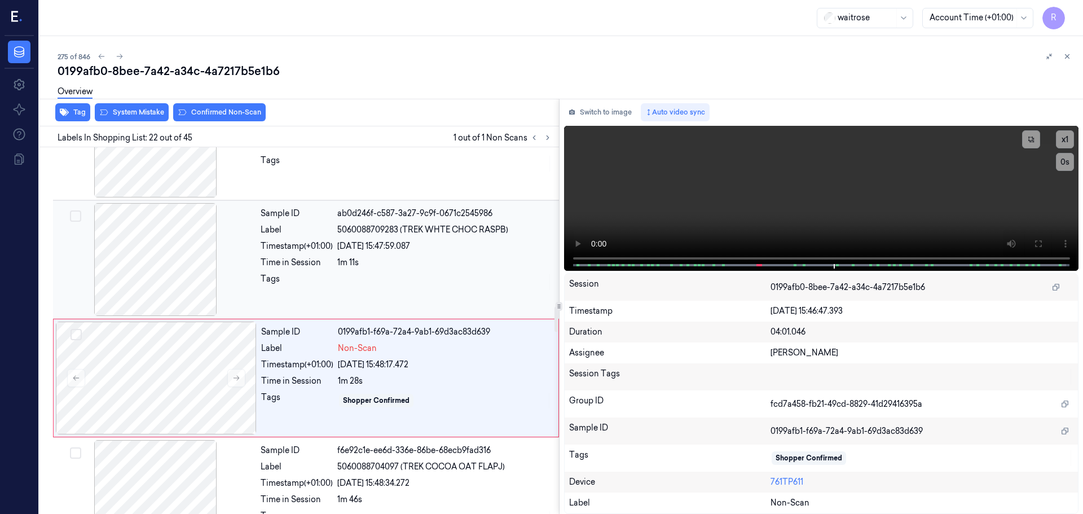
drag, startPoint x: 315, startPoint y: 250, endPoint x: 322, endPoint y: 256, distance: 9.3
click at [315, 250] on div "Timestamp (+01:00)" at bounding box center [297, 246] width 72 height 12
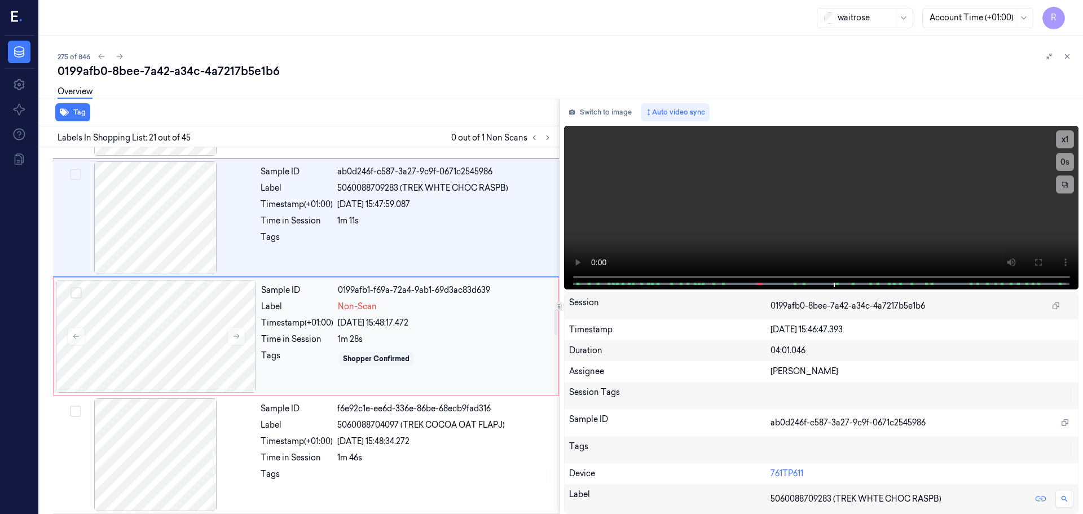
click at [283, 342] on div "Time in Session" at bounding box center [297, 339] width 72 height 12
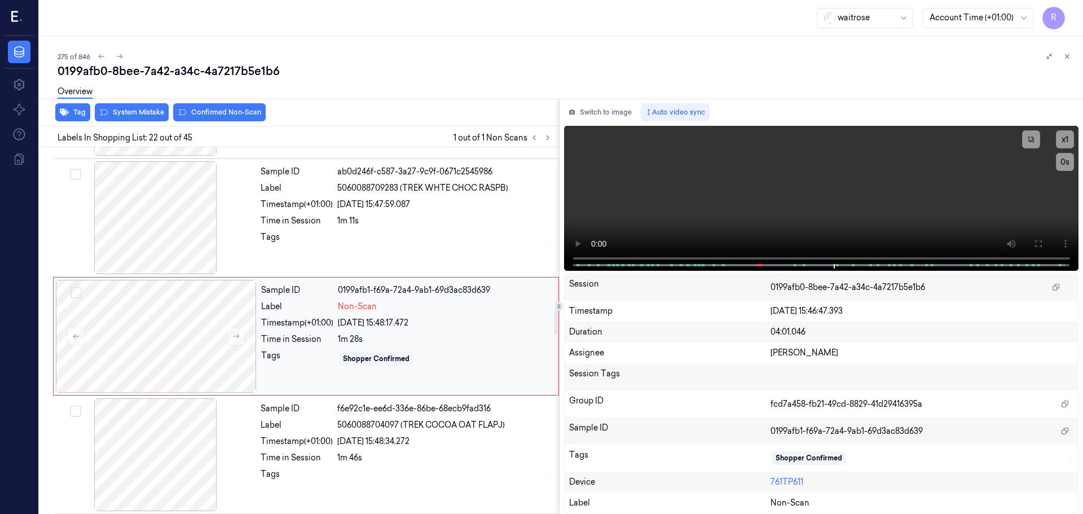
scroll to position [2363, 0]
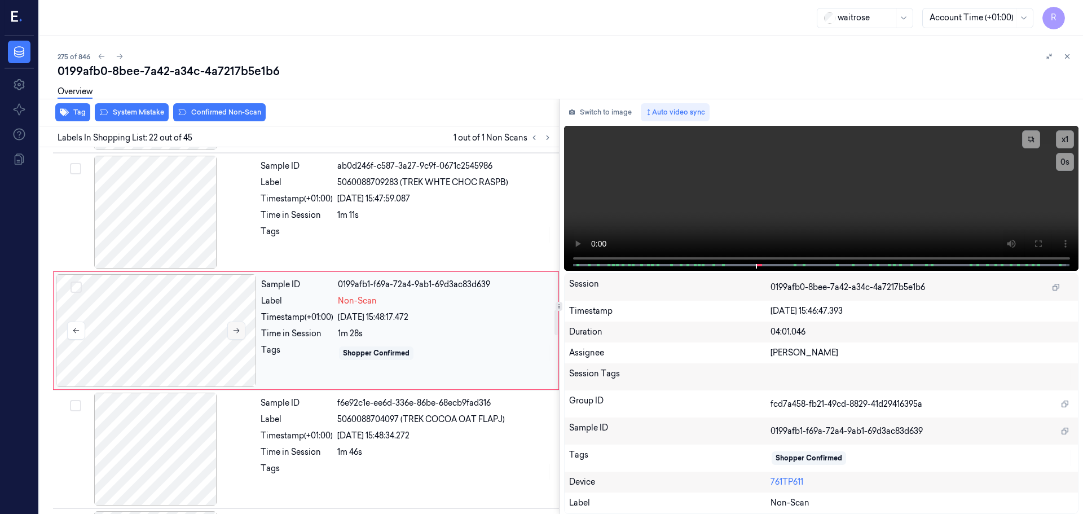
click at [243, 329] on button at bounding box center [236, 330] width 18 height 18
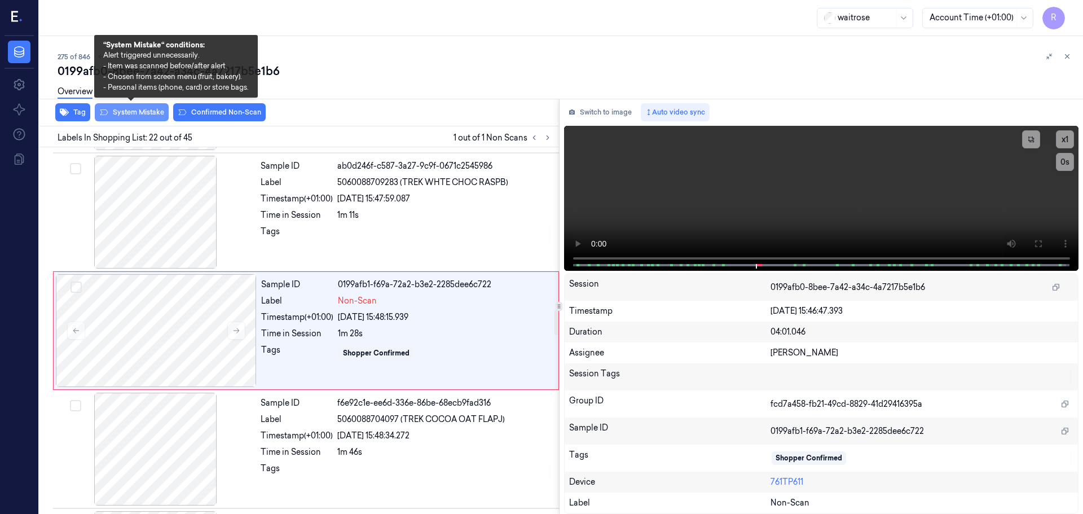
click at [141, 109] on button "System Mistake" at bounding box center [132, 112] width 74 height 18
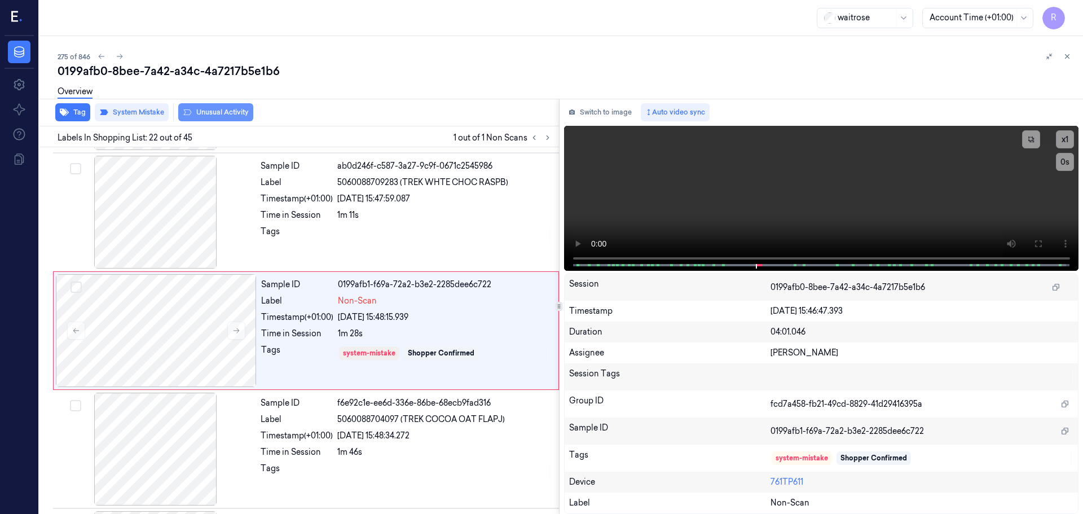
click at [198, 108] on button "Unusual Activity" at bounding box center [215, 112] width 75 height 18
click at [309, 210] on div "Time in Session" at bounding box center [297, 215] width 72 height 12
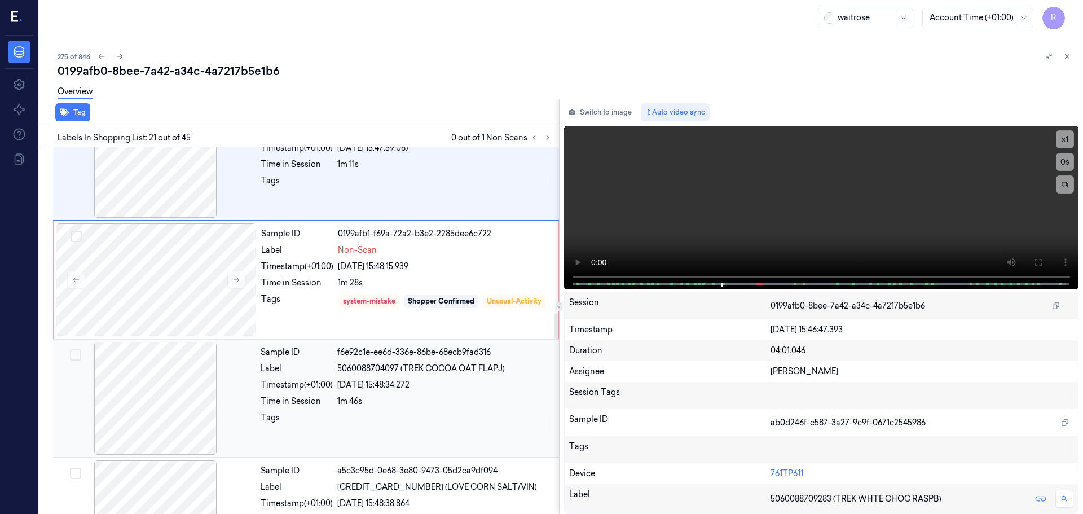
click at [290, 364] on div "Label" at bounding box center [297, 369] width 72 height 12
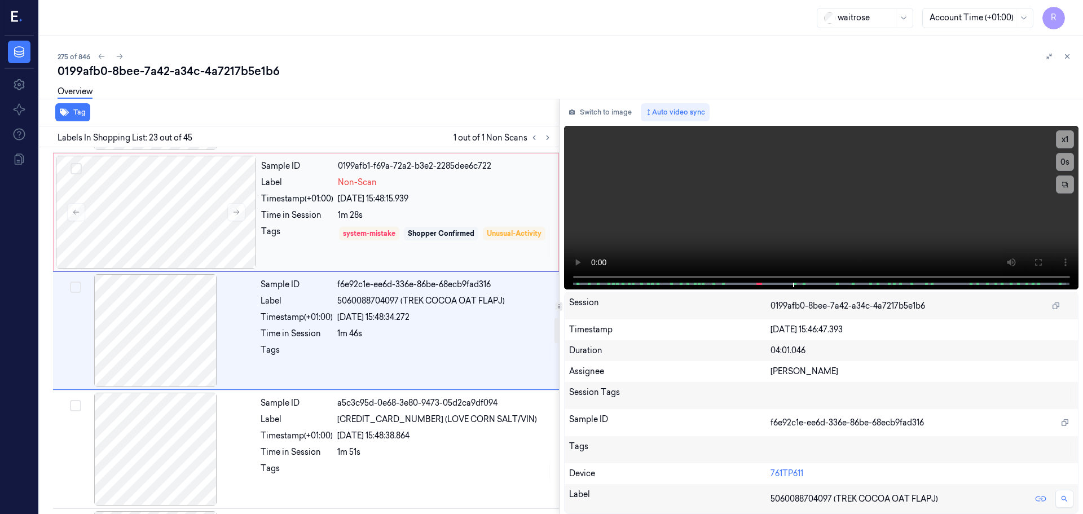
click at [304, 237] on div "Tags" at bounding box center [297, 242] width 72 height 32
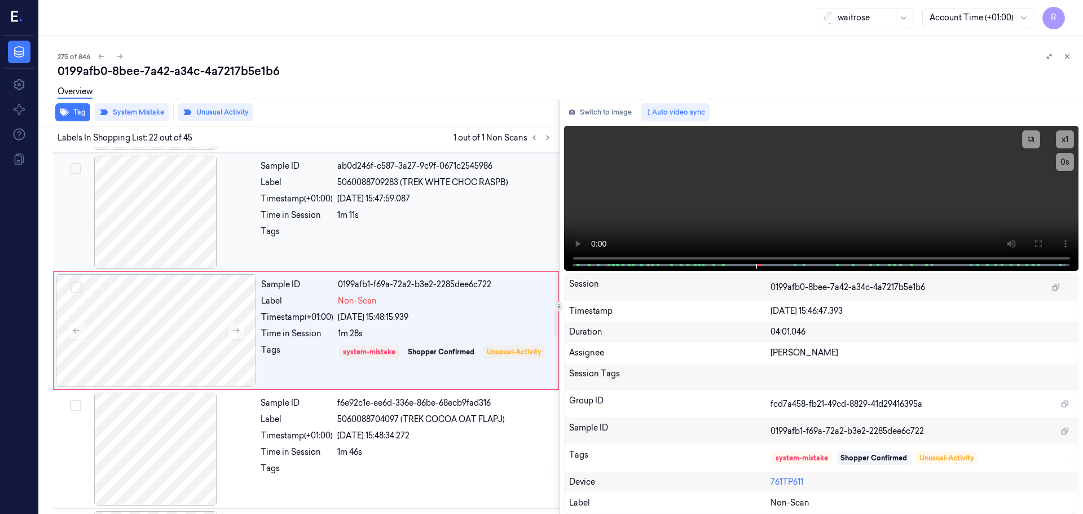
click at [313, 228] on div "Tags" at bounding box center [297, 235] width 72 height 18
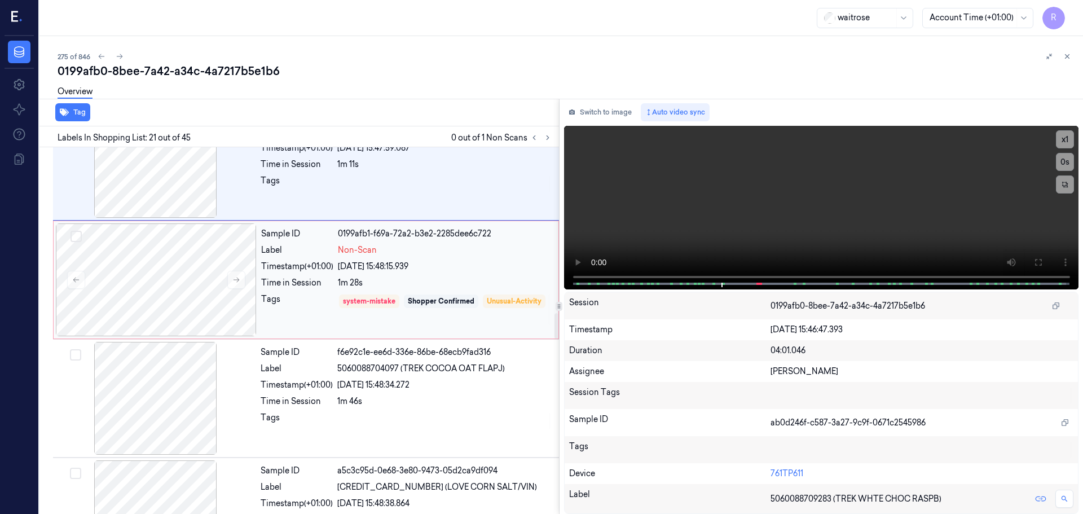
click at [300, 321] on div "Tags" at bounding box center [297, 309] width 72 height 32
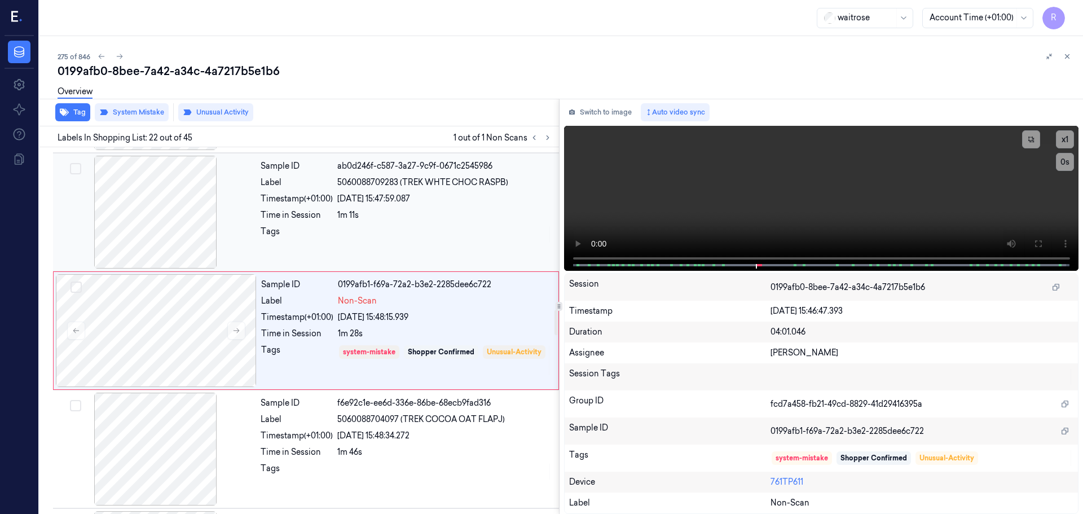
click at [324, 221] on div "Sample ID ab0d246f-c587-3a27-9c9f-0671c2545986 Label 5060088709283 (TREK WHTE C…" at bounding box center [406, 212] width 301 height 113
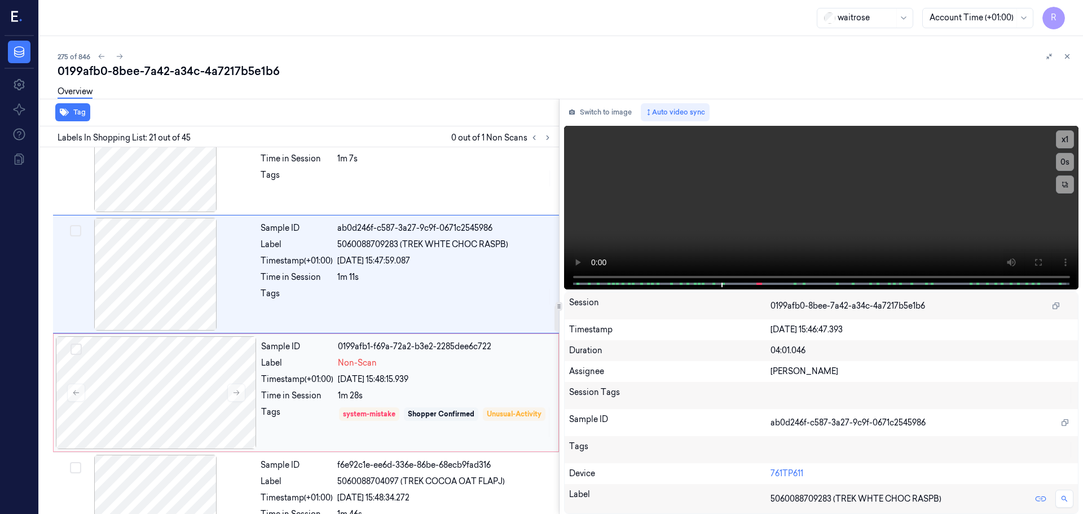
click at [311, 372] on div "Sample ID 0199afb1-f69a-72a2-b3e2-2285dee6c722 Label Non-Scan Timestamp (+01:00…" at bounding box center [406, 392] width 299 height 113
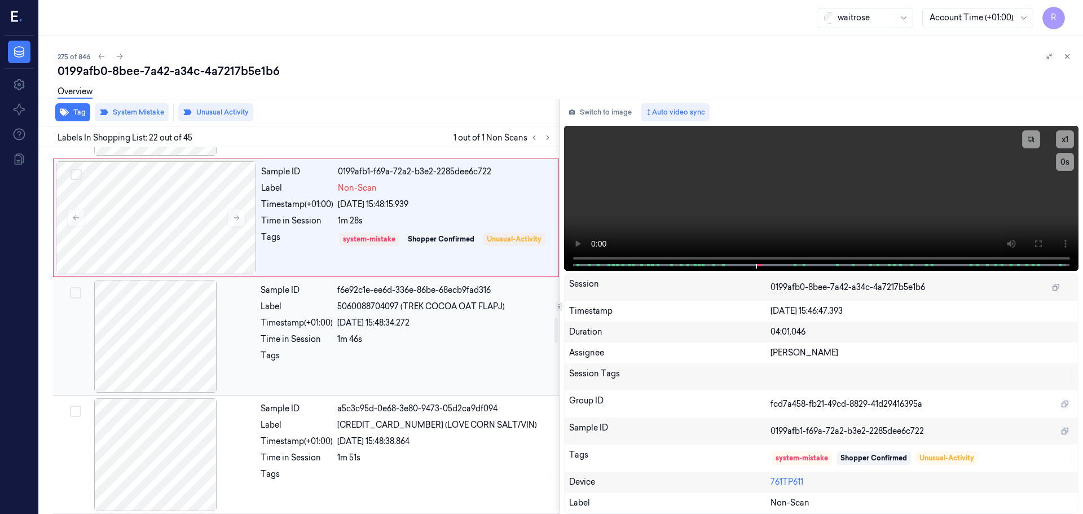
click at [305, 367] on div "Tags" at bounding box center [297, 359] width 72 height 18
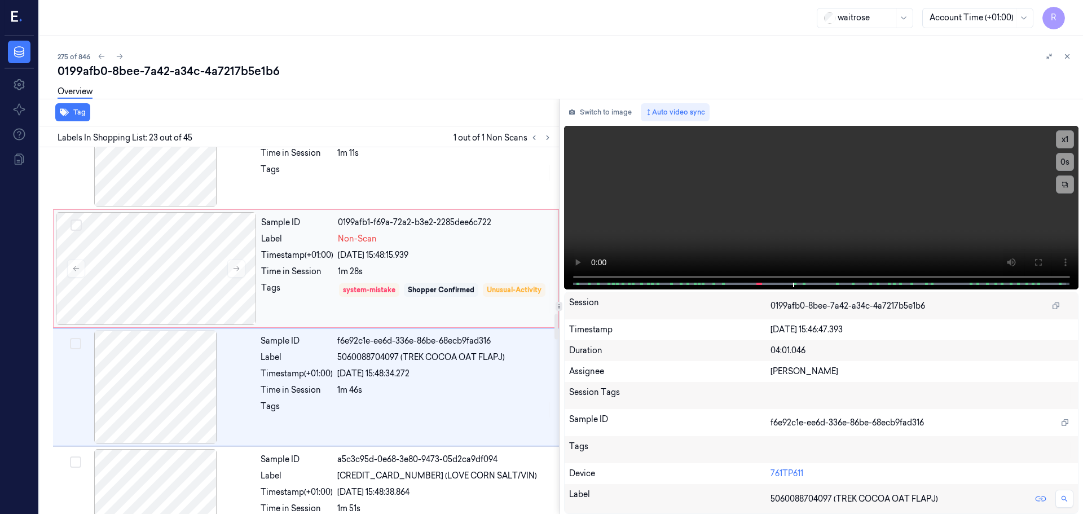
click at [319, 307] on div "Tags" at bounding box center [297, 298] width 72 height 32
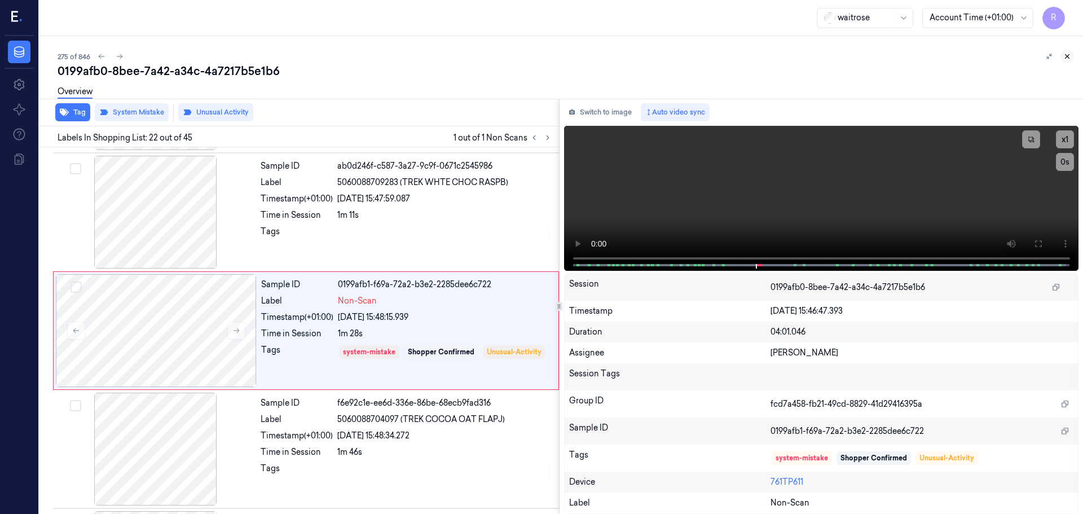
drag, startPoint x: 1065, startPoint y: 53, endPoint x: 1061, endPoint y: 67, distance: 14.8
click at [1065, 54] on icon at bounding box center [1067, 56] width 8 height 8
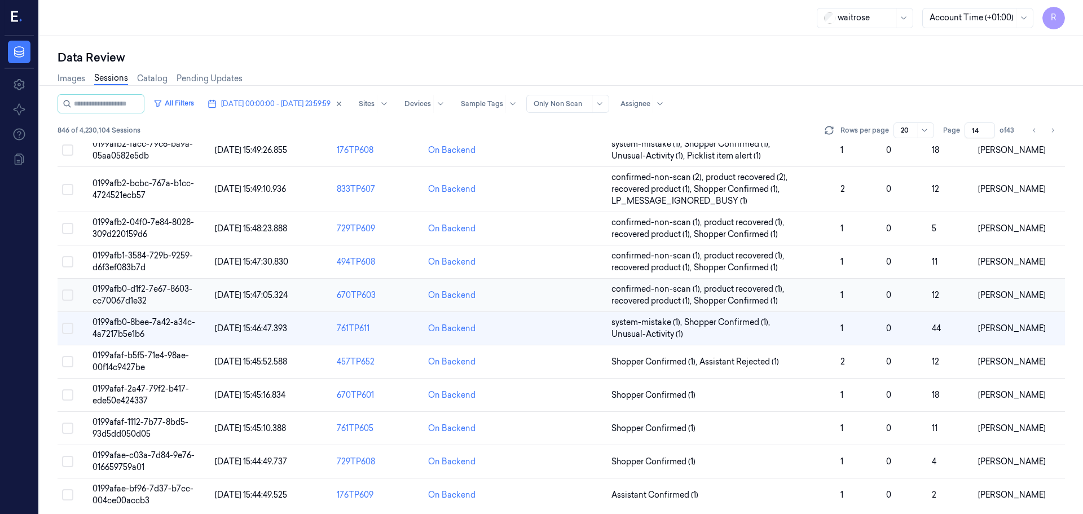
scroll to position [351, 0]
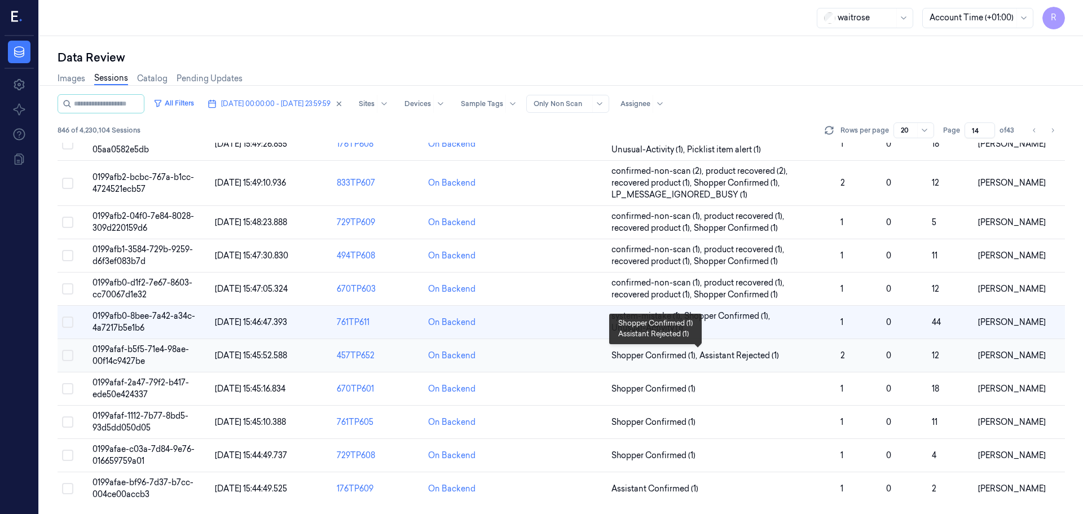
click at [785, 358] on span "Shopper Confirmed (1) , Assistant Rejected (1)" at bounding box center [721, 356] width 220 height 12
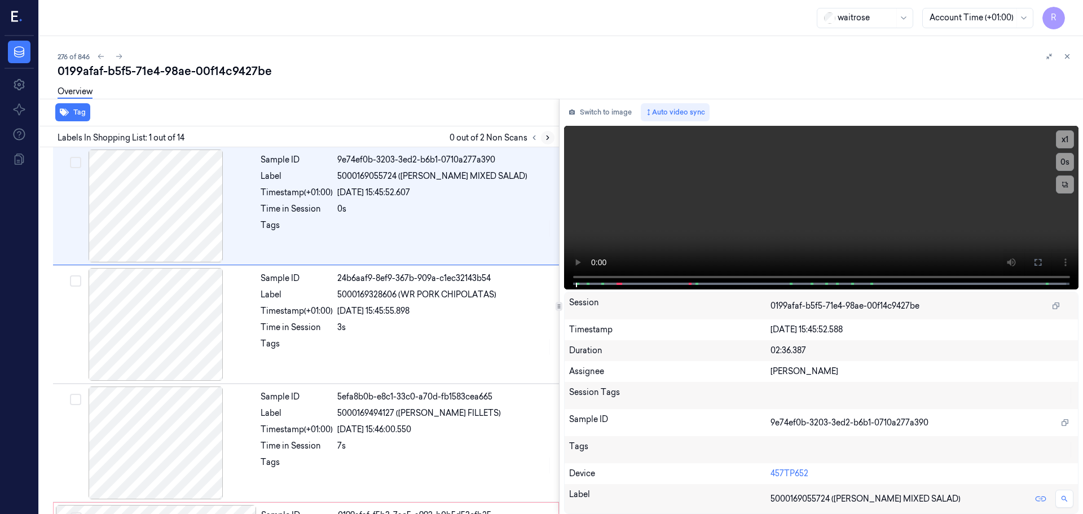
click at [546, 142] on button at bounding box center [548, 138] width 14 height 14
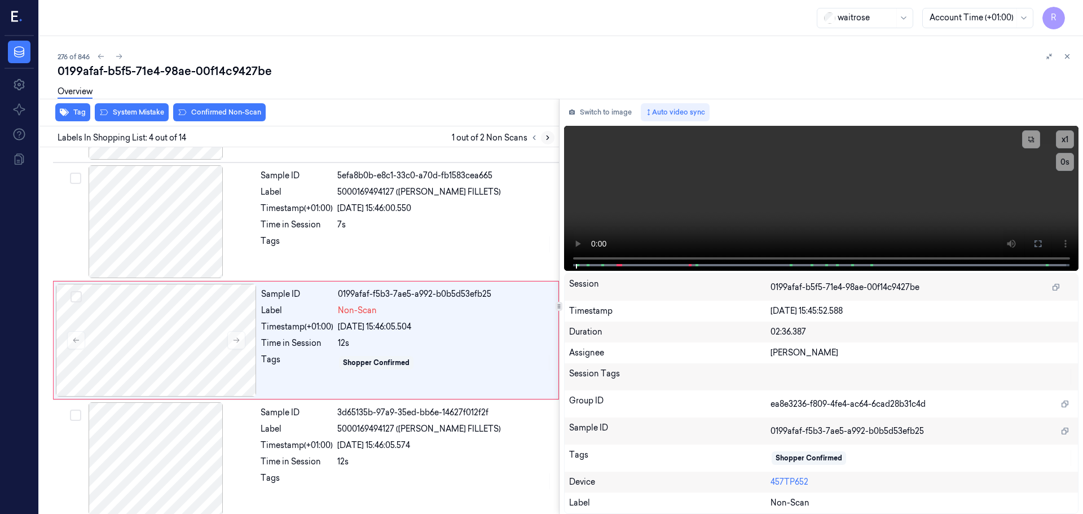
scroll to position [231, 0]
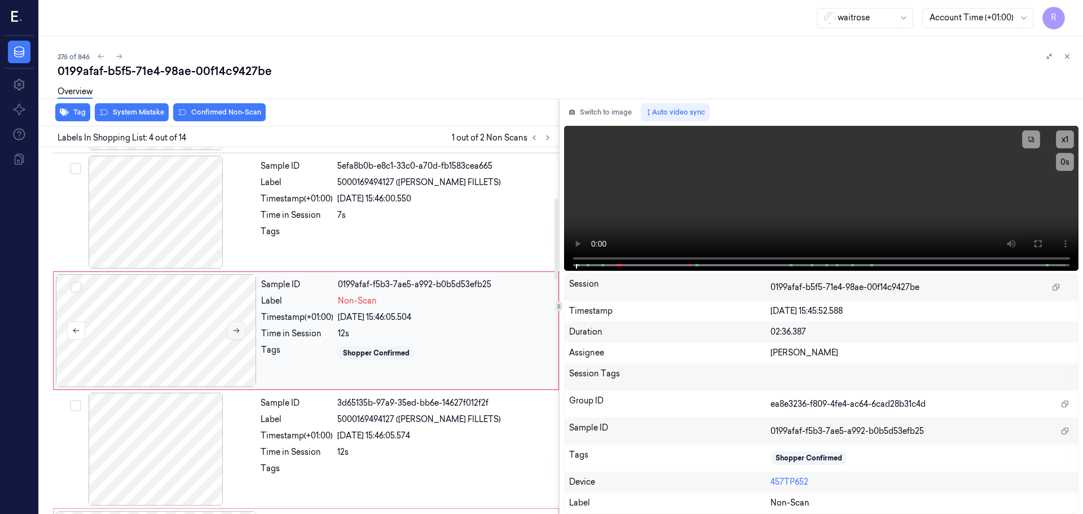
click at [239, 328] on icon at bounding box center [236, 331] width 8 height 8
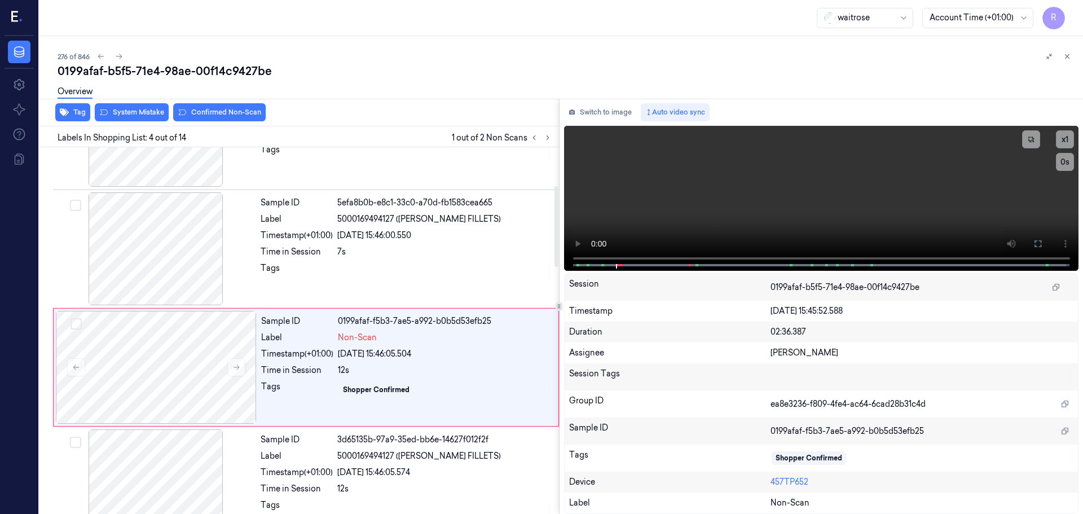
scroll to position [174, 0]
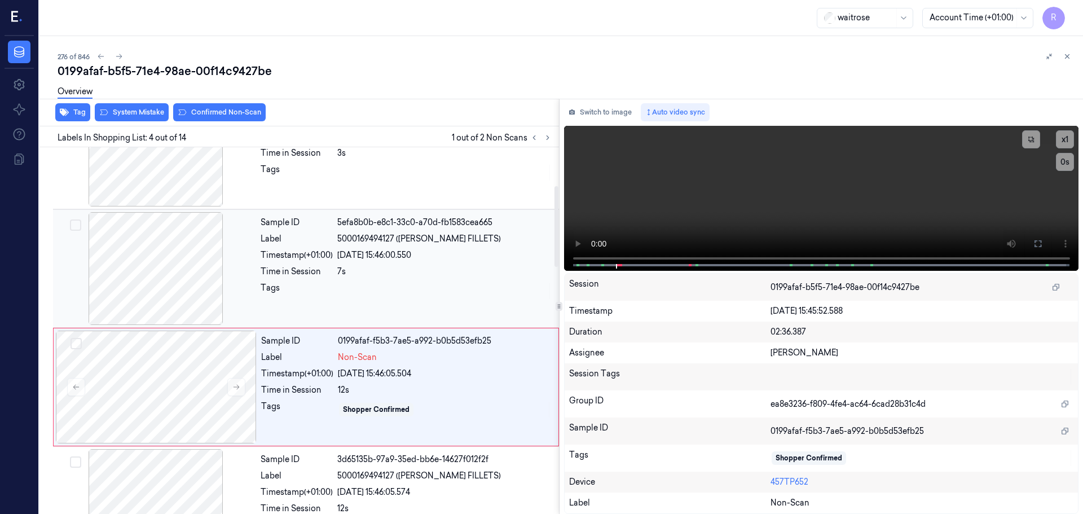
click at [179, 290] on div at bounding box center [155, 268] width 201 height 113
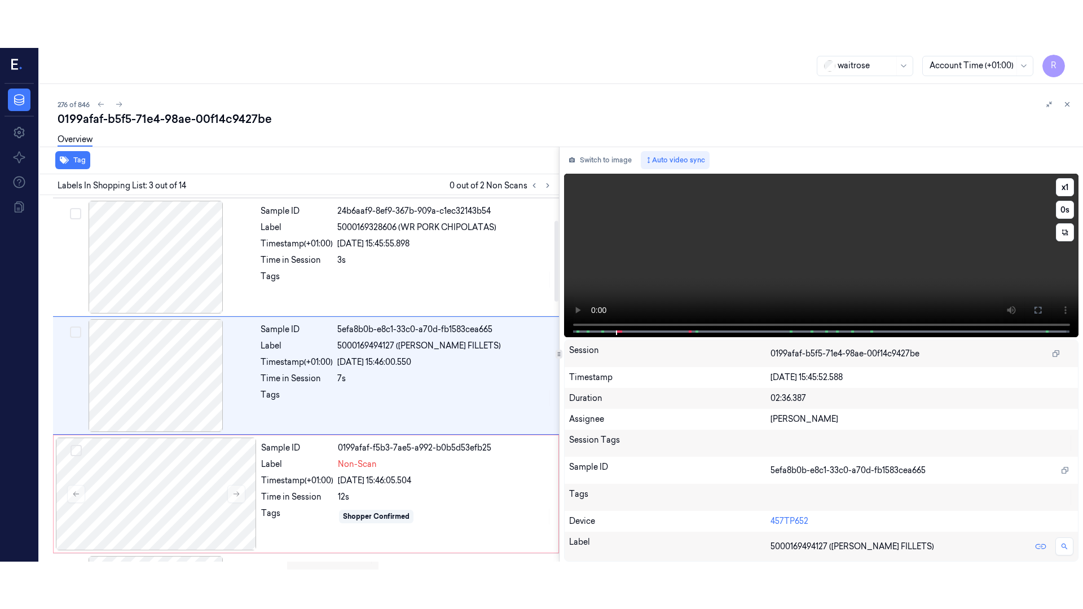
scroll to position [112, 0]
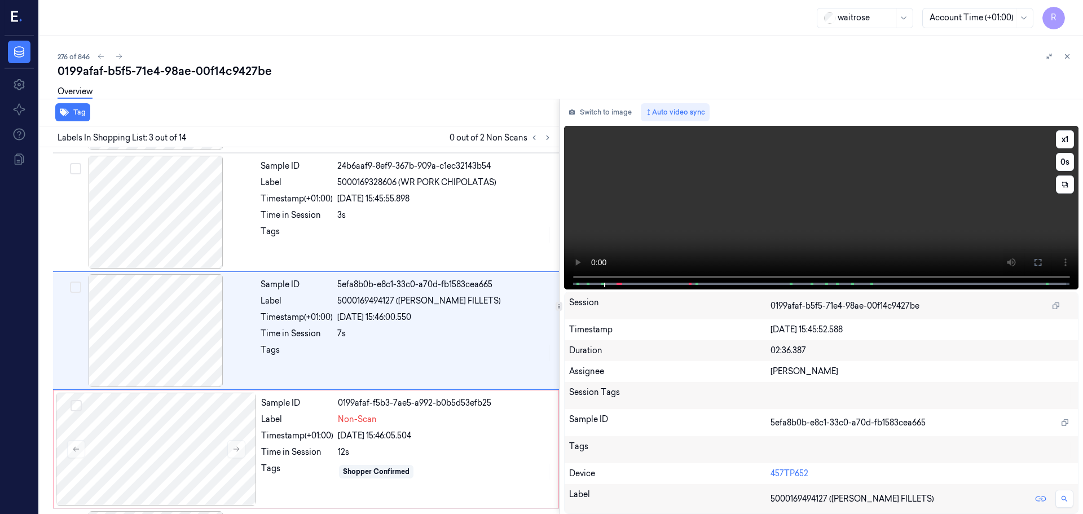
drag, startPoint x: 1043, startPoint y: 263, endPoint x: 1043, endPoint y: 332, distance: 68.2
click at [1043, 263] on button at bounding box center [1038, 262] width 18 height 18
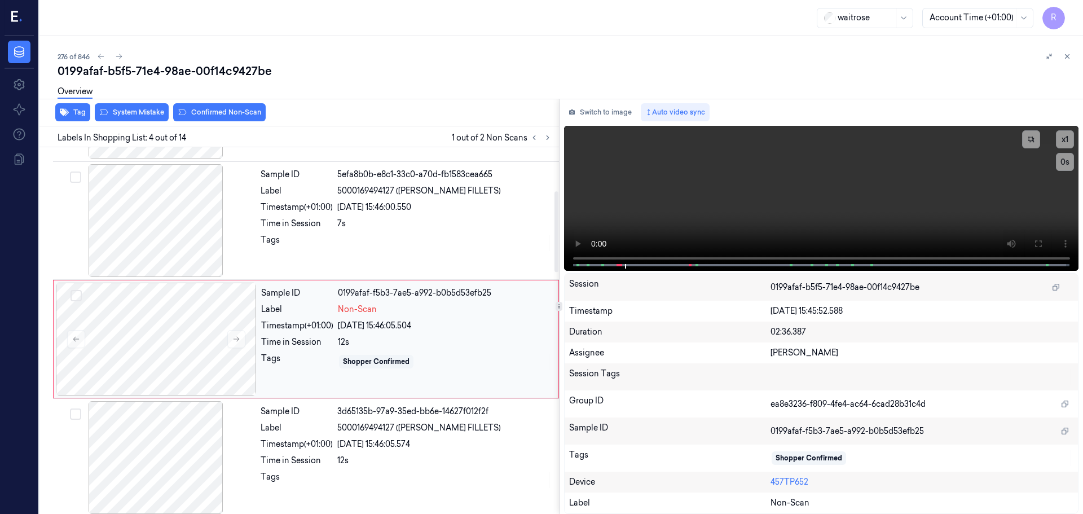
scroll to position [240, 0]
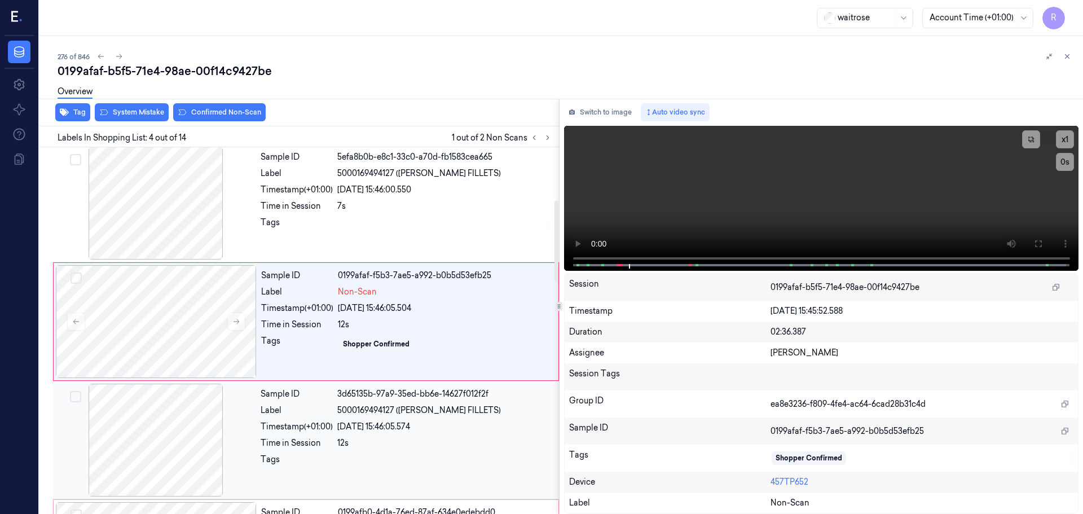
click at [362, 431] on div "[DATE] 15:46:05.574" at bounding box center [444, 427] width 215 height 12
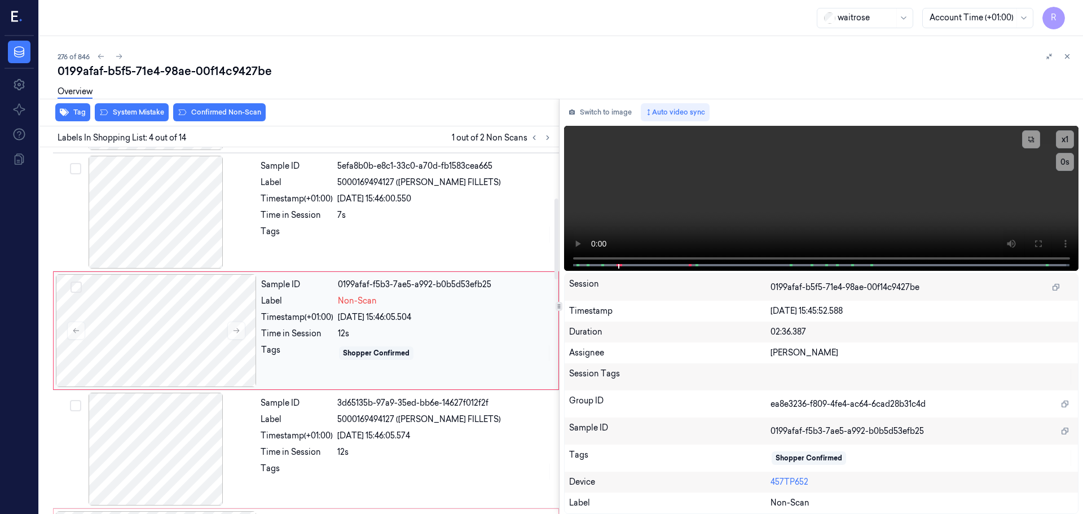
click at [381, 314] on div "[DATE] 15:46:05.504" at bounding box center [445, 317] width 214 height 12
click at [276, 237] on div "Tags" at bounding box center [297, 235] width 72 height 18
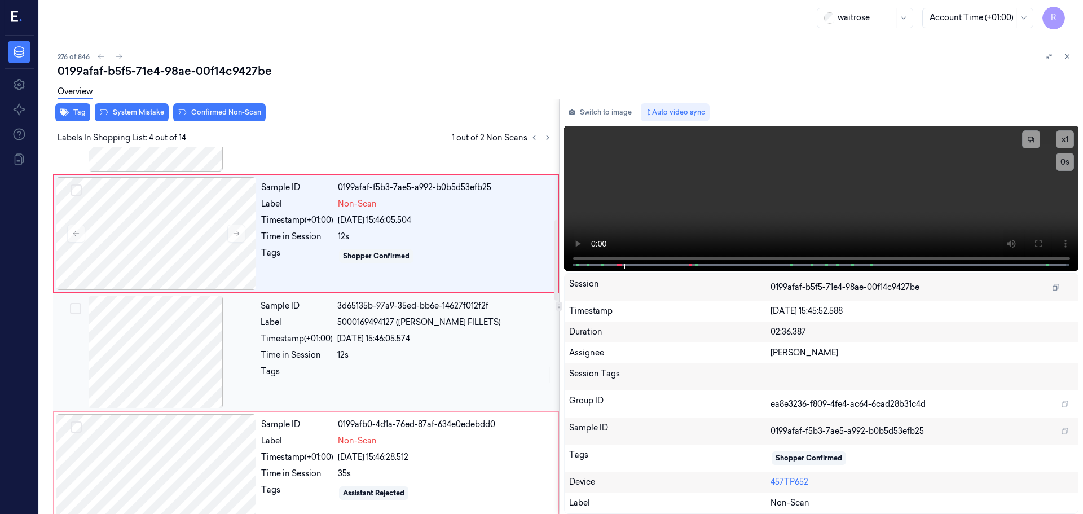
scroll to position [343, 0]
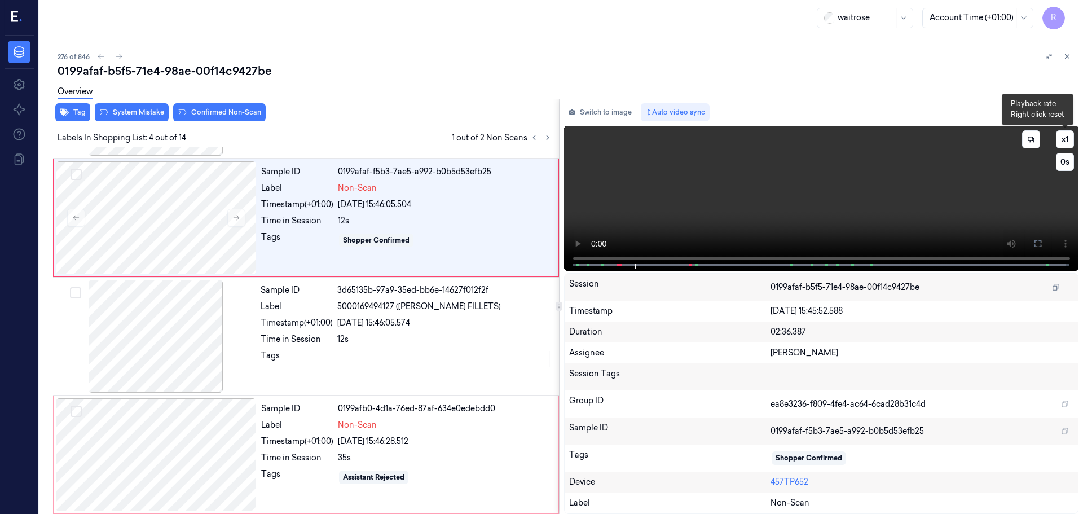
drag, startPoint x: 1060, startPoint y: 138, endPoint x: 1063, endPoint y: 149, distance: 11.2
click at [1060, 138] on button "x 1" at bounding box center [1065, 139] width 18 height 18
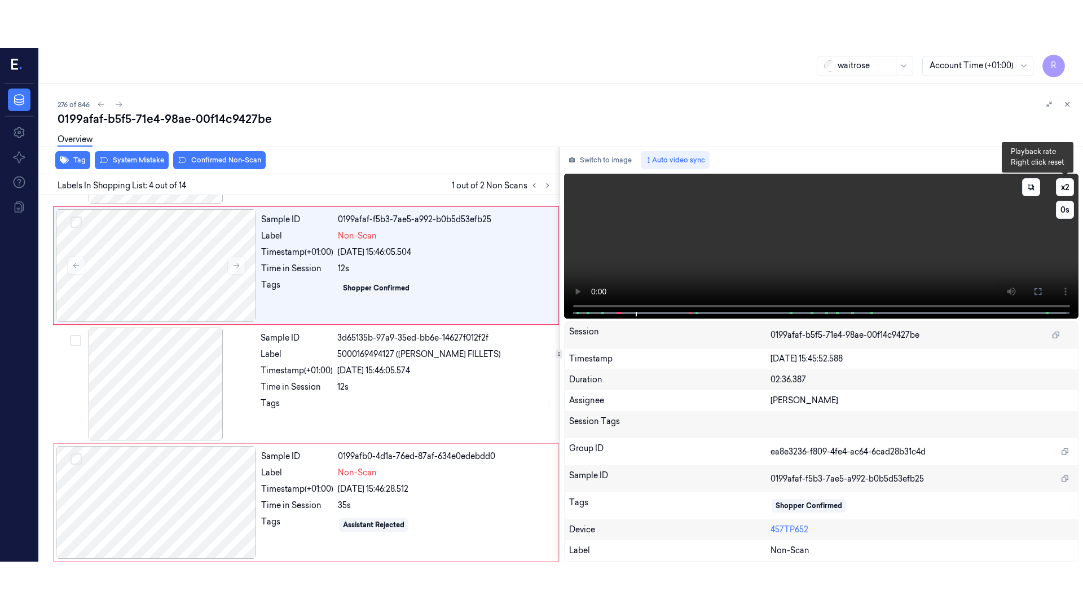
scroll to position [231, 0]
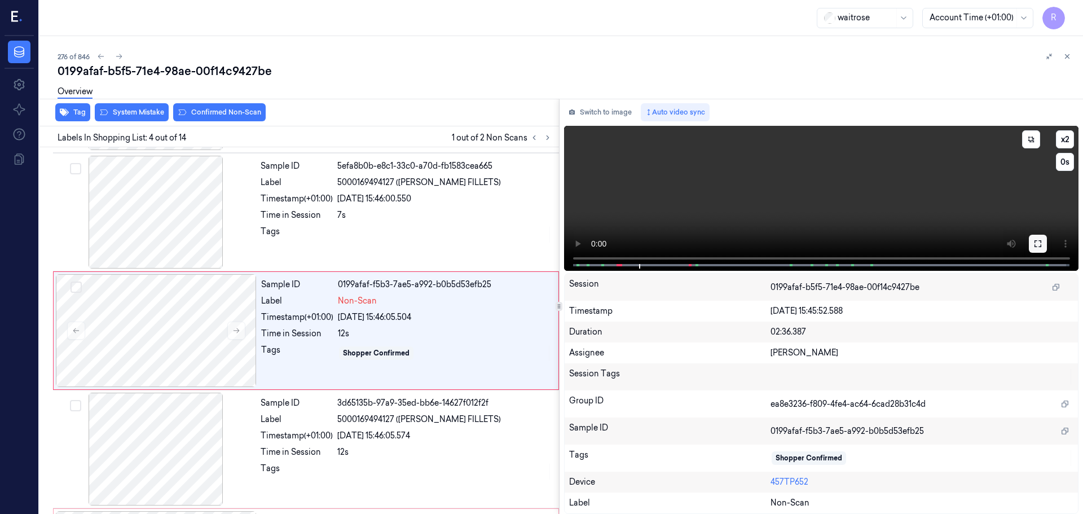
click at [1044, 245] on button at bounding box center [1038, 244] width 18 height 18
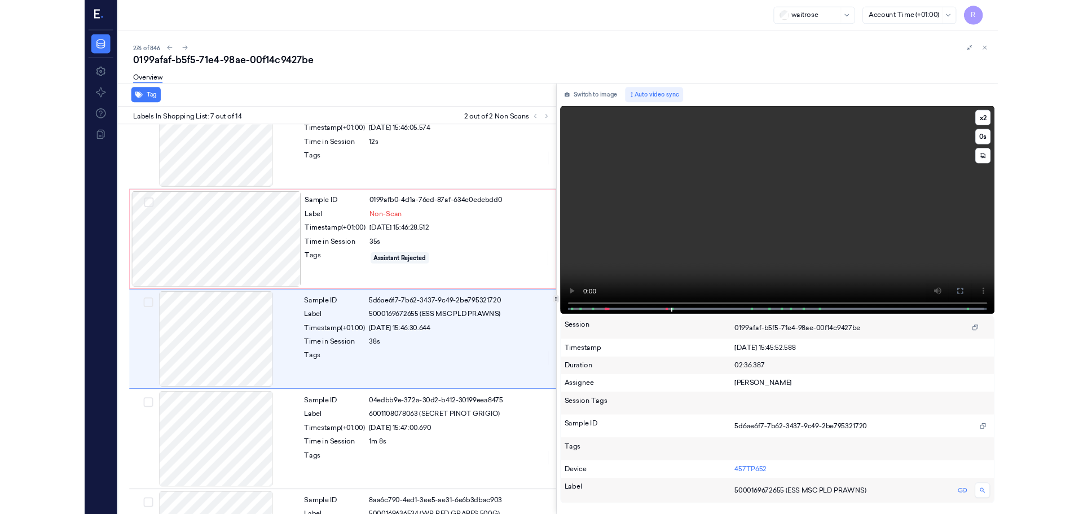
scroll to position [539, 0]
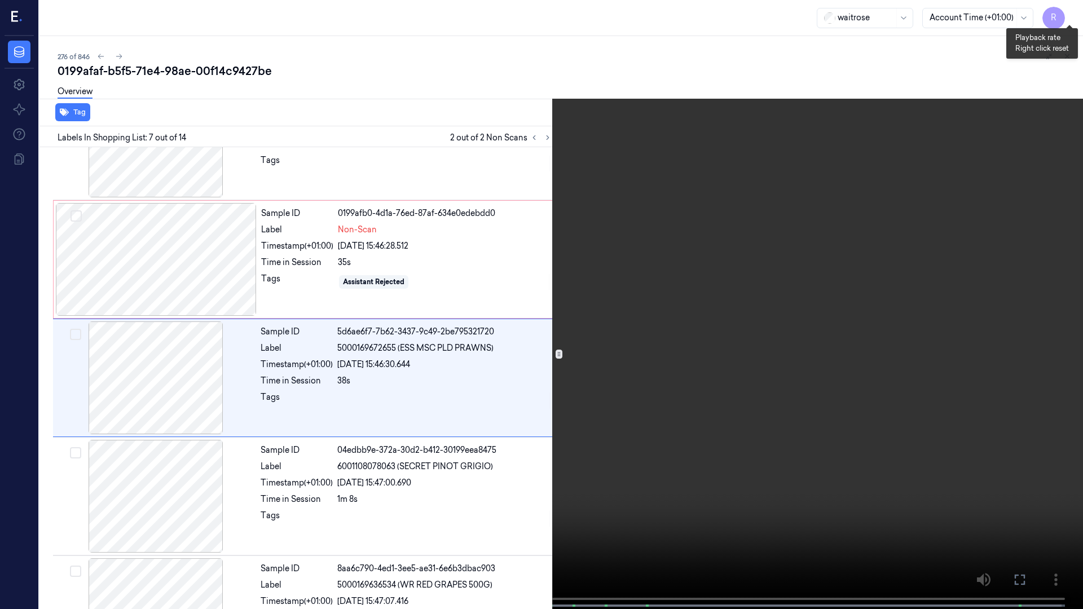
click at [1069, 19] on button "x 2" at bounding box center [1069, 14] width 18 height 18
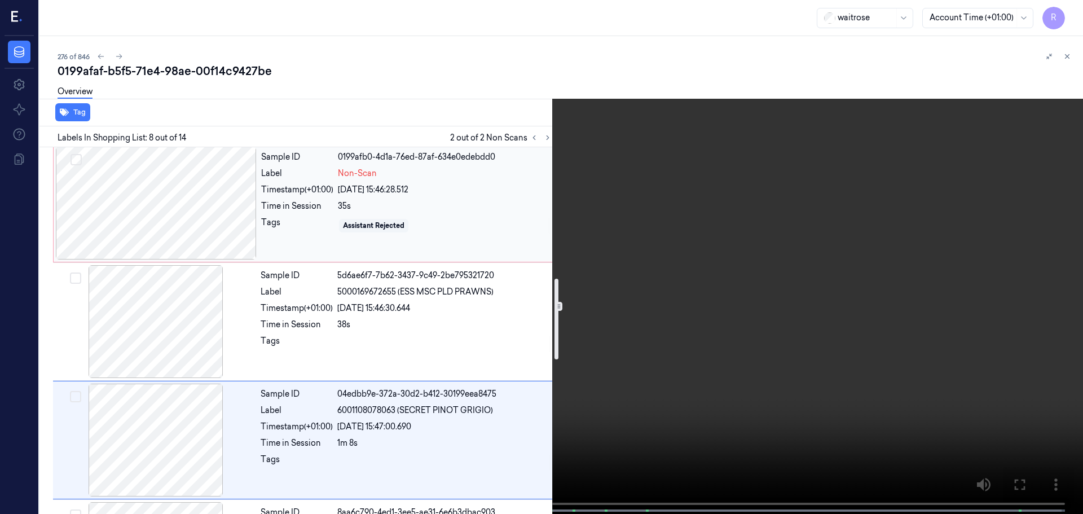
scroll to position [704, 0]
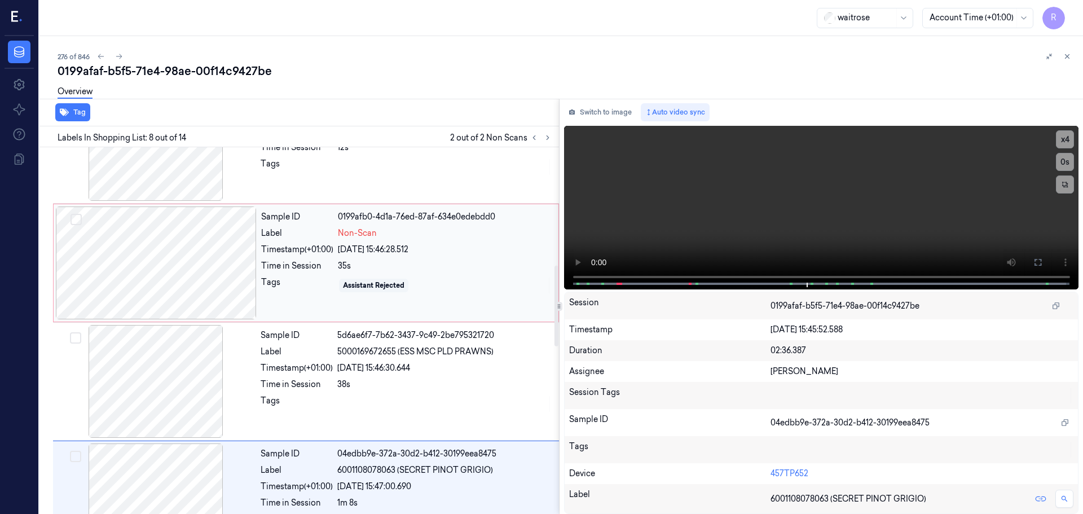
click at [130, 271] on div at bounding box center [156, 262] width 201 height 113
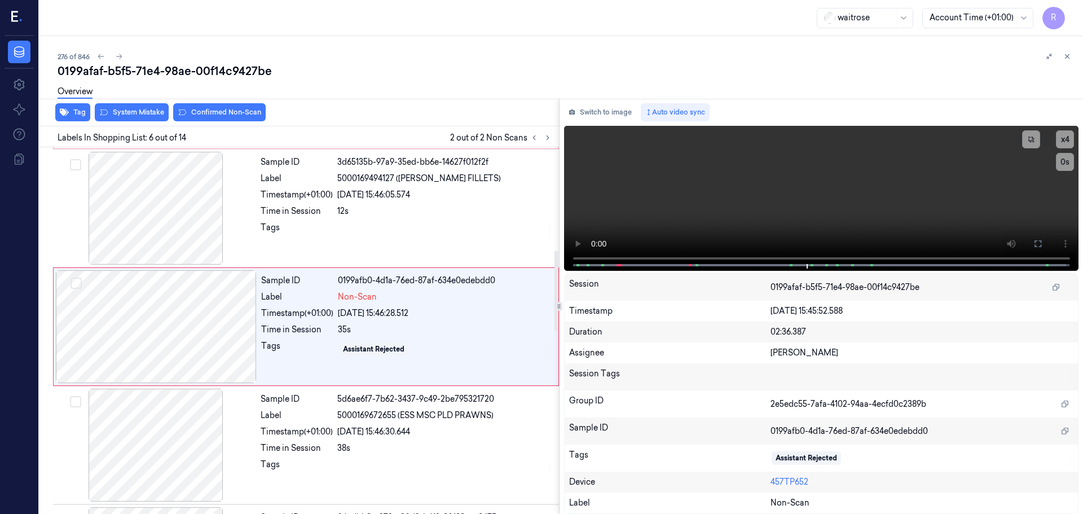
scroll to position [468, 0]
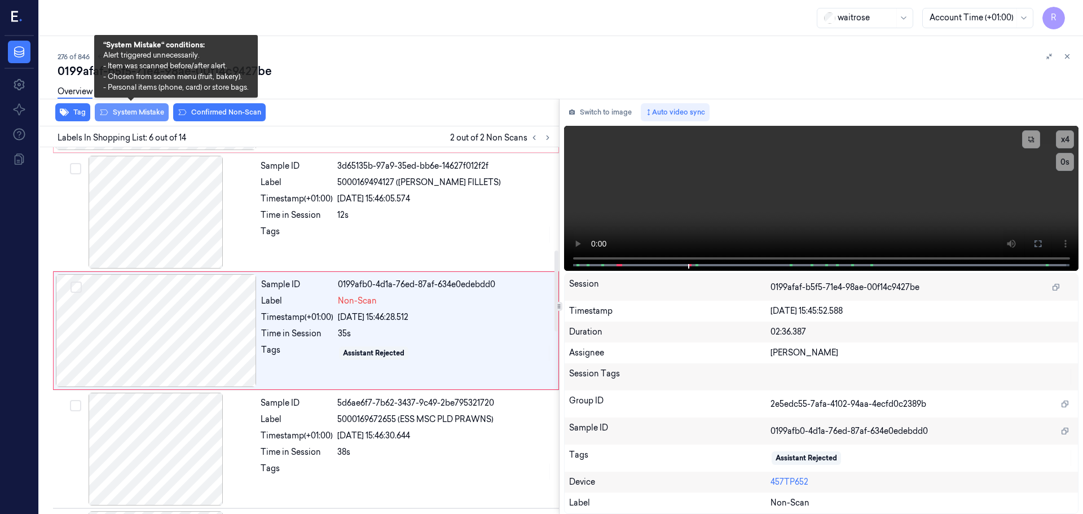
click at [144, 109] on button "System Mistake" at bounding box center [132, 112] width 74 height 18
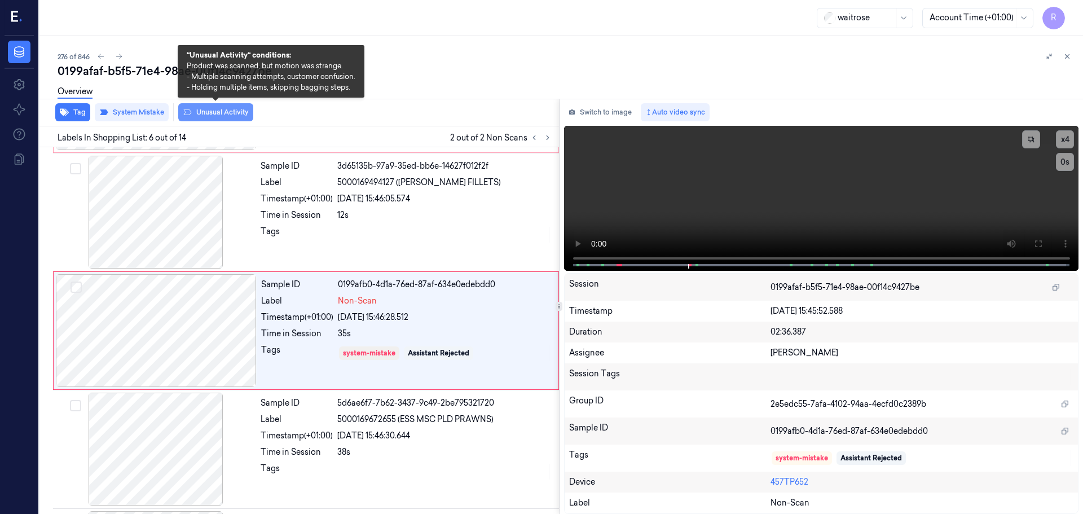
click at [214, 116] on button "Unusual Activity" at bounding box center [215, 112] width 75 height 18
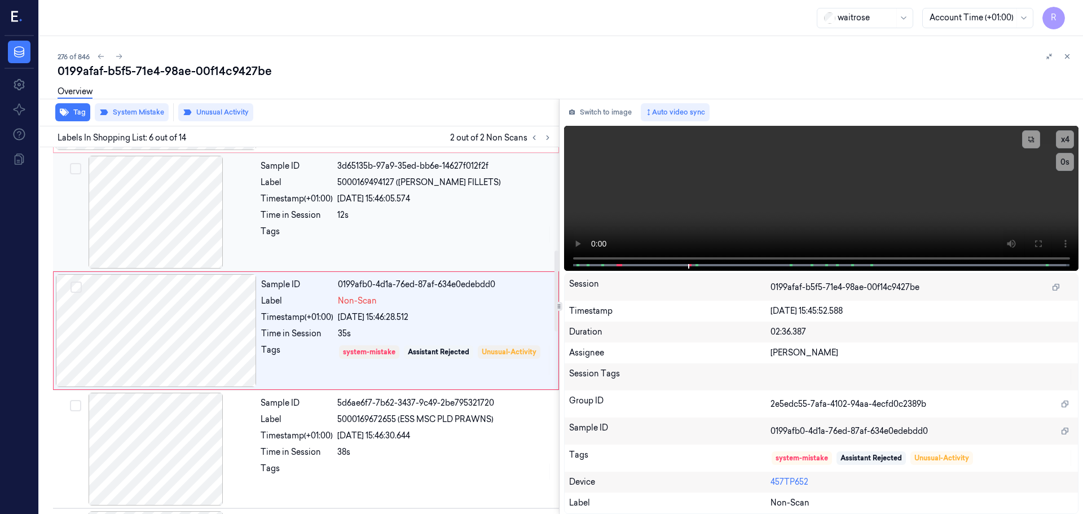
click at [337, 217] on div "Time in Session 12s" at bounding box center [407, 215] width 292 height 12
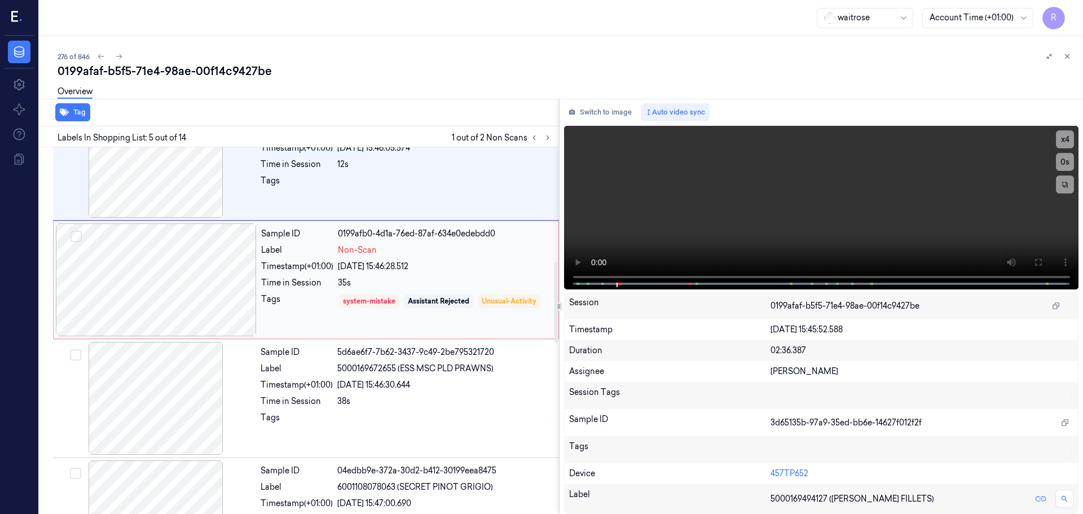
click at [308, 313] on div "Tags" at bounding box center [297, 309] width 72 height 32
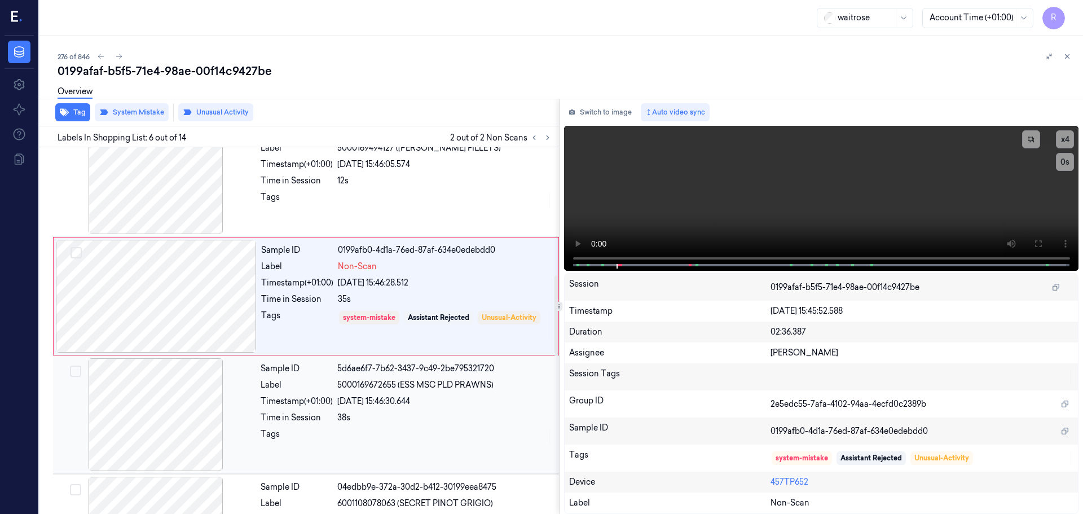
click at [313, 339] on div "Sample ID 9e74ef0b-3203-3ed2-b6b1-0710a277a390 Label 5000169055724 ([PERSON_NAM…" at bounding box center [297, 476] width 524 height 1662
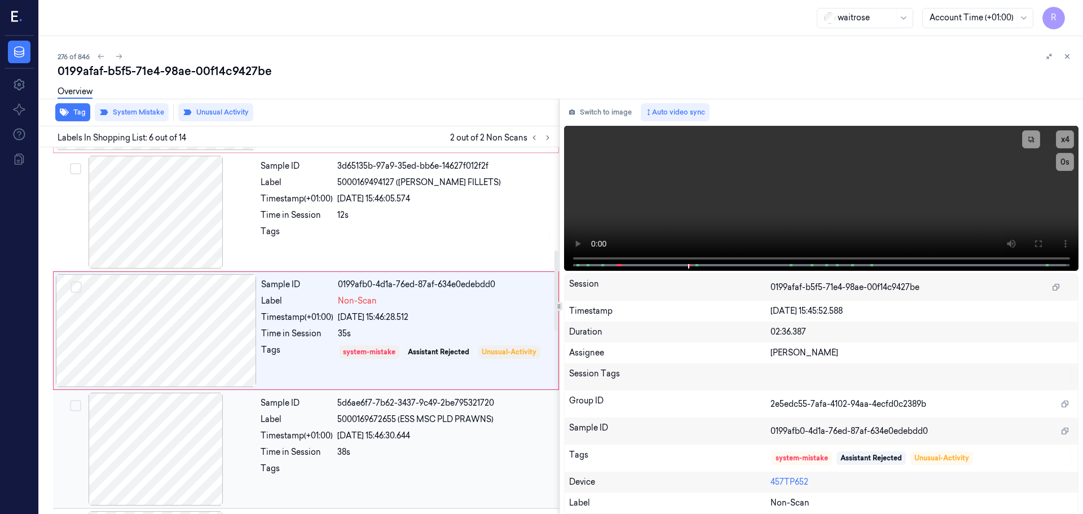
click at [309, 428] on div "Sample ID 5d6ae6f7-7b62-3437-9c49-2be795321720 Label 5000169672655 (ESS MSC PLD…" at bounding box center [406, 449] width 301 height 113
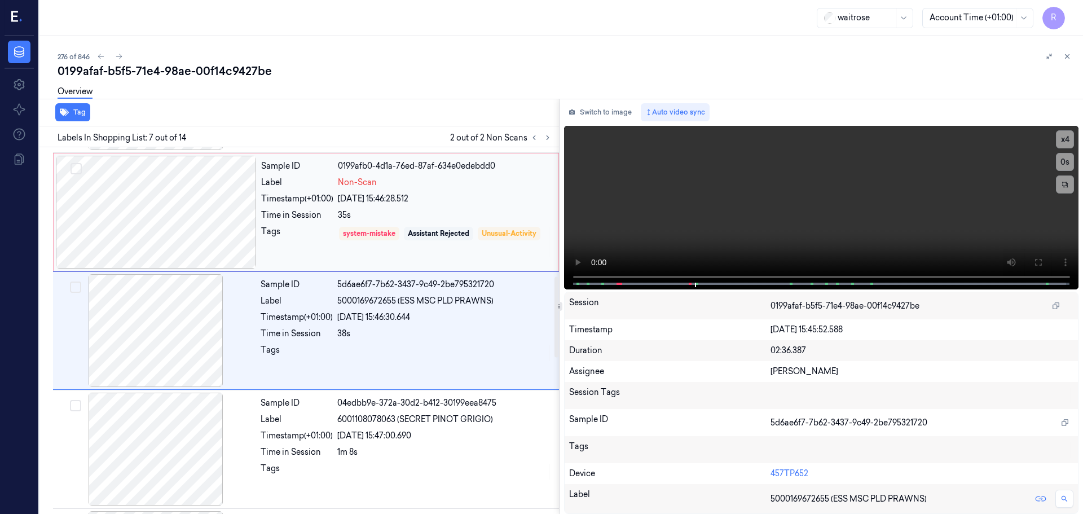
click at [300, 267] on div "Sample ID 0199afb0-4d1a-76ed-87af-634e0edebdd0 Label Non-Scan Timestamp (+01:00…" at bounding box center [406, 212] width 299 height 113
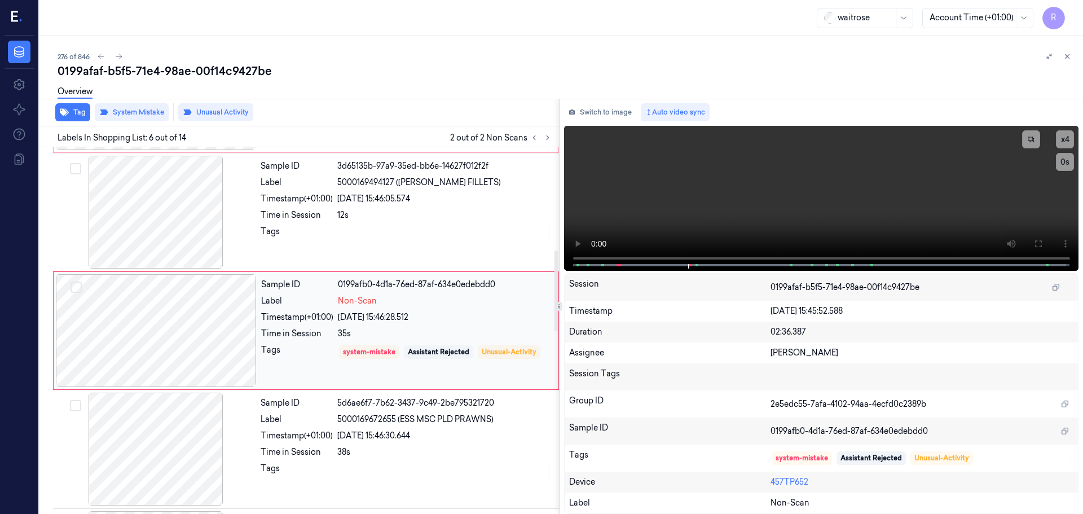
click at [242, 340] on div at bounding box center [156, 330] width 201 height 113
click at [312, 240] on div "Tags" at bounding box center [297, 235] width 72 height 18
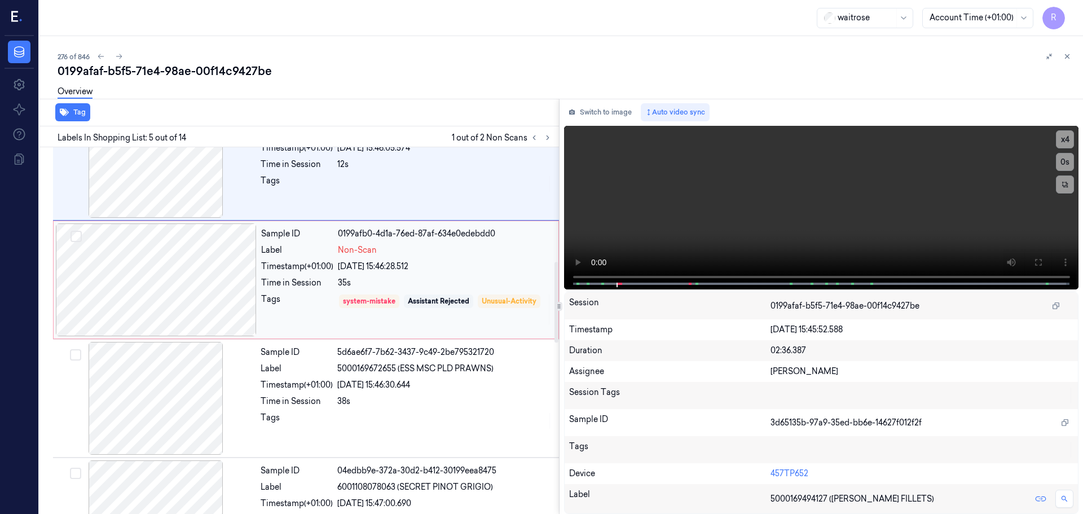
click at [301, 309] on div "Tags" at bounding box center [297, 309] width 72 height 32
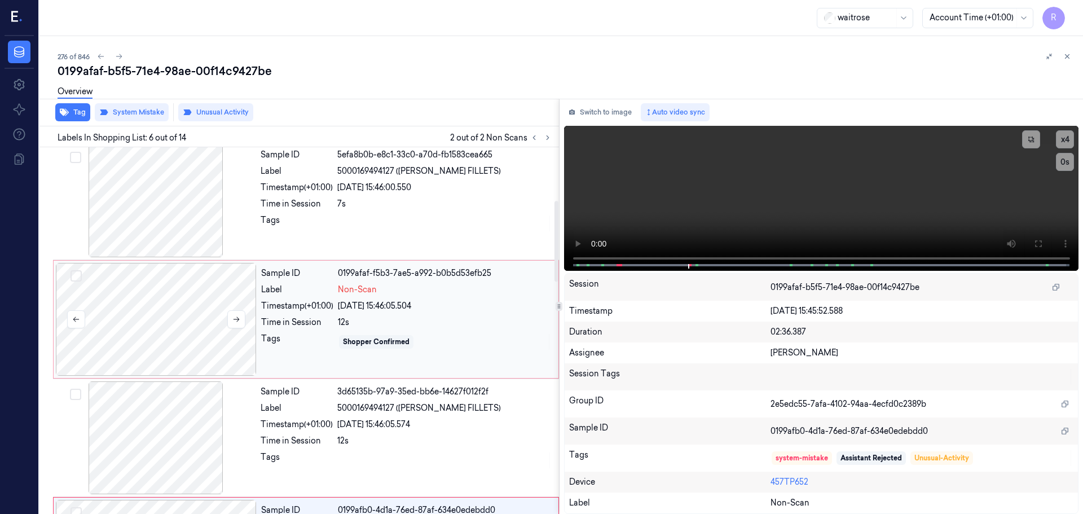
click at [191, 337] on div at bounding box center [156, 319] width 201 height 113
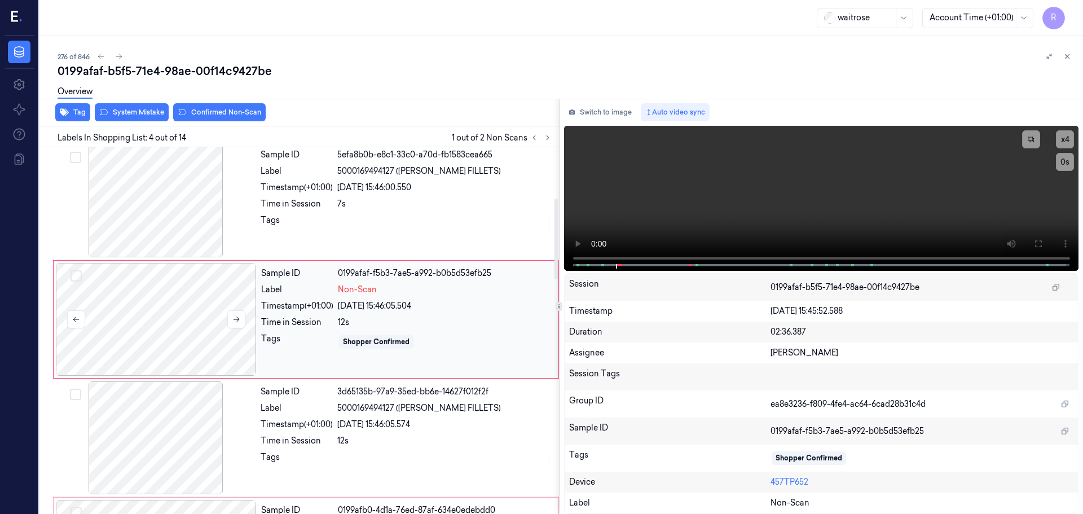
scroll to position [231, 0]
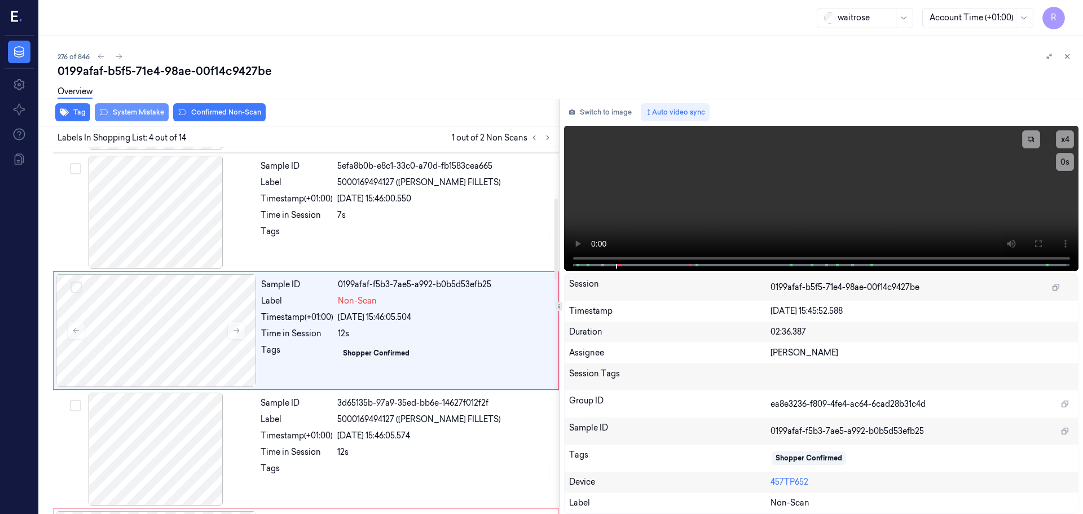
click at [142, 116] on button "System Mistake" at bounding box center [132, 112] width 74 height 18
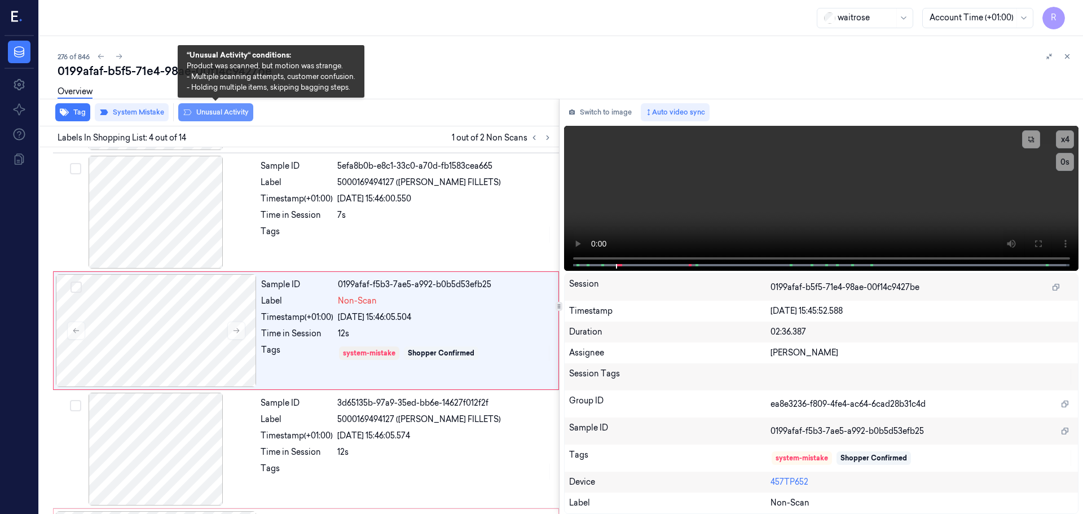
click at [199, 114] on button "Unusual Activity" at bounding box center [215, 112] width 75 height 18
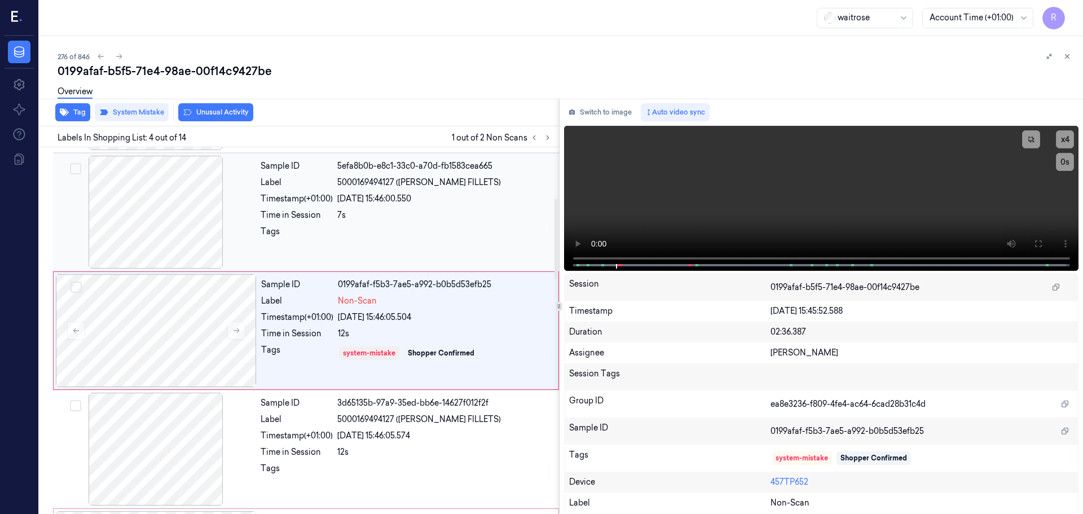
click at [301, 209] on div "Sample ID 5efa8b0b-e8c1-33c0-a70d-fb1583cea665 Label 5000169494127 ([PERSON_NAM…" at bounding box center [406, 212] width 301 height 113
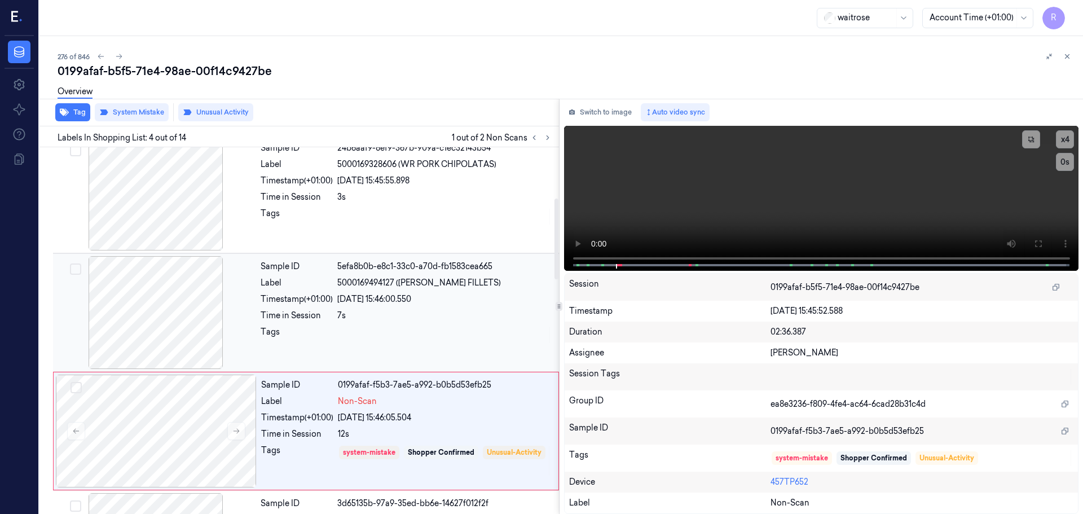
click at [301, 209] on div "Sample ID 24b6aaf9-8ef9-367b-909a-c1ec32143b54 Label 5000169328606 (WR PORK CHI…" at bounding box center [406, 194] width 301 height 113
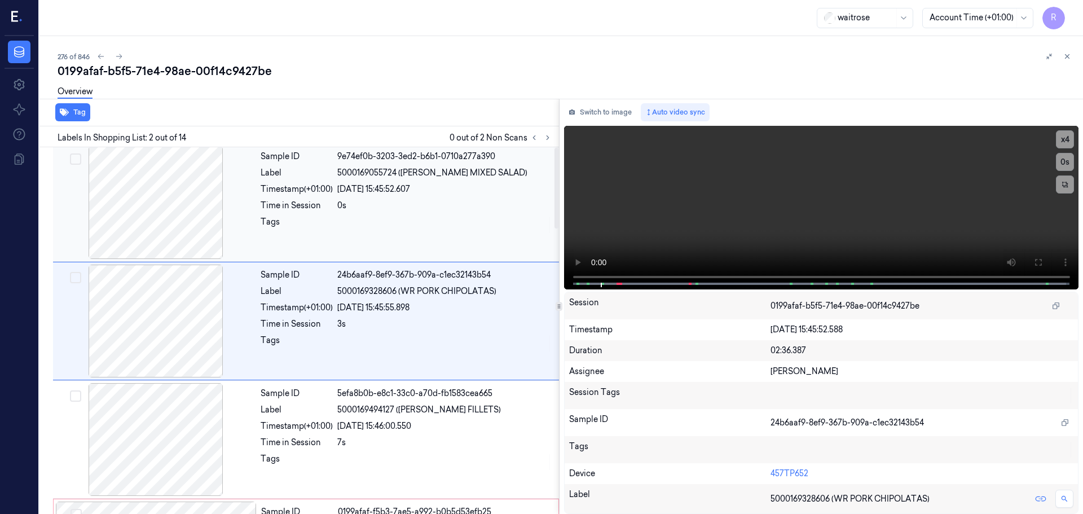
scroll to position [0, 0]
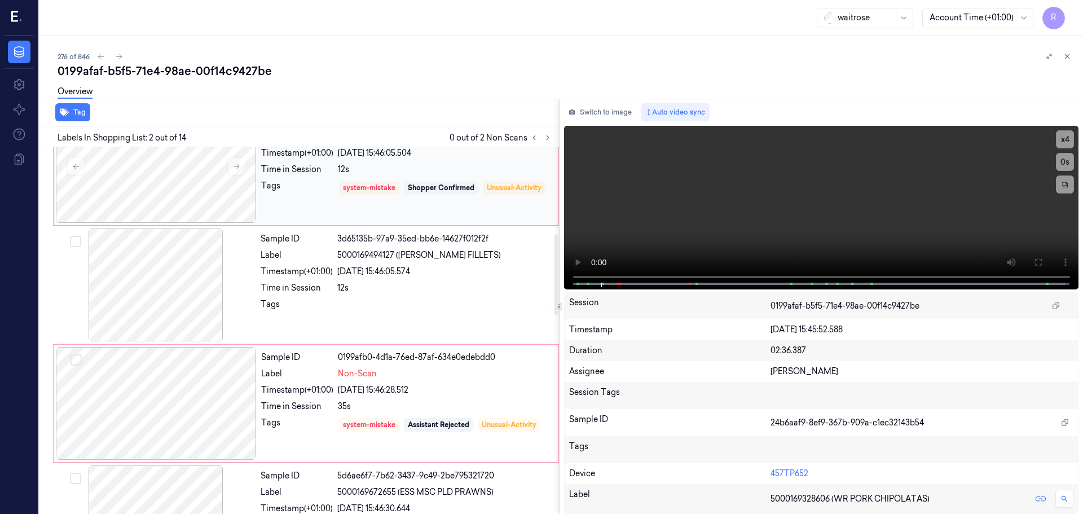
click at [314, 221] on div "Sample ID 0199afaf-f5b3-7ae5-a992-b0b5d53efb25 Label Non-Scan Timestamp (+01:00…" at bounding box center [406, 166] width 299 height 113
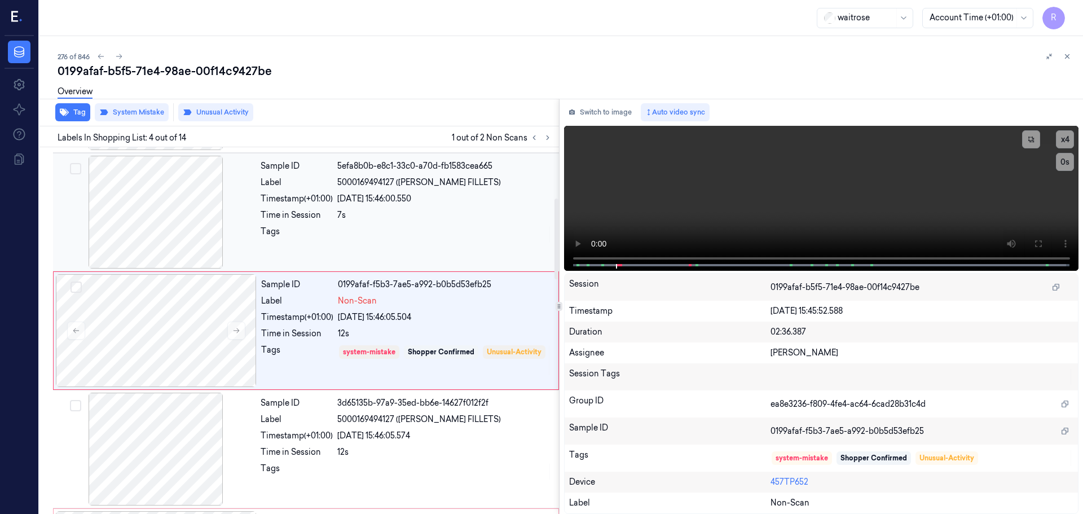
click at [382, 232] on div at bounding box center [444, 235] width 215 height 18
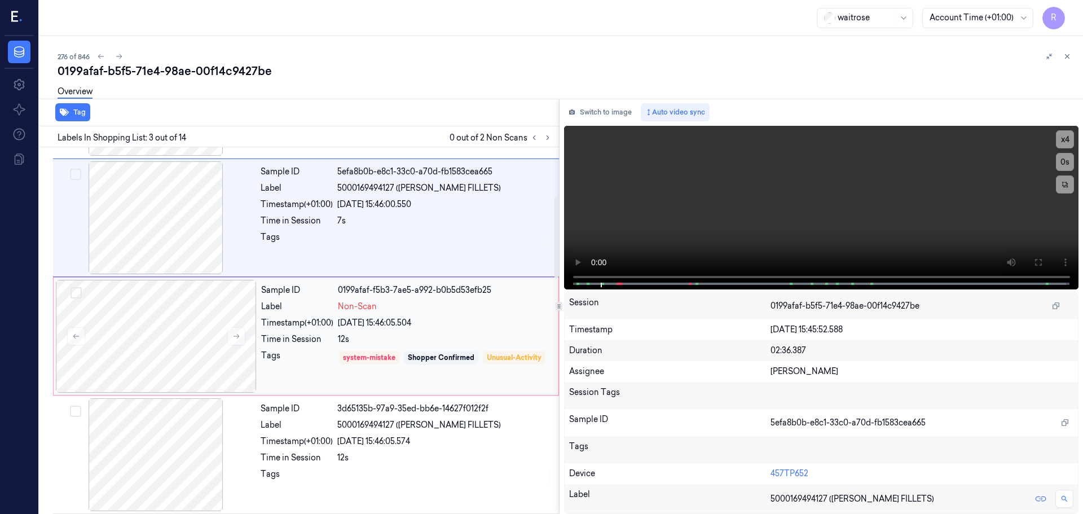
click at [305, 356] on div "Tags" at bounding box center [297, 366] width 72 height 32
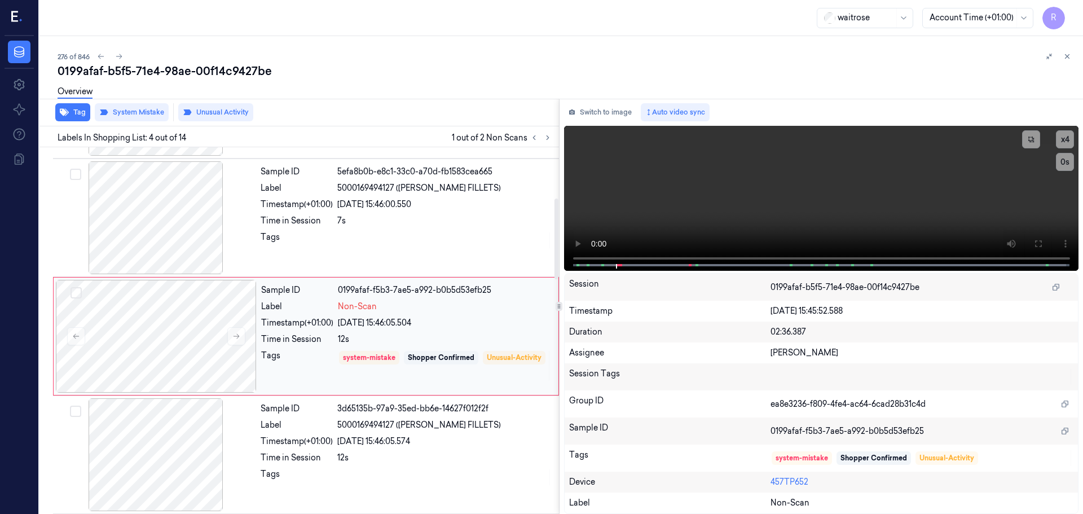
scroll to position [231, 0]
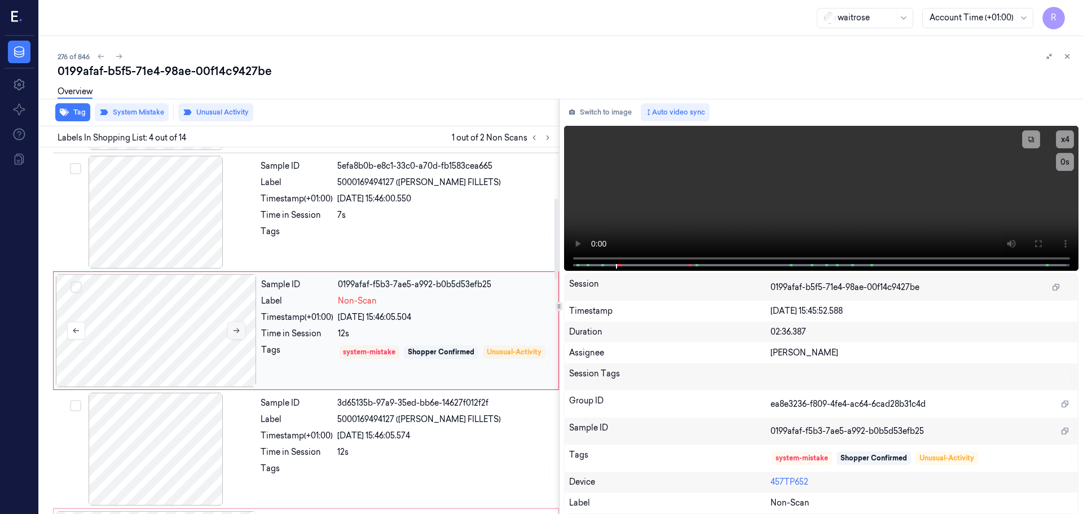
click at [231, 335] on button at bounding box center [236, 330] width 18 height 18
click at [235, 329] on icon at bounding box center [236, 331] width 8 height 8
click at [239, 329] on icon at bounding box center [236, 331] width 8 height 8
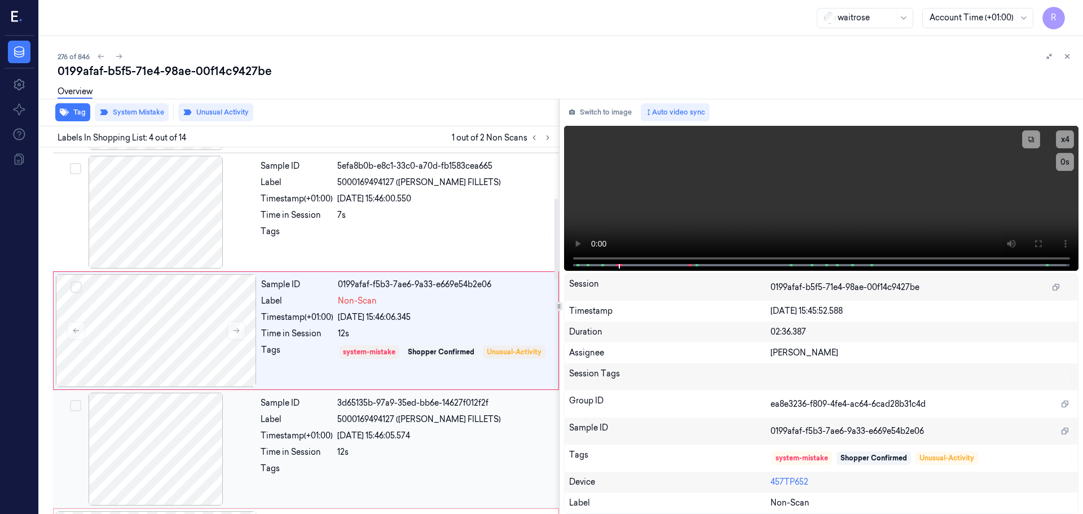
click at [279, 431] on div "Timestamp (+01:00)" at bounding box center [297, 436] width 72 height 12
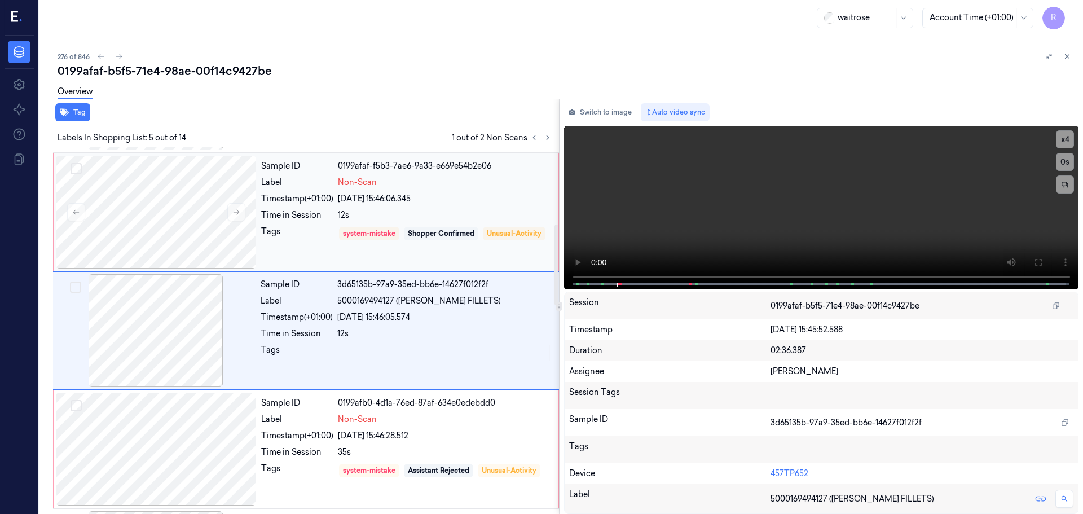
click at [323, 248] on div "Tags" at bounding box center [297, 242] width 72 height 32
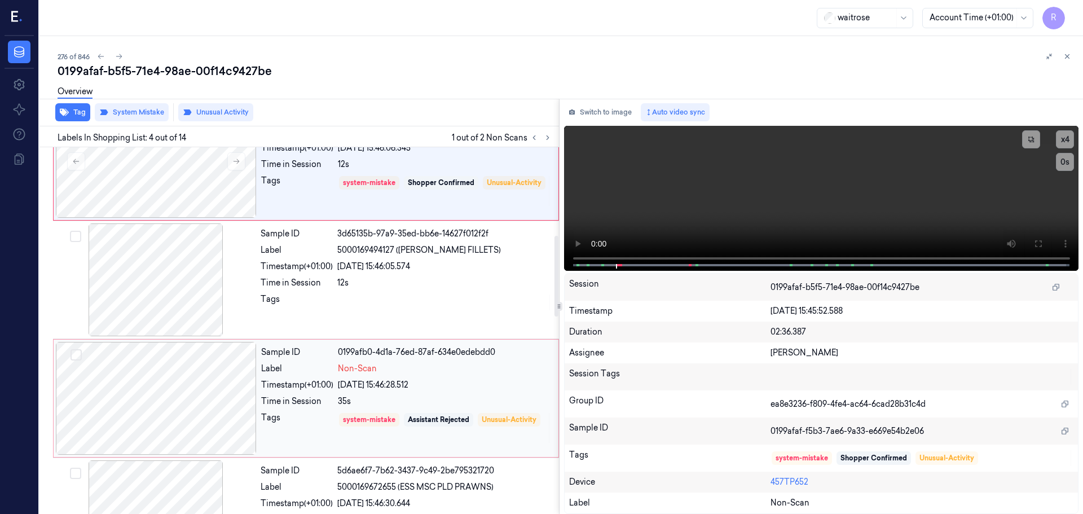
click at [324, 392] on div "Sample ID 0199afb0-4d1a-76ed-87af-634e0edebdd0 Label Non-Scan Timestamp (+01:00…" at bounding box center [406, 398] width 299 height 113
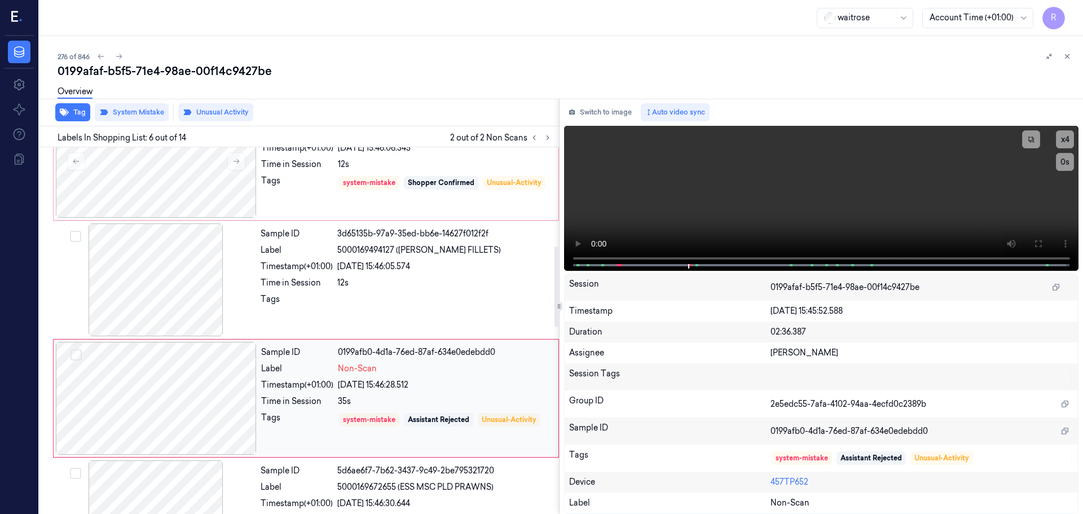
scroll to position [468, 0]
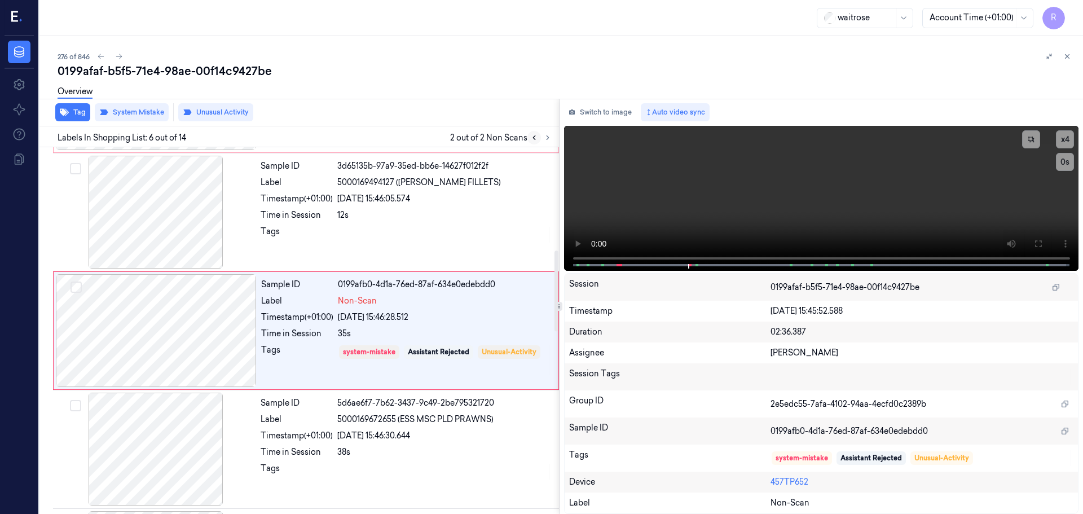
click at [534, 141] on icon at bounding box center [534, 138] width 8 height 8
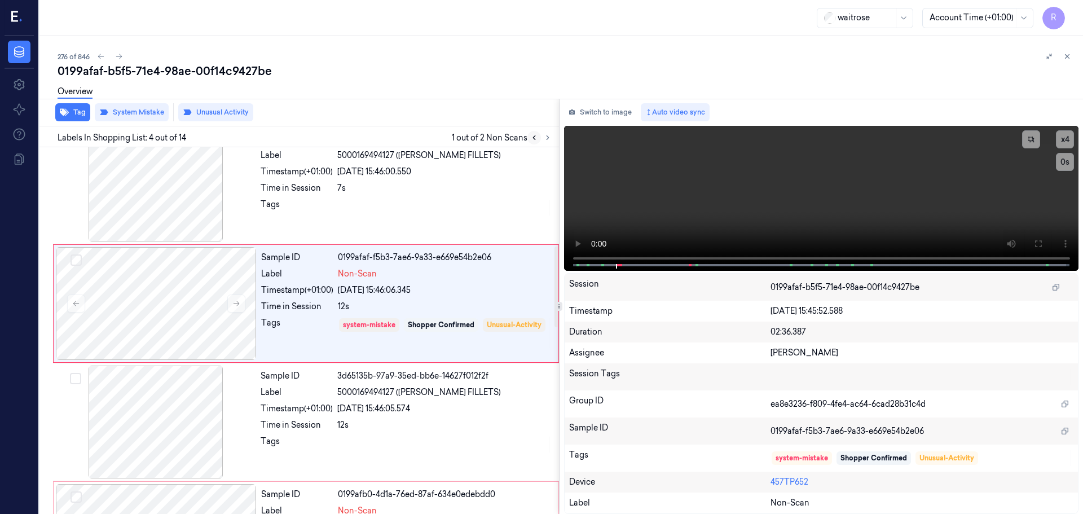
click at [534, 141] on icon at bounding box center [534, 138] width 8 height 8
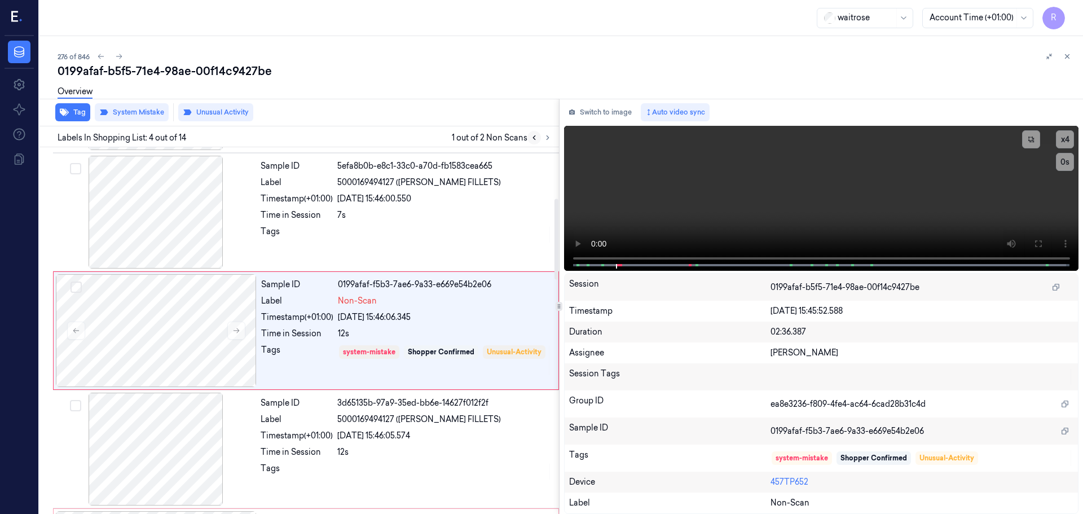
click at [534, 141] on icon at bounding box center [534, 138] width 8 height 8
click at [543, 141] on button at bounding box center [548, 138] width 14 height 14
click at [1066, 56] on icon at bounding box center [1067, 56] width 8 height 8
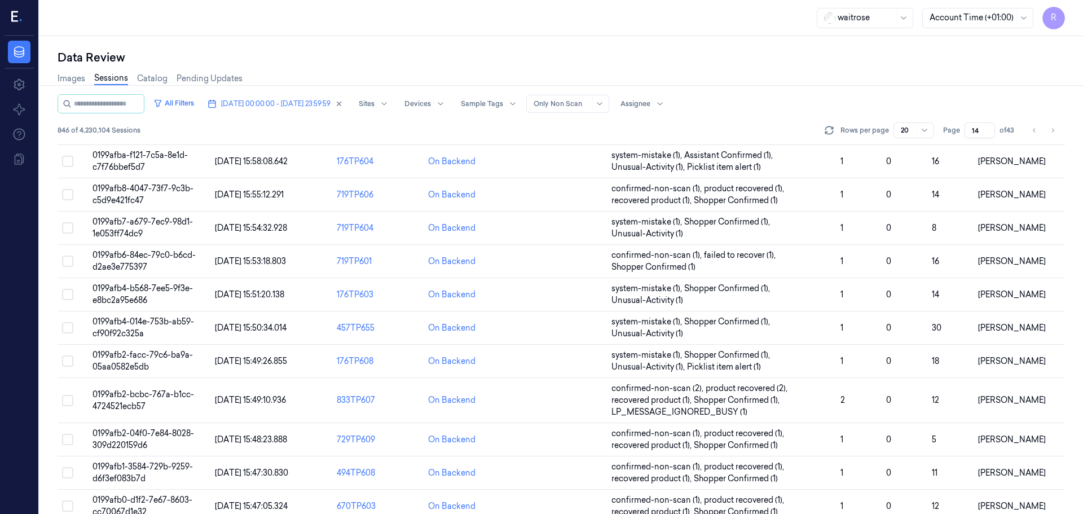
scroll to position [351, 0]
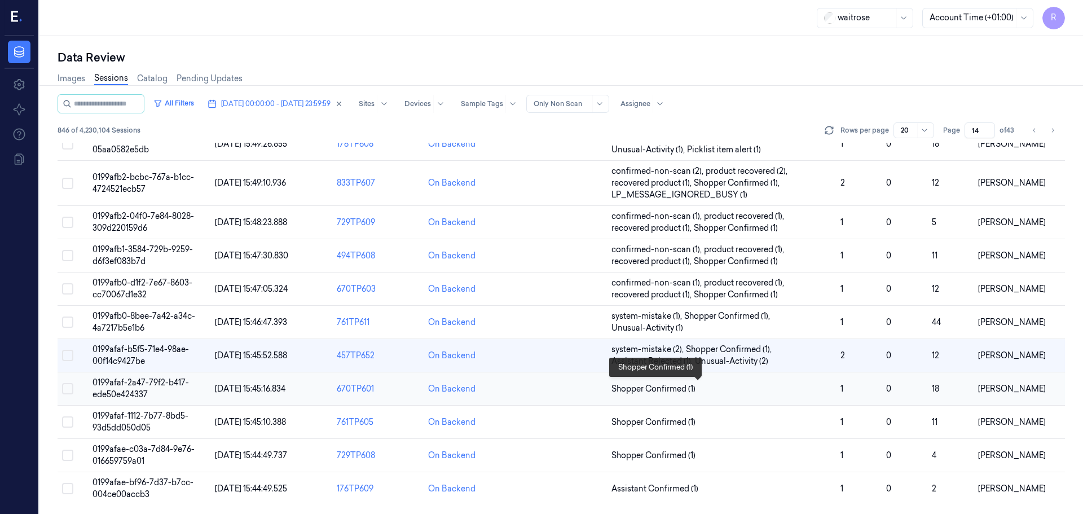
click at [743, 386] on span "Shopper Confirmed (1)" at bounding box center [721, 389] width 220 height 12
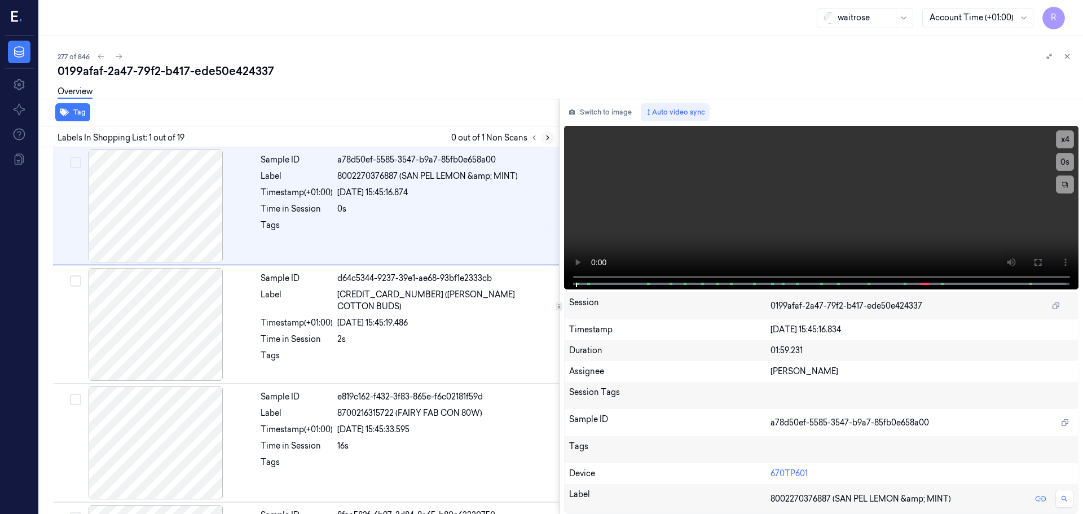
click at [548, 140] on icon at bounding box center [548, 138] width 8 height 8
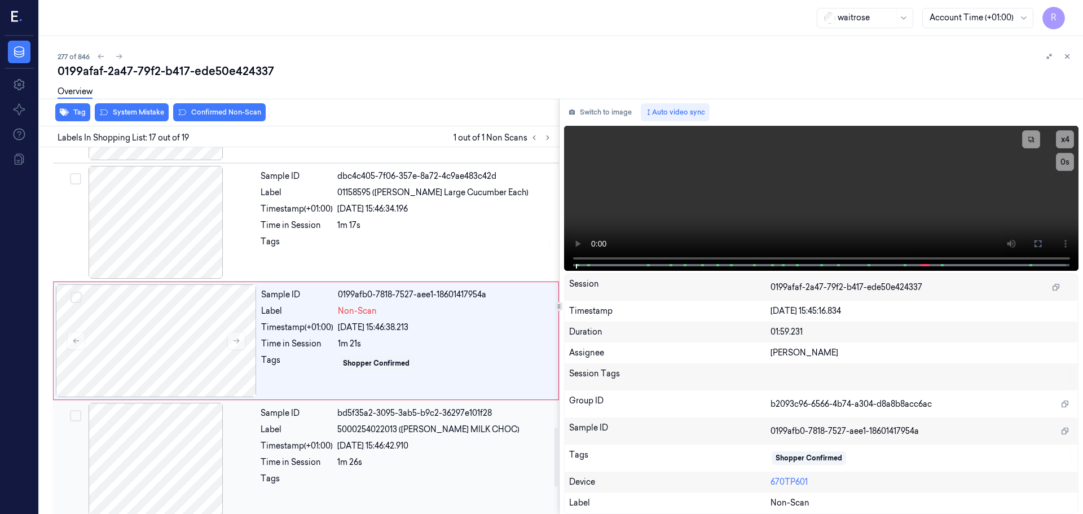
scroll to position [1770, 0]
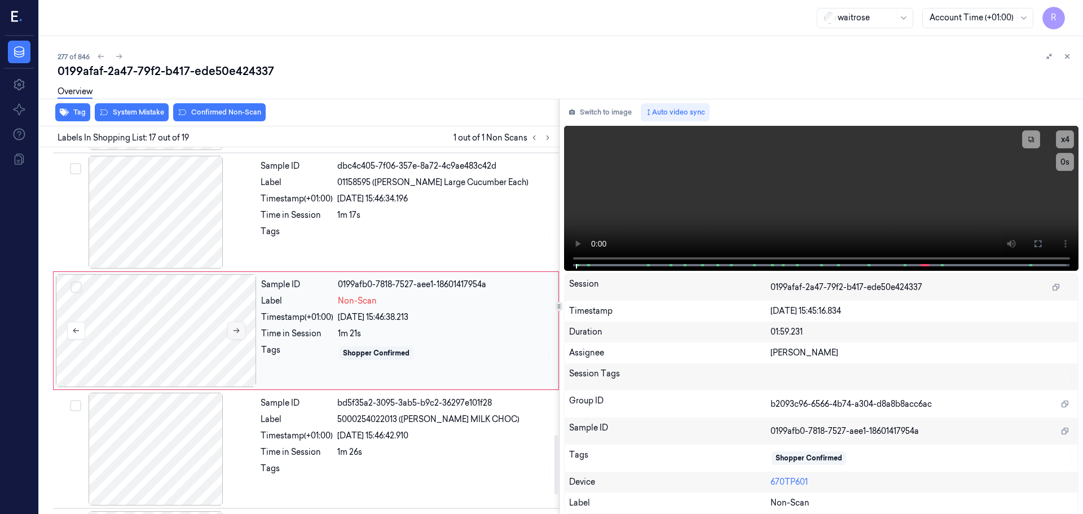
click at [236, 331] on icon at bounding box center [237, 330] width 6 height 5
click at [234, 332] on icon at bounding box center [236, 331] width 8 height 8
click at [185, 234] on div at bounding box center [155, 212] width 201 height 113
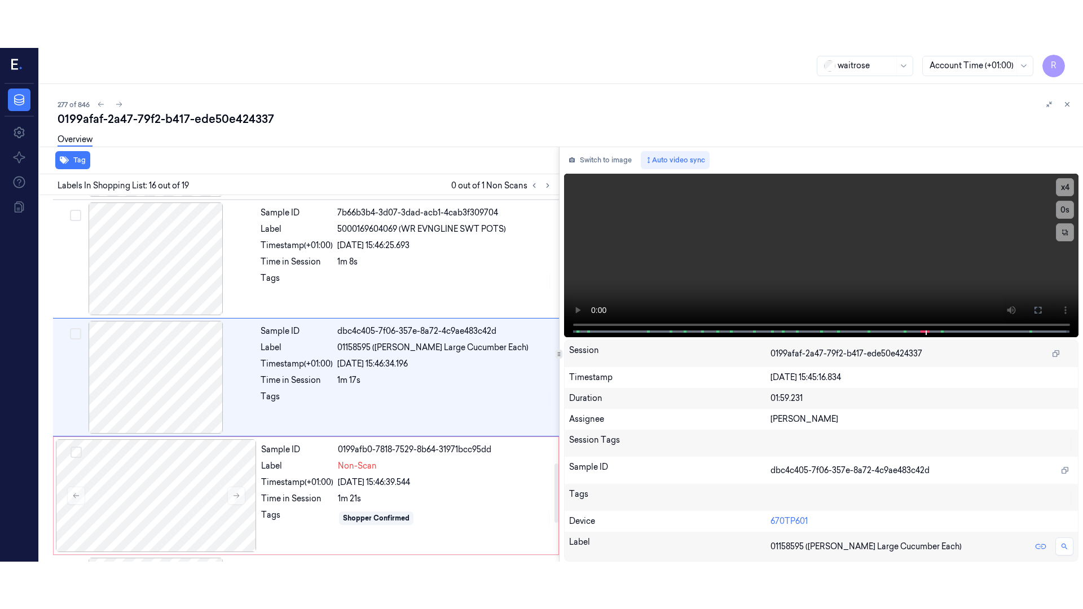
scroll to position [1652, 0]
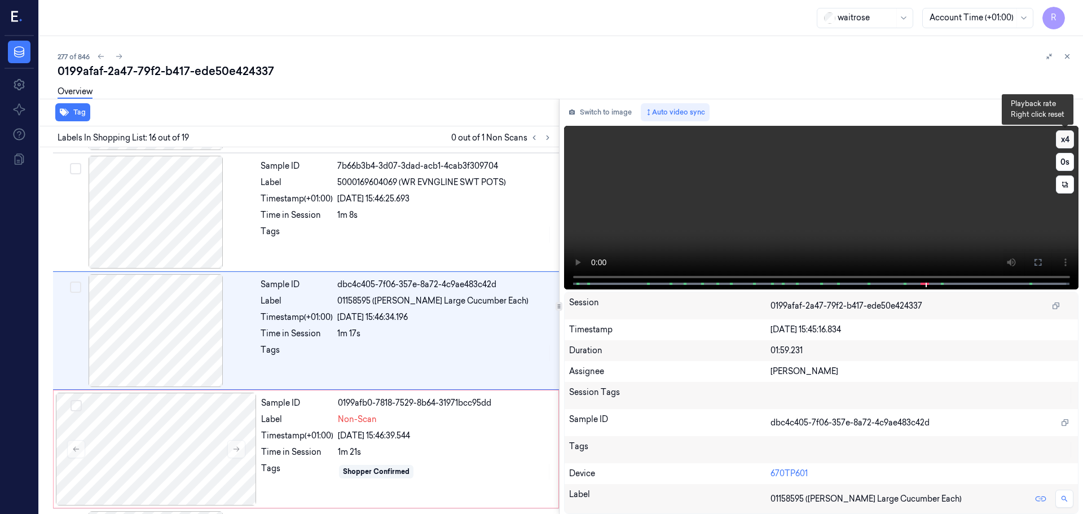
click at [1069, 141] on button "x 4" at bounding box center [1065, 139] width 18 height 18
click at [1039, 263] on icon at bounding box center [1037, 262] width 9 height 9
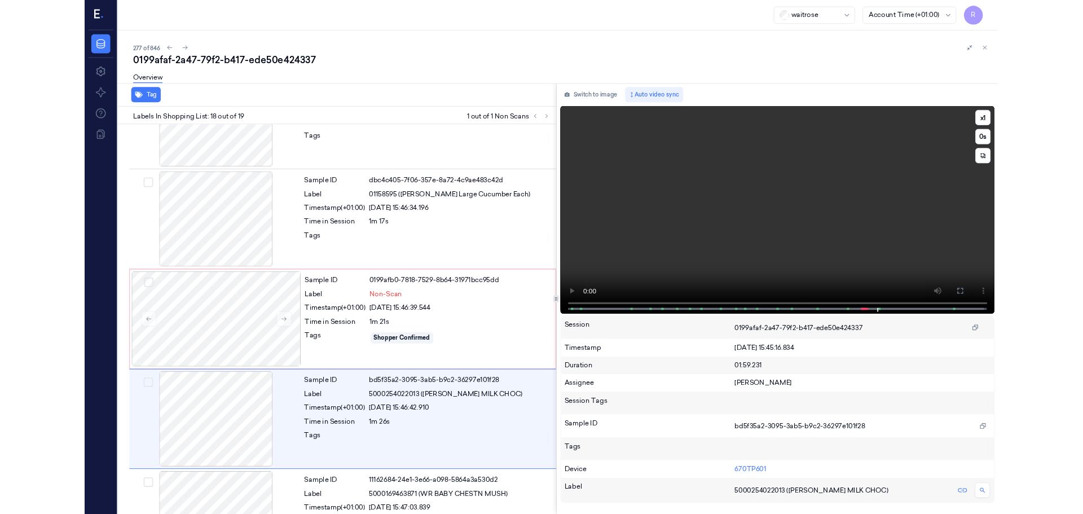
scroll to position [1792, 0]
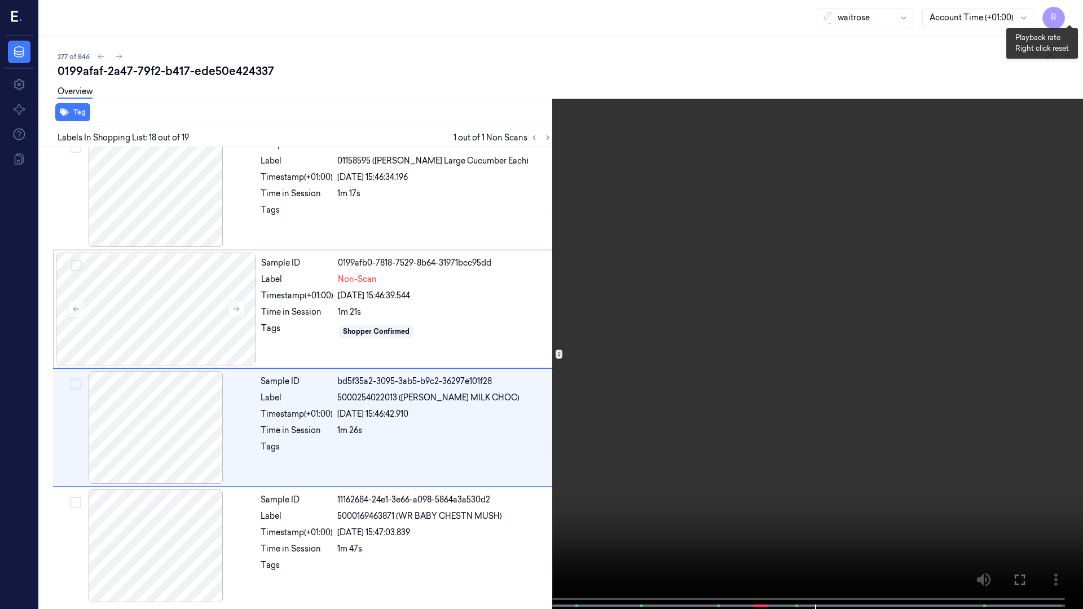
click at [1071, 12] on button "x 1" at bounding box center [1069, 14] width 18 height 18
click at [1071, 12] on button "x 2" at bounding box center [1069, 14] width 18 height 18
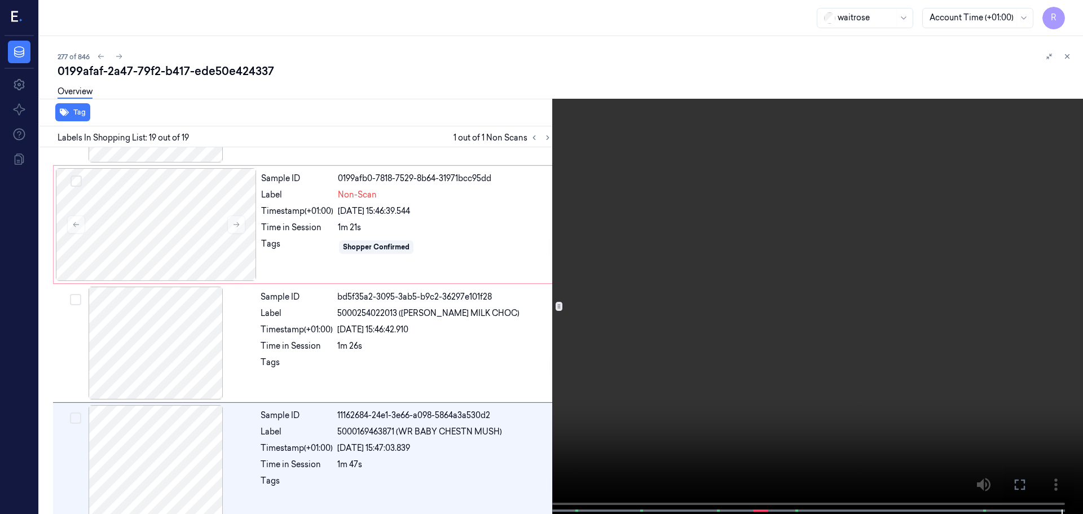
scroll to position [1887, 0]
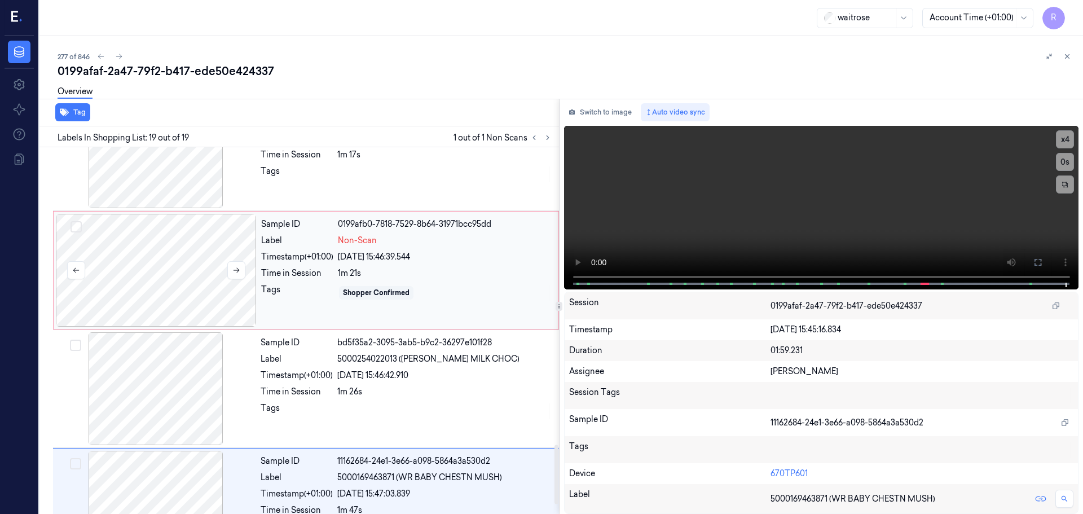
click at [215, 277] on div at bounding box center [156, 270] width 201 height 113
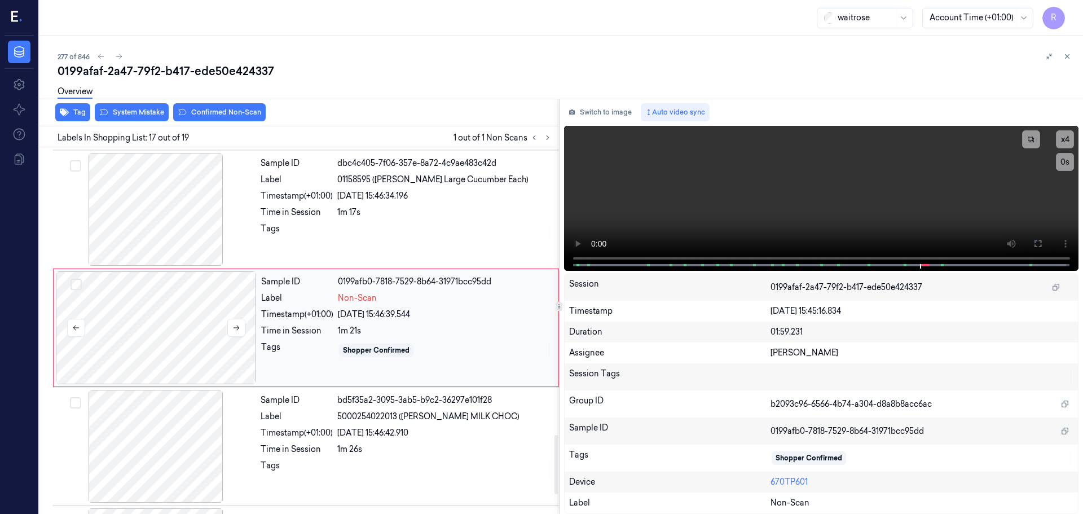
scroll to position [1770, 0]
click at [236, 333] on icon at bounding box center [236, 331] width 8 height 8
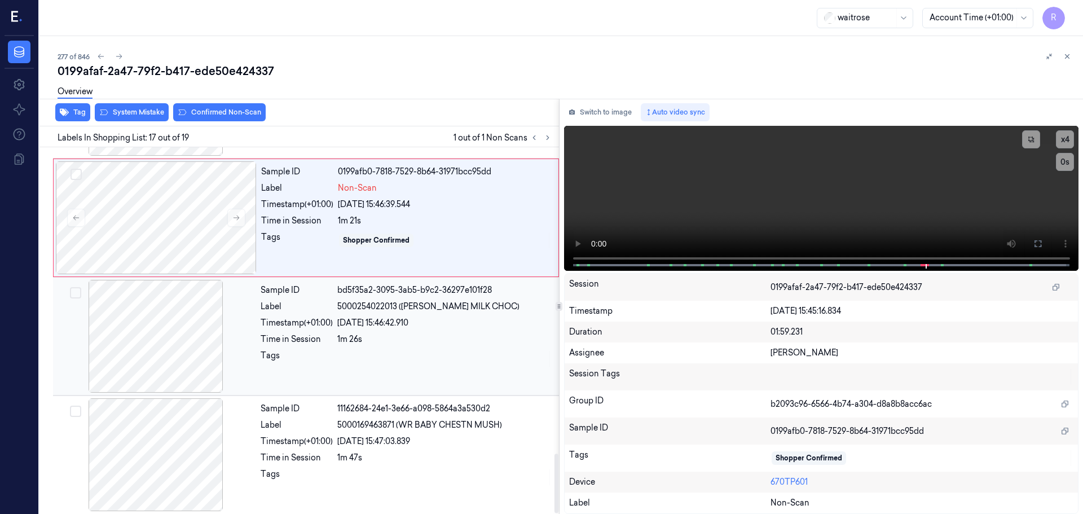
scroll to position [1887, 0]
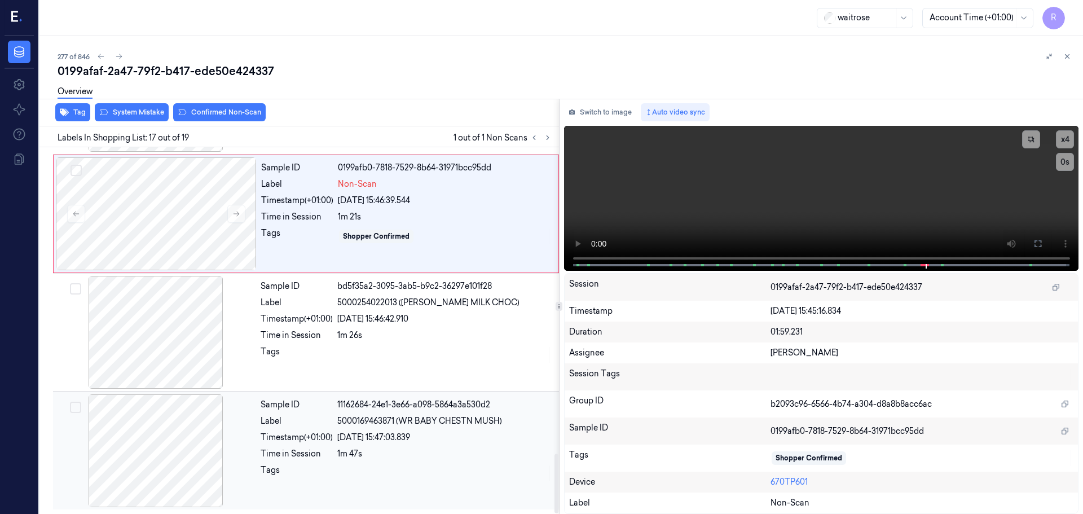
click at [319, 435] on div "Timestamp (+01:00)" at bounding box center [297, 437] width 72 height 12
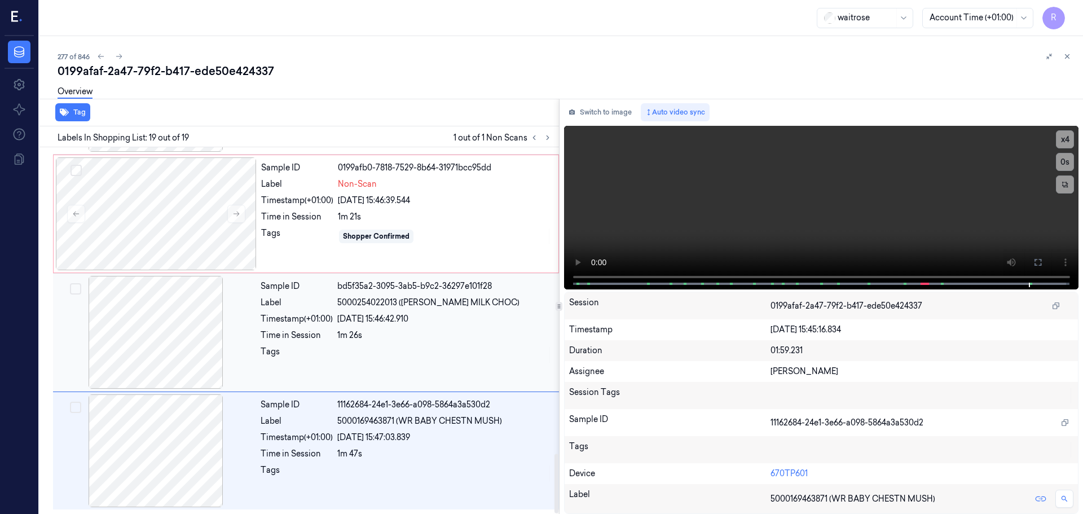
click at [390, 286] on div "bd5f35a2-3095-3ab5-b9c2-36297e101f28" at bounding box center [444, 286] width 215 height 12
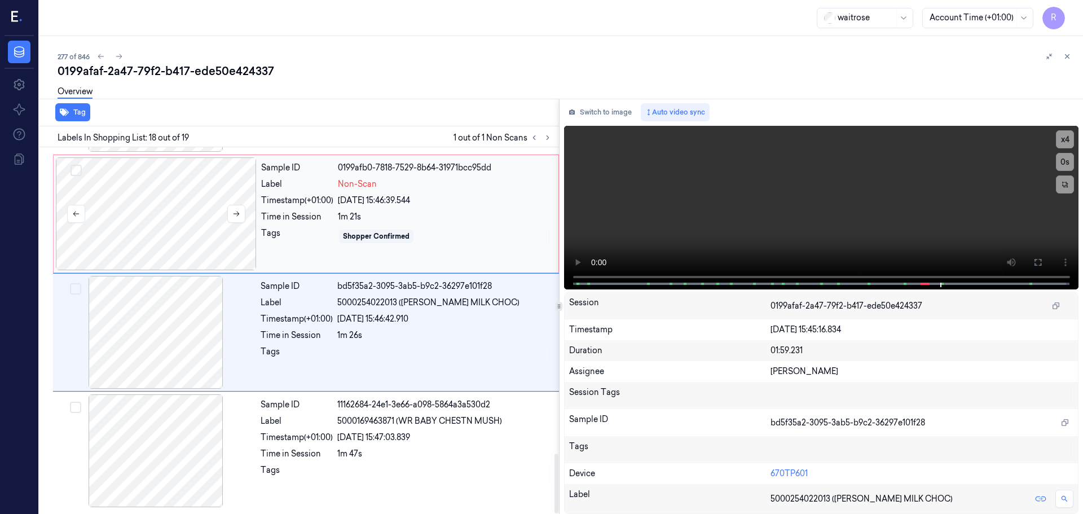
click at [188, 200] on div at bounding box center [156, 213] width 201 height 113
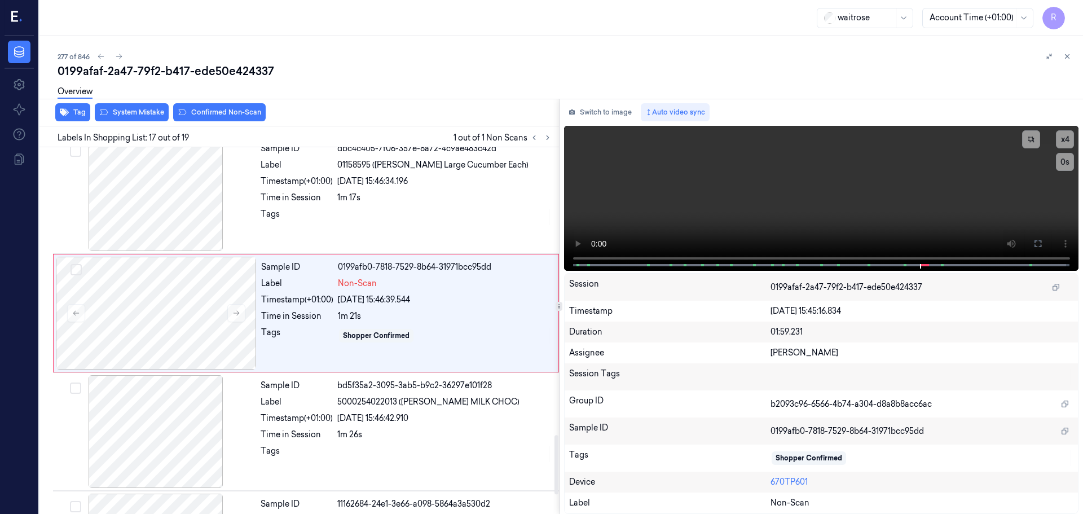
scroll to position [1770, 0]
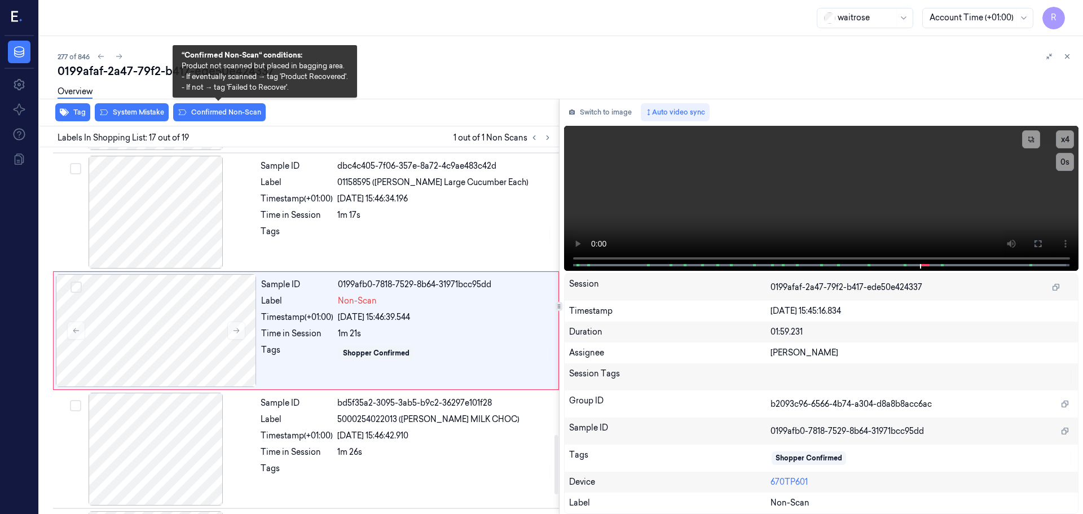
click at [208, 107] on div "Overview" at bounding box center [566, 93] width 1016 height 29
click at [212, 117] on button "Confirmed Non-Scan" at bounding box center [219, 112] width 92 height 18
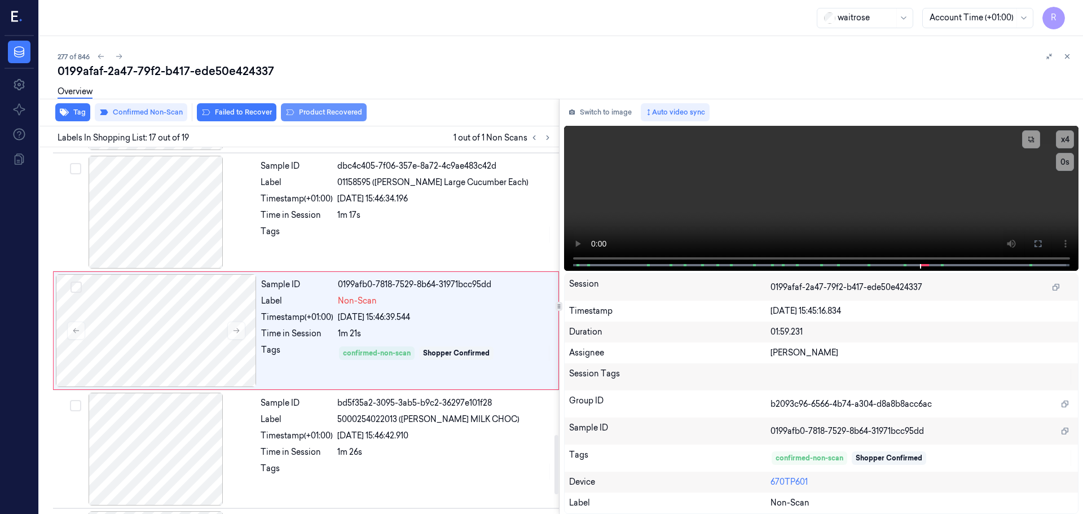
click at [343, 119] on button "Product Recovered" at bounding box center [324, 112] width 86 height 18
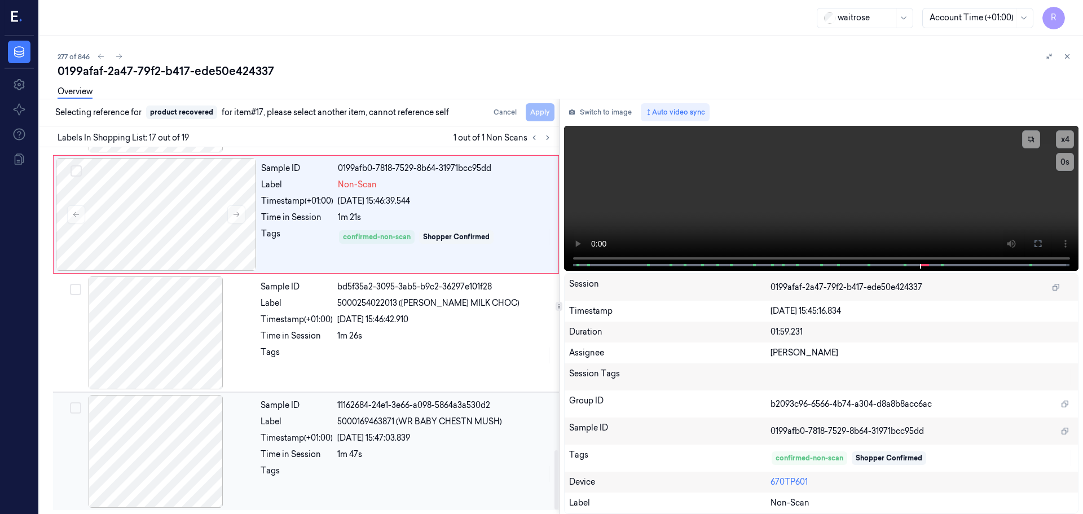
scroll to position [1887, 0]
click at [276, 456] on div "Time in Session" at bounding box center [297, 454] width 72 height 12
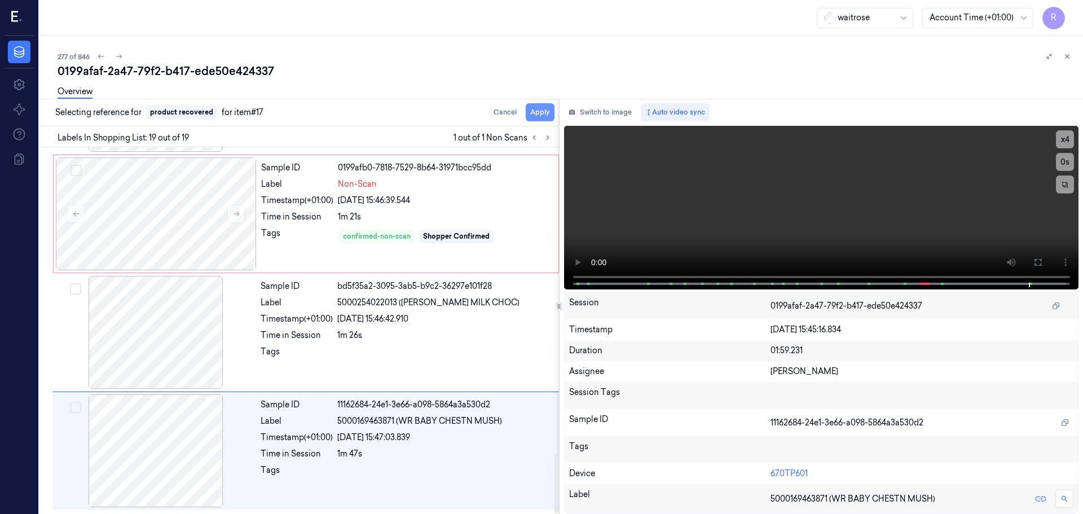
click at [537, 118] on button "Apply" at bounding box center [540, 112] width 29 height 18
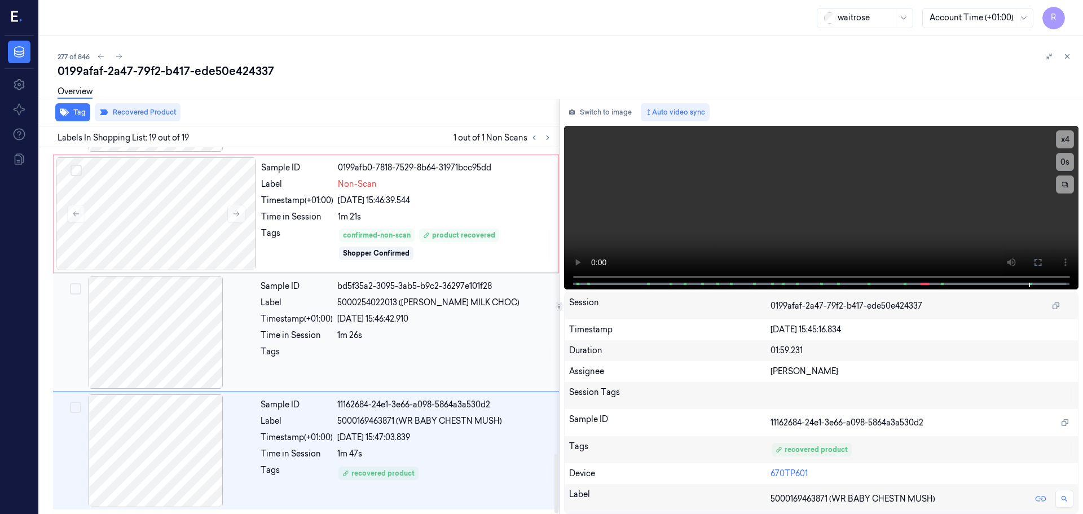
click at [316, 329] on div "Time in Session" at bounding box center [297, 335] width 72 height 12
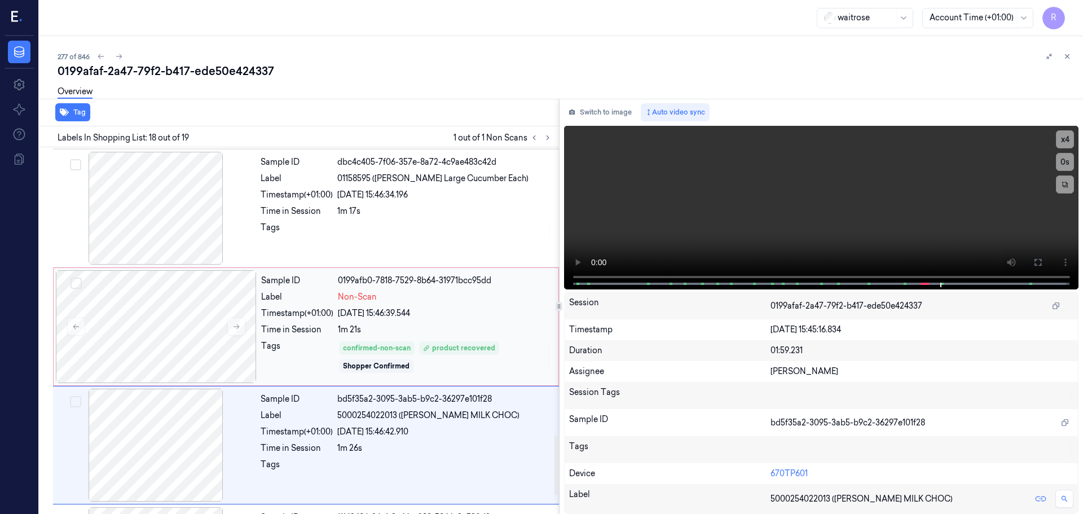
click at [298, 269] on div "Sample ID 0199afb0-7818-7529-8b64-31971bcc95dd Label Non-Scan Timestamp (+01:00…" at bounding box center [306, 326] width 506 height 118
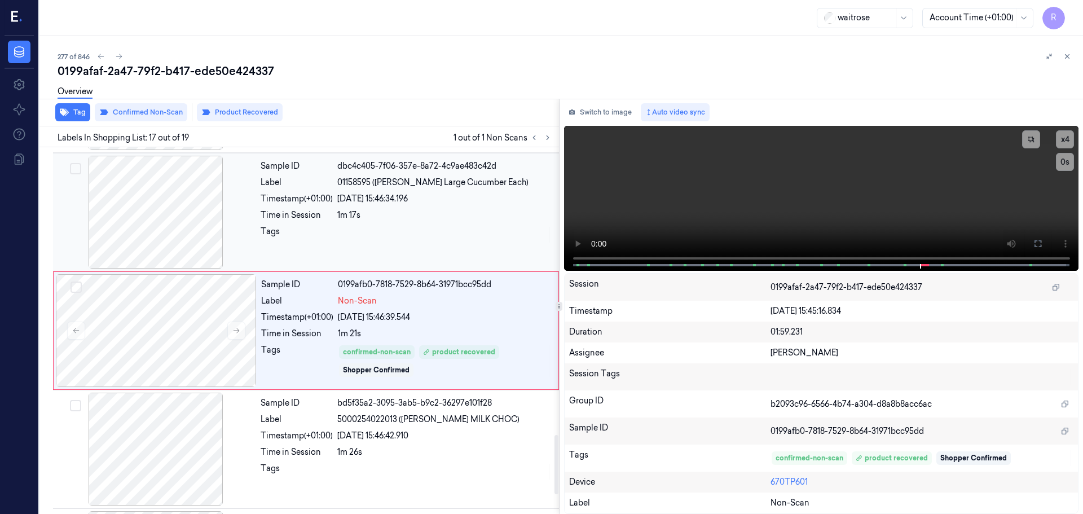
click at [336, 259] on div "Sample ID dbc4c405-7f06-357e-8a72-4c9ae483c42d Label 01158595 ([PERSON_NAME] La…" at bounding box center [406, 212] width 301 height 113
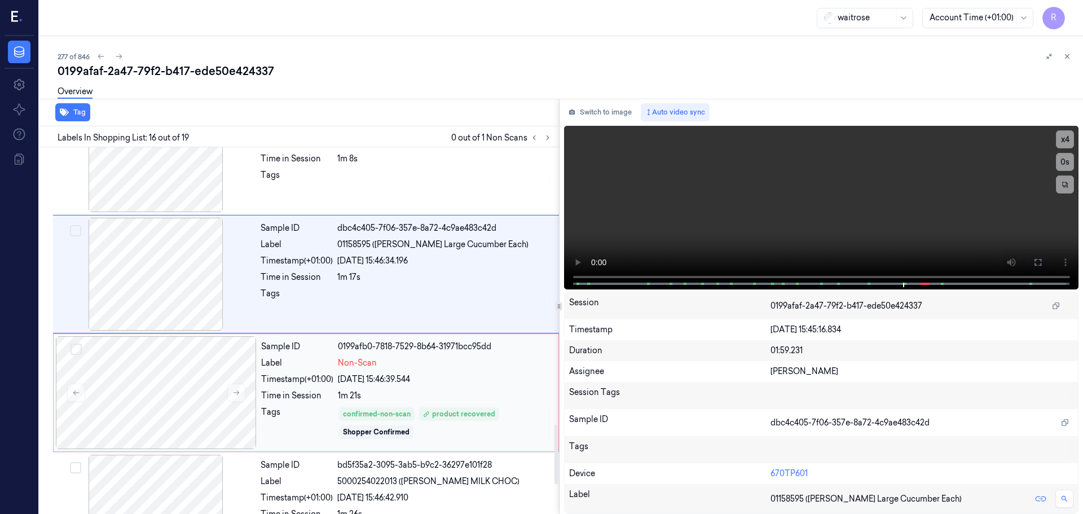
click at [287, 378] on div "Timestamp (+01:00)" at bounding box center [297, 379] width 72 height 12
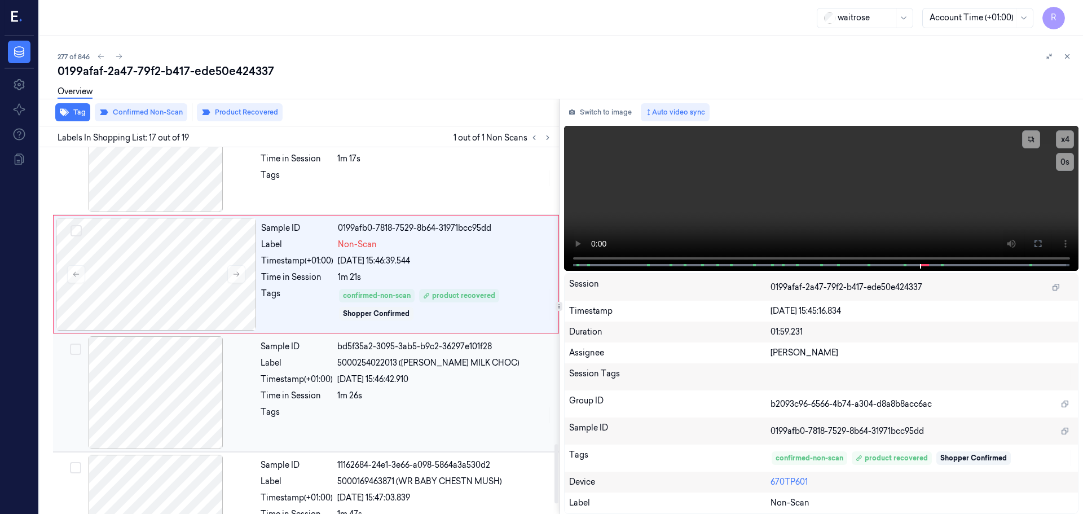
click at [296, 395] on div "Time in Session" at bounding box center [297, 396] width 72 height 12
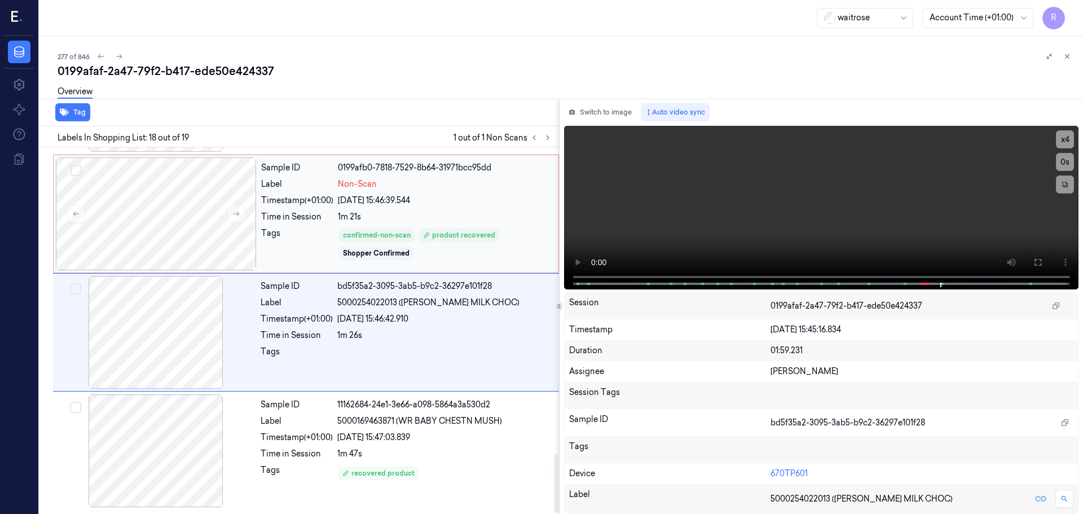
click at [325, 253] on div "Tags" at bounding box center [297, 244] width 72 height 34
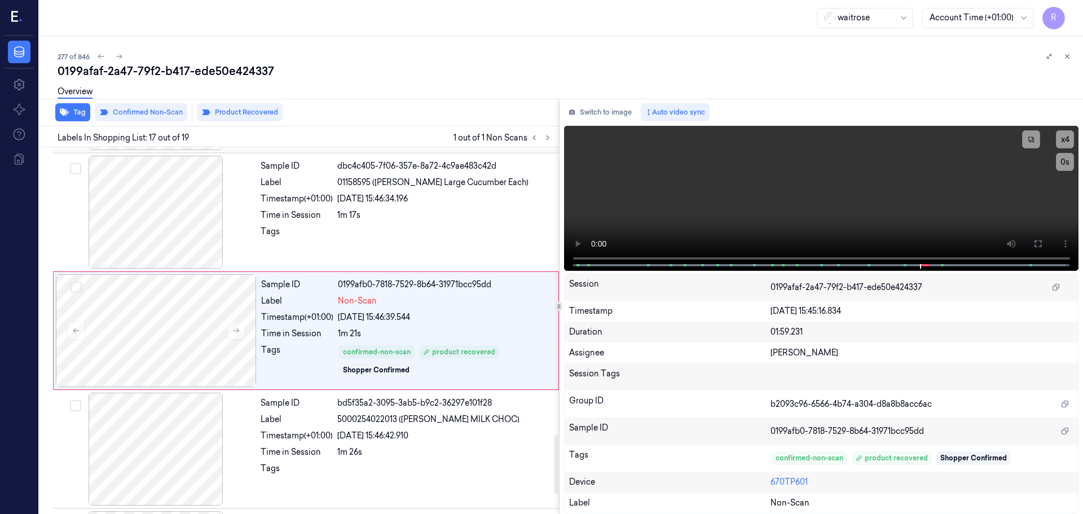
click at [333, 236] on div "Tags" at bounding box center [297, 235] width 72 height 18
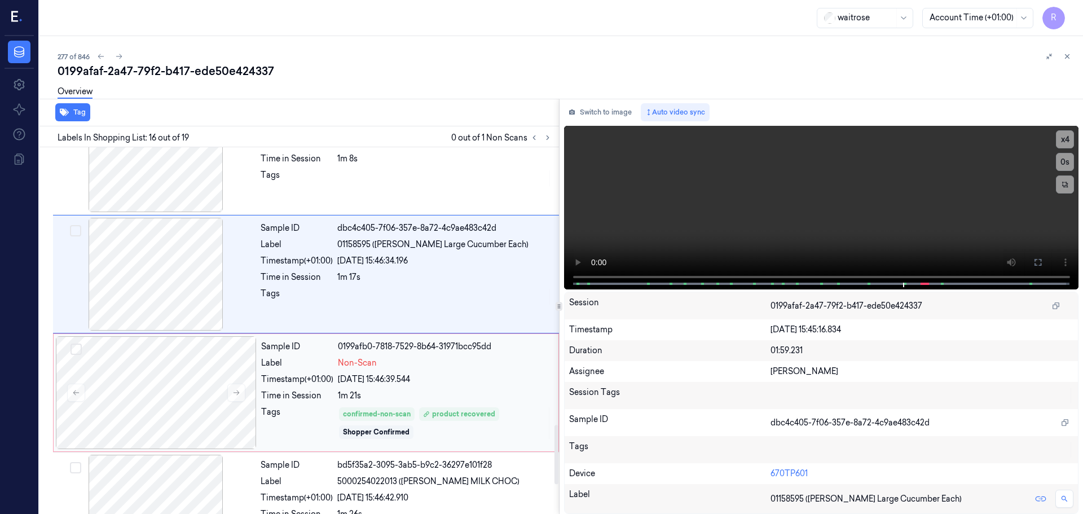
click at [292, 399] on div "Time in Session" at bounding box center [297, 396] width 72 height 12
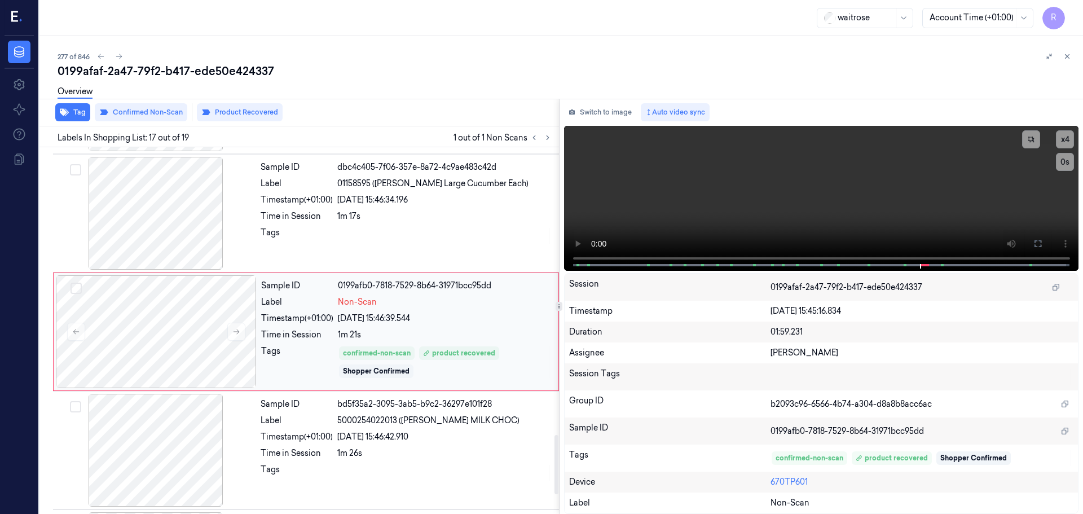
scroll to position [1770, 0]
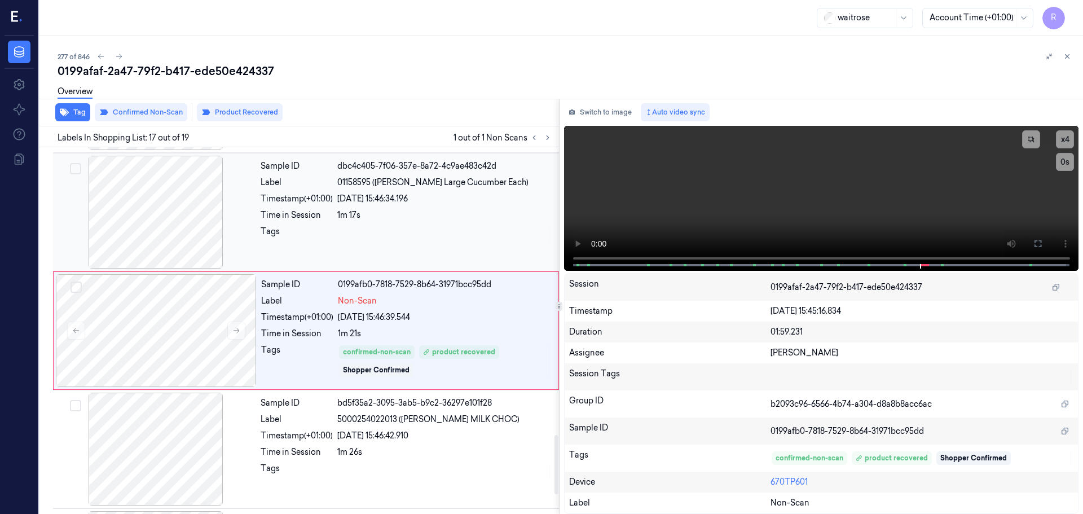
click at [342, 242] on div at bounding box center [444, 235] width 215 height 18
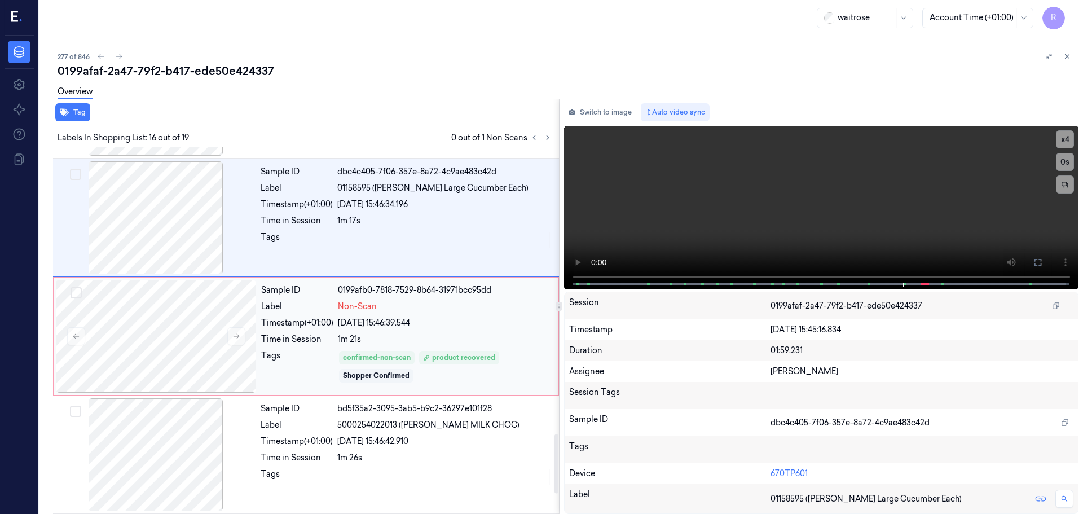
click at [320, 340] on div "Time in Session" at bounding box center [297, 339] width 72 height 12
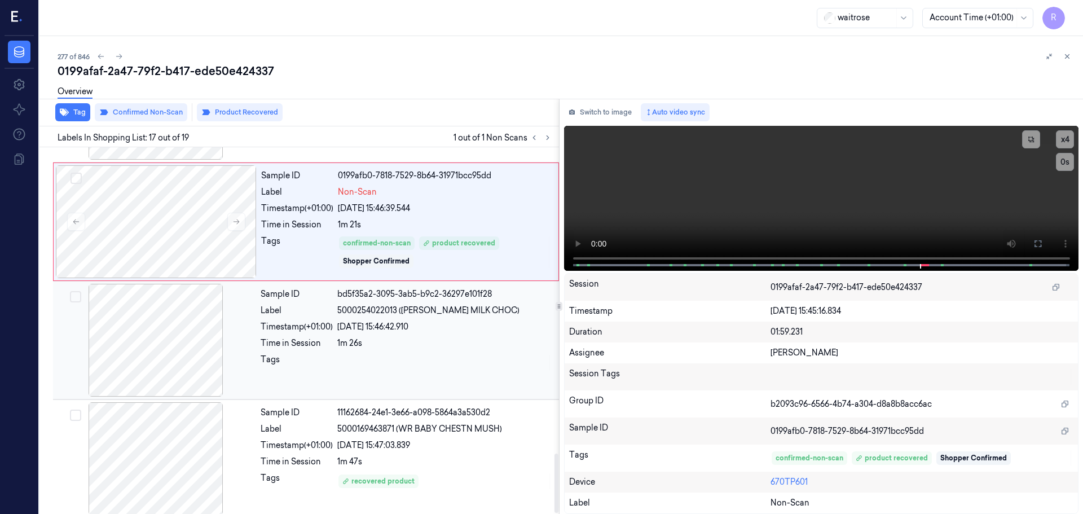
scroll to position [1887, 0]
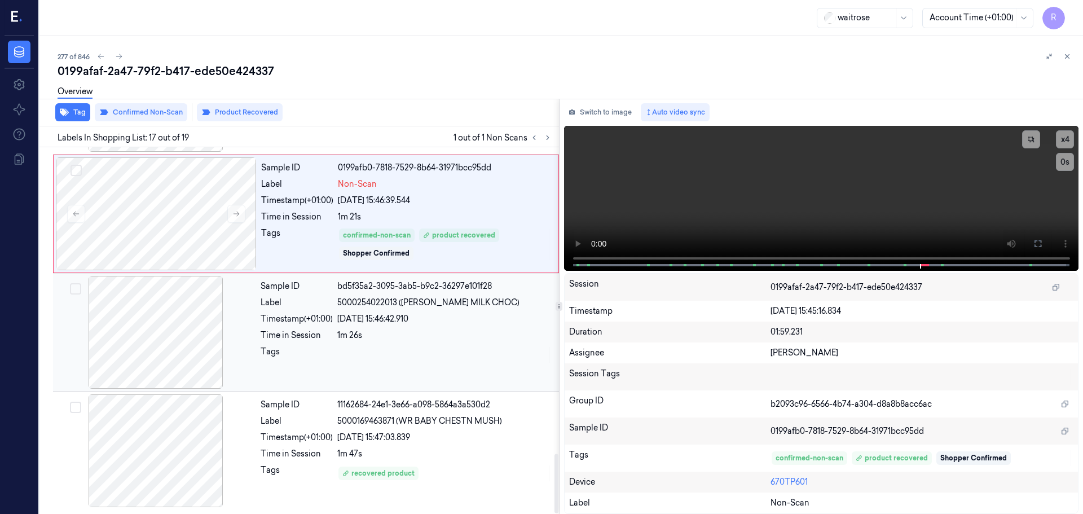
click at [314, 356] on div "Tags" at bounding box center [297, 355] width 72 height 18
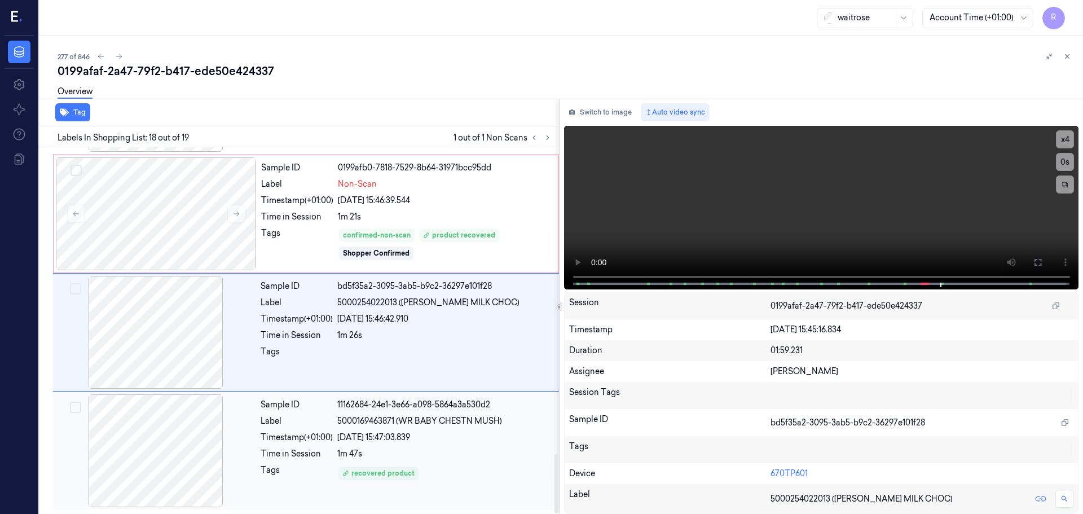
click at [298, 456] on div "Time in Session" at bounding box center [297, 454] width 72 height 12
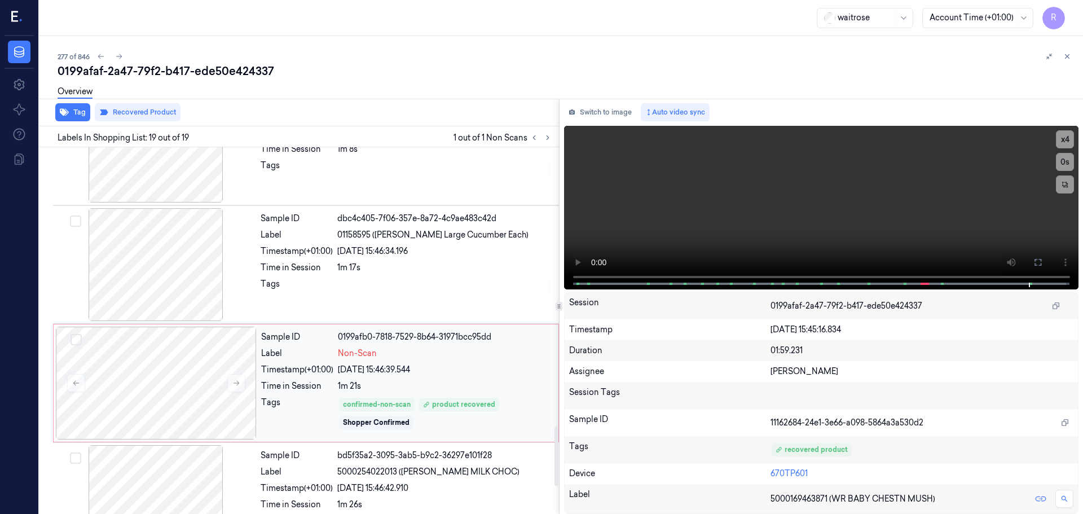
click at [298, 358] on div "Label" at bounding box center [297, 353] width 72 height 12
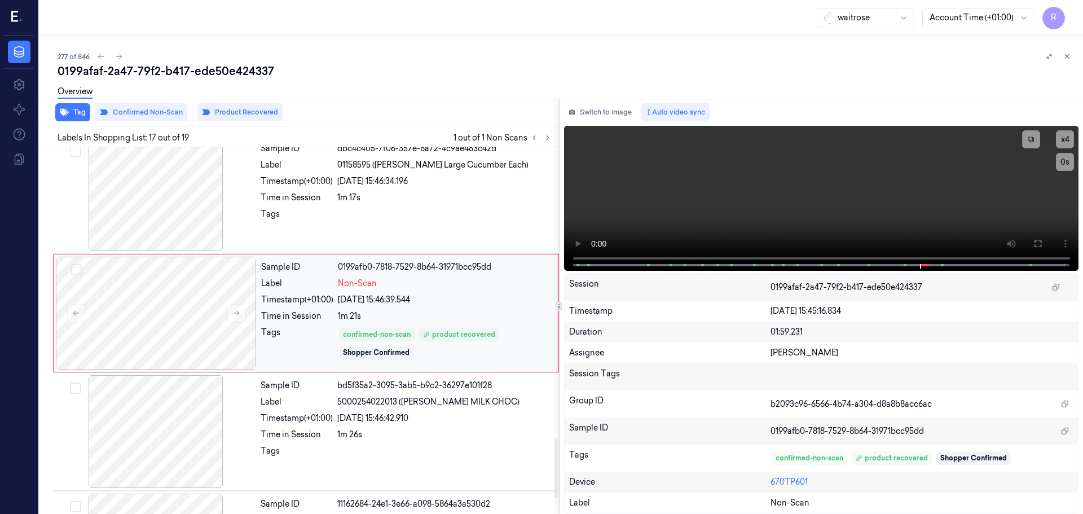
drag, startPoint x: 280, startPoint y: 354, endPoint x: 290, endPoint y: 378, distance: 25.8
click at [280, 355] on div "Tags" at bounding box center [297, 344] width 72 height 34
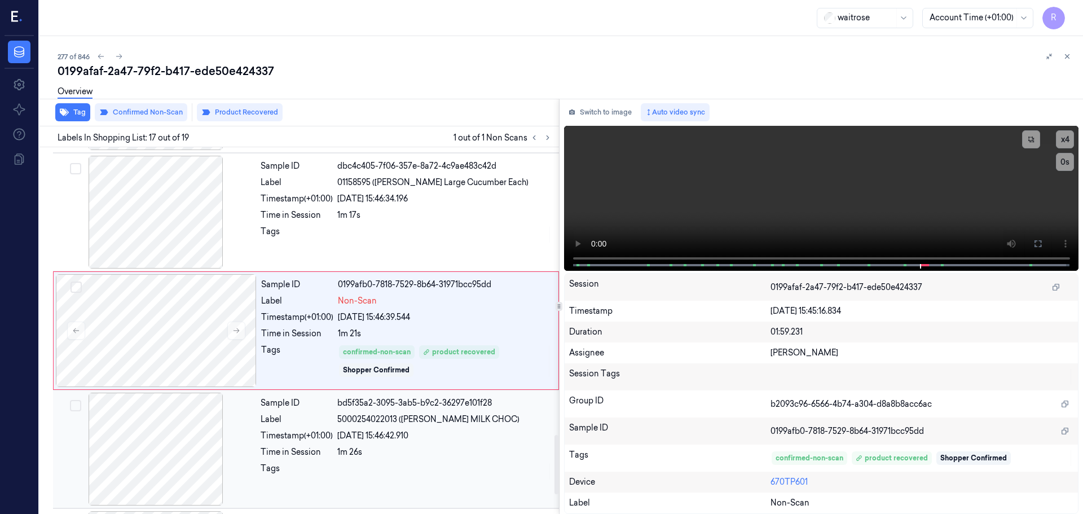
click at [273, 469] on div "Tags" at bounding box center [297, 471] width 72 height 18
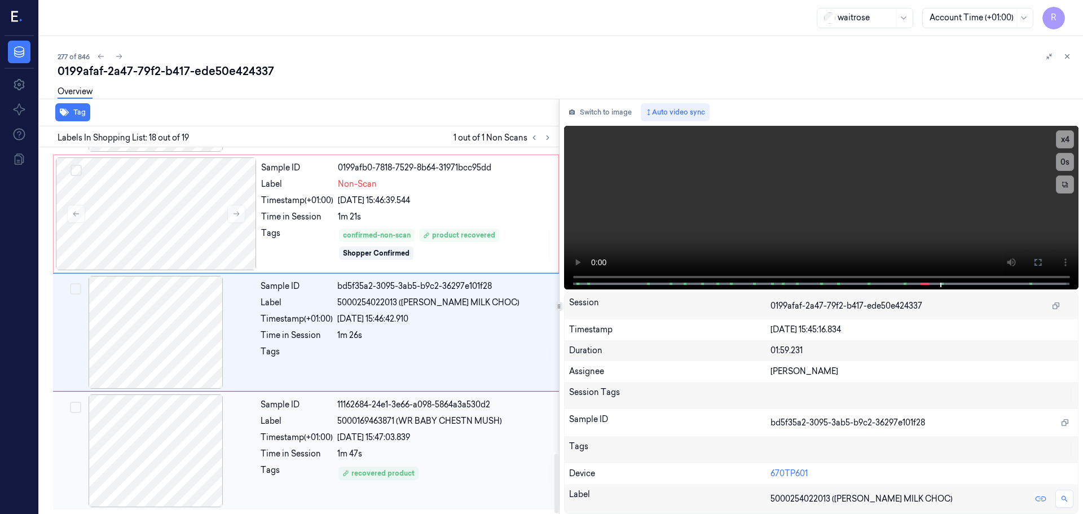
click at [285, 434] on div "Timestamp (+01:00)" at bounding box center [297, 437] width 72 height 12
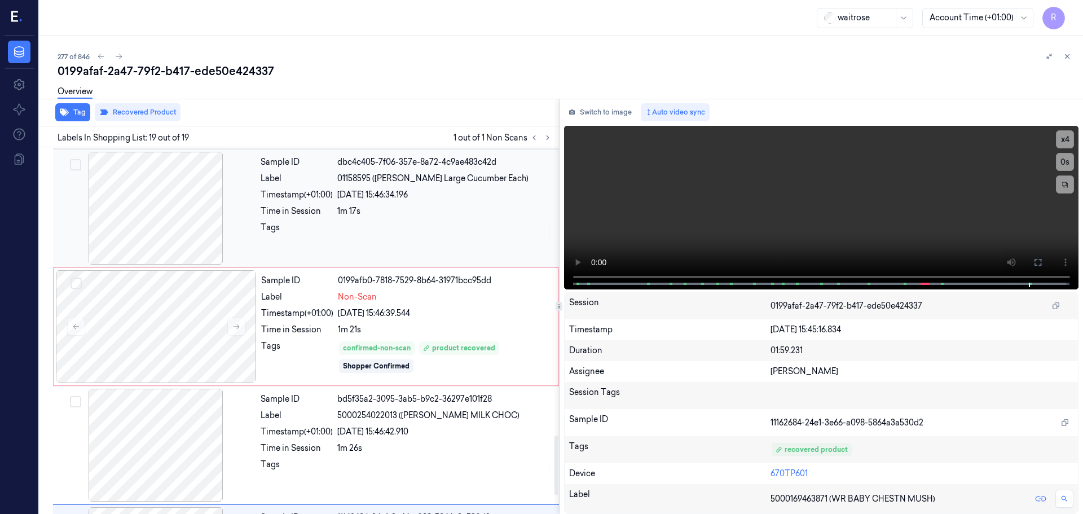
click at [330, 246] on div "Sample ID dbc4c405-7f06-357e-8a72-4c9ae483c42d Label 01158595 ([PERSON_NAME] La…" at bounding box center [406, 208] width 301 height 113
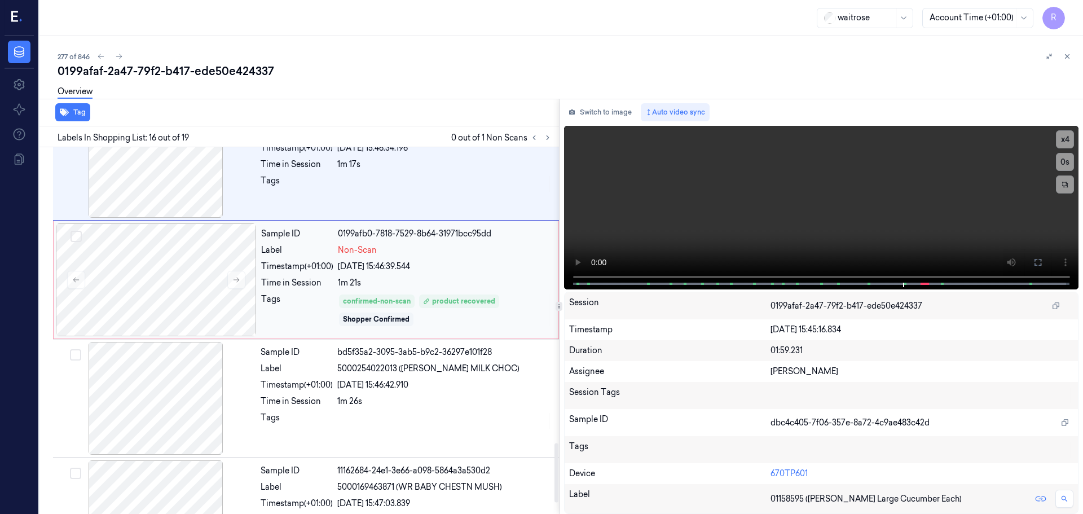
click at [300, 300] on div "Tags" at bounding box center [297, 310] width 72 height 34
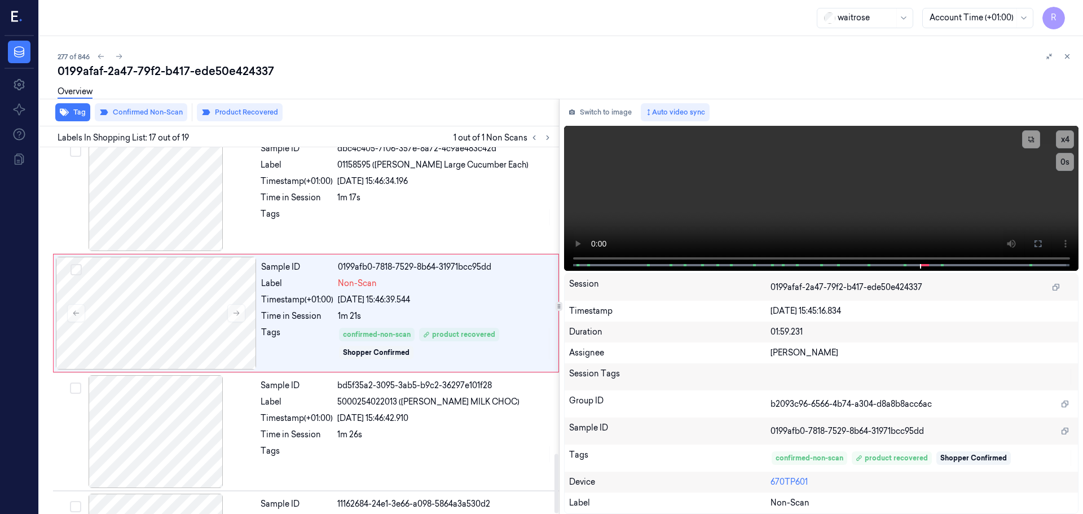
scroll to position [1770, 0]
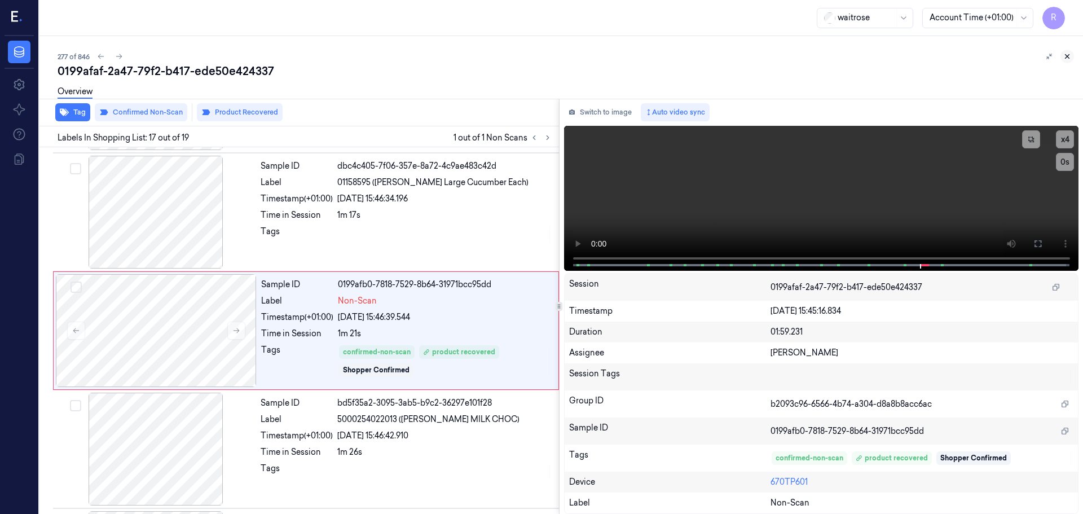
click at [1070, 58] on icon at bounding box center [1067, 56] width 8 height 8
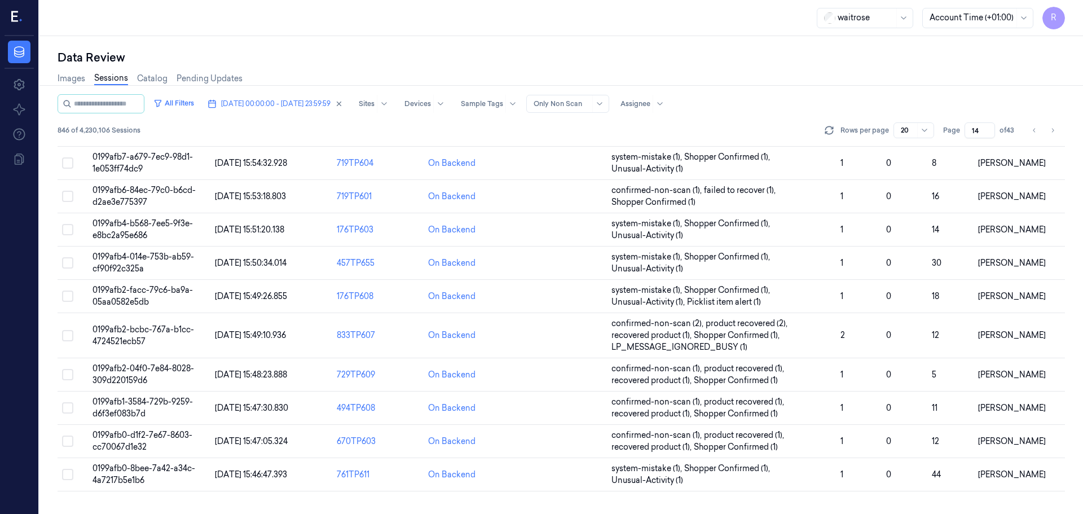
scroll to position [351, 0]
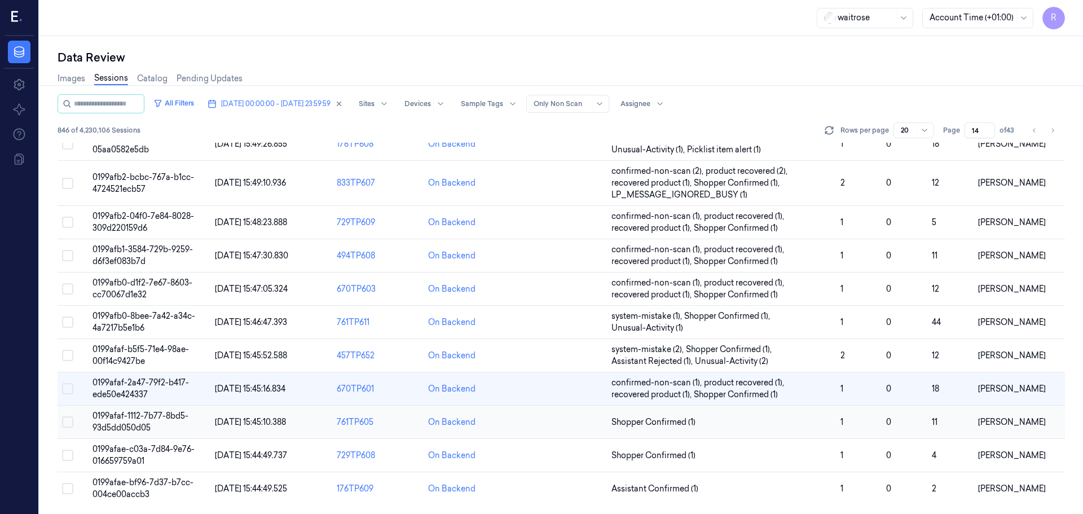
click at [770, 426] on span "Shopper Confirmed (1)" at bounding box center [721, 422] width 220 height 12
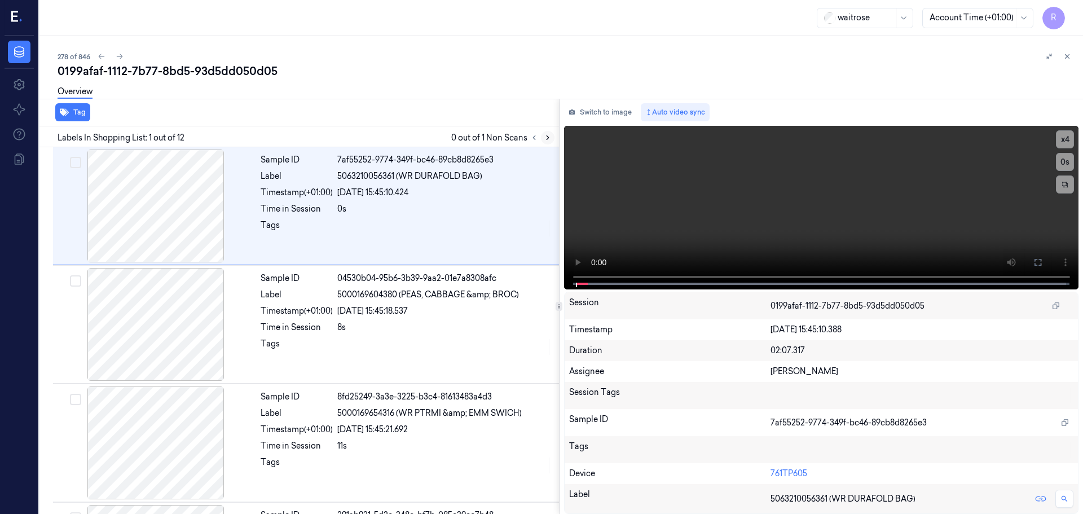
click at [545, 134] on icon at bounding box center [548, 138] width 8 height 8
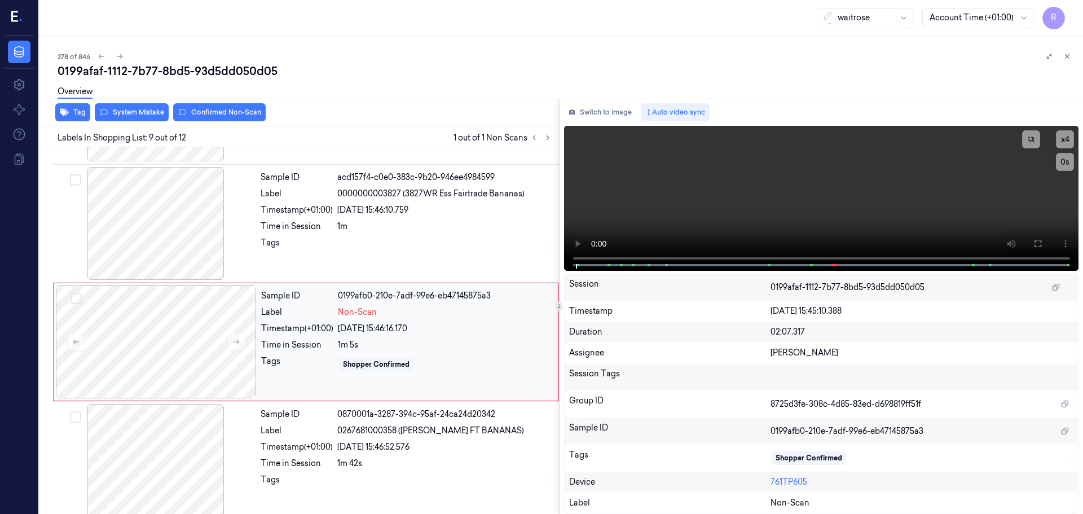
scroll to position [823, 0]
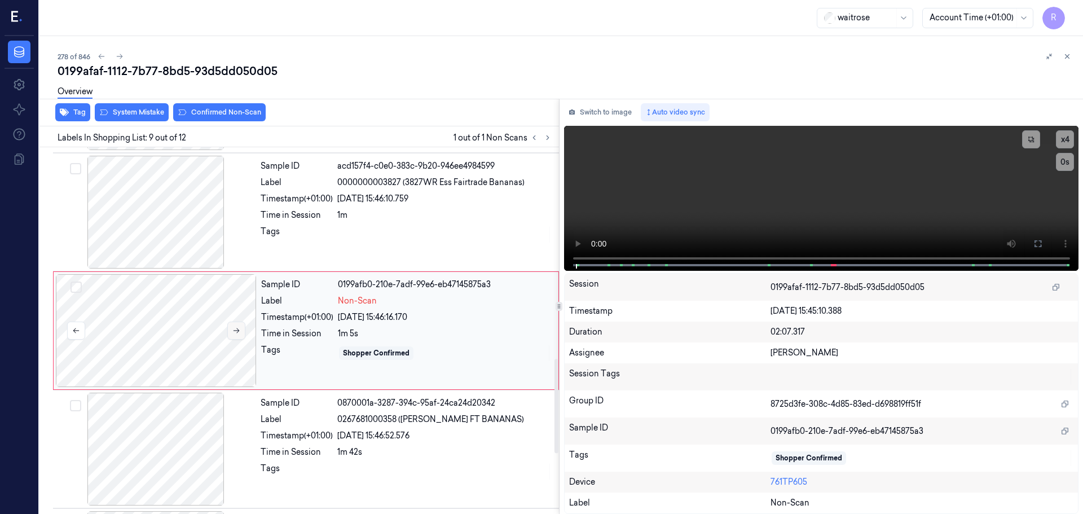
click at [234, 333] on icon at bounding box center [236, 331] width 8 height 8
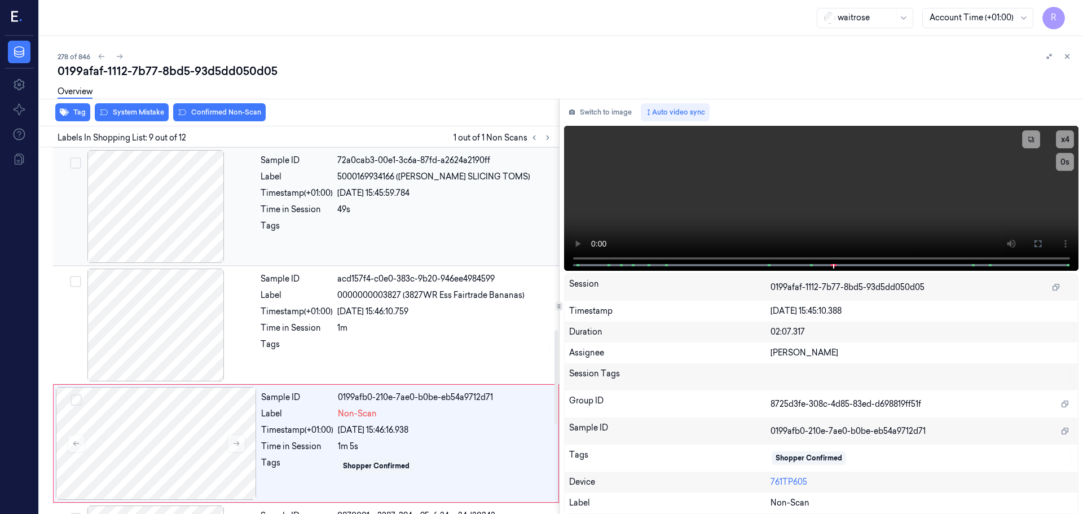
click at [170, 232] on div at bounding box center [155, 206] width 201 height 113
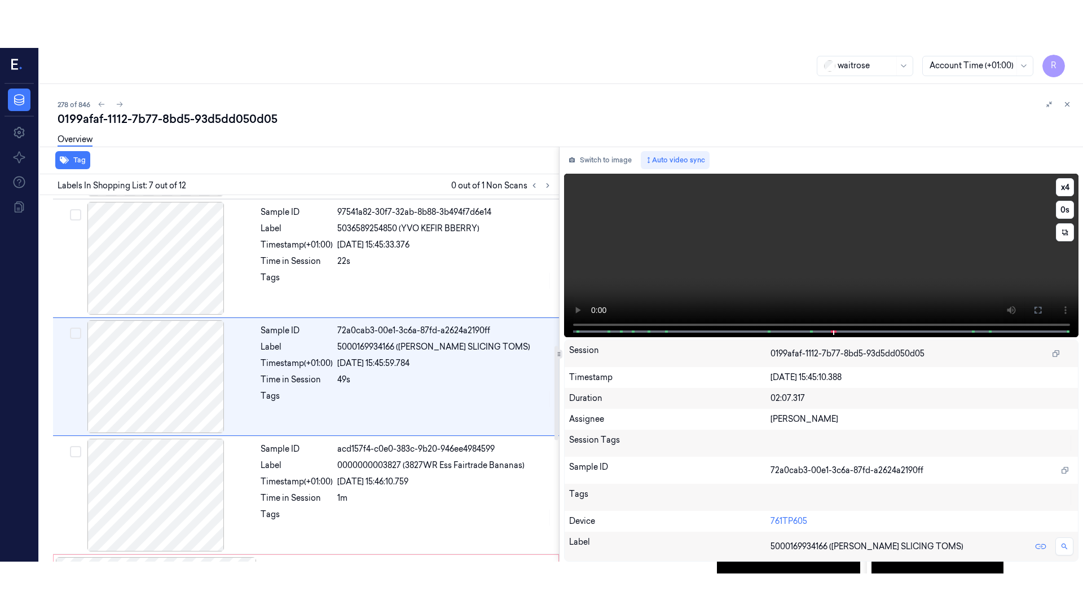
scroll to position [586, 0]
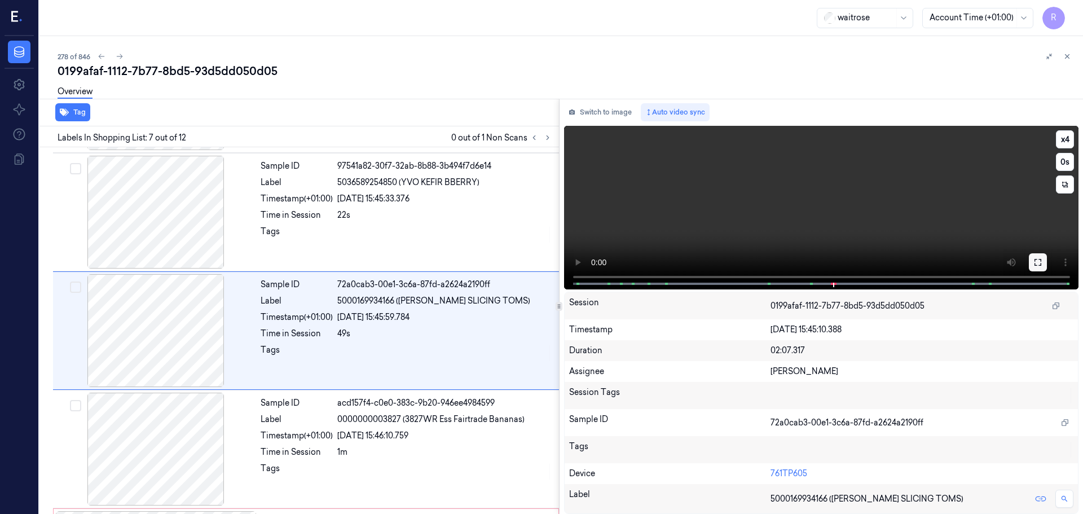
click at [1037, 257] on button at bounding box center [1038, 262] width 18 height 18
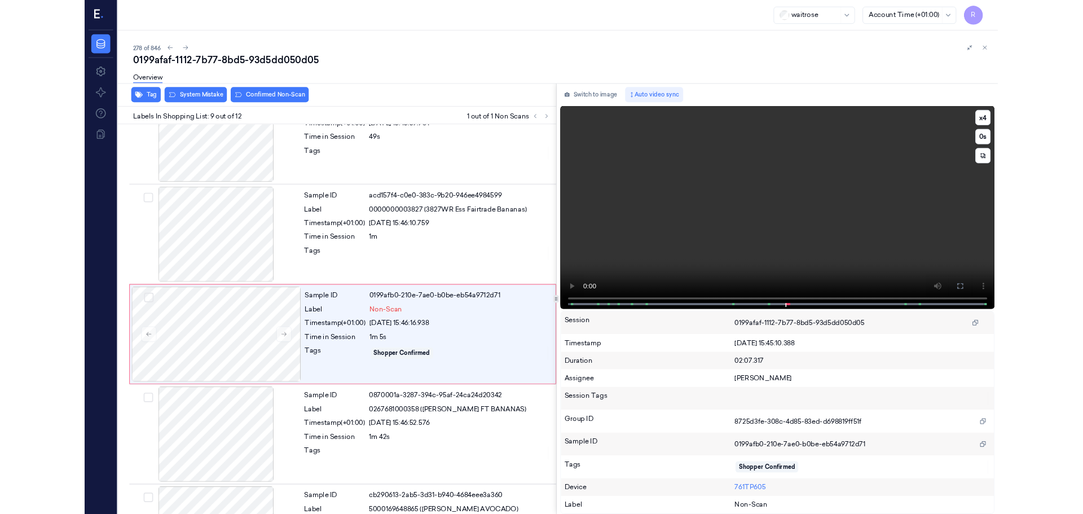
scroll to position [776, 0]
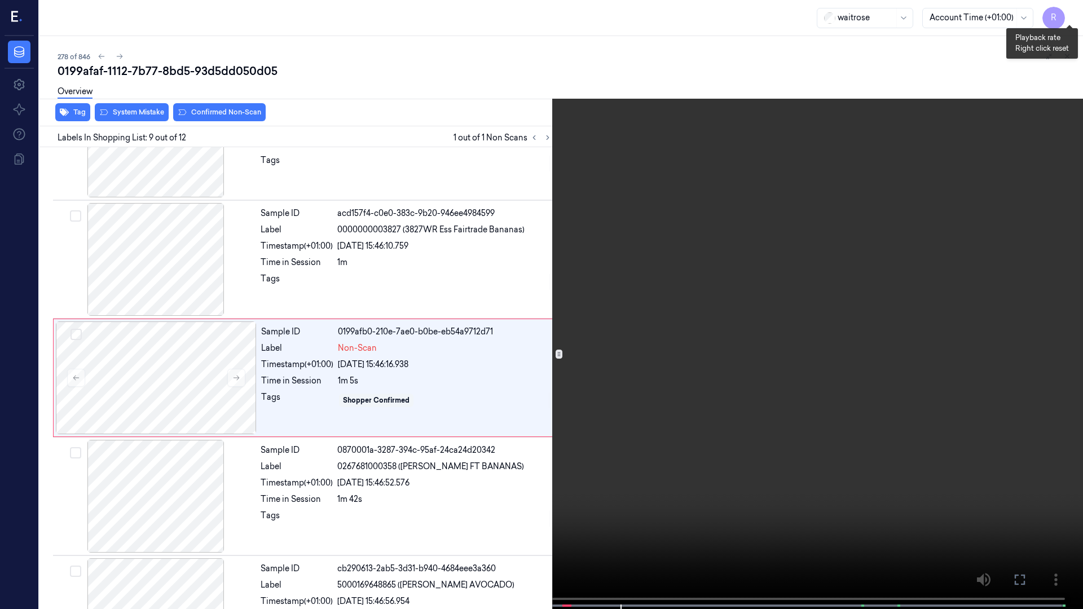
click at [1070, 19] on button "x 4" at bounding box center [1069, 14] width 18 height 18
click at [1070, 19] on button "x 1" at bounding box center [1069, 14] width 18 height 18
click at [1070, 19] on button "x 2" at bounding box center [1069, 14] width 18 height 18
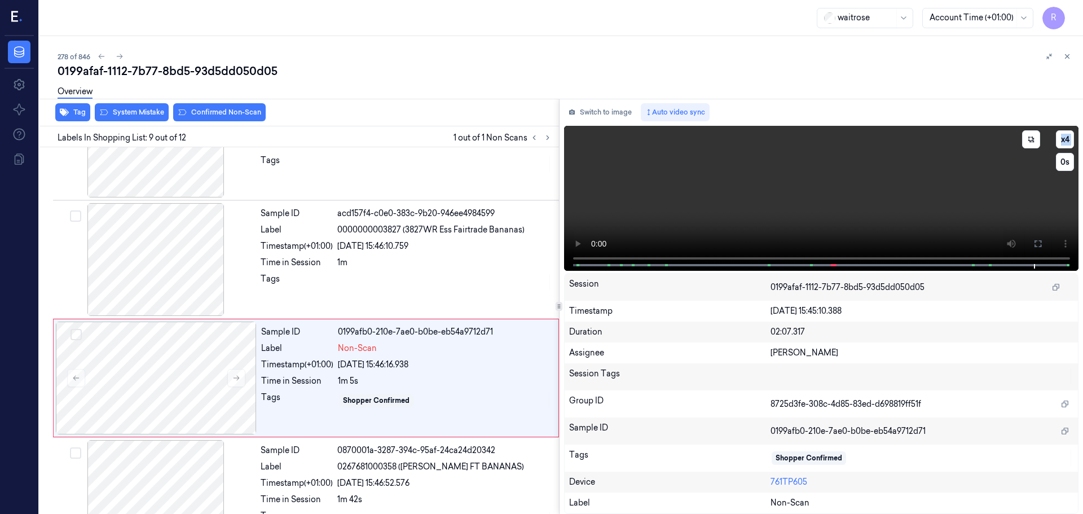
scroll to position [823, 0]
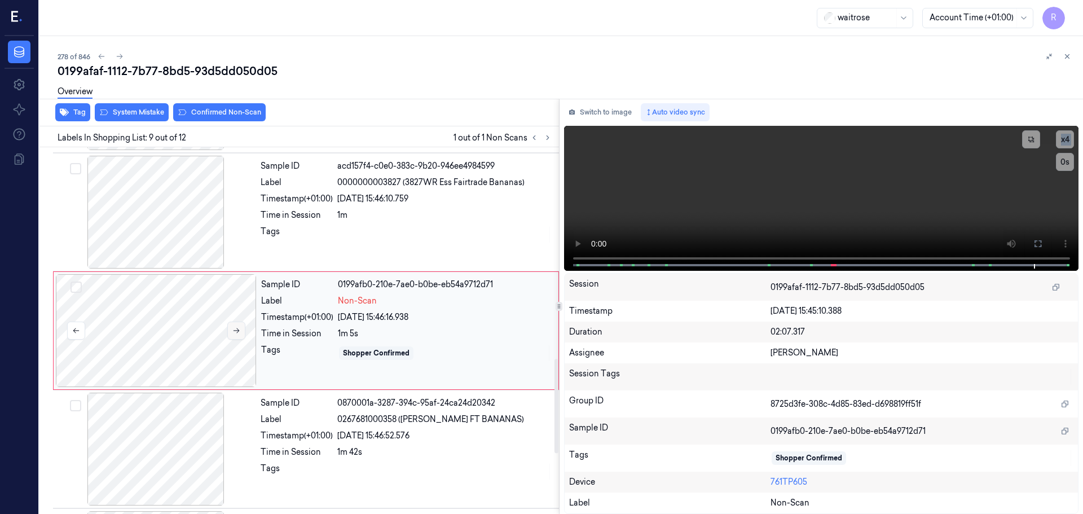
click at [234, 332] on icon at bounding box center [236, 331] width 8 height 8
click at [231, 329] on button at bounding box center [236, 330] width 18 height 18
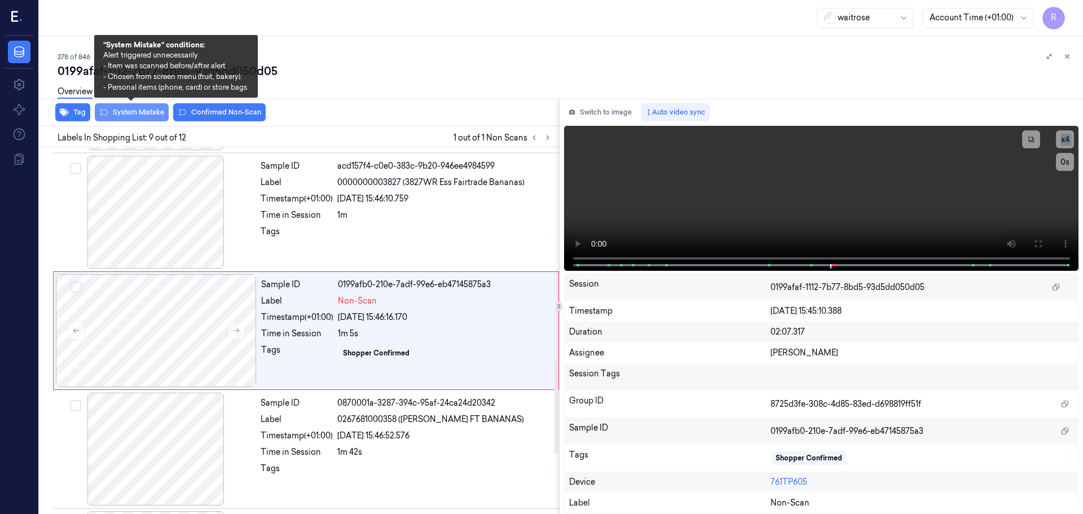
click at [134, 114] on button "System Mistake" at bounding box center [132, 112] width 74 height 18
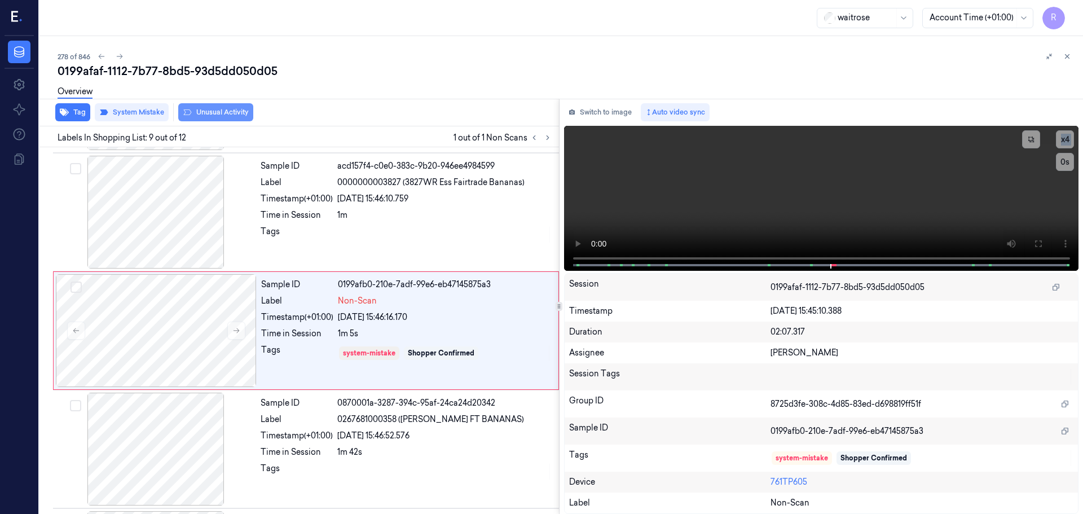
click at [208, 115] on button "Unusual Activity" at bounding box center [215, 112] width 75 height 18
click at [74, 111] on button "Tag" at bounding box center [72, 112] width 35 height 18
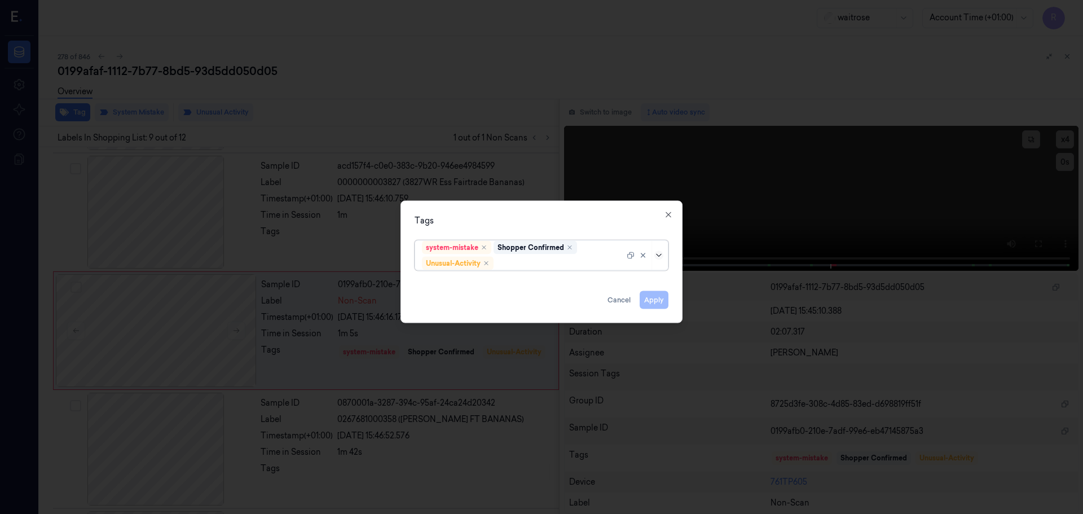
click at [658, 255] on icon at bounding box center [658, 254] width 9 height 9
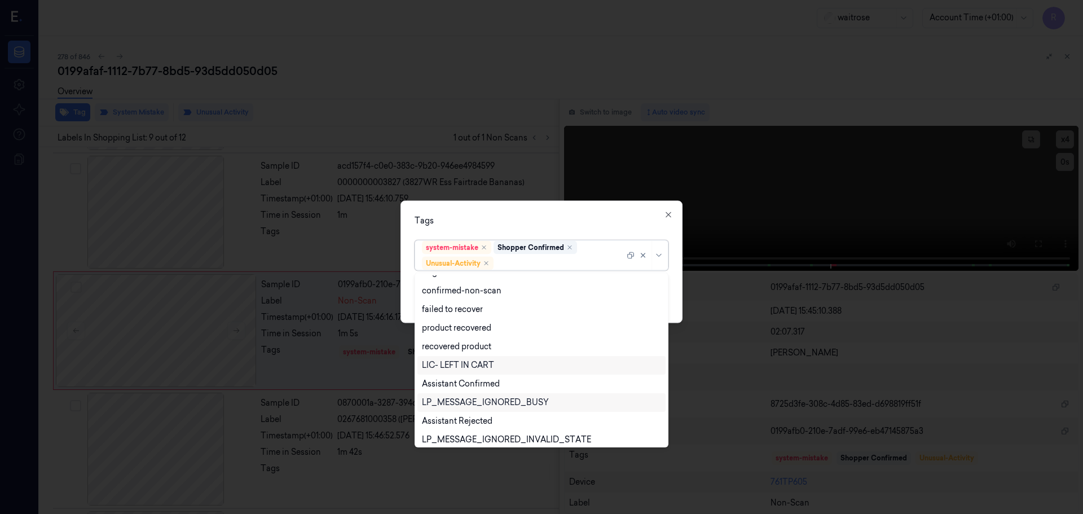
scroll to position [147, 0]
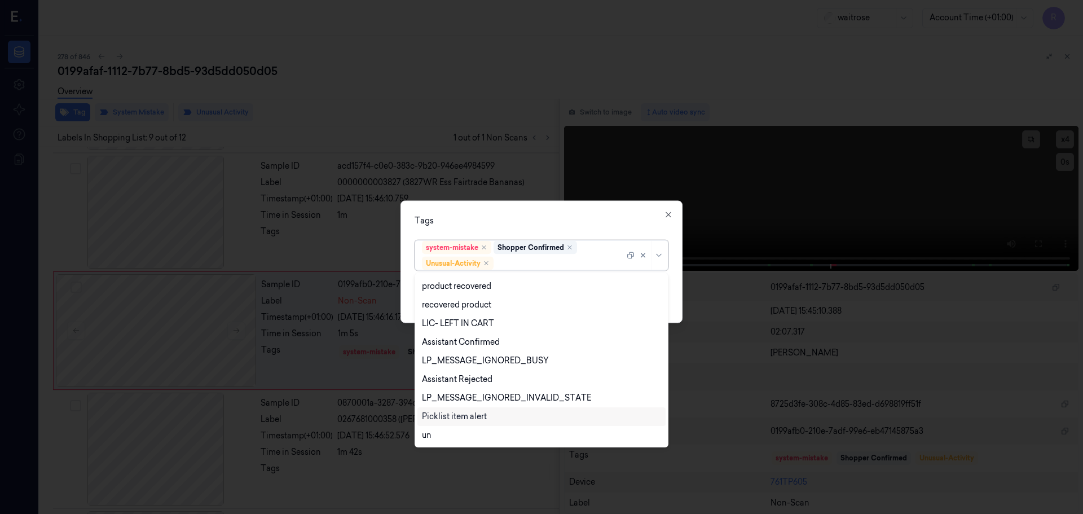
click at [461, 412] on div "Picklist item alert" at bounding box center [454, 417] width 65 height 12
click at [583, 222] on div "Tags" at bounding box center [542, 220] width 254 height 12
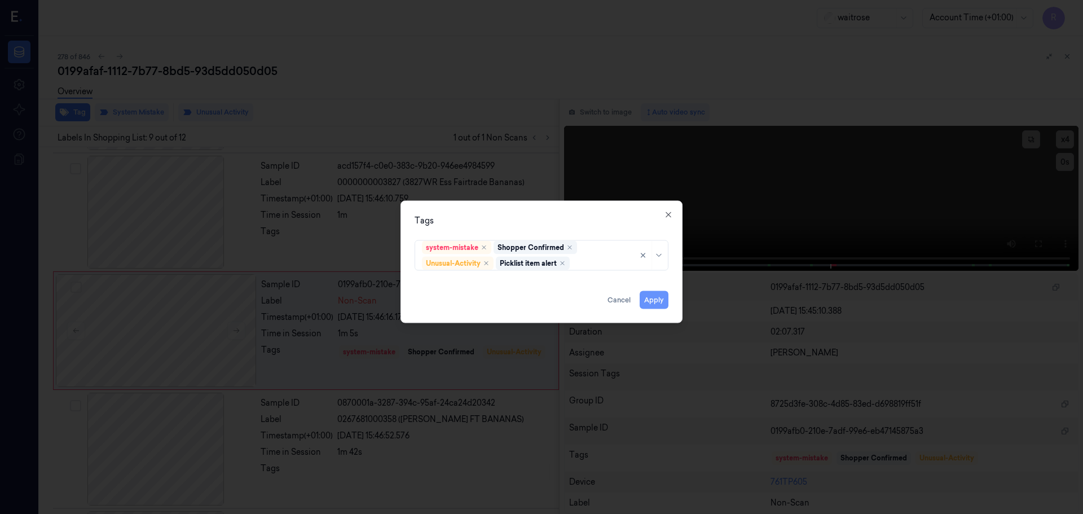
click at [654, 303] on button "Apply" at bounding box center [654, 299] width 29 height 18
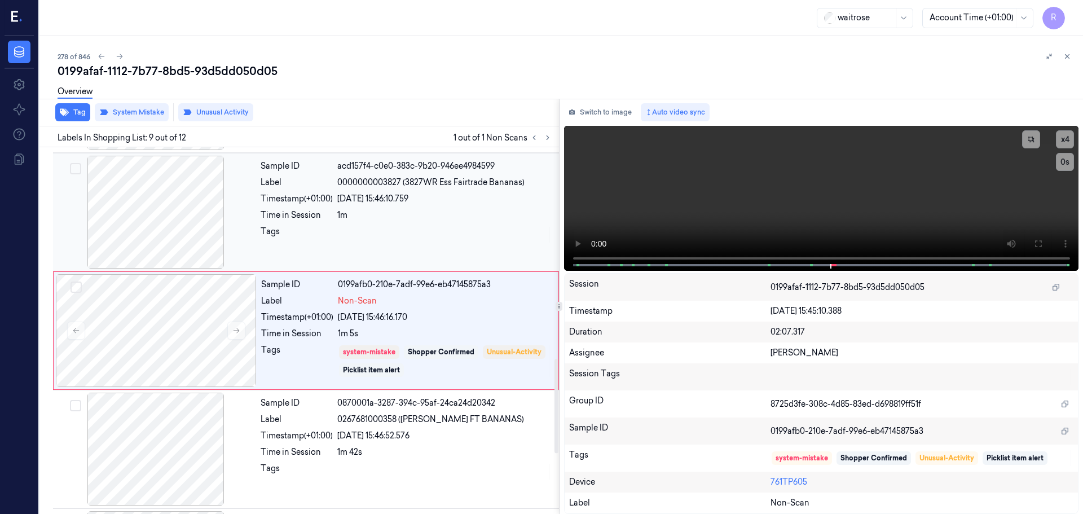
click at [390, 237] on div at bounding box center [444, 235] width 215 height 18
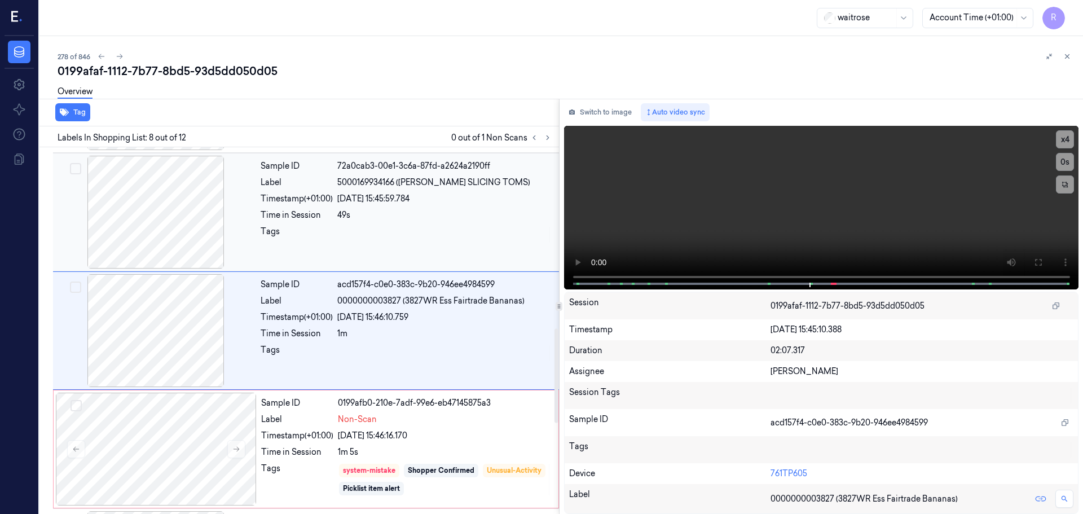
click at [399, 245] on div "Sample ID 72a0cab3-00e1-3c6a-87fd-a2624a2190ff Label 5000169934166 ([PERSON_NAM…" at bounding box center [406, 212] width 301 height 113
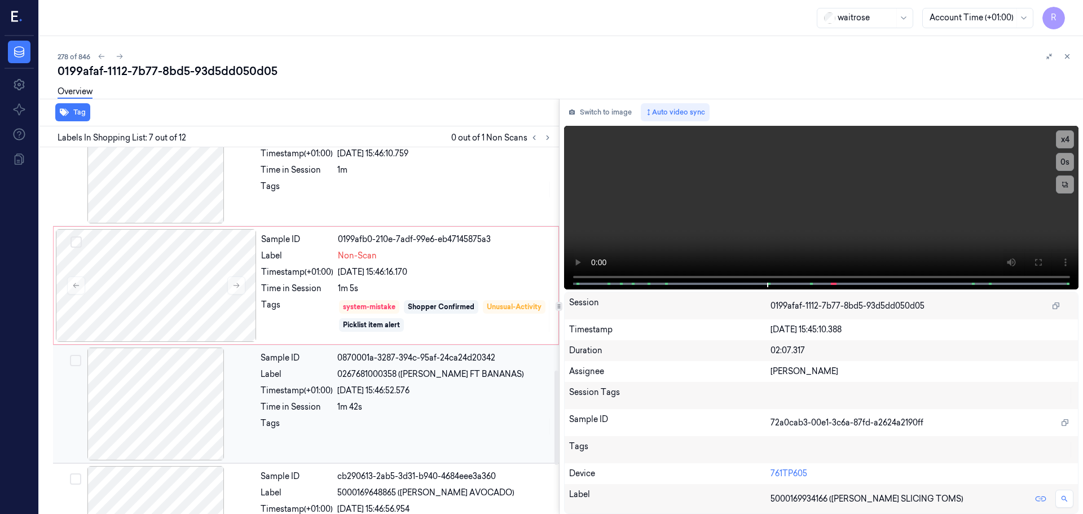
click at [369, 379] on span "0267681000358 ([PERSON_NAME] FT BANANAS)" at bounding box center [430, 374] width 187 height 12
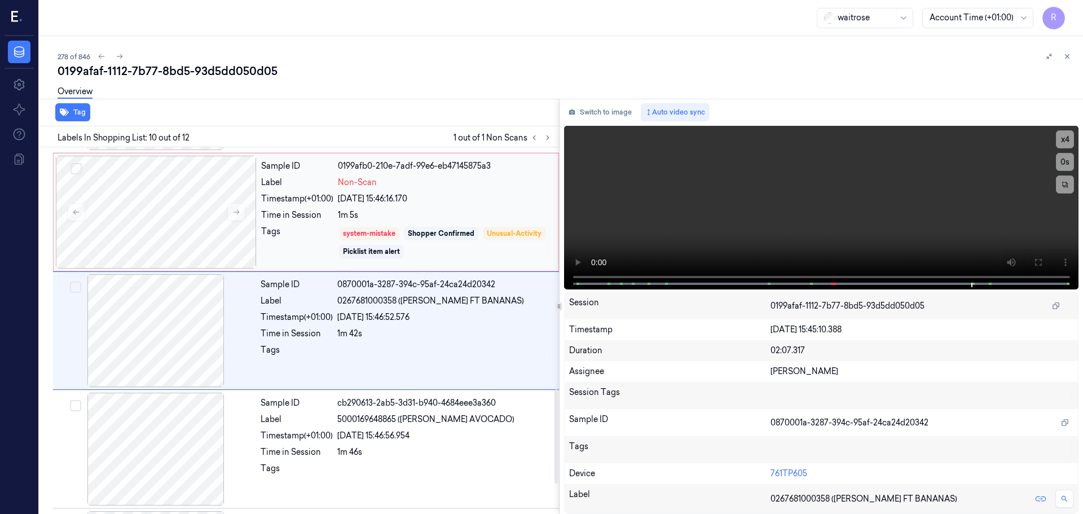
click at [333, 247] on div "Tags" at bounding box center [297, 243] width 72 height 34
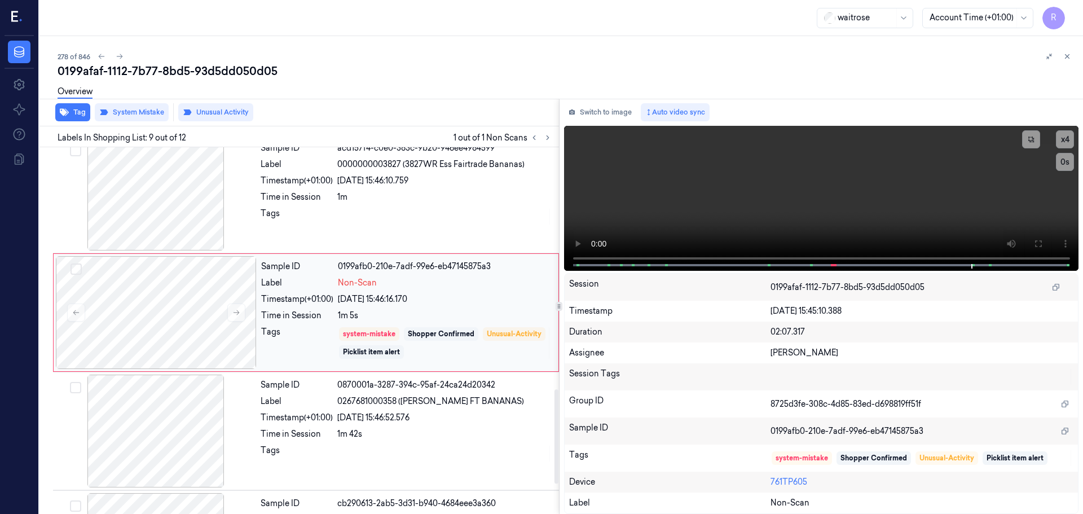
scroll to position [823, 0]
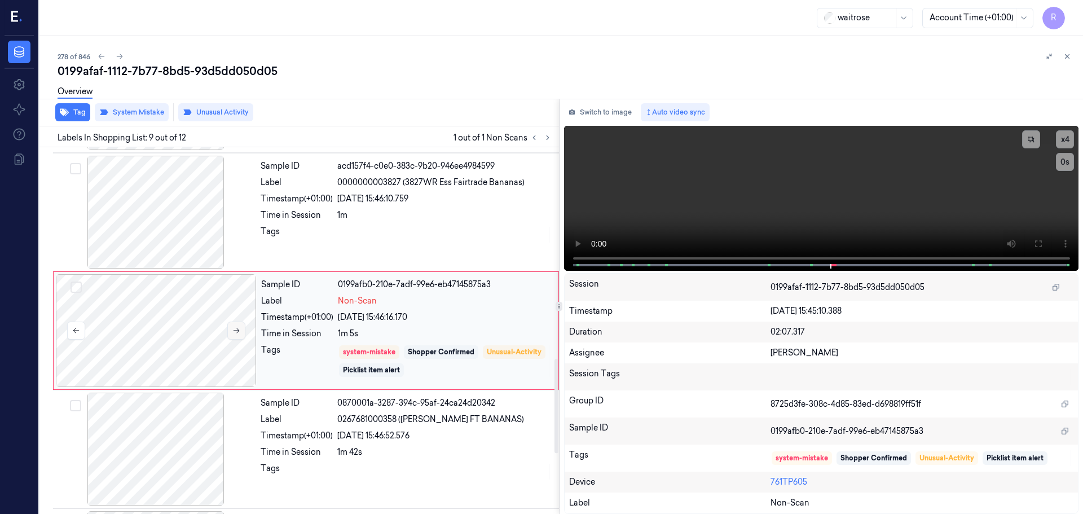
click at [237, 333] on icon at bounding box center [237, 330] width 6 height 5
click at [365, 210] on div "1m" at bounding box center [444, 215] width 215 height 12
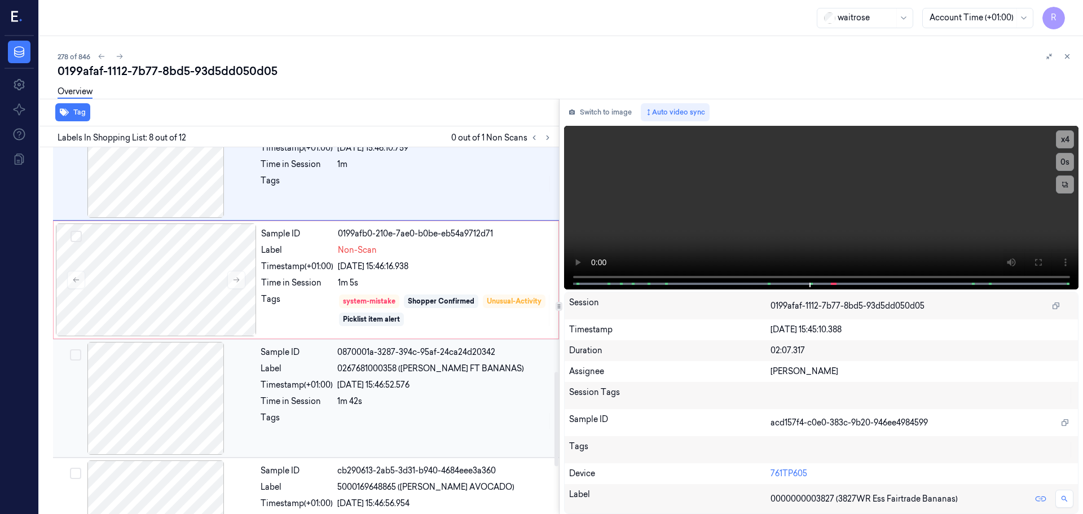
click at [358, 408] on div "Sample ID 0870001a-3287-394c-95af-24ca24d20342 Label 0267681000358 ([PERSON_NAM…" at bounding box center [406, 398] width 301 height 113
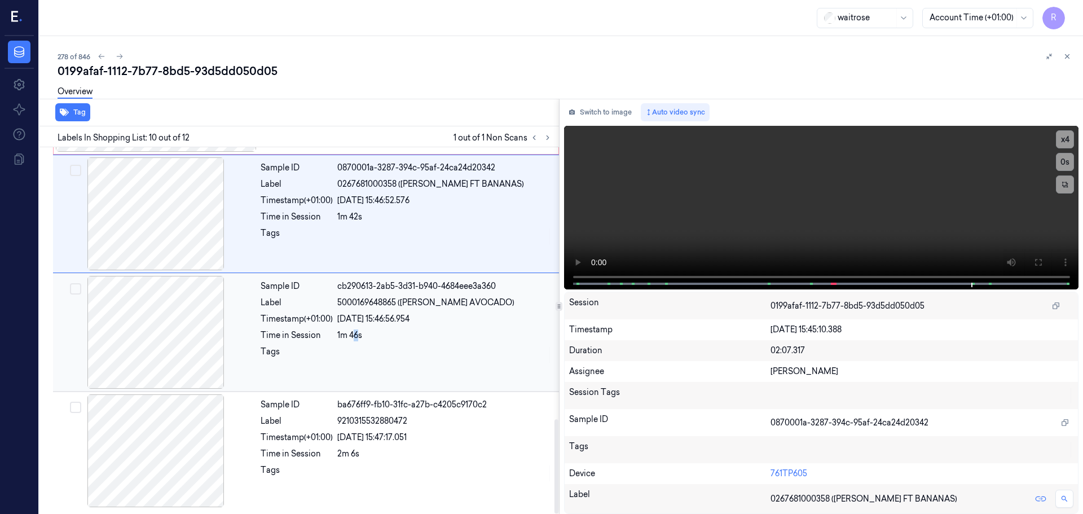
click at [358, 333] on div "1m 46s" at bounding box center [444, 335] width 215 height 12
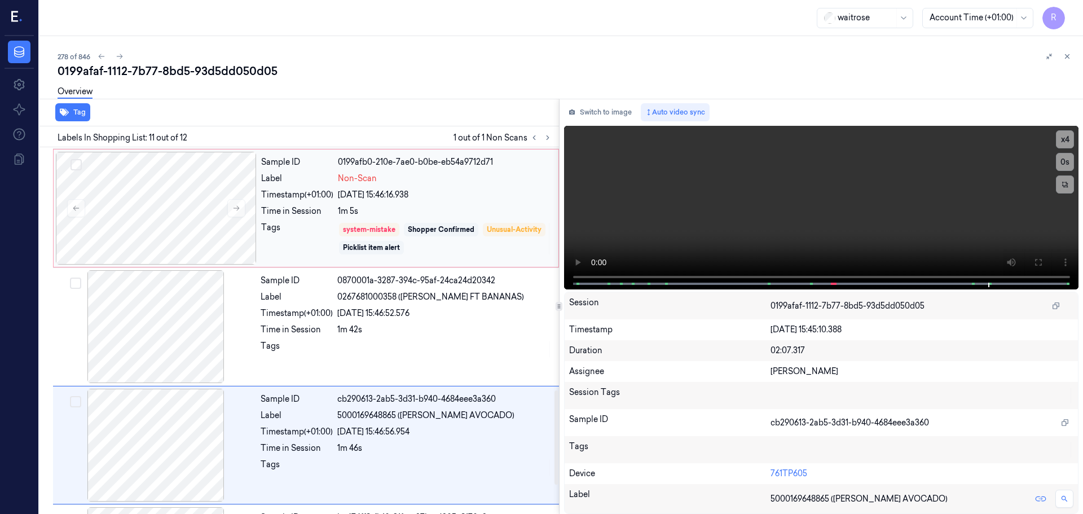
click at [320, 241] on div "Tags" at bounding box center [297, 239] width 72 height 34
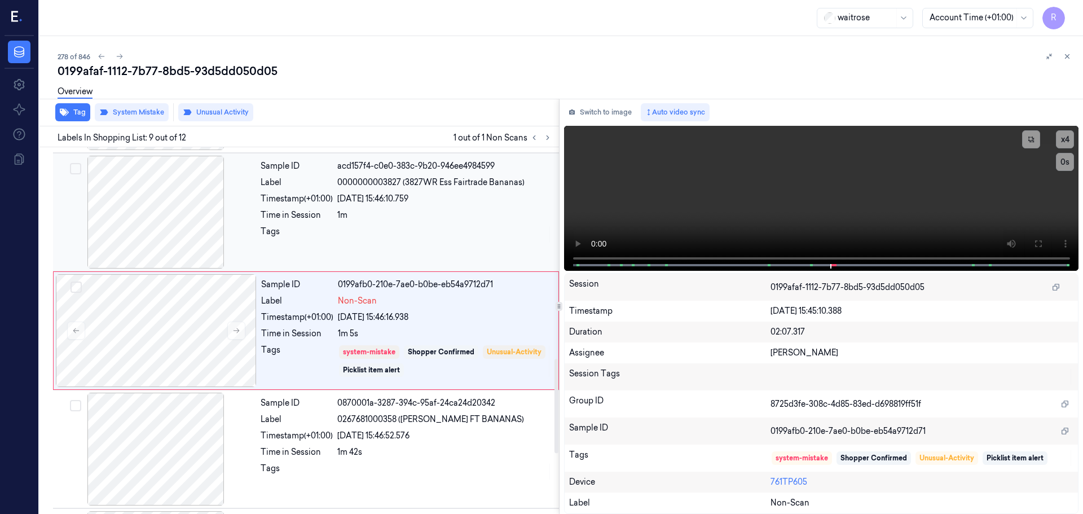
click at [343, 205] on div "Sample ID acd157f4-c0e0-383c-9b20-946ee4984599 Label 0000000003827 (3827WR Ess …" at bounding box center [406, 212] width 301 height 113
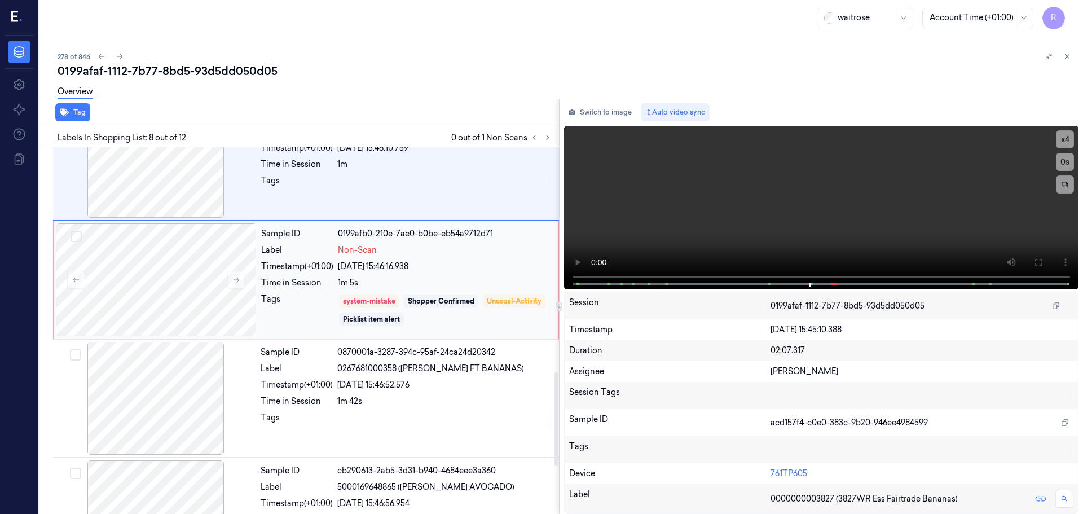
click at [316, 288] on div "Time in Session" at bounding box center [297, 283] width 72 height 12
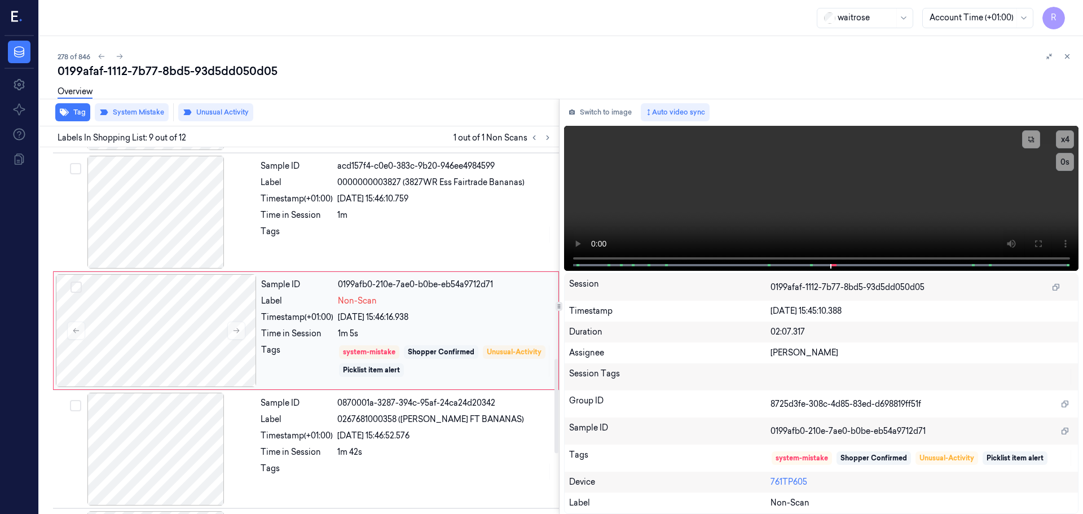
click at [325, 274] on div "Sample ID 0199afb0-210e-7ae0-b0be-eb54a9712d71 Label Non-Scan Timestamp (+01:00…" at bounding box center [406, 330] width 299 height 113
click at [354, 234] on div at bounding box center [444, 235] width 215 height 18
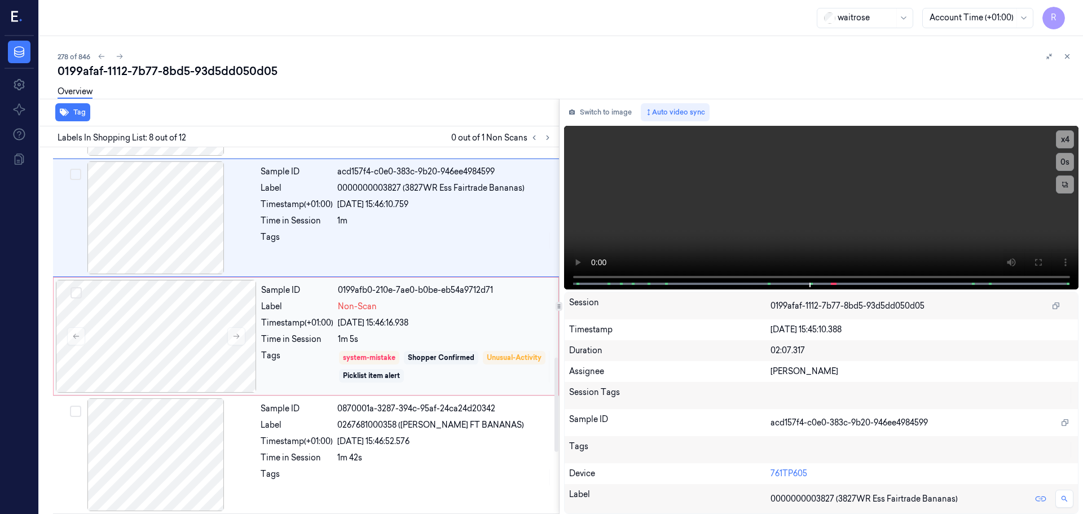
click at [309, 328] on div "Timestamp (+01:00)" at bounding box center [297, 323] width 72 height 12
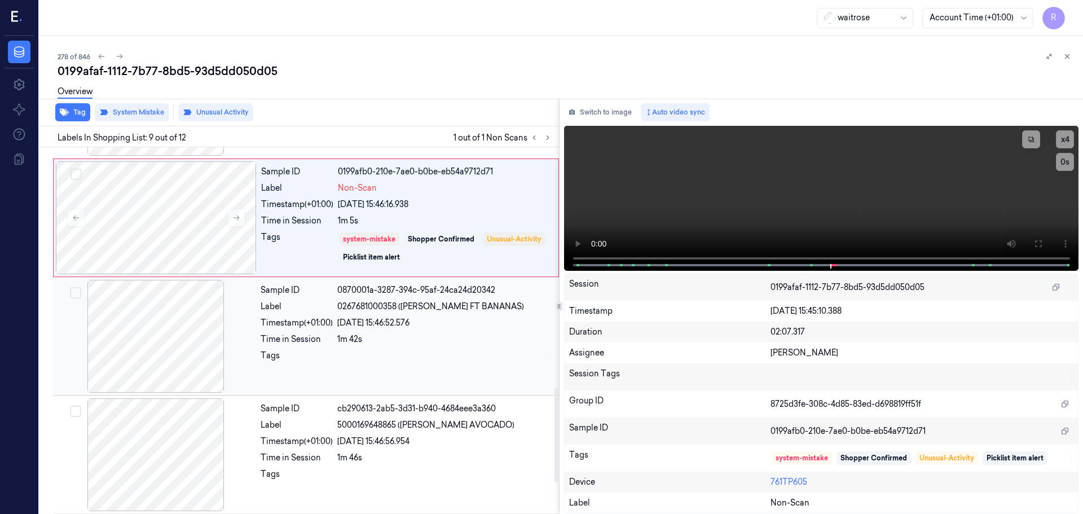
click at [305, 357] on div "Tags" at bounding box center [297, 359] width 72 height 18
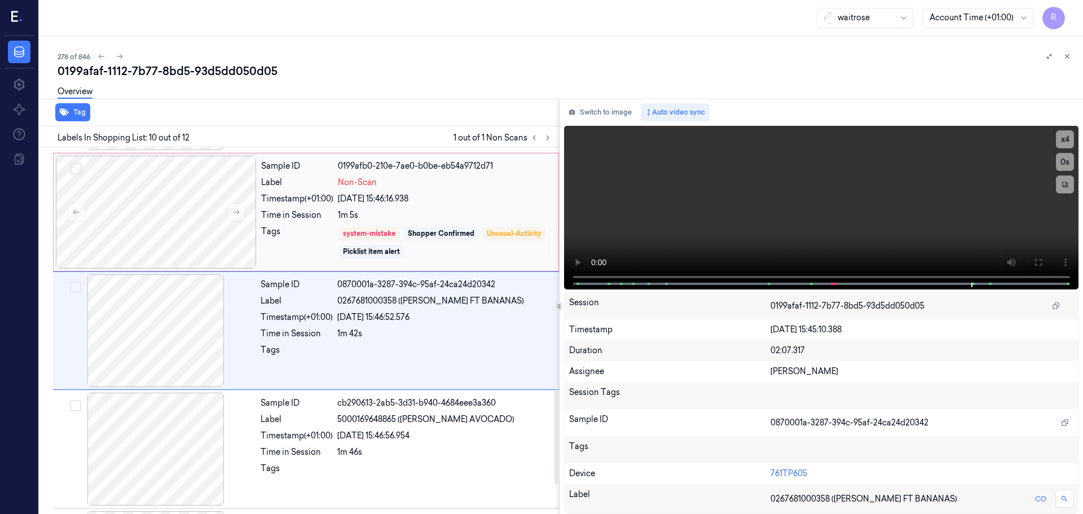
click at [326, 244] on div "Tags" at bounding box center [297, 243] width 72 height 34
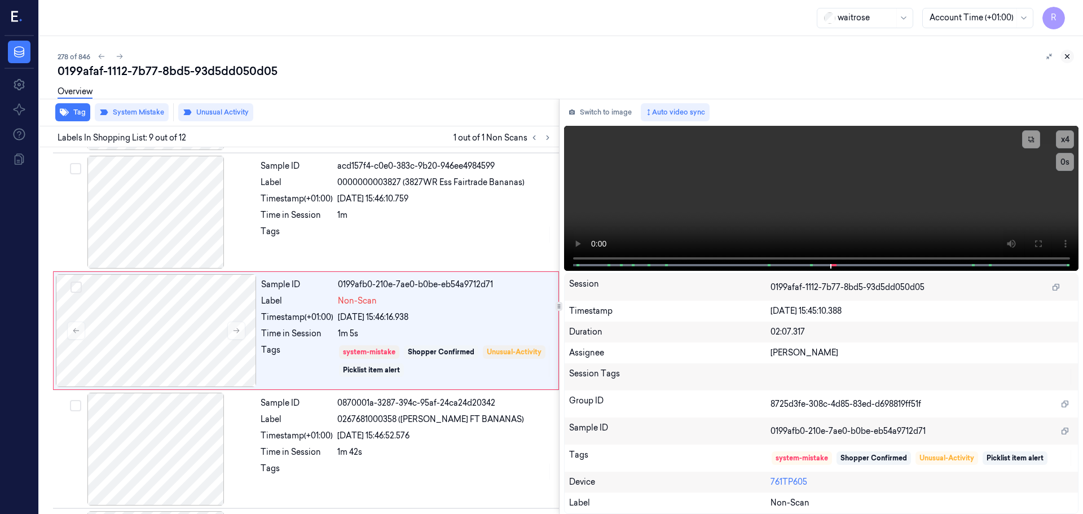
click at [1067, 57] on icon at bounding box center [1067, 56] width 8 height 8
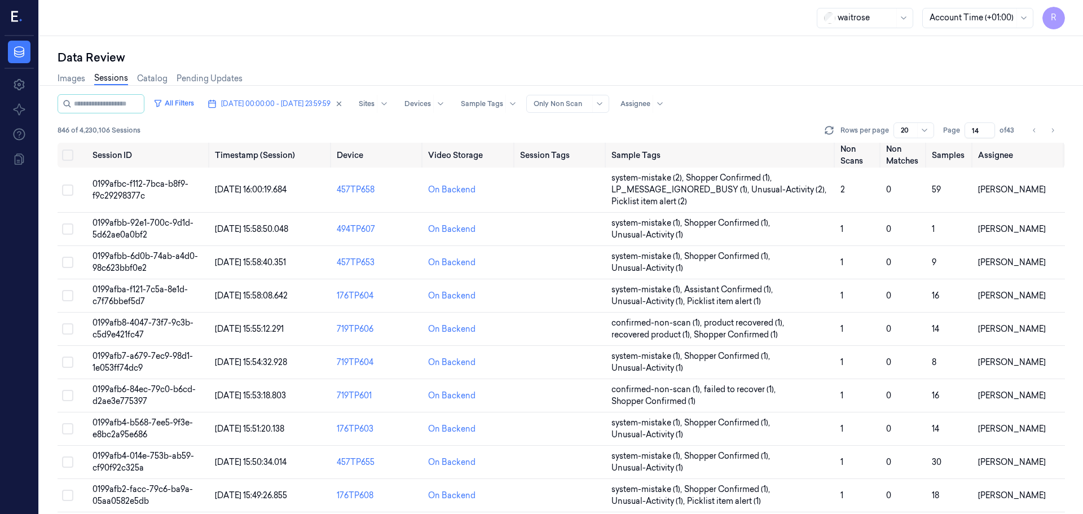
scroll to position [351, 0]
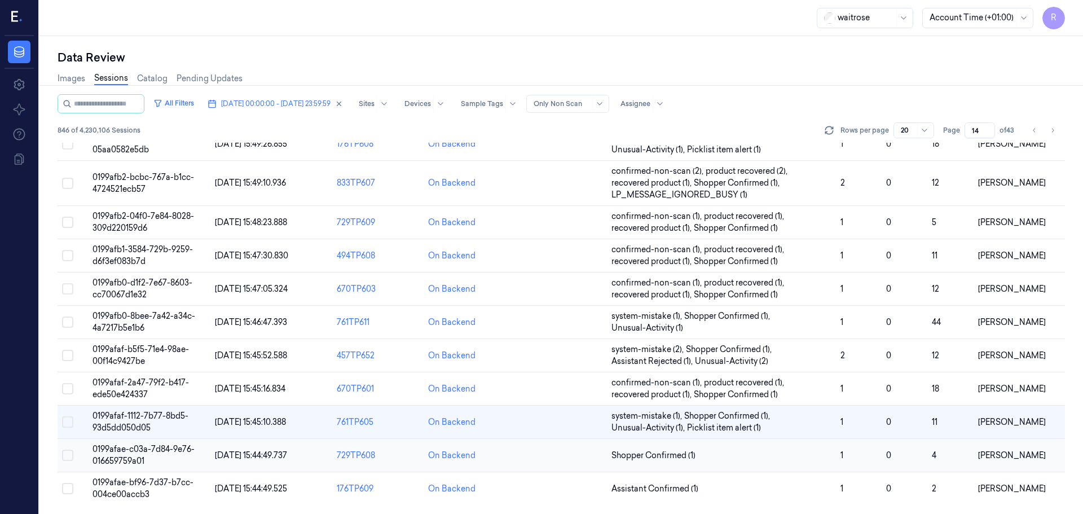
click at [726, 461] on td "Shopper Confirmed (1)" at bounding box center [721, 455] width 229 height 33
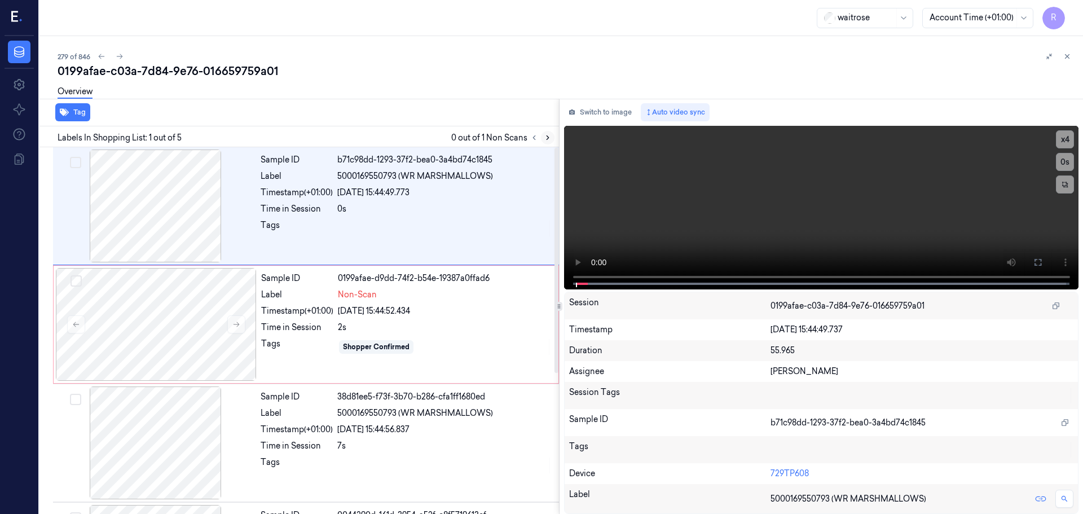
click at [543, 133] on div at bounding box center [540, 138] width 27 height 14
click at [547, 139] on icon at bounding box center [548, 138] width 8 height 8
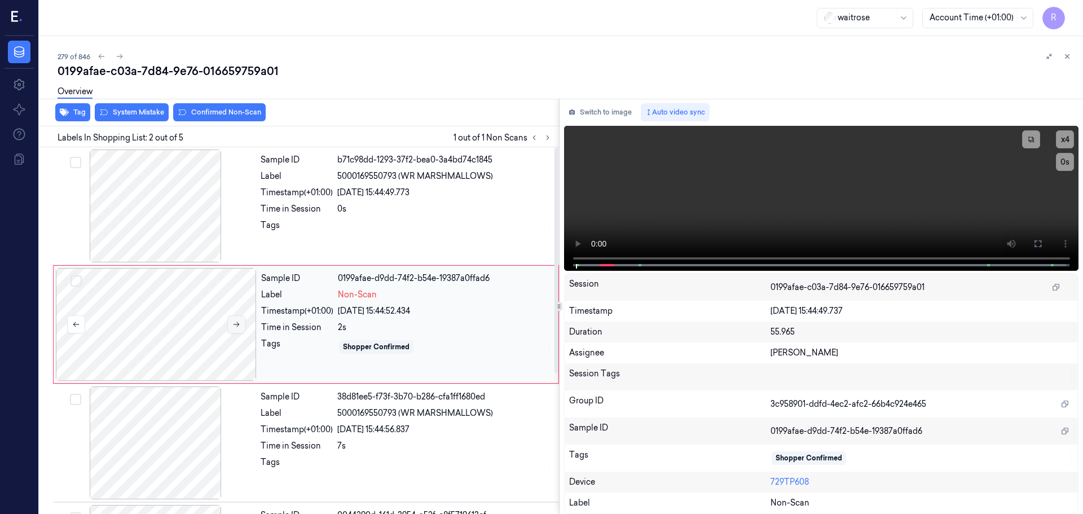
click at [240, 327] on button at bounding box center [236, 324] width 18 height 18
click at [240, 327] on icon at bounding box center [236, 324] width 8 height 8
click at [235, 324] on icon at bounding box center [236, 324] width 8 height 8
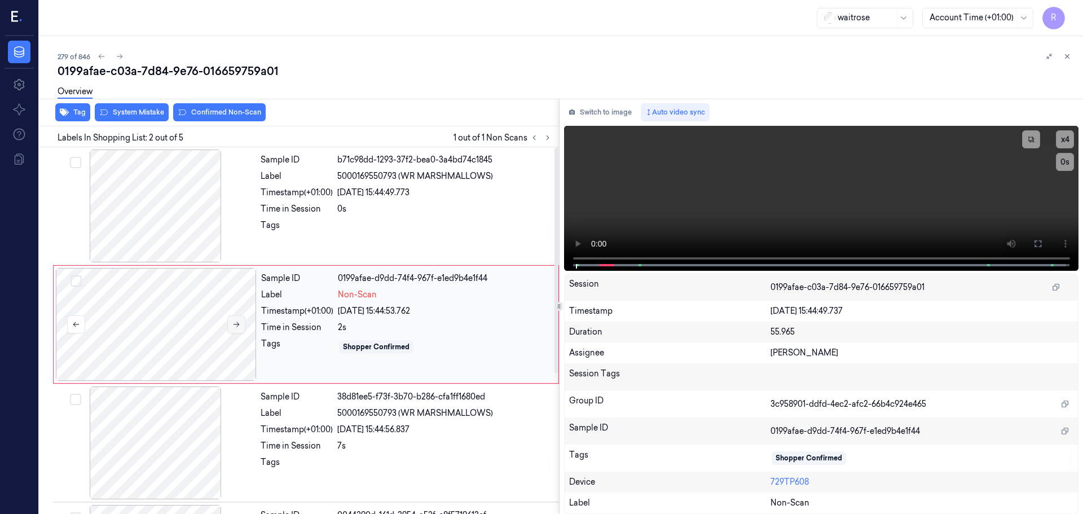
click at [235, 324] on icon at bounding box center [236, 324] width 8 height 8
click at [176, 248] on div at bounding box center [155, 205] width 201 height 113
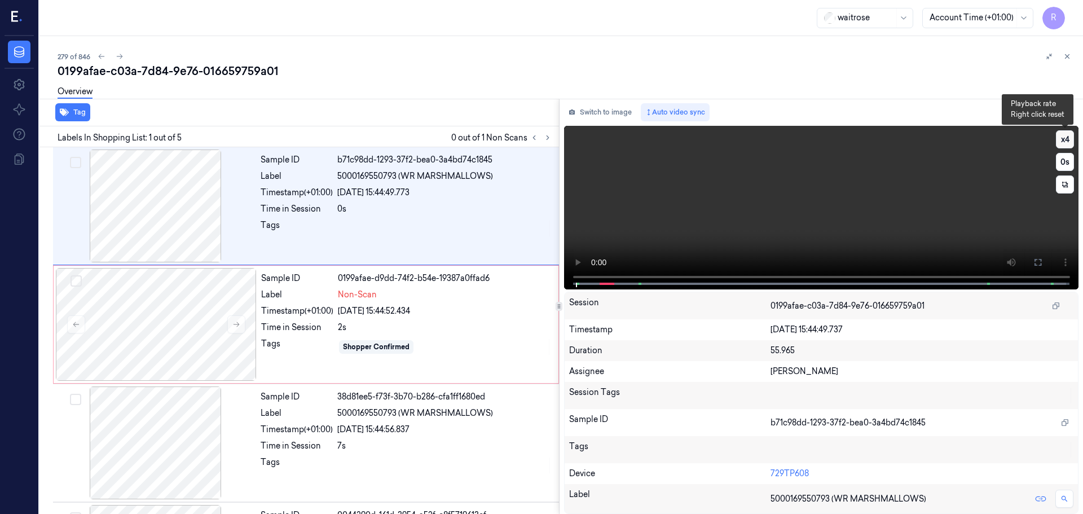
click at [1065, 139] on button "x 4" at bounding box center [1065, 139] width 18 height 18
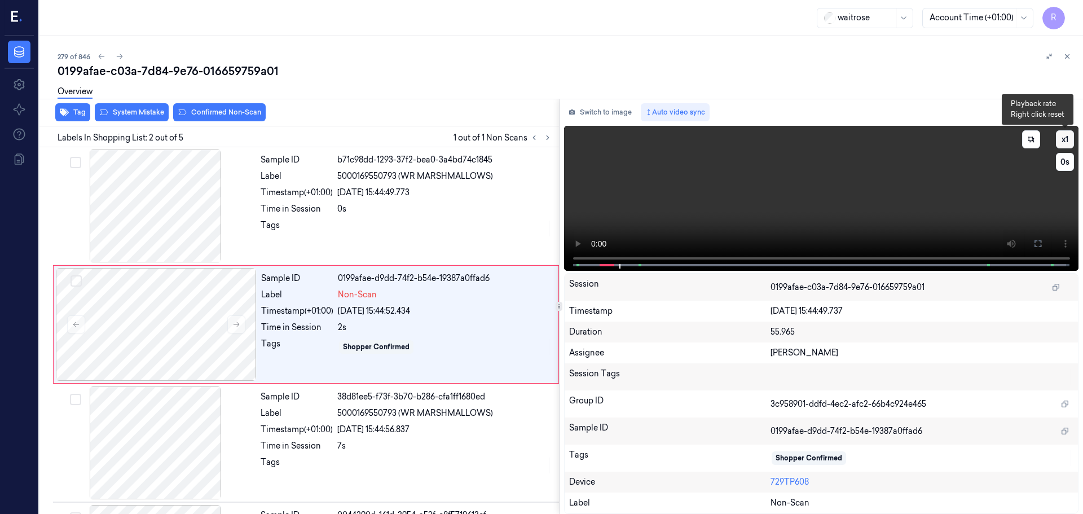
click at [1063, 143] on button "x 1" at bounding box center [1065, 139] width 18 height 18
click at [1063, 143] on button "x 2" at bounding box center [1065, 139] width 18 height 18
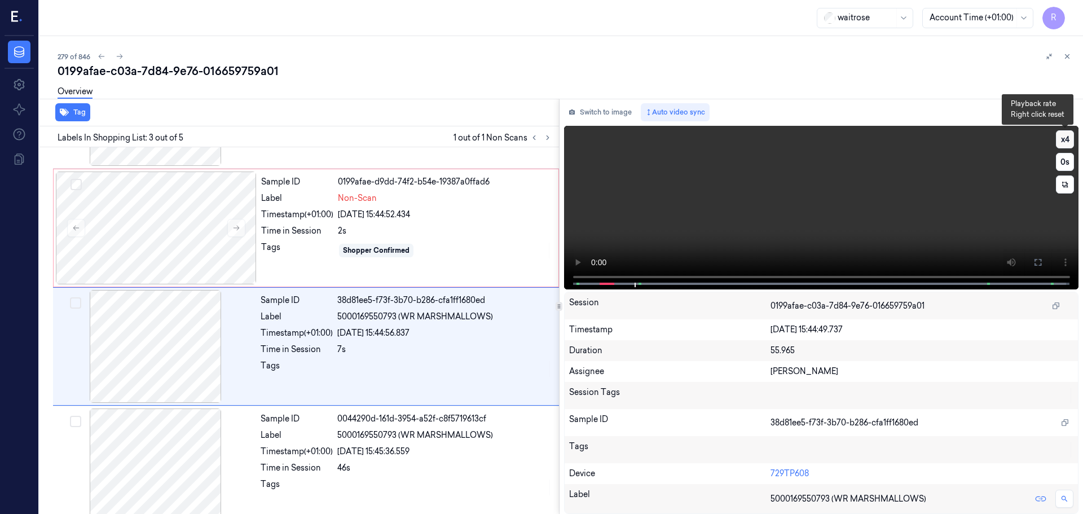
scroll to position [112, 0]
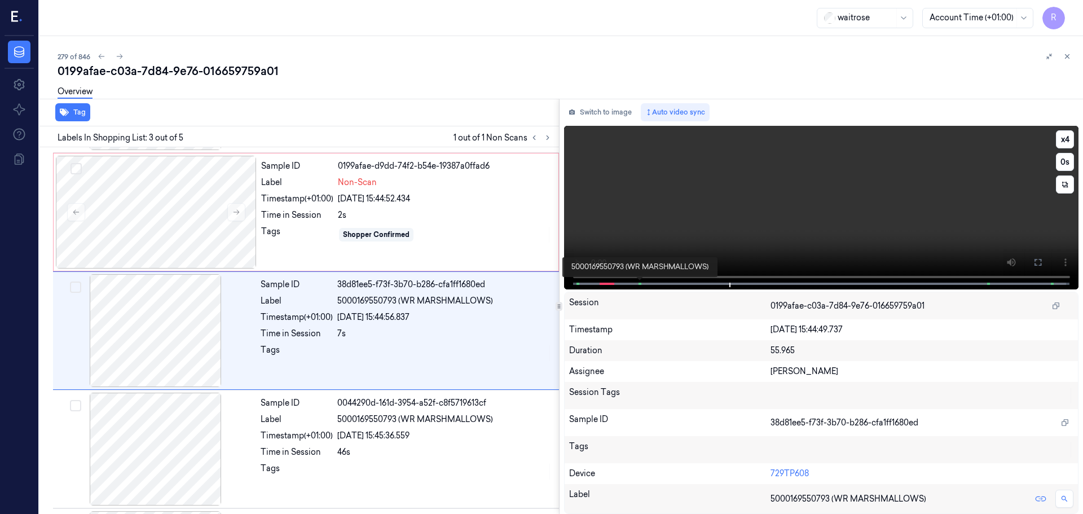
click at [624, 278] on div "x 4 0 s 5000169550793 (WR MARSHMALLOWS)" at bounding box center [821, 206] width 515 height 161
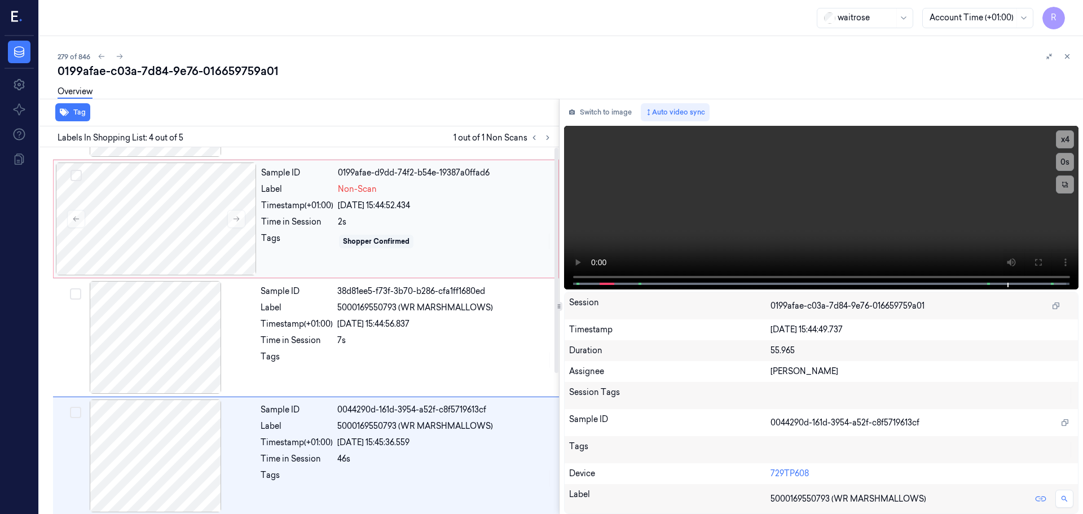
scroll to position [0, 0]
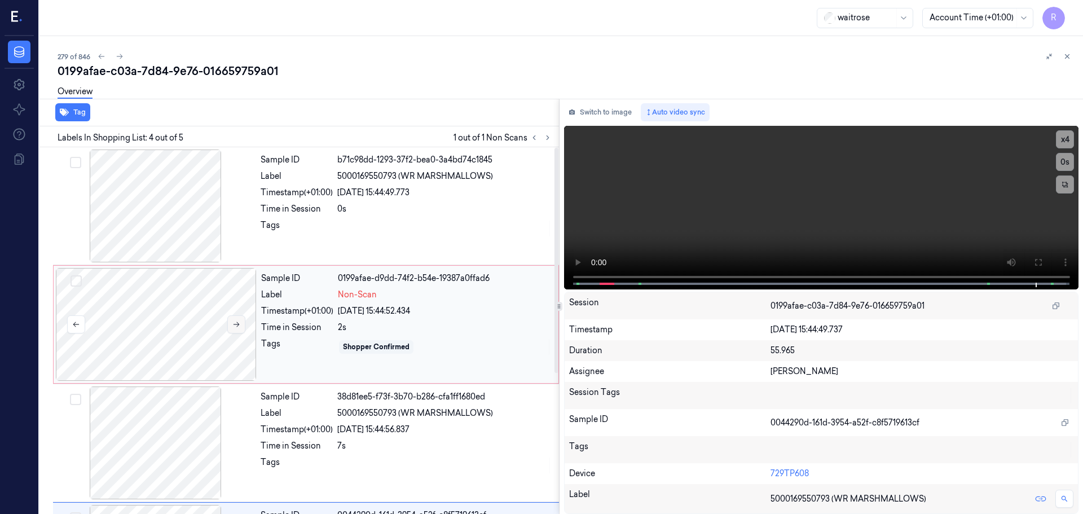
click at [239, 323] on icon at bounding box center [236, 324] width 8 height 8
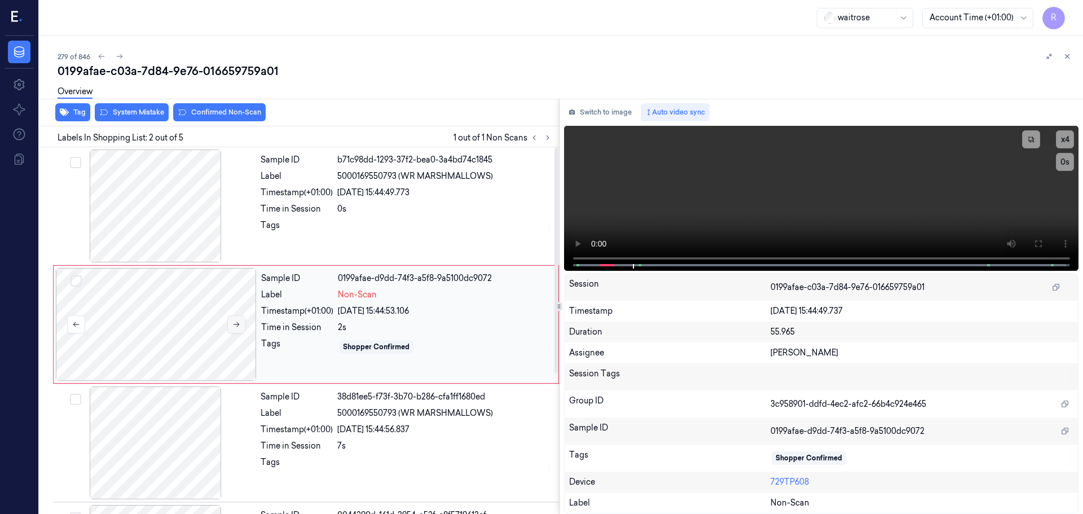
click at [239, 323] on div "Sample ID 0199afae-d9dd-74f3-a5f8-9a5100dc9072 Label Non-Scan Timestamp (+01:00…" at bounding box center [306, 324] width 506 height 118
click at [240, 321] on icon at bounding box center [236, 324] width 8 height 8
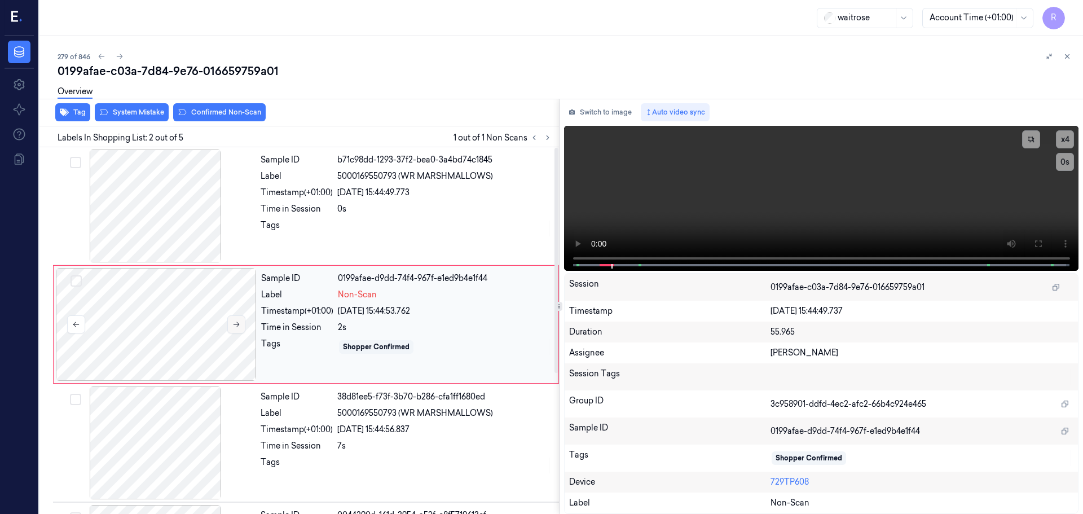
click at [240, 321] on icon at bounding box center [236, 324] width 8 height 8
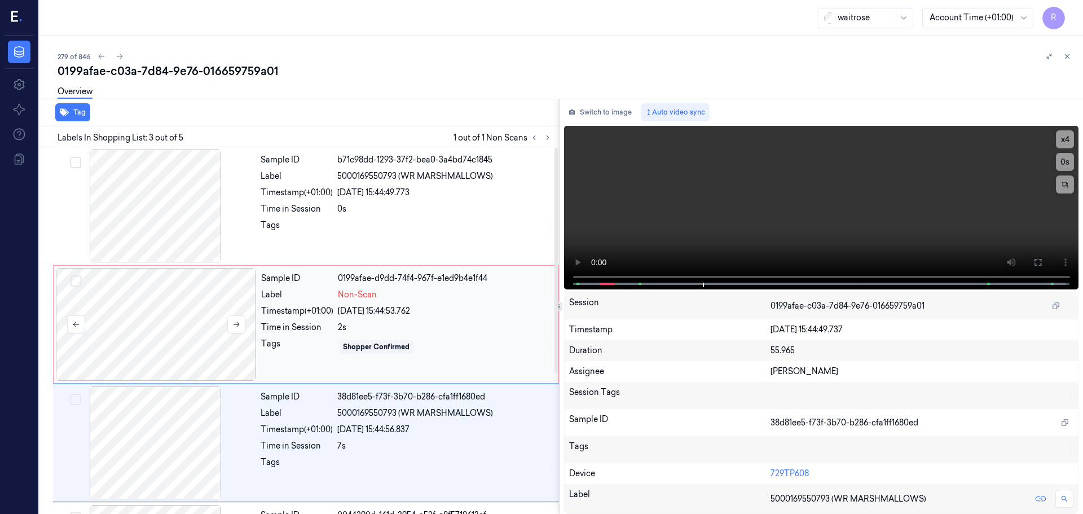
click at [164, 318] on div at bounding box center [156, 324] width 201 height 113
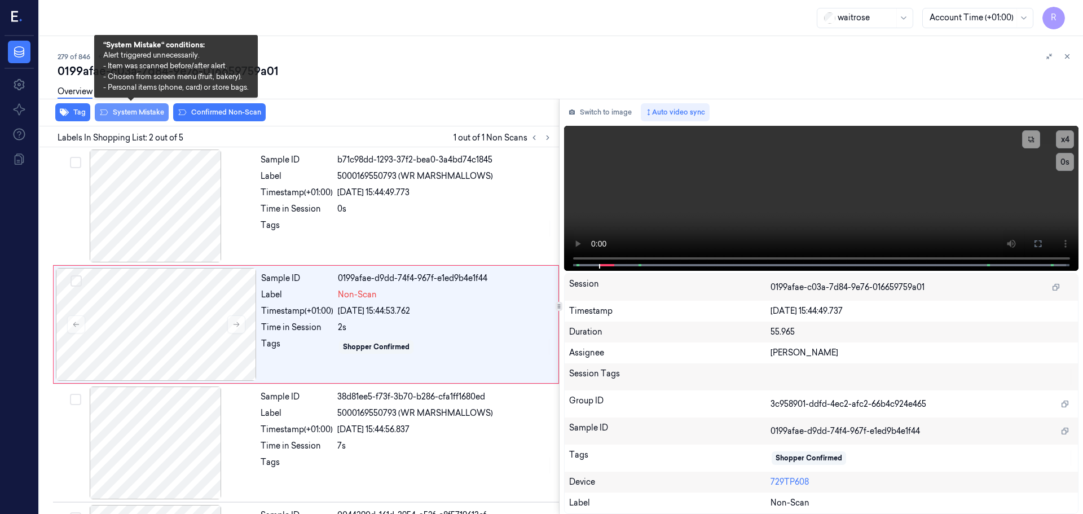
click at [123, 117] on button "System Mistake" at bounding box center [132, 112] width 74 height 18
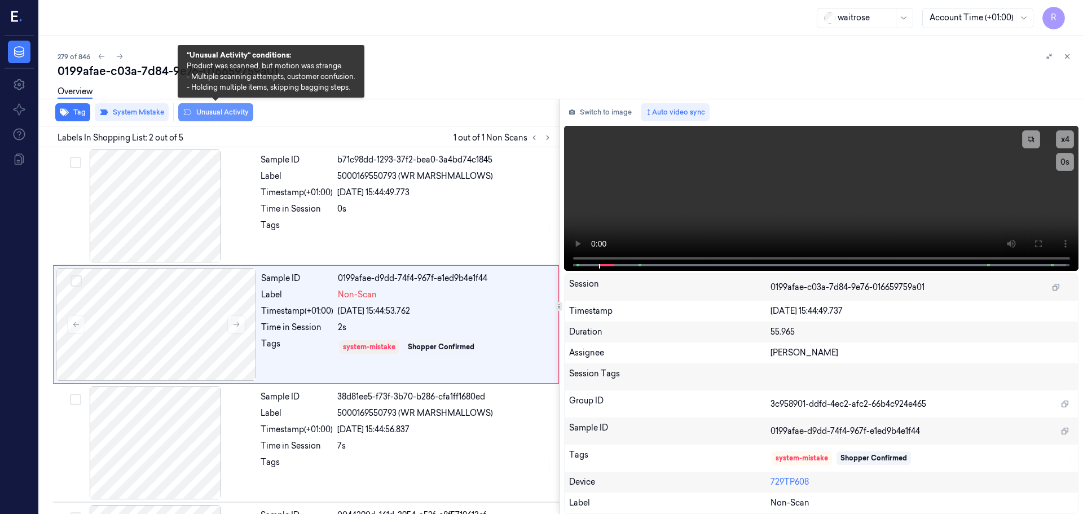
click at [206, 111] on button "Unusual Activity" at bounding box center [215, 112] width 75 height 18
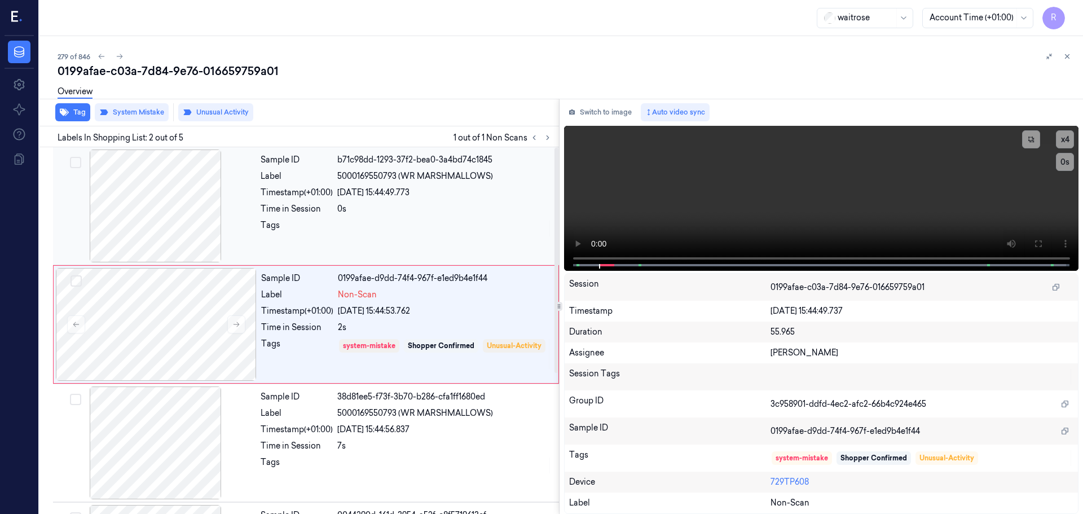
click at [336, 202] on div "Sample ID b71c98dd-1293-37f2-bea0-3a4bd74c1845 Label 5000169550793 (WR MARSHMAL…" at bounding box center [406, 205] width 301 height 113
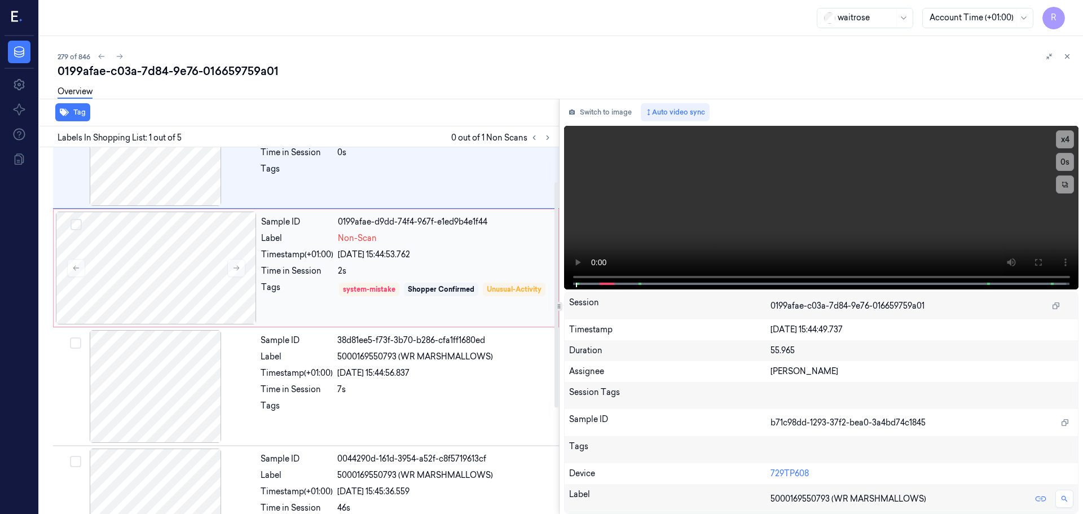
click at [319, 269] on div "Time in Session" at bounding box center [297, 271] width 72 height 12
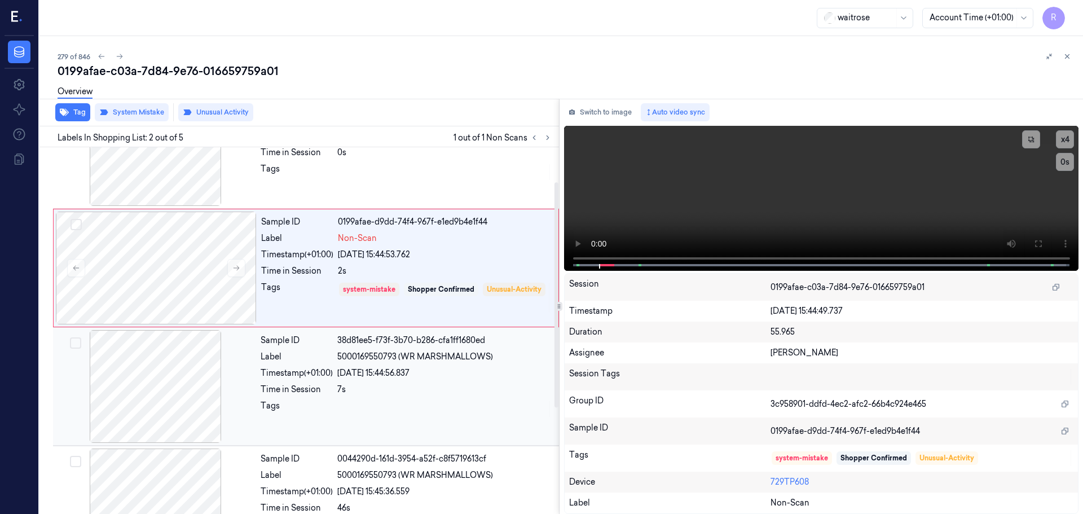
drag, startPoint x: 293, startPoint y: 368, endPoint x: 288, endPoint y: 372, distance: 6.8
click at [293, 369] on div "Timestamp (+01:00)" at bounding box center [297, 373] width 72 height 12
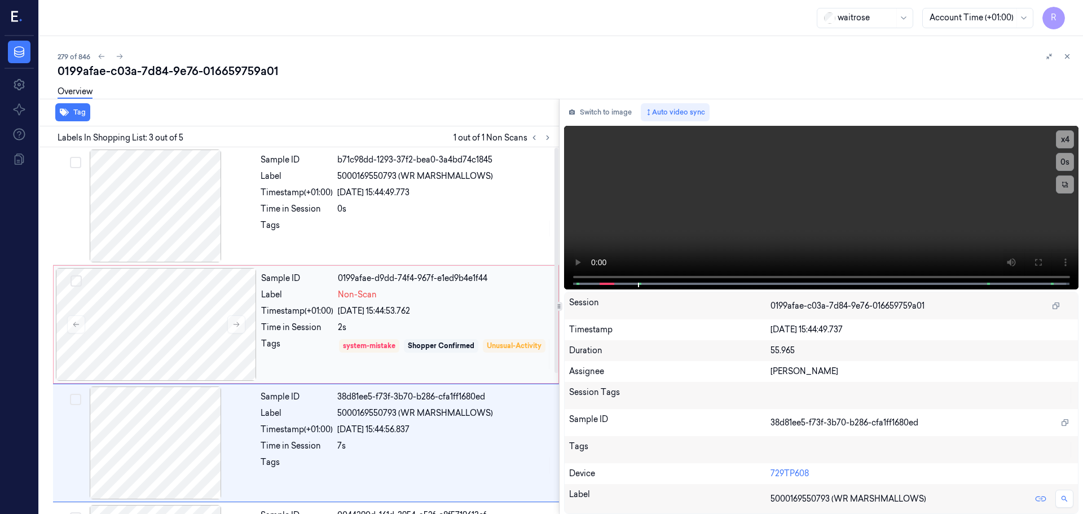
click at [332, 315] on div "Timestamp (+01:00)" at bounding box center [297, 311] width 72 height 12
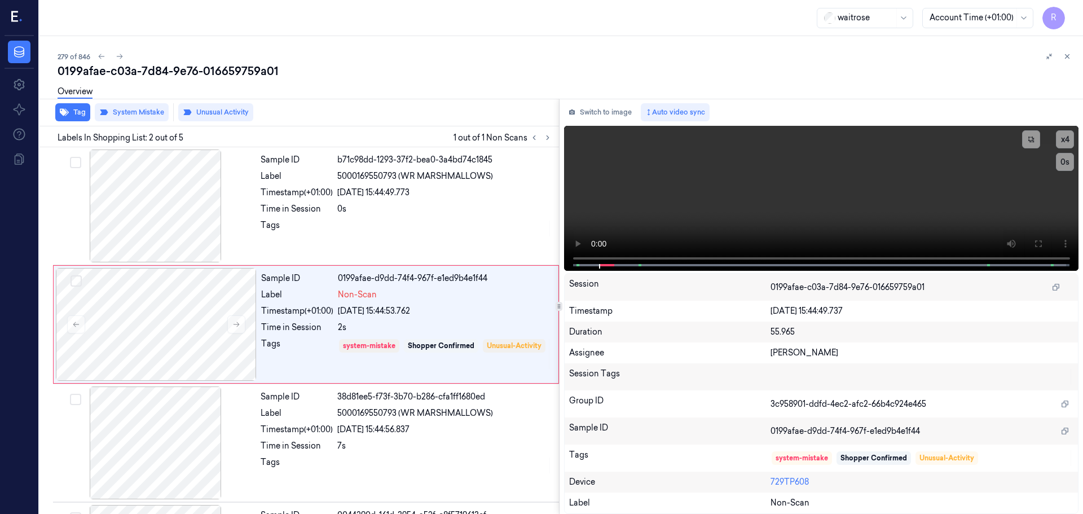
click at [1069, 53] on icon at bounding box center [1067, 56] width 8 height 8
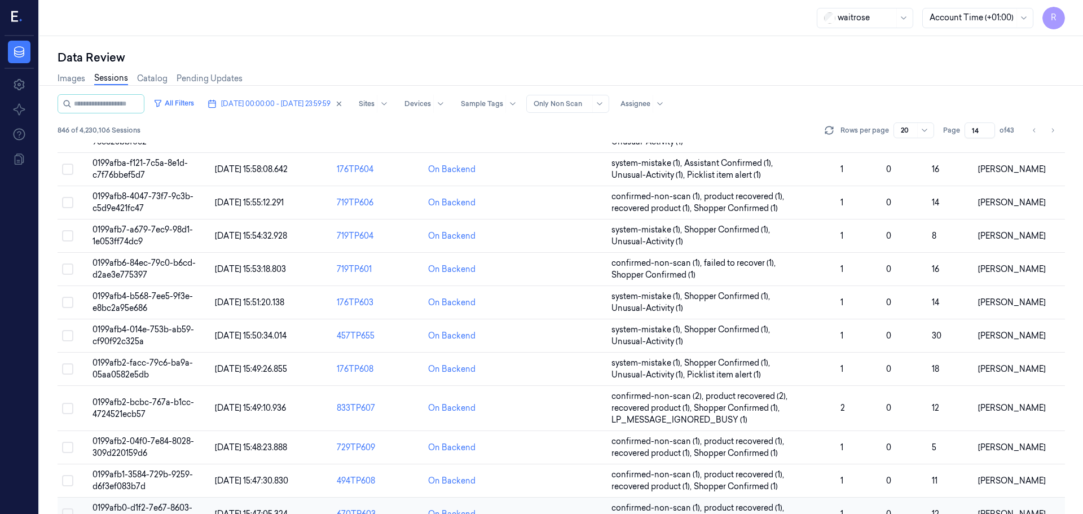
scroll to position [351, 0]
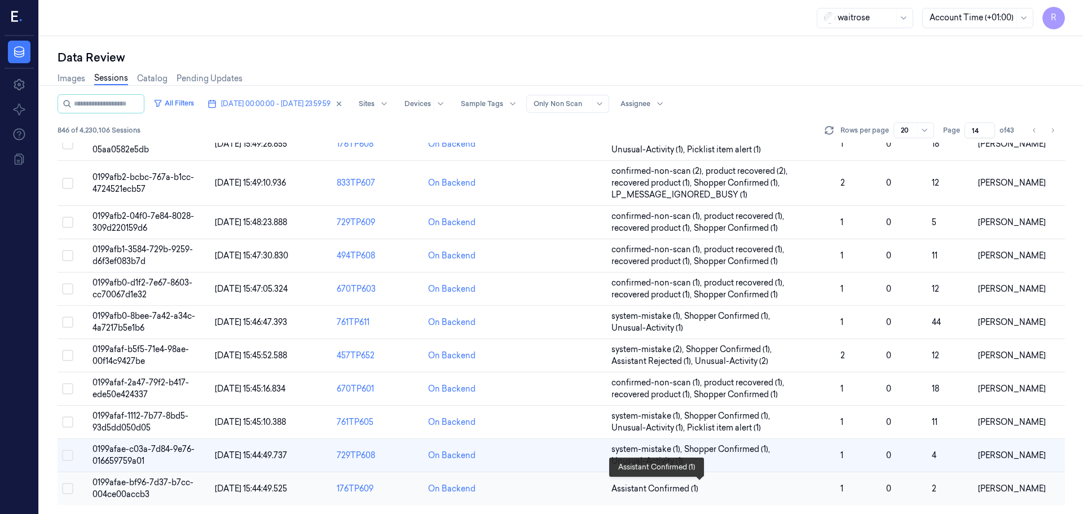
click at [755, 489] on span "Assistant Confirmed (1)" at bounding box center [721, 489] width 220 height 12
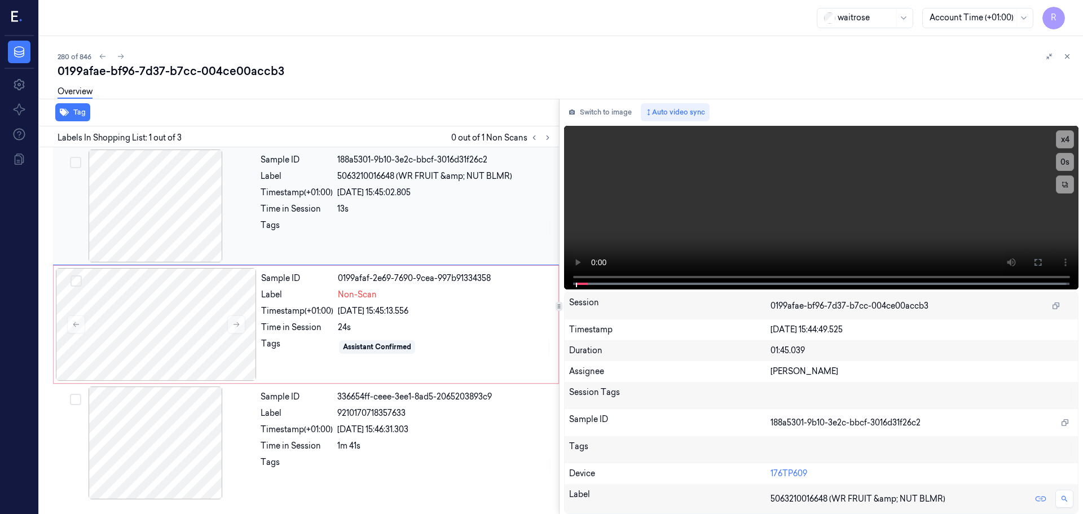
click at [173, 213] on div at bounding box center [155, 205] width 201 height 113
click at [1039, 258] on icon at bounding box center [1037, 262] width 9 height 9
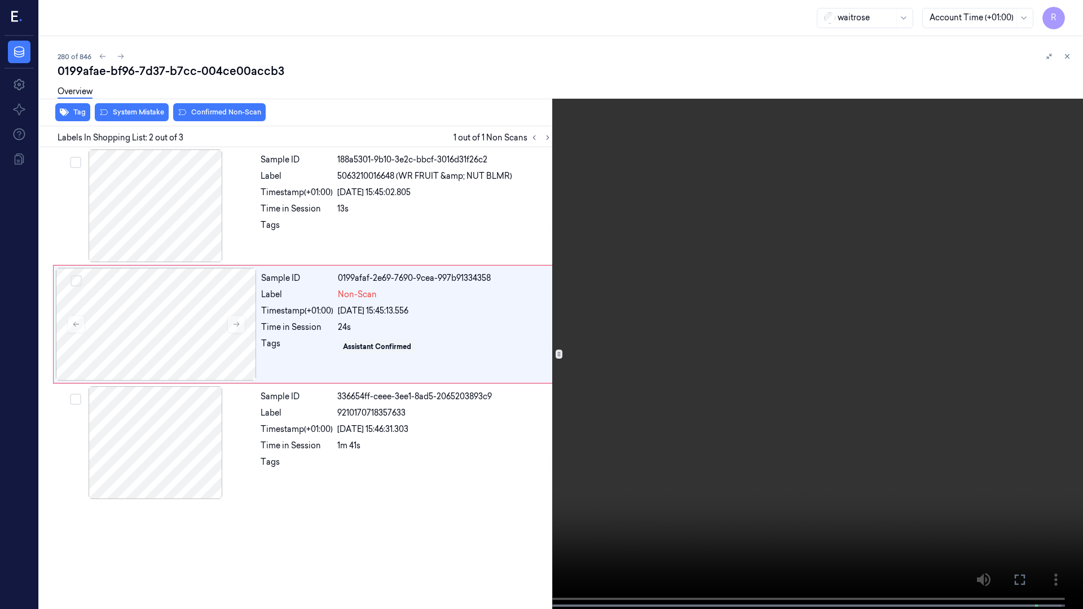
click at [1080, 17] on video at bounding box center [541, 305] width 1083 height 611
click at [1073, 11] on button "x 4" at bounding box center [1069, 14] width 18 height 18
click at [1068, 14] on button "x 1" at bounding box center [1069, 14] width 18 height 18
click at [1068, 14] on button "x 2" at bounding box center [1069, 14] width 18 height 18
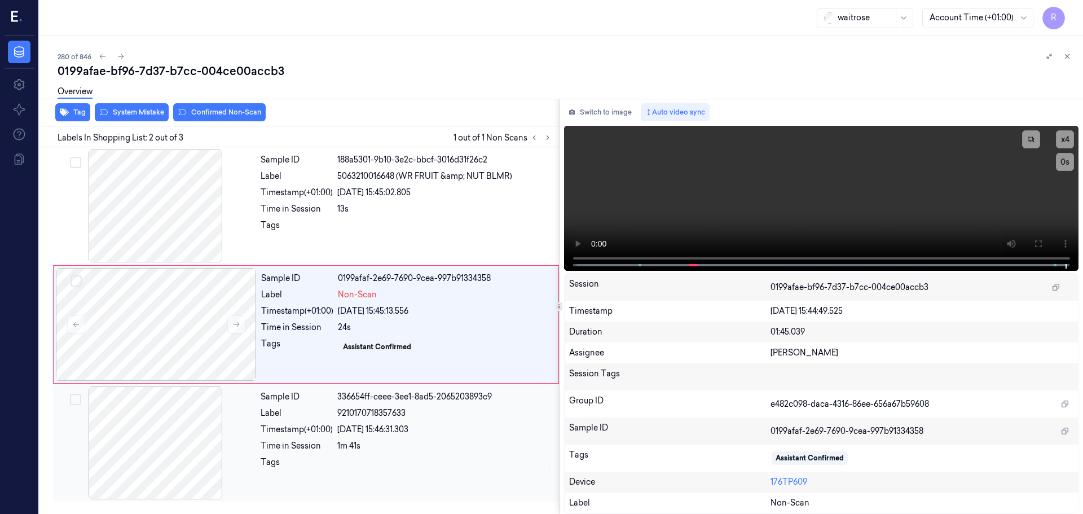
click at [303, 439] on div "Sample ID 336654ff-ceee-3ee1-8ad5-2065203893c9 Label 9210170718357633 Timestamp…" at bounding box center [406, 442] width 301 height 113
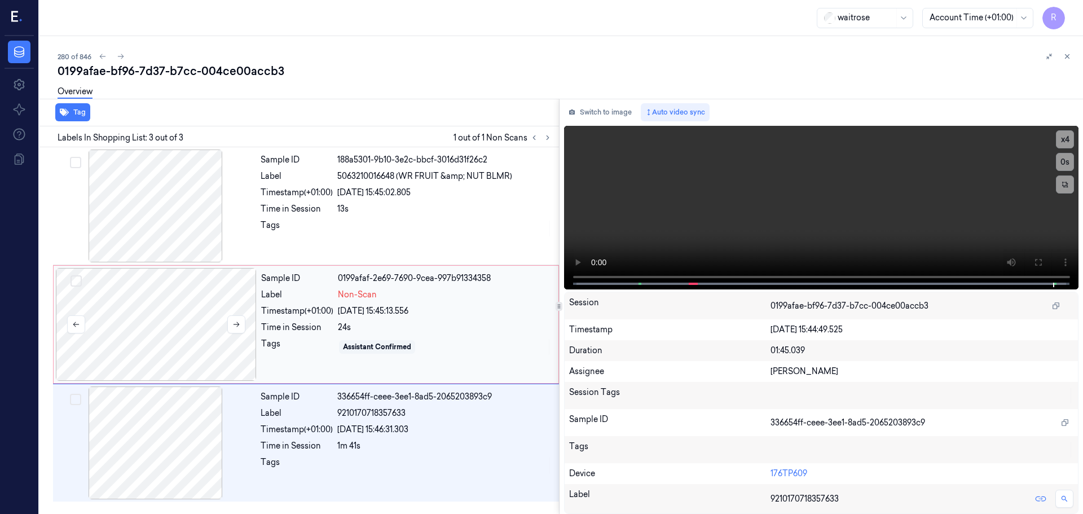
click at [201, 340] on div at bounding box center [156, 324] width 201 height 113
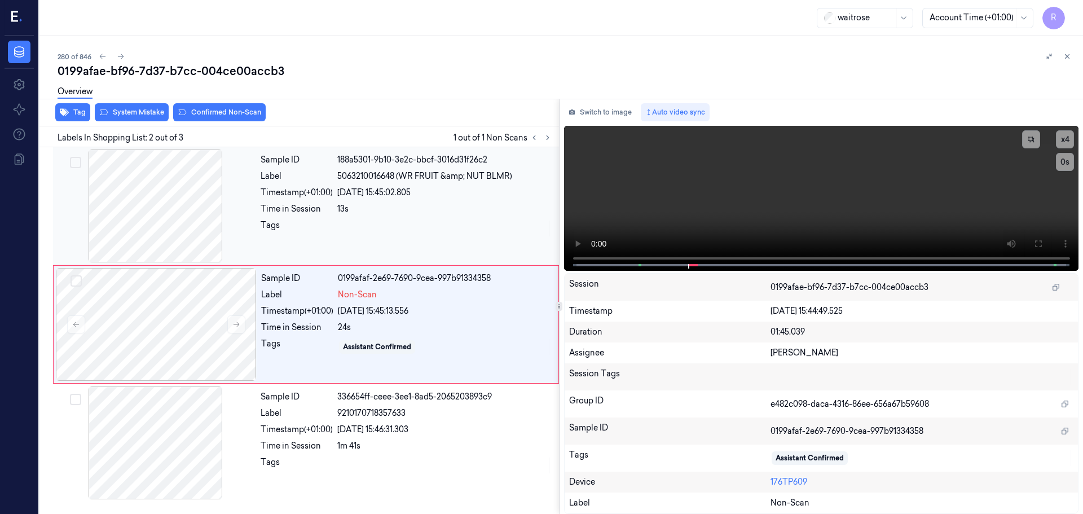
click at [204, 214] on div at bounding box center [155, 205] width 201 height 113
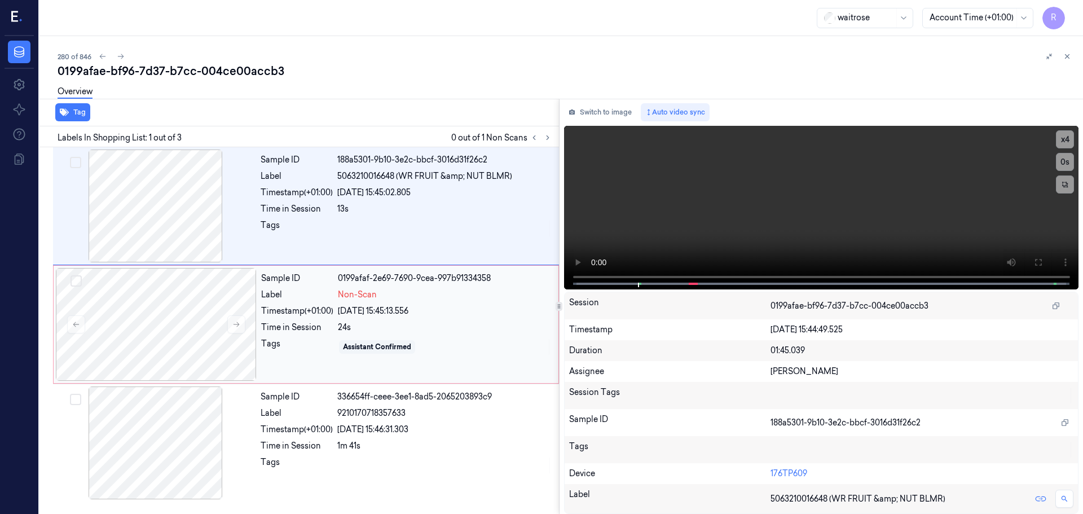
click at [346, 298] on span "Non-Scan" at bounding box center [357, 295] width 39 height 12
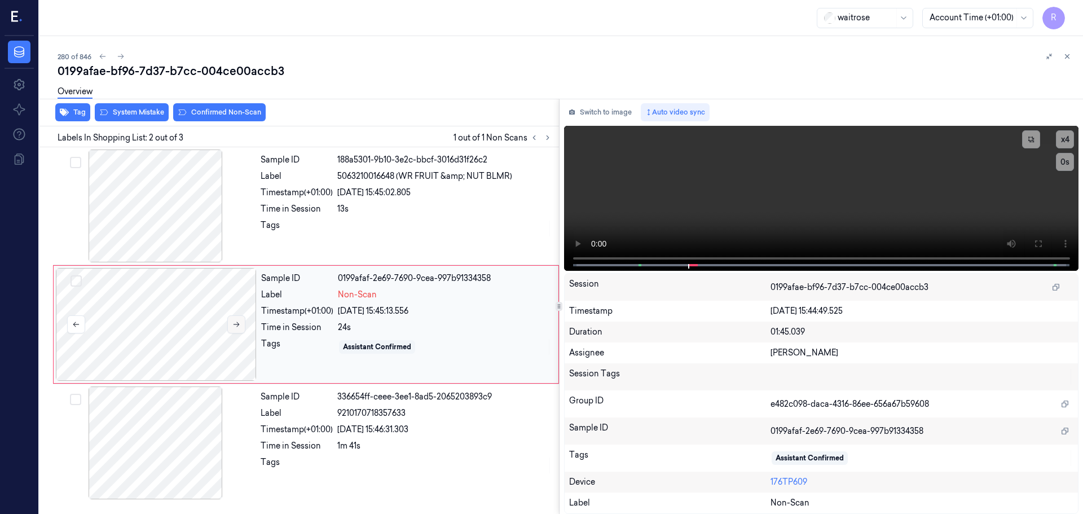
click at [238, 326] on icon at bounding box center [236, 324] width 8 height 8
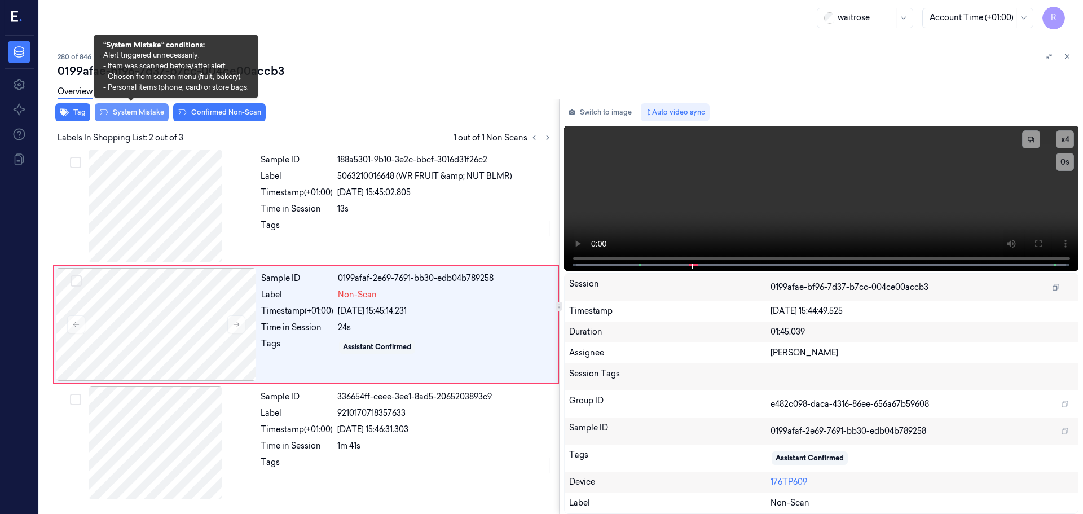
click at [154, 117] on button "System Mistake" at bounding box center [132, 112] width 74 height 18
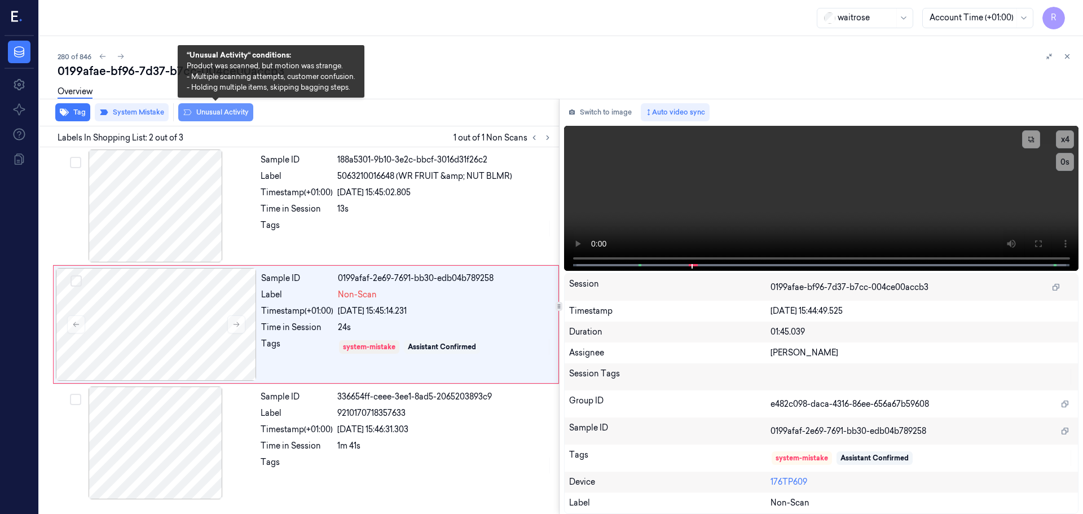
click at [217, 114] on button "Unusual Activity" at bounding box center [215, 112] width 75 height 18
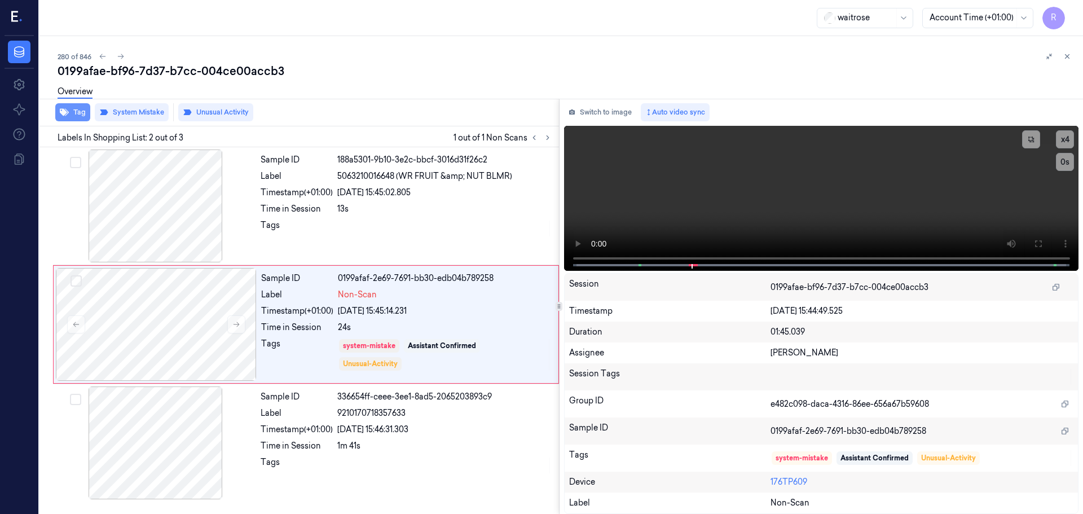
click at [69, 110] on button "Tag" at bounding box center [72, 112] width 35 height 18
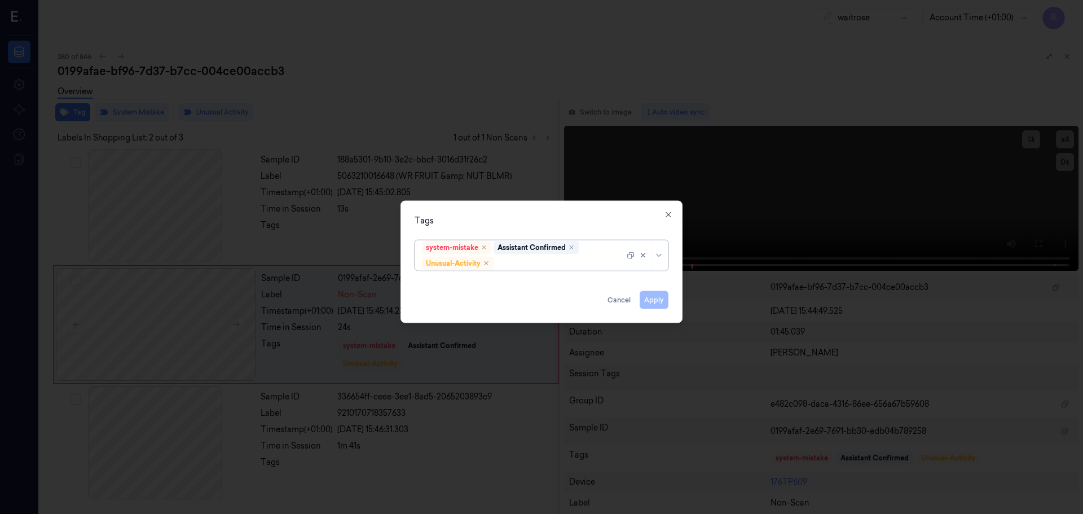
click at [660, 259] on div at bounding box center [646, 254] width 39 height 29
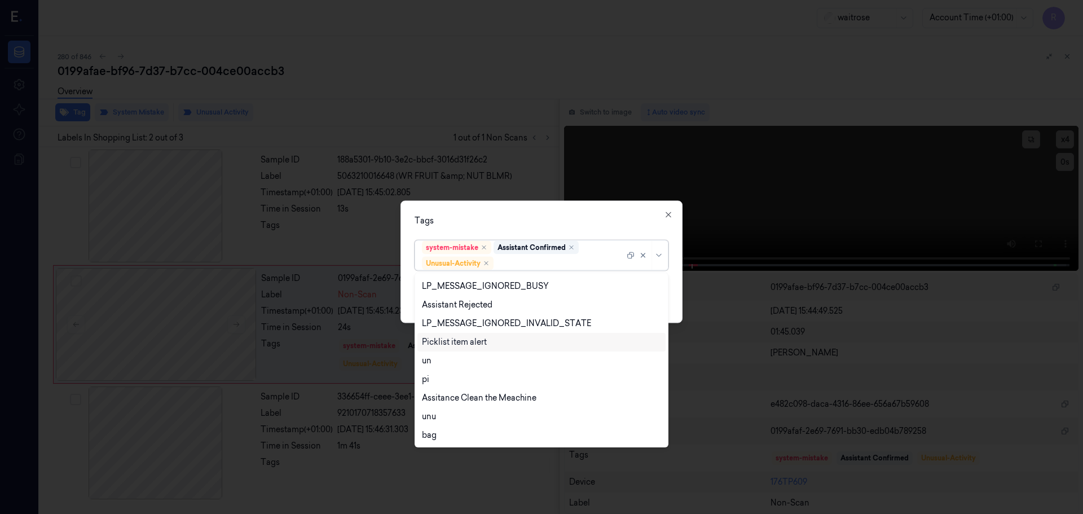
click at [469, 345] on div "Picklist item alert" at bounding box center [454, 342] width 65 height 12
click at [594, 236] on div "option Picklist item alert, selected. 20 results available. Use Up and Down to …" at bounding box center [542, 252] width 254 height 35
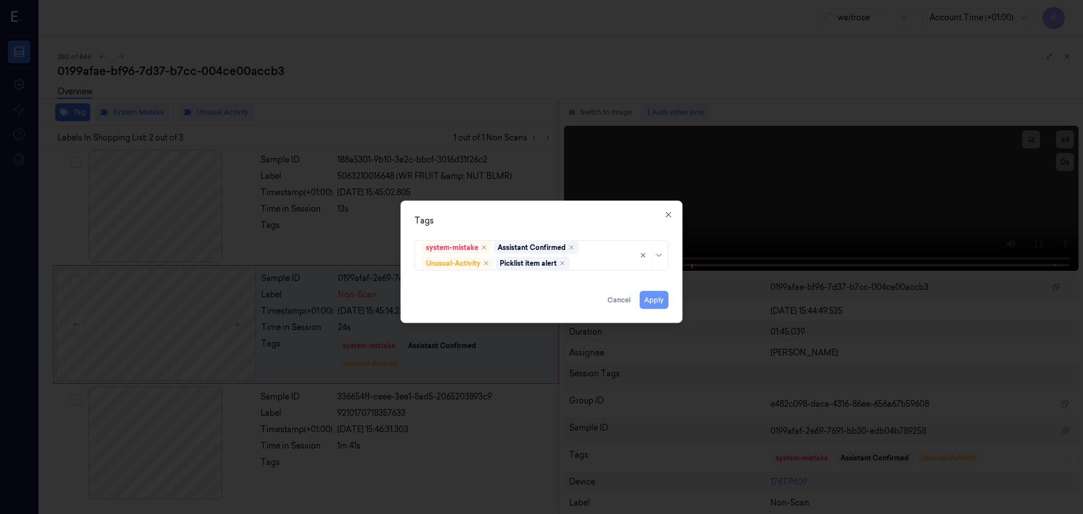
click at [650, 303] on button "Apply" at bounding box center [654, 299] width 29 height 18
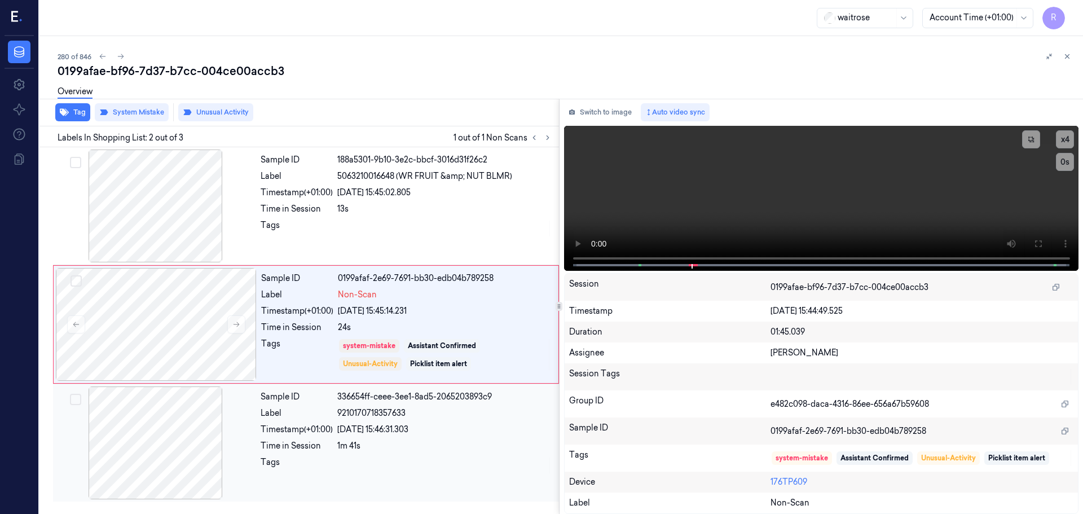
click at [327, 450] on div "Time in Session" at bounding box center [297, 446] width 72 height 12
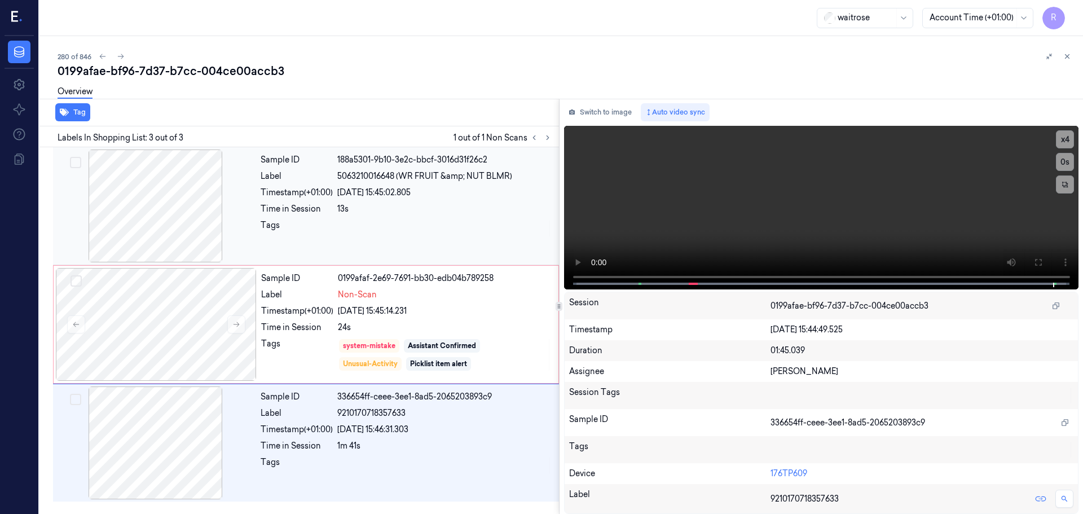
click at [407, 228] on div at bounding box center [444, 228] width 215 height 18
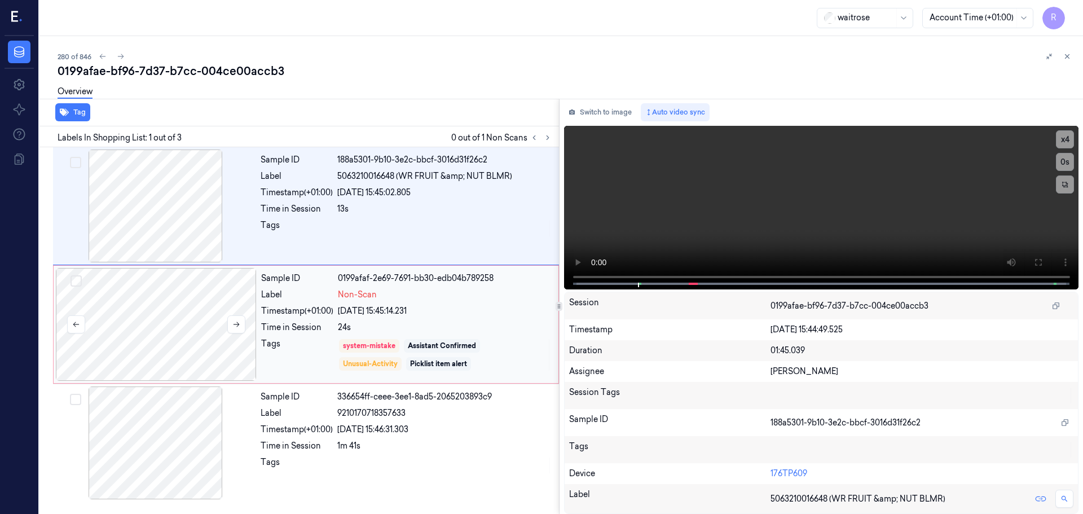
click at [178, 316] on div at bounding box center [156, 324] width 201 height 113
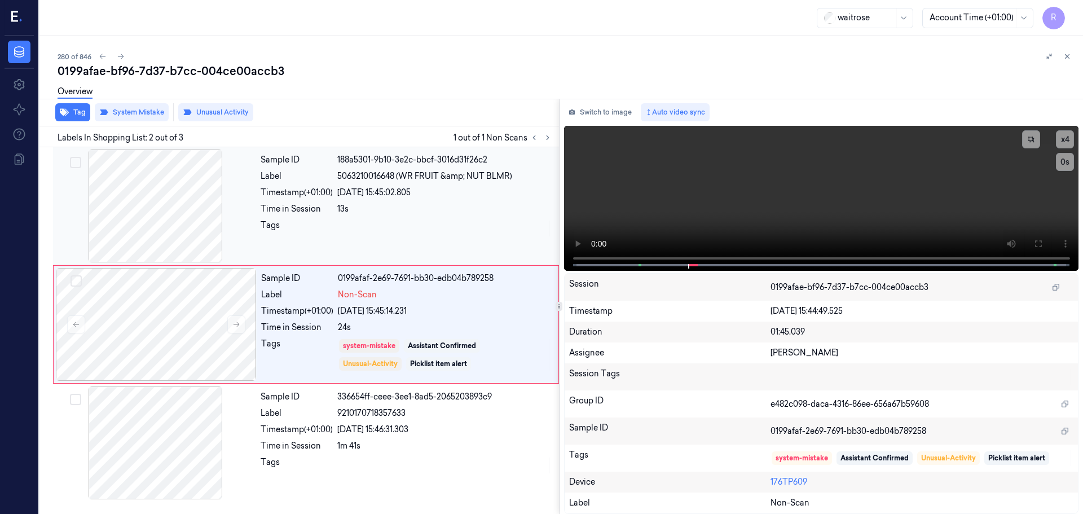
click at [252, 209] on div at bounding box center [155, 205] width 201 height 113
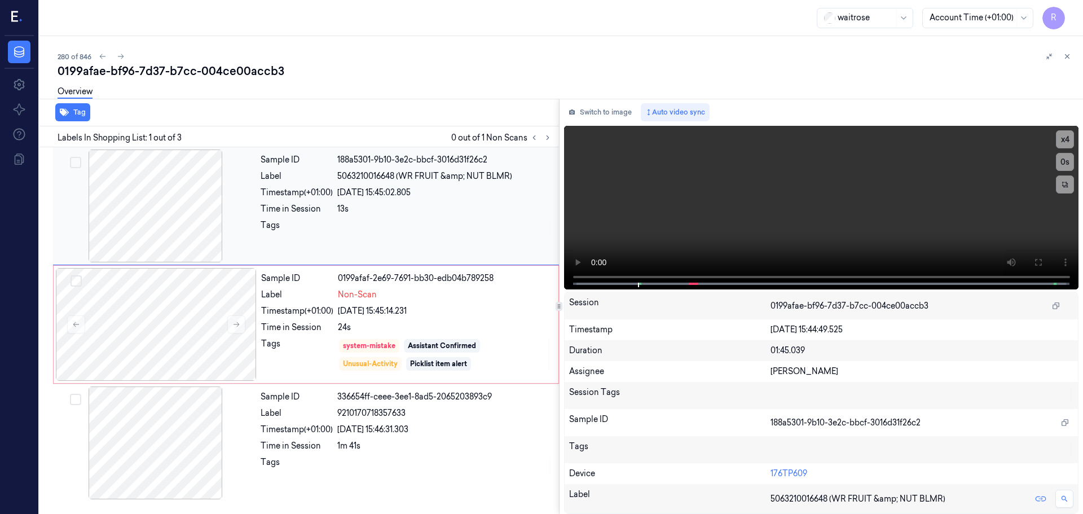
click at [256, 212] on div at bounding box center [155, 205] width 201 height 113
click at [288, 309] on div "Timestamp (+01:00)" at bounding box center [297, 311] width 72 height 12
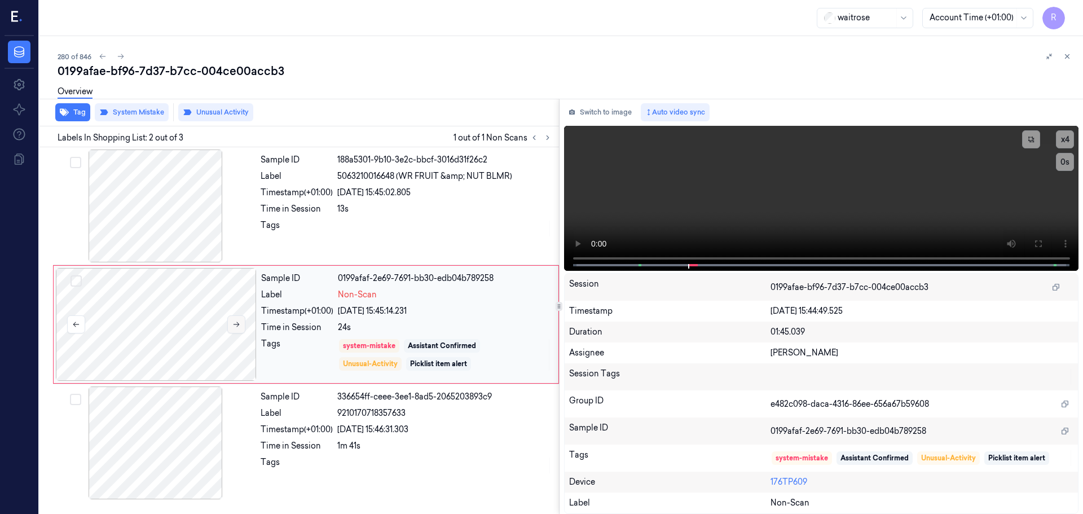
click at [243, 319] on button at bounding box center [236, 324] width 18 height 18
click at [241, 319] on button at bounding box center [236, 324] width 18 height 18
click at [347, 234] on div at bounding box center [444, 228] width 215 height 18
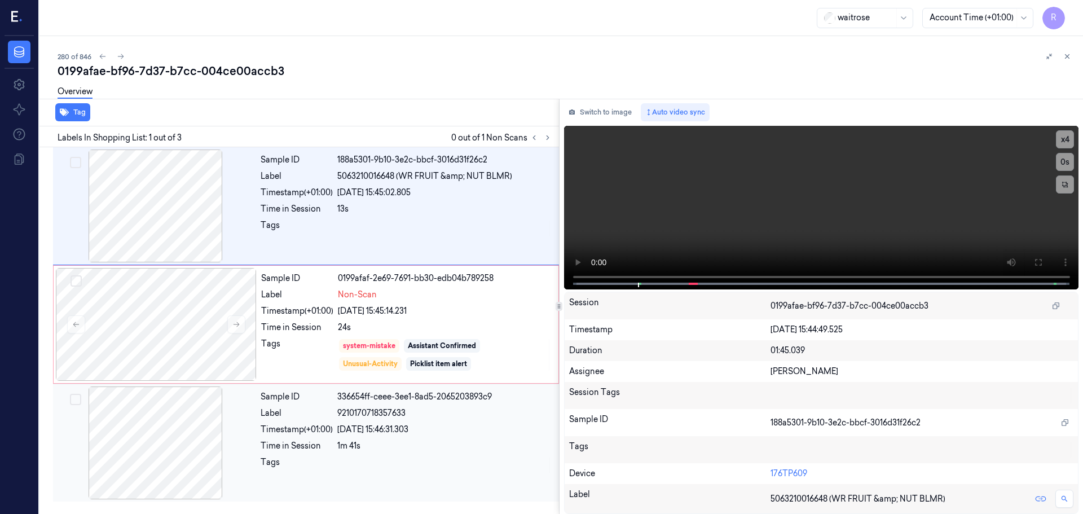
click at [362, 413] on span "9210170718357633" at bounding box center [371, 413] width 68 height 12
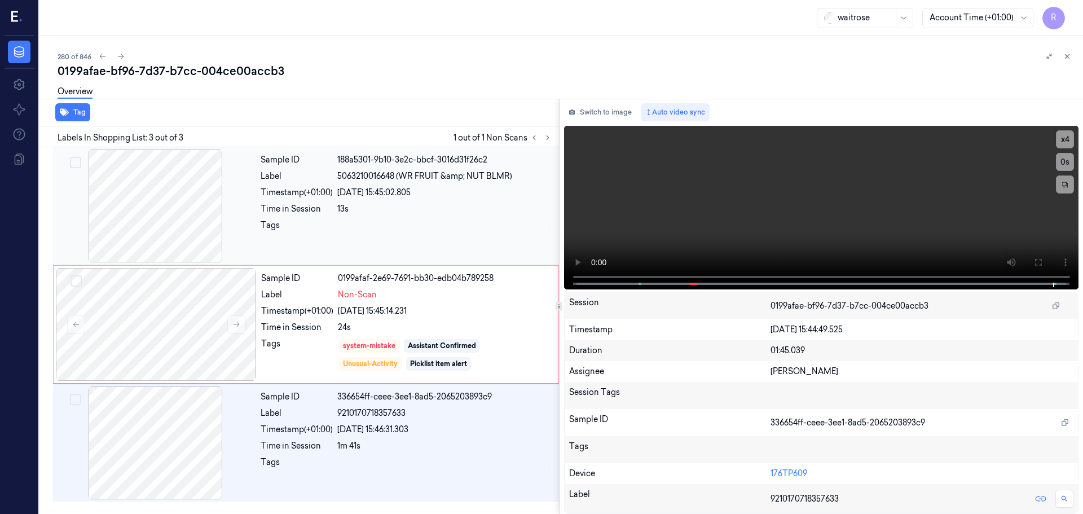
click at [349, 220] on div at bounding box center [444, 228] width 215 height 18
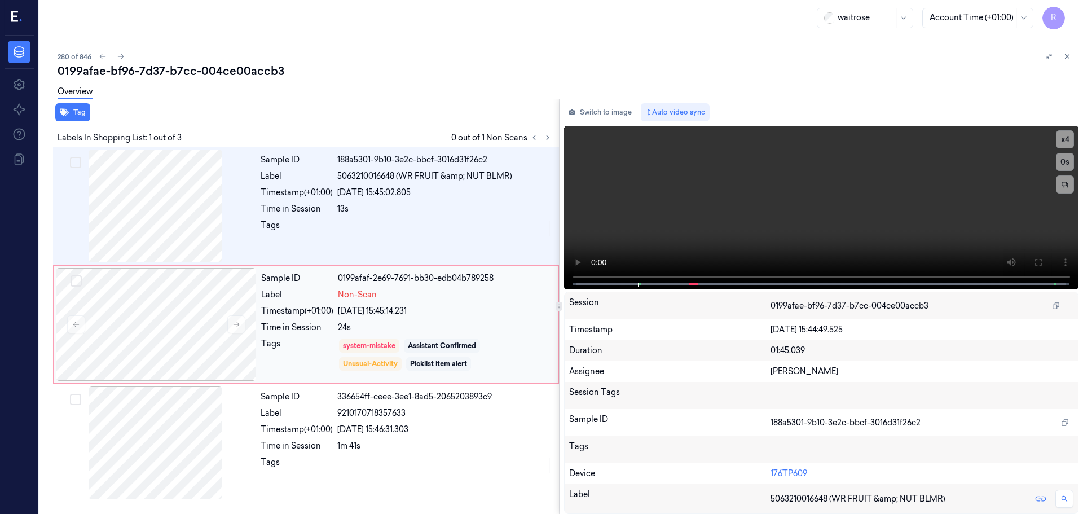
click at [322, 315] on div "Timestamp (+01:00)" at bounding box center [297, 311] width 72 height 12
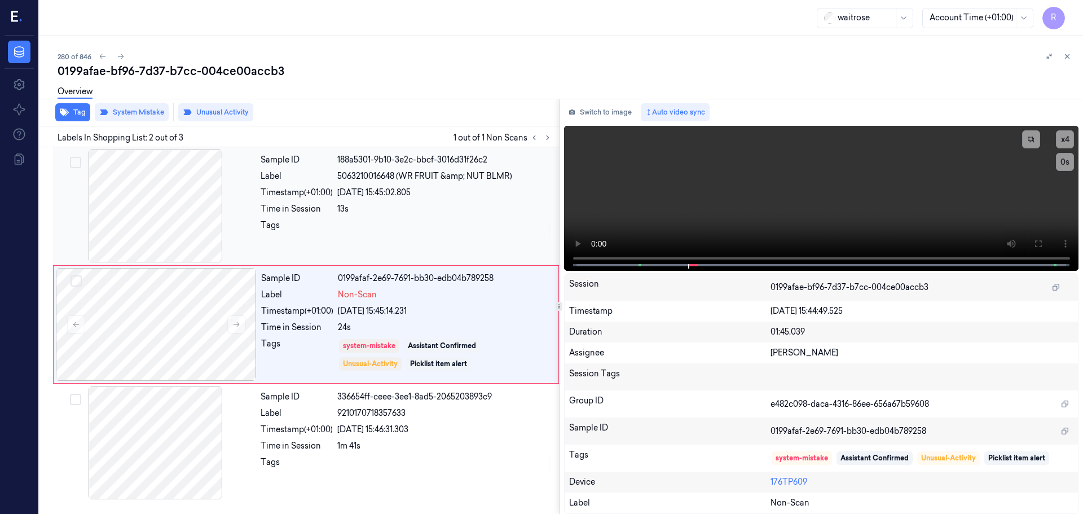
click at [298, 205] on div "Time in Session" at bounding box center [297, 209] width 72 height 12
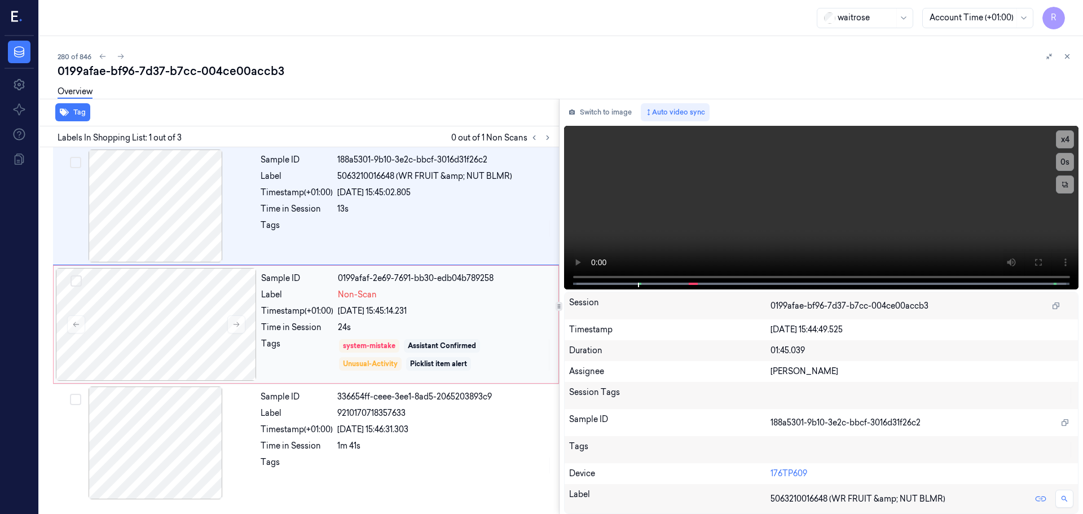
click at [340, 331] on div "24s" at bounding box center [445, 327] width 214 height 12
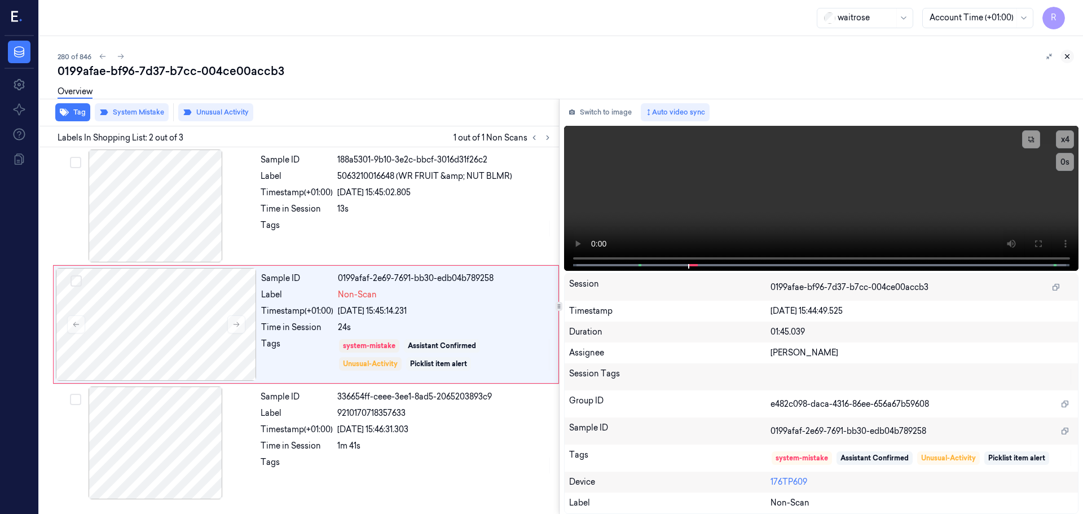
click at [1067, 55] on icon at bounding box center [1067, 56] width 8 height 8
